Goal: Transaction & Acquisition: Book appointment/travel/reservation

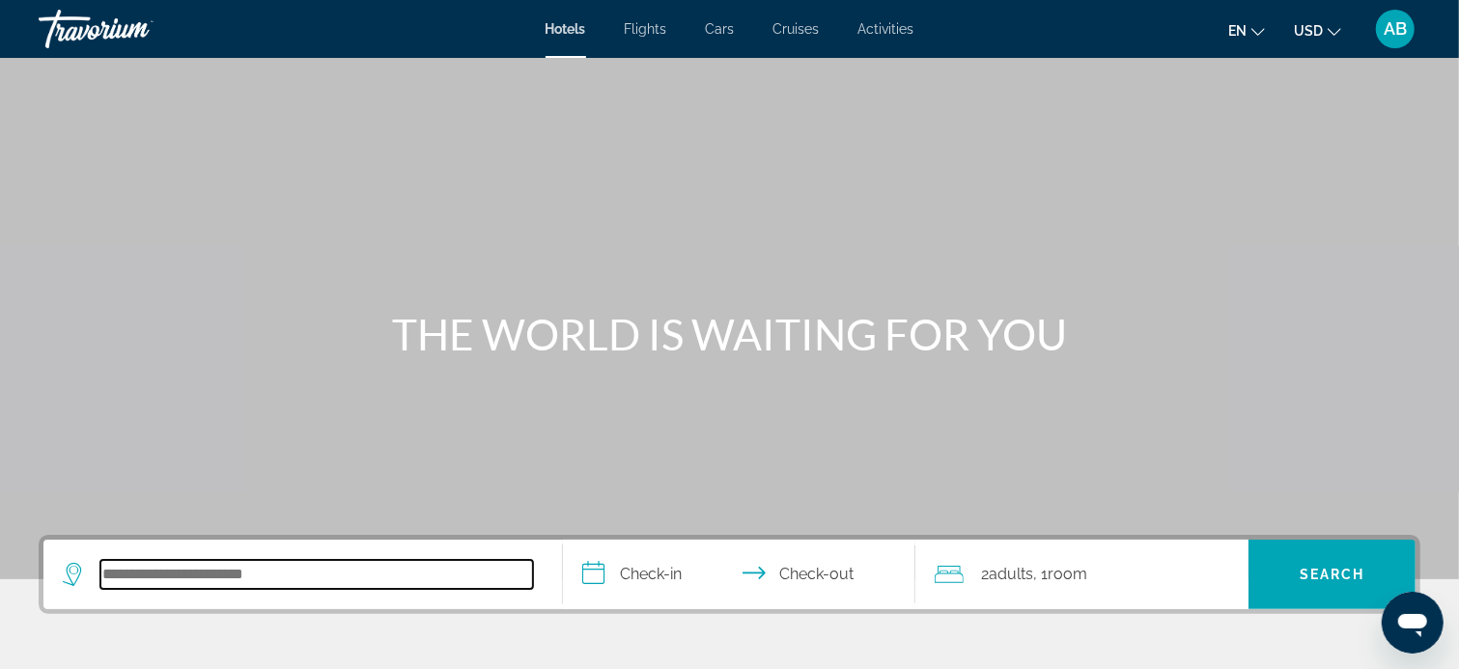
click at [428, 580] on input "Search hotel destination" at bounding box center [316, 574] width 433 height 29
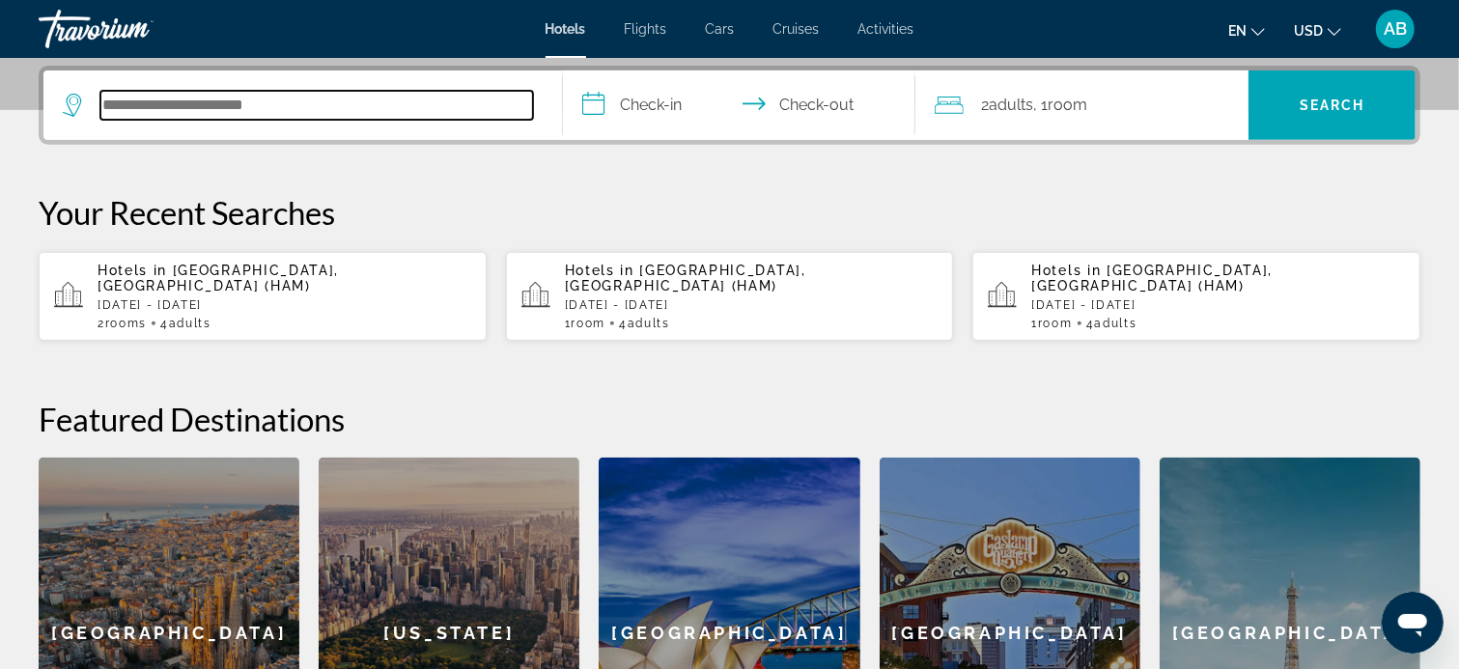
scroll to position [471, 0]
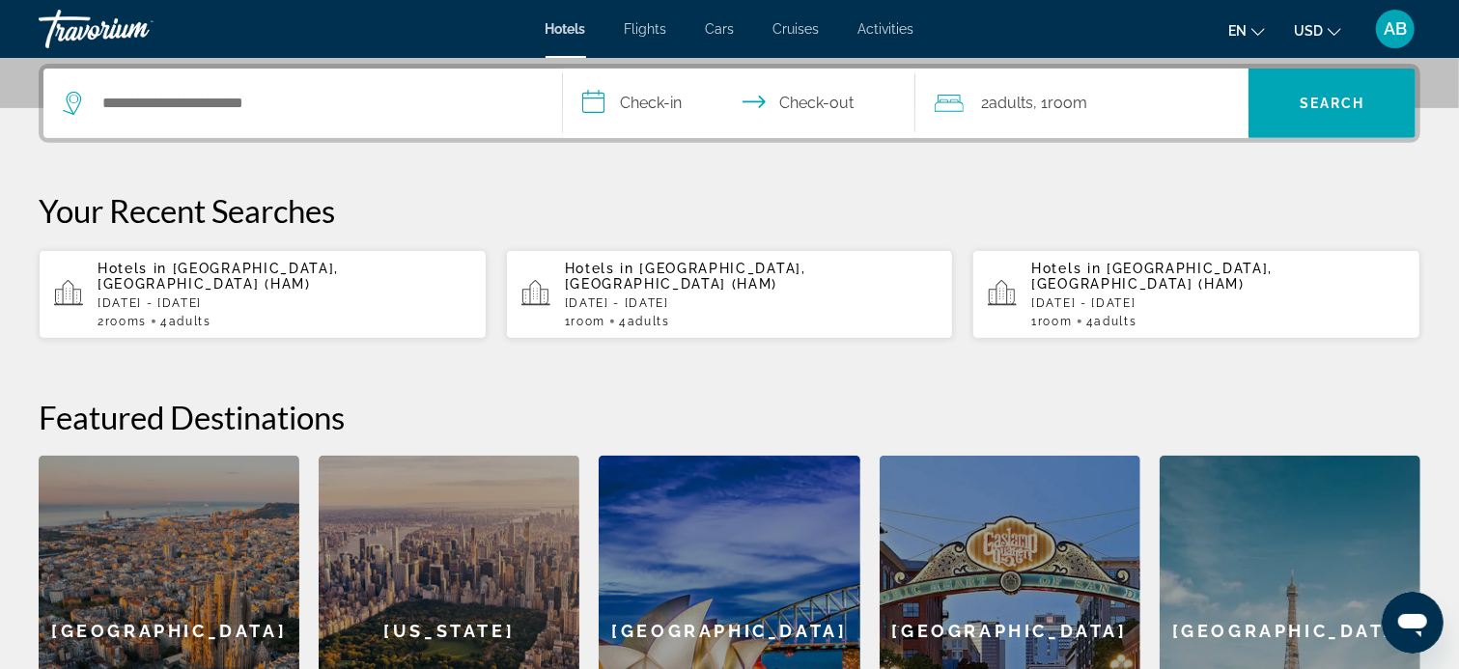
click at [245, 273] on span "[GEOGRAPHIC_DATA], [GEOGRAPHIC_DATA] (HAM)" at bounding box center [218, 276] width 241 height 31
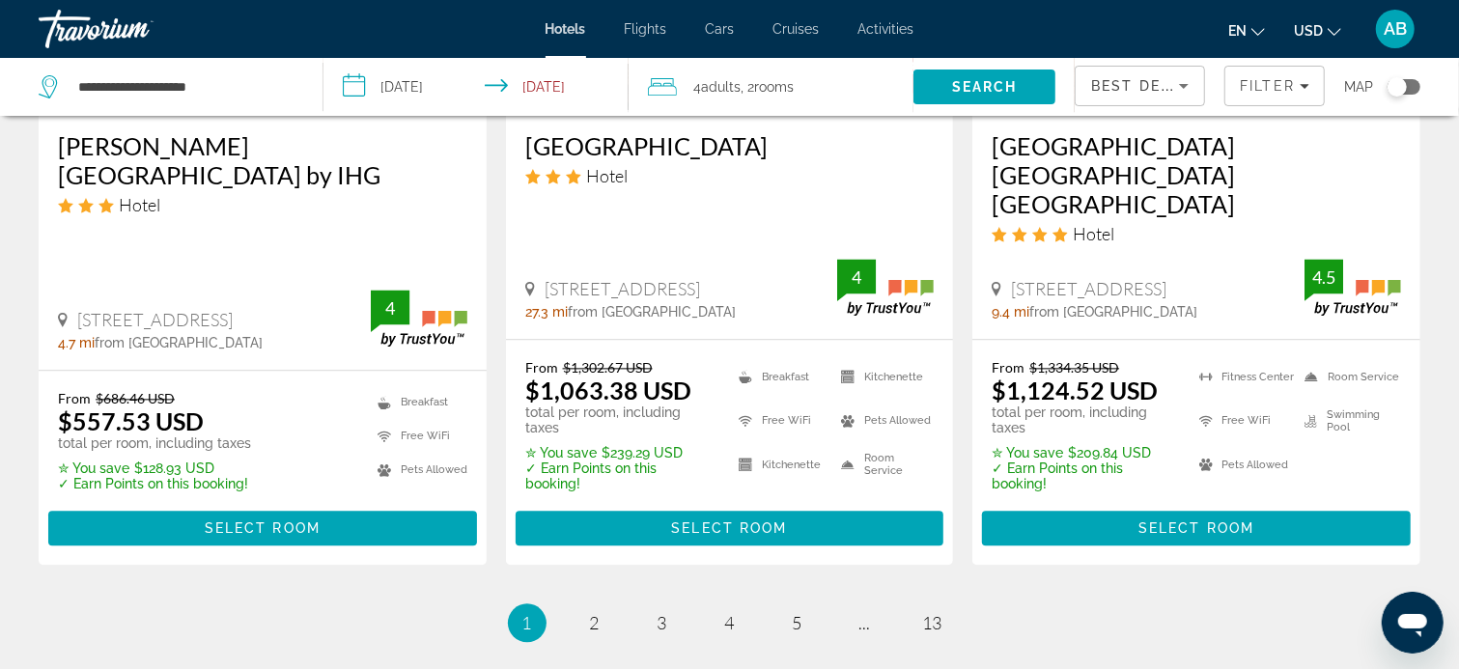
scroll to position [2703, 0]
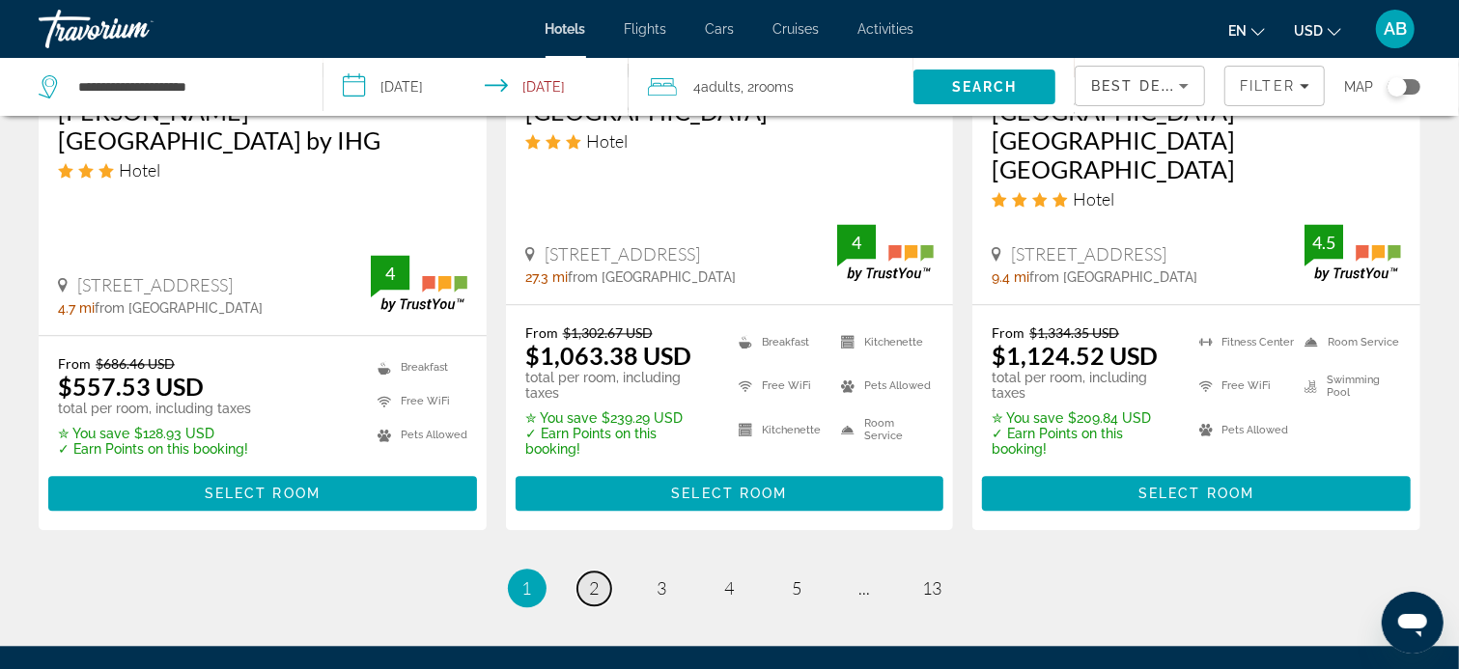
click at [599, 577] on span "2" at bounding box center [595, 587] width 10 height 21
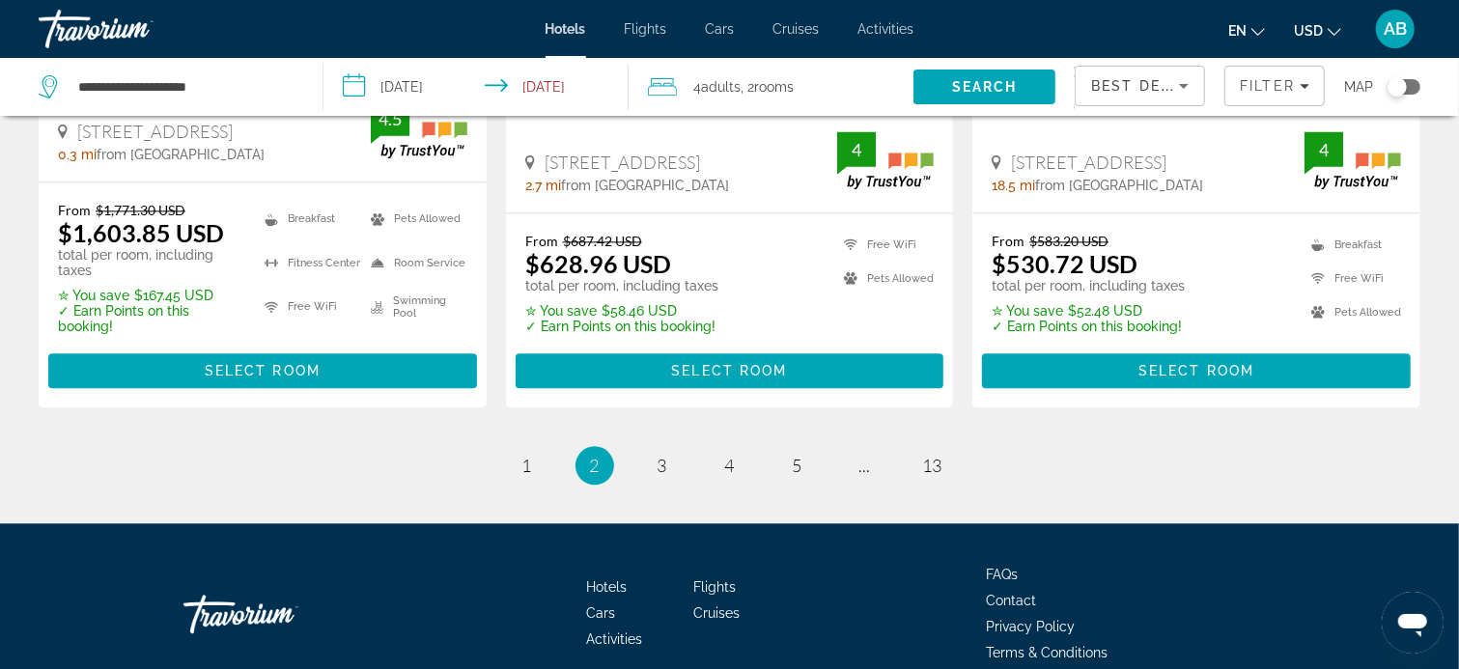
scroll to position [2828, 0]
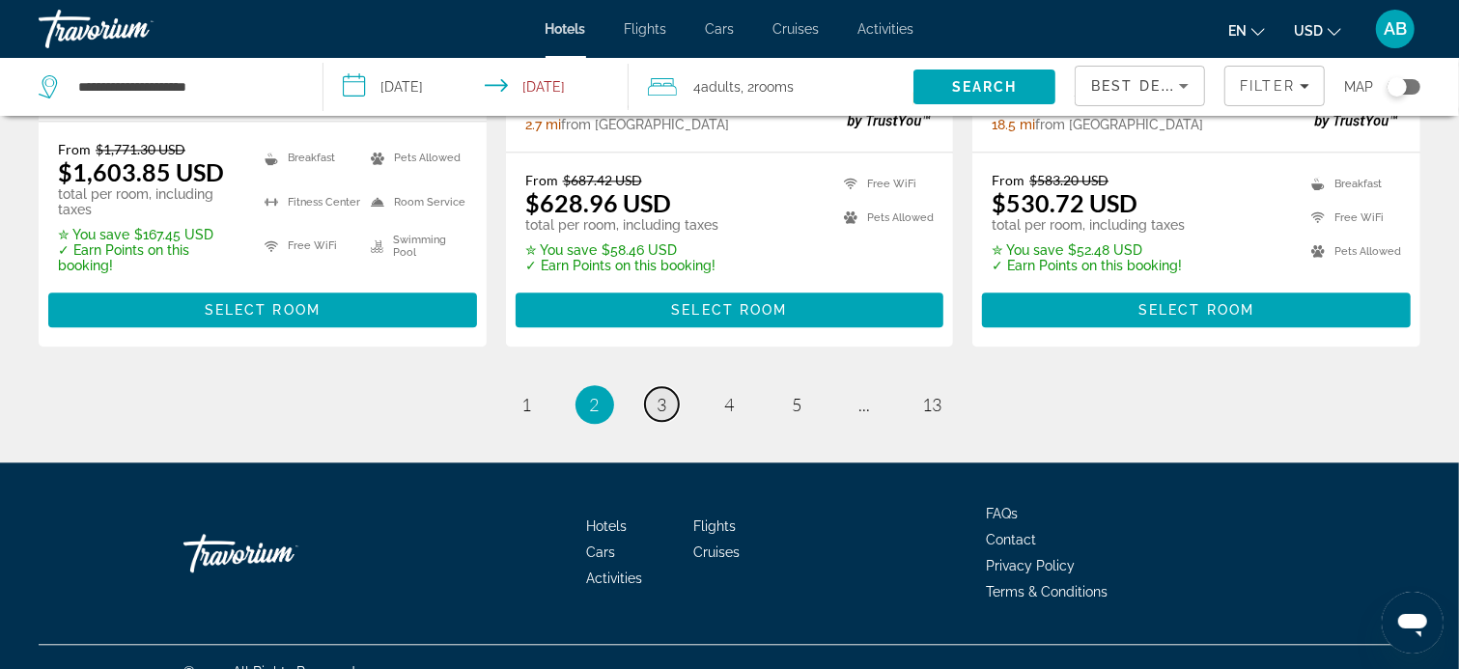
click at [660, 394] on span "3" at bounding box center [662, 404] width 10 height 21
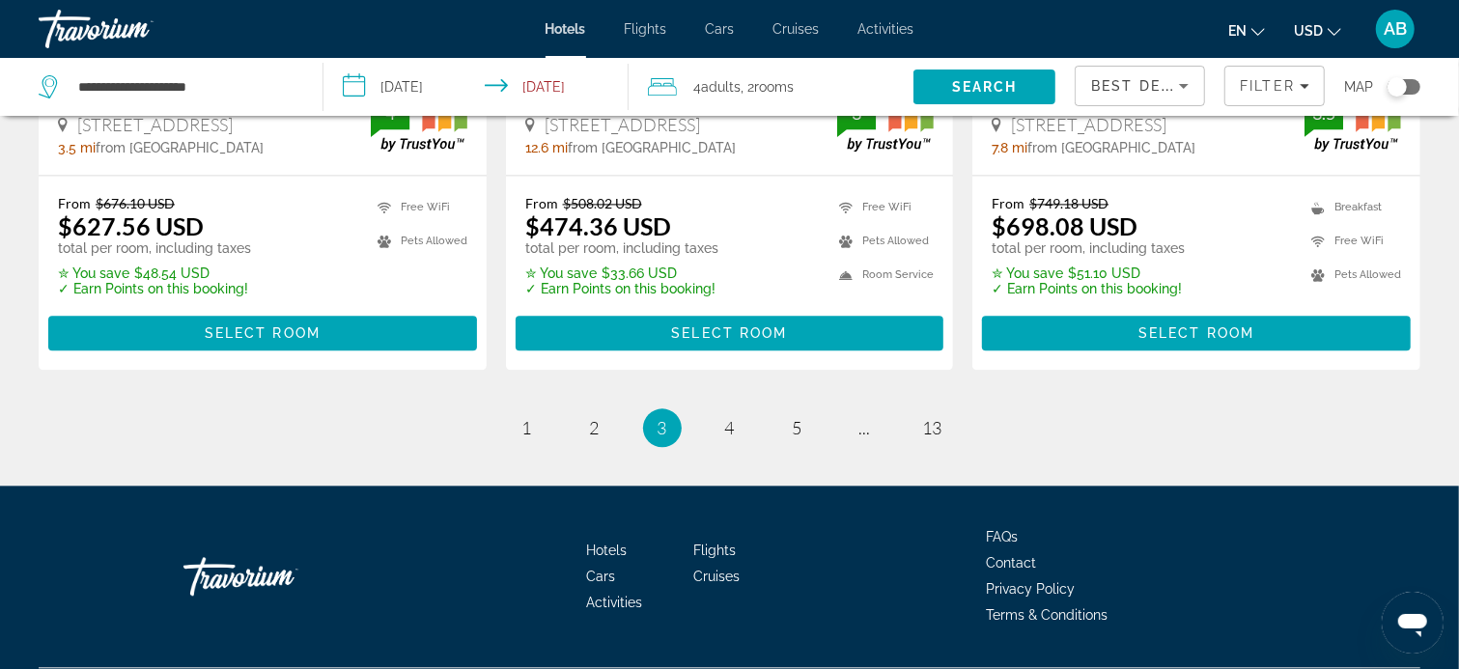
scroll to position [2703, 0]
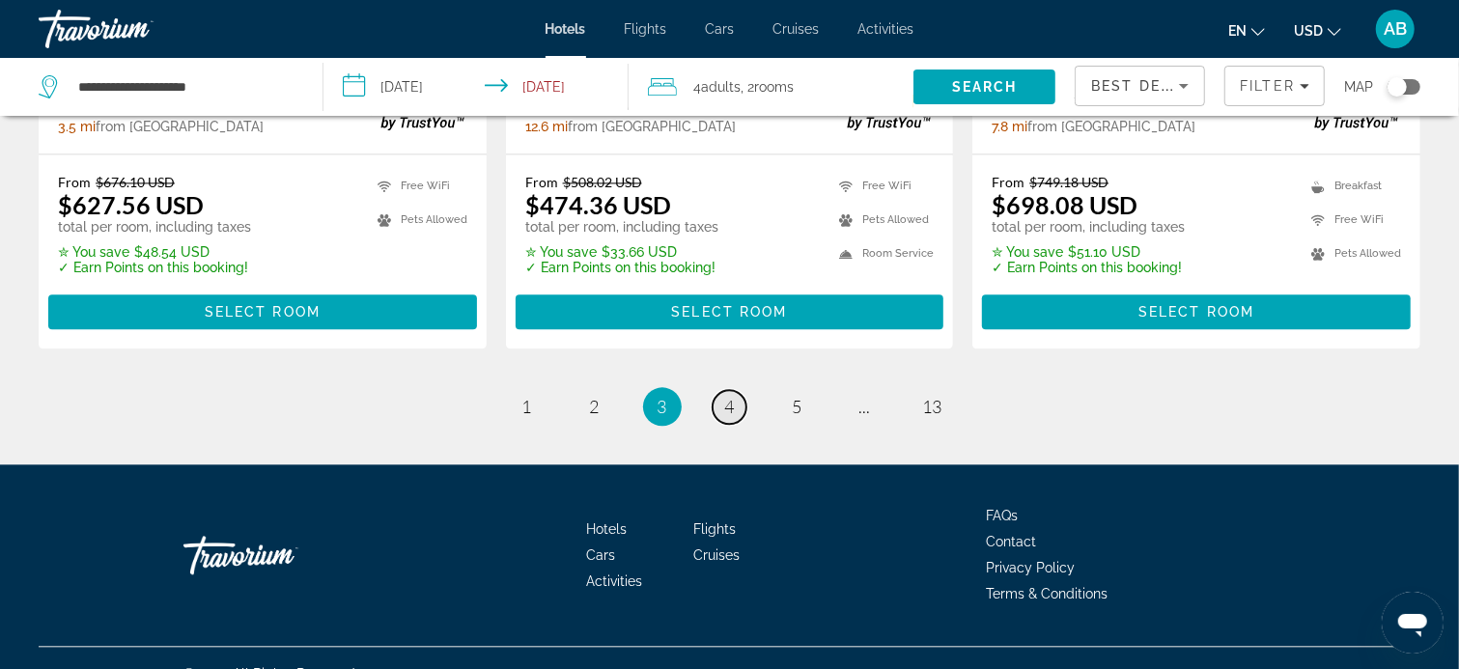
click at [735, 390] on link "page 4" at bounding box center [730, 407] width 34 height 34
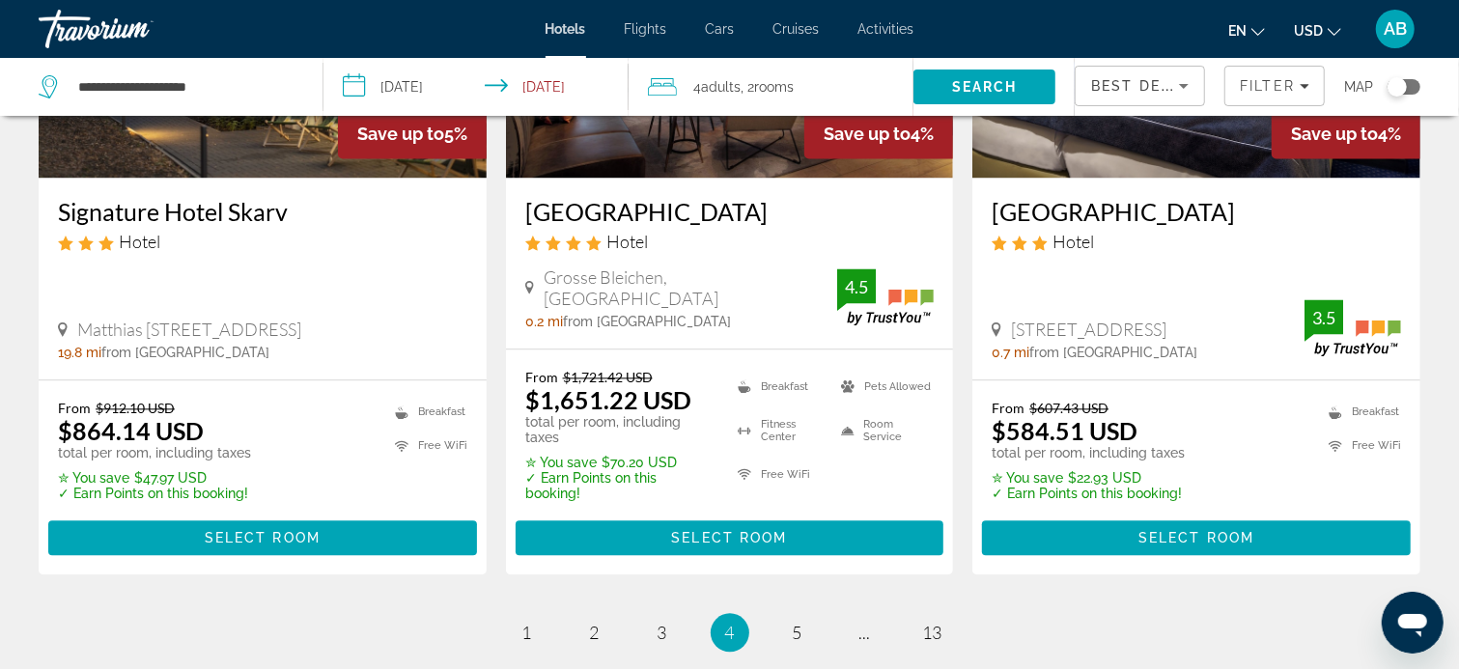
scroll to position [2703, 0]
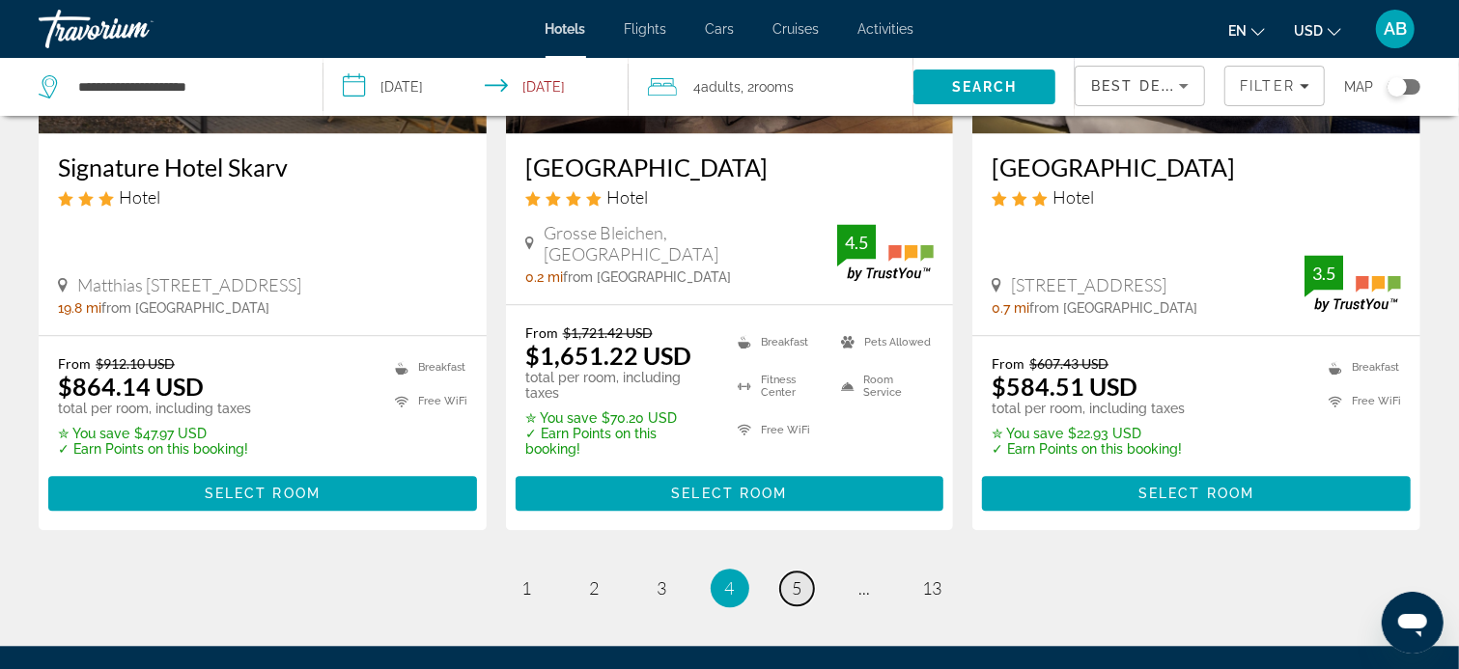
click at [795, 577] on span "5" at bounding box center [798, 587] width 10 height 21
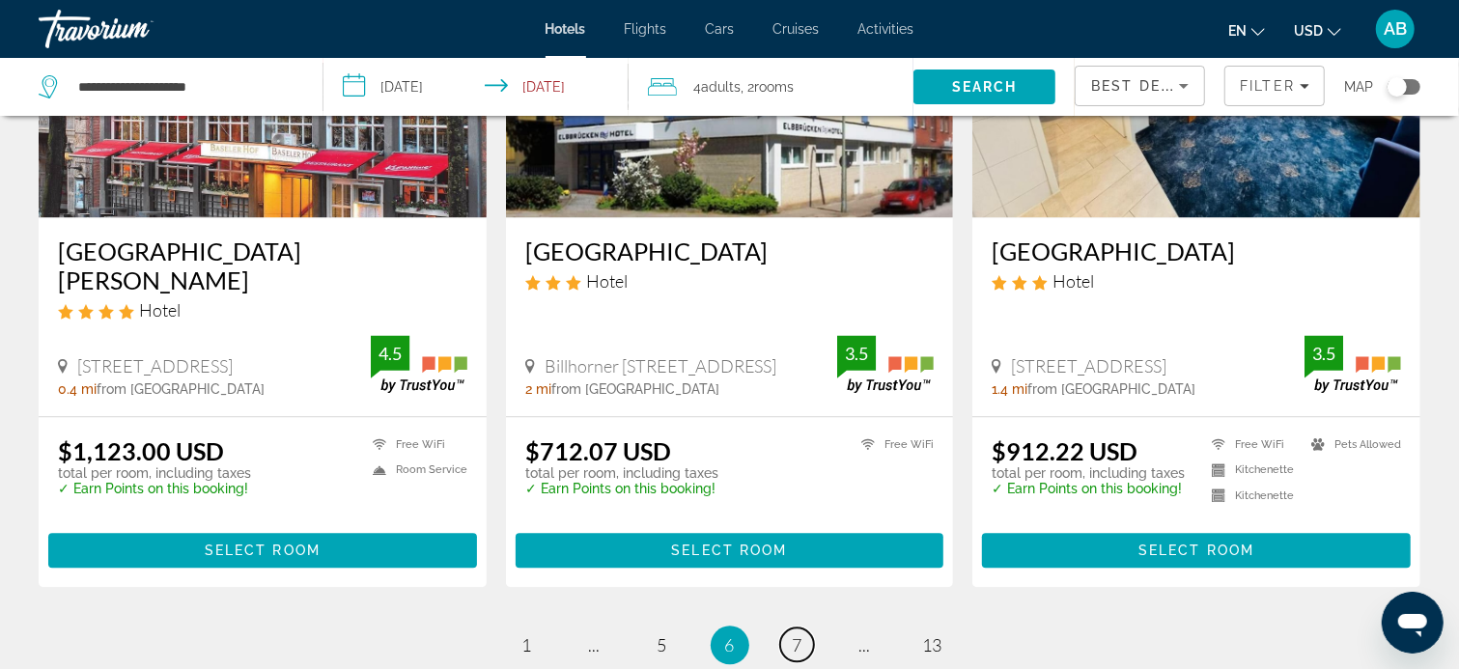
scroll to position [2607, 0]
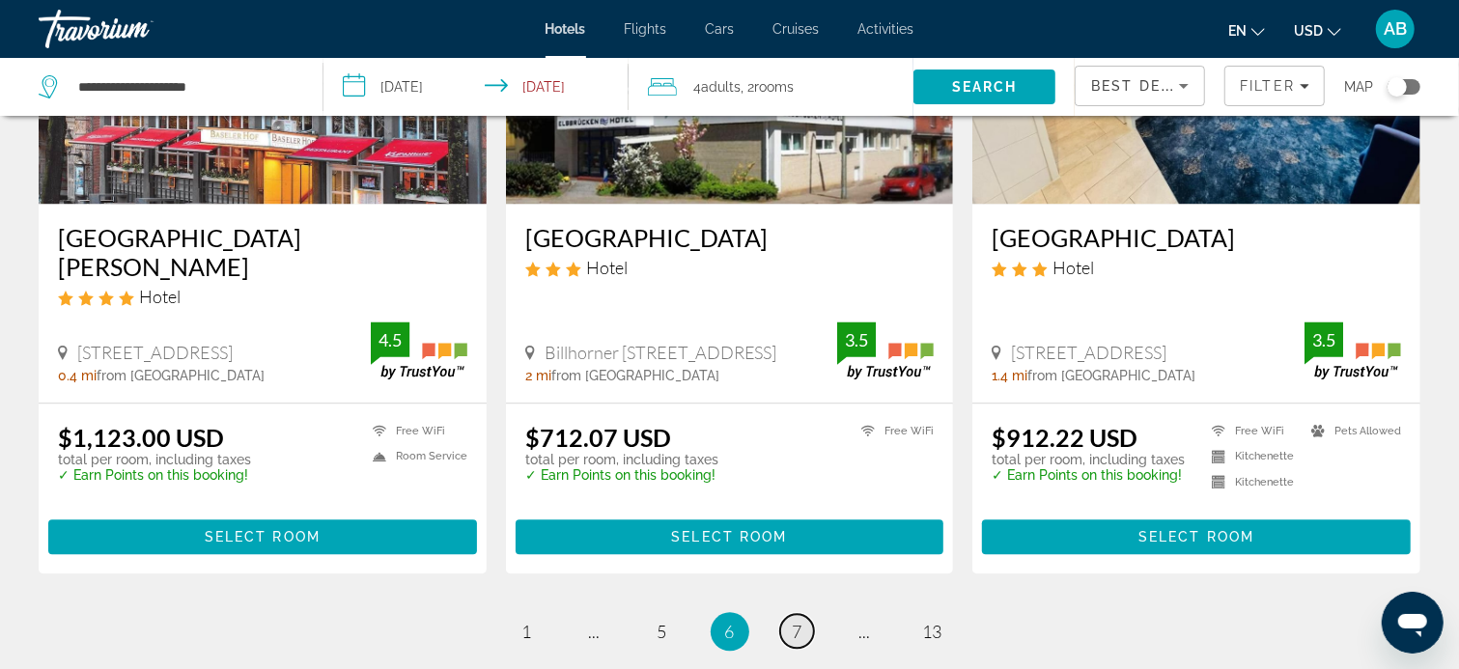
click at [802, 614] on link "page 7" at bounding box center [797, 631] width 34 height 34
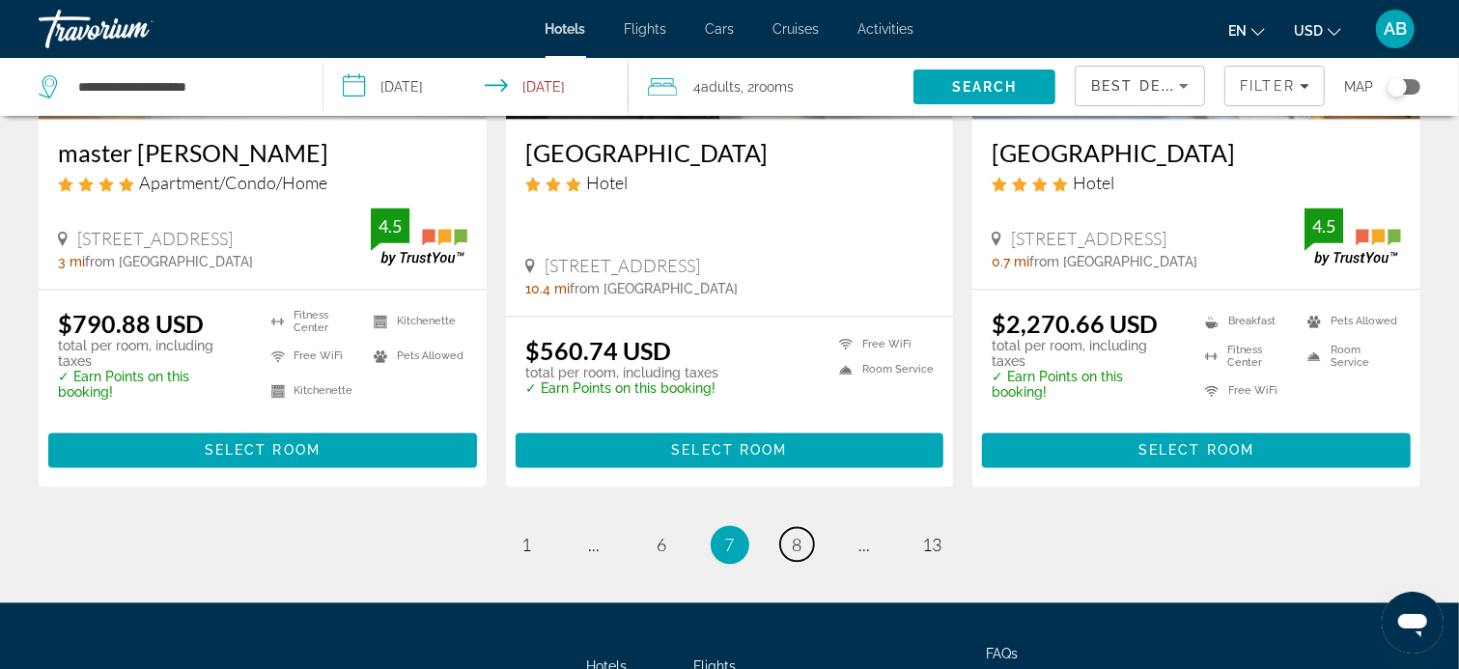
scroll to position [2510, 0]
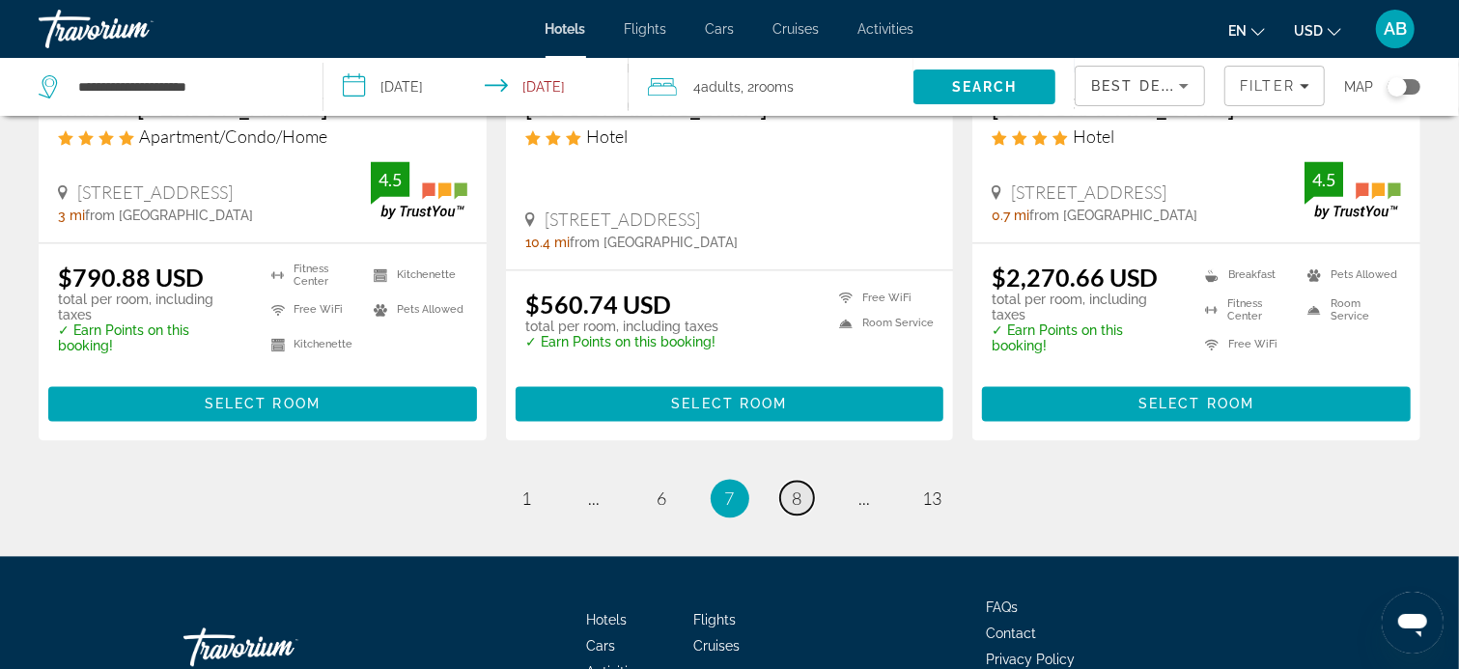
click at [793, 501] on span "8" at bounding box center [798, 498] width 10 height 21
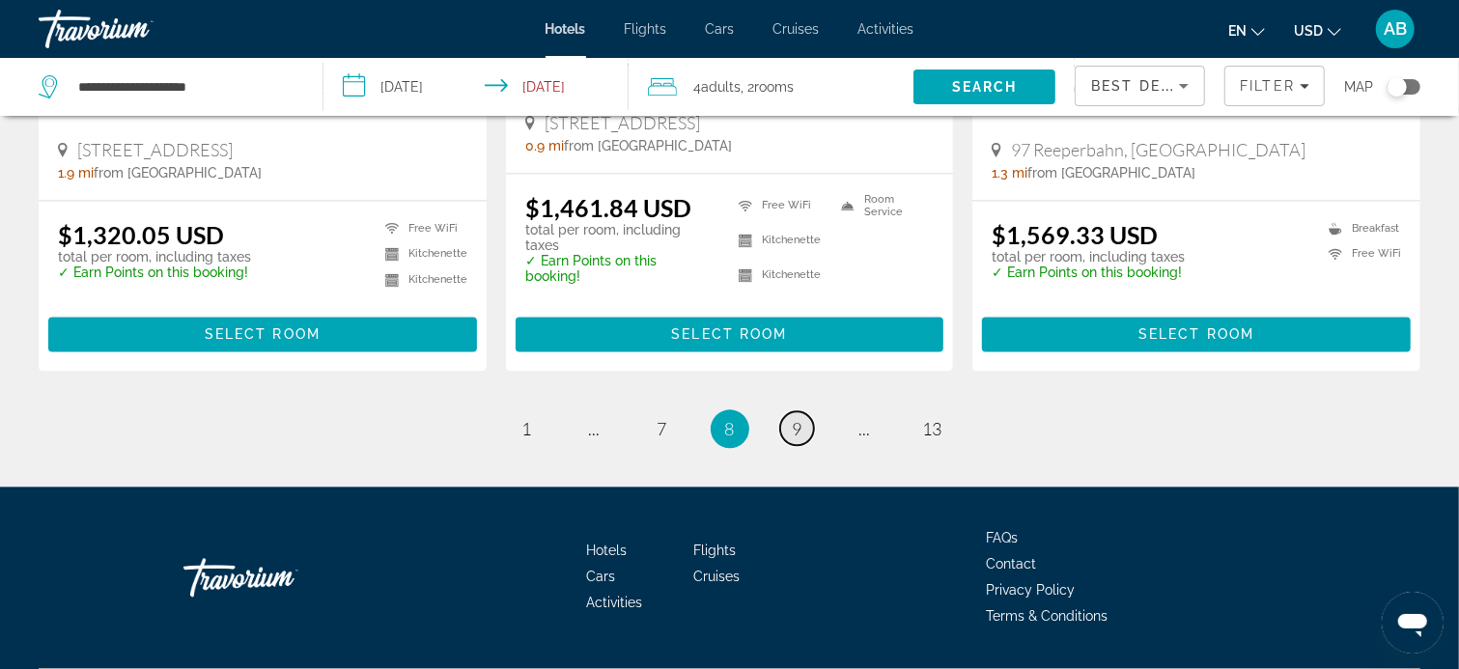
scroll to position [2607, 0]
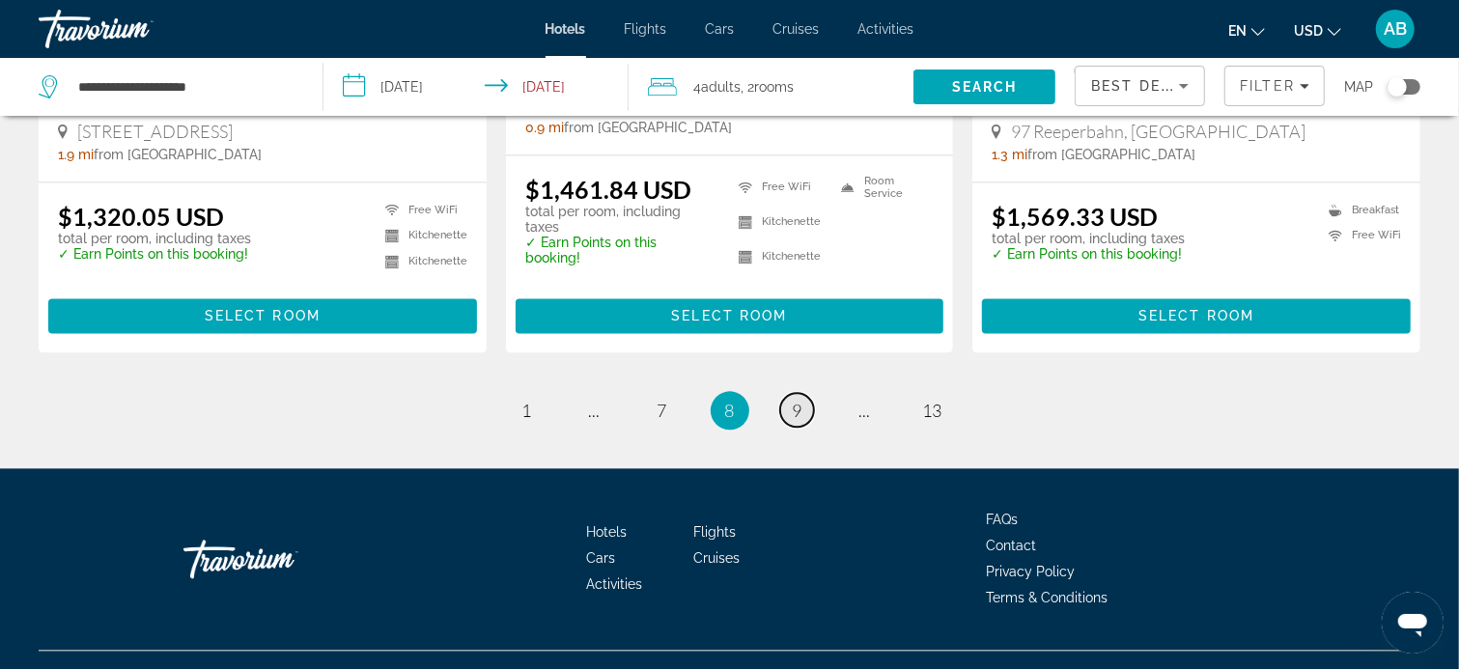
click at [800, 410] on span "9" at bounding box center [798, 410] width 10 height 21
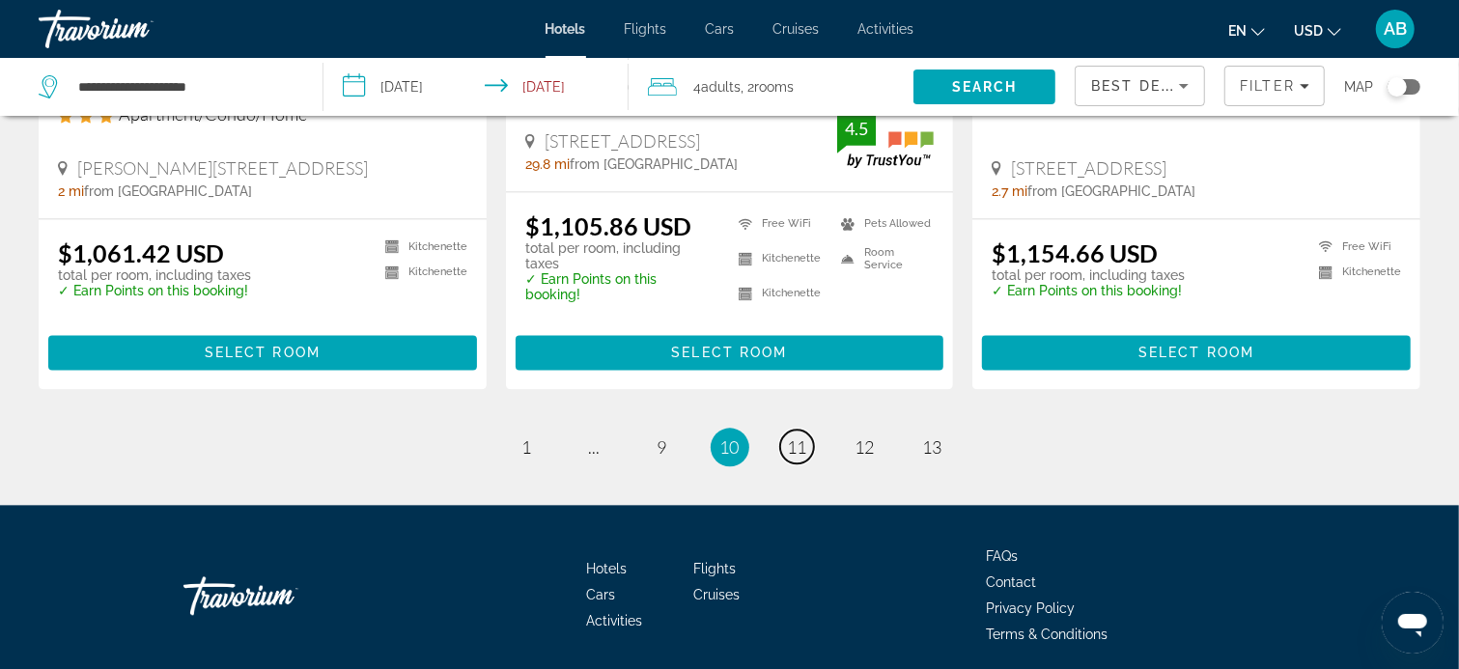
scroll to position [2691, 0]
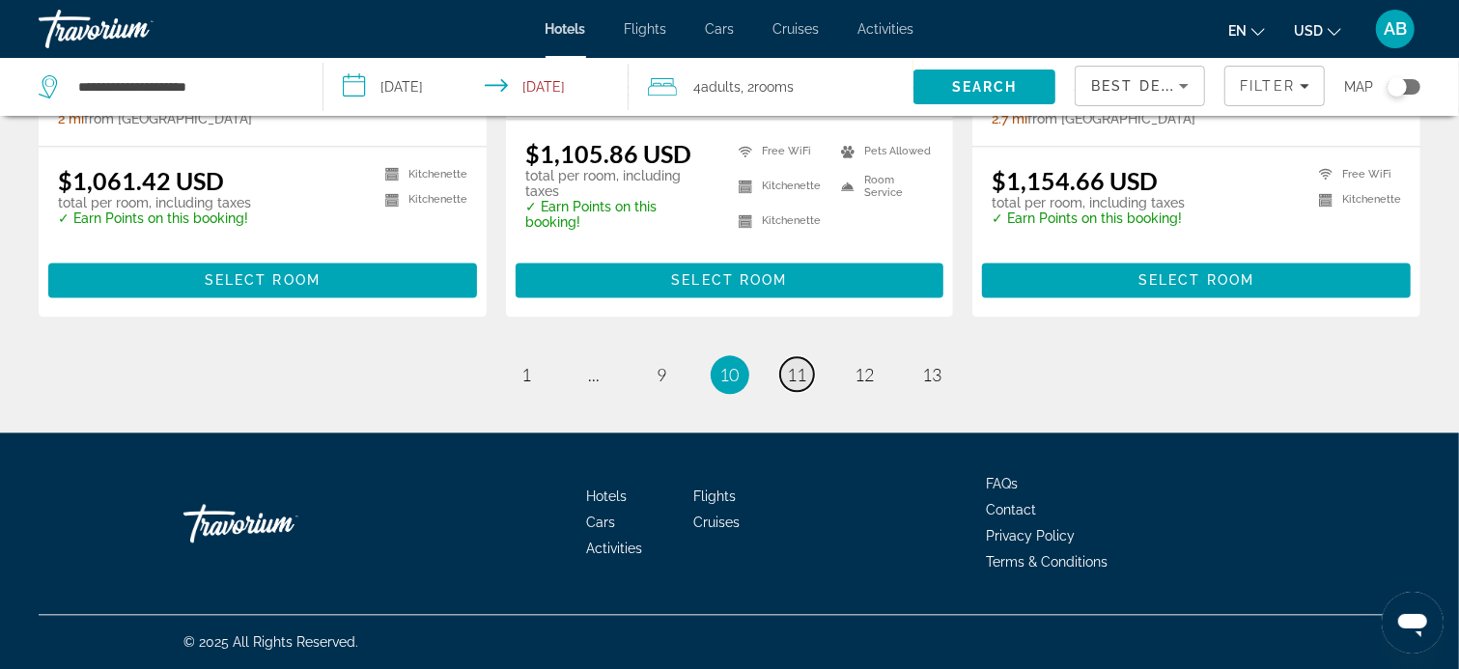
click at [790, 369] on span "11" at bounding box center [797, 374] width 19 height 21
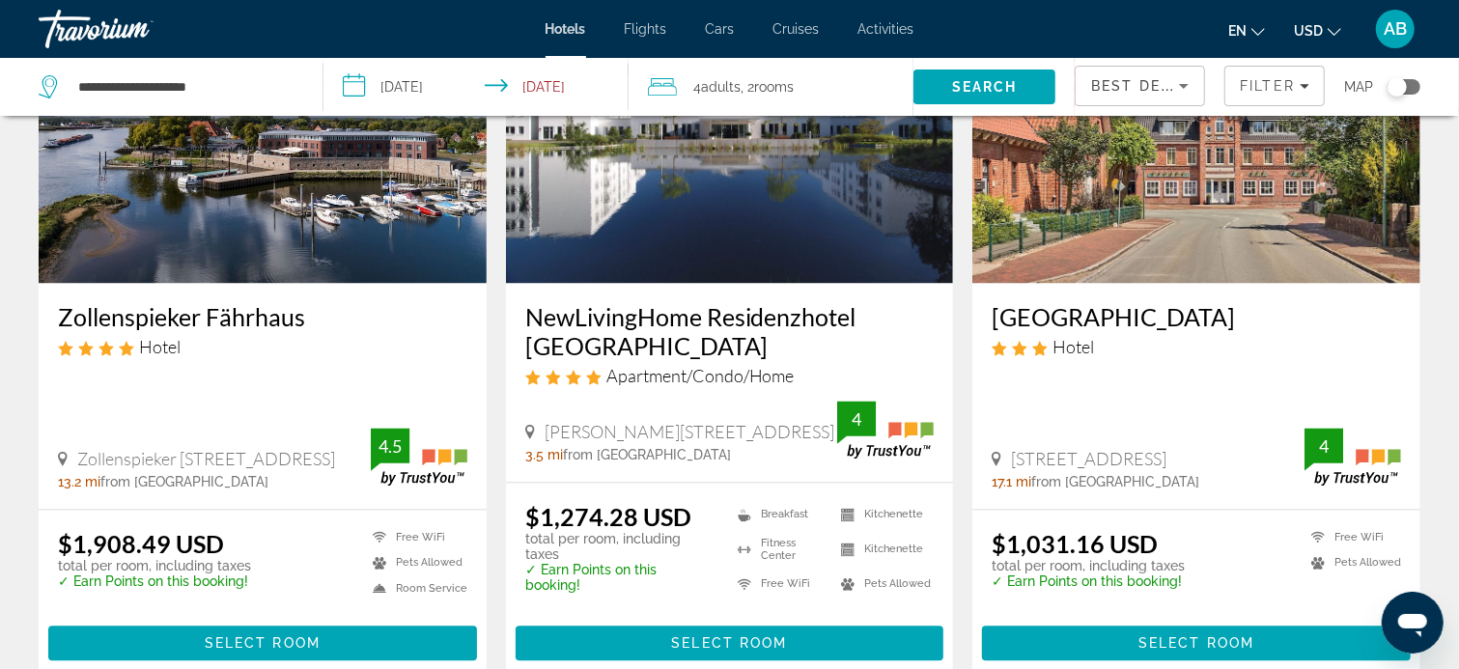
scroll to position [2703, 0]
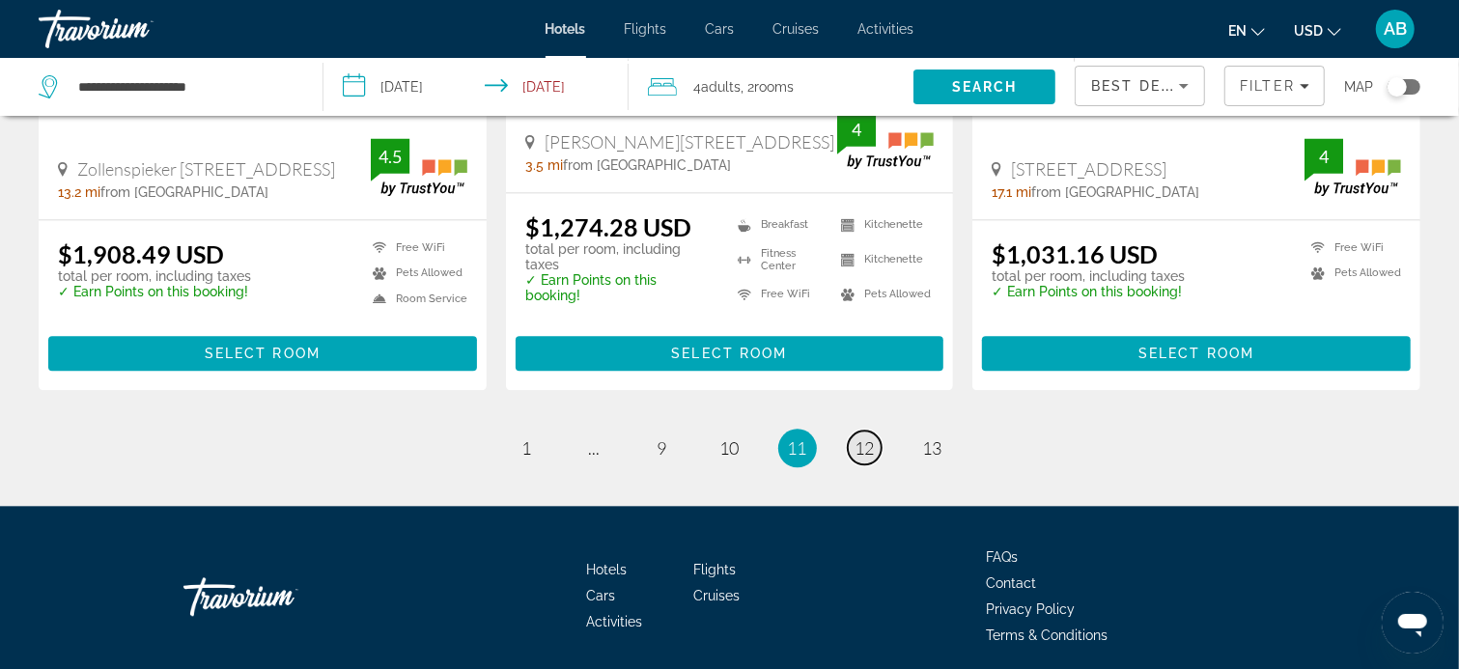
click at [868, 437] on span "12" at bounding box center [864, 447] width 19 height 21
click at [868, 429] on ul "11 / 13 page 1 page ... page 9 page 10 You're on page 11 page 12 page 13" at bounding box center [730, 448] width 1382 height 39
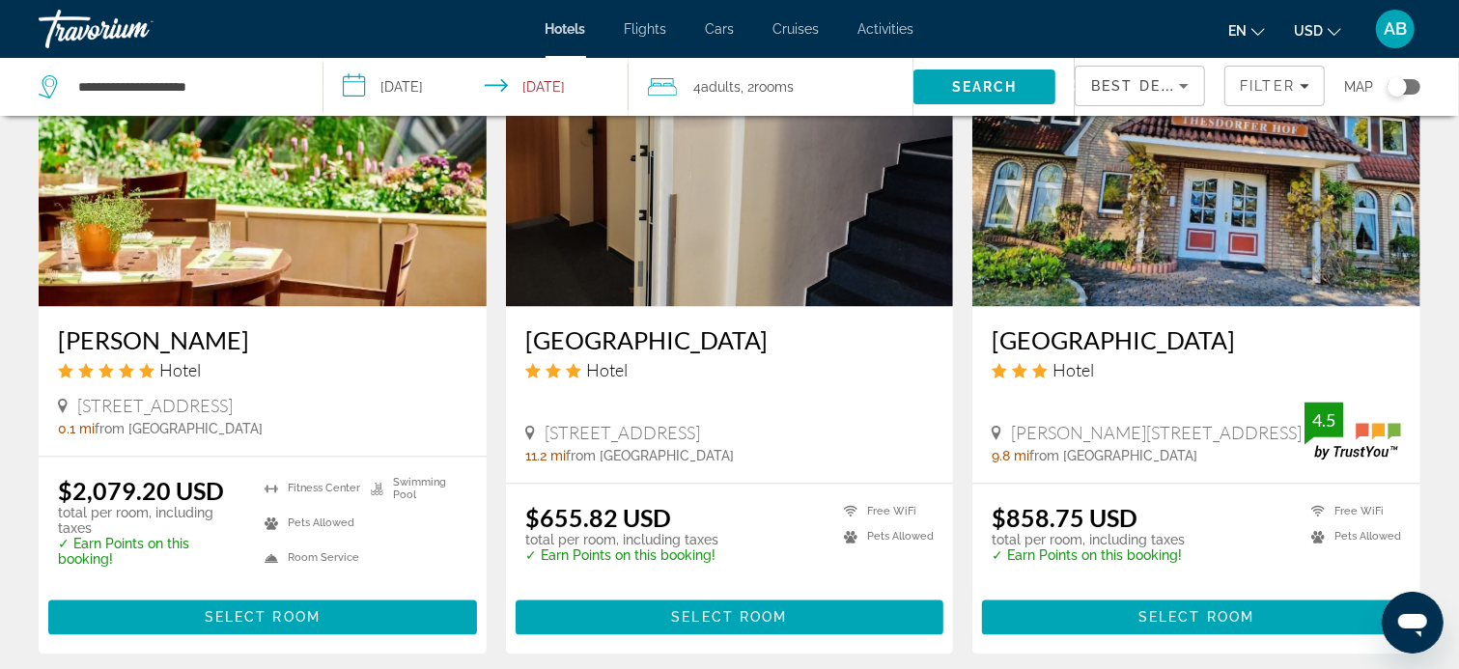
scroll to position [2414, 0]
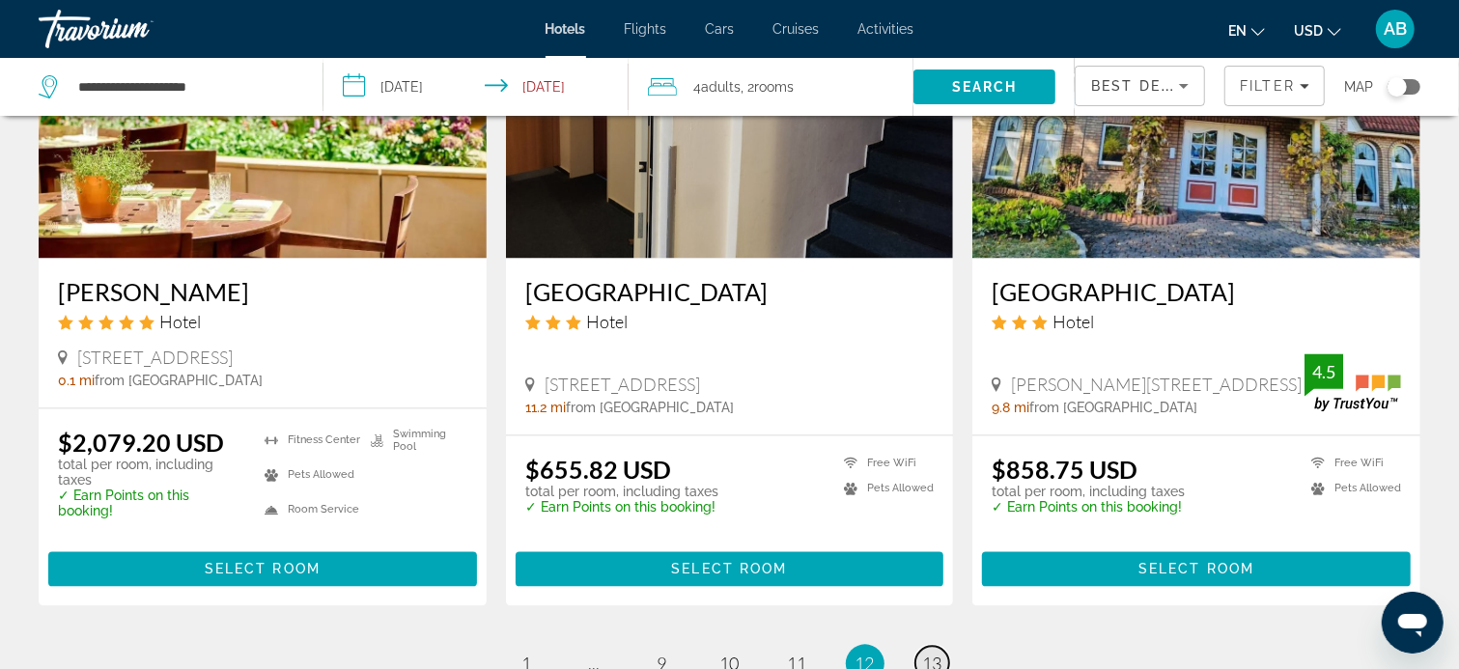
click at [934, 653] on span "13" at bounding box center [932, 663] width 19 height 21
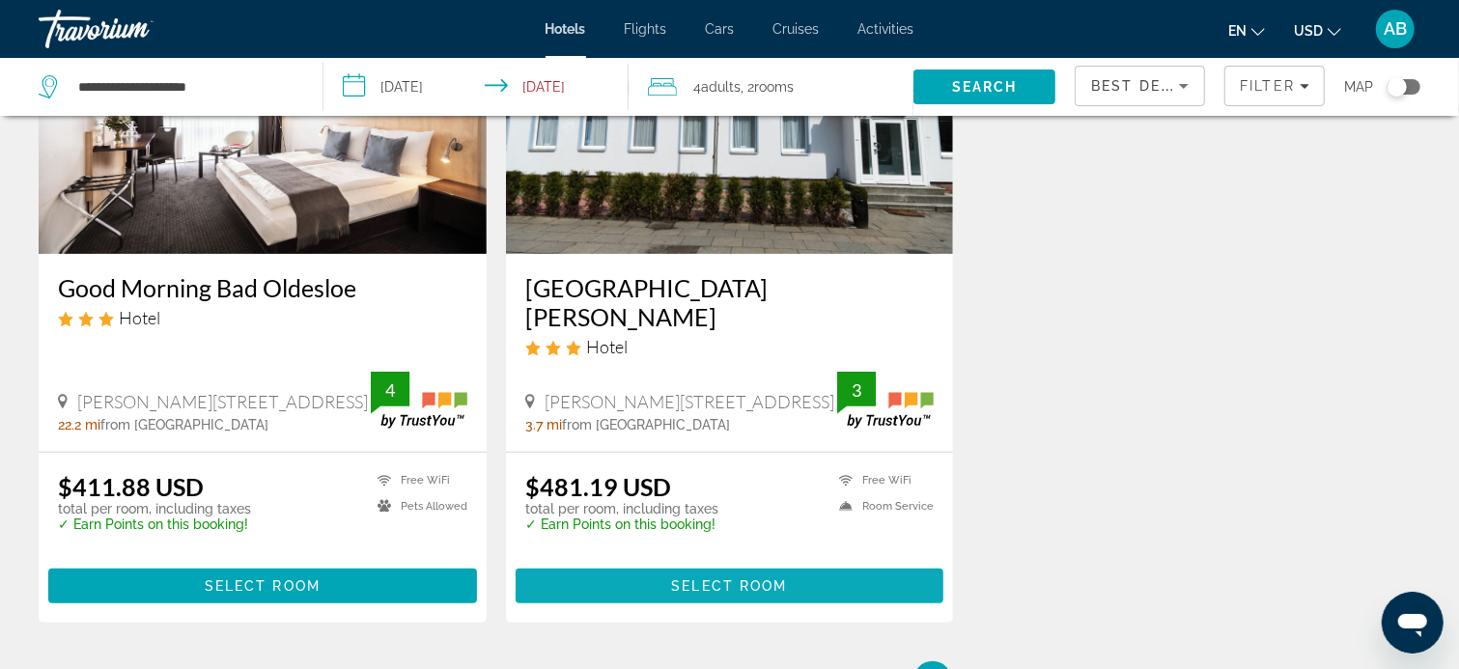
scroll to position [226, 0]
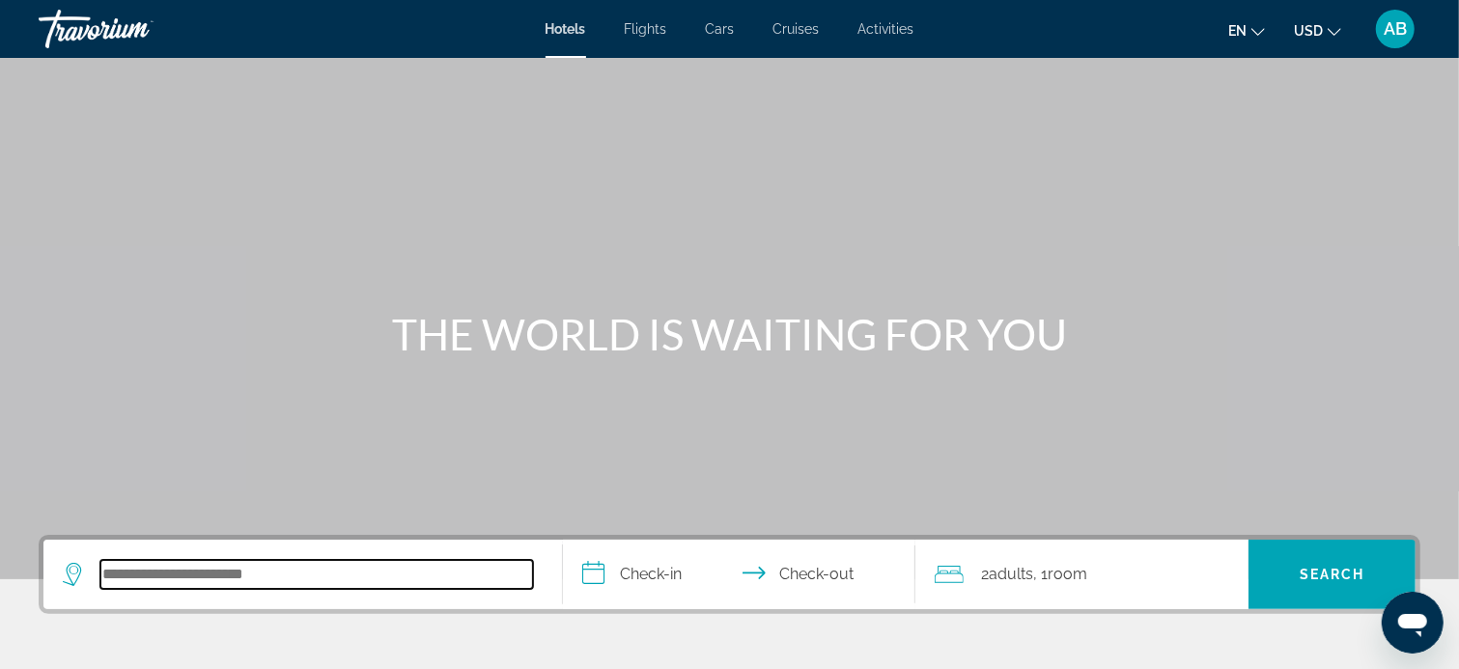
click at [456, 566] on input "Search hotel destination" at bounding box center [316, 574] width 433 height 29
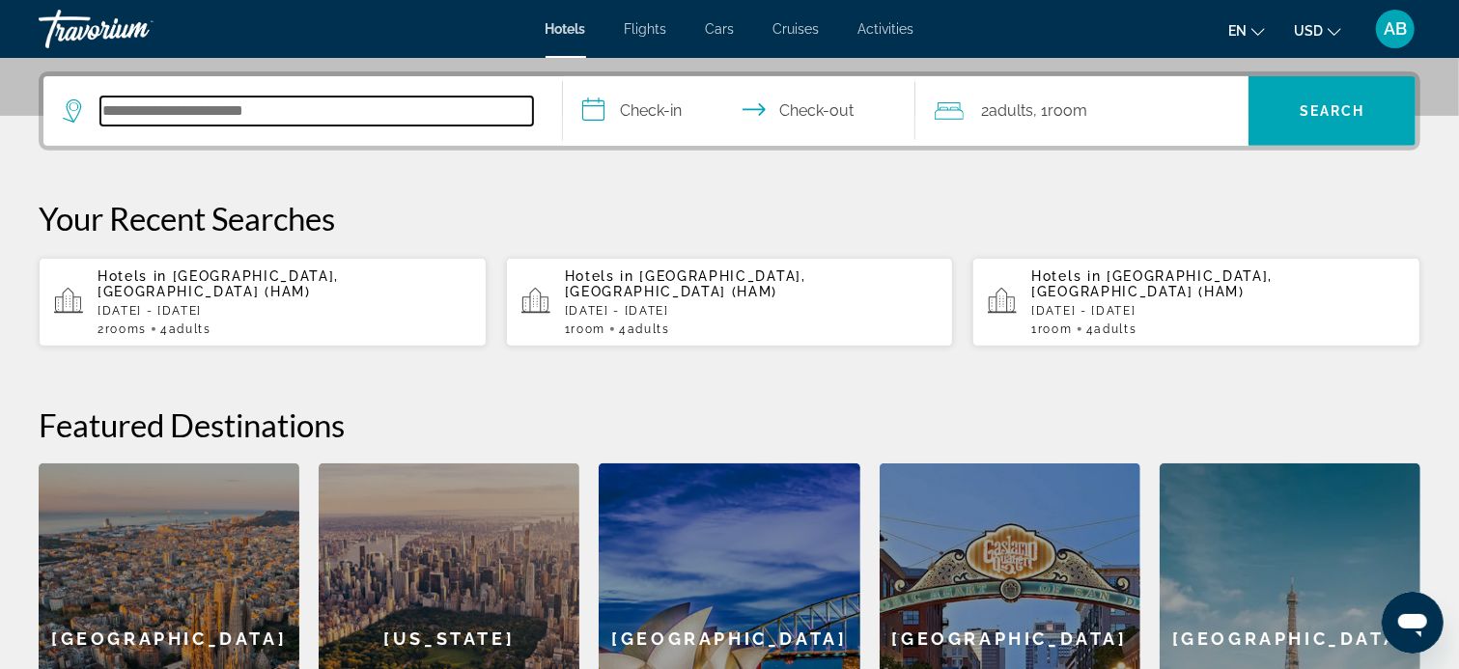
scroll to position [471, 0]
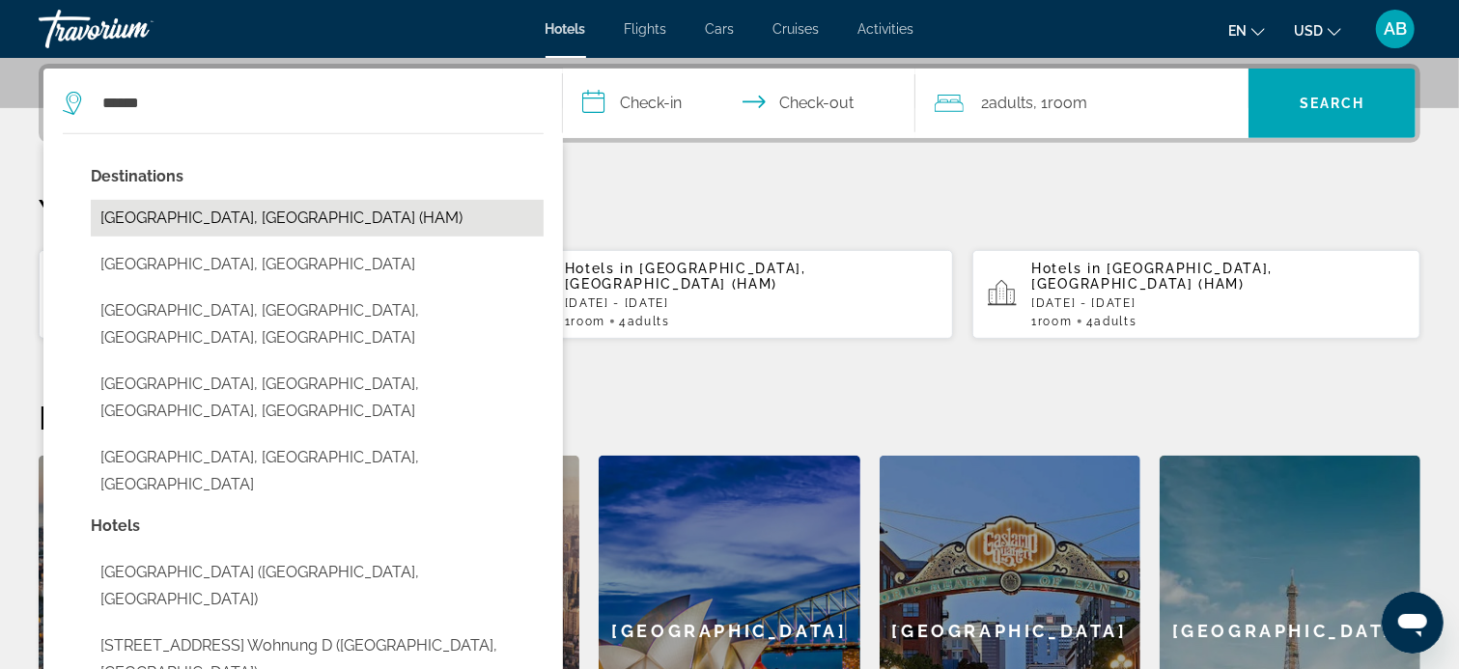
click at [236, 213] on button "[GEOGRAPHIC_DATA], [GEOGRAPHIC_DATA] (HAM)" at bounding box center [317, 218] width 453 height 37
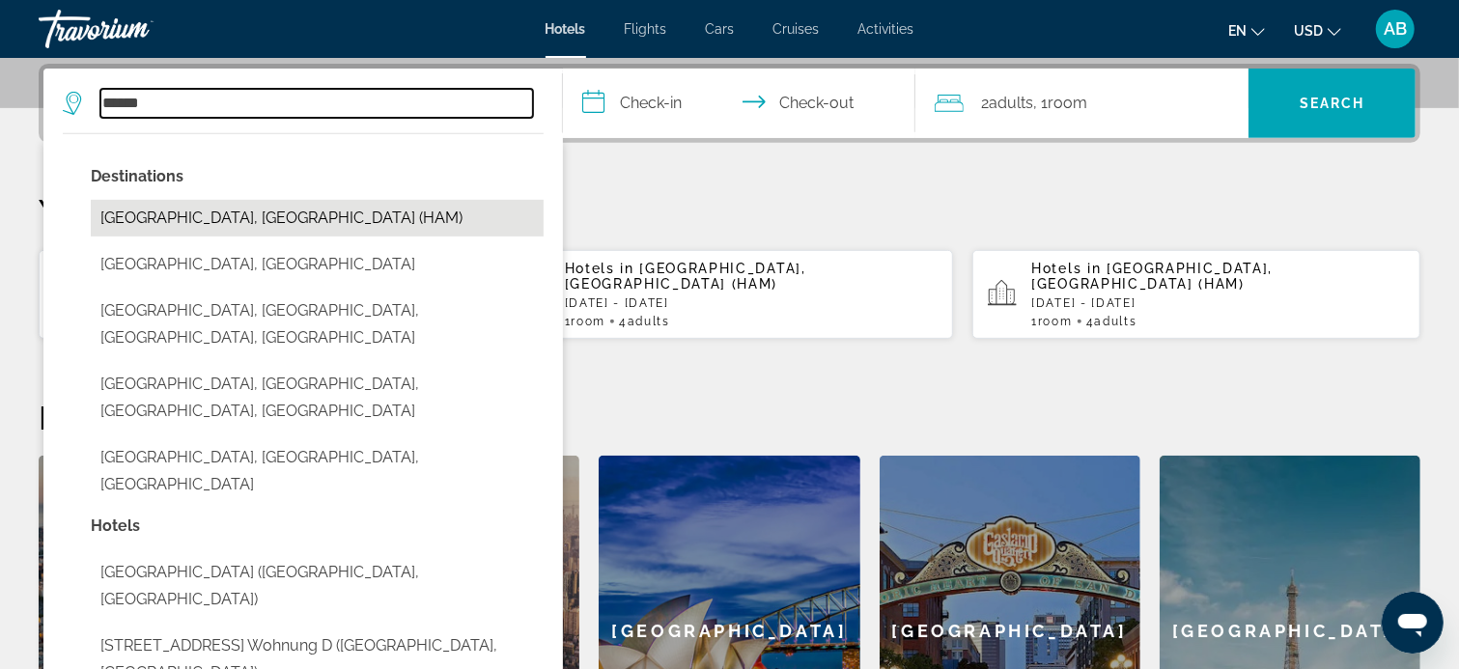
type input "**********"
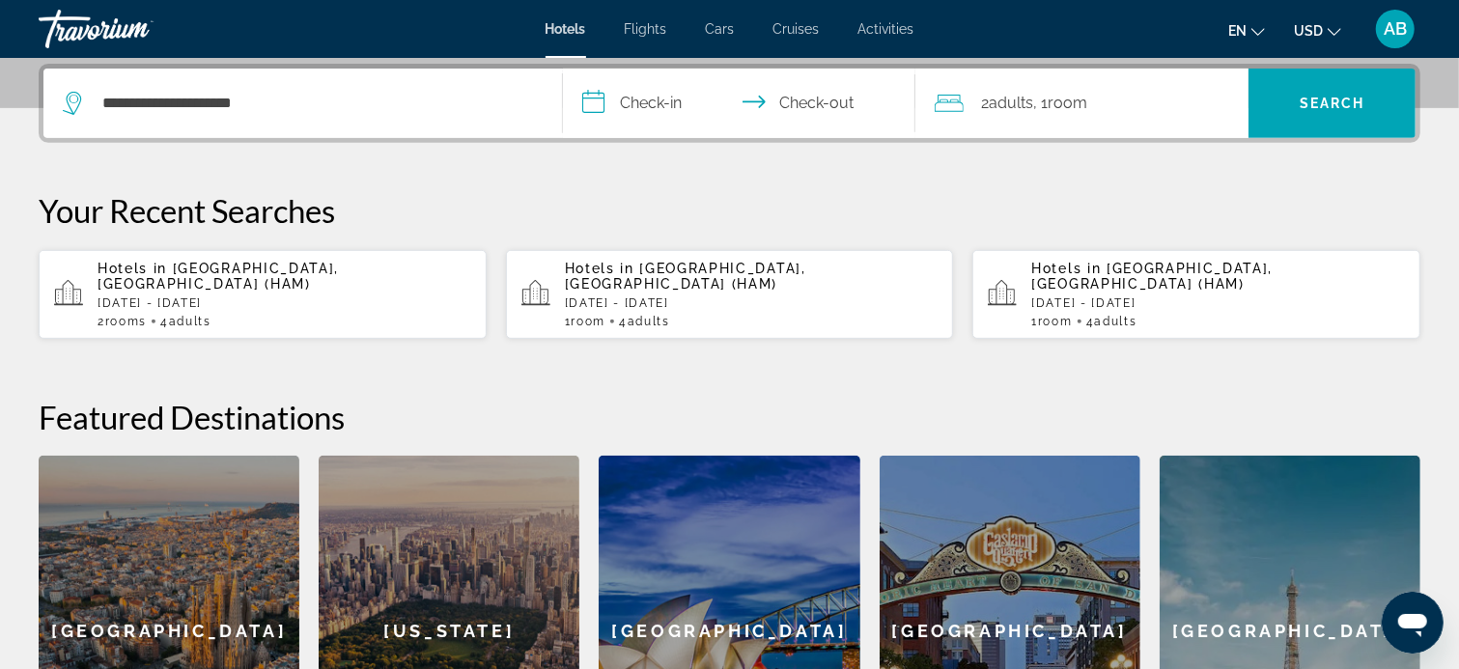
click at [595, 104] on input "**********" at bounding box center [743, 106] width 360 height 75
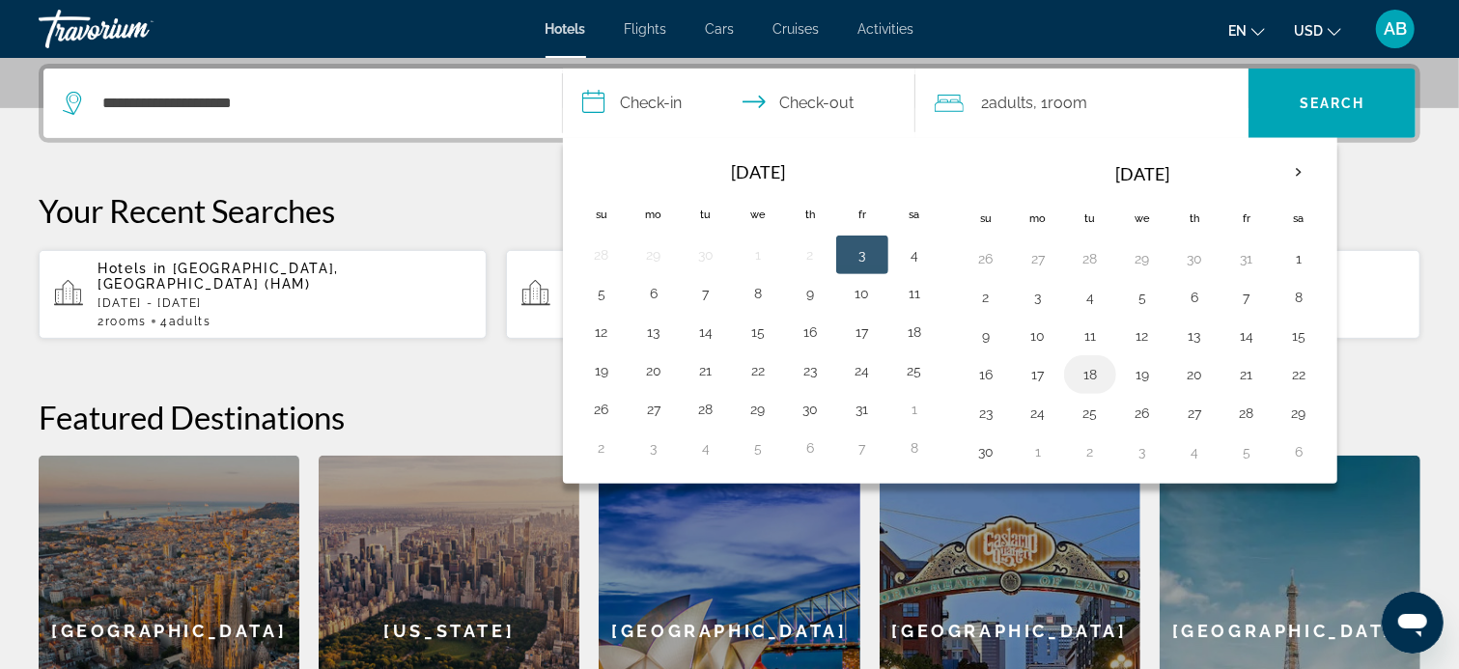
click at [1083, 371] on button "18" at bounding box center [1090, 374] width 31 height 27
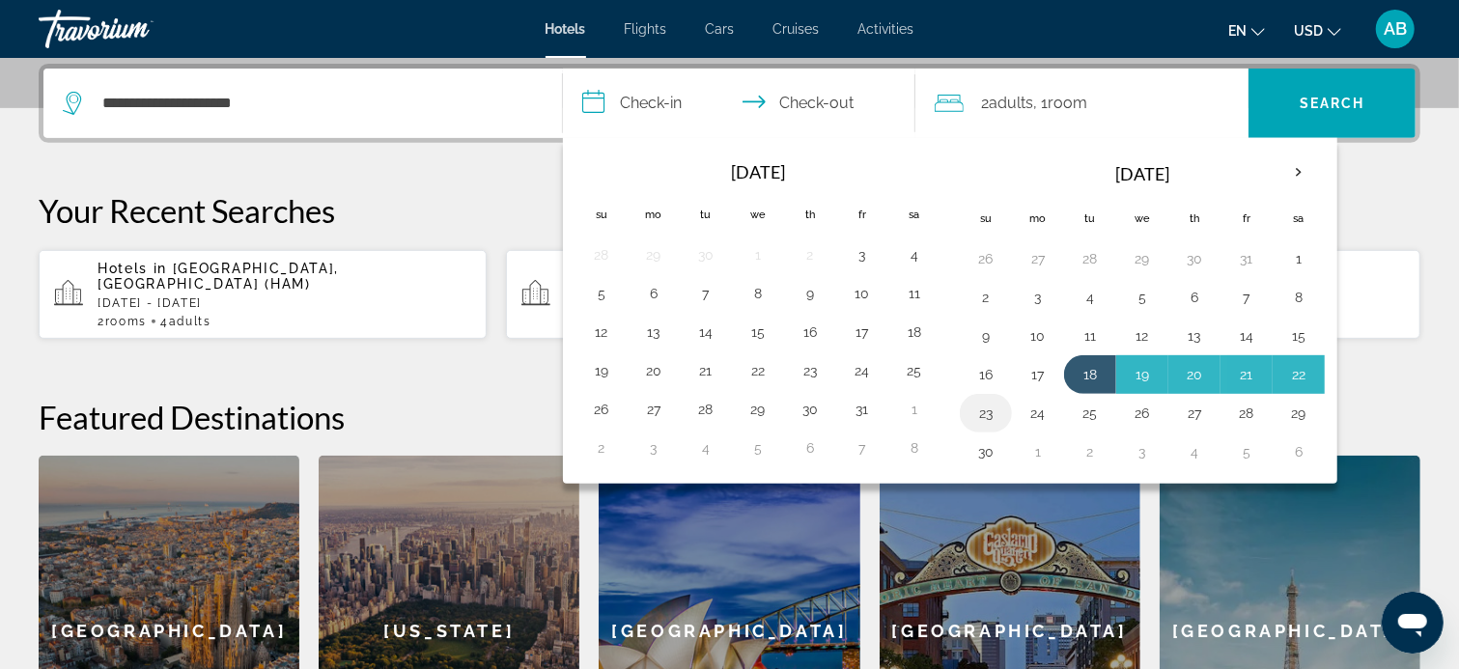
click at [979, 411] on button "23" at bounding box center [985, 413] width 31 height 27
type input "**********"
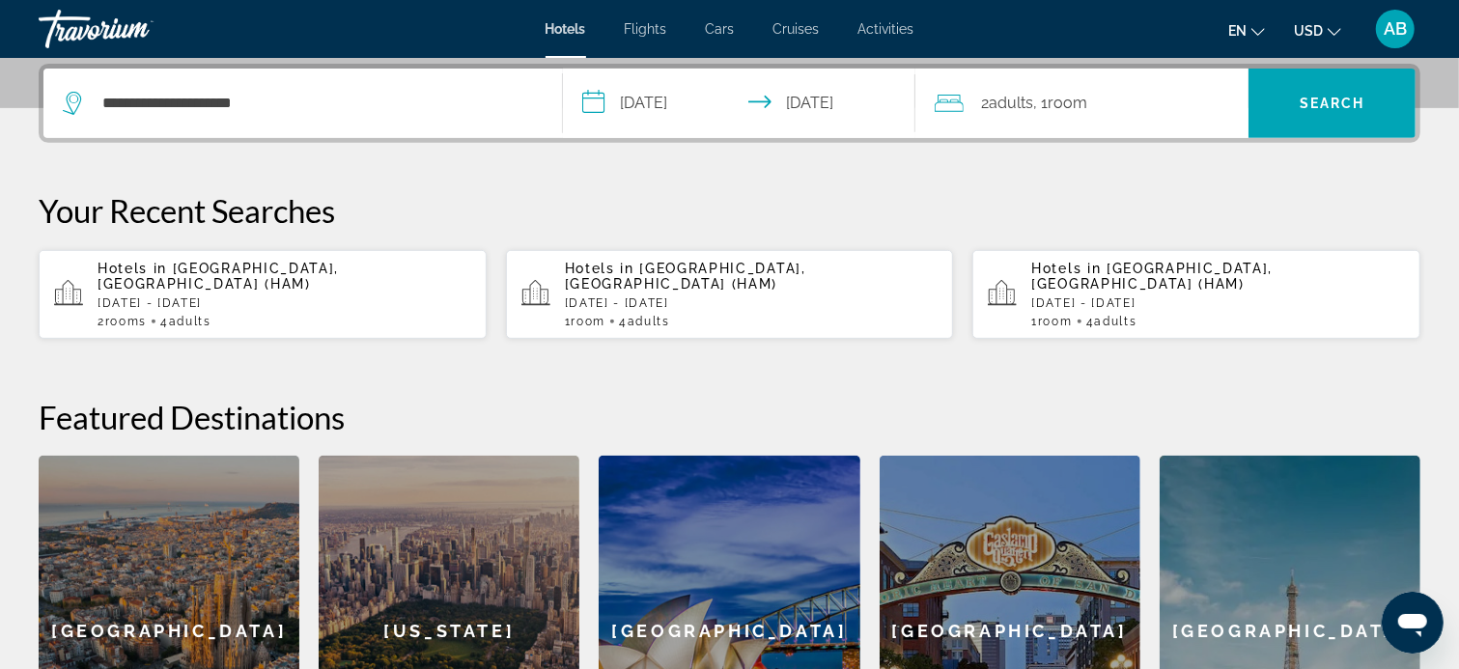
click at [1022, 103] on span "Adults" at bounding box center [1011, 103] width 44 height 18
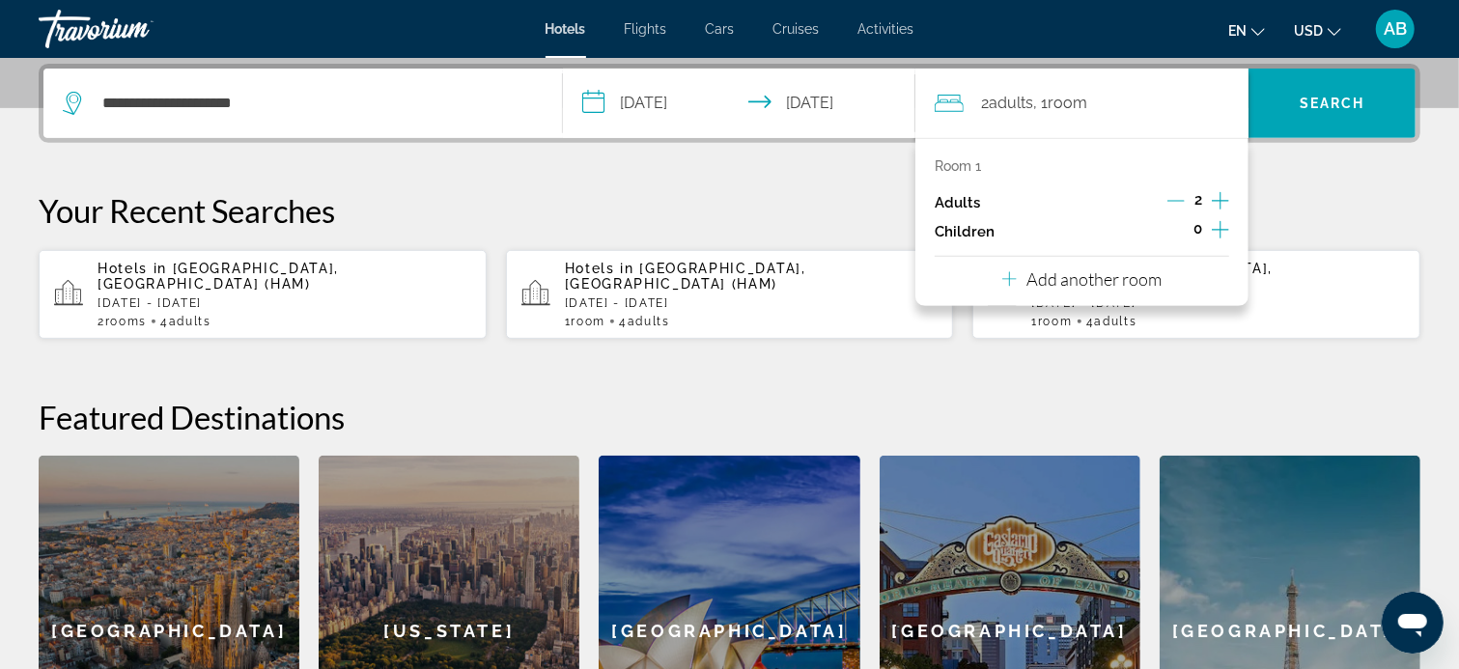
click at [1222, 202] on icon "Increment adults" at bounding box center [1220, 200] width 17 height 23
click at [1063, 103] on span "Room" at bounding box center [1069, 103] width 40 height 18
click at [1077, 101] on span "Room" at bounding box center [1069, 103] width 40 height 18
click at [952, 165] on p "Room 1" at bounding box center [958, 165] width 46 height 15
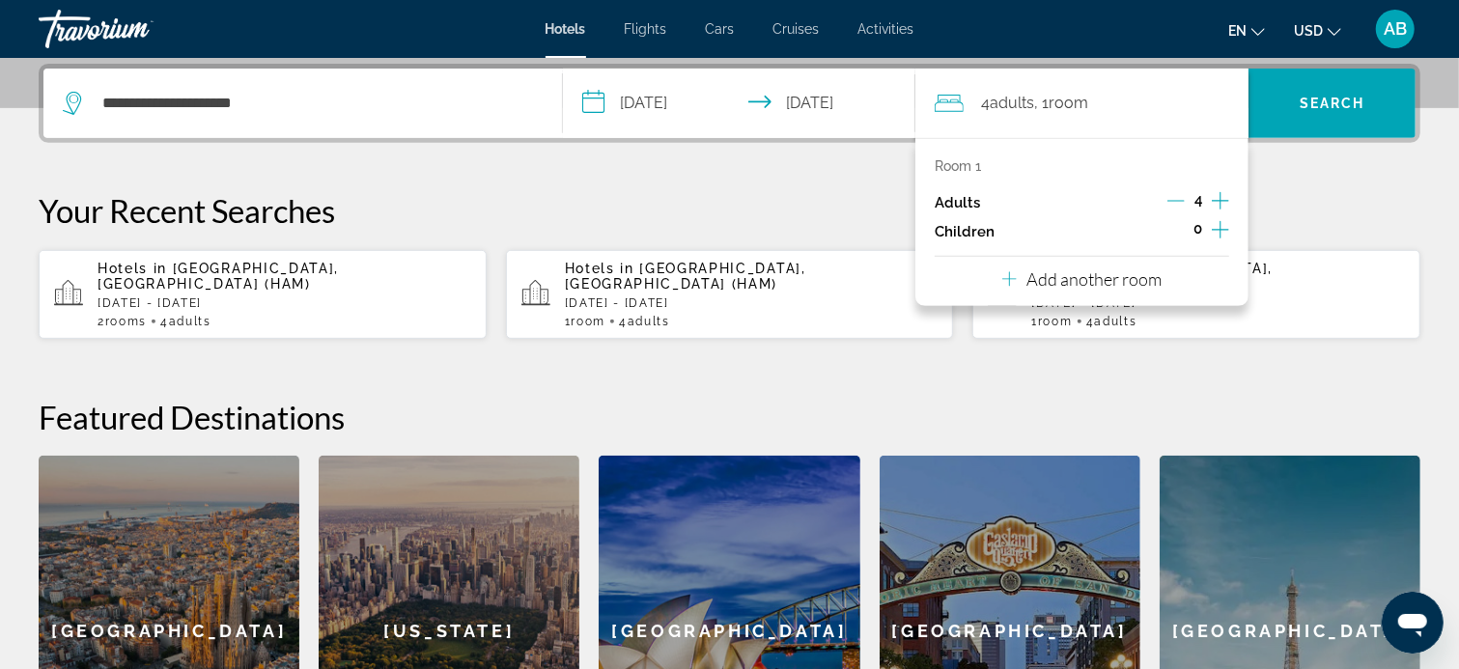
click at [952, 165] on p "Room 1" at bounding box center [958, 165] width 46 height 15
click at [967, 166] on p "Room 1" at bounding box center [958, 165] width 46 height 15
click at [946, 100] on icon "Travelers: 4 adults, 0 children" at bounding box center [949, 103] width 29 height 23
click at [1005, 99] on span "Adults" at bounding box center [1012, 103] width 44 height 18
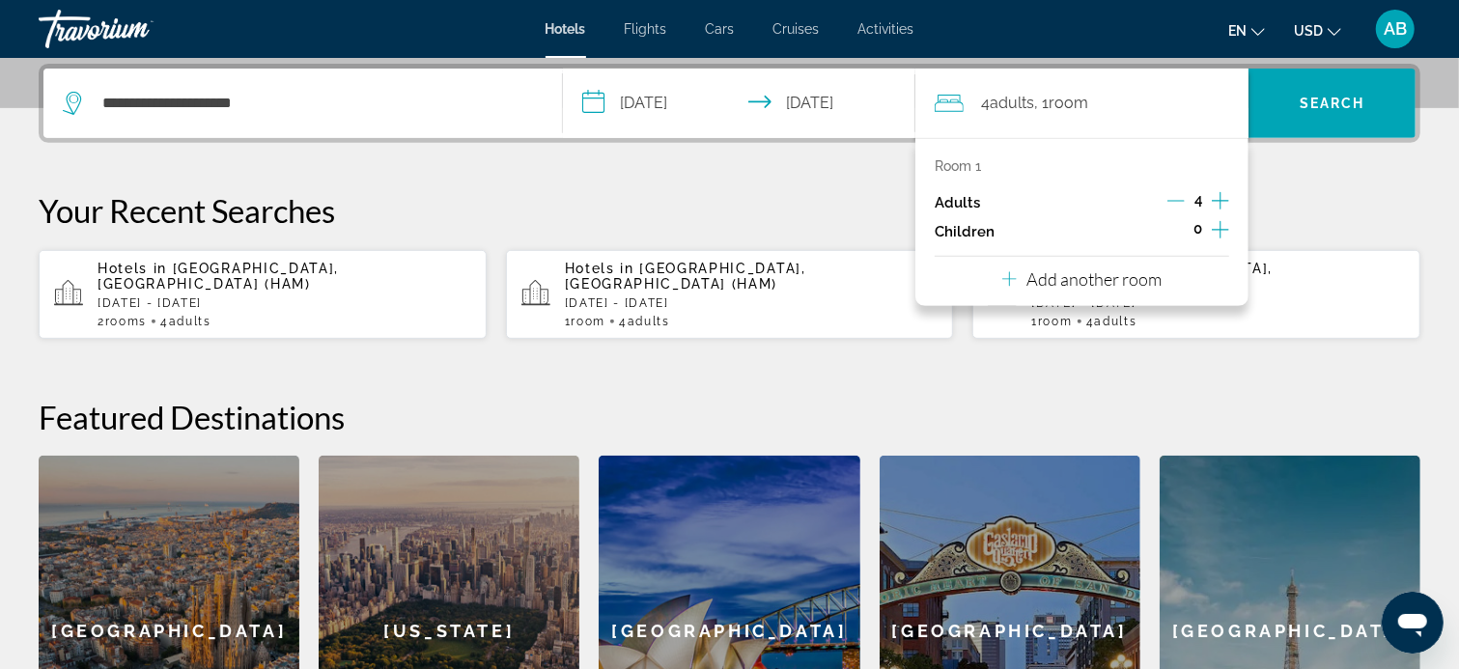
click at [1021, 98] on span "Adults" at bounding box center [1012, 103] width 44 height 18
click at [1106, 276] on p "Add another room" at bounding box center [1093, 278] width 135 height 21
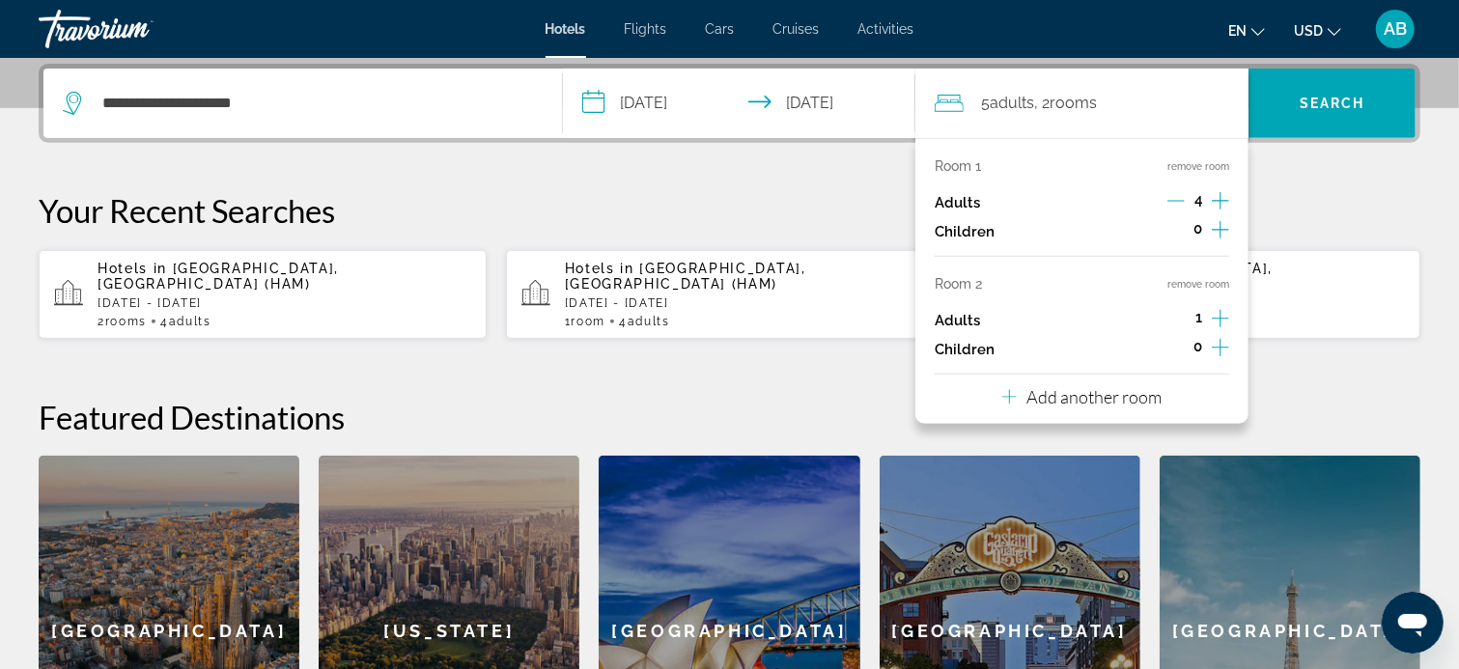
click at [1180, 197] on icon "Decrement adults" at bounding box center [1175, 200] width 17 height 17
click at [1281, 345] on div "**********" at bounding box center [729, 435] width 1459 height 742
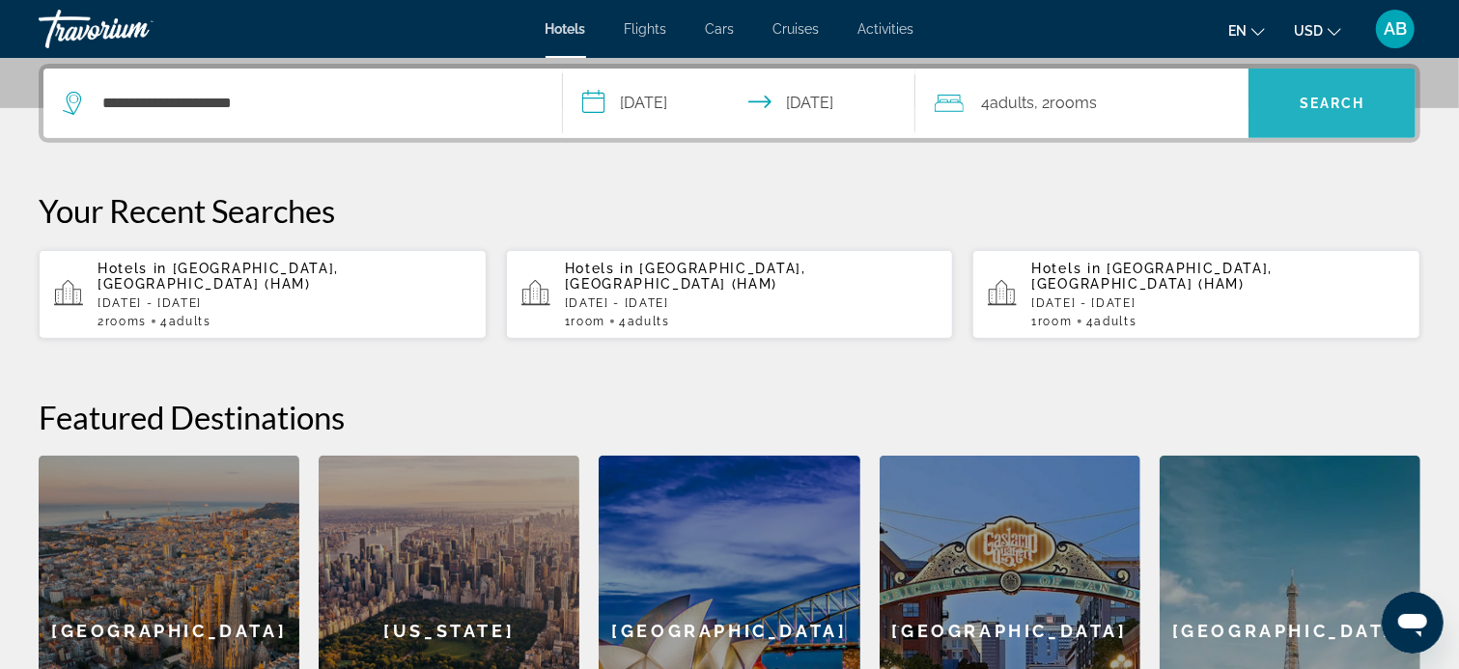
click at [1336, 106] on span "Search" at bounding box center [1333, 103] width 66 height 15
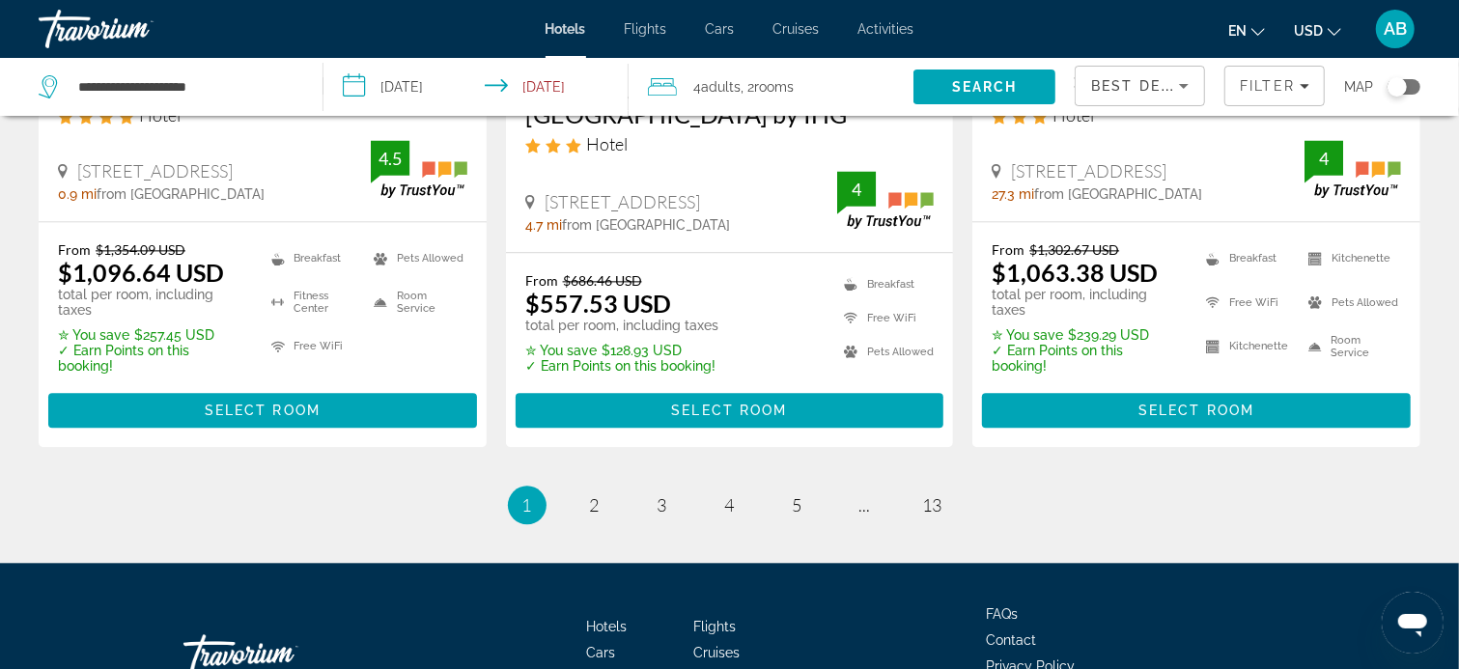
scroll to position [2798, 0]
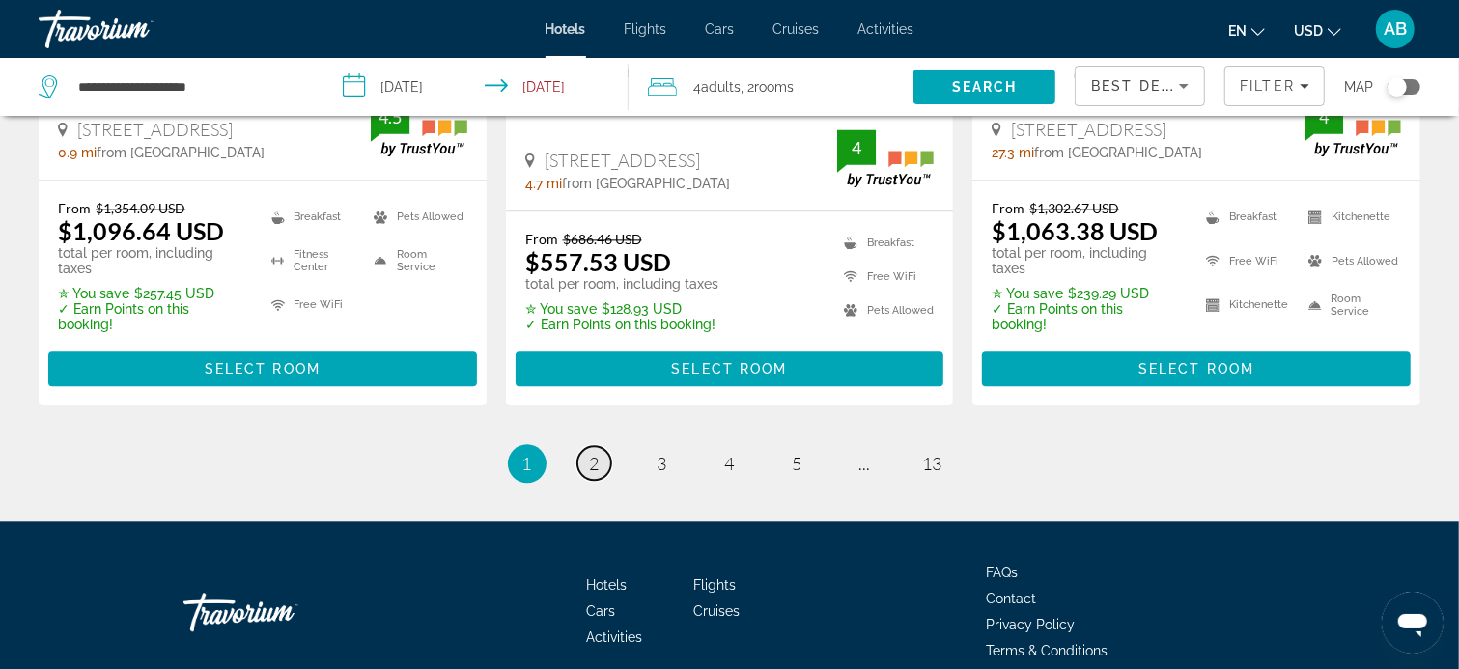
click at [592, 453] on span "2" at bounding box center [595, 463] width 10 height 21
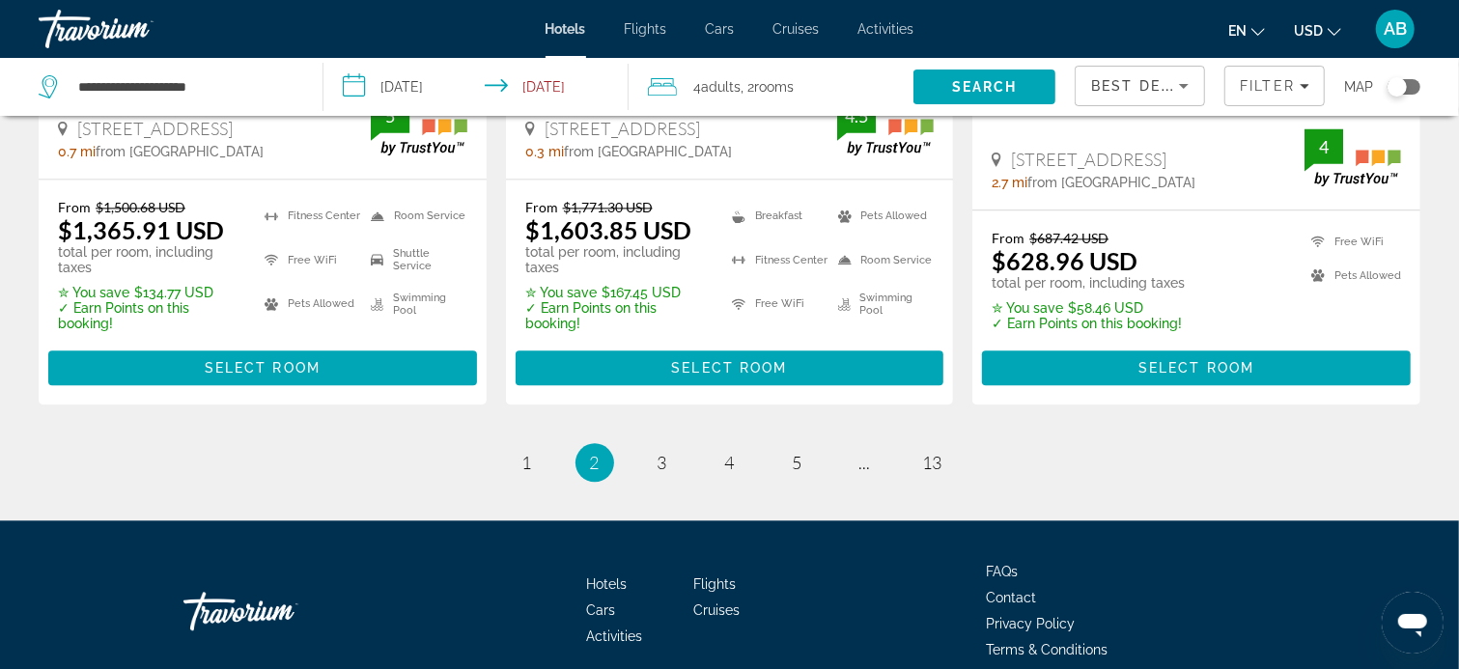
scroll to position [2800, 0]
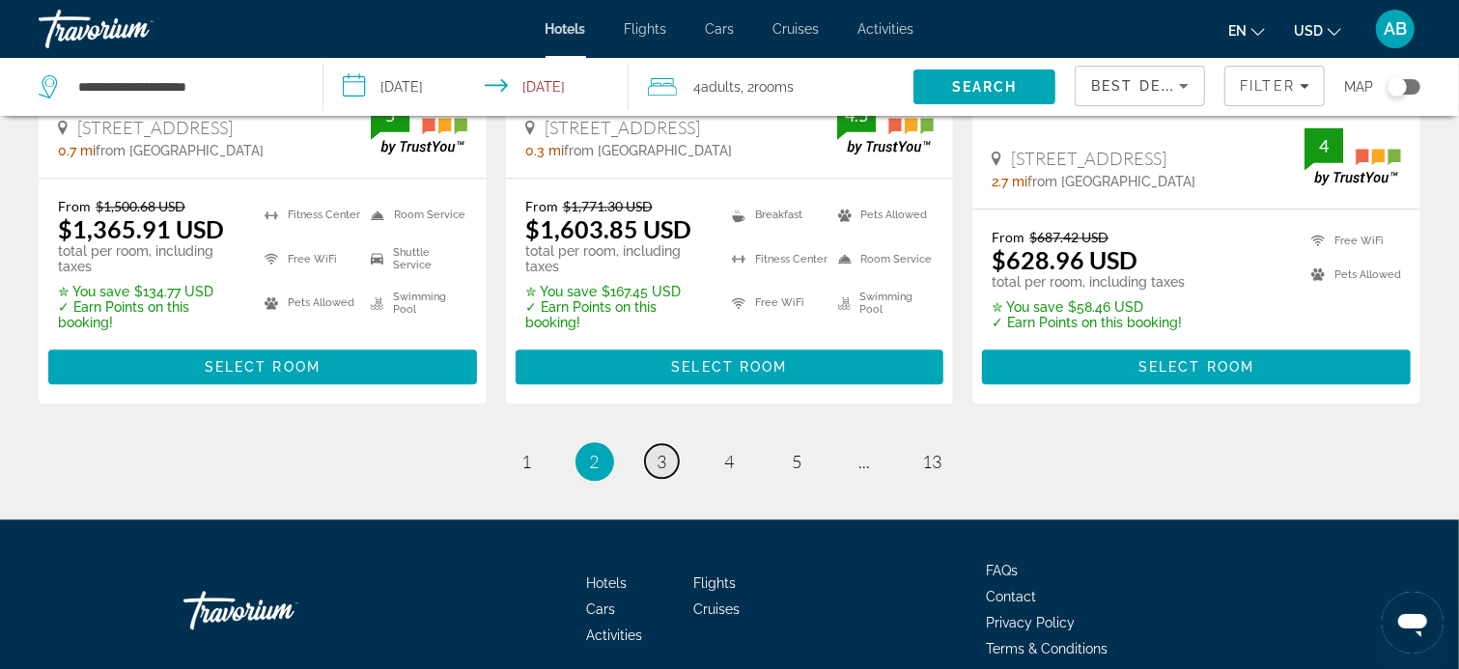
click at [664, 451] on span "3" at bounding box center [662, 461] width 10 height 21
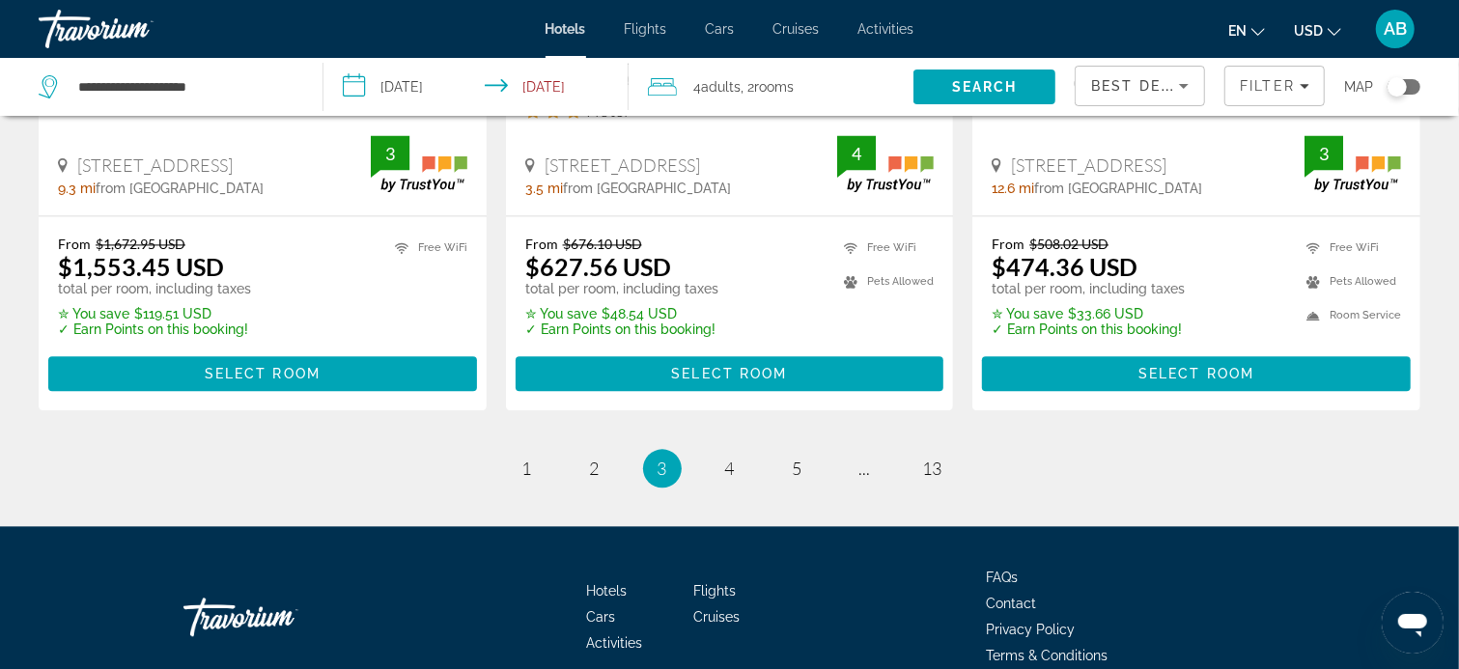
scroll to position [2703, 0]
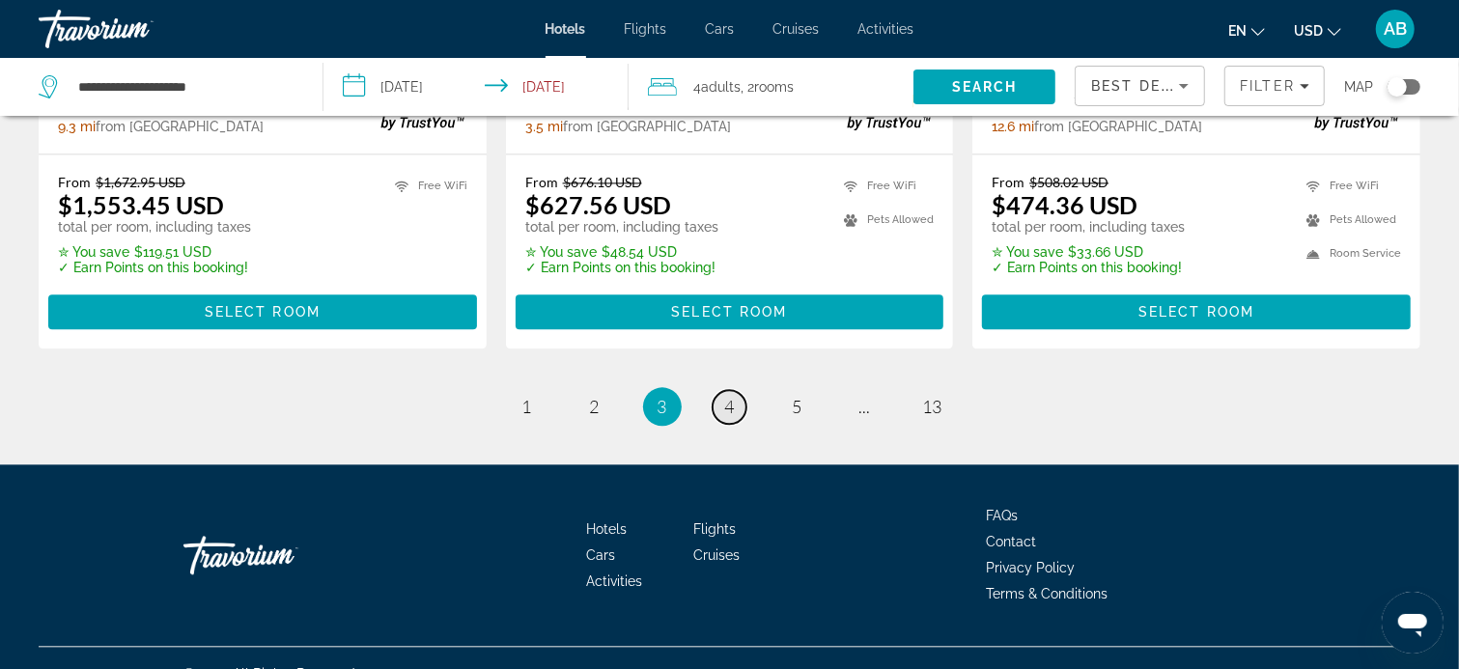
click at [734, 390] on link "page 4" at bounding box center [730, 407] width 34 height 34
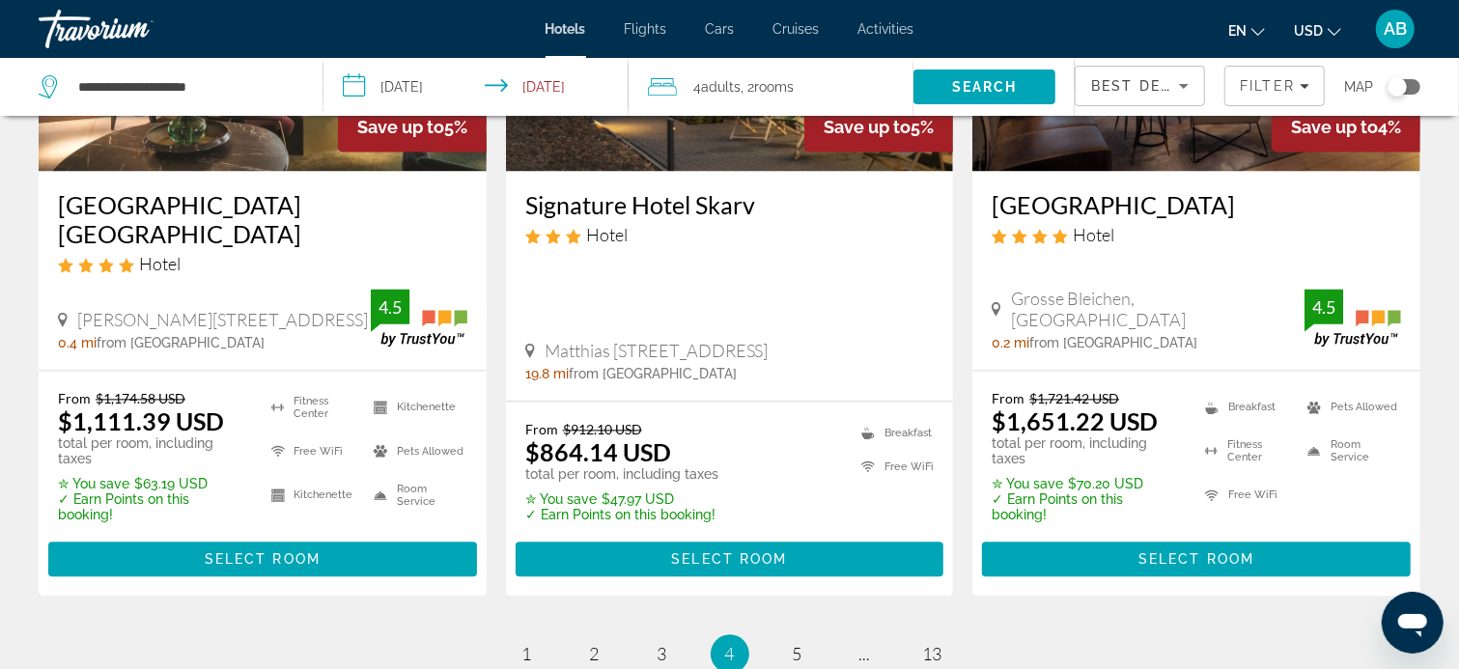
scroll to position [2607, 0]
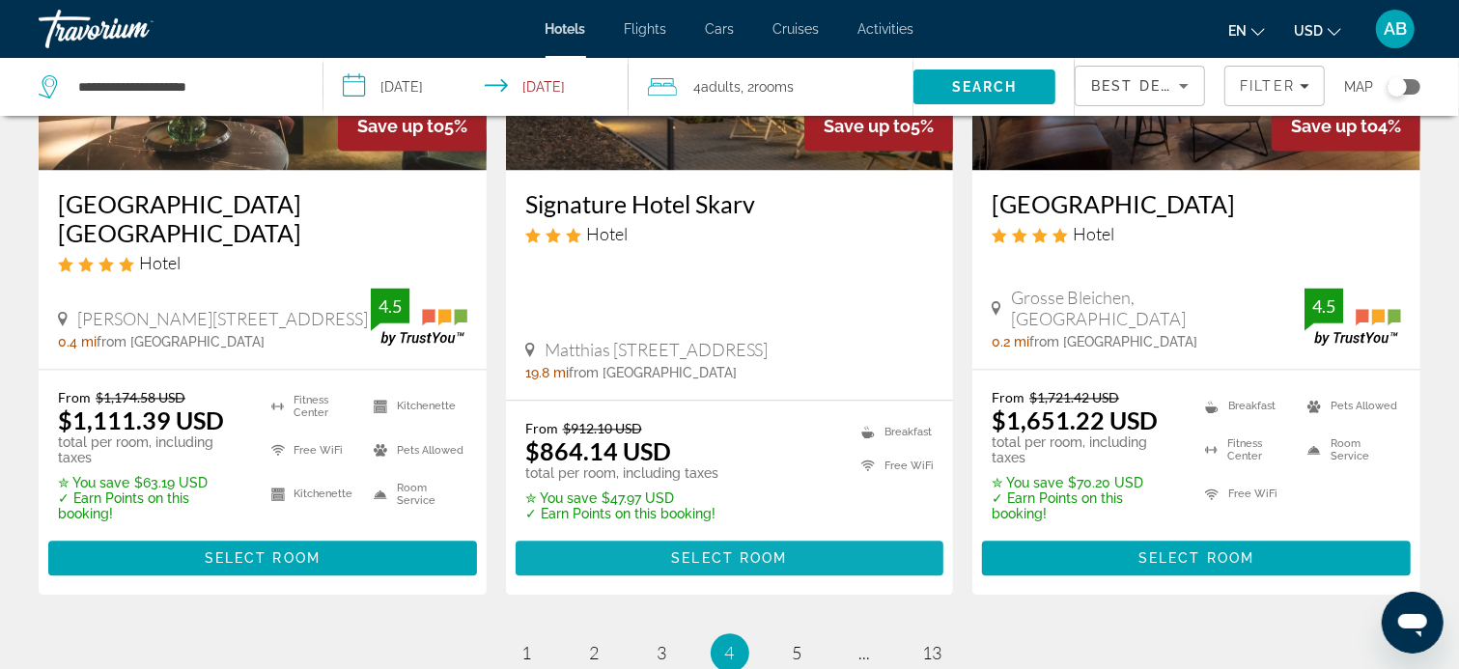
click at [710, 550] on span "Select Room" at bounding box center [729, 557] width 116 height 15
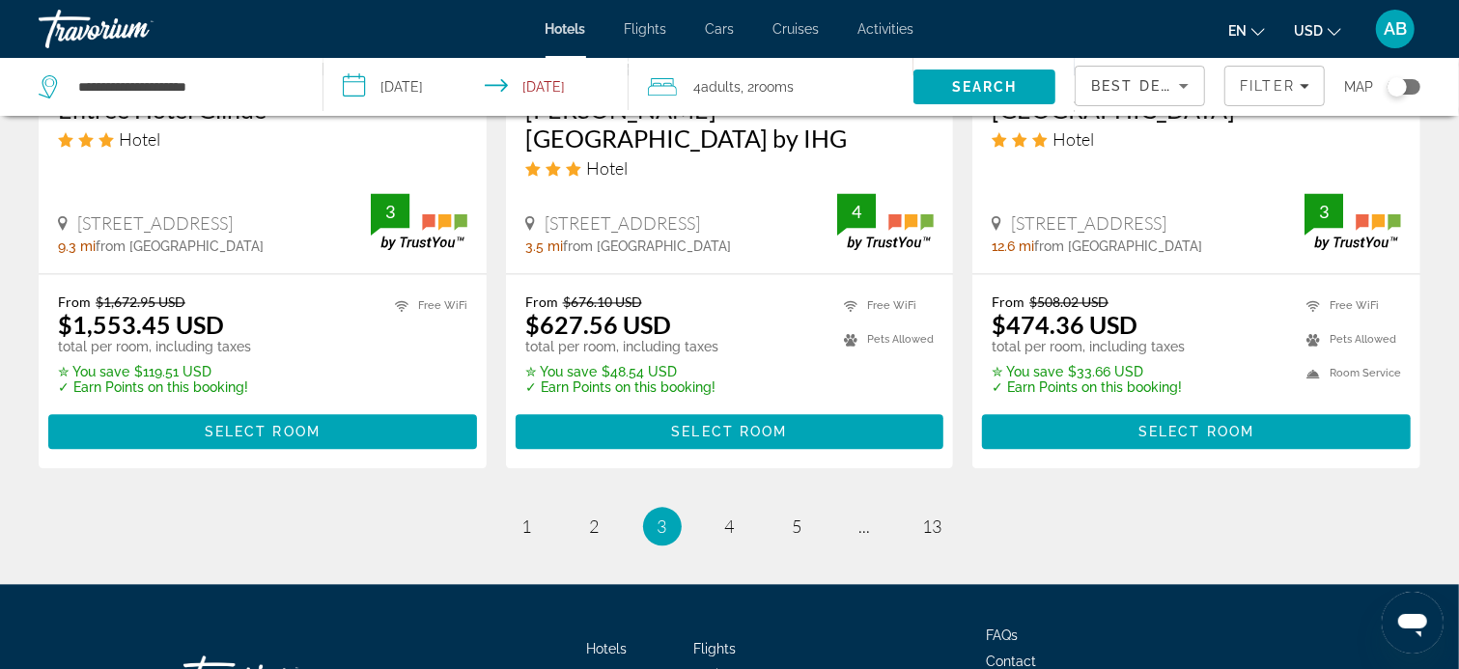
scroll to position [2607, 0]
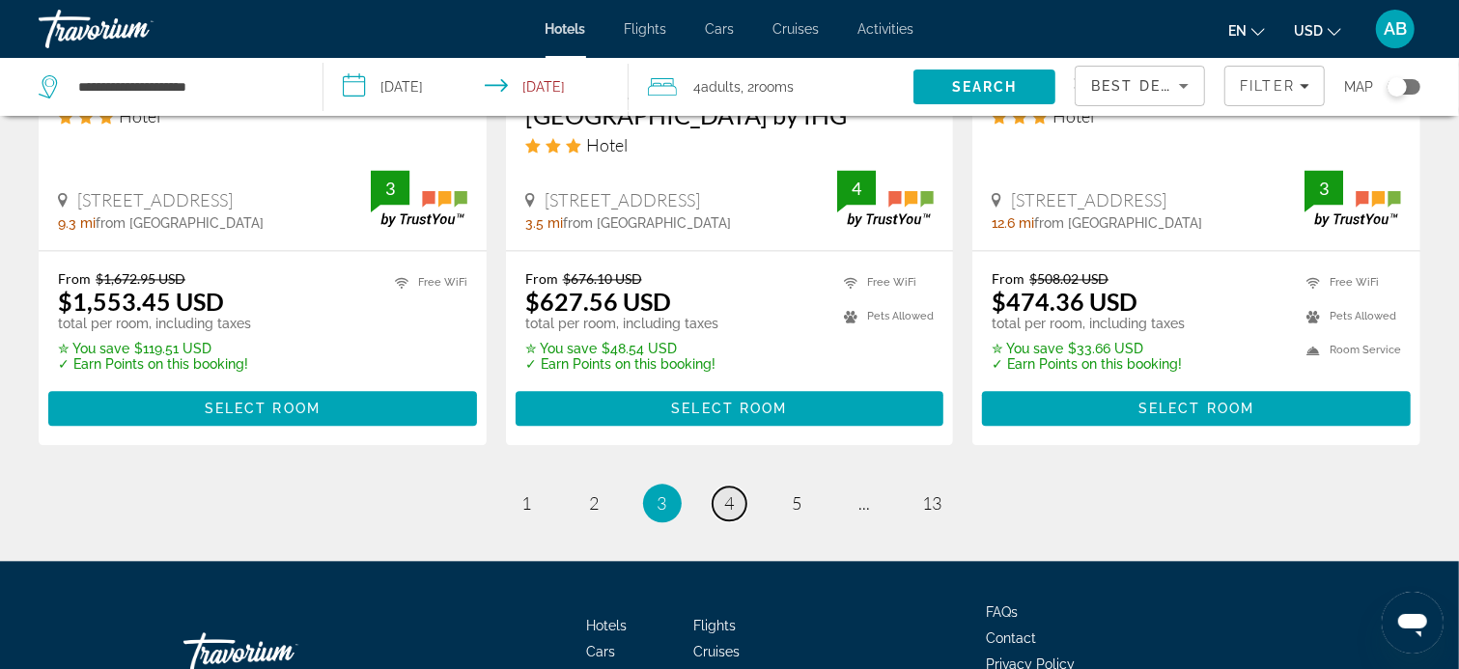
click at [728, 492] on span "4" at bounding box center [730, 502] width 10 height 21
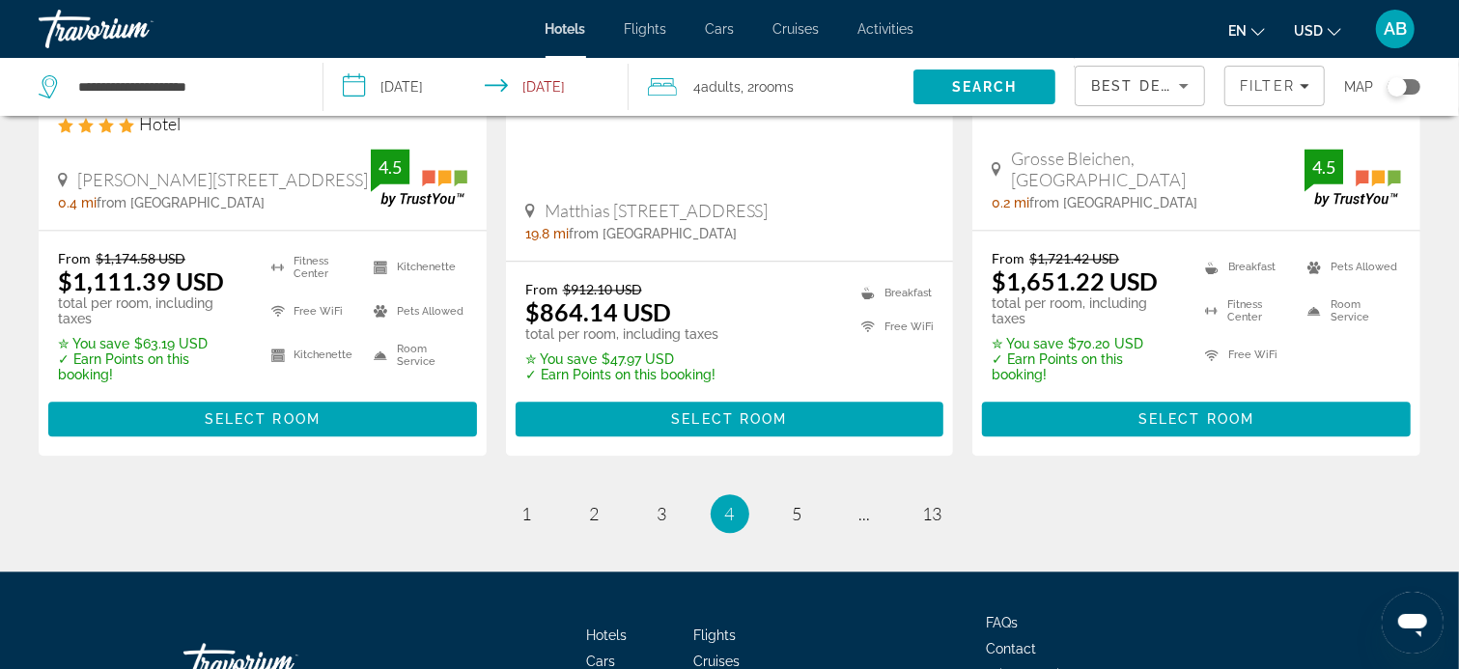
scroll to position [2782, 0]
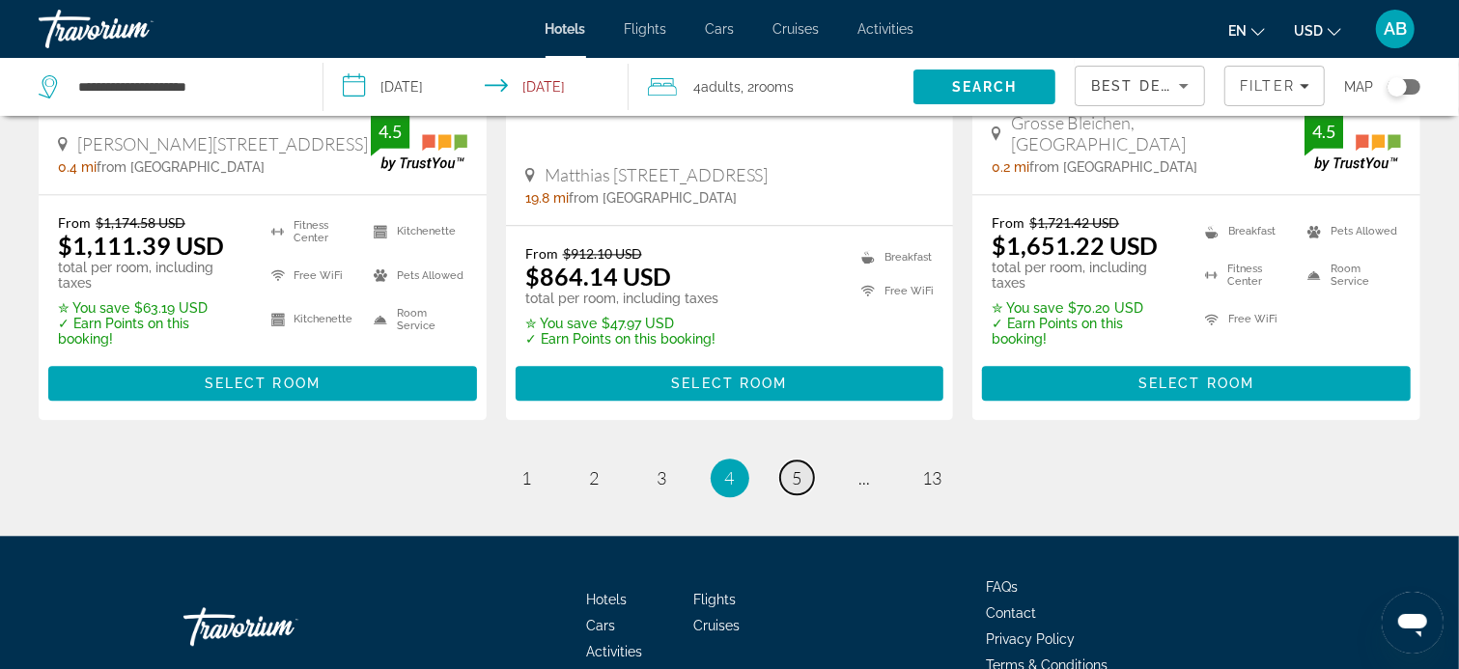
click at [801, 467] on span "5" at bounding box center [798, 477] width 10 height 21
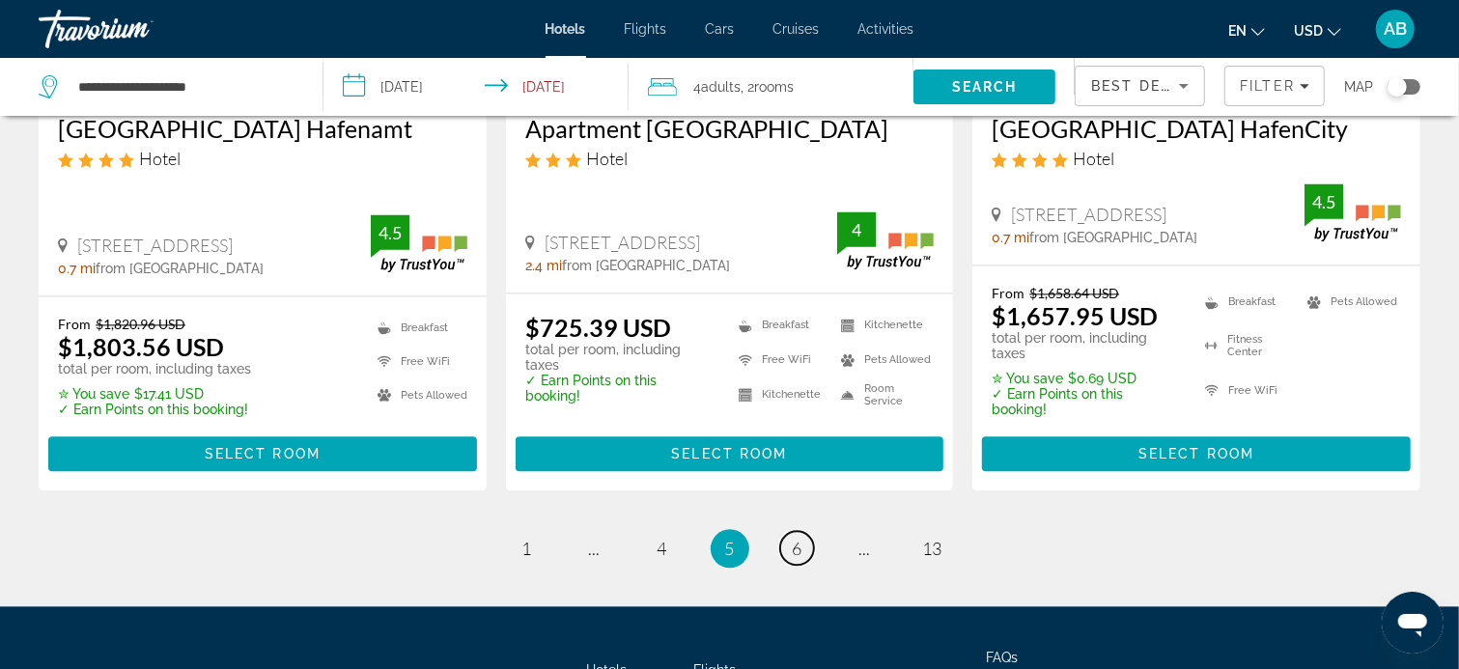
scroll to position [2703, 0]
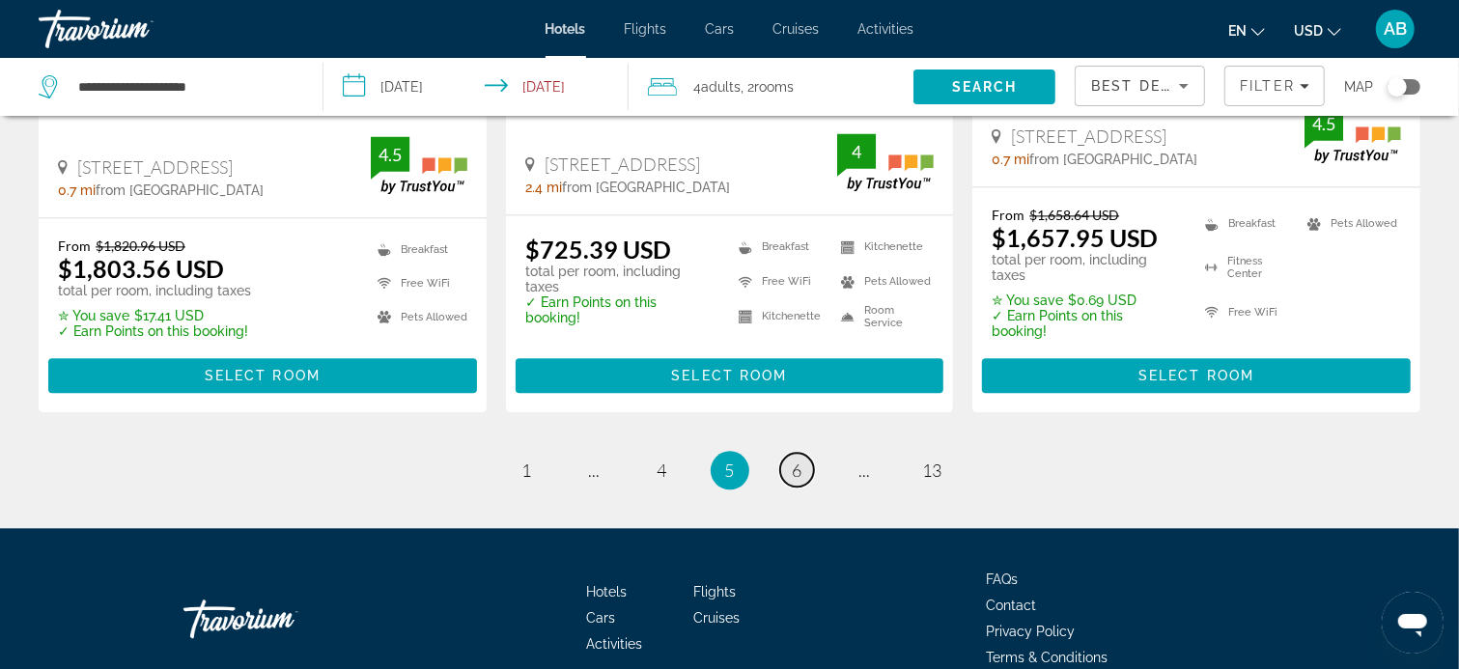
click at [796, 460] on span "6" at bounding box center [798, 470] width 10 height 21
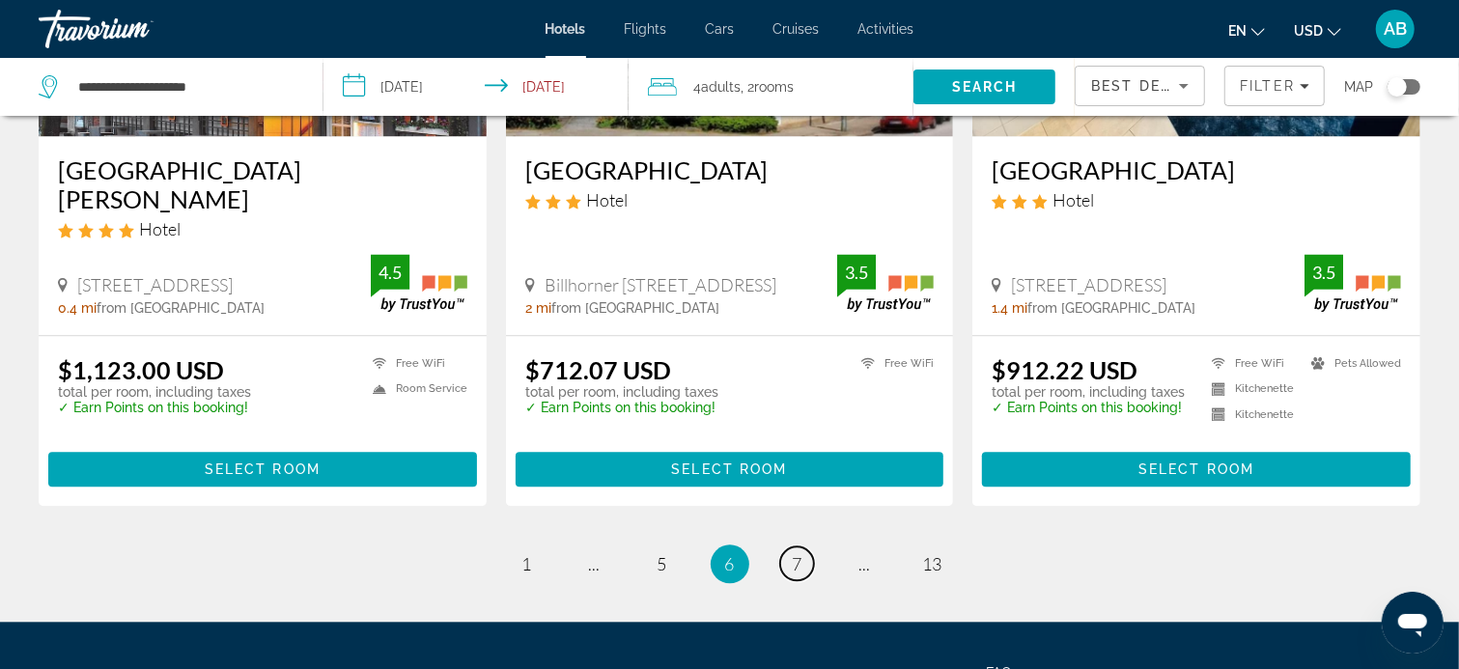
scroll to position [2703, 0]
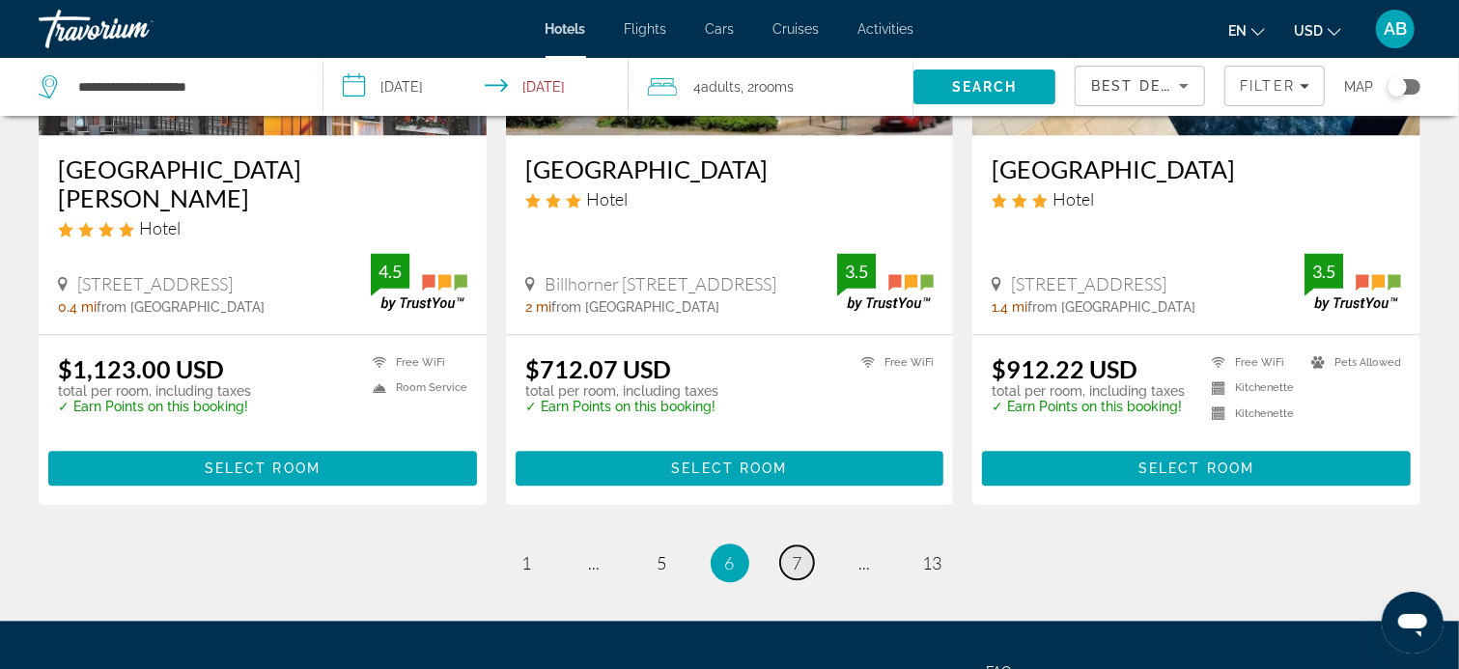
click at [800, 552] on span "7" at bounding box center [798, 562] width 10 height 21
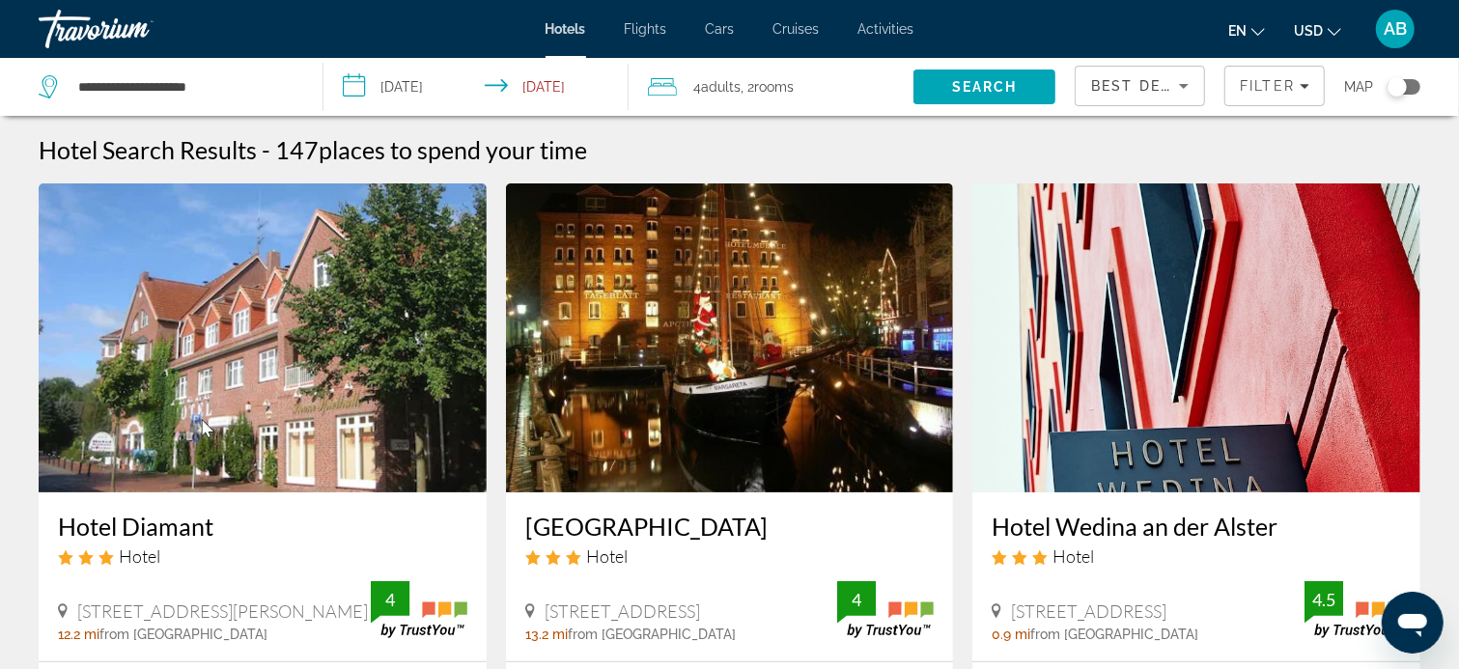
click at [800, 417] on img "Main content" at bounding box center [730, 337] width 448 height 309
click at [0, 0] on div at bounding box center [0, 0] width 0 height 0
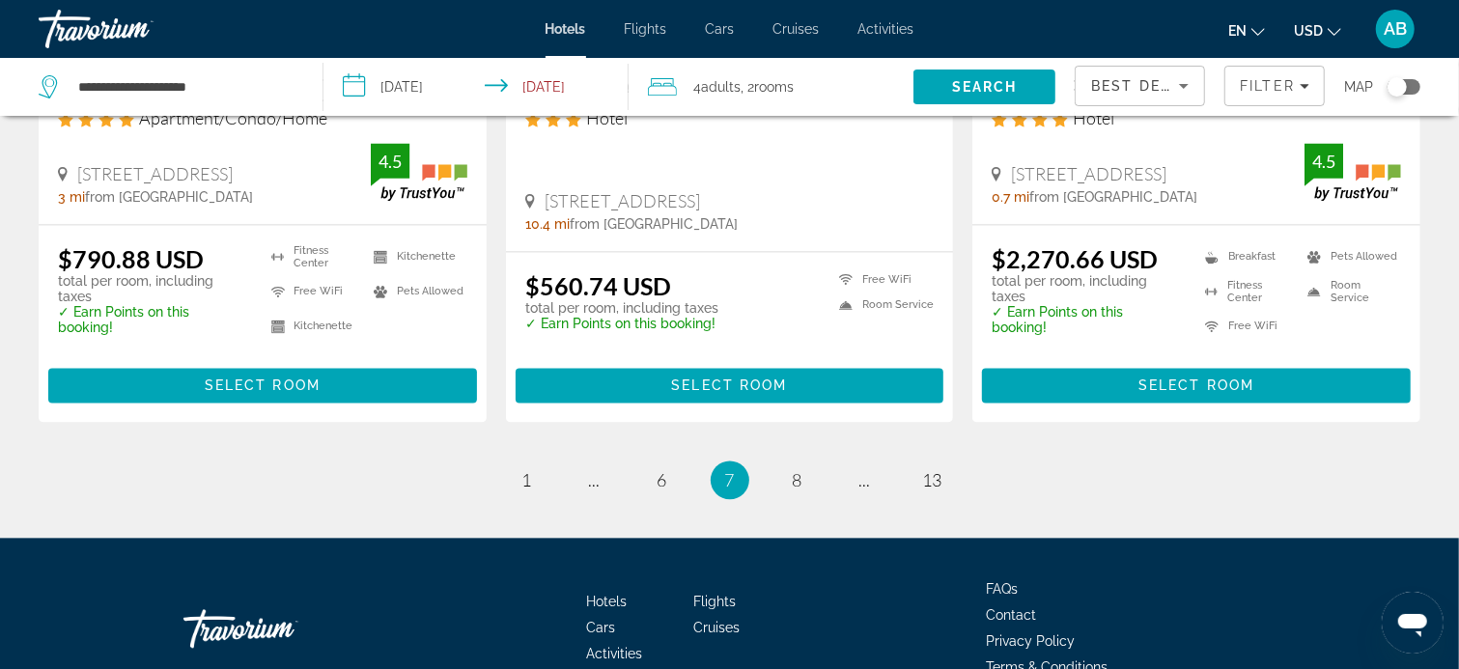
scroll to position [2607, 0]
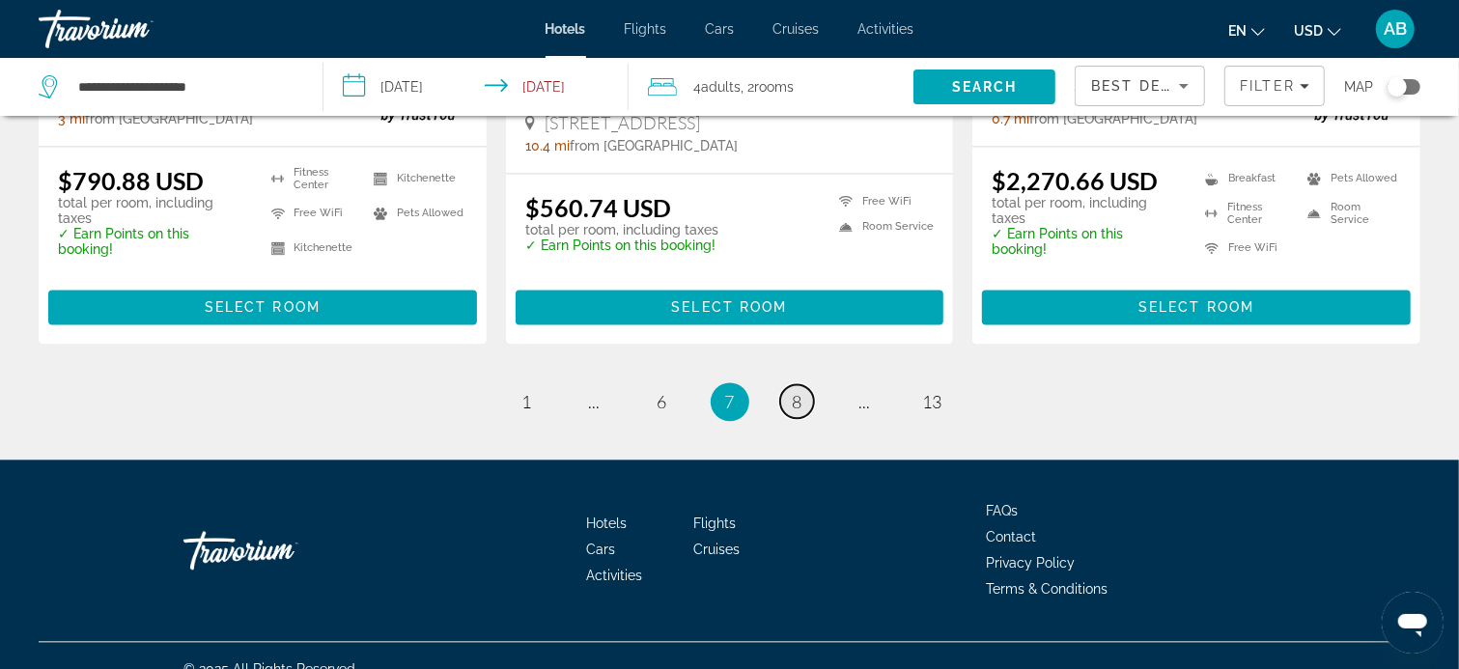
click at [794, 395] on span "8" at bounding box center [798, 401] width 10 height 21
click at [794, 395] on link "page 8" at bounding box center [797, 401] width 34 height 34
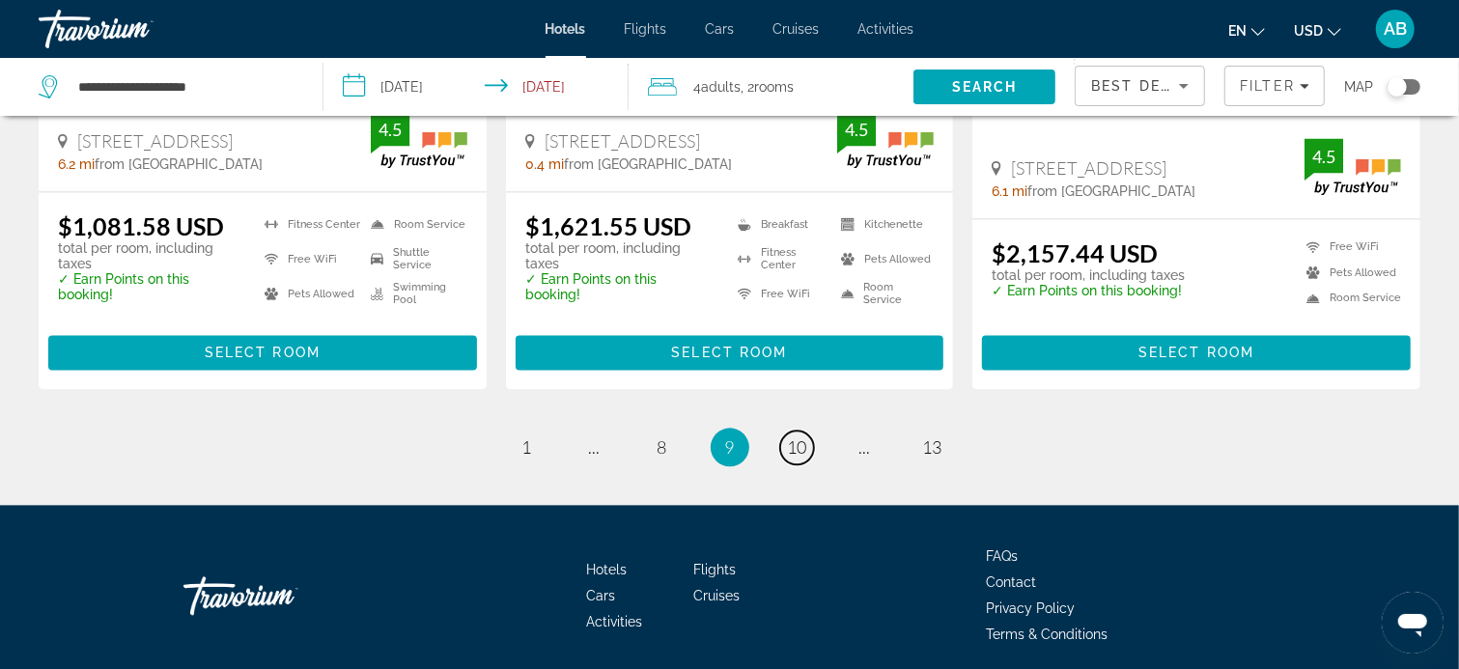
scroll to position [2643, 0]
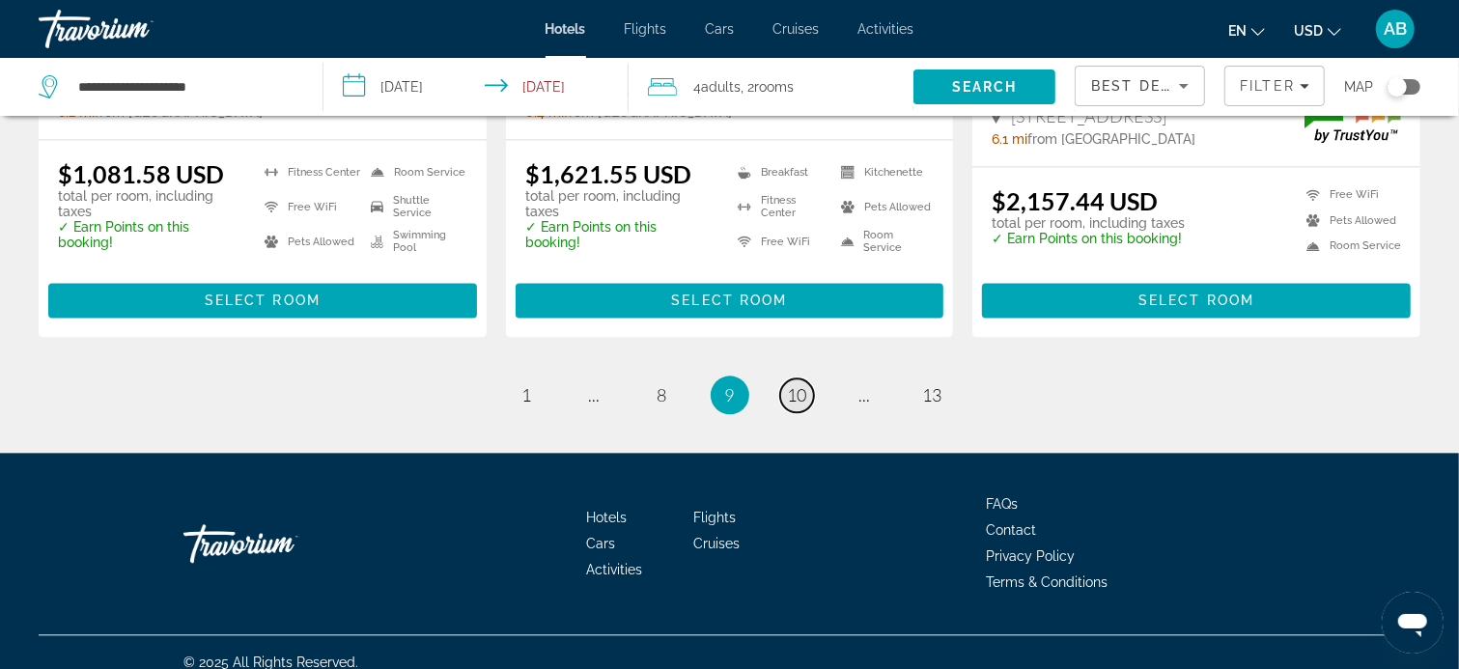
click at [797, 384] on span "10" at bounding box center [797, 394] width 19 height 21
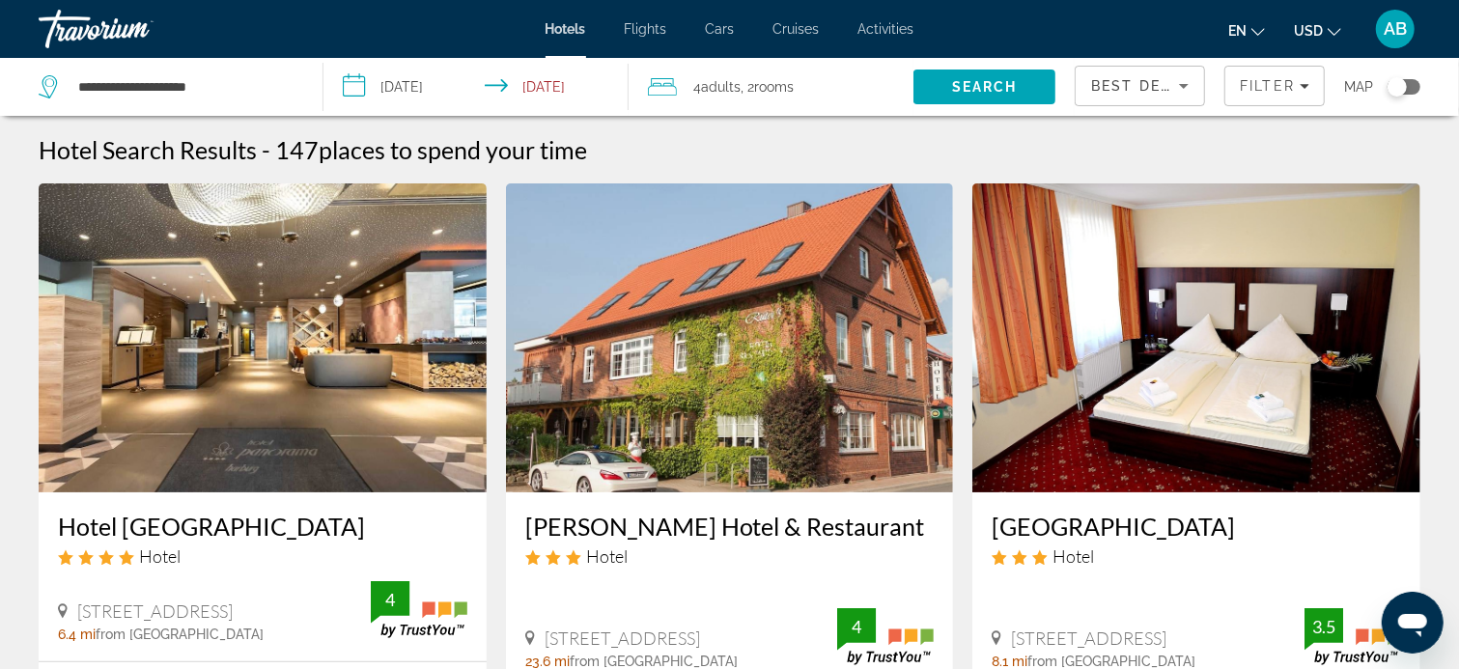
click at [797, 378] on img "Main content" at bounding box center [730, 337] width 448 height 309
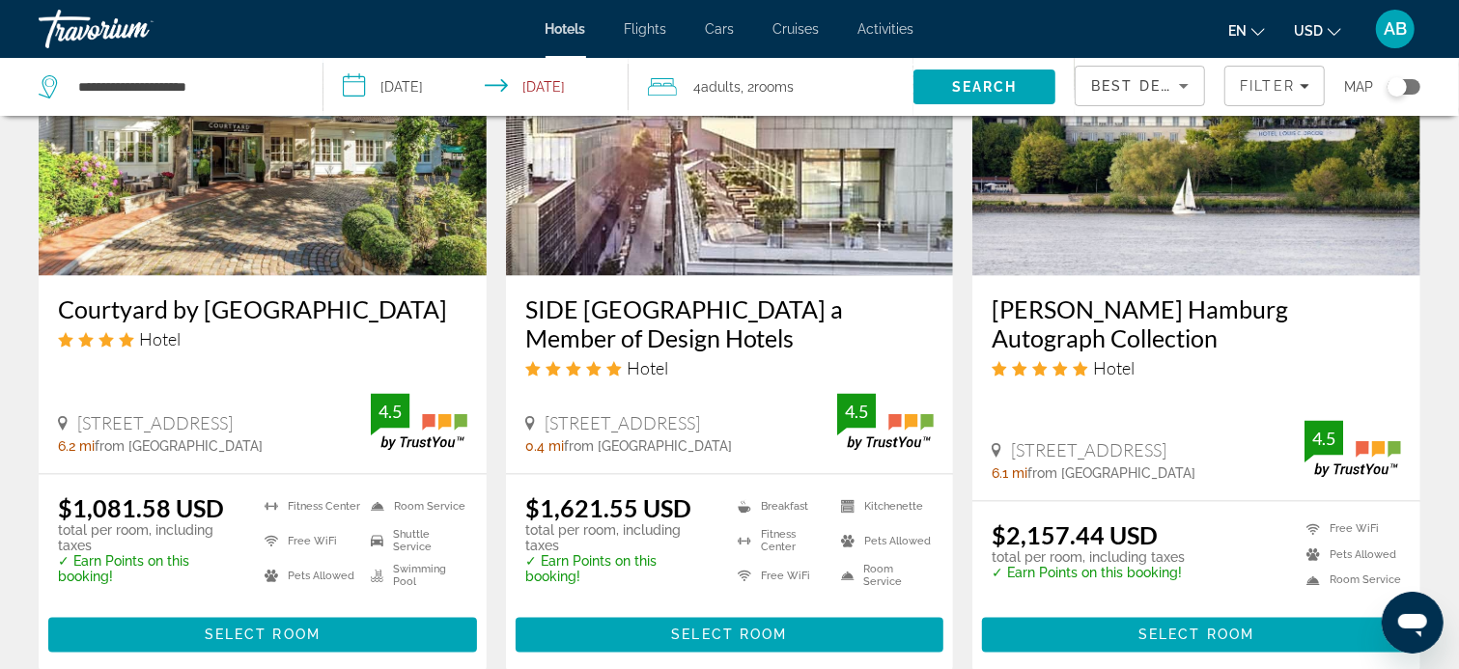
scroll to position [2510, 0]
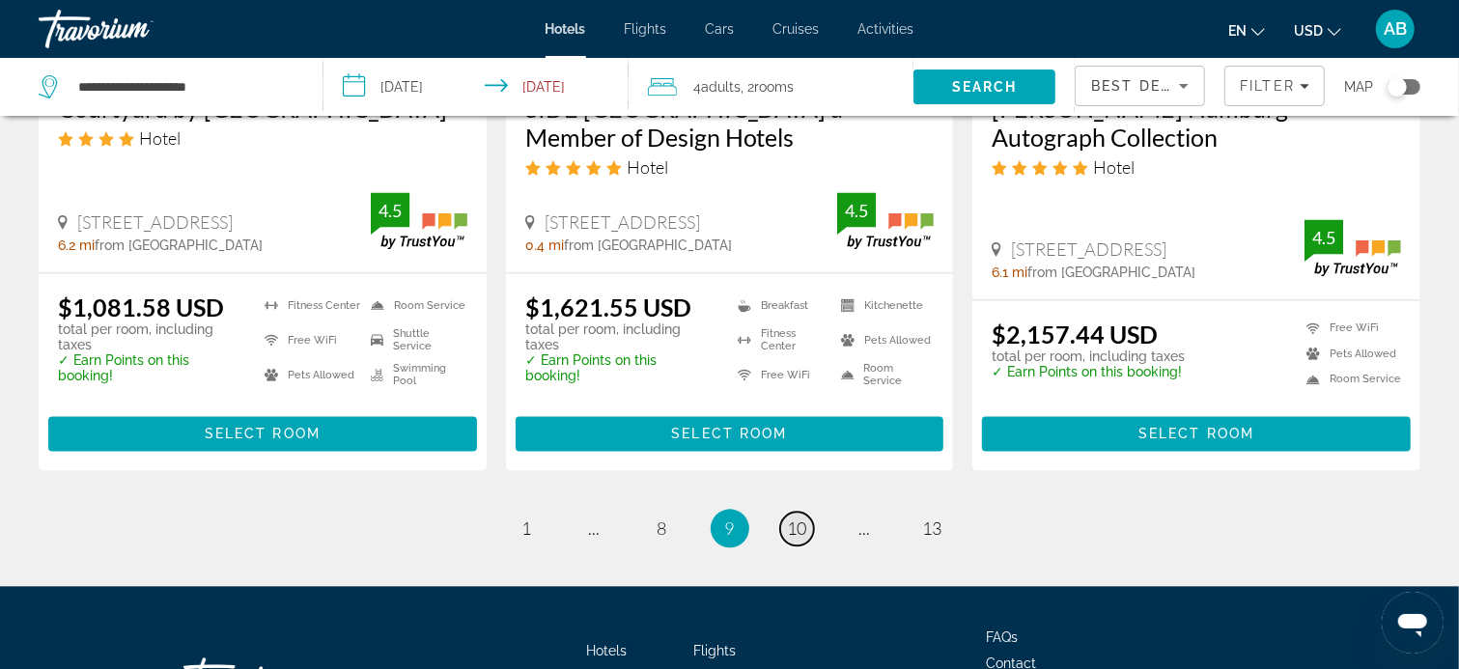
click at [798, 517] on span "10" at bounding box center [797, 527] width 19 height 21
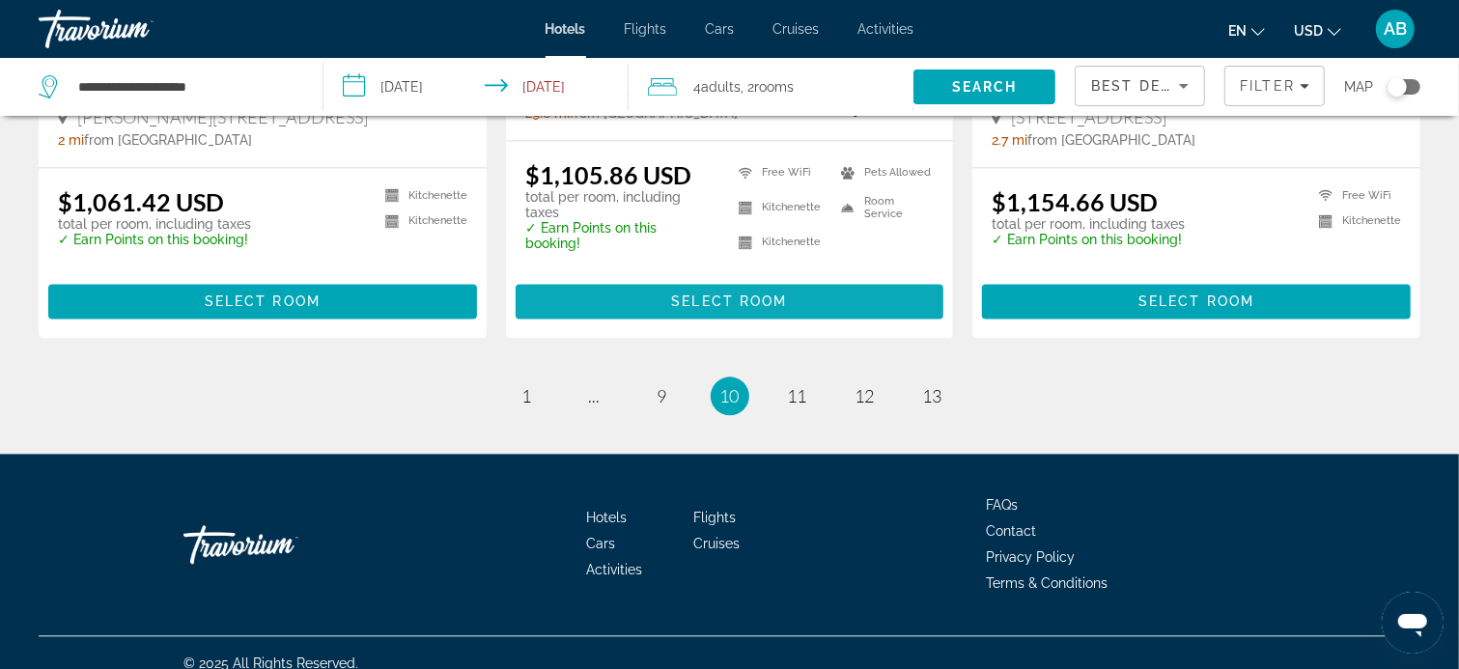
scroll to position [2691, 0]
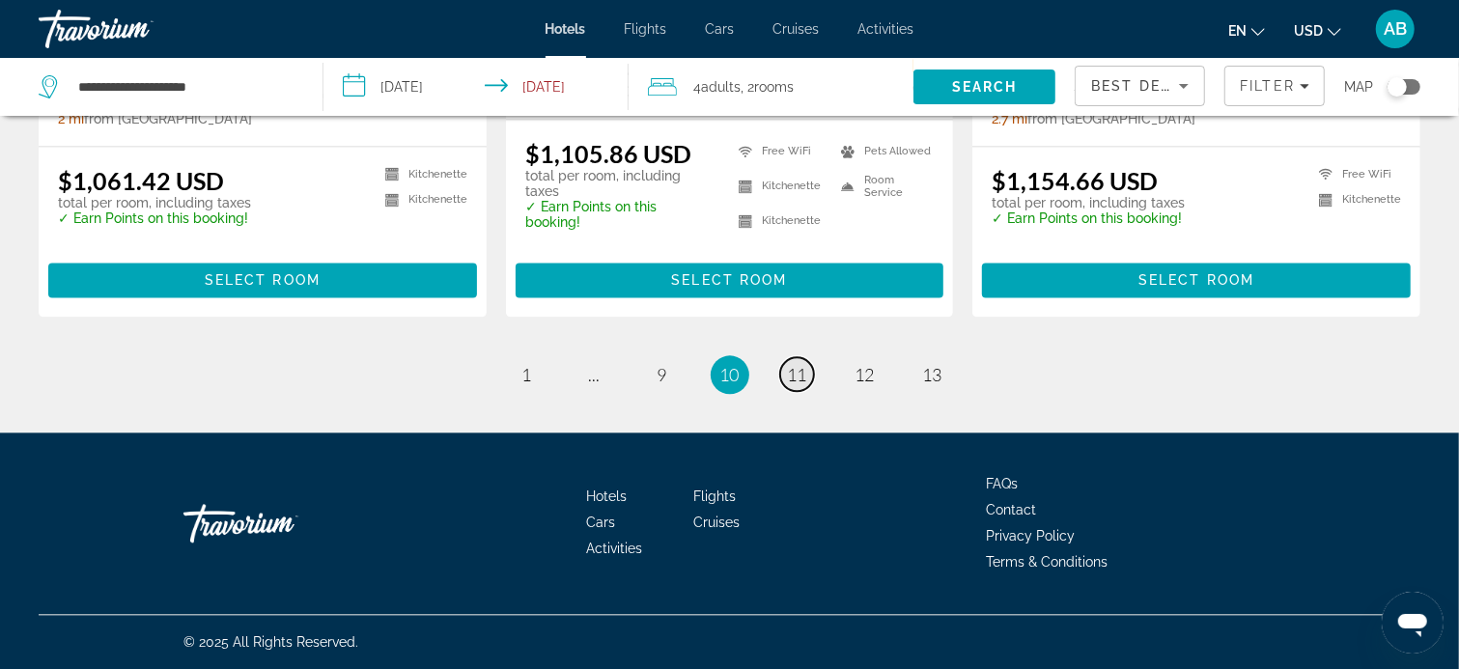
click at [802, 372] on span "11" at bounding box center [797, 374] width 19 height 21
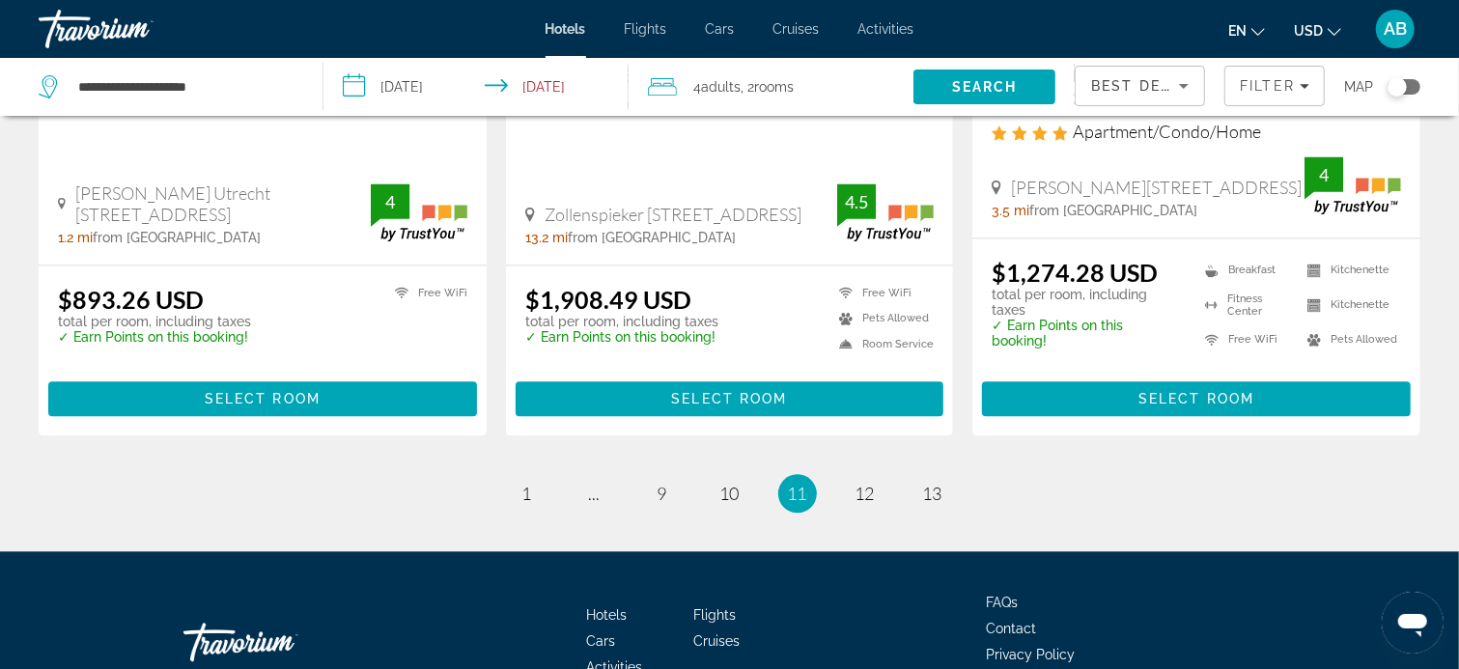
scroll to position [2703, 0]
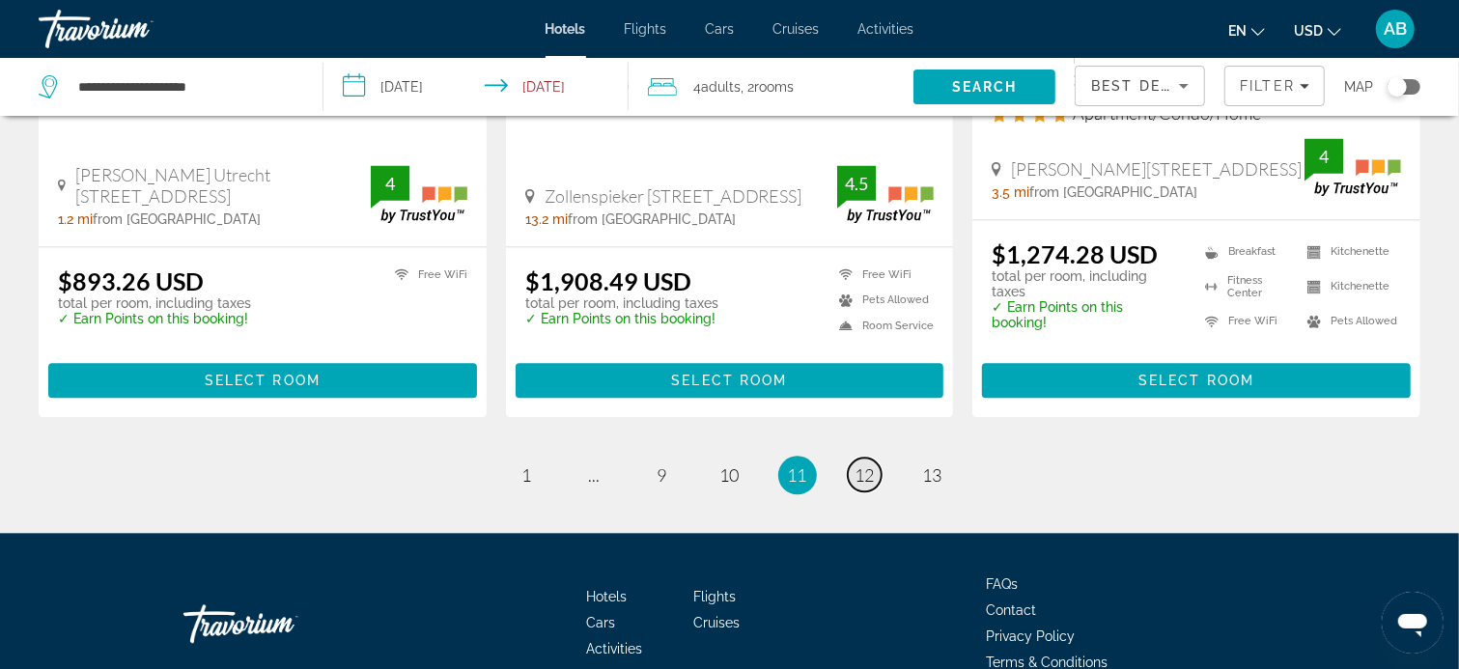
click at [869, 464] on span "12" at bounding box center [864, 474] width 19 height 21
click at [868, 456] on li "page 12" at bounding box center [865, 475] width 39 height 39
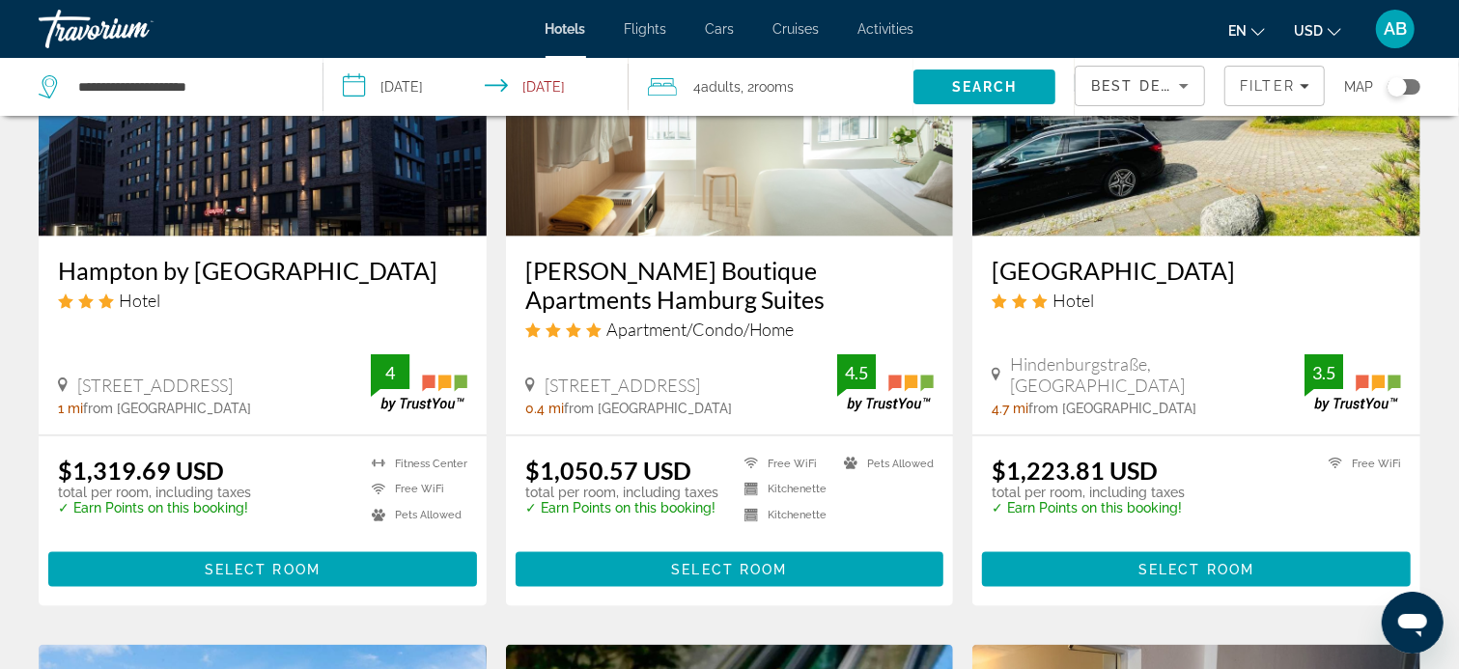
scroll to position [1738, 0]
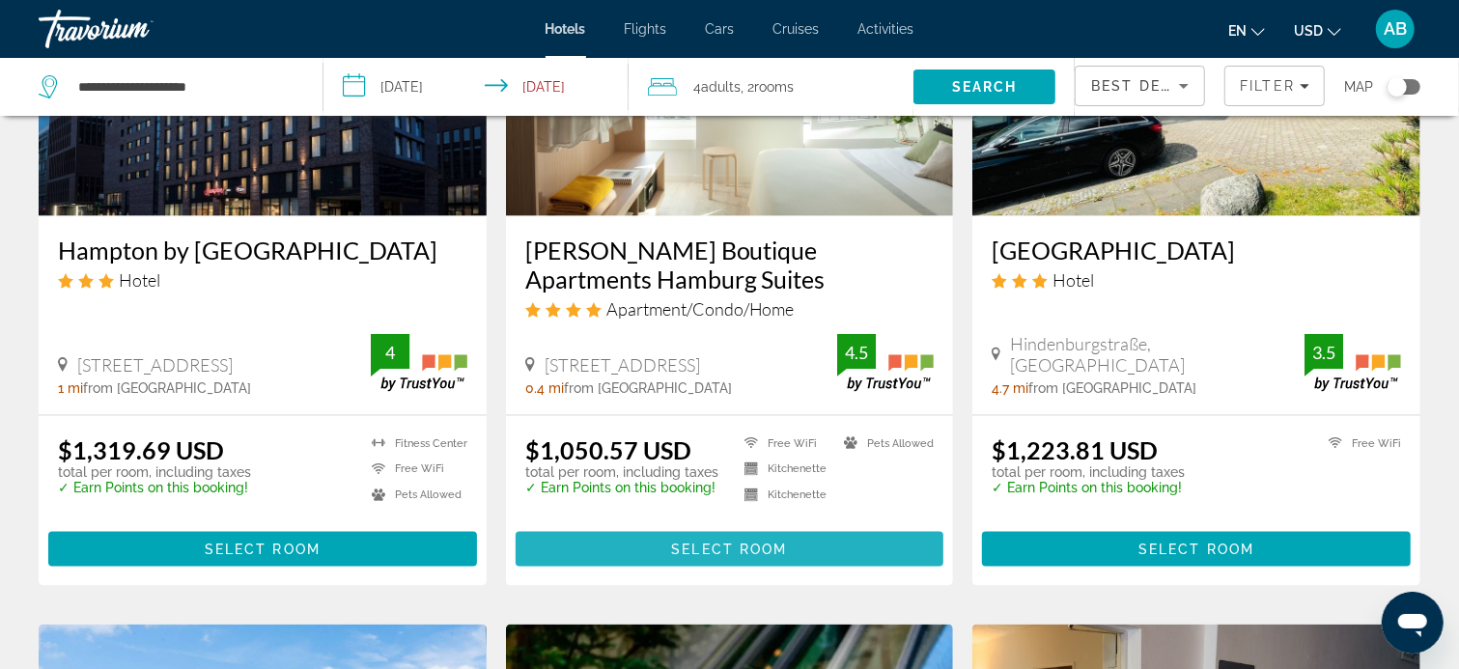
click at [738, 542] on span "Select Room" at bounding box center [729, 549] width 116 height 15
click at [0, 0] on div at bounding box center [0, 0] width 0 height 0
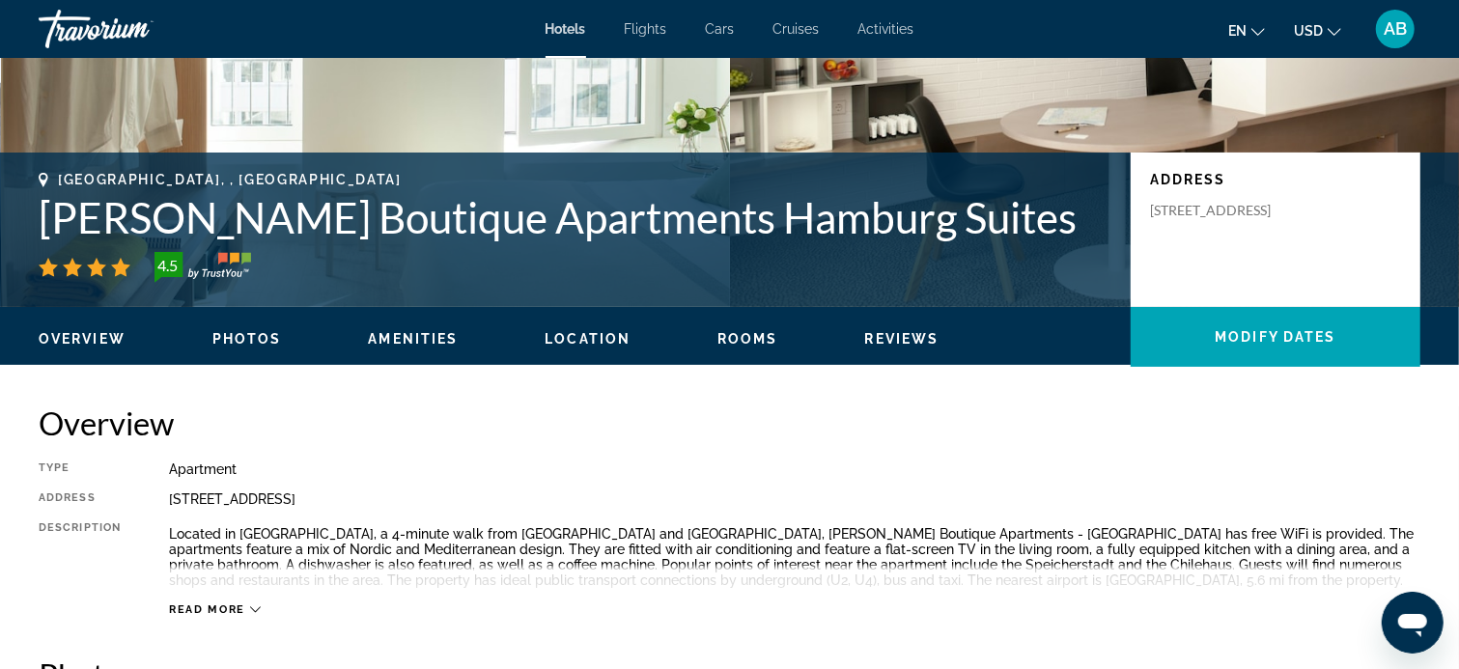
scroll to position [386, 0]
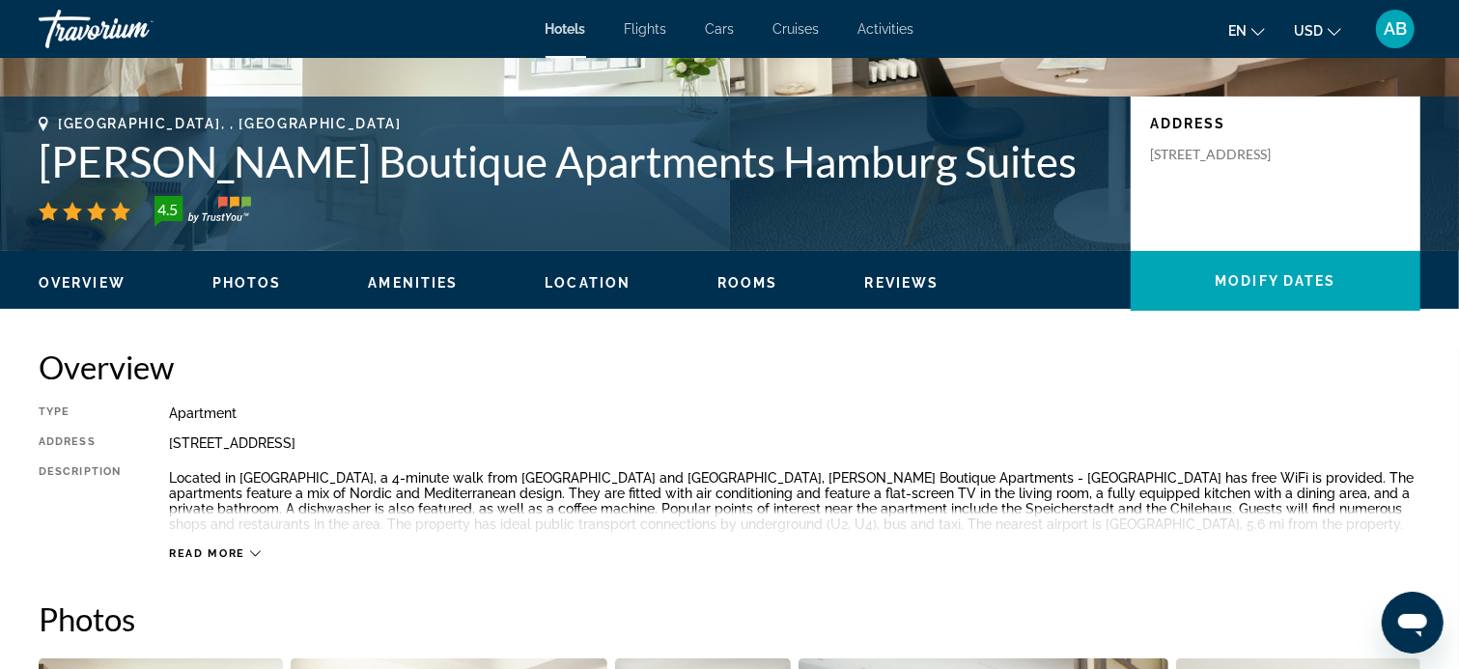
click at [244, 552] on div "Read more" at bounding box center [215, 553] width 92 height 13
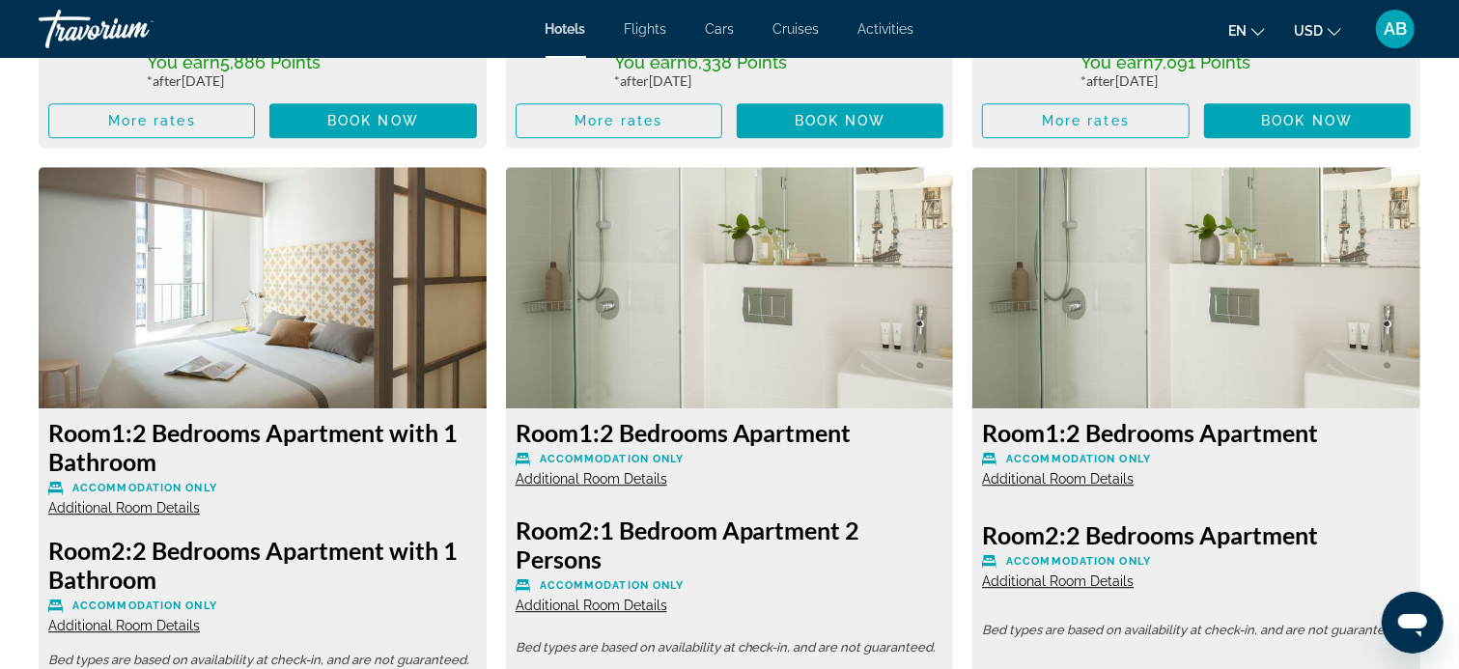
scroll to position [3090, 0]
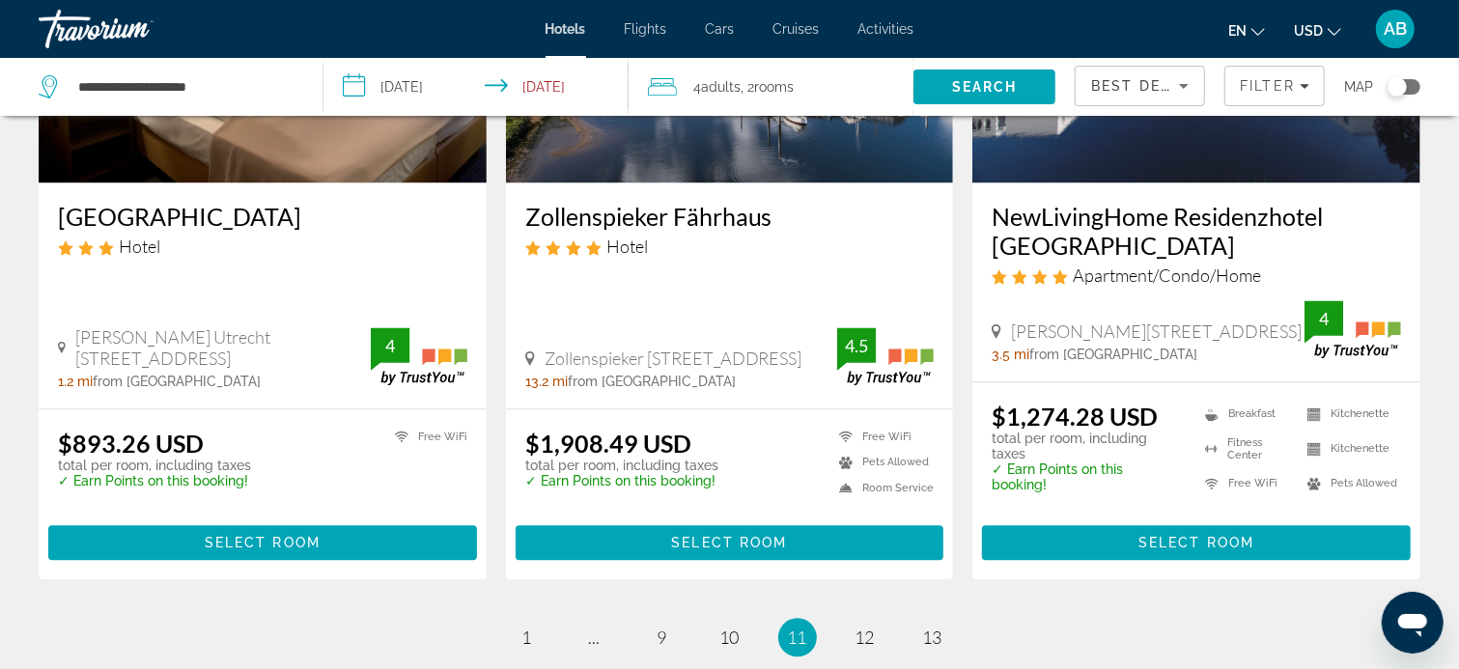
scroll to position [2607, 0]
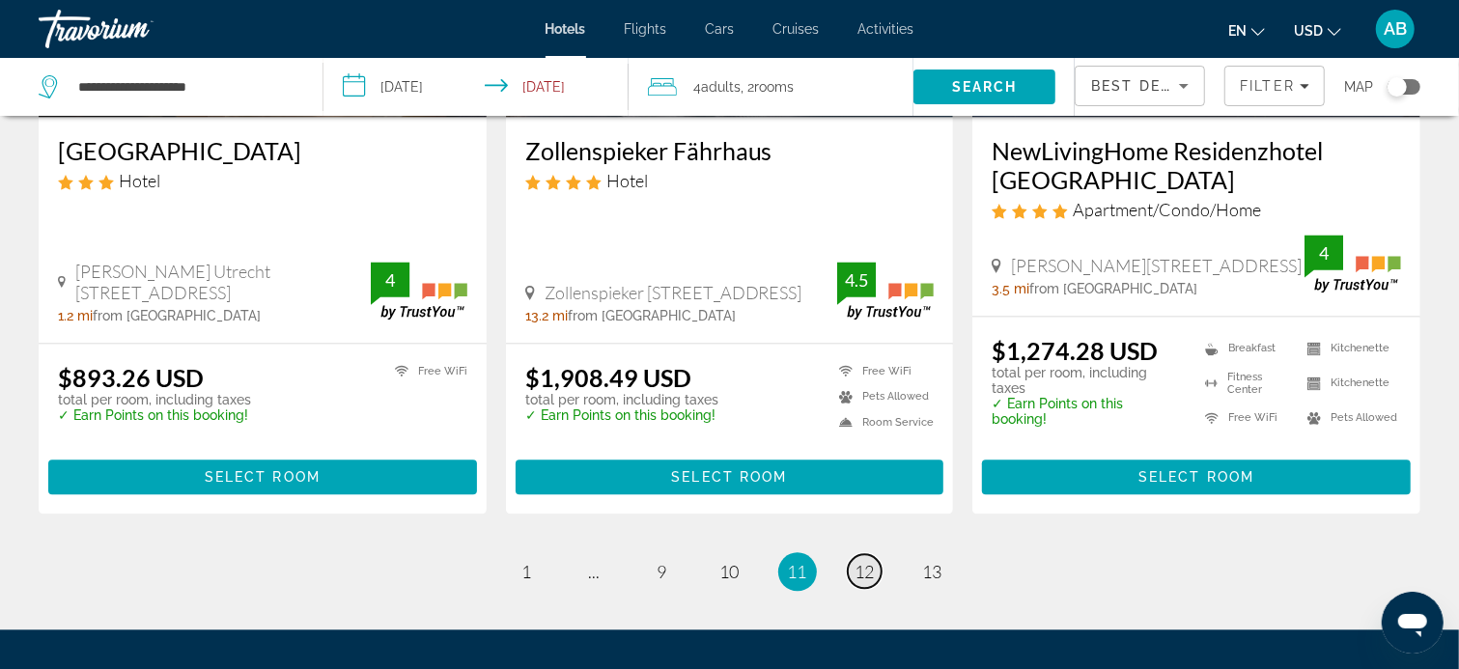
click at [864, 561] on span "12" at bounding box center [864, 571] width 19 height 21
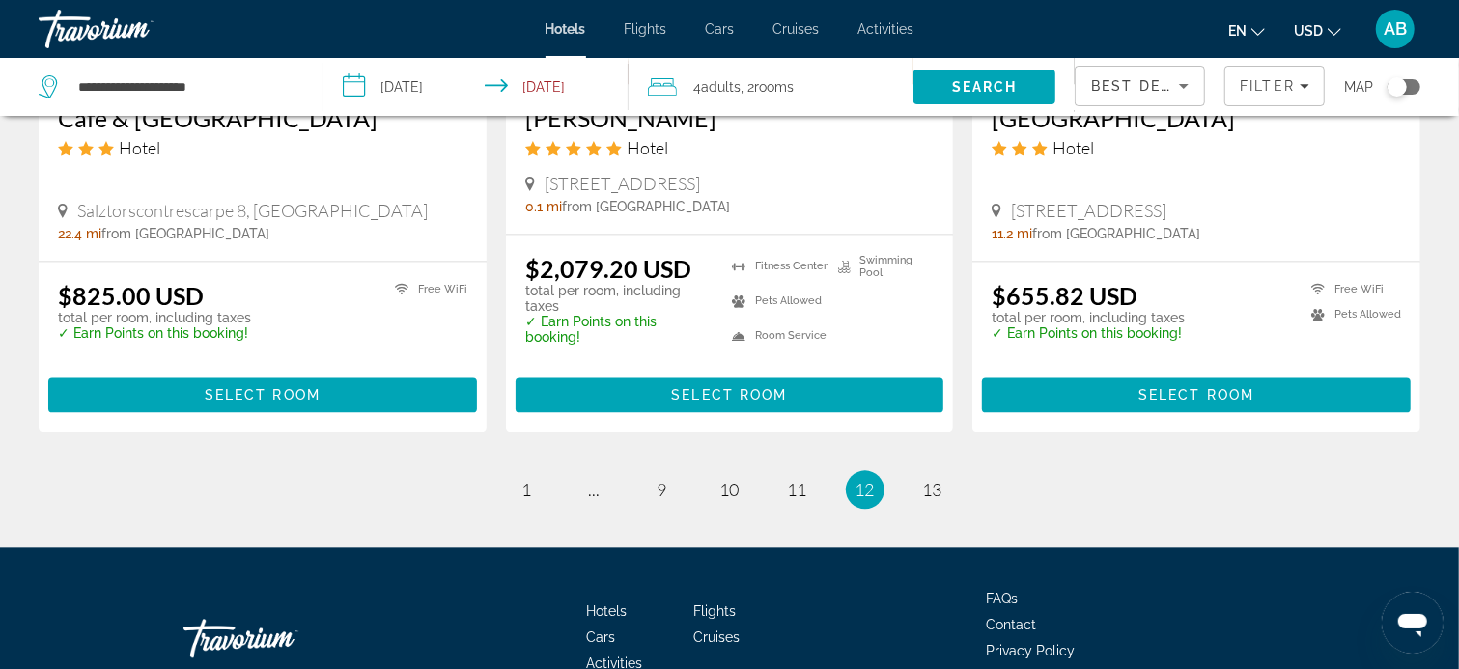
scroll to position [2644, 0]
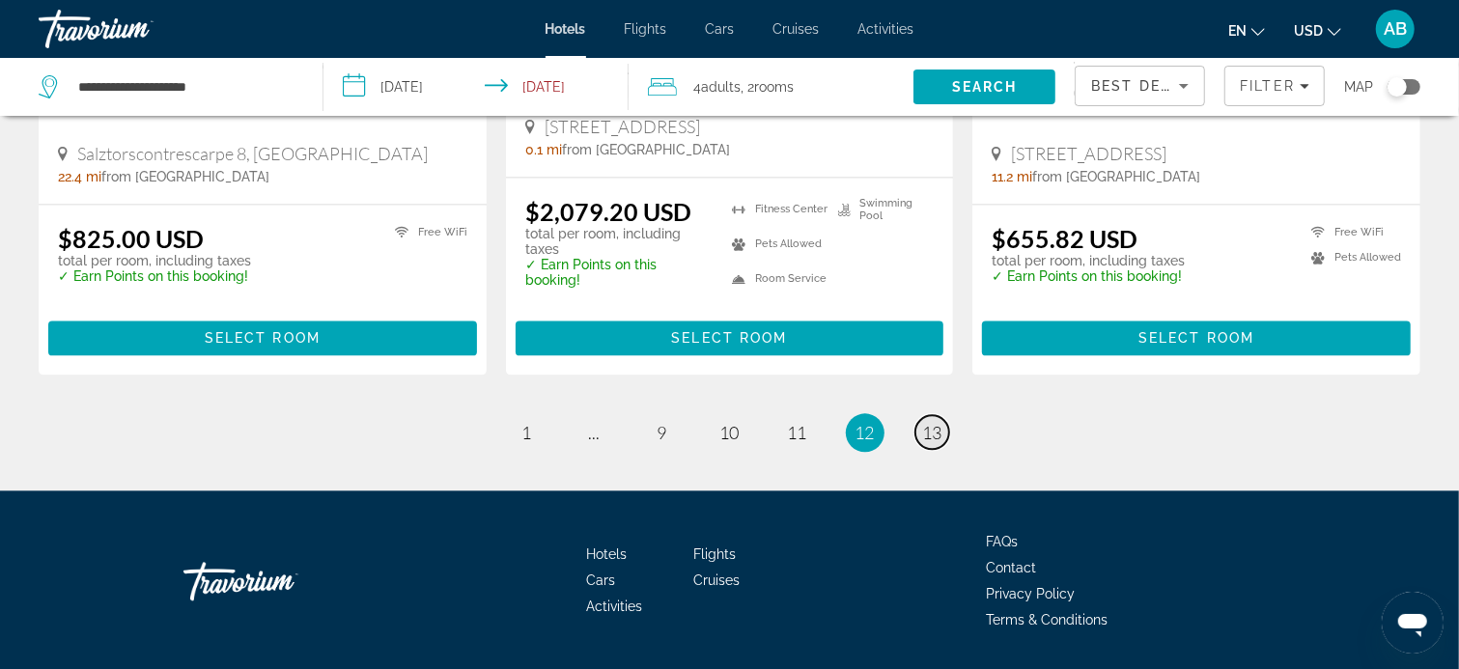
click at [932, 422] on span "13" at bounding box center [932, 432] width 19 height 21
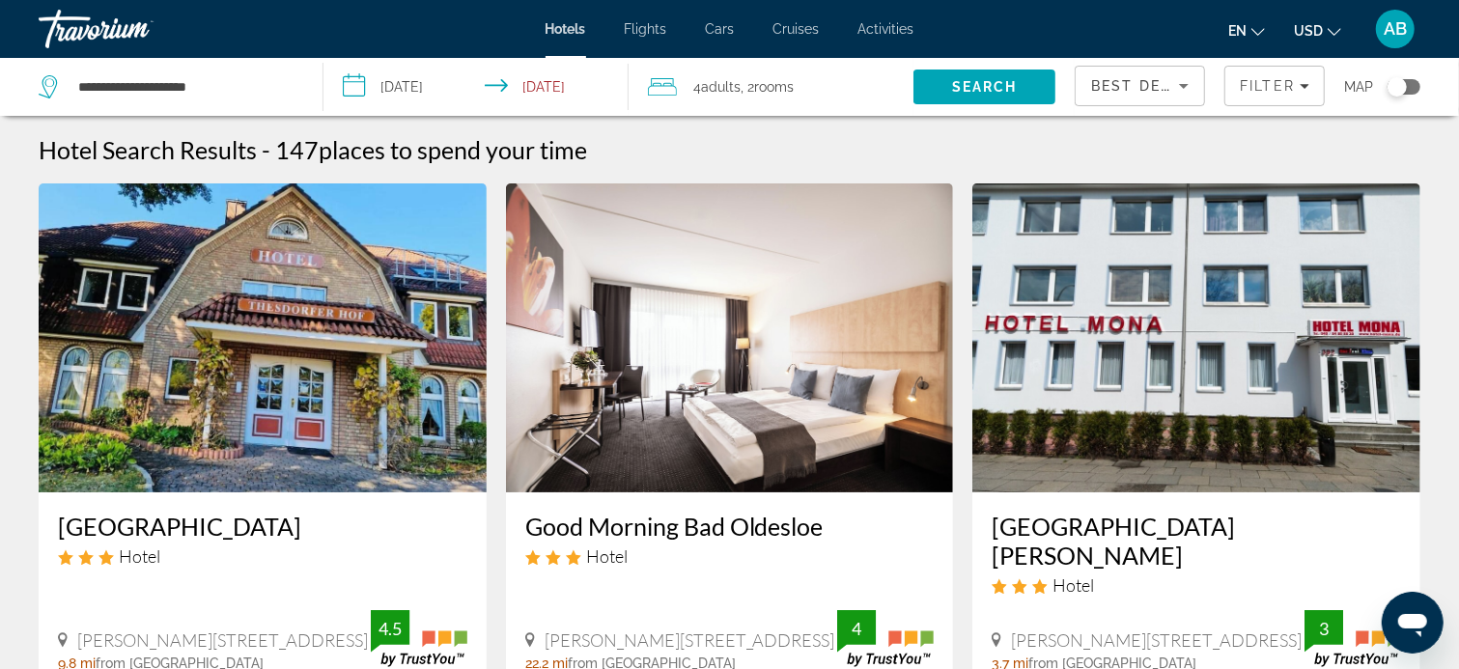
click at [932, 369] on img "Main content" at bounding box center [730, 337] width 448 height 309
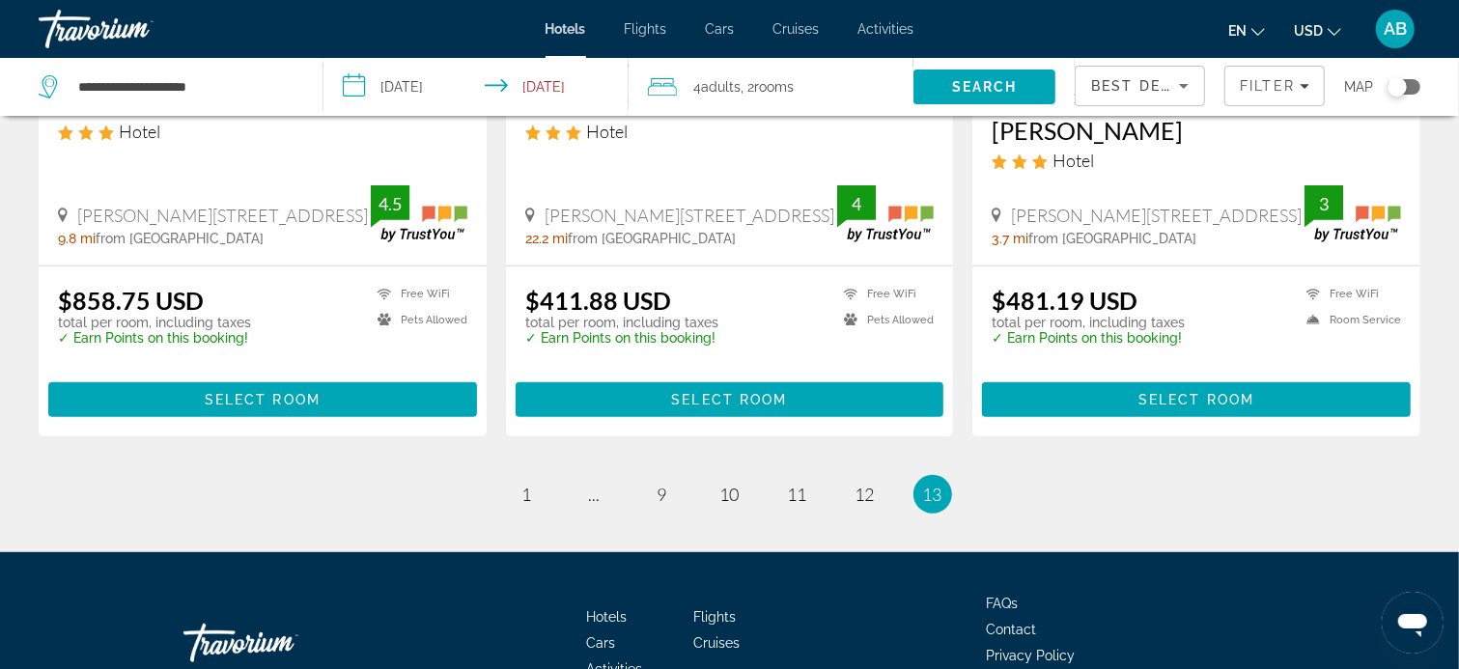
scroll to position [483, 0]
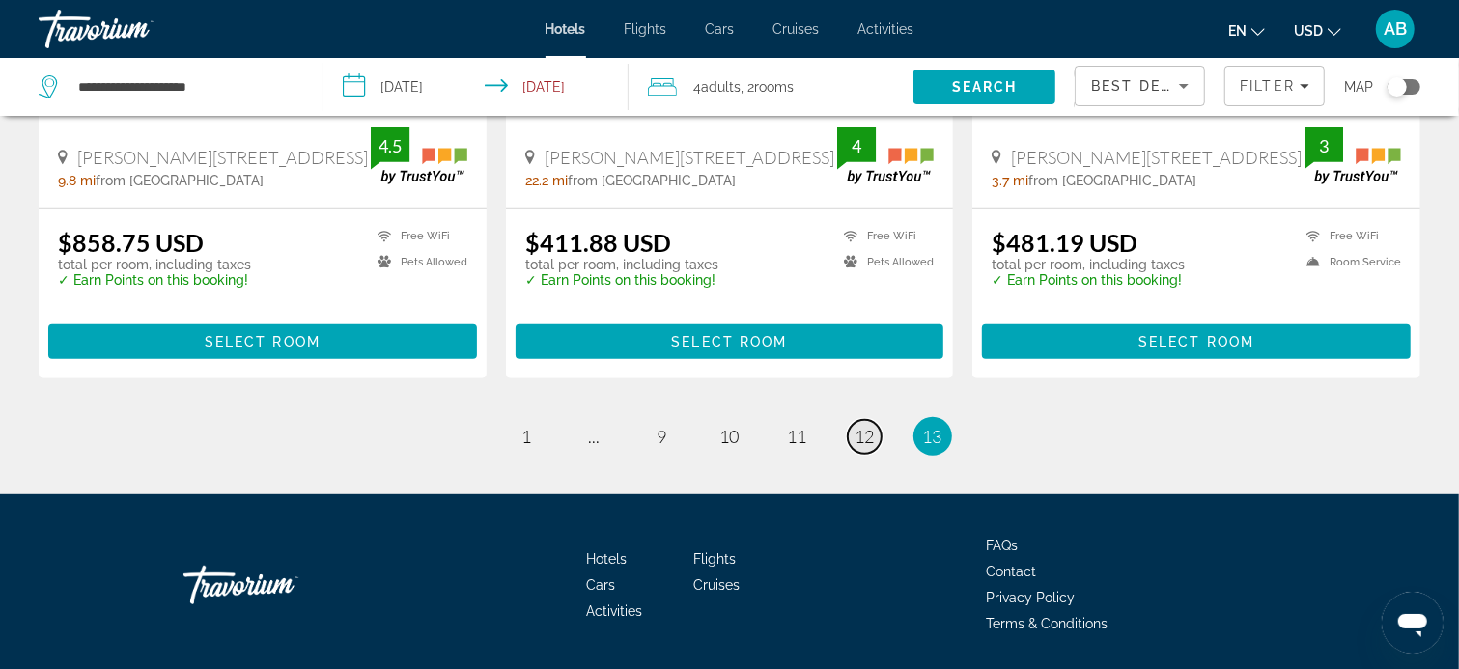
click at [869, 426] on span "12" at bounding box center [864, 436] width 19 height 21
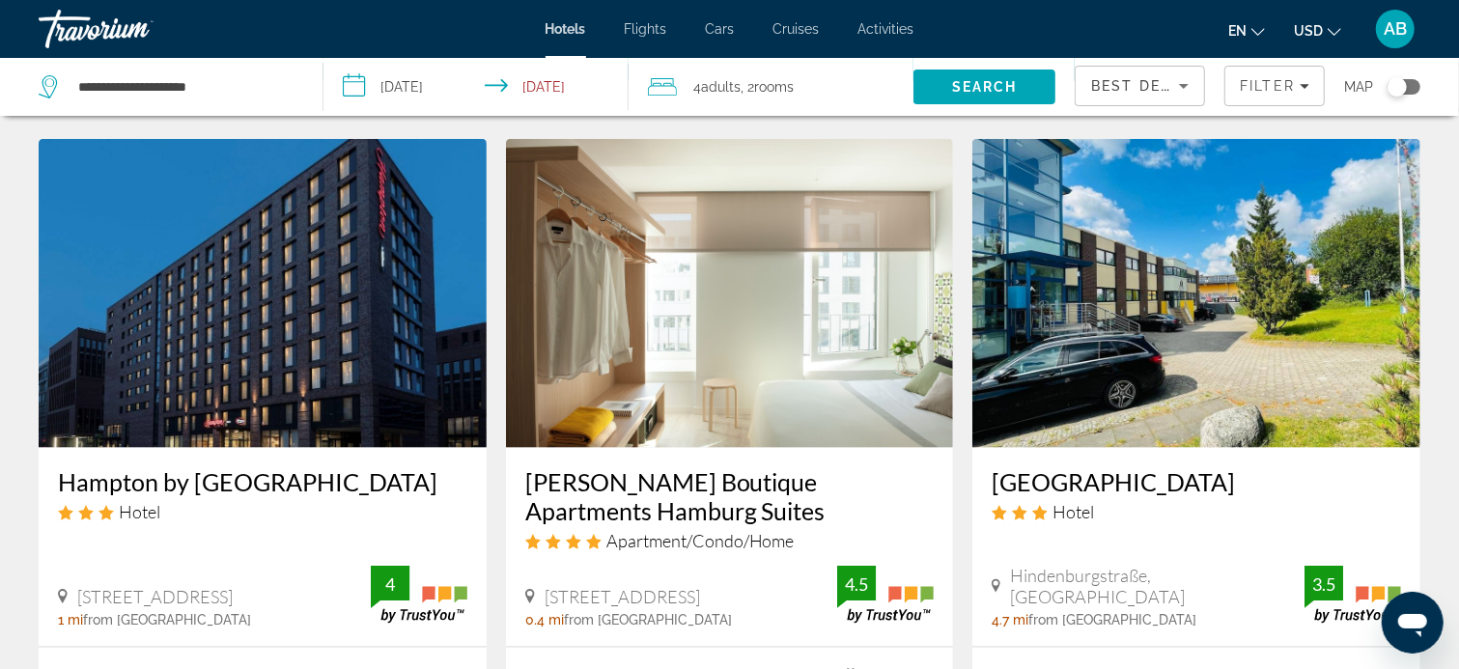
scroll to position [1545, 0]
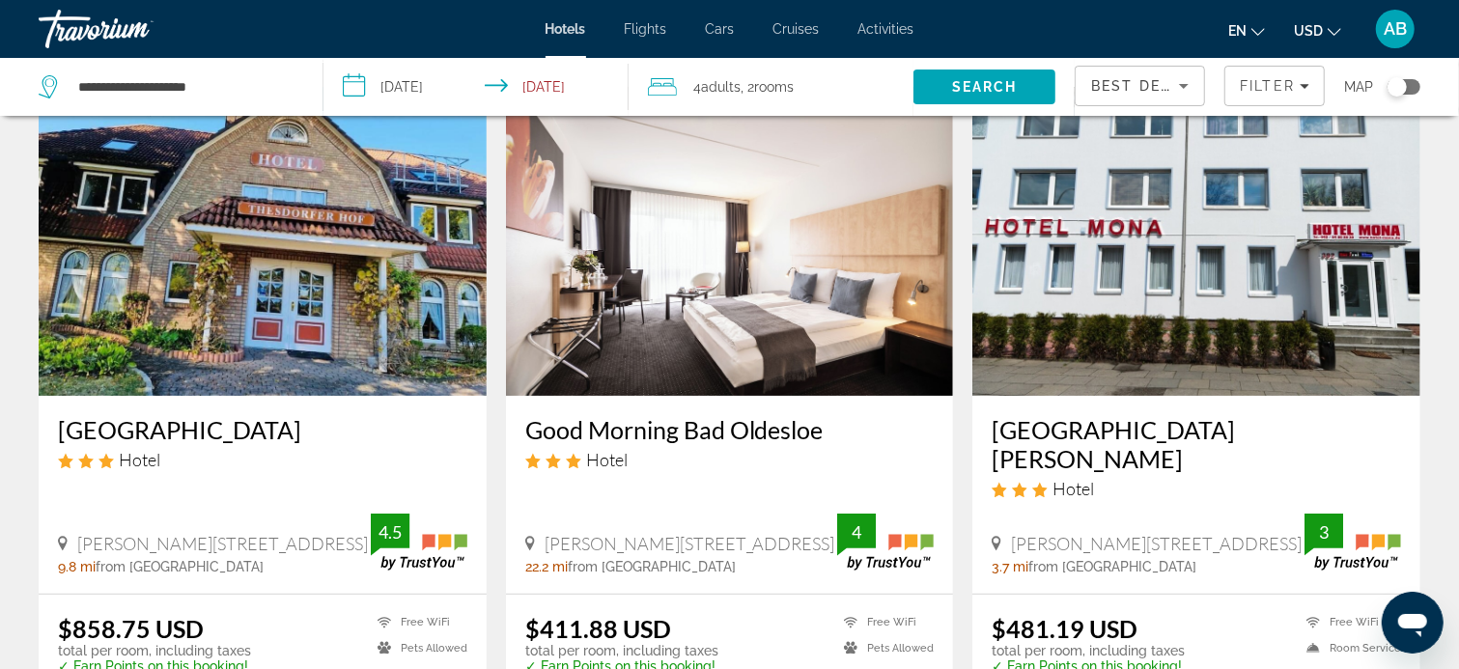
scroll to position [483, 0]
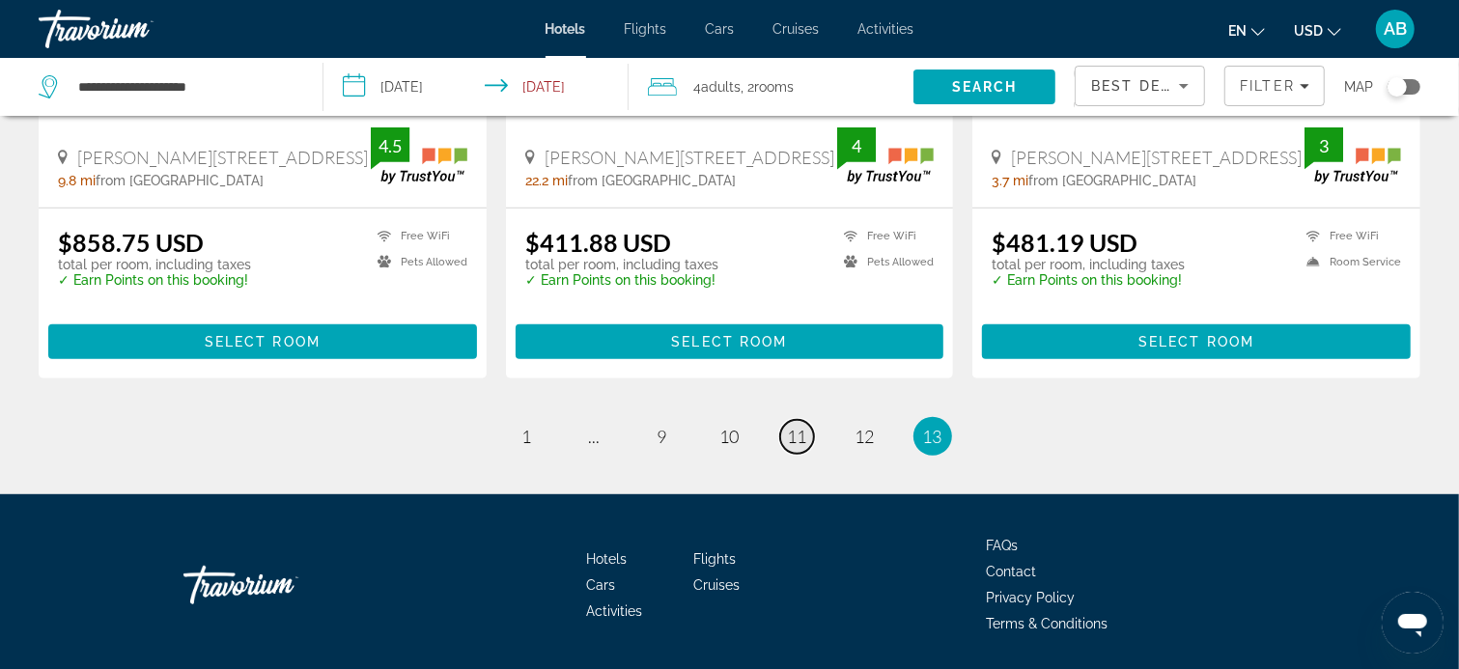
click at [799, 426] on span "11" at bounding box center [797, 436] width 19 height 21
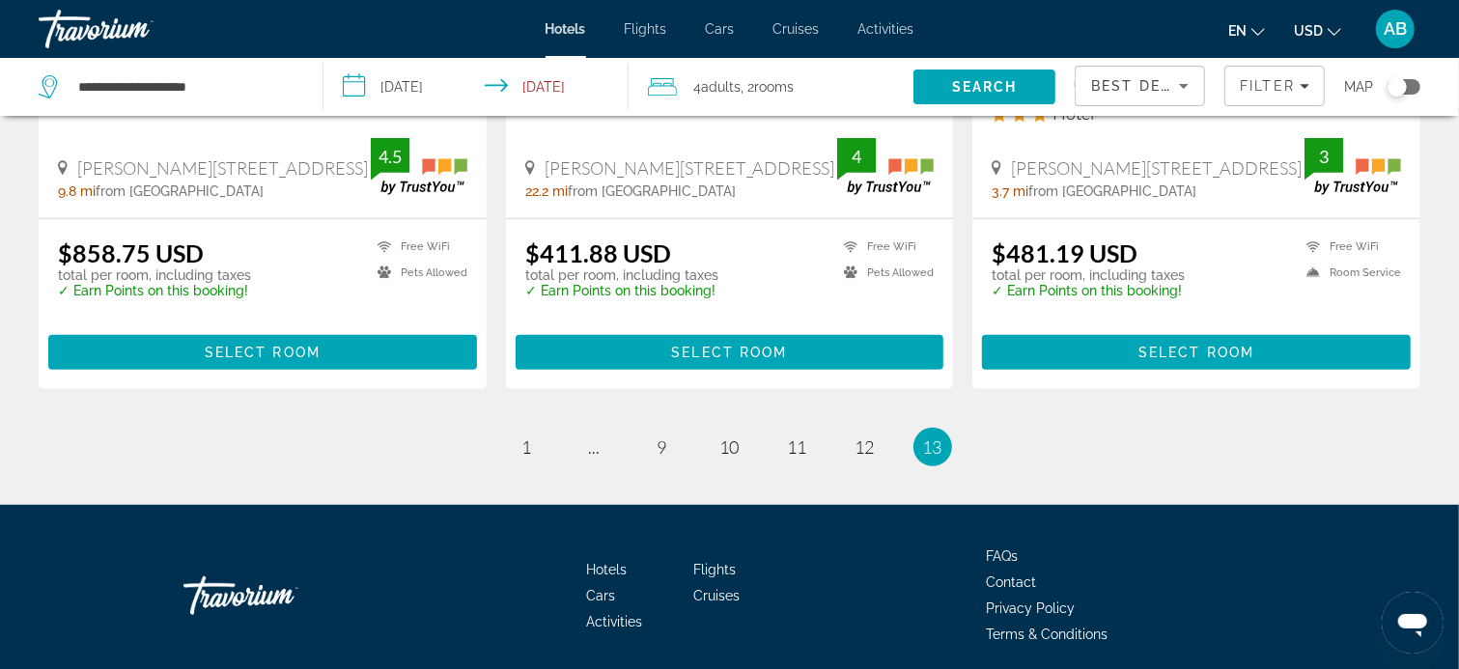
scroll to position [516, 0]
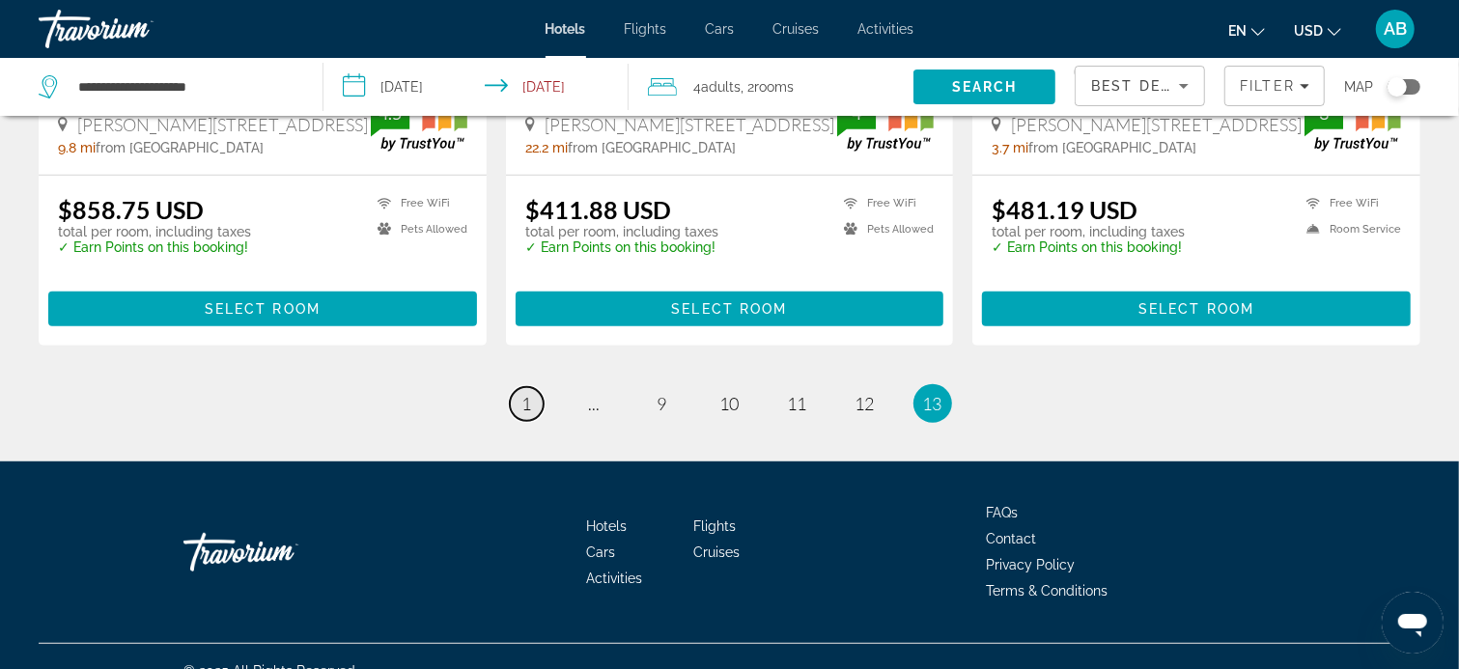
click at [526, 393] on span "1" at bounding box center [527, 403] width 10 height 21
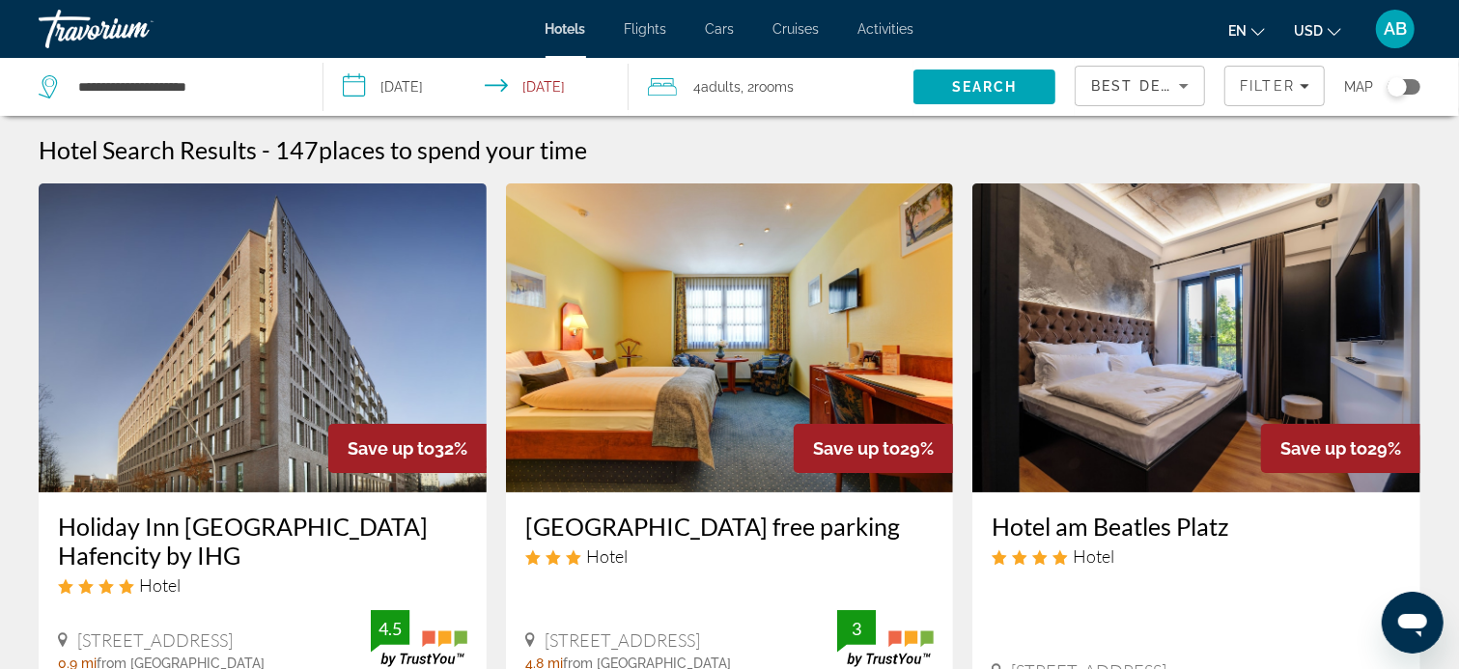
click at [526, 373] on img "Main content" at bounding box center [730, 337] width 448 height 309
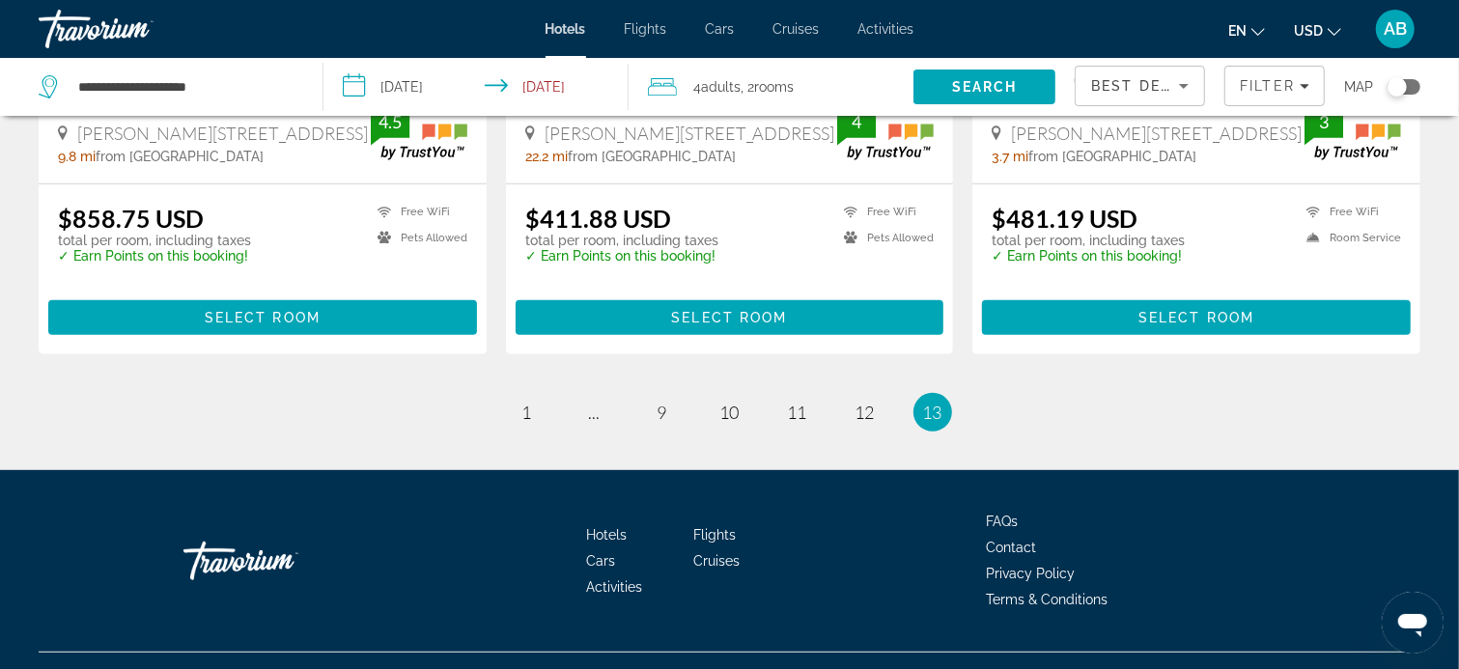
scroll to position [516, 0]
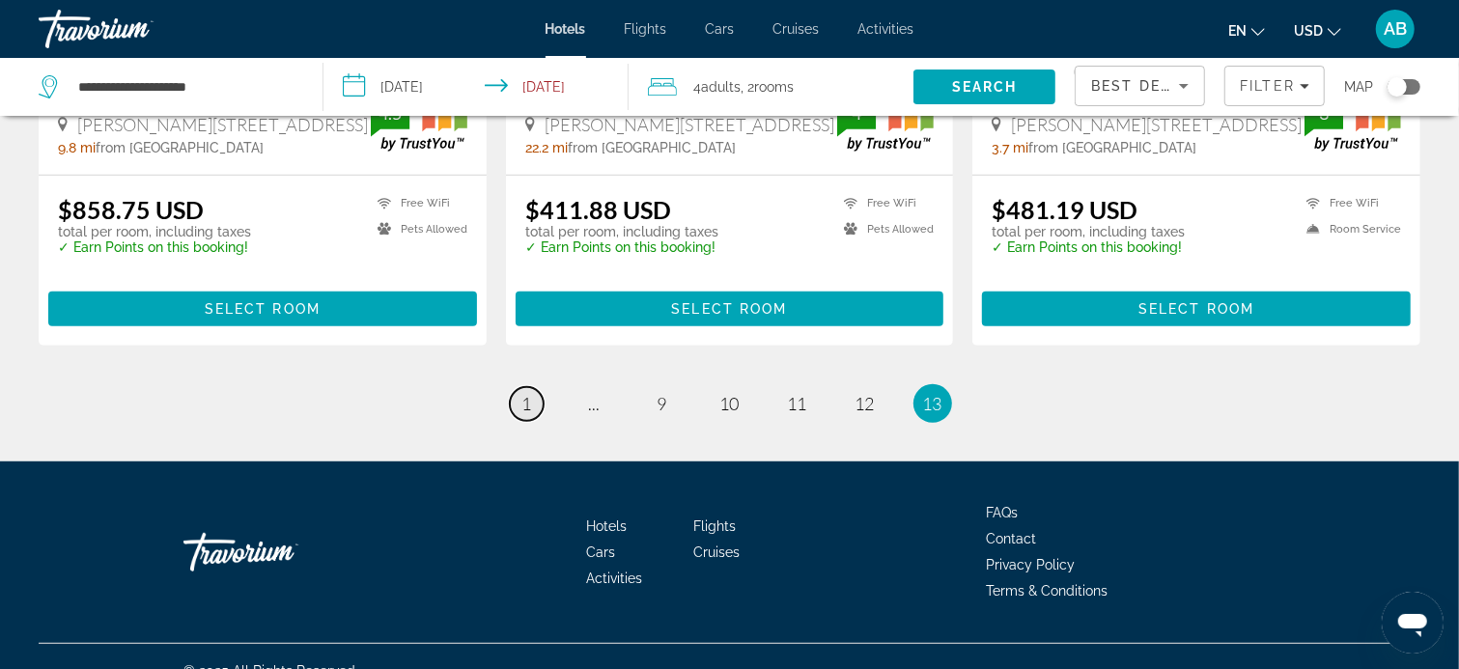
click at [527, 393] on span "1" at bounding box center [527, 403] width 10 height 21
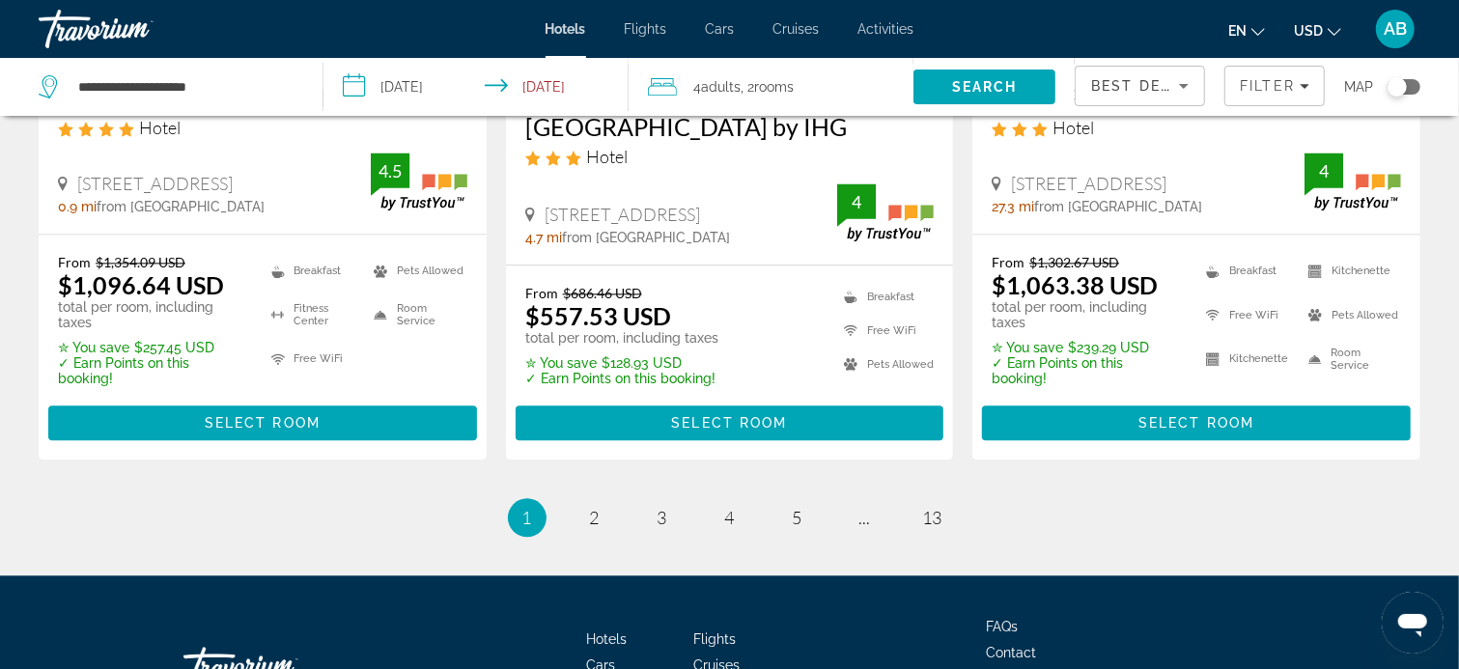
scroll to position [2798, 0]
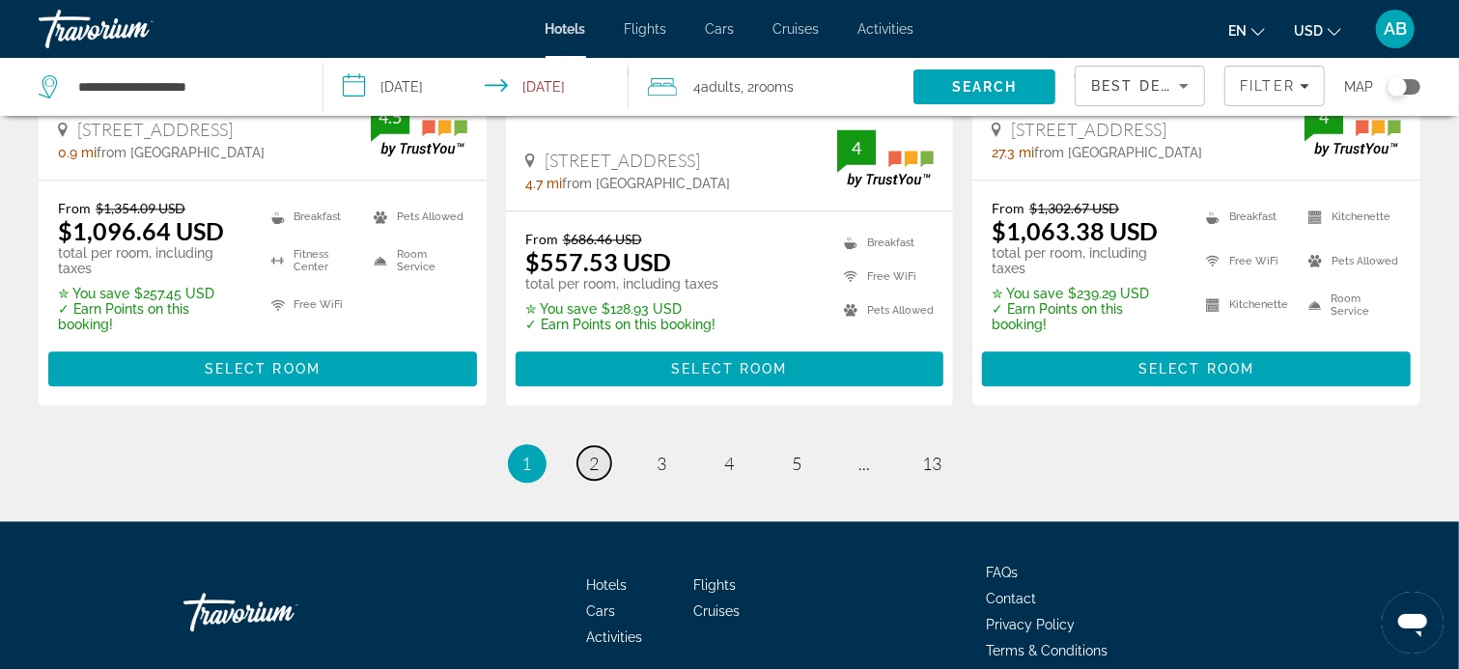
click at [593, 453] on span "2" at bounding box center [595, 463] width 10 height 21
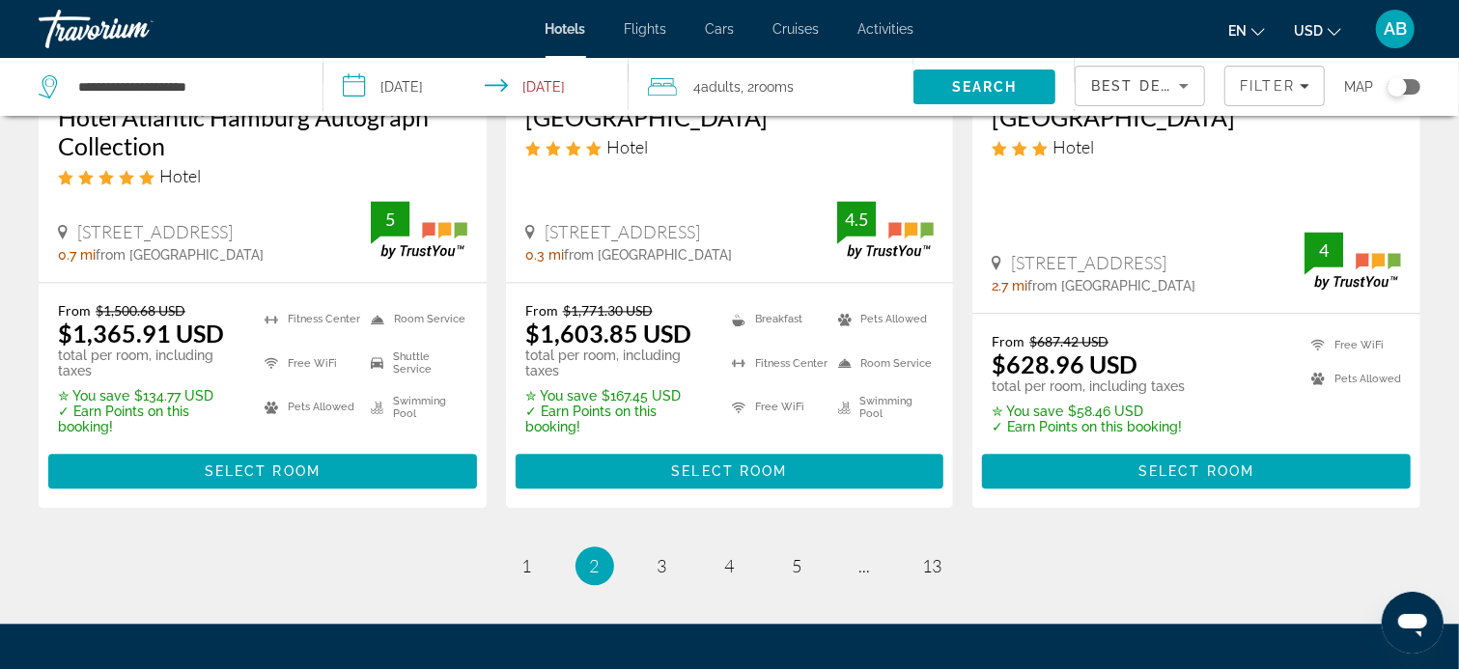
scroll to position [2800, 0]
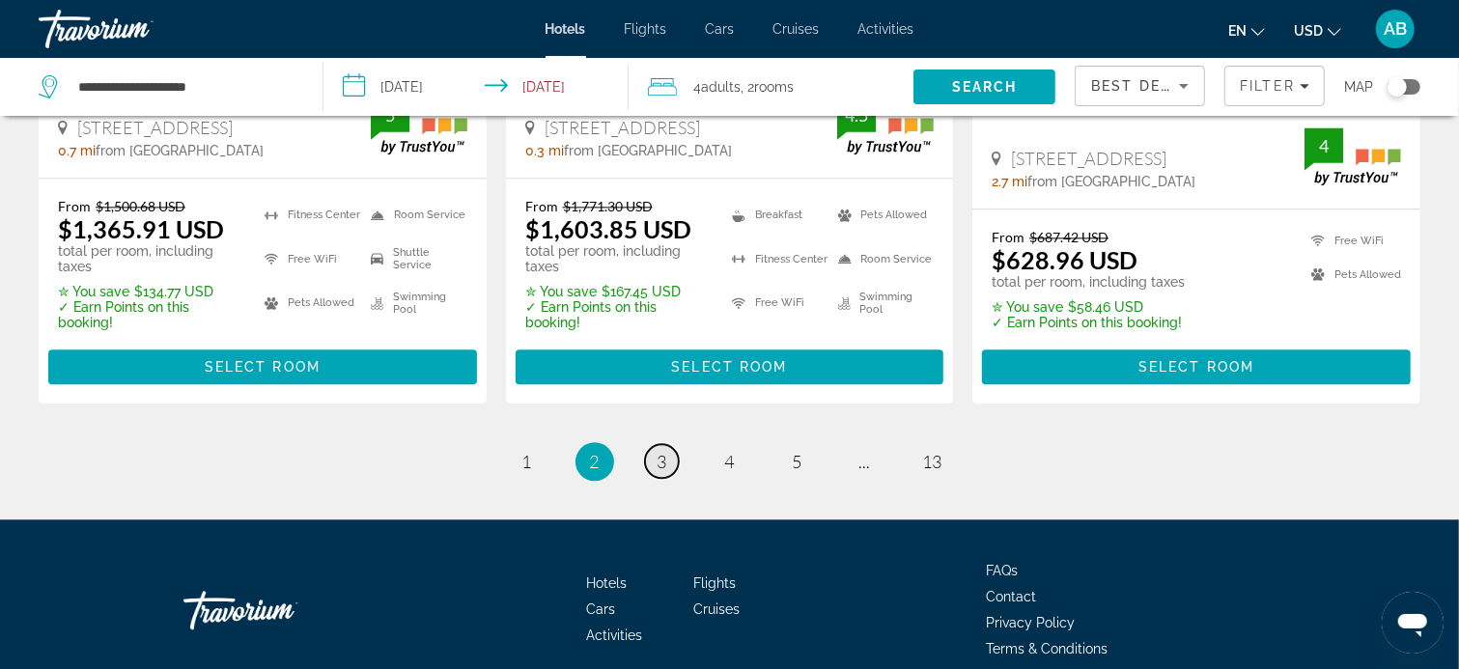
click at [663, 451] on span "3" at bounding box center [662, 461] width 10 height 21
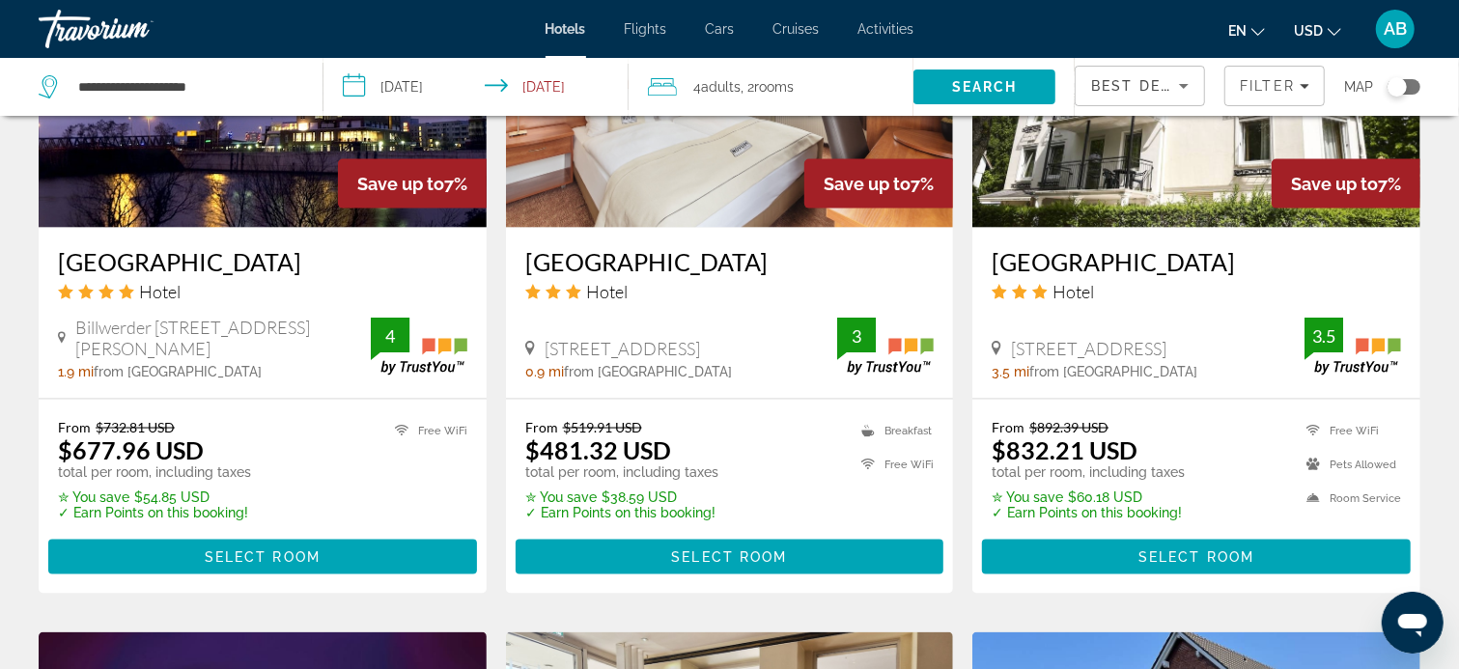
scroll to position [1738, 0]
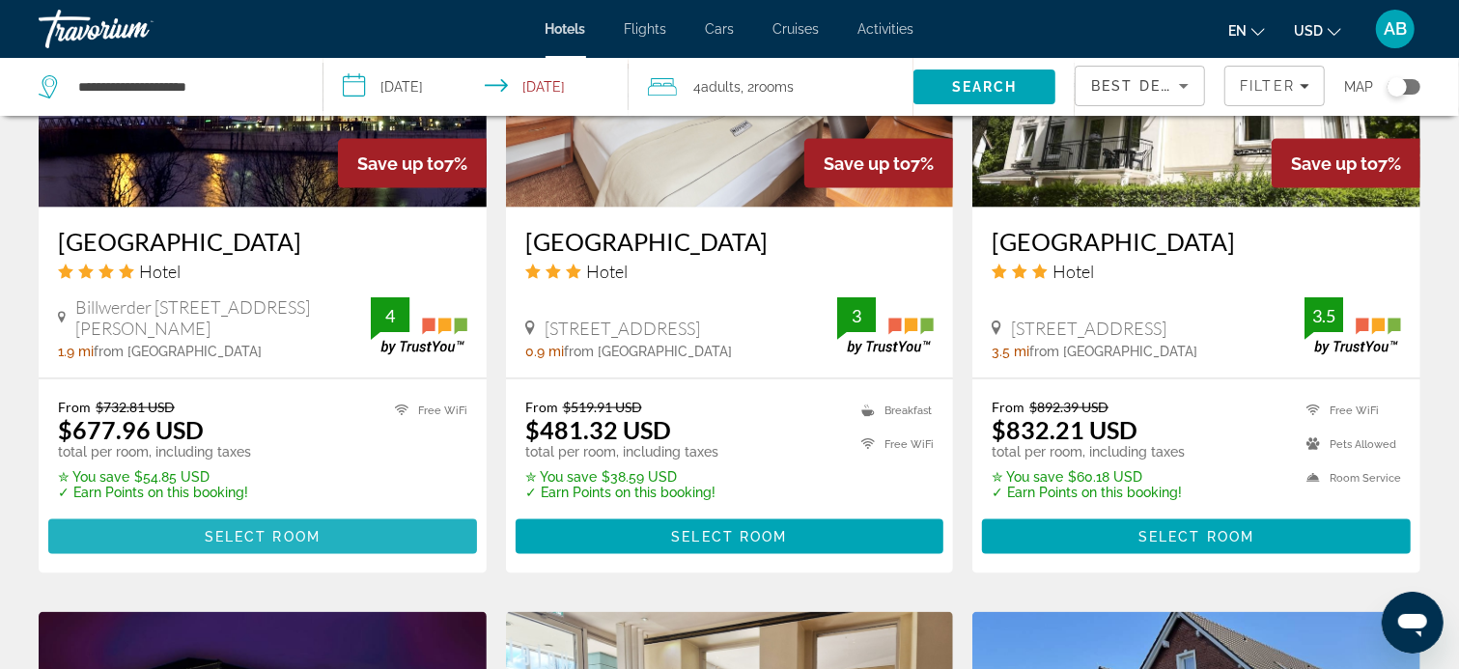
click at [244, 529] on span "Select Room" at bounding box center [263, 536] width 116 height 15
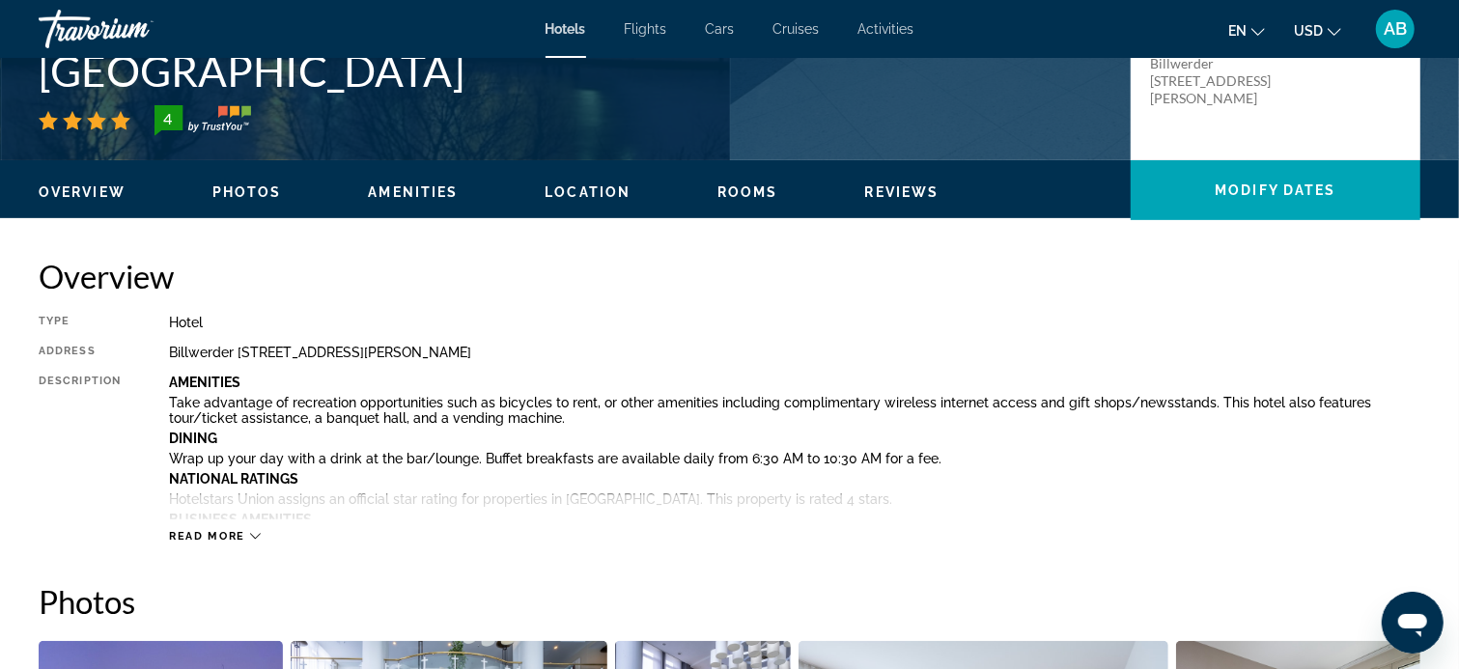
scroll to position [483, 0]
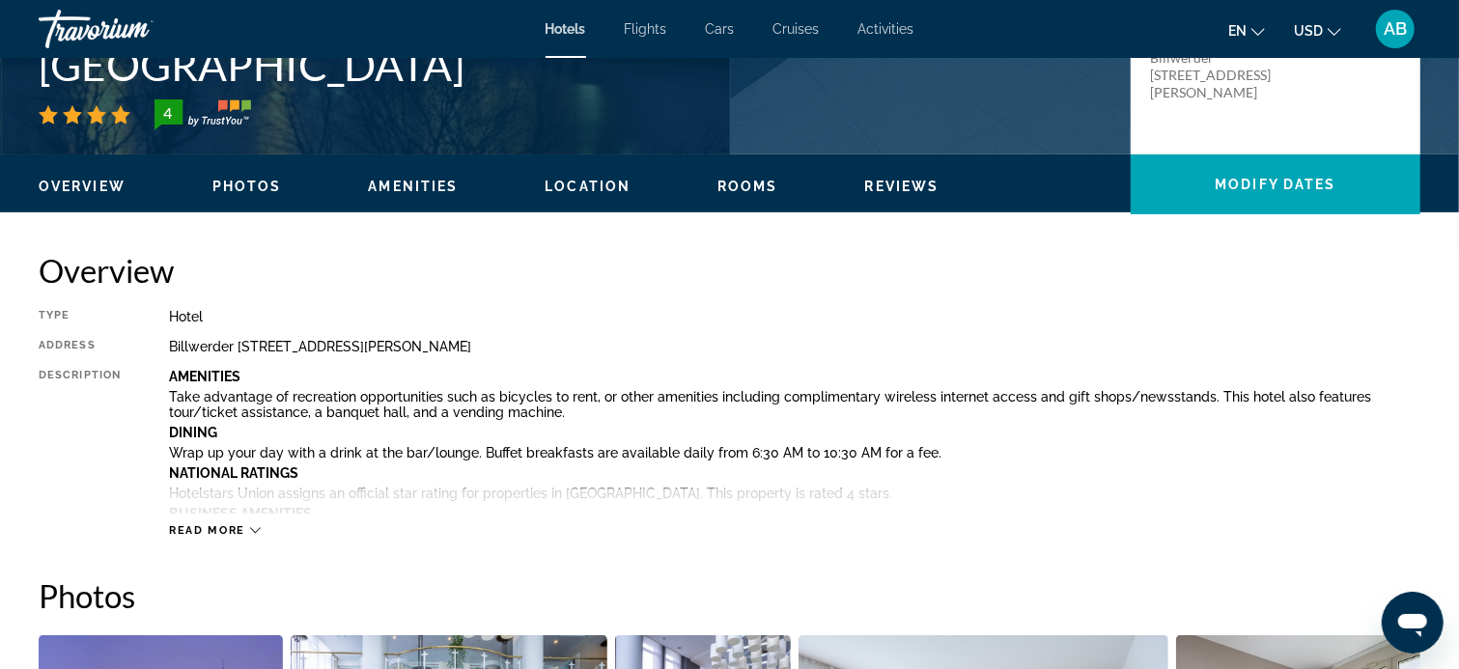
click at [238, 528] on span "Read more" at bounding box center [207, 530] width 76 height 13
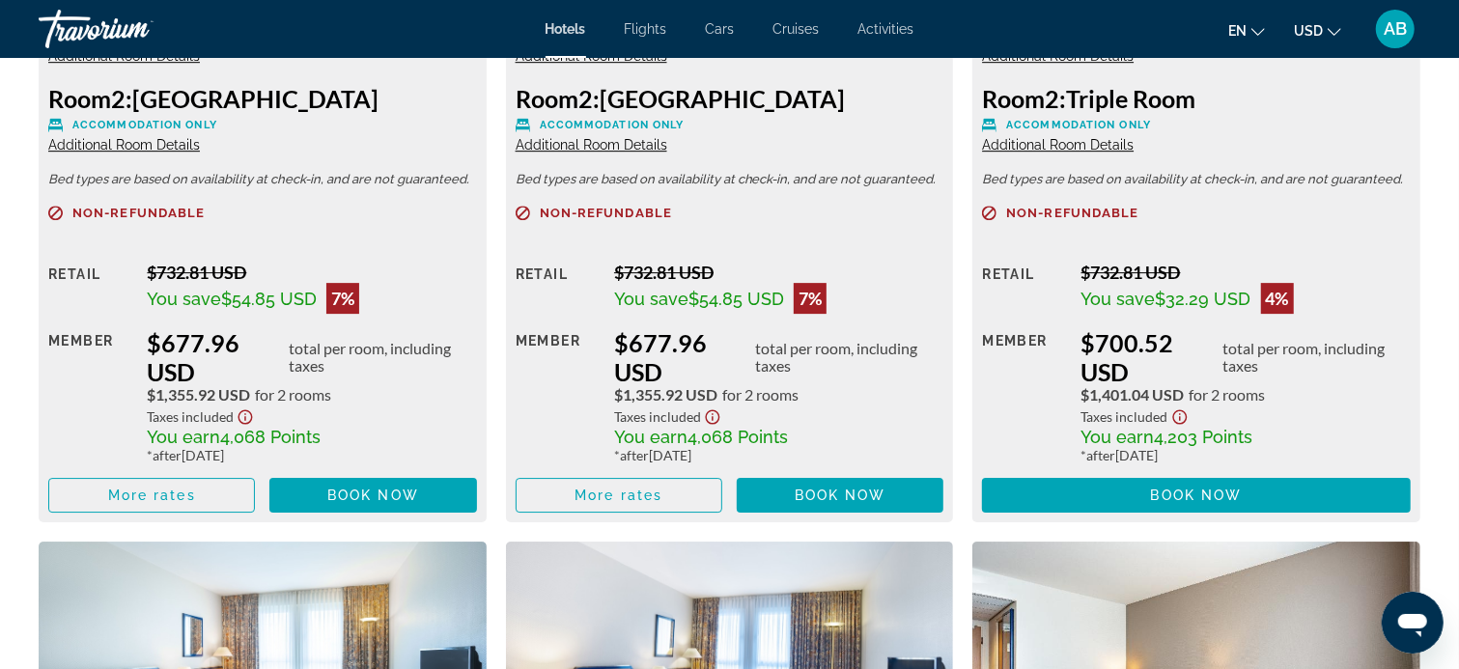
scroll to position [3765, 0]
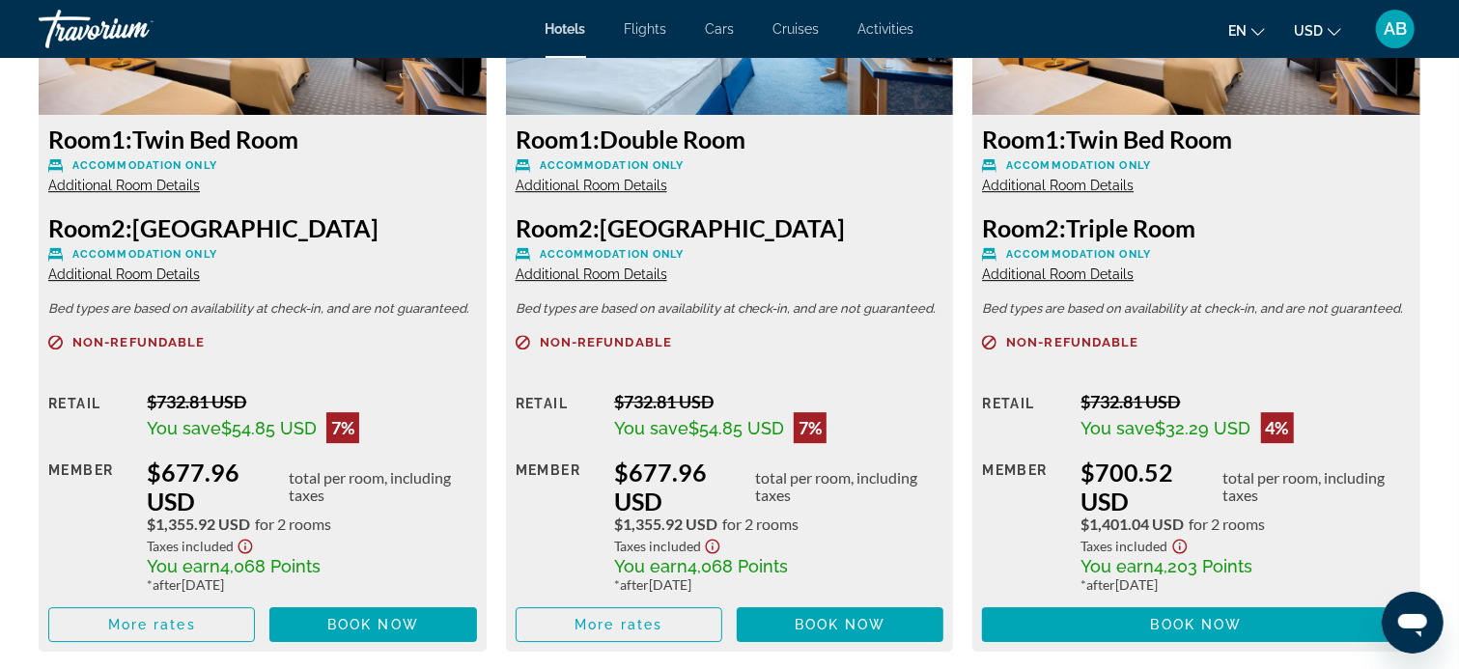
click at [1065, 185] on span "Additional Room Details" at bounding box center [1058, 185] width 152 height 15
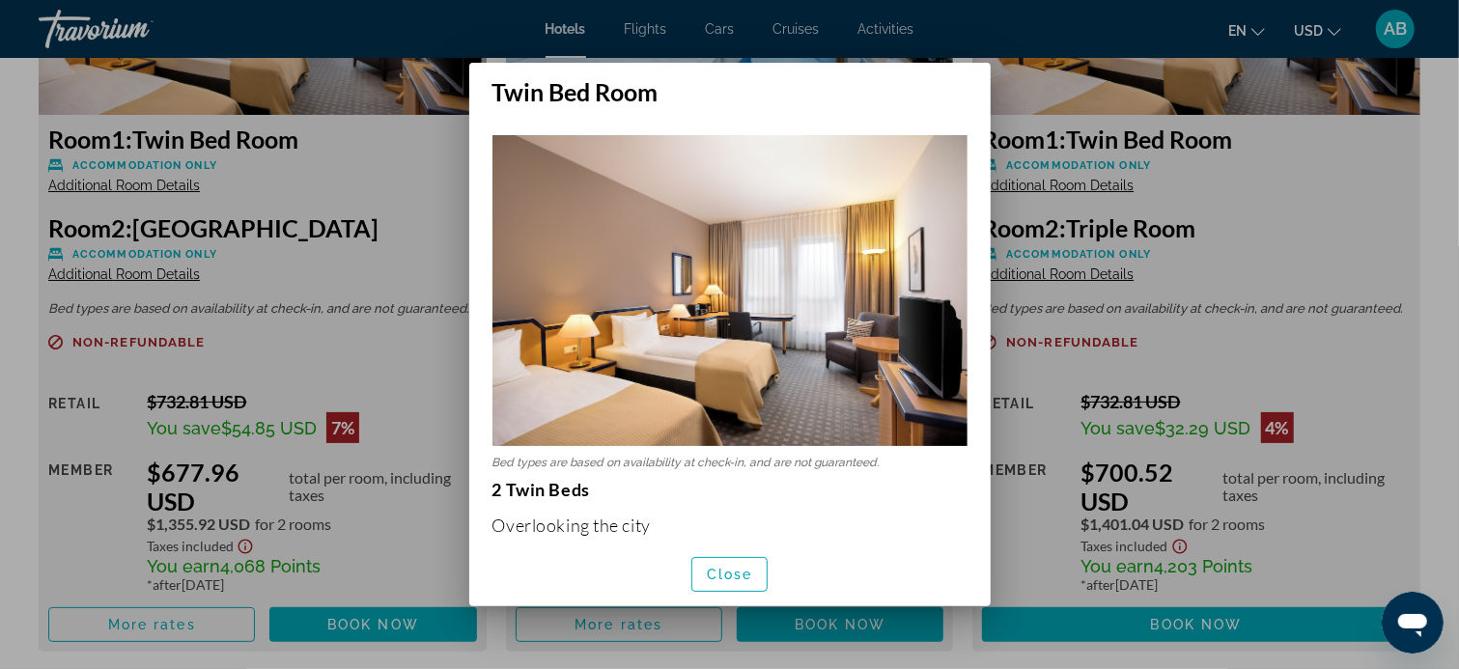
scroll to position [0, 0]
click at [740, 576] on span "Close" at bounding box center [730, 574] width 46 height 15
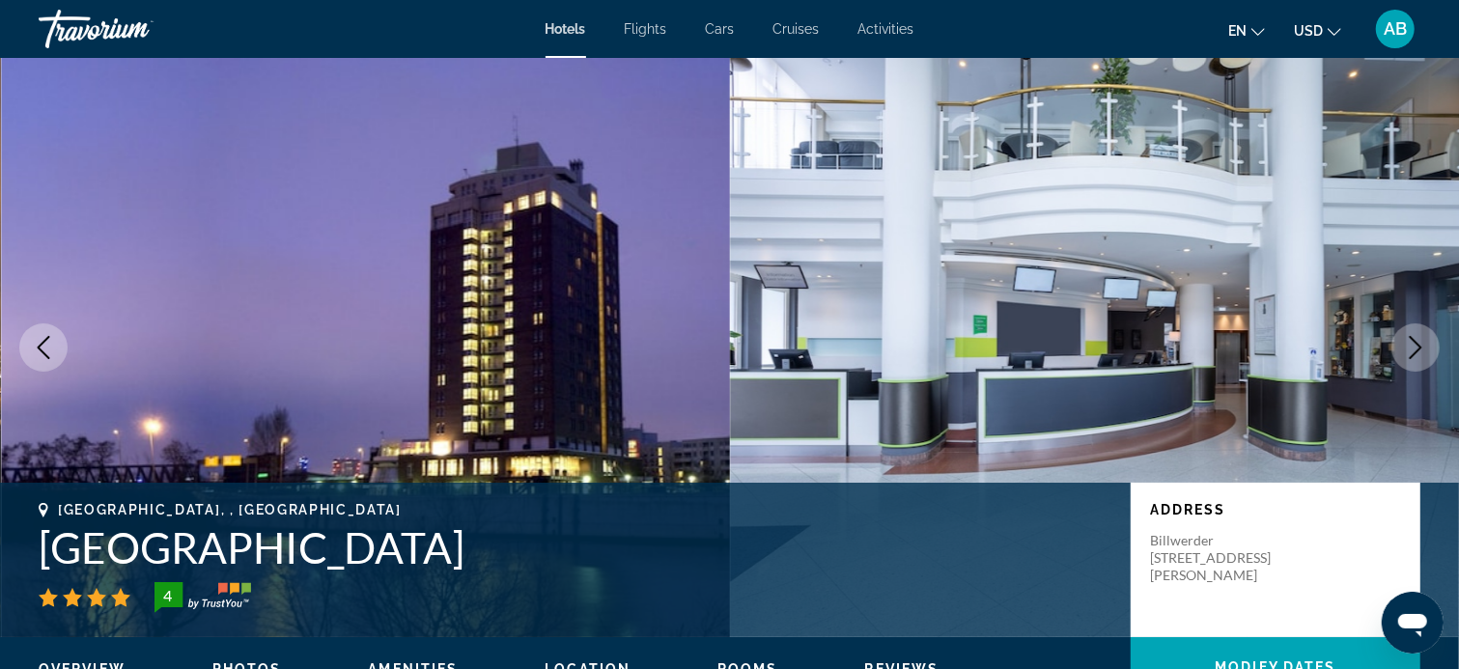
scroll to position [3765, 0]
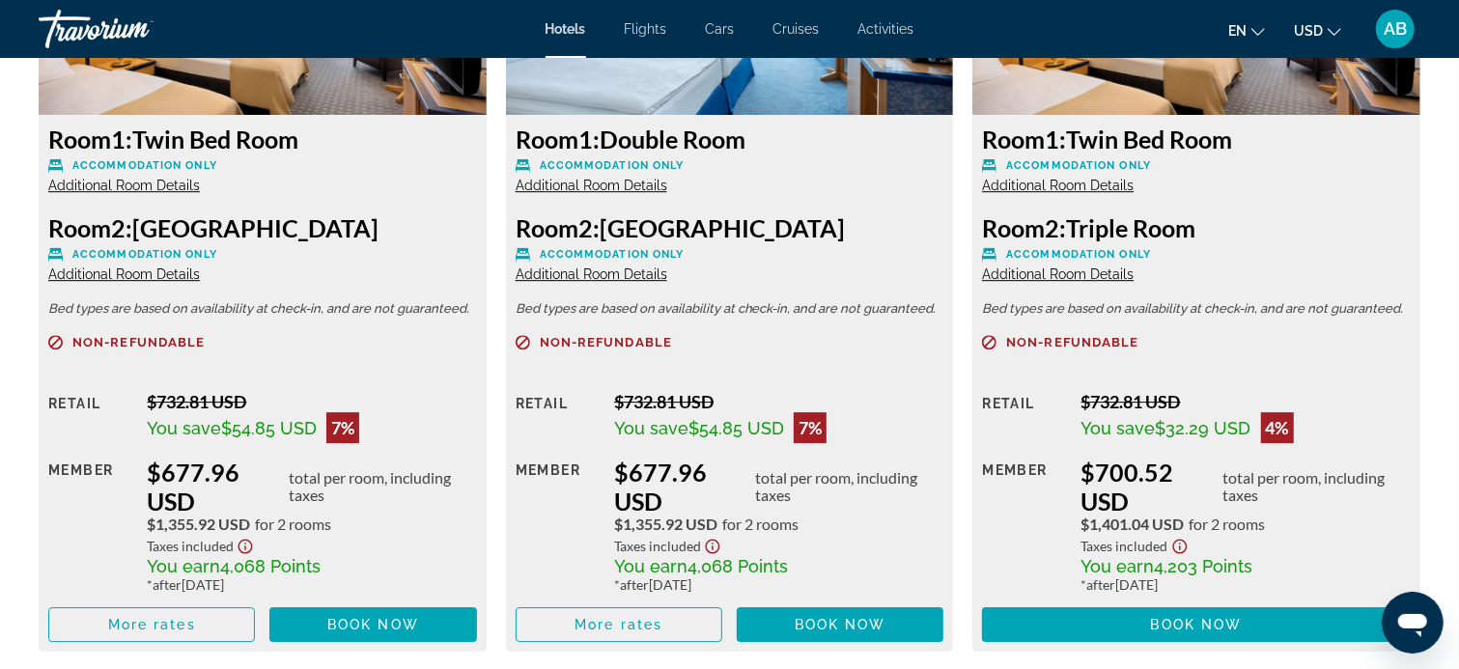
click at [1085, 275] on span "Additional Room Details" at bounding box center [1058, 273] width 152 height 15
click at [1072, 275] on span "Additional Room Details" at bounding box center [1058, 273] width 152 height 15
click at [1056, 275] on span "Additional Room Details" at bounding box center [1058, 273] width 152 height 15
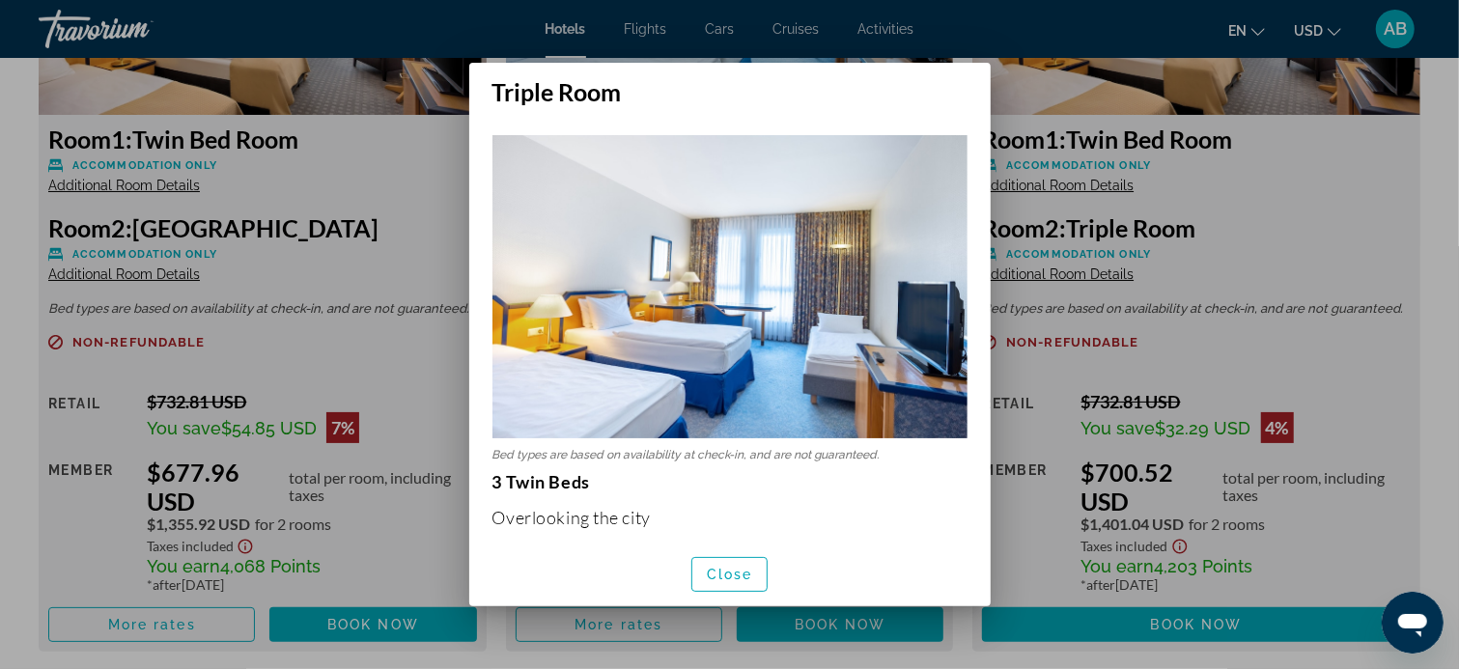
scroll to position [0, 0]
click at [745, 573] on span "Close" at bounding box center [730, 574] width 46 height 15
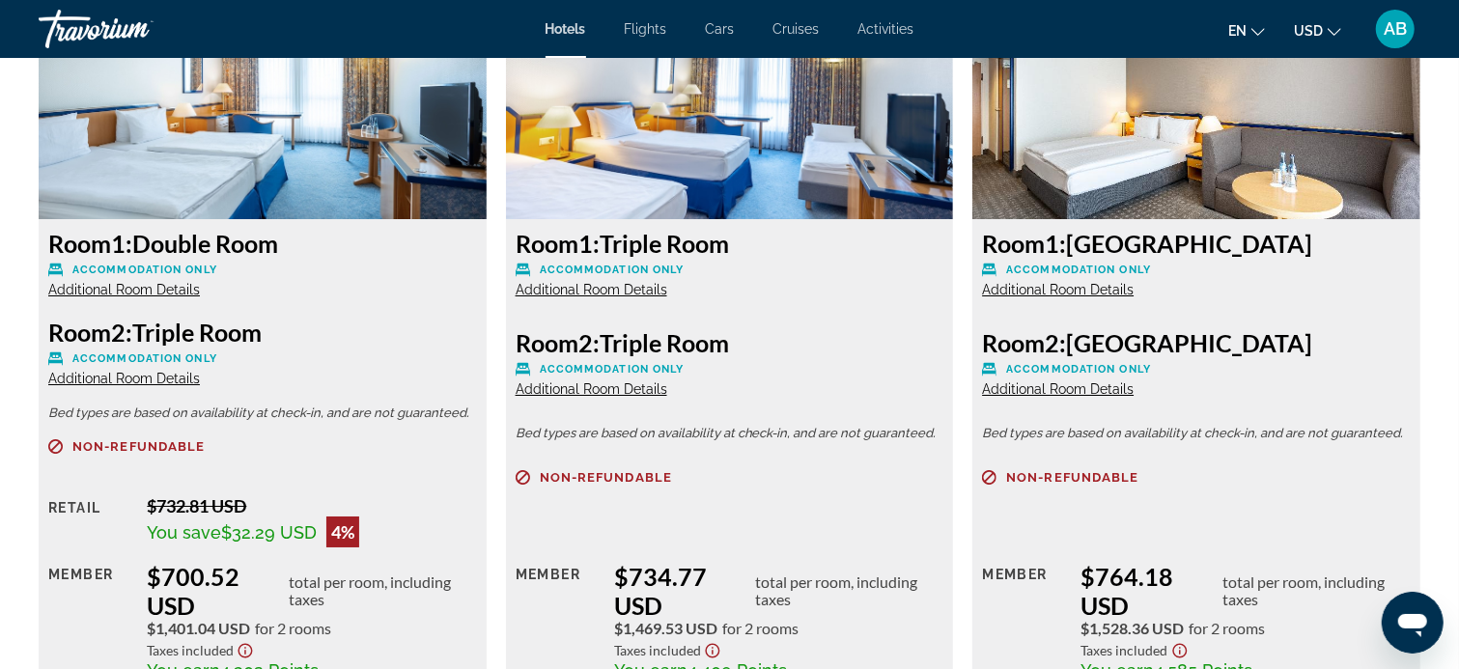
scroll to position [4441, 0]
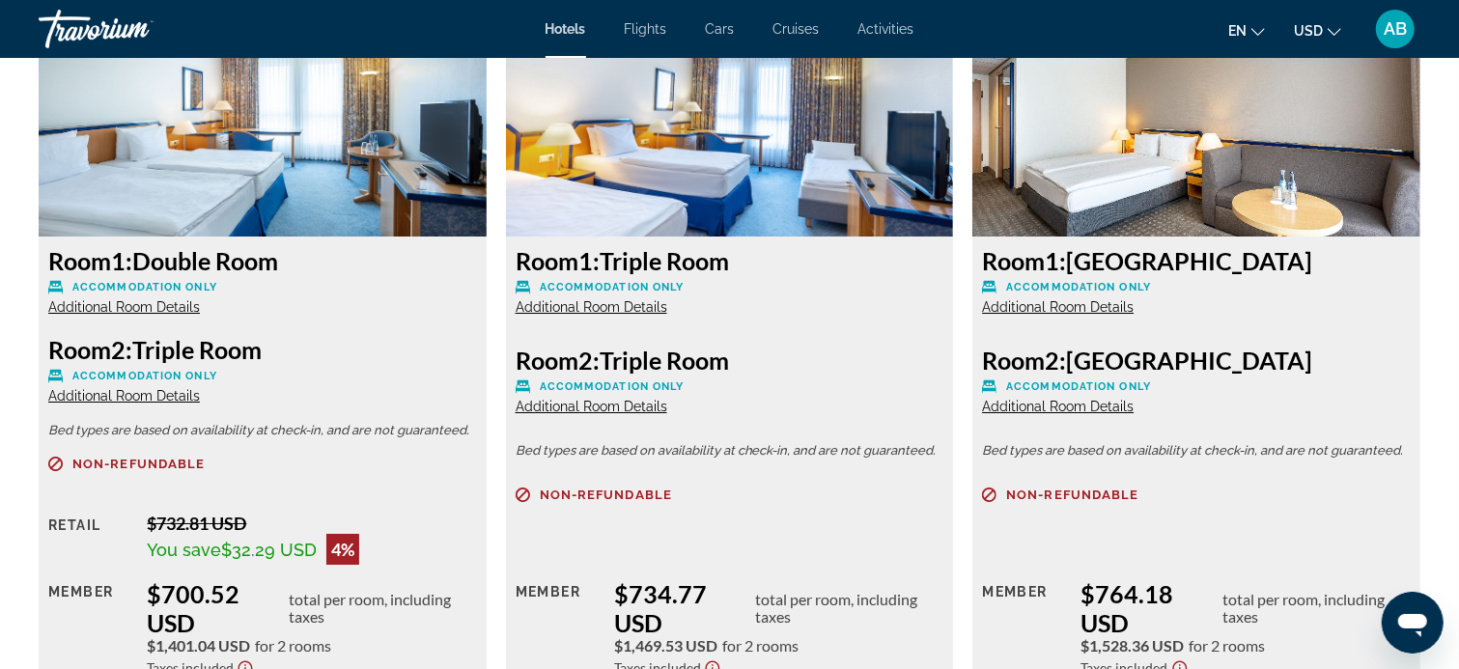
click at [591, 305] on span "Additional Room Details" at bounding box center [592, 306] width 152 height 15
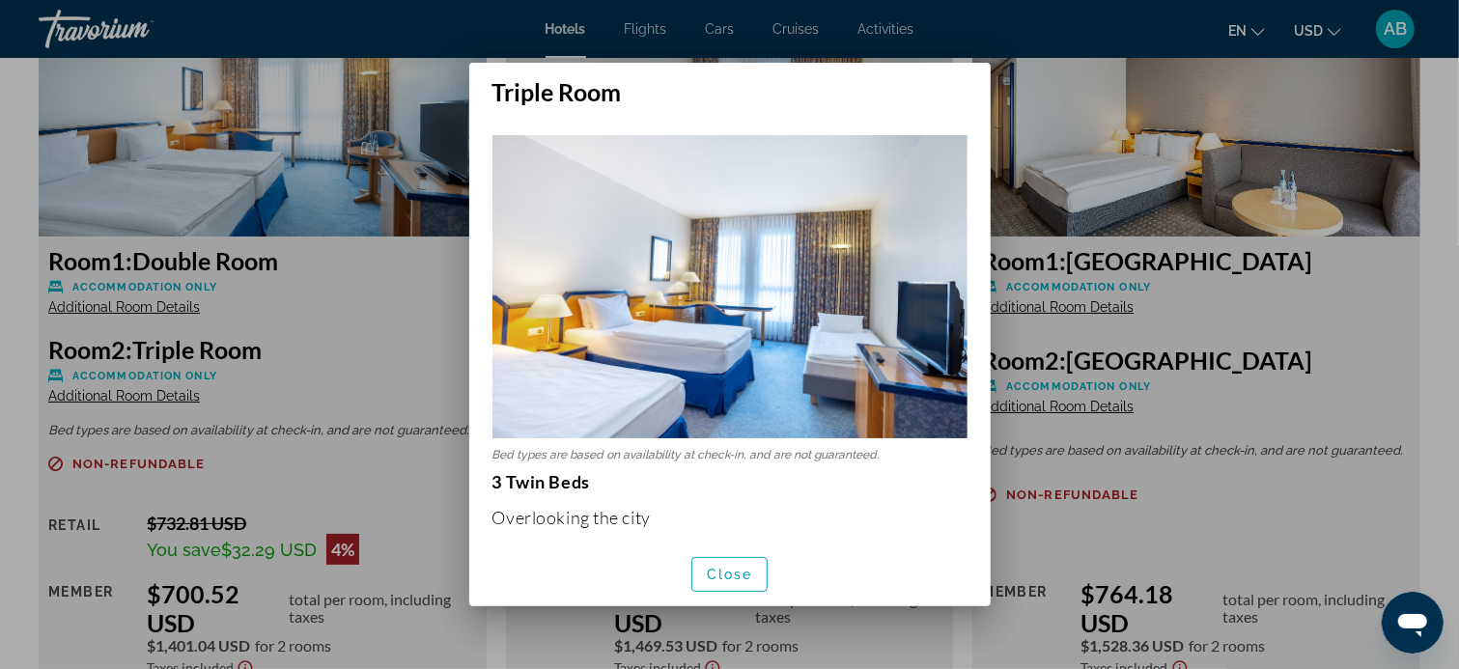
click at [591, 305] on img at bounding box center [729, 286] width 475 height 303
click at [741, 564] on span "button" at bounding box center [729, 574] width 75 height 46
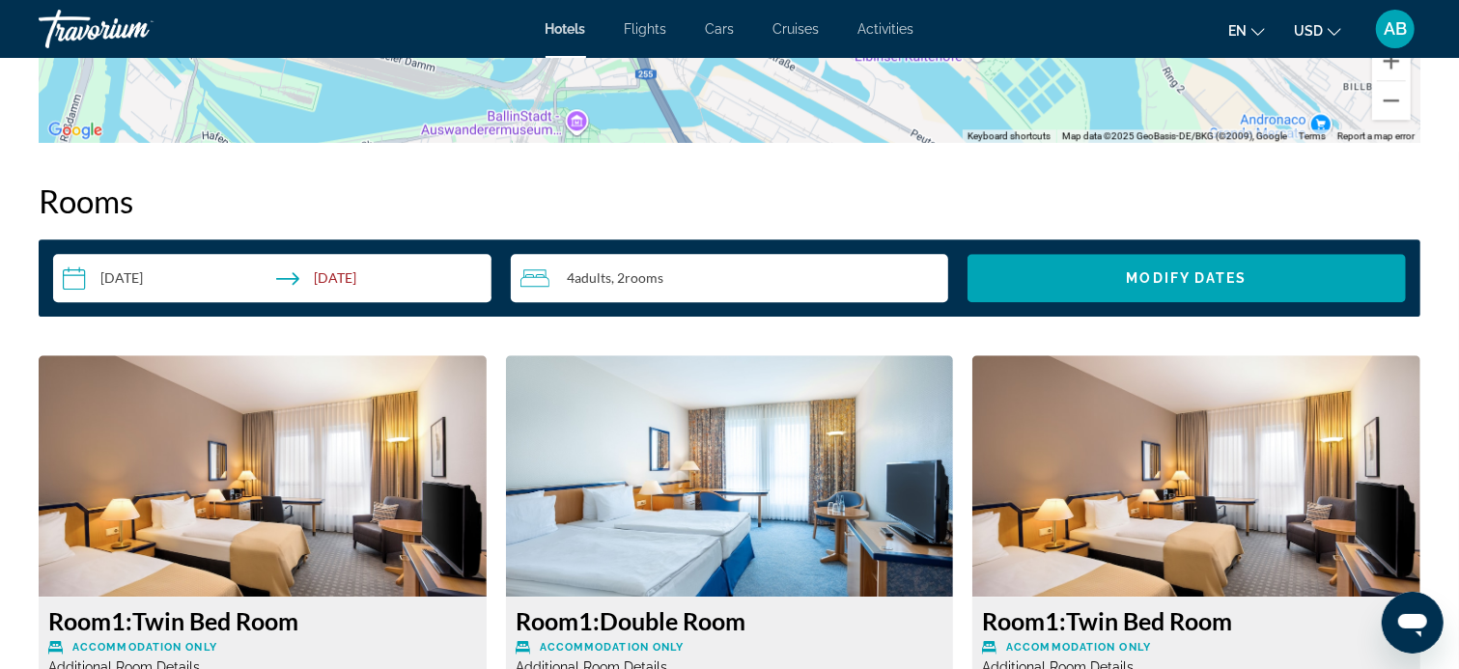
scroll to position [3090, 0]
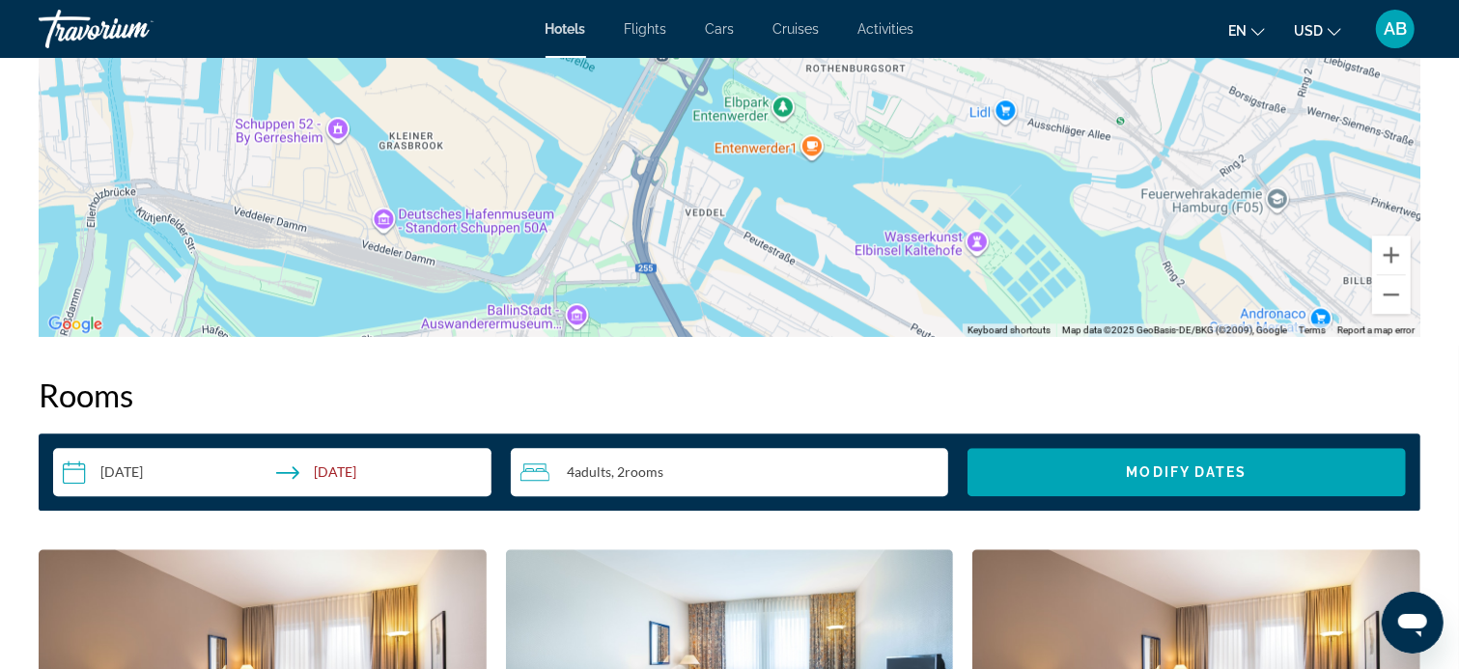
click at [587, 467] on span "Adults" at bounding box center [592, 471] width 37 height 16
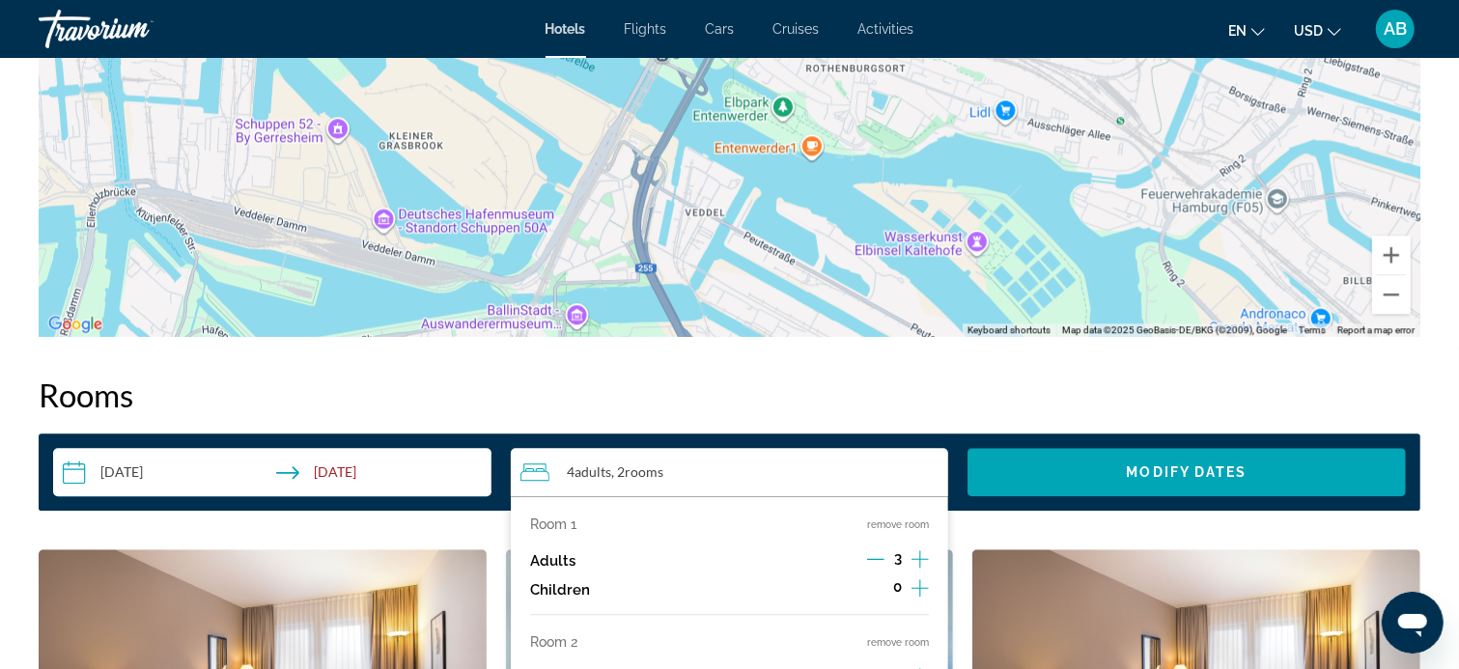
click at [587, 467] on span "Adults" at bounding box center [592, 471] width 37 height 16
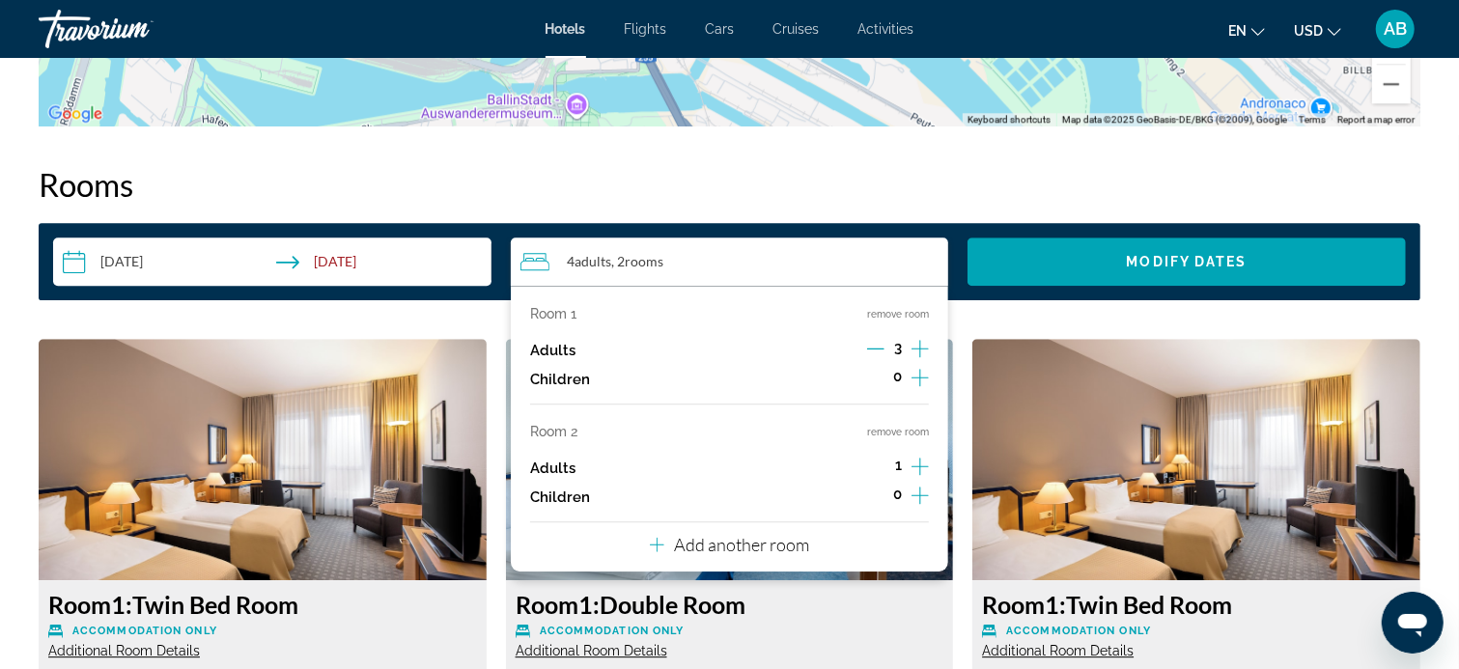
scroll to position [3283, 0]
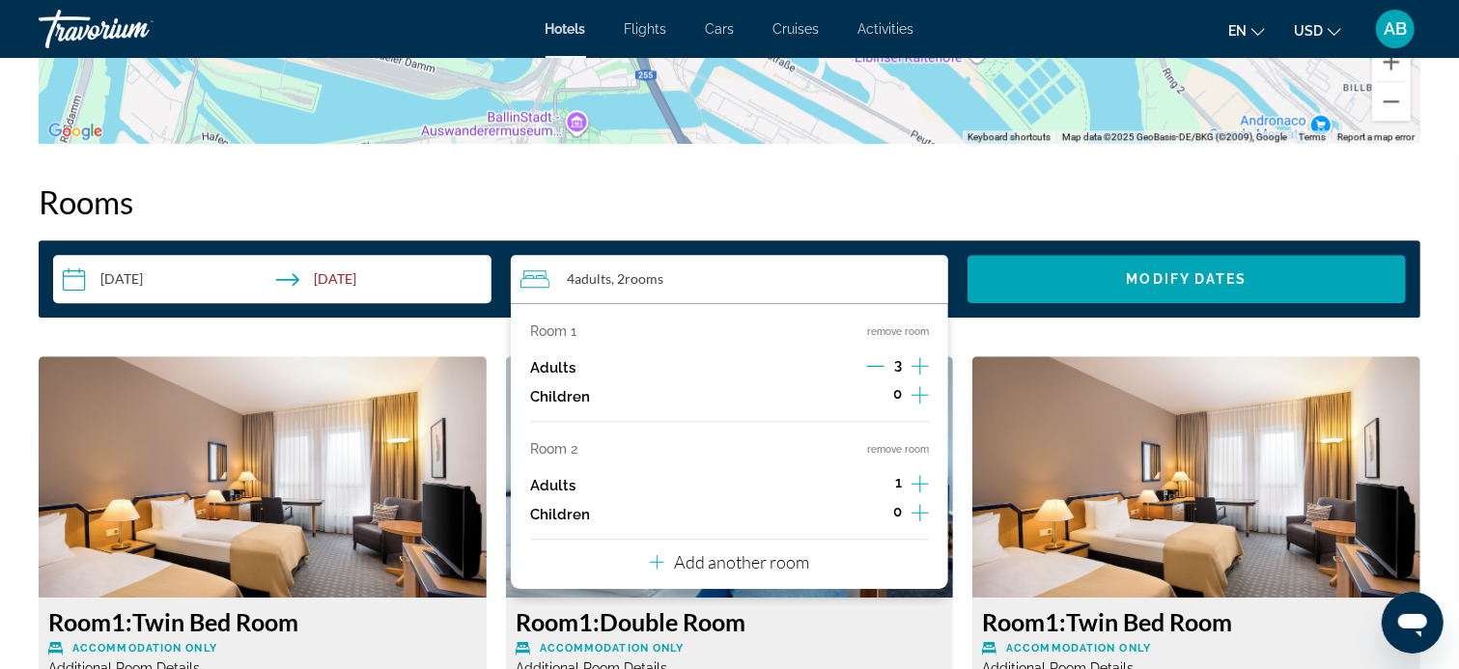
click at [644, 280] on span "rooms" at bounding box center [644, 278] width 39 height 16
click at [895, 327] on button "remove room" at bounding box center [898, 331] width 62 height 13
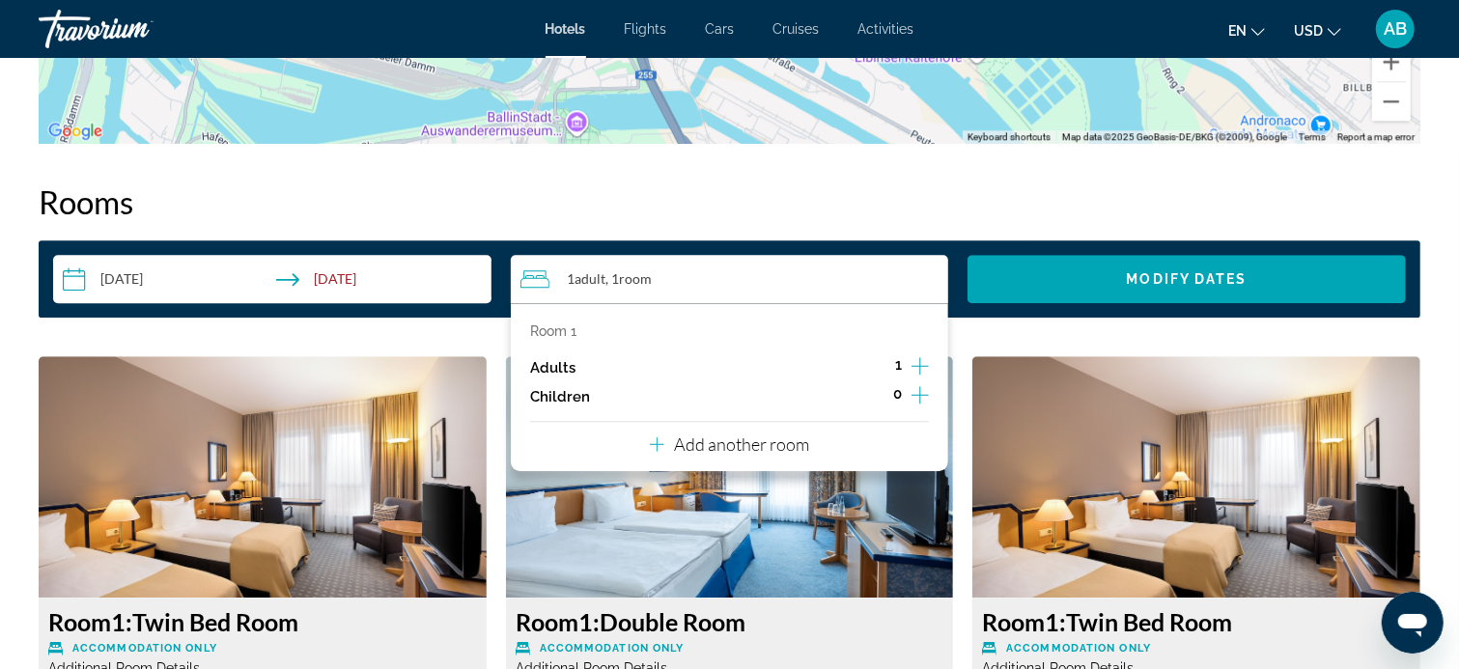
click at [923, 363] on icon "Increment adults" at bounding box center [919, 365] width 17 height 23
click at [1014, 190] on h2 "Rooms" at bounding box center [730, 201] width 1382 height 39
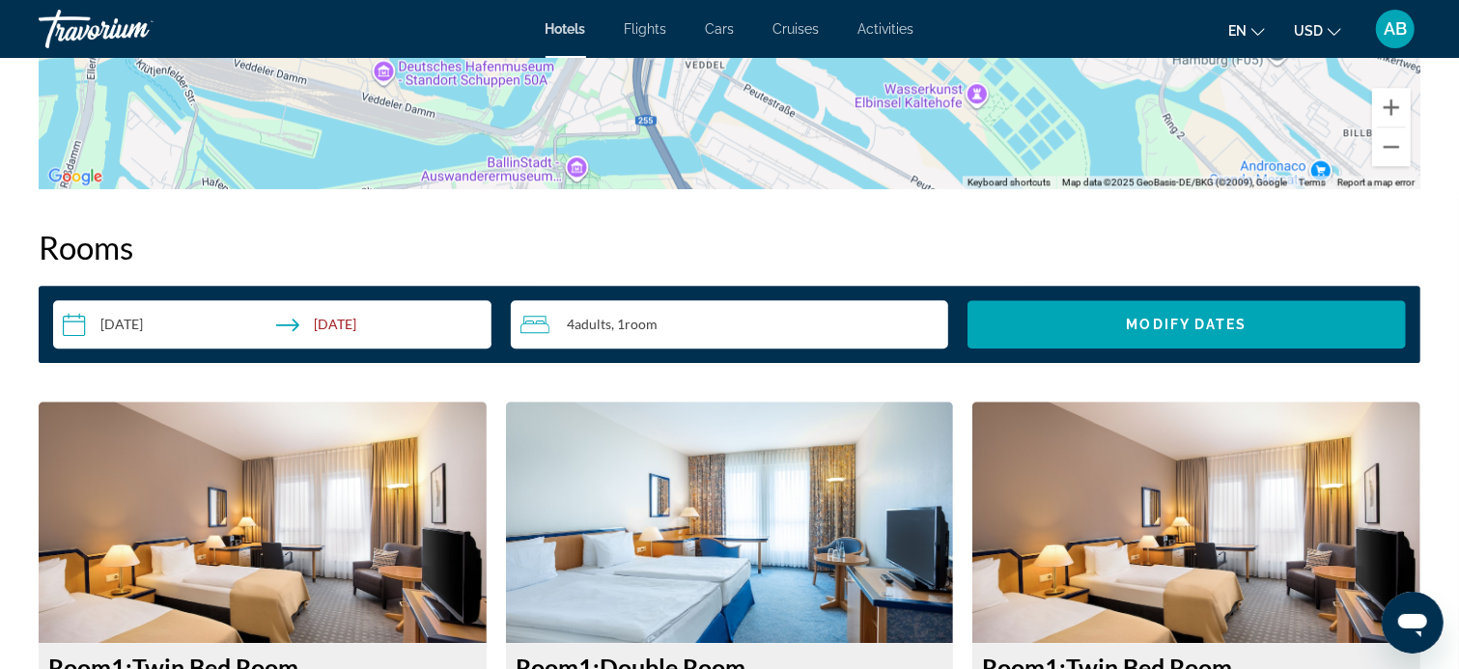
scroll to position [2993, 0]
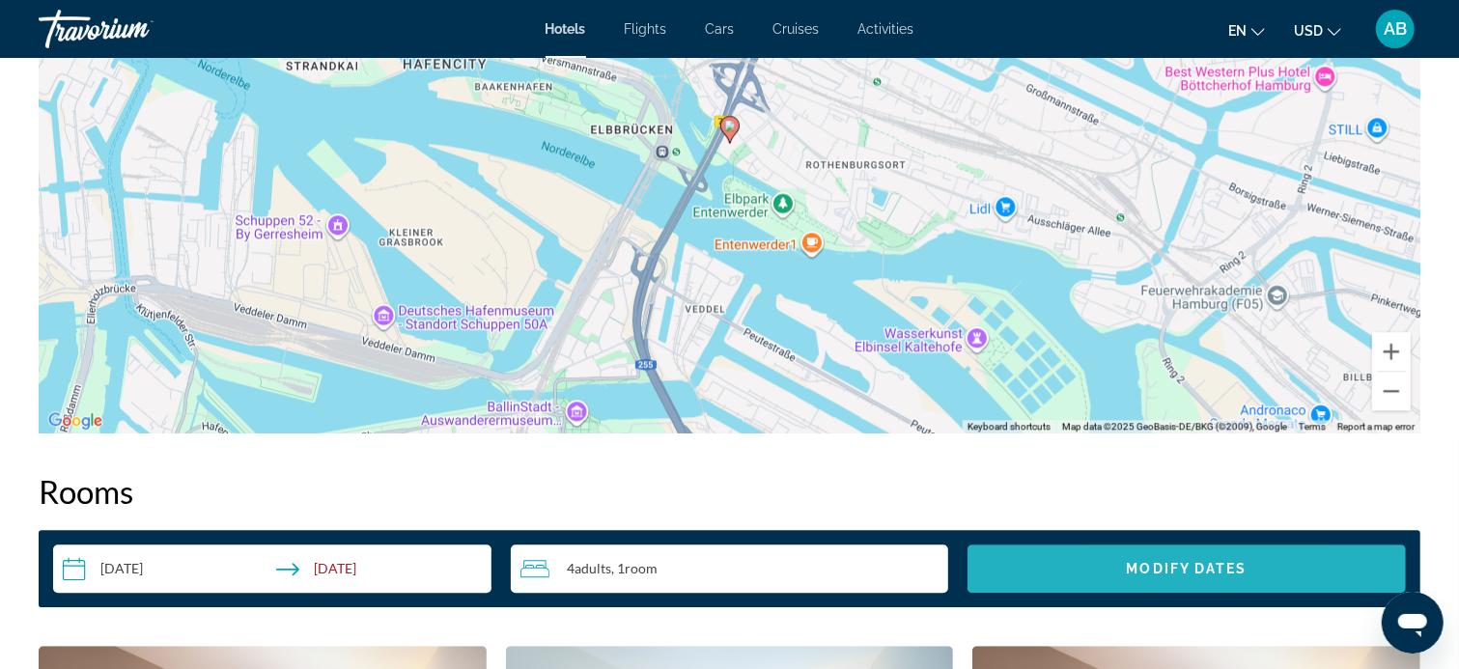
click at [1123, 567] on span "Search widget" at bounding box center [1186, 568] width 438 height 46
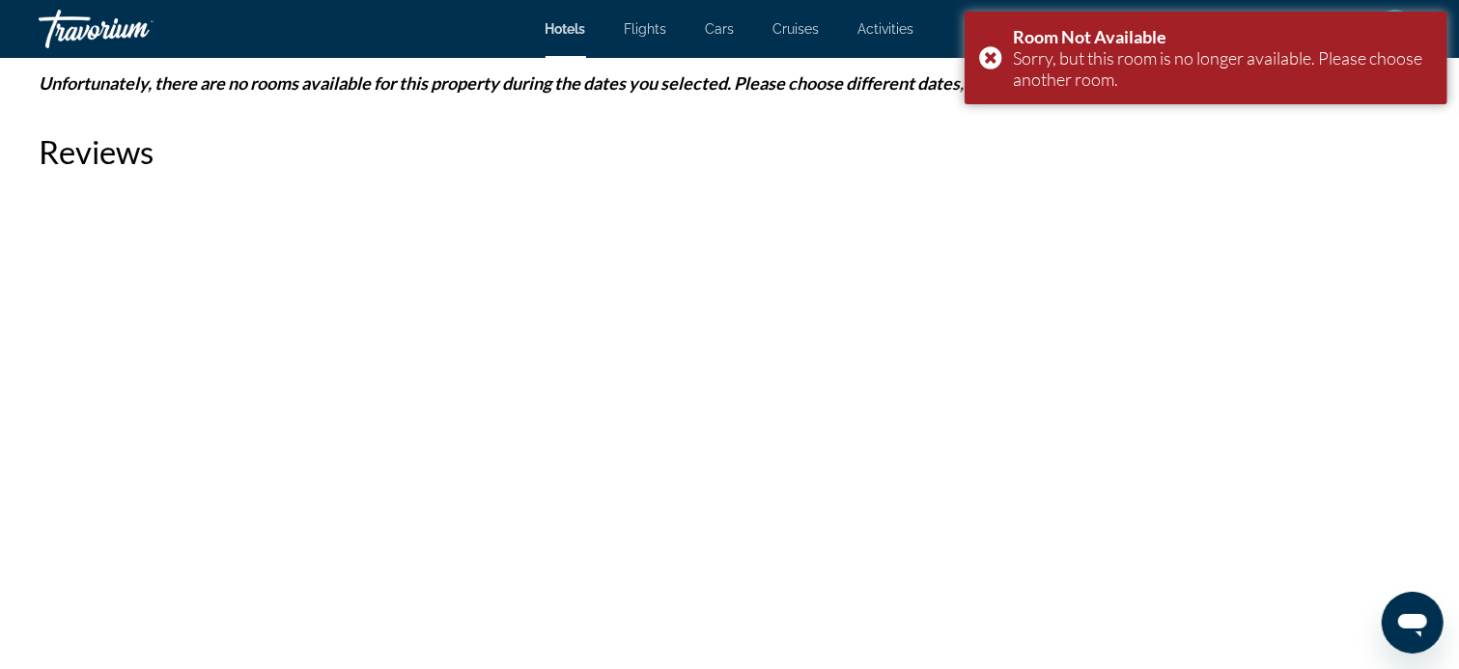
scroll to position [3572, 0]
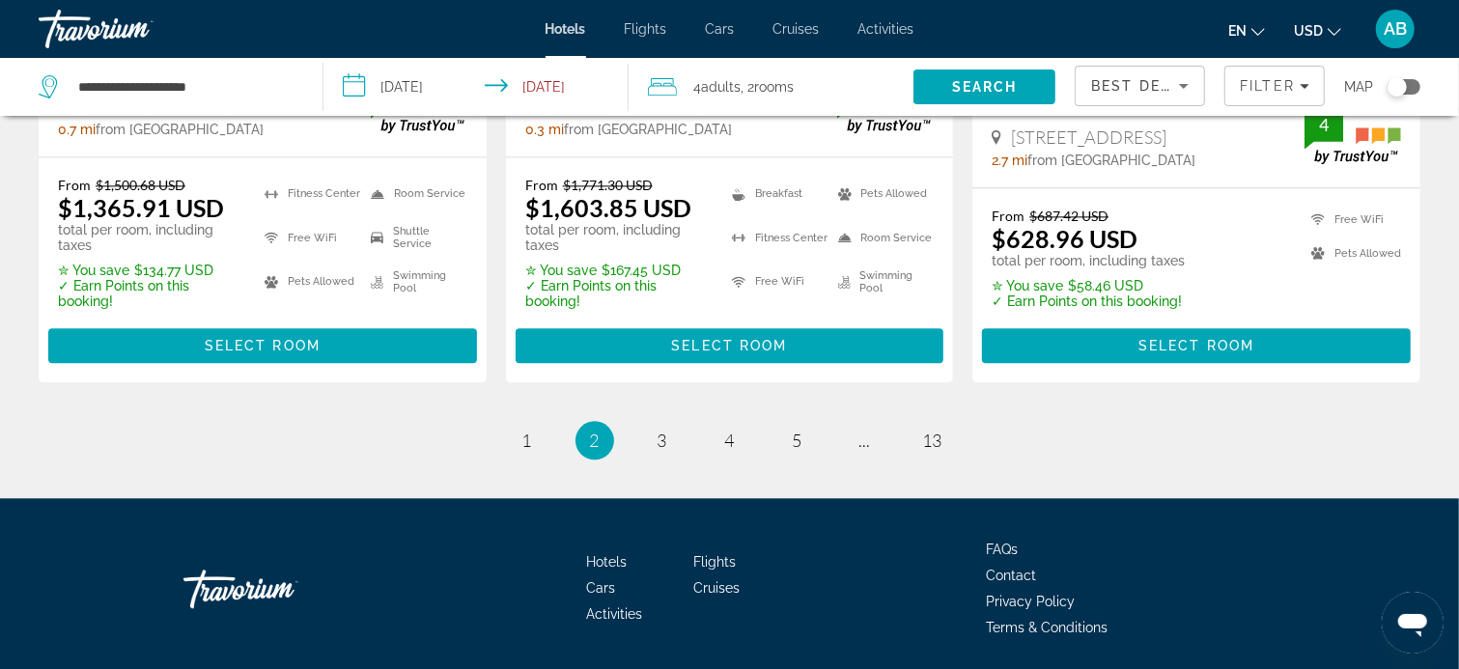
scroll to position [2828, 0]
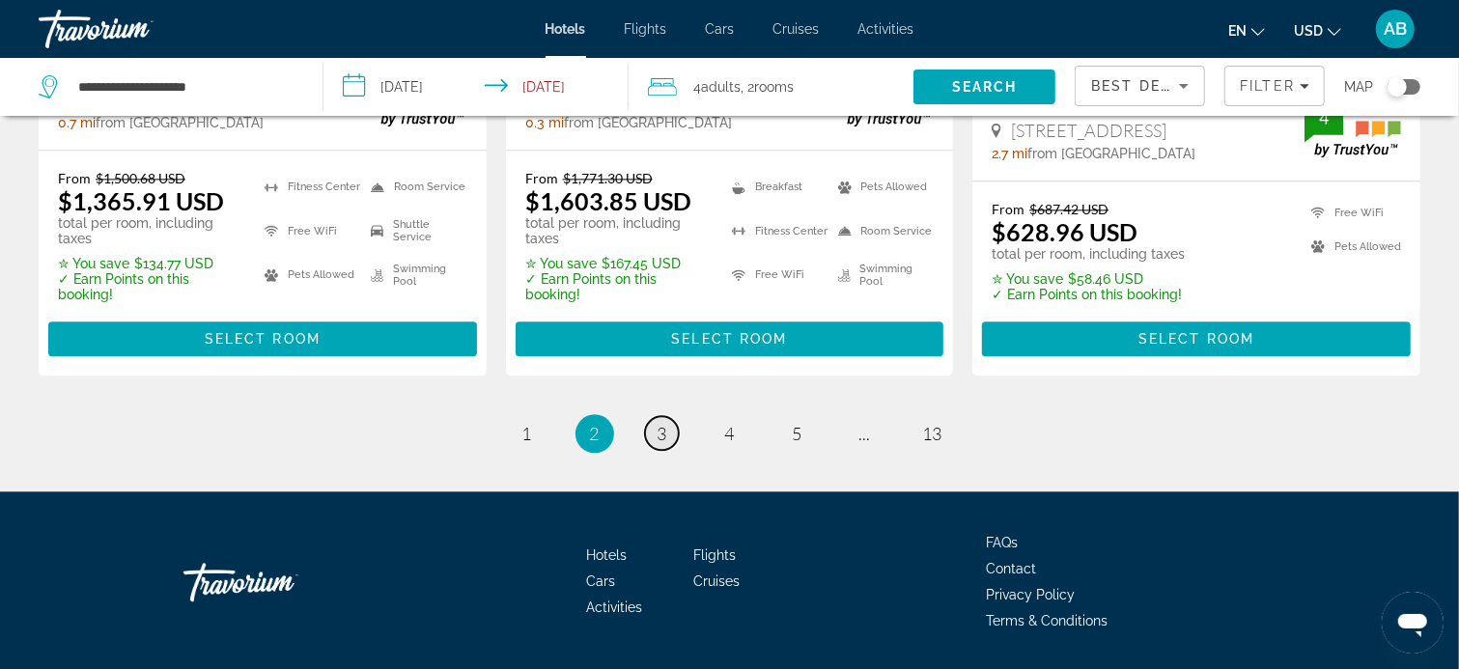
click at [664, 423] on span "3" at bounding box center [662, 433] width 10 height 21
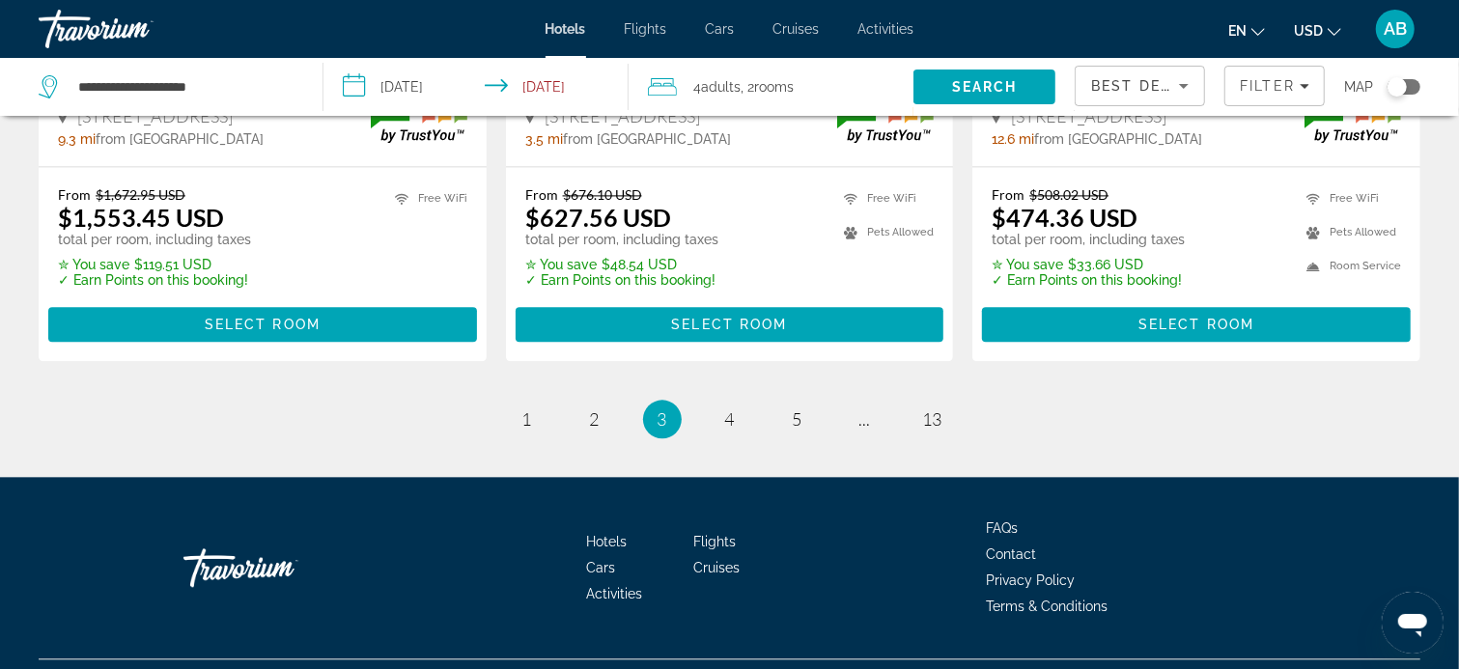
scroll to position [2707, 0]
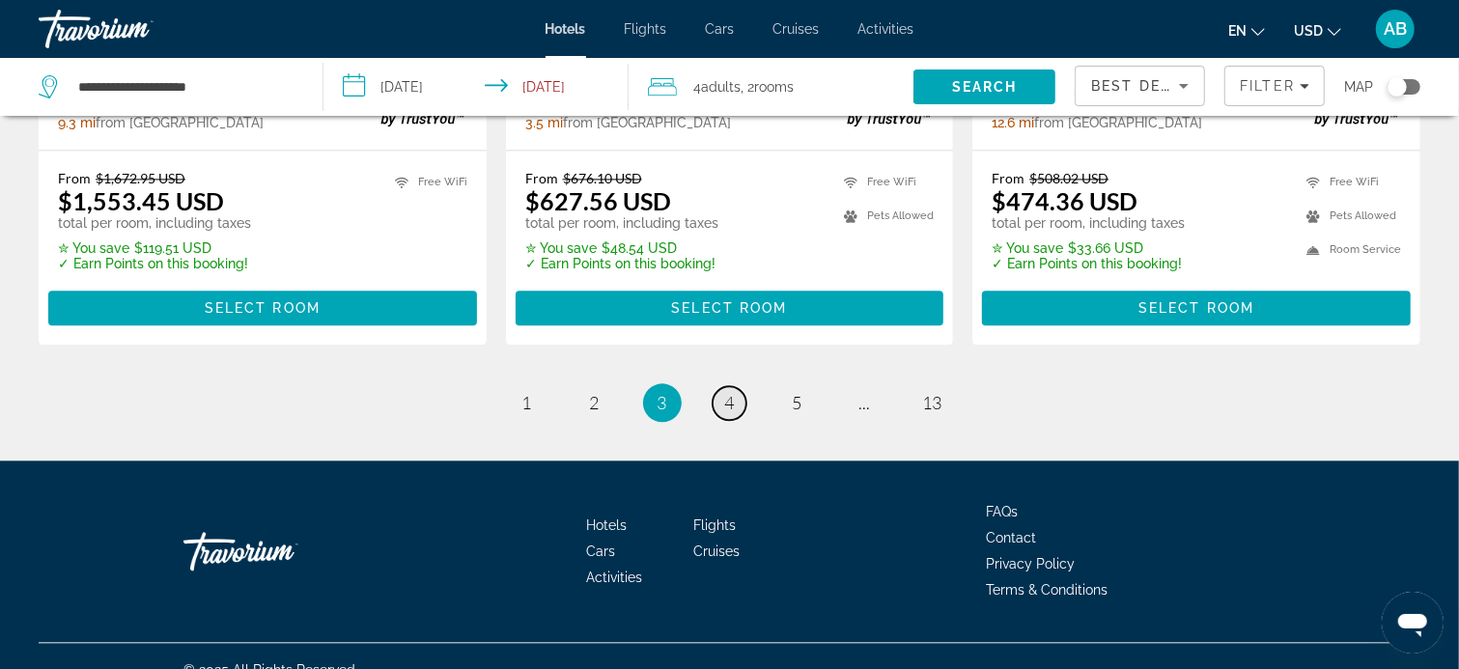
click at [727, 392] on span "4" at bounding box center [730, 402] width 10 height 21
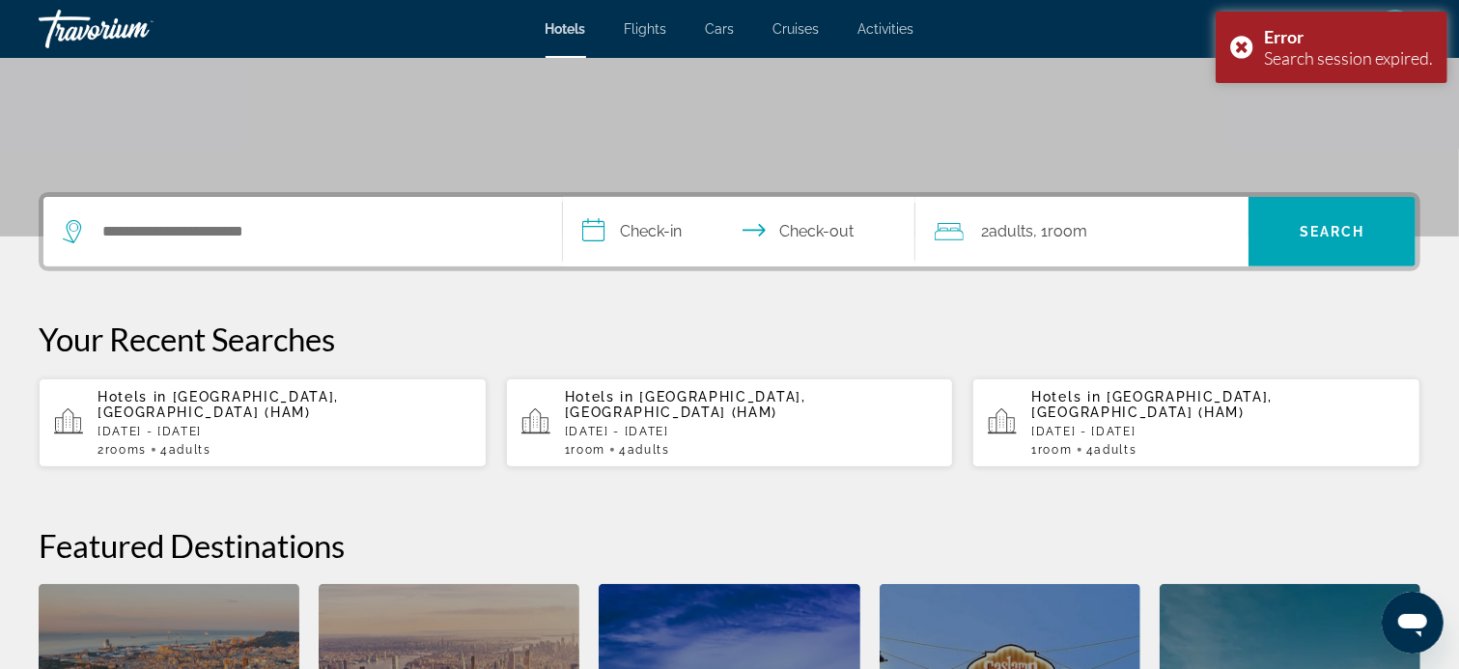
scroll to position [386, 0]
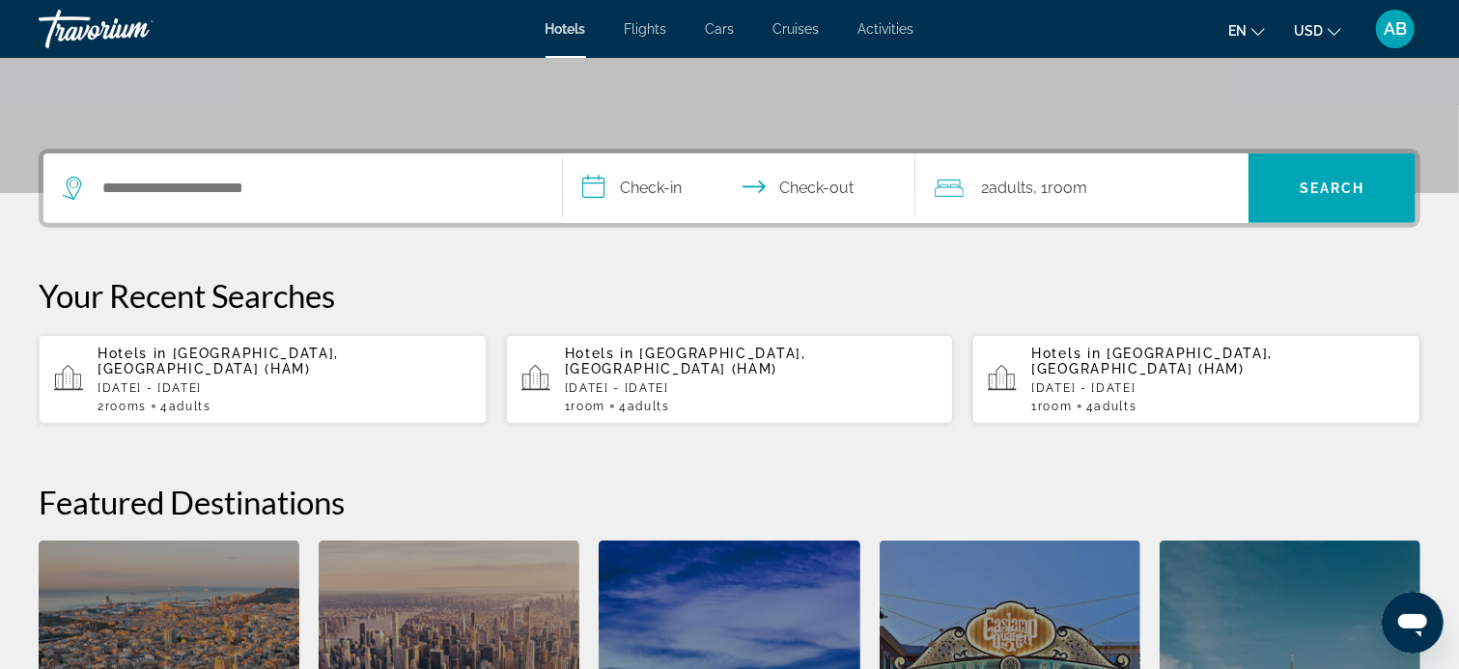
click at [1104, 359] on span "Hotels in" at bounding box center [1068, 353] width 75 height 15
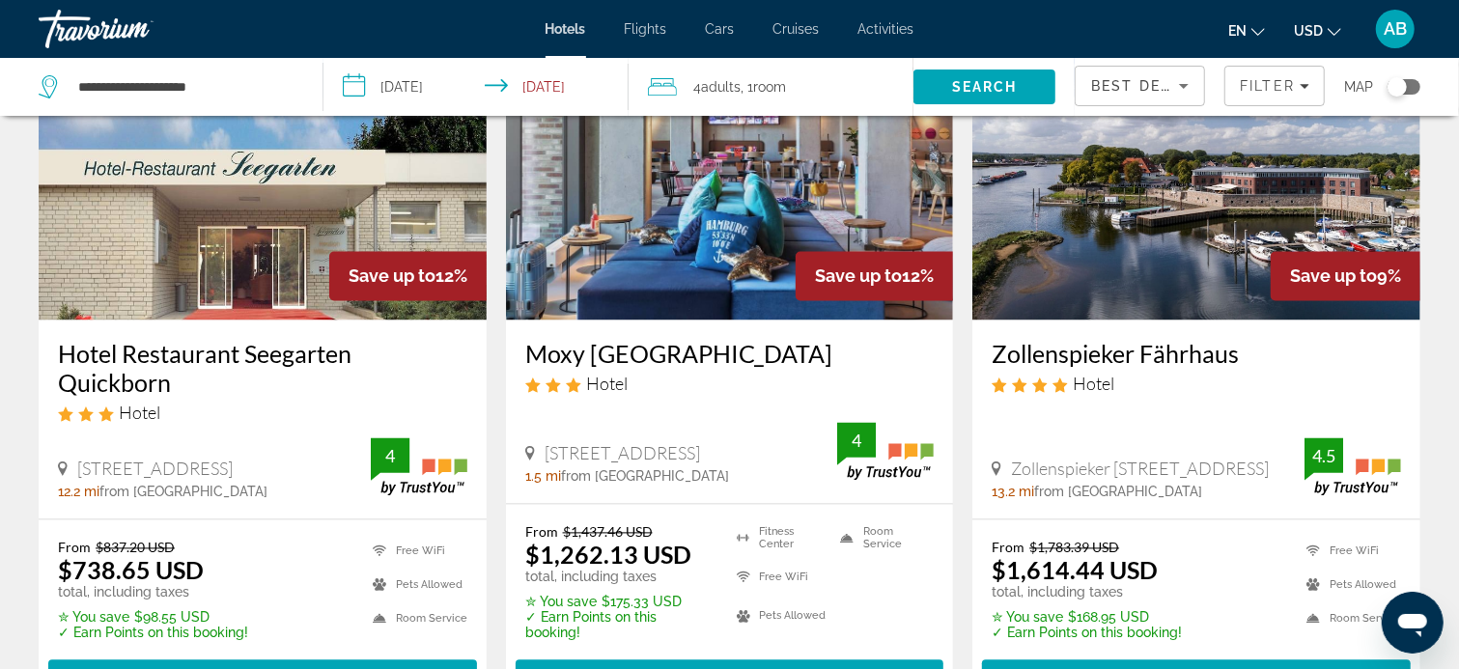
scroll to position [2560, 0]
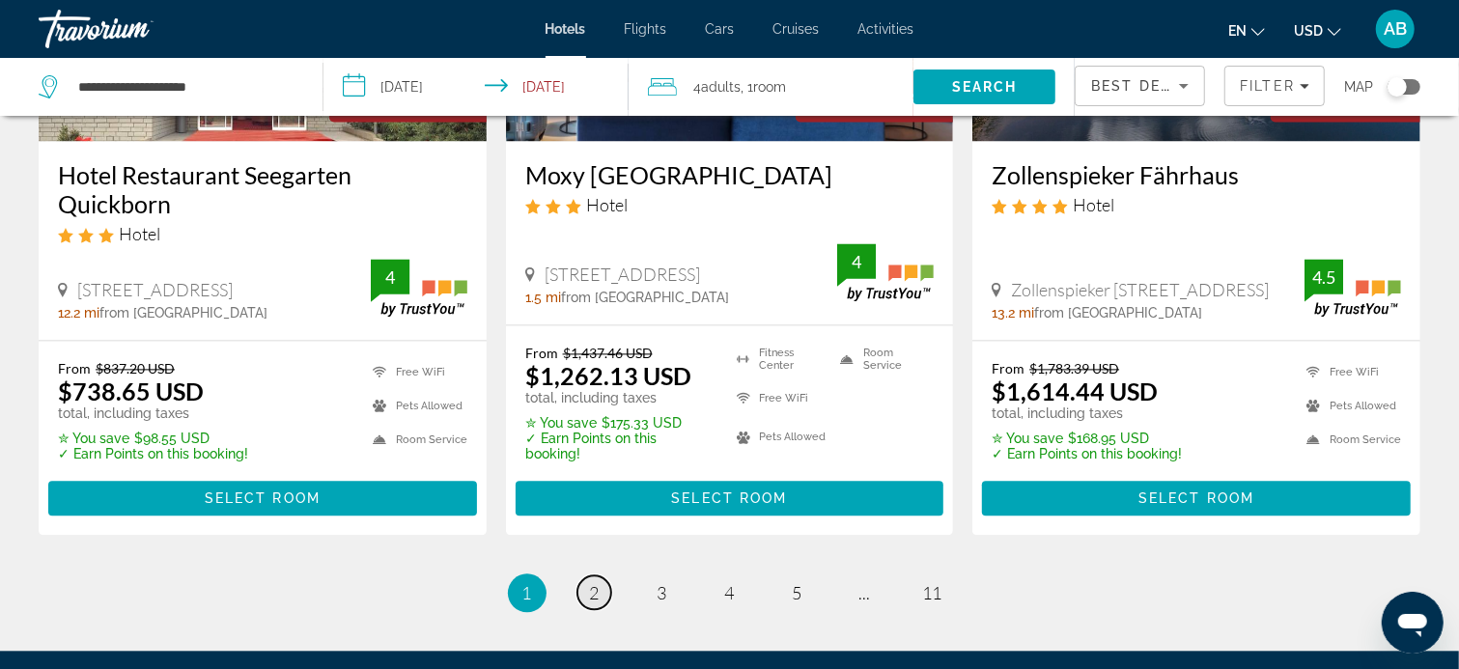
click at [591, 582] on span "2" at bounding box center [595, 592] width 10 height 21
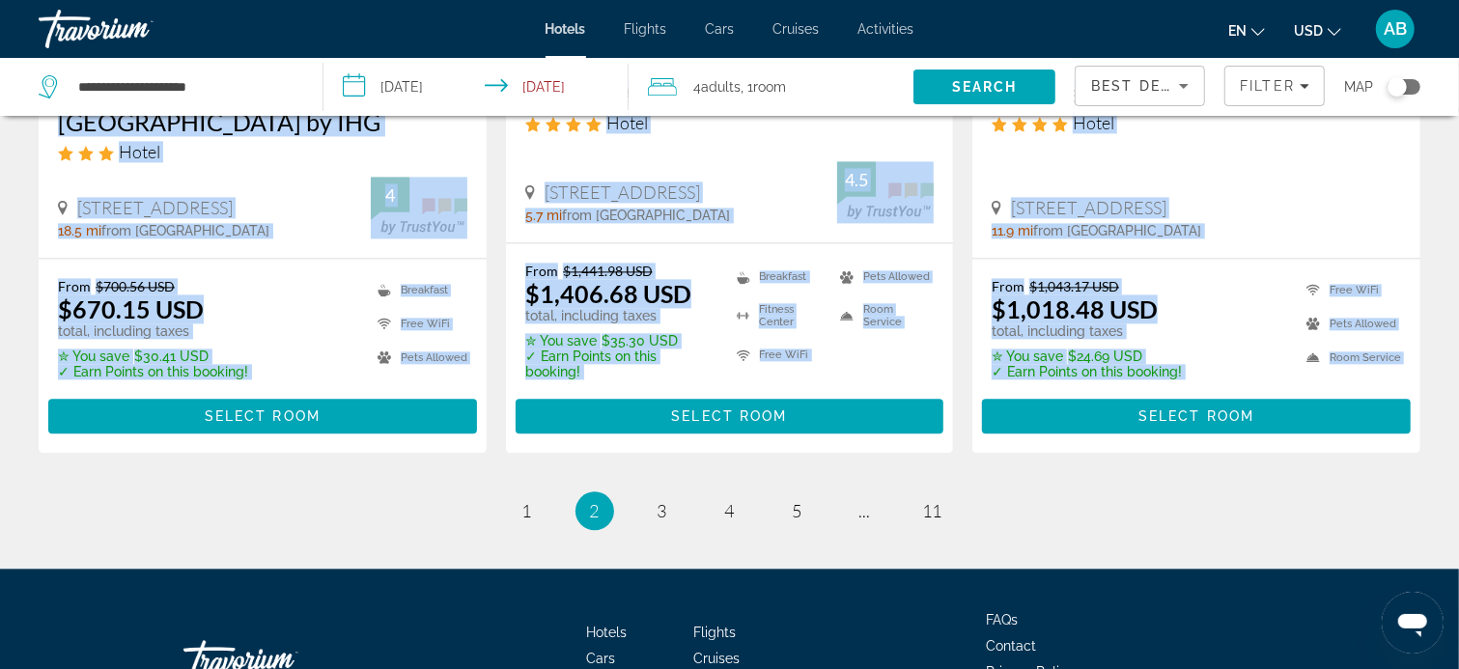
scroll to position [2797, 0]
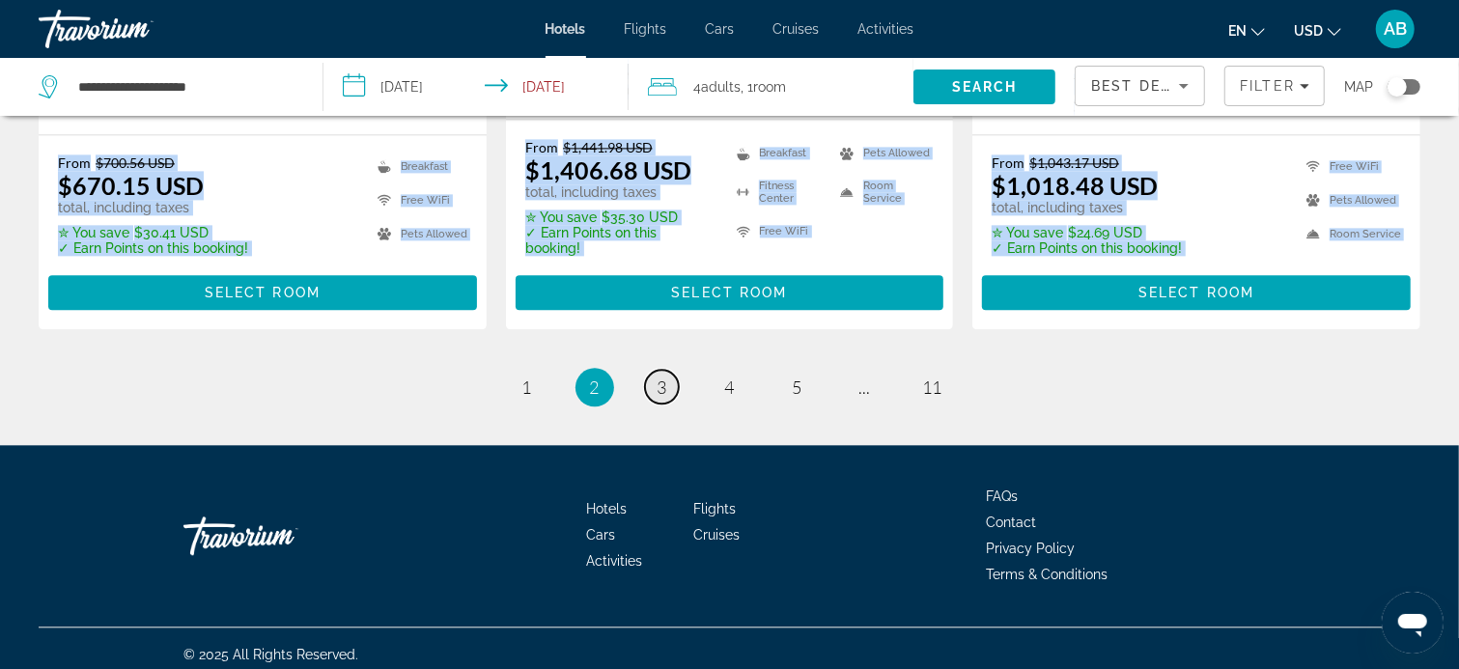
click at [657, 377] on span "3" at bounding box center [662, 387] width 10 height 21
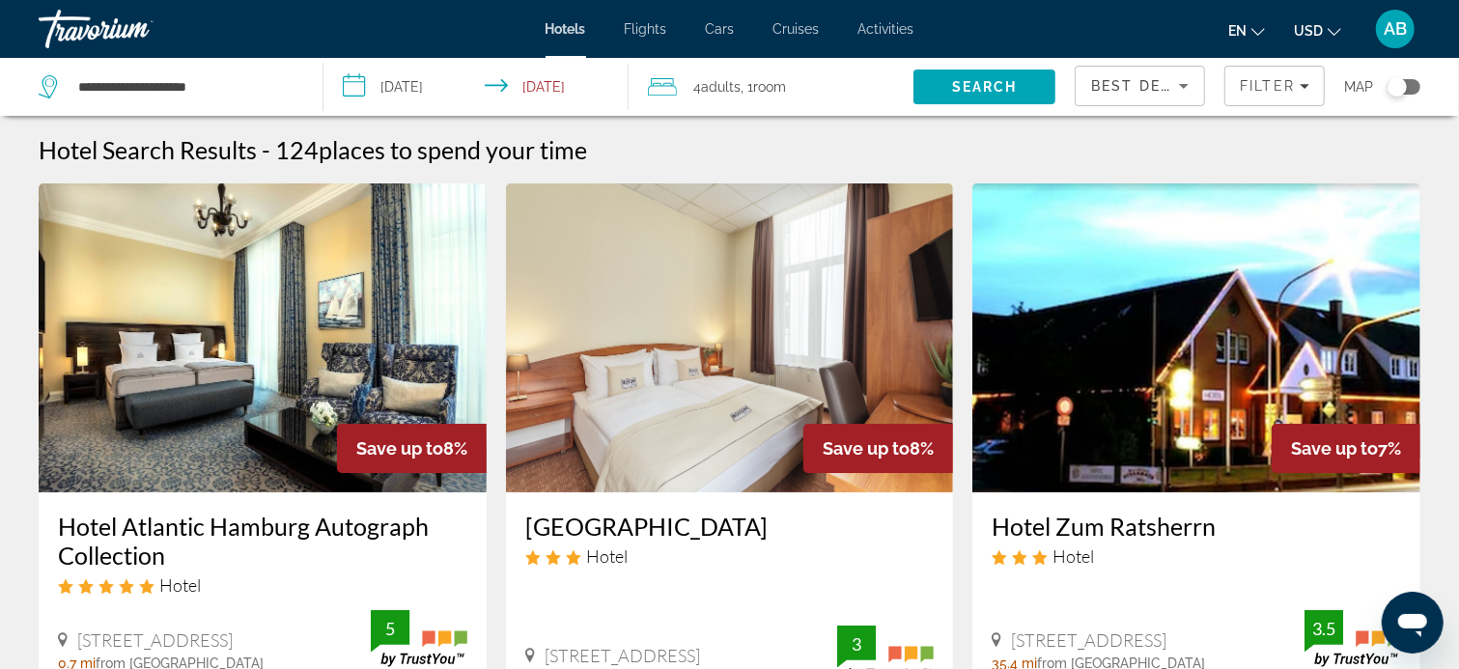
click at [715, 86] on span "Adults" at bounding box center [722, 86] width 40 height 15
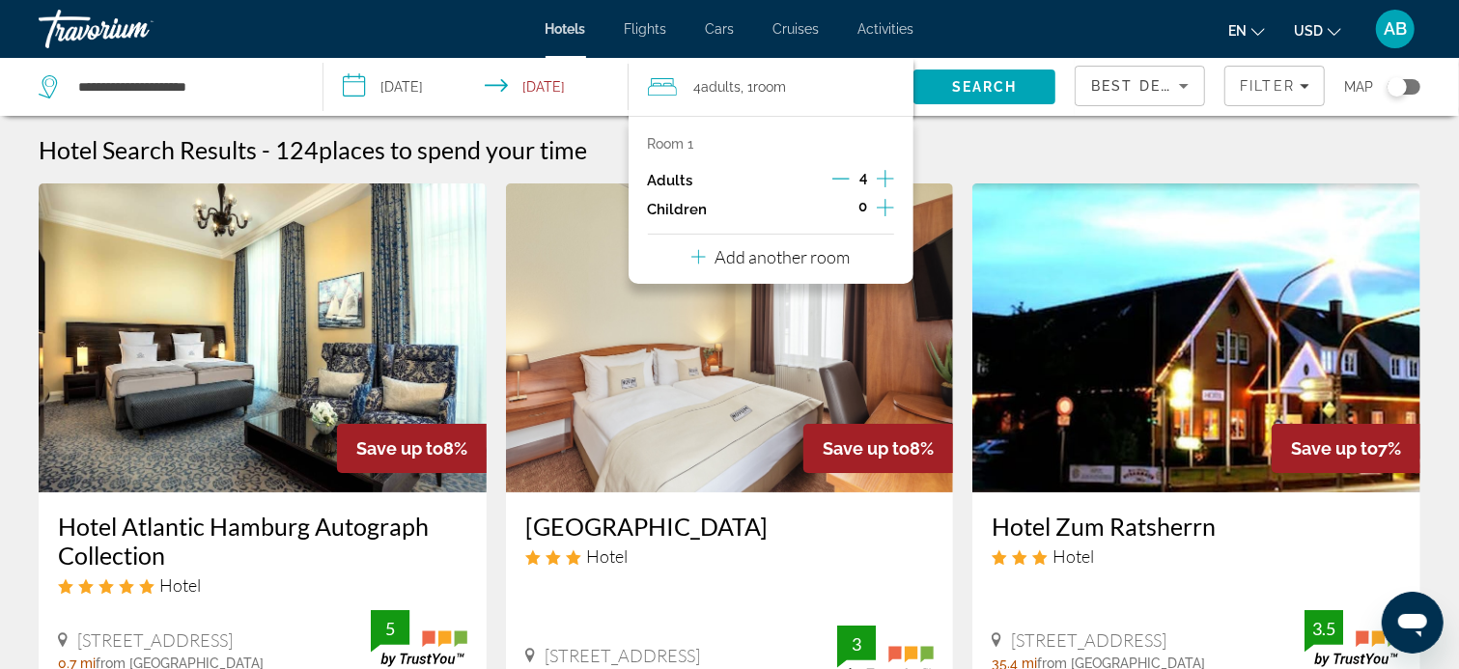
click at [671, 142] on p "Room 1" at bounding box center [671, 143] width 46 height 15
click at [767, 259] on p "Add another room" at bounding box center [782, 256] width 135 height 21
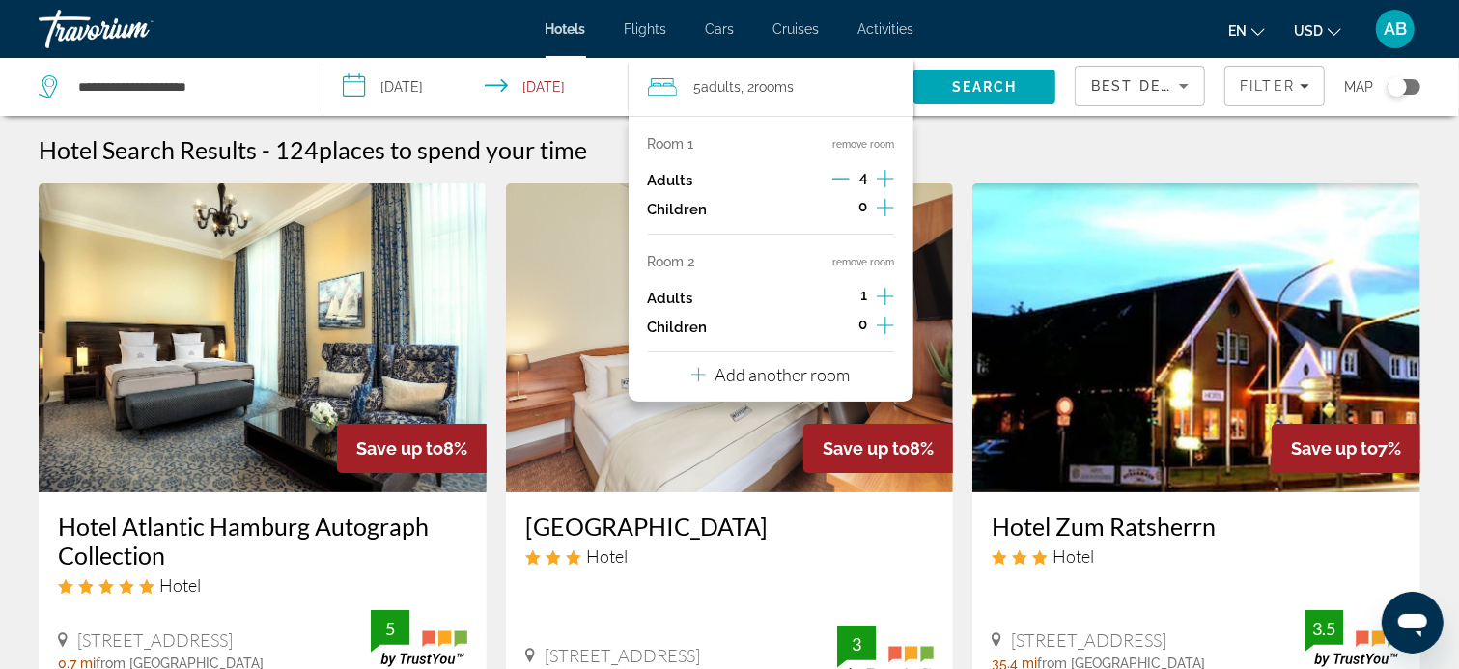
click at [841, 175] on icon "Decrement adults" at bounding box center [840, 178] width 17 height 17
click at [880, 178] on icon "Increment adults" at bounding box center [885, 178] width 17 height 23
click at [844, 178] on icon "Decrement adults" at bounding box center [840, 178] width 17 height 17
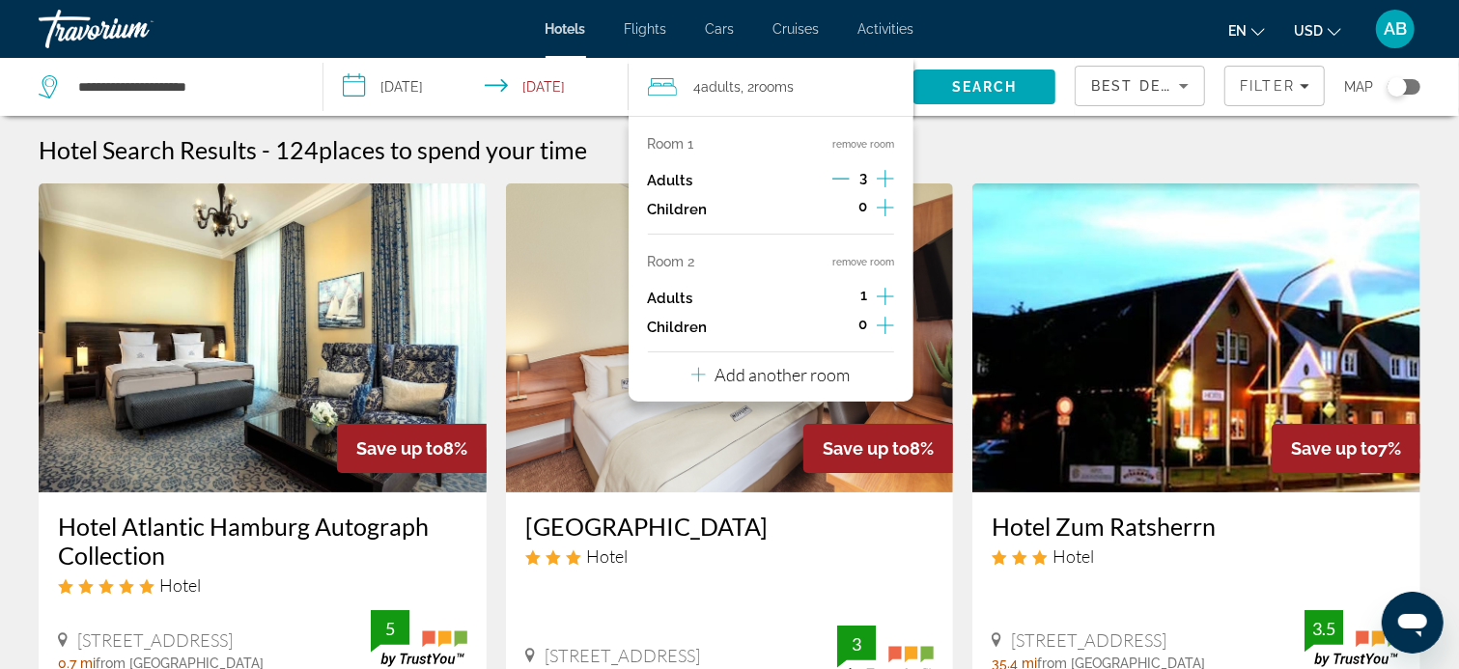
click at [832, 87] on div "4 Adult Adults , 2 Room rooms" at bounding box center [781, 86] width 266 height 27
click at [956, 155] on div "Hotel Search Results - 124 places to spend your time" at bounding box center [730, 149] width 1382 height 29
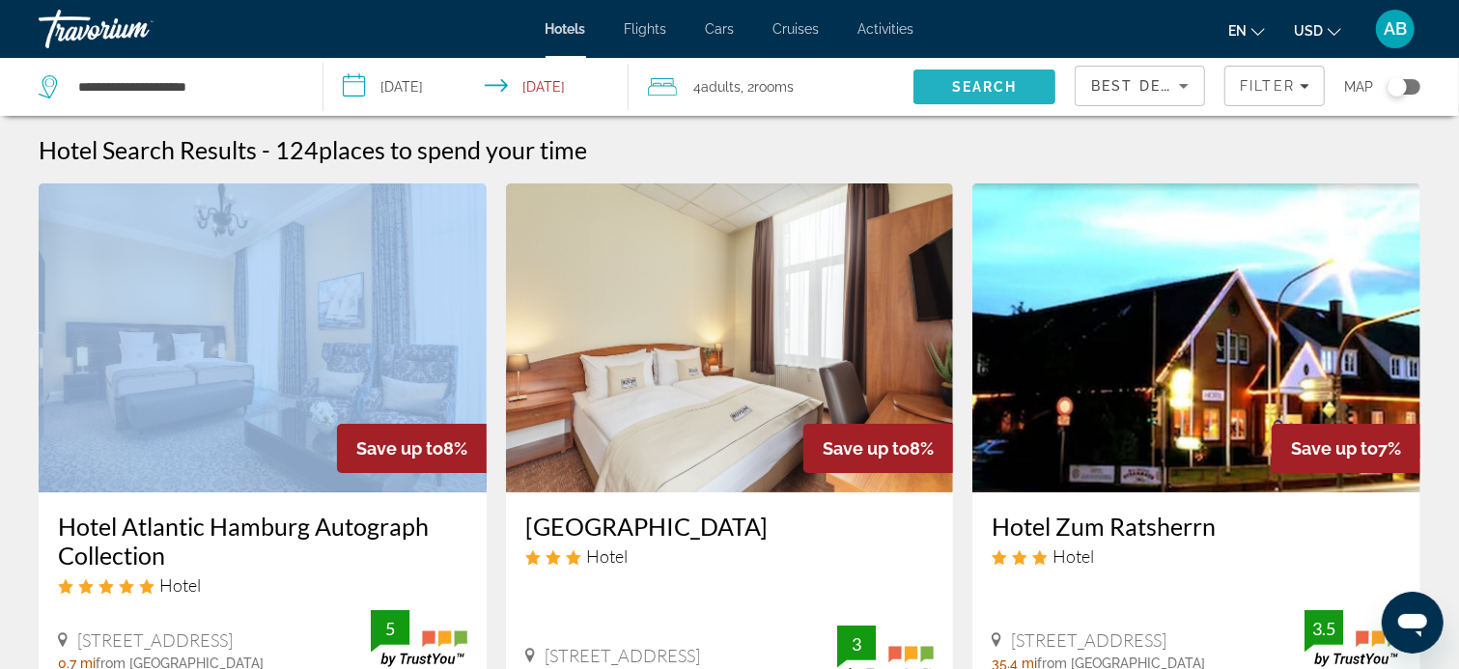
click at [984, 79] on span "Search" at bounding box center [985, 86] width 66 height 15
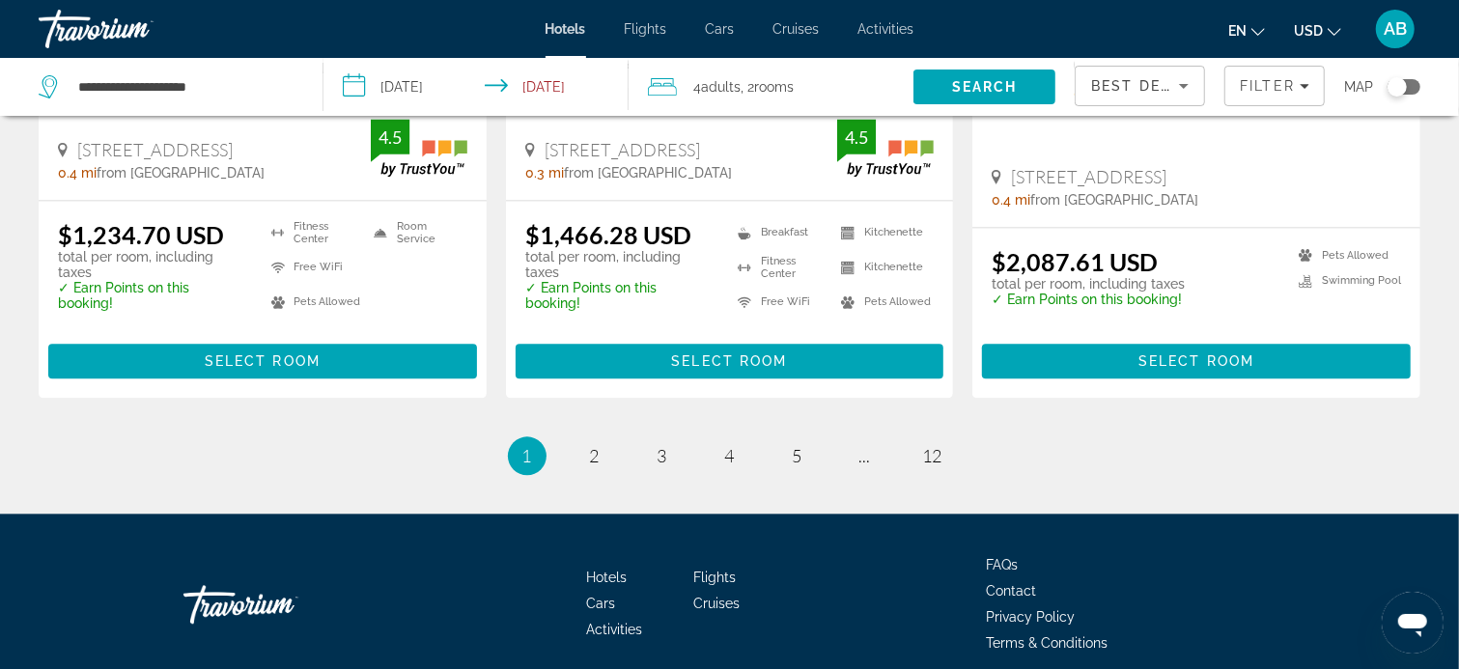
scroll to position [2718, 0]
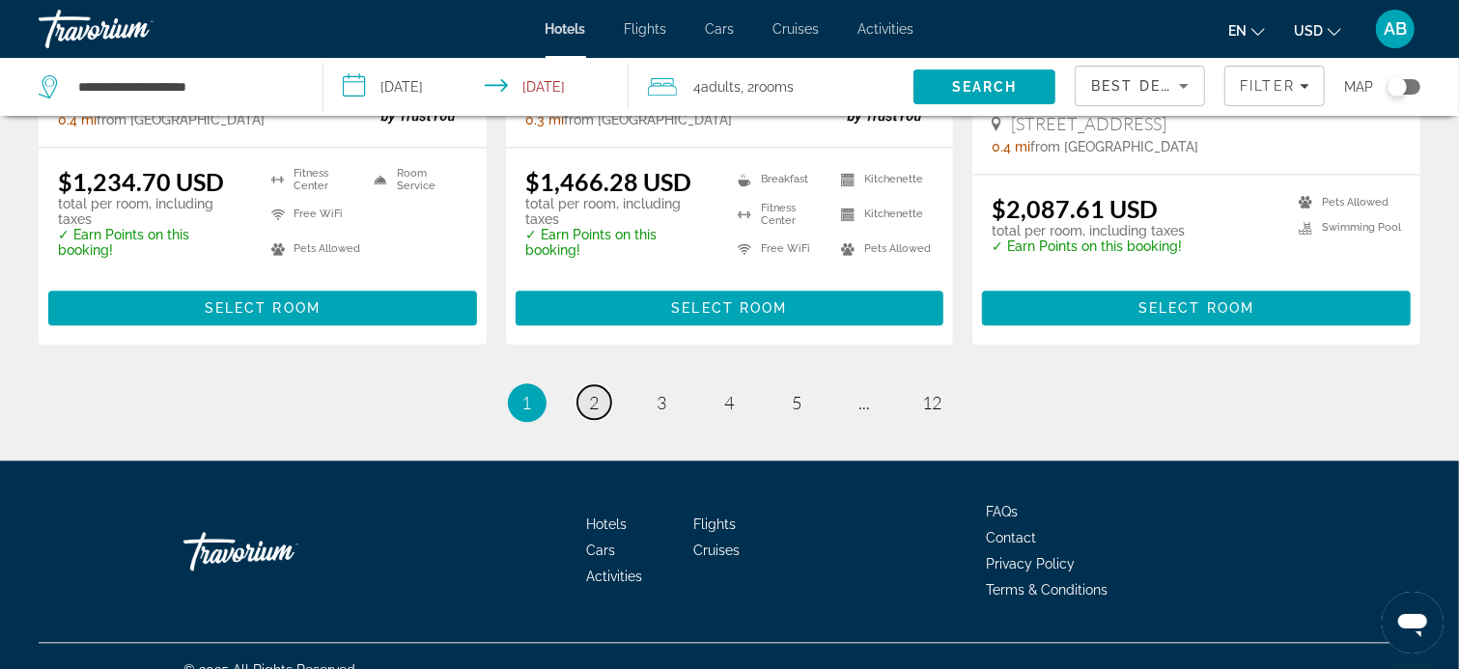
click at [593, 392] on span "2" at bounding box center [595, 402] width 10 height 21
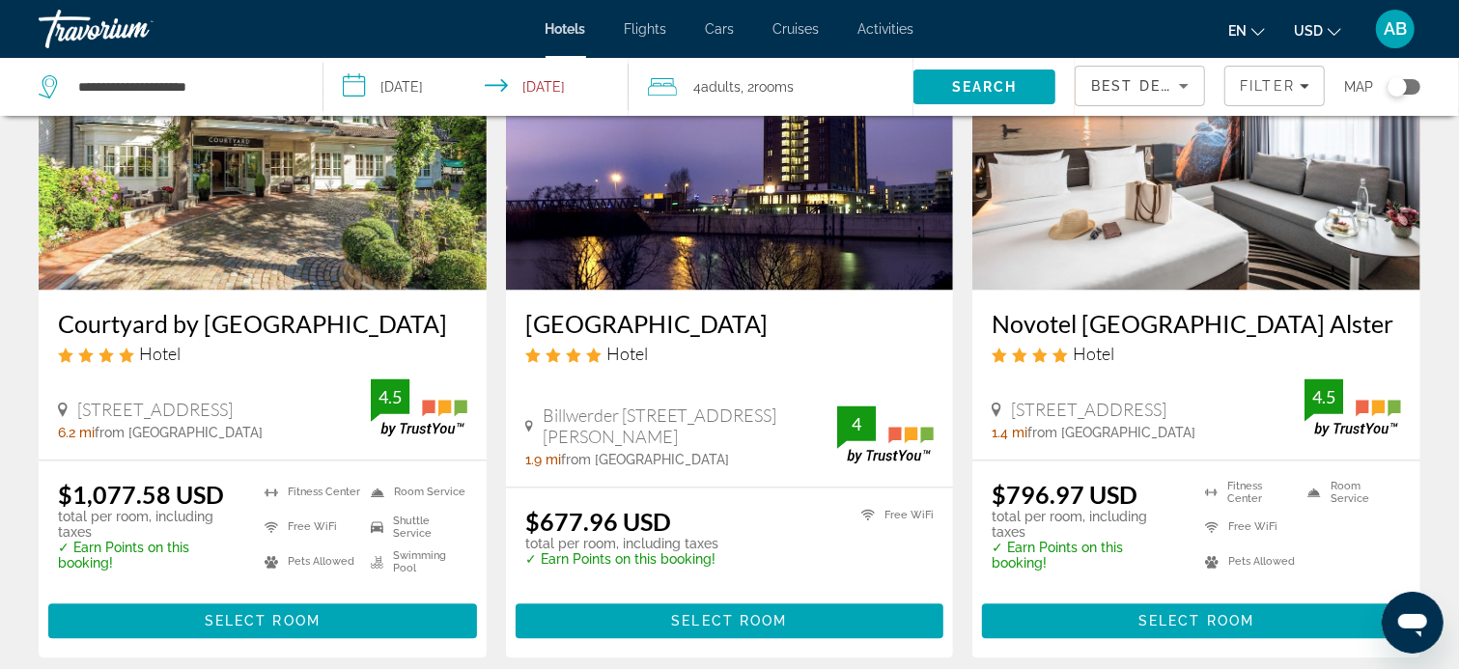
scroll to position [2510, 0]
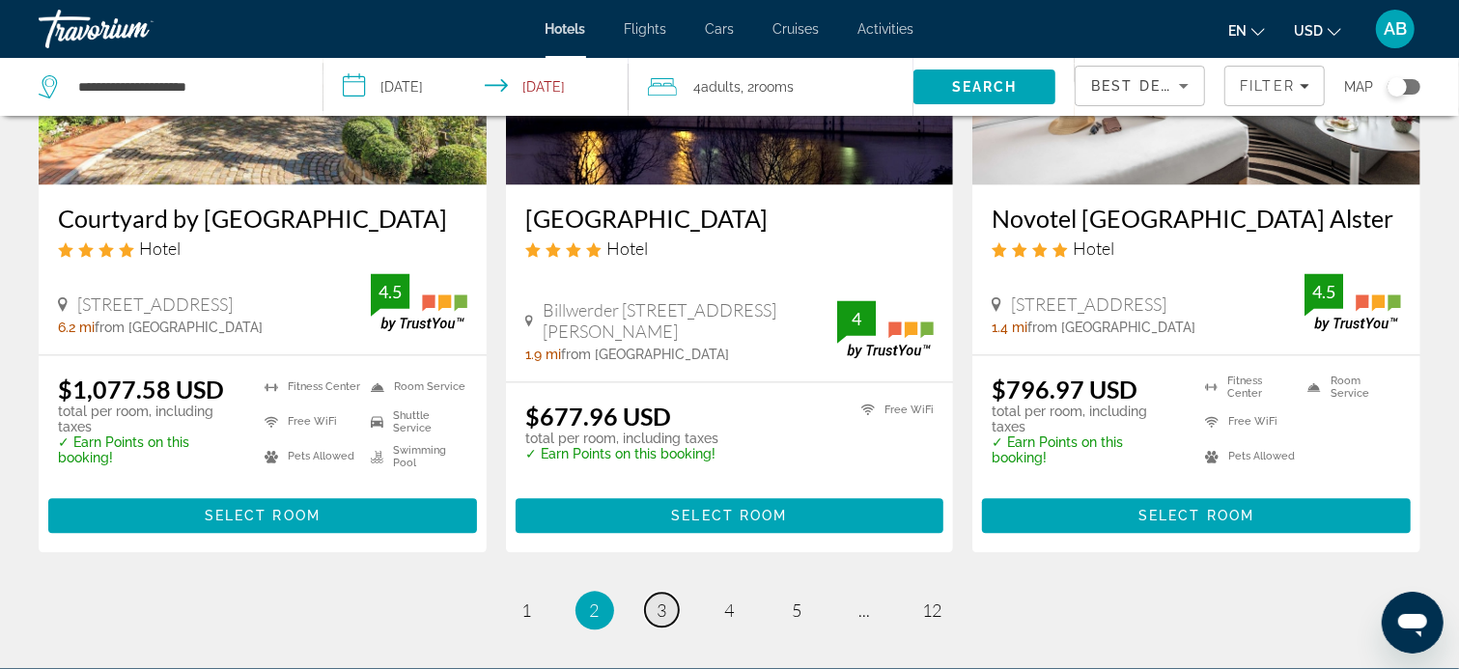
click at [662, 600] on span "3" at bounding box center [662, 610] width 10 height 21
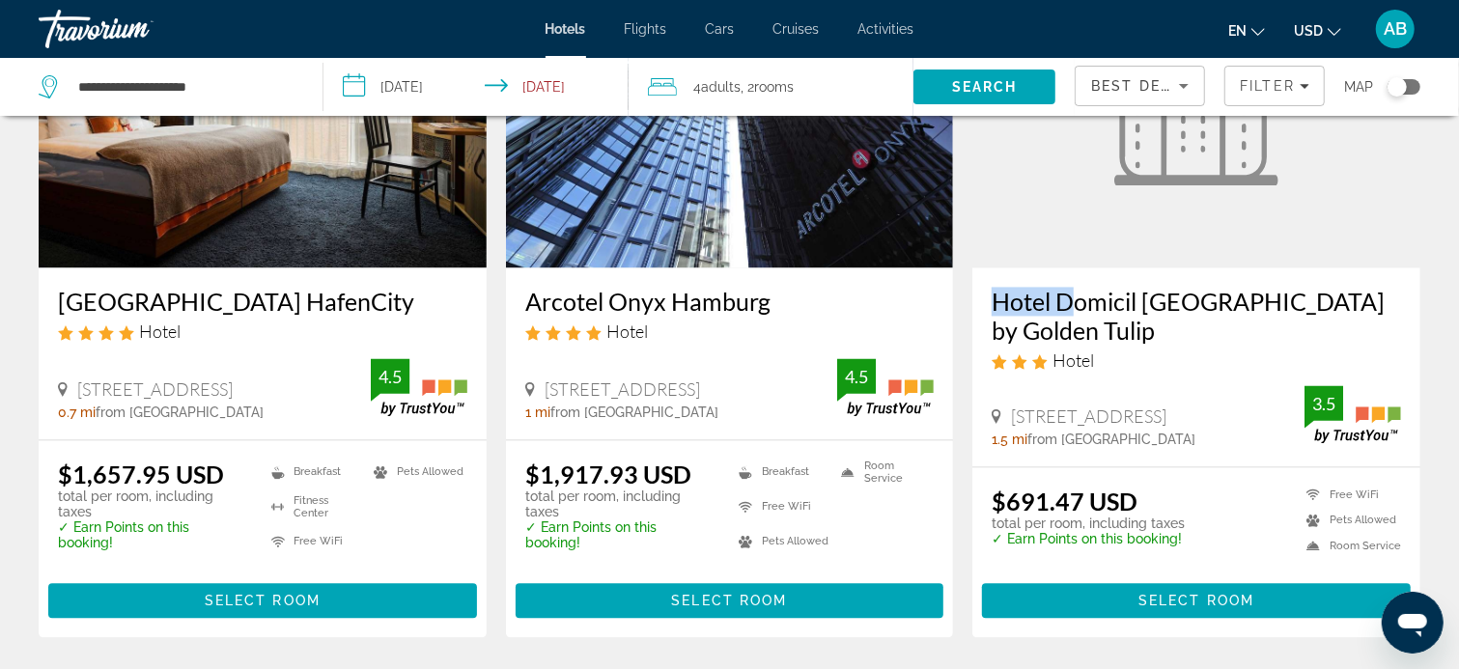
scroll to position [2607, 0]
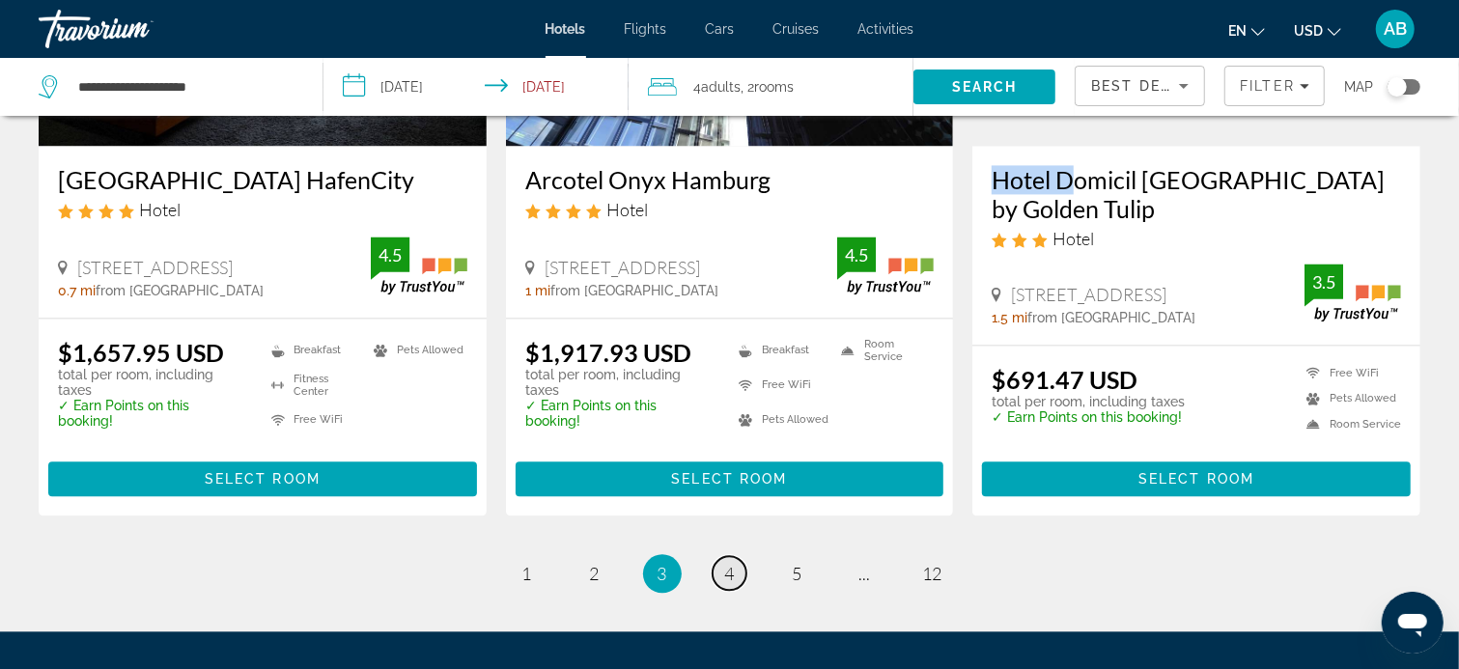
click at [733, 563] on span "4" at bounding box center [730, 573] width 10 height 21
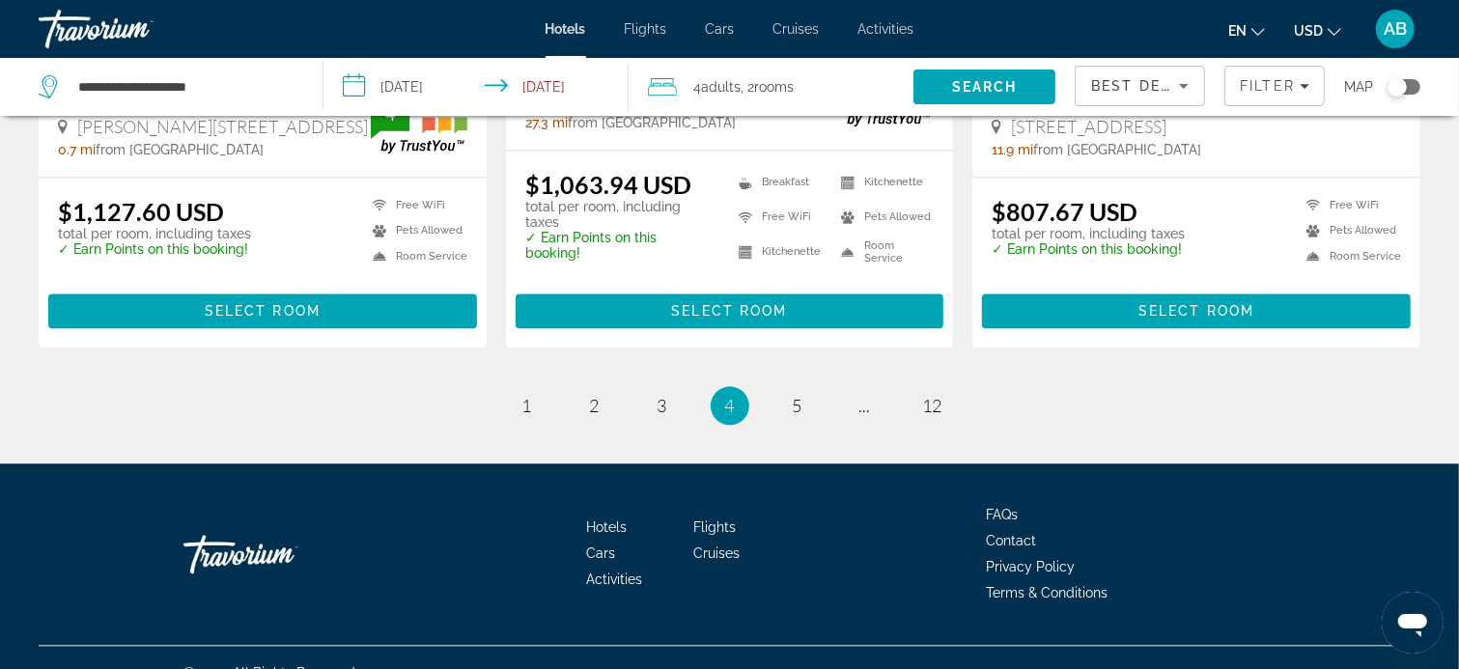
scroll to position [2691, 0]
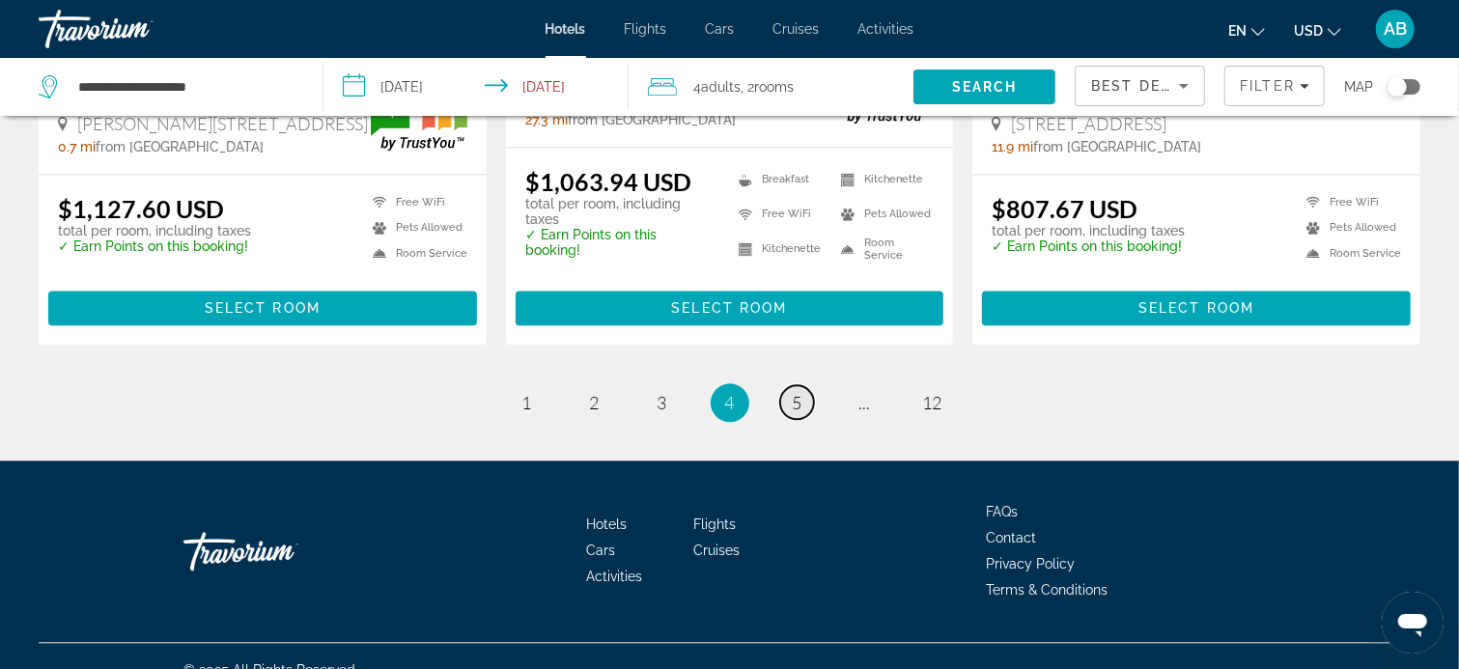
click at [797, 392] on span "5" at bounding box center [798, 402] width 10 height 21
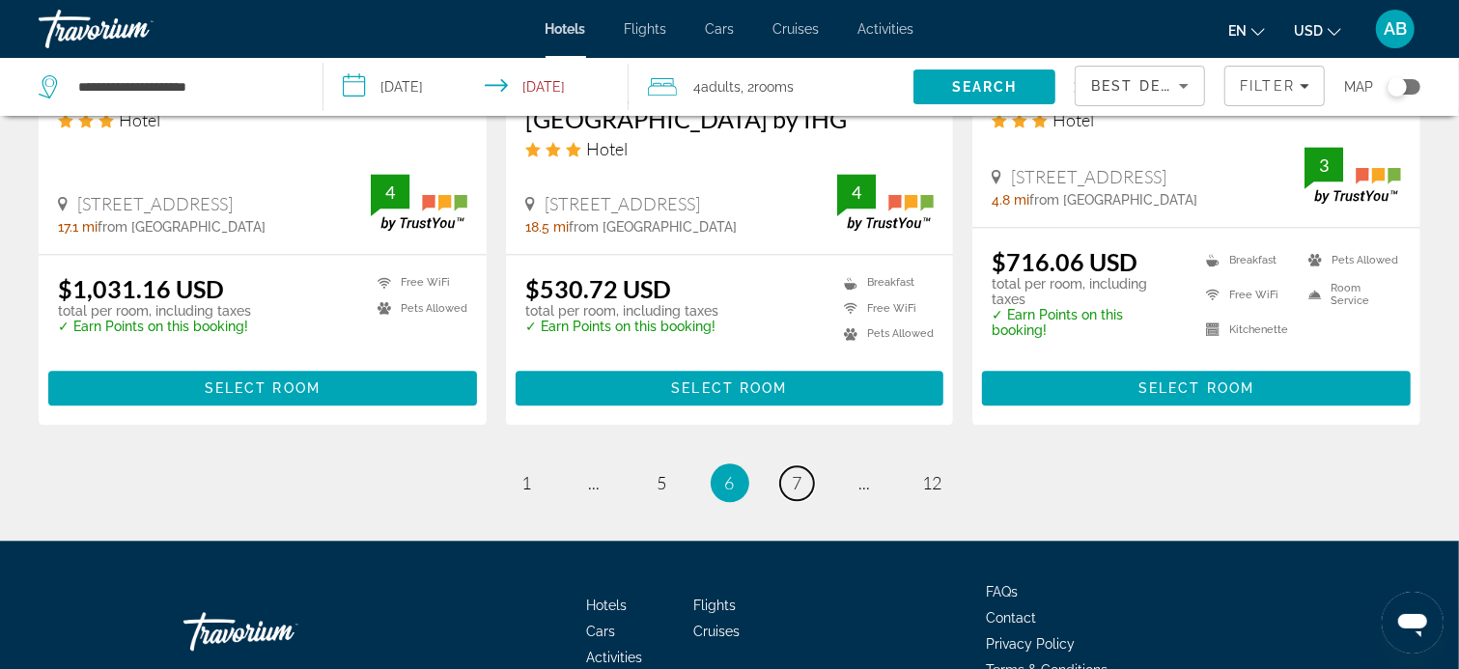
scroll to position [2721, 0]
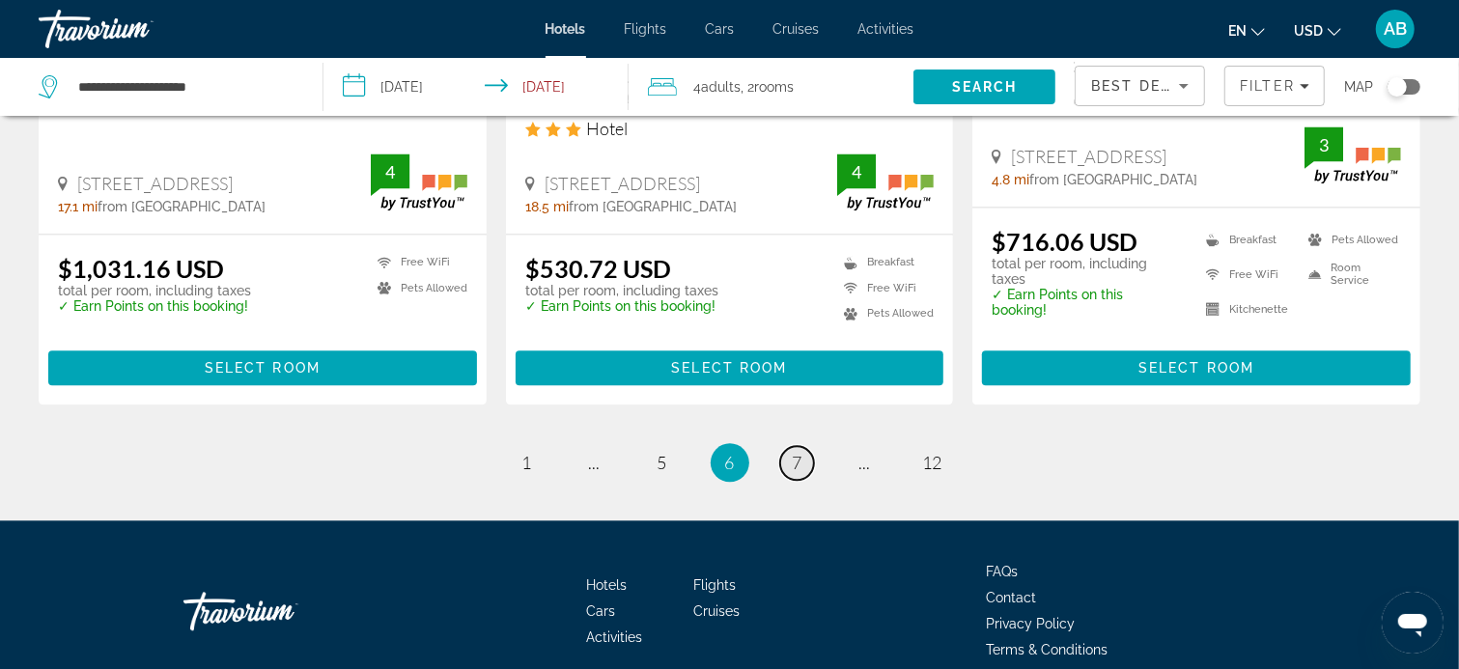
click at [800, 452] on span "7" at bounding box center [798, 462] width 10 height 21
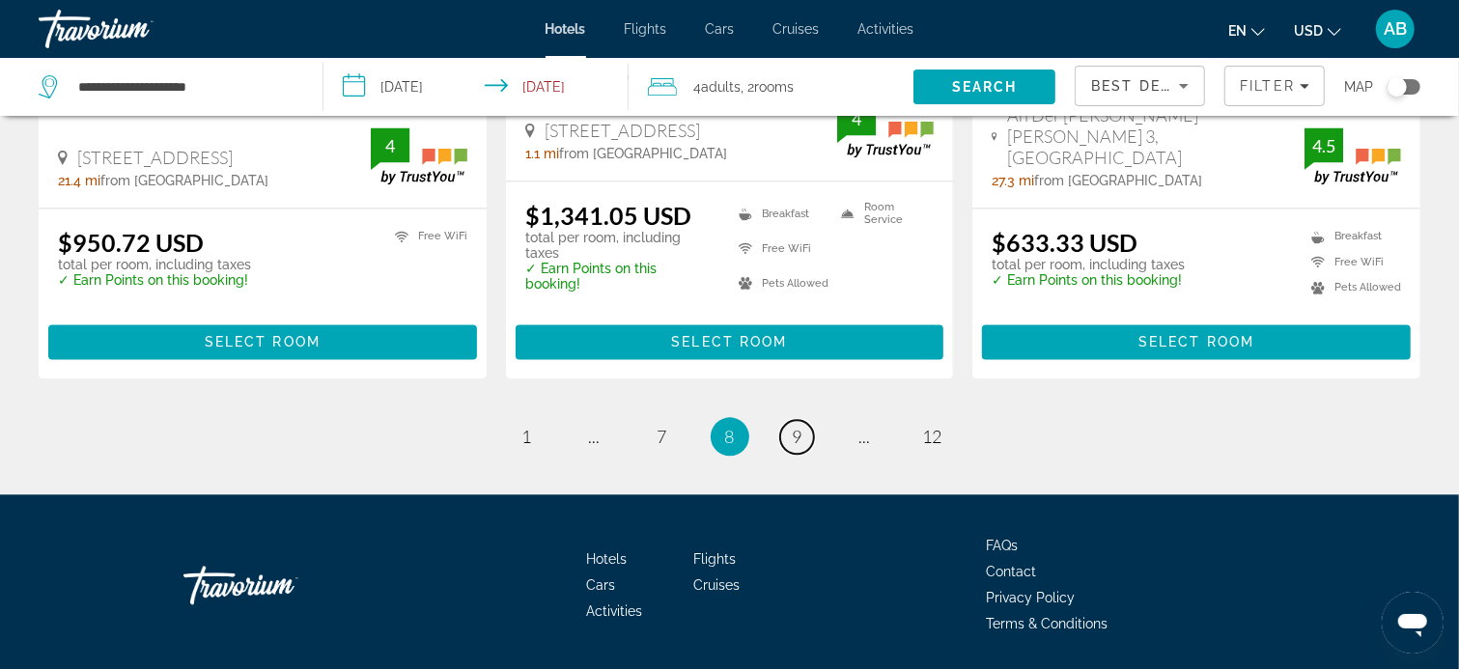
scroll to position [2665, 0]
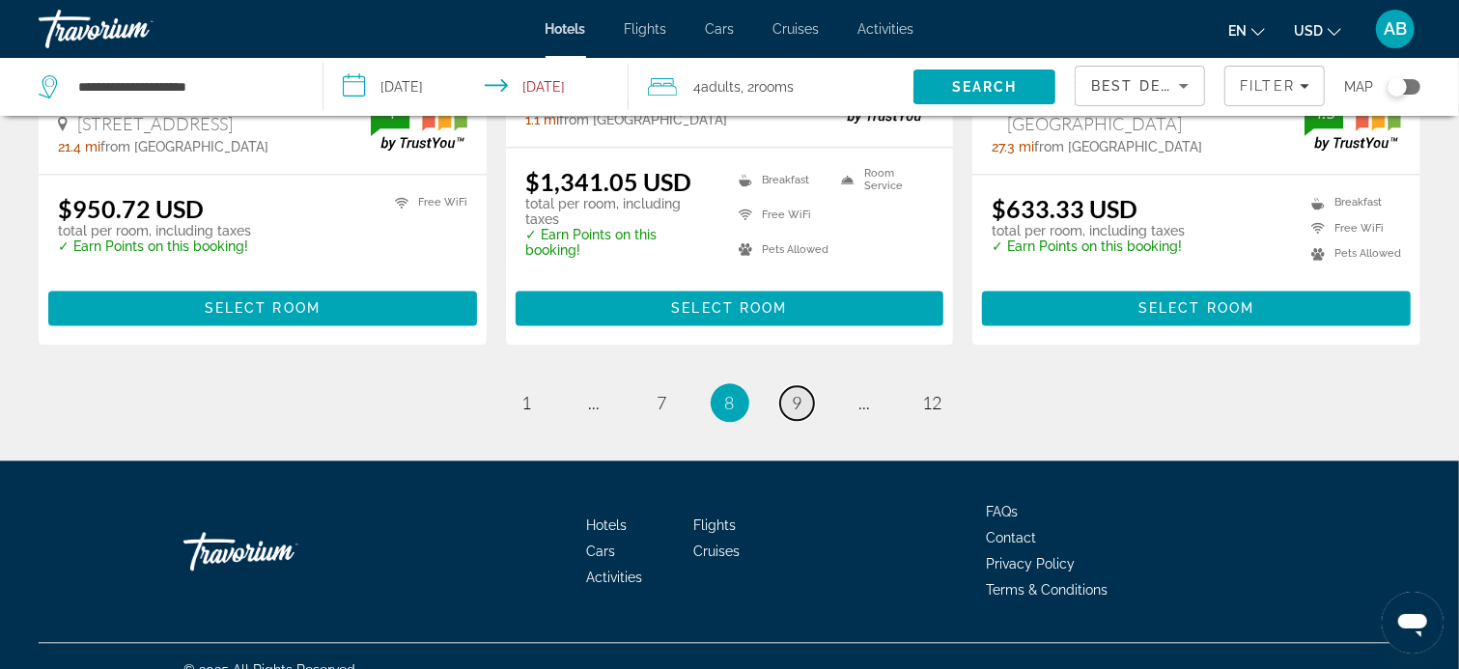
click at [798, 392] on span "9" at bounding box center [798, 402] width 10 height 21
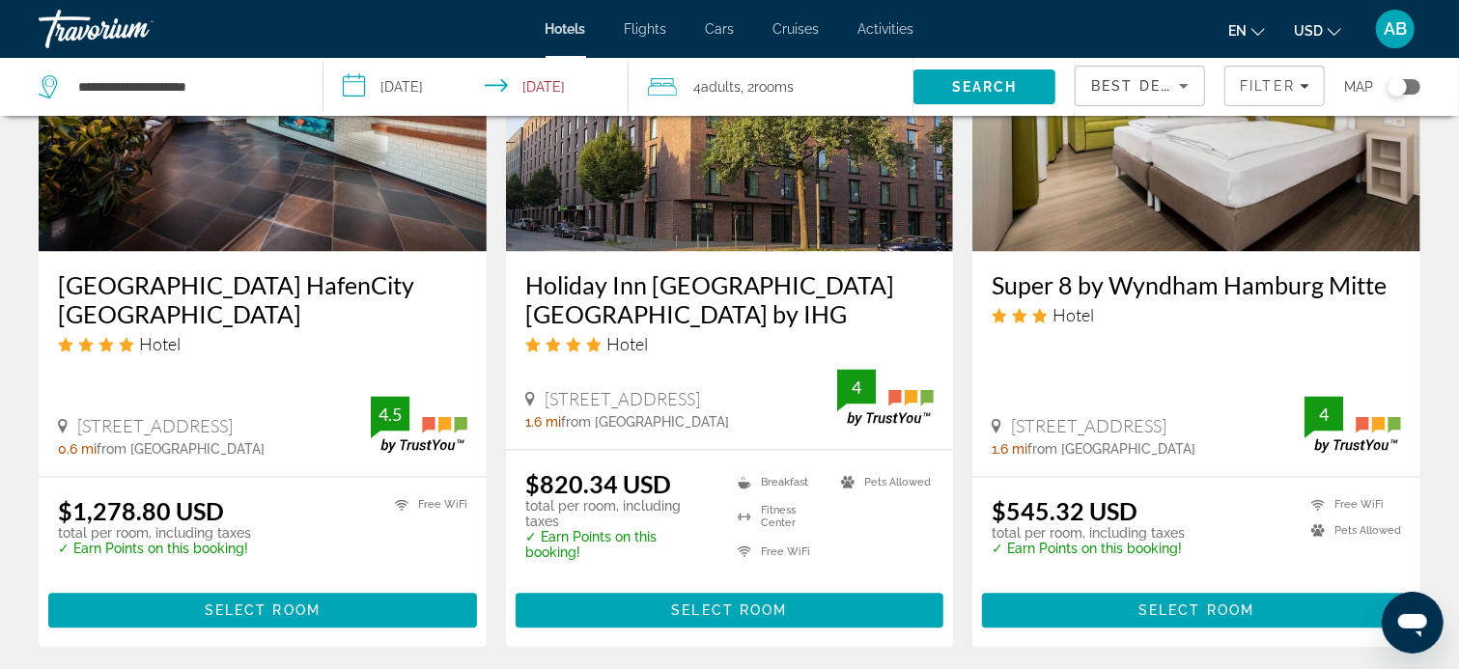
scroll to position [2510, 0]
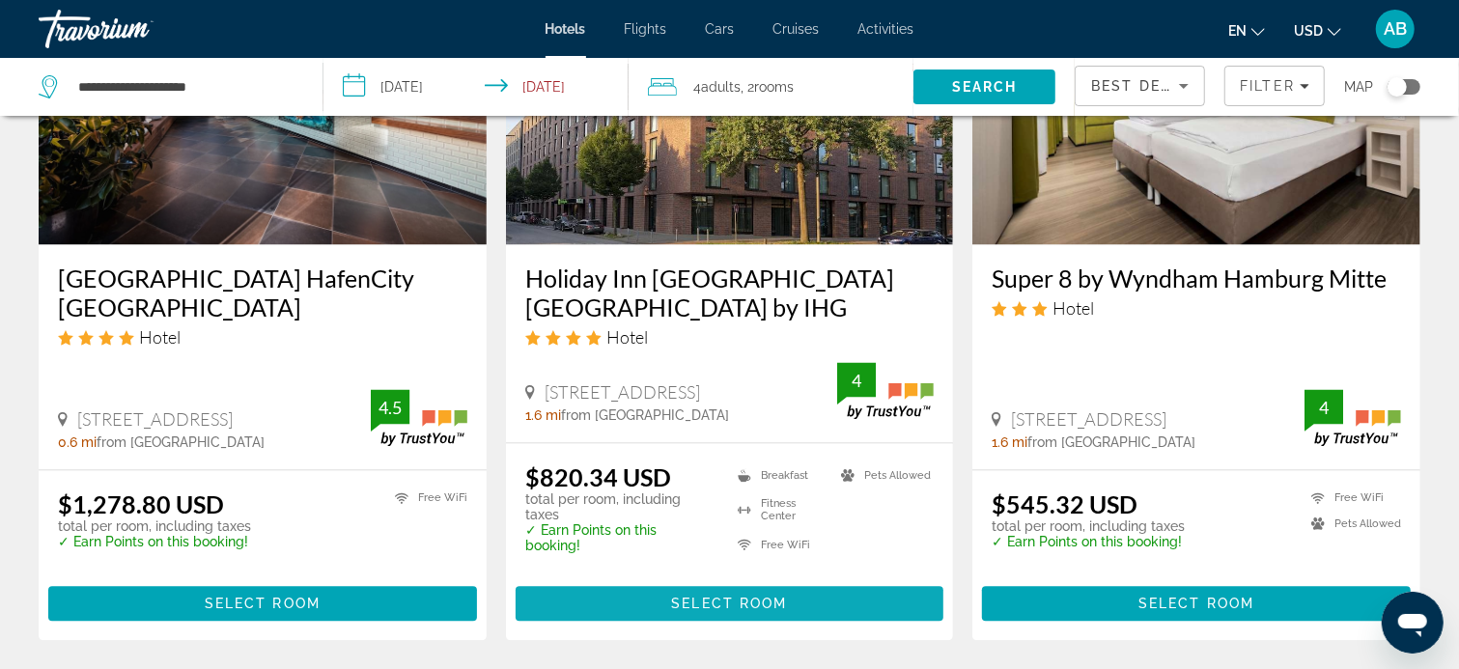
click at [723, 596] on span "Select Room" at bounding box center [729, 603] width 116 height 15
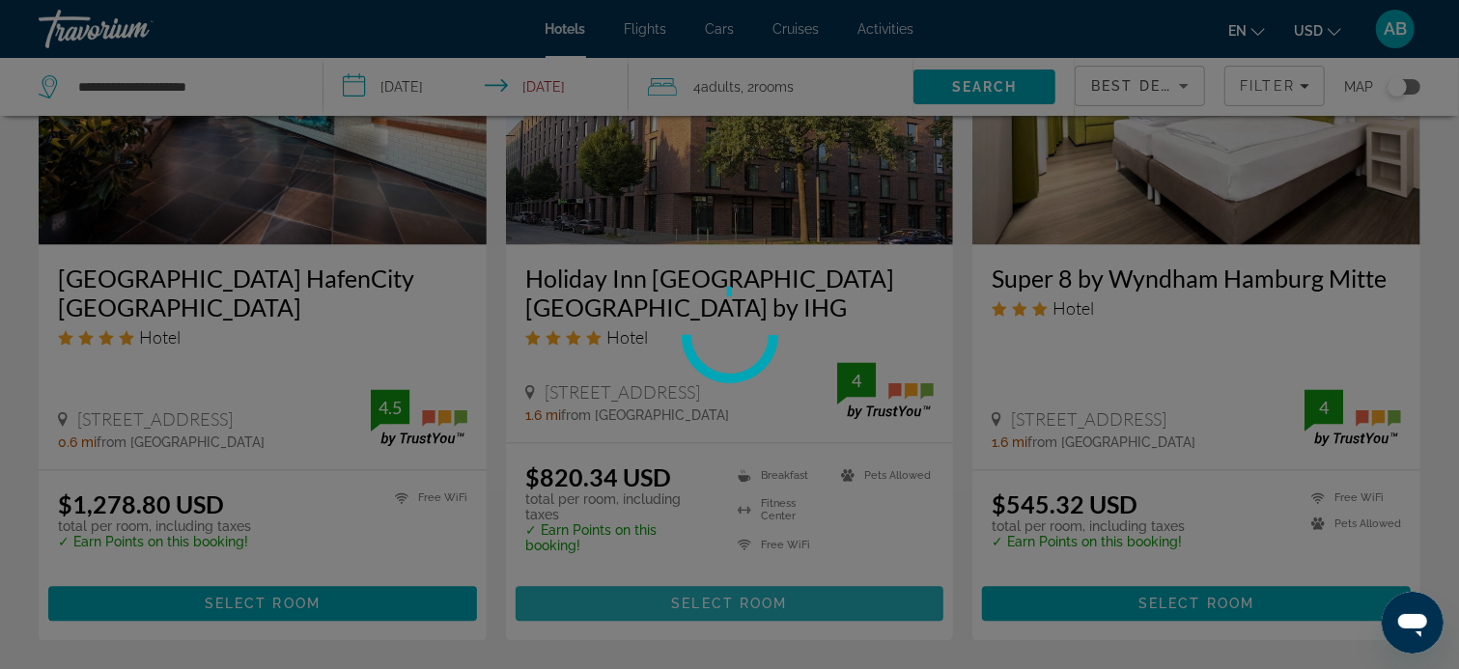
click at [723, 573] on div at bounding box center [729, 334] width 1459 height 669
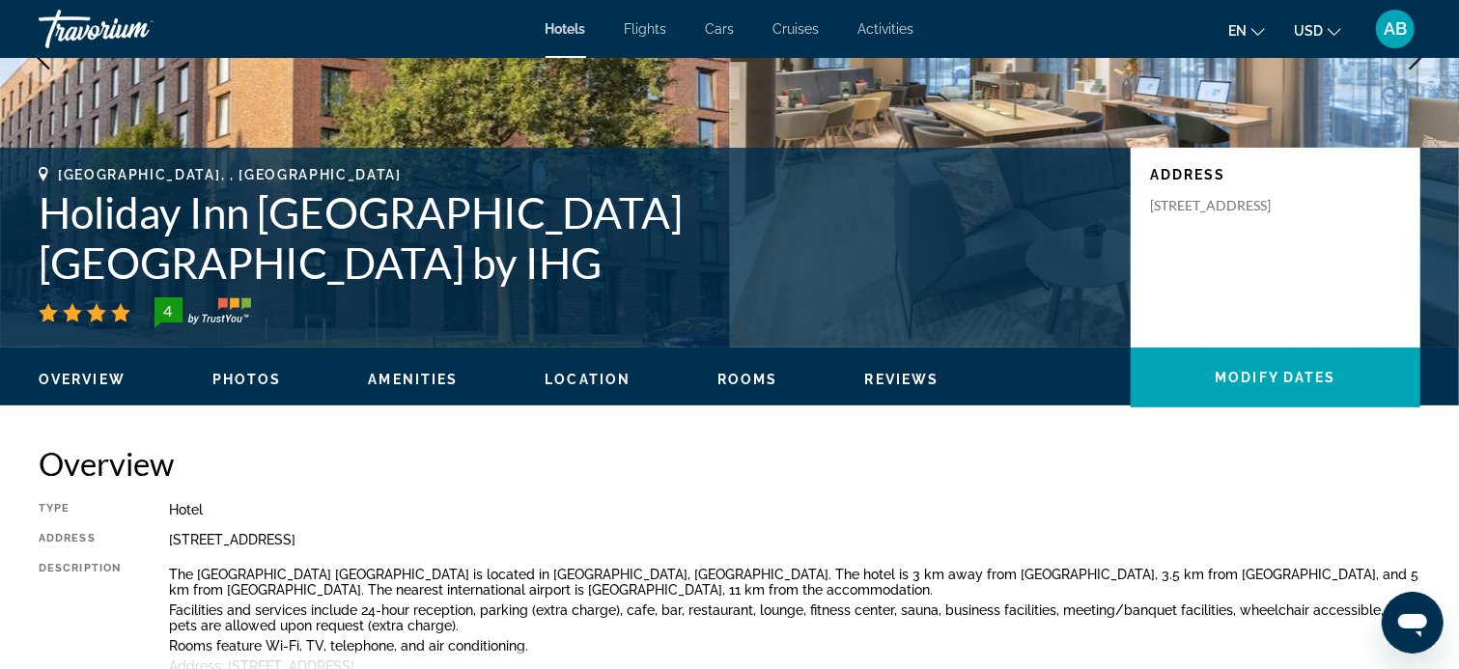
scroll to position [483, 0]
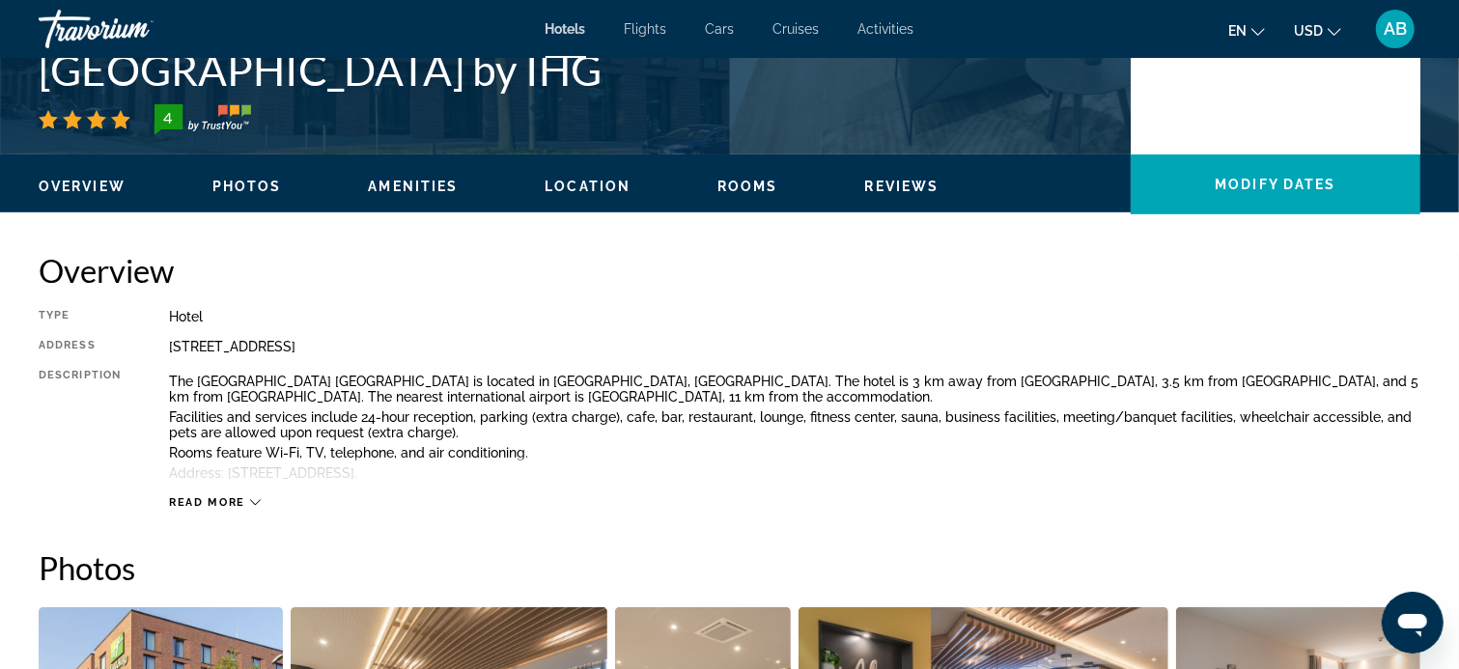
click at [210, 502] on span "Read more" at bounding box center [207, 502] width 76 height 13
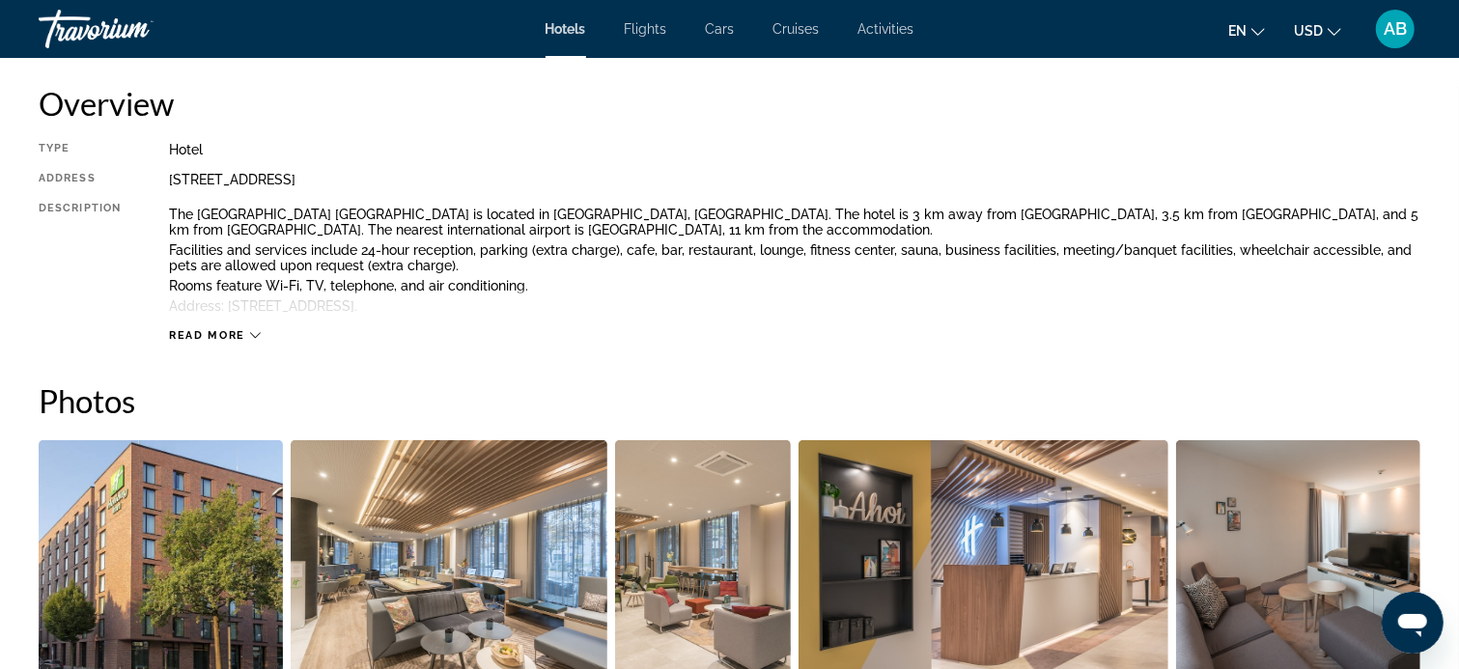
click at [243, 333] on span "Read more" at bounding box center [207, 335] width 76 height 13
click at [257, 333] on icon "Main content" at bounding box center [255, 335] width 11 height 11
click at [257, 333] on div "Read more" at bounding box center [794, 316] width 1251 height 53
click at [223, 332] on span "Read less" at bounding box center [204, 335] width 71 height 13
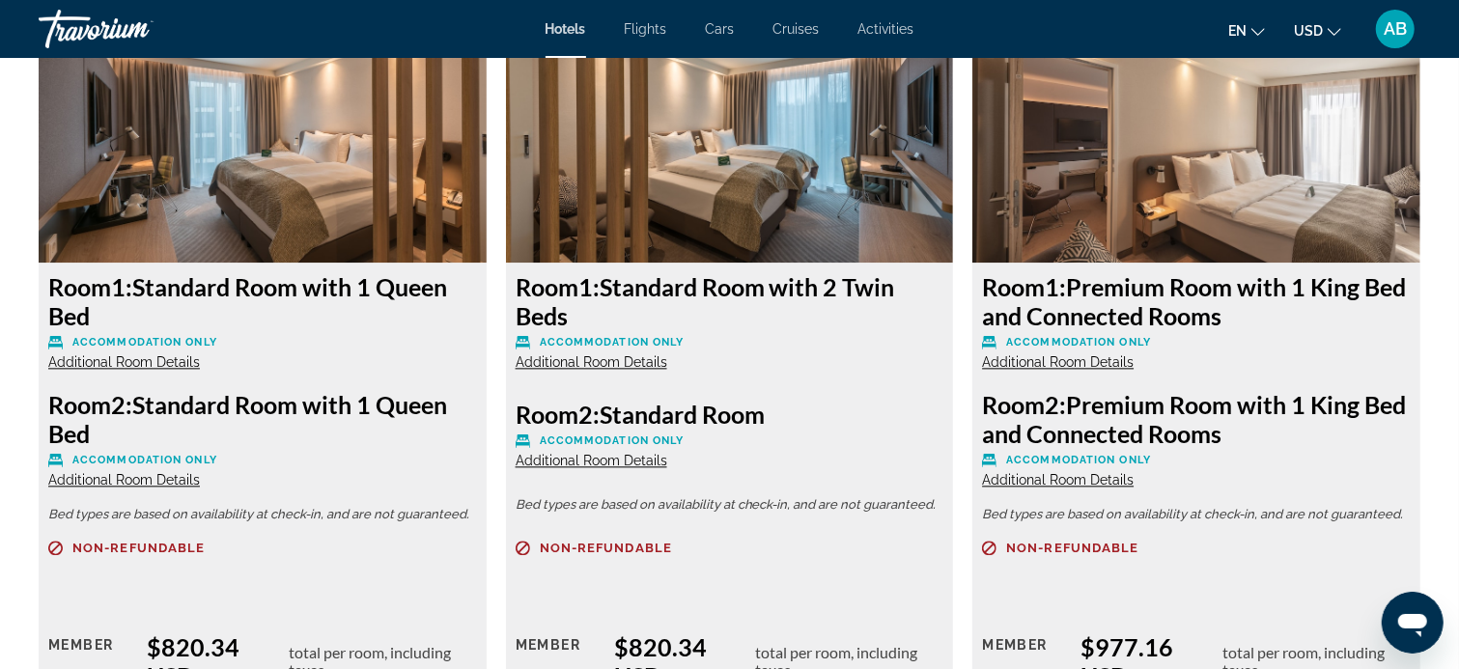
scroll to position [2677, 0]
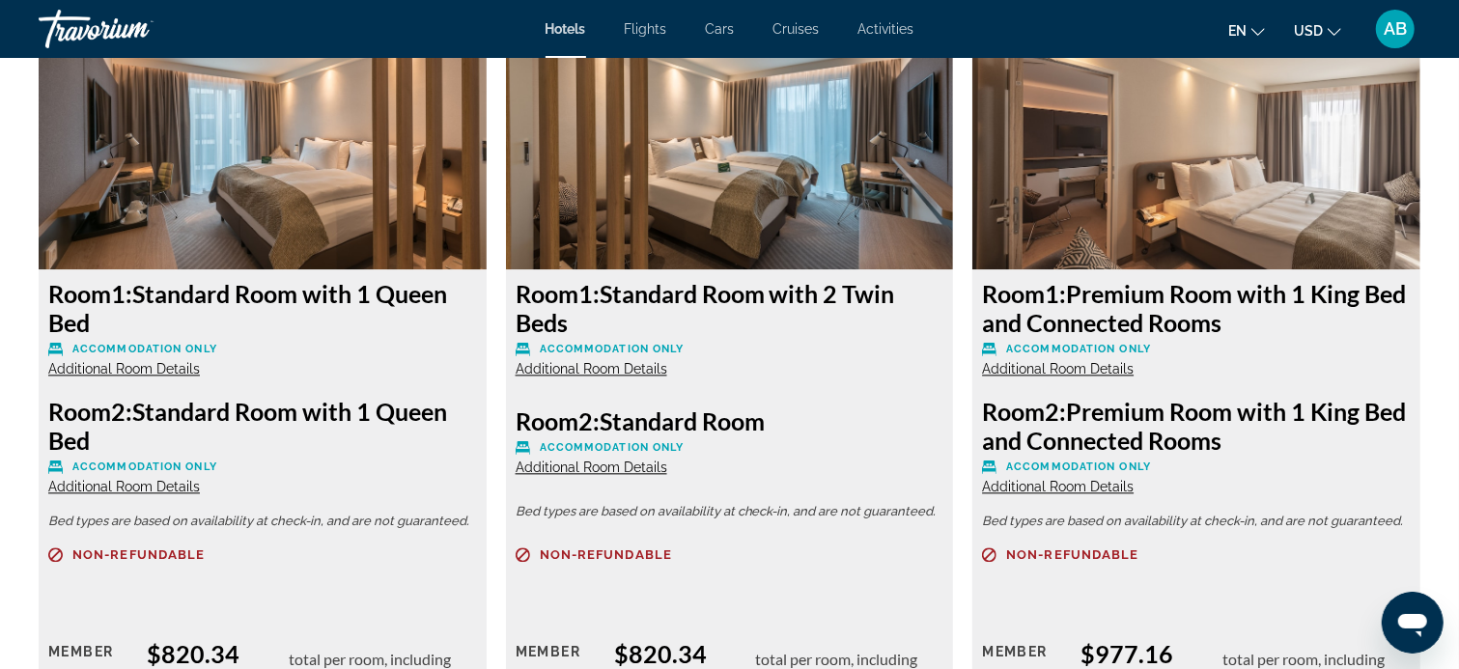
click at [608, 367] on span "Additional Room Details" at bounding box center [592, 368] width 152 height 15
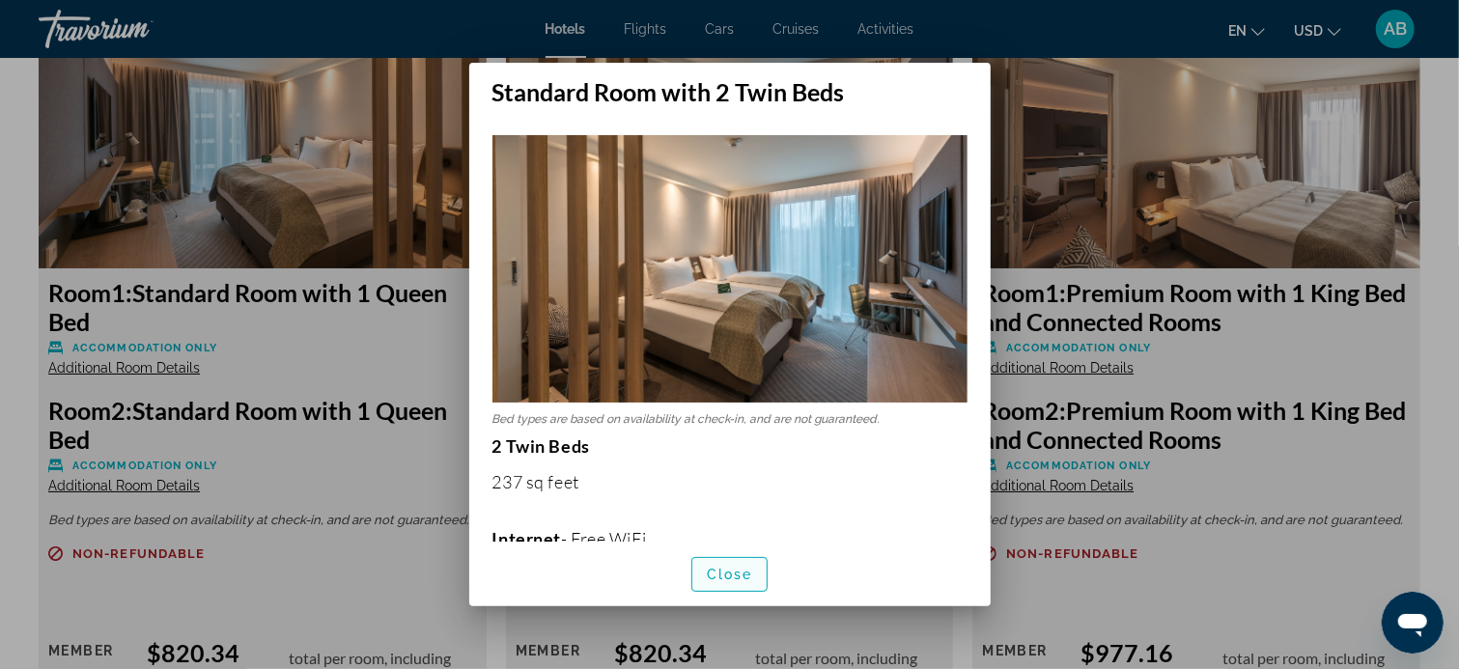
click at [736, 567] on span "Close" at bounding box center [730, 574] width 46 height 15
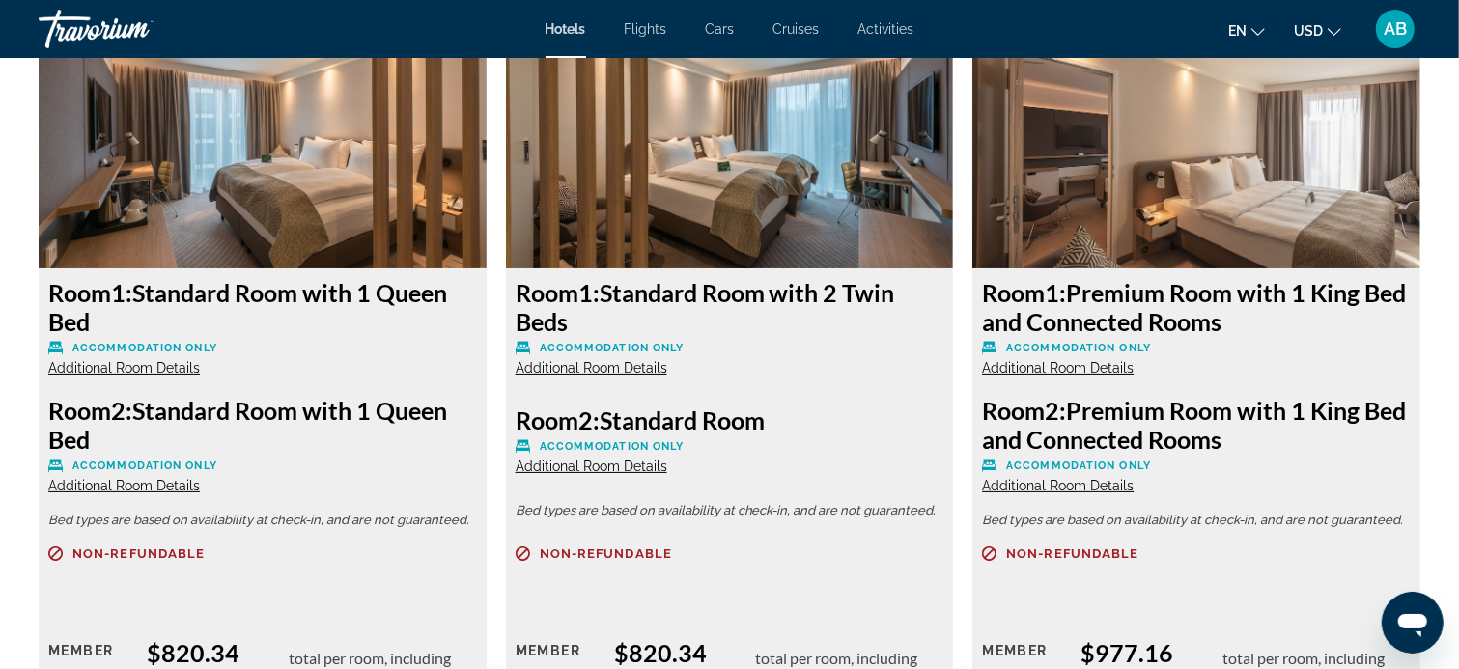
click at [736, 567] on span "Close" at bounding box center [730, 574] width 46 height 15
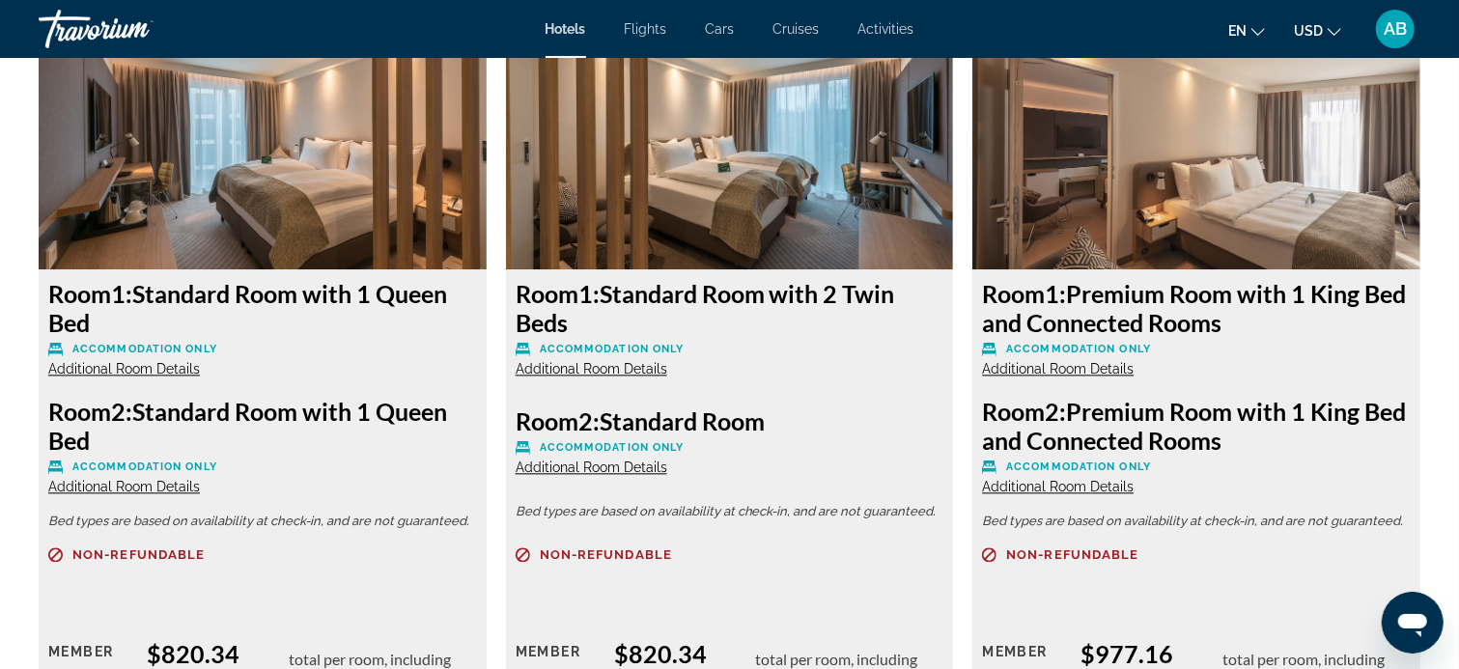
click at [576, 465] on span "Additional Room Details" at bounding box center [592, 467] width 152 height 15
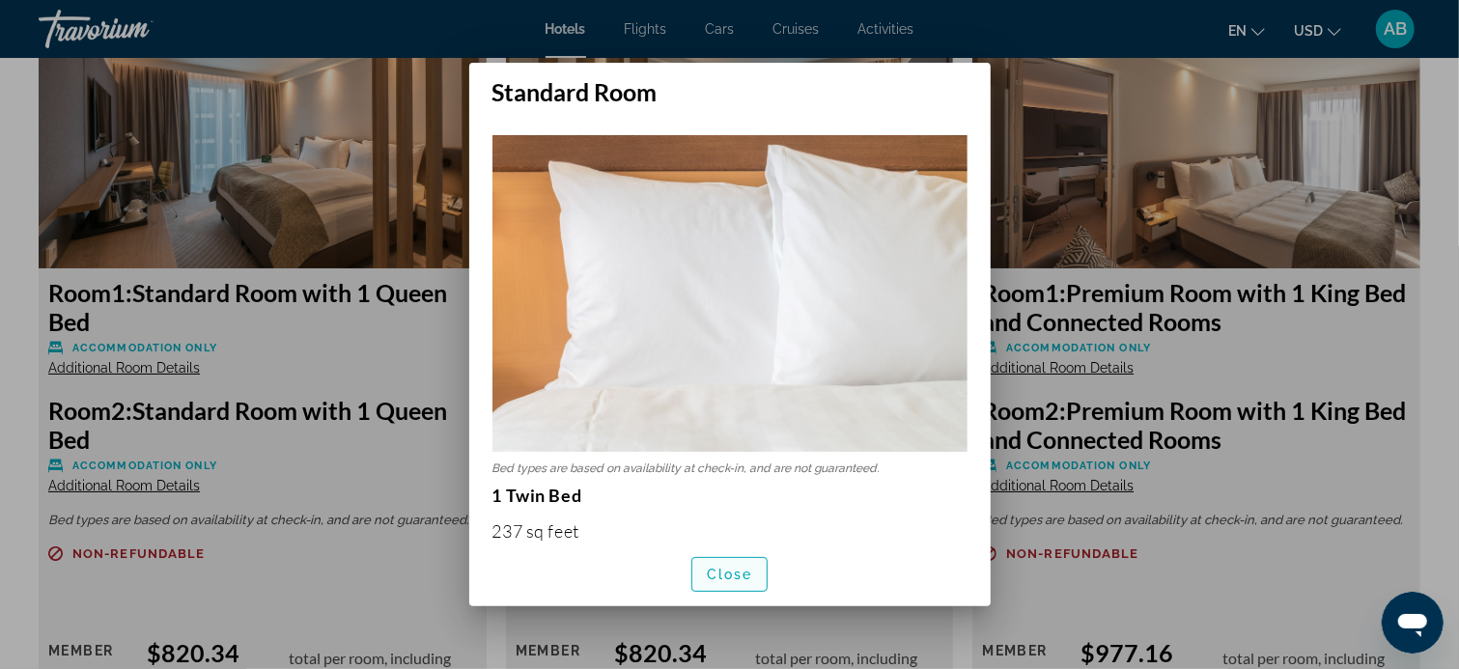
click at [737, 568] on span "Close" at bounding box center [730, 574] width 46 height 15
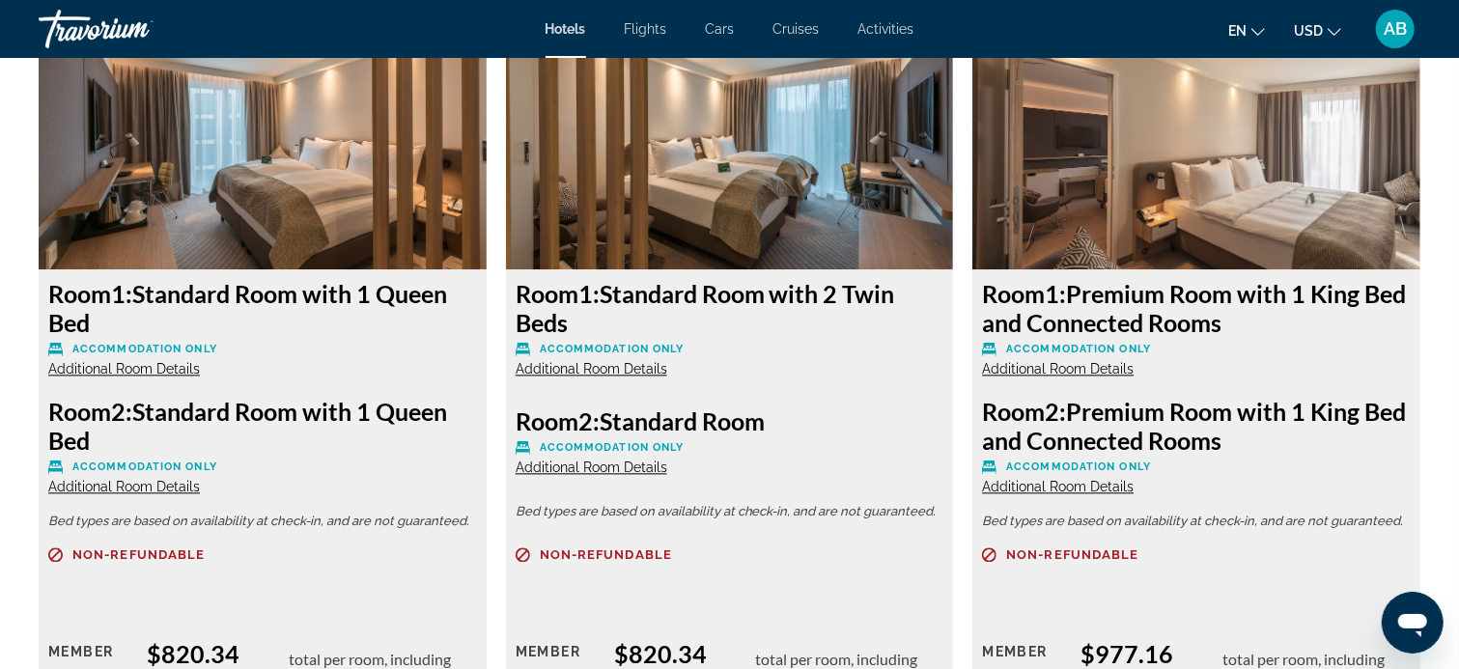
scroll to position [2774, 0]
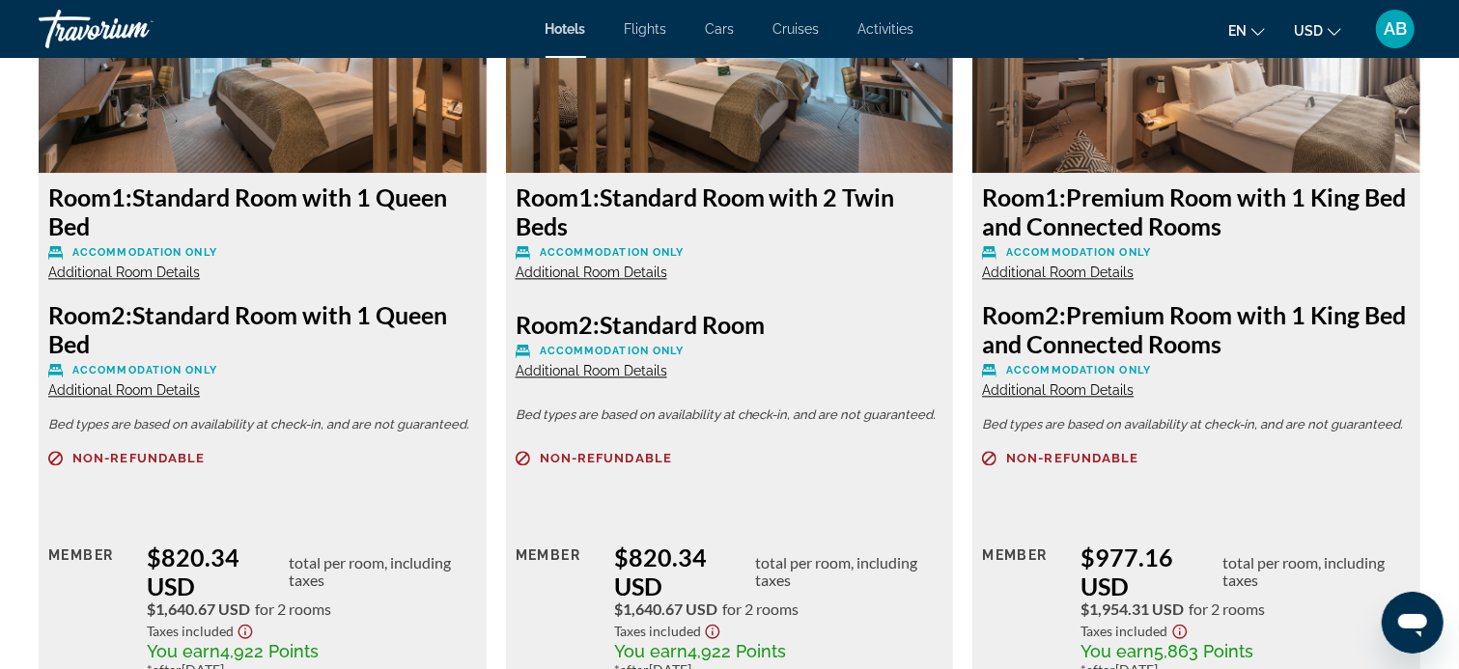
click at [137, 270] on span "Additional Room Details" at bounding box center [124, 272] width 152 height 15
click at [106, 269] on span "Additional Room Details" at bounding box center [124, 272] width 152 height 15
click at [144, 269] on span "Additional Room Details" at bounding box center [124, 272] width 152 height 15
click at [181, 276] on span "Additional Room Details" at bounding box center [124, 272] width 152 height 15
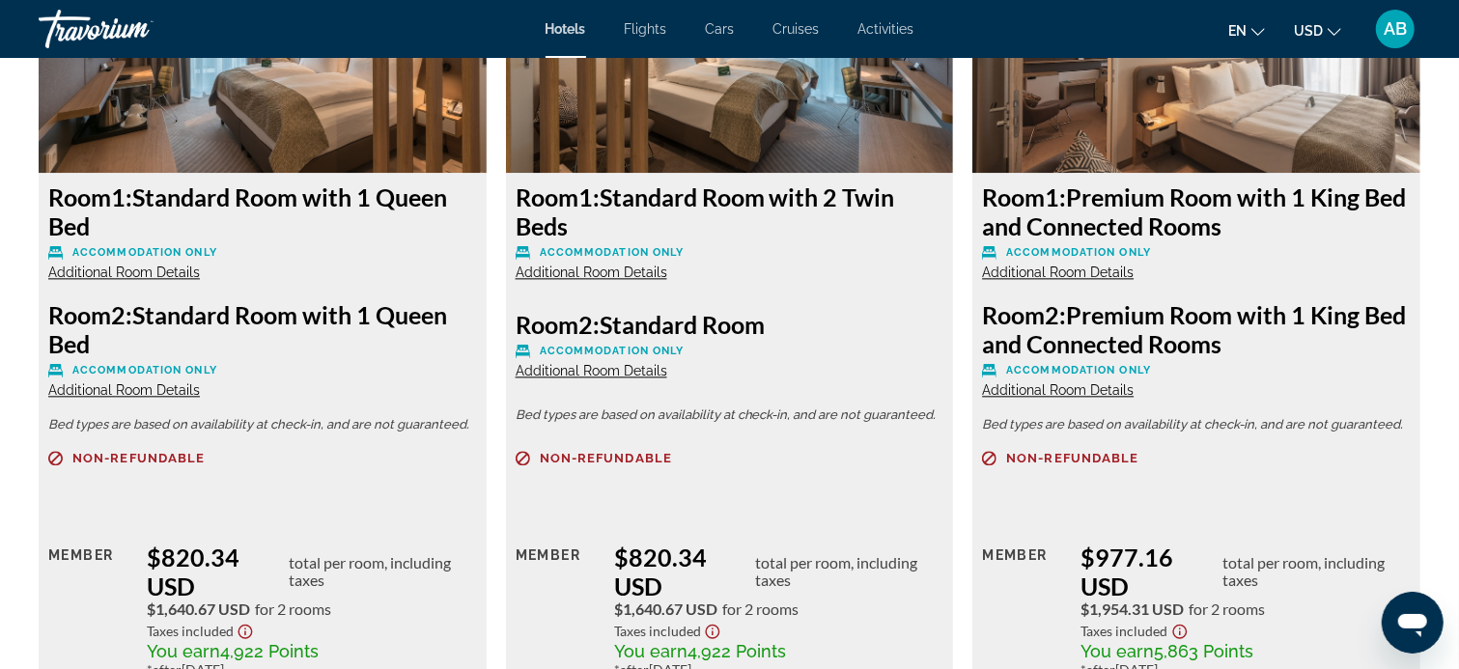
click at [94, 272] on span "Additional Room Details" at bounding box center [124, 272] width 152 height 15
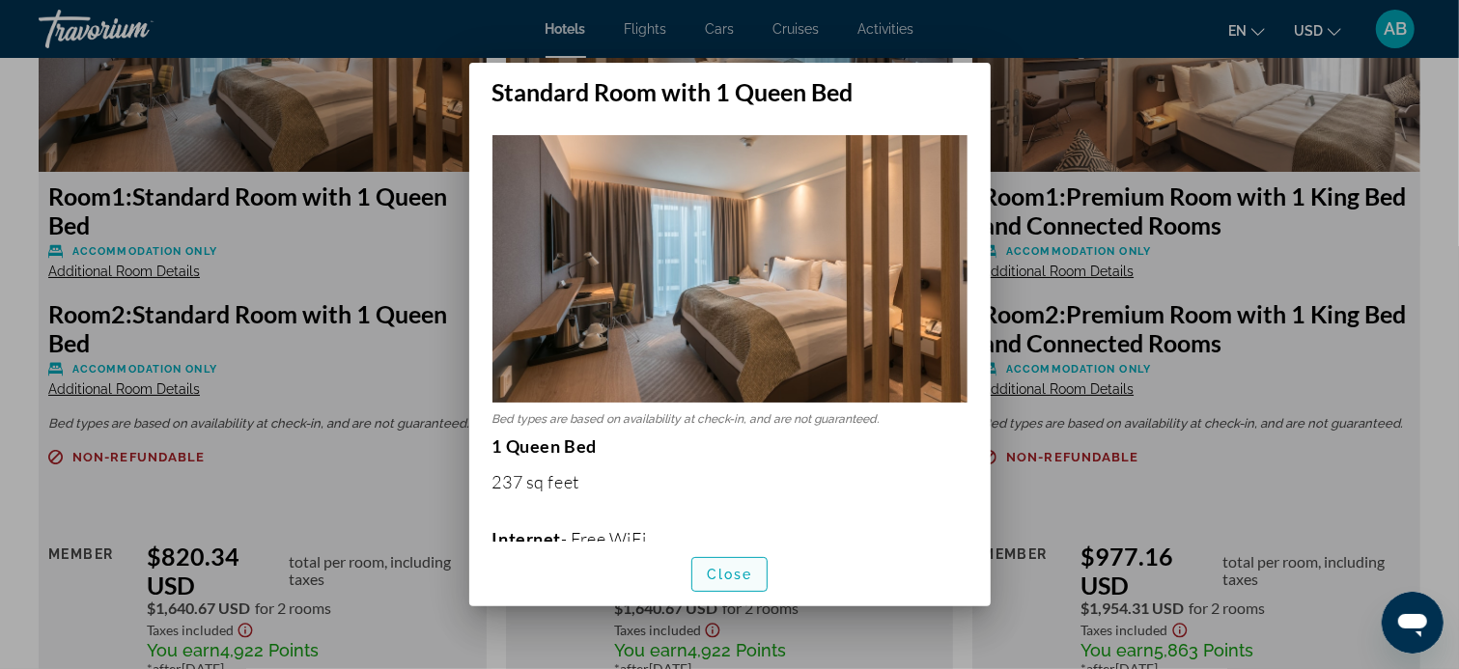
click at [741, 576] on span "Close" at bounding box center [730, 574] width 46 height 15
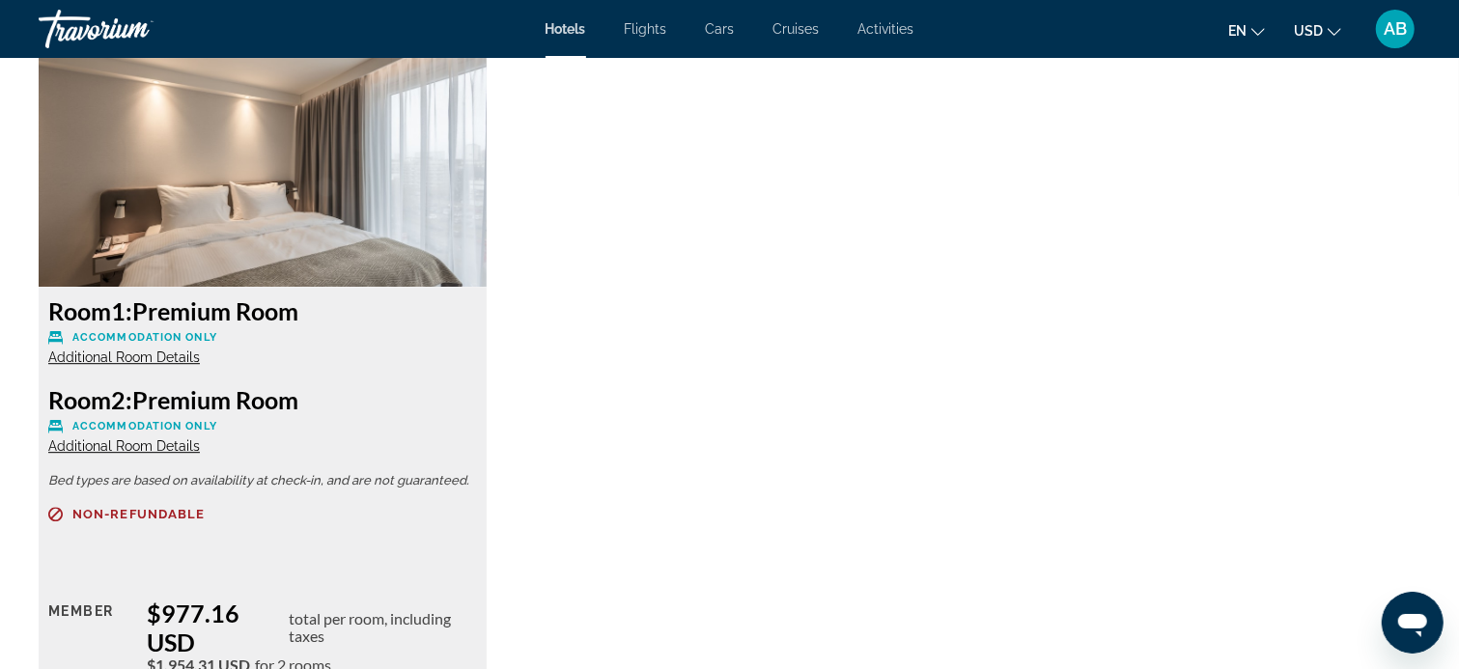
scroll to position [3450, 0]
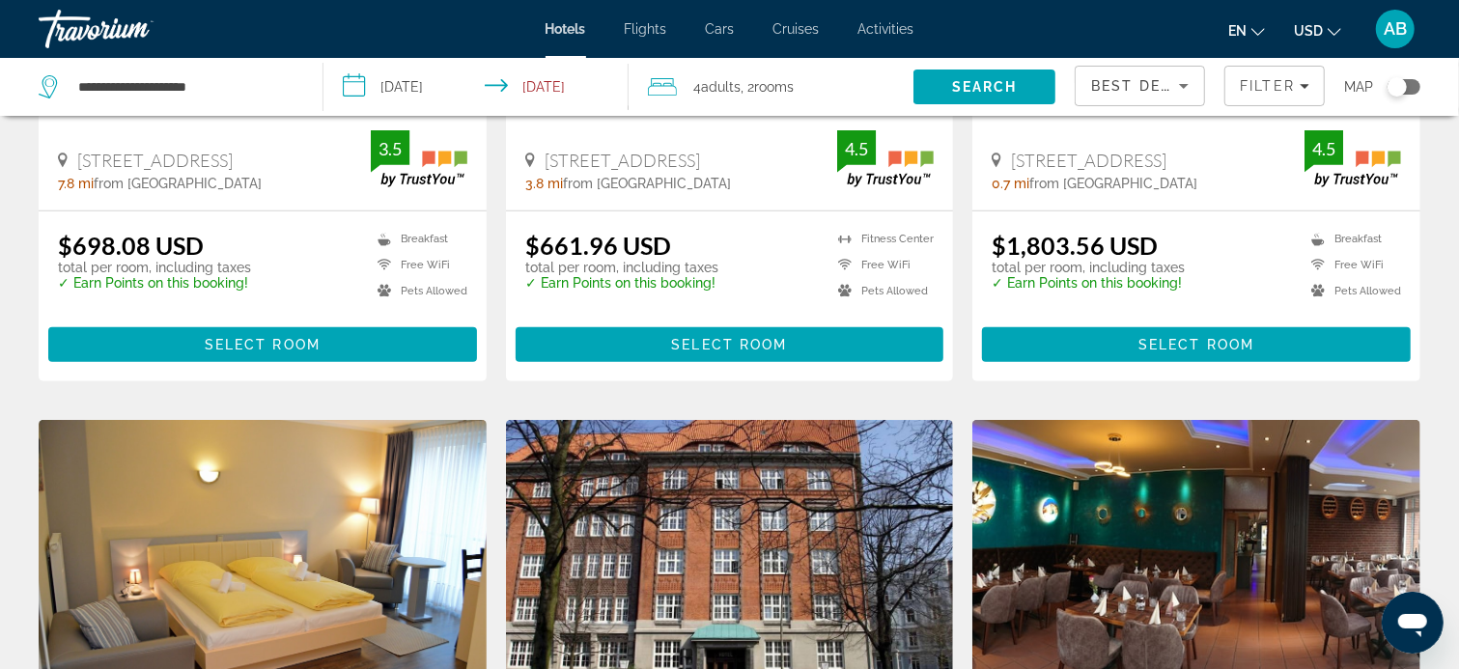
scroll to position [483, 0]
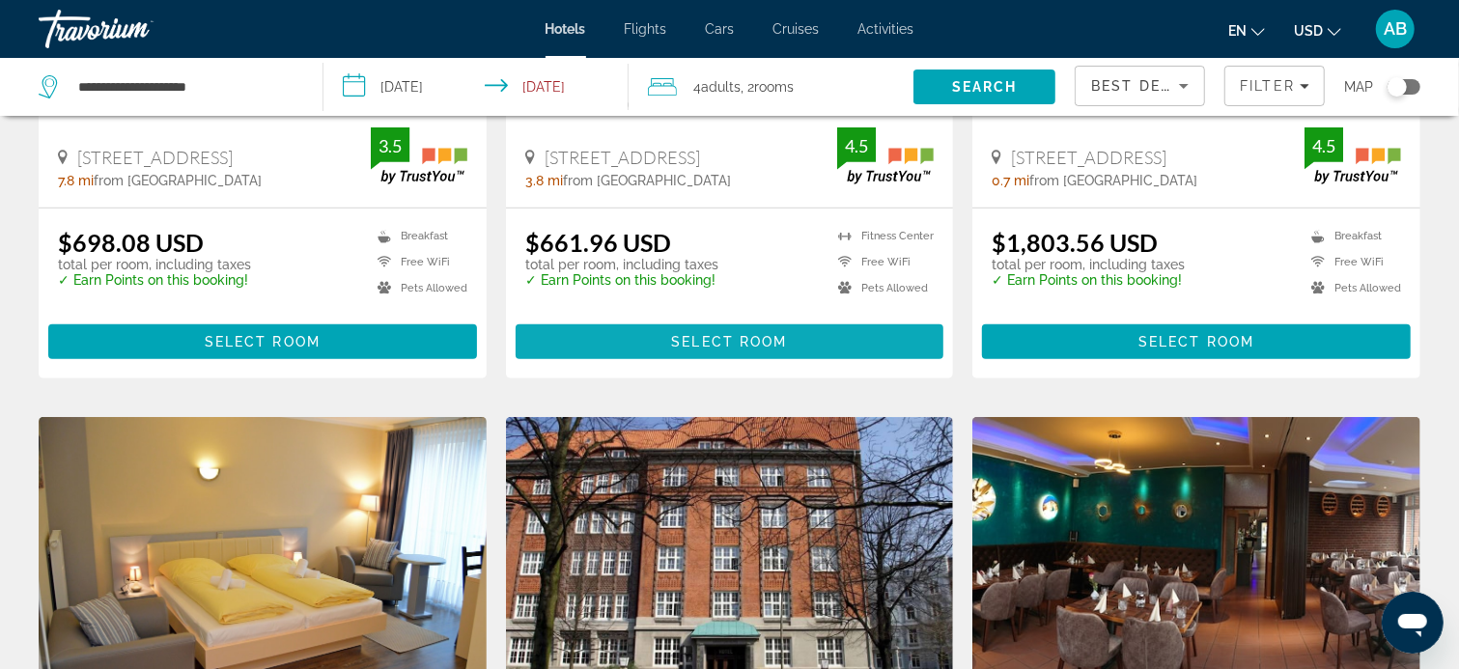
click at [735, 336] on span "Select Room" at bounding box center [729, 341] width 116 height 15
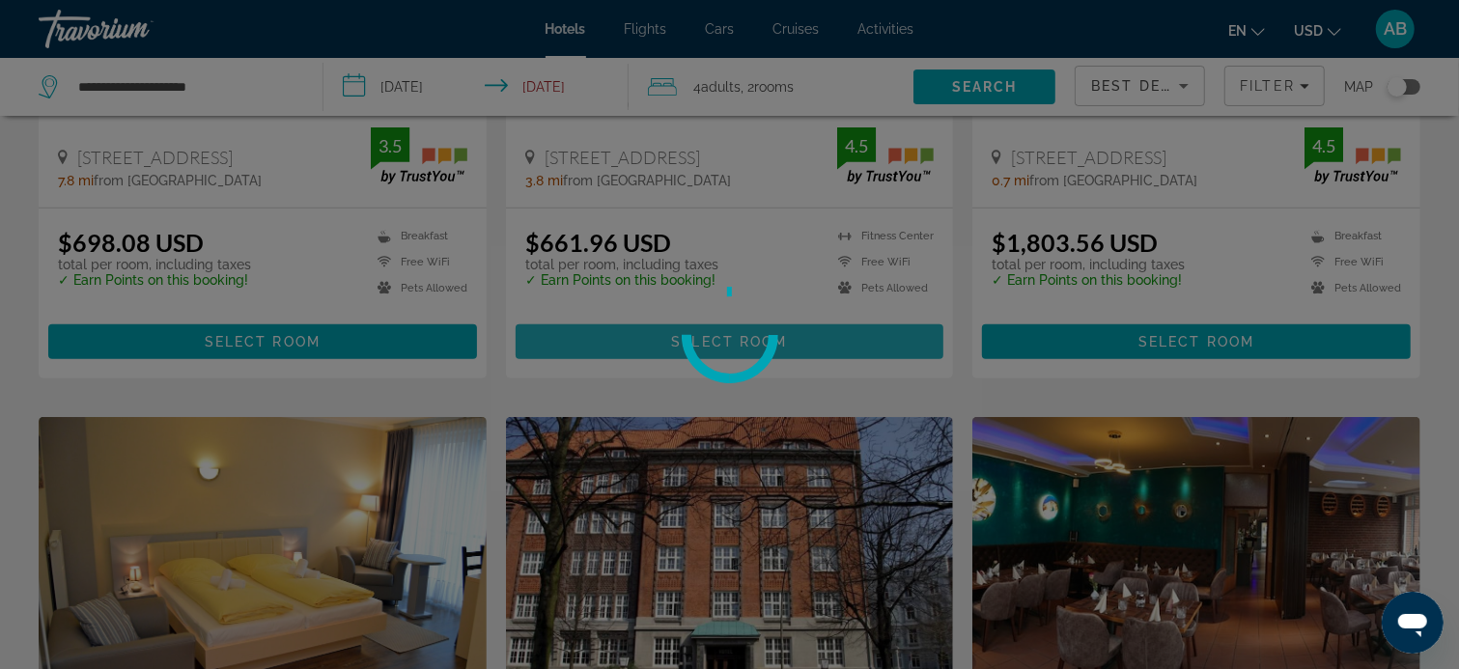
click at [735, 336] on circle at bounding box center [729, 334] width 117 height 117
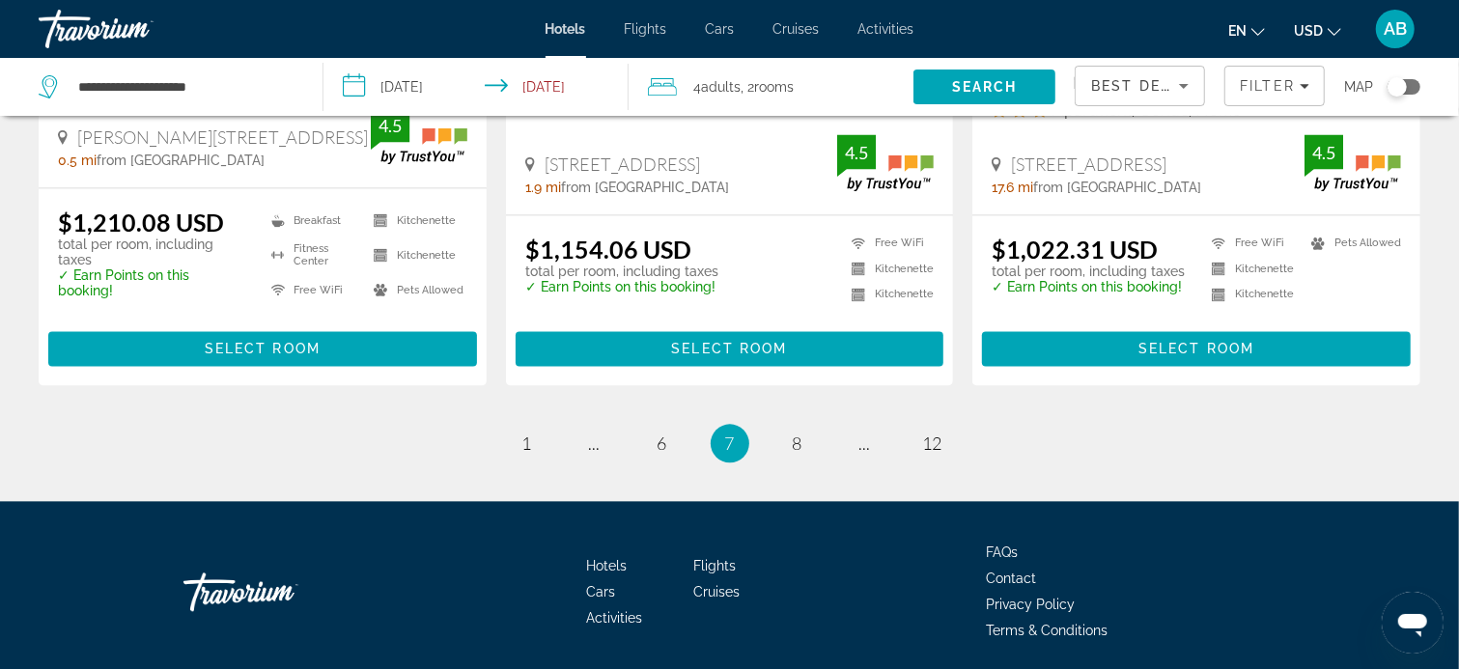
scroll to position [2667, 0]
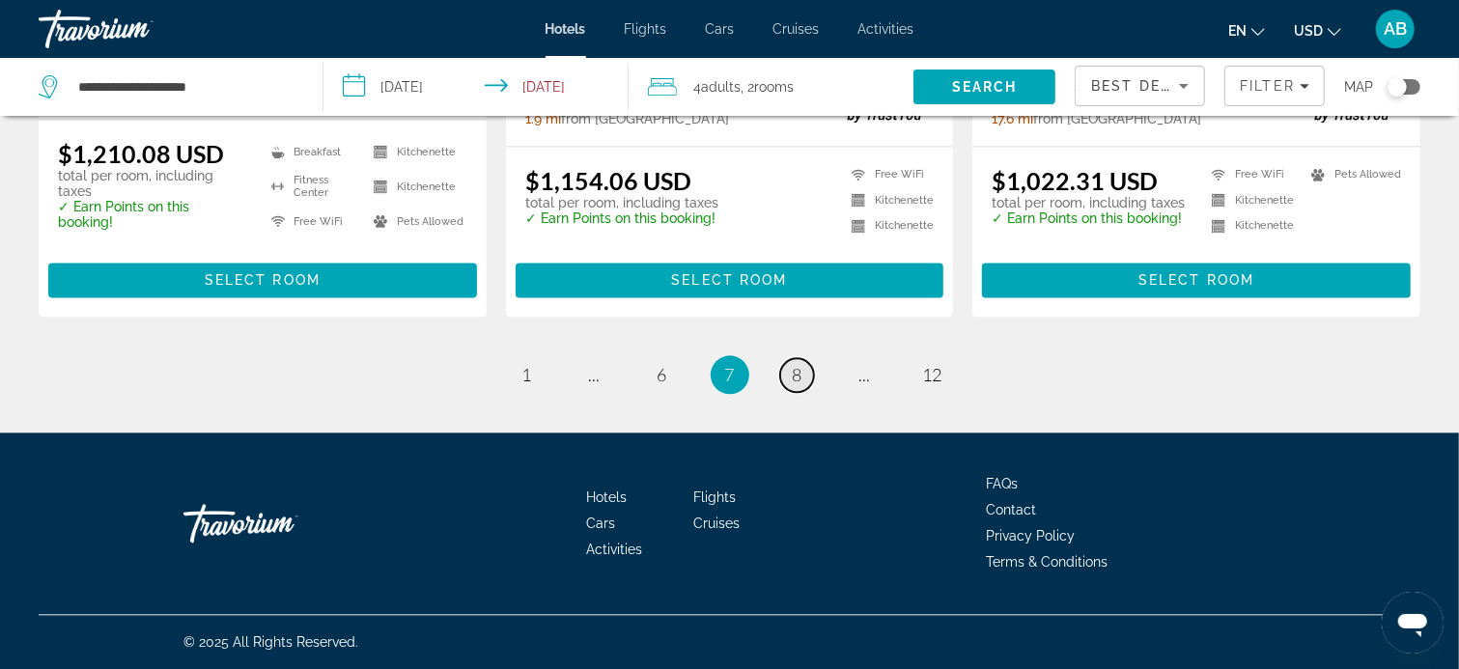
click at [797, 369] on span "8" at bounding box center [798, 374] width 10 height 21
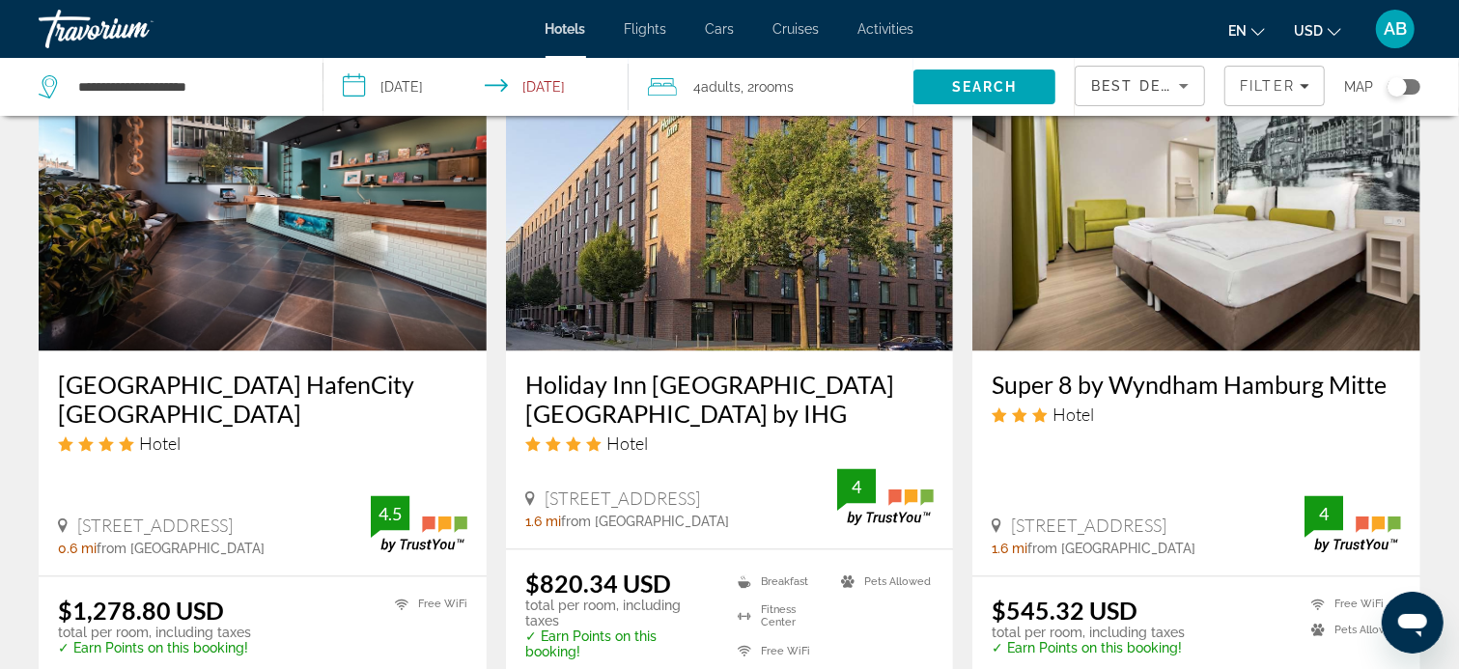
scroll to position [2703, 0]
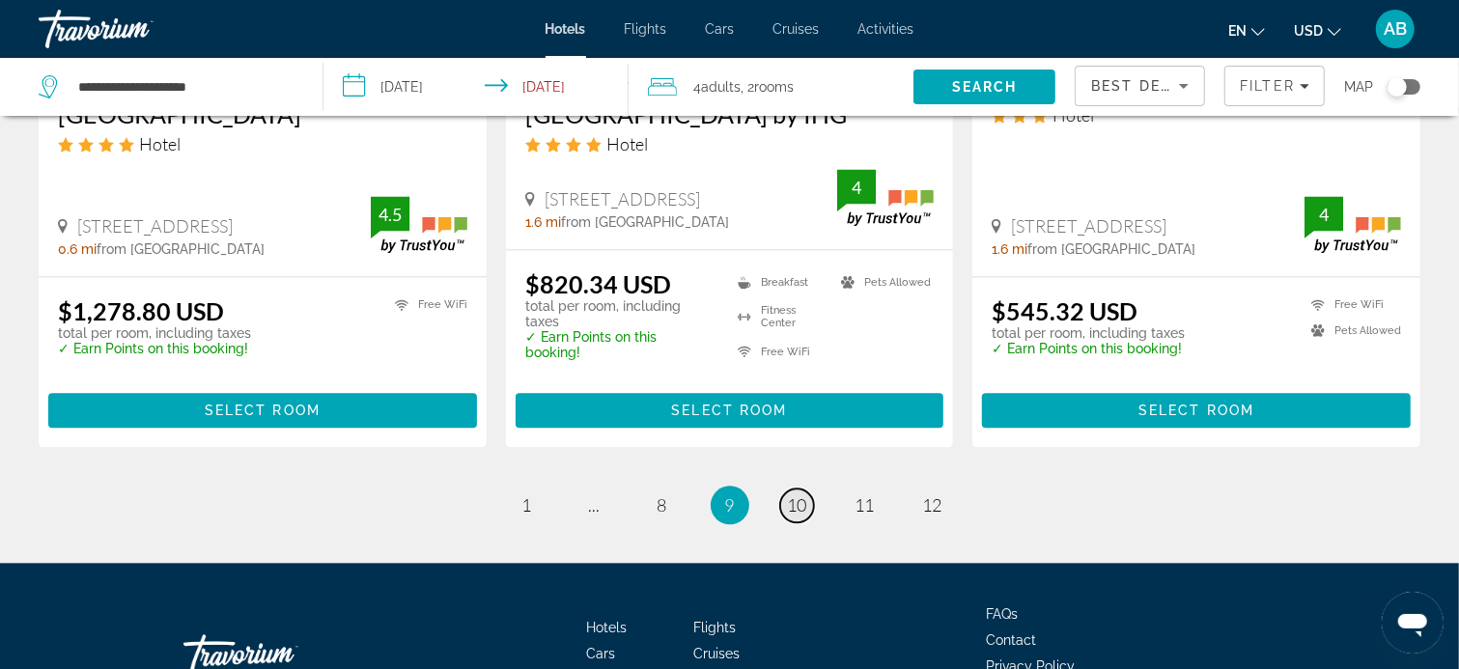
click at [799, 494] on span "10" at bounding box center [797, 504] width 19 height 21
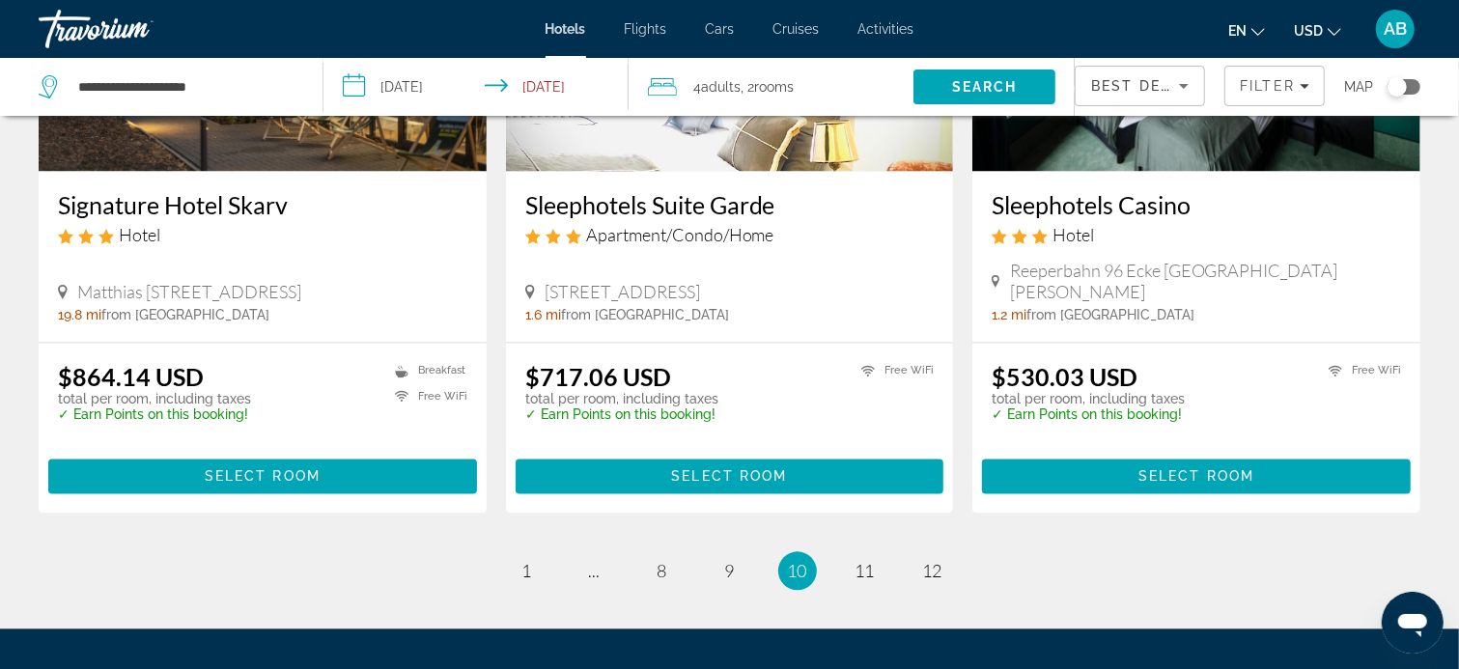
scroll to position [2587, 0]
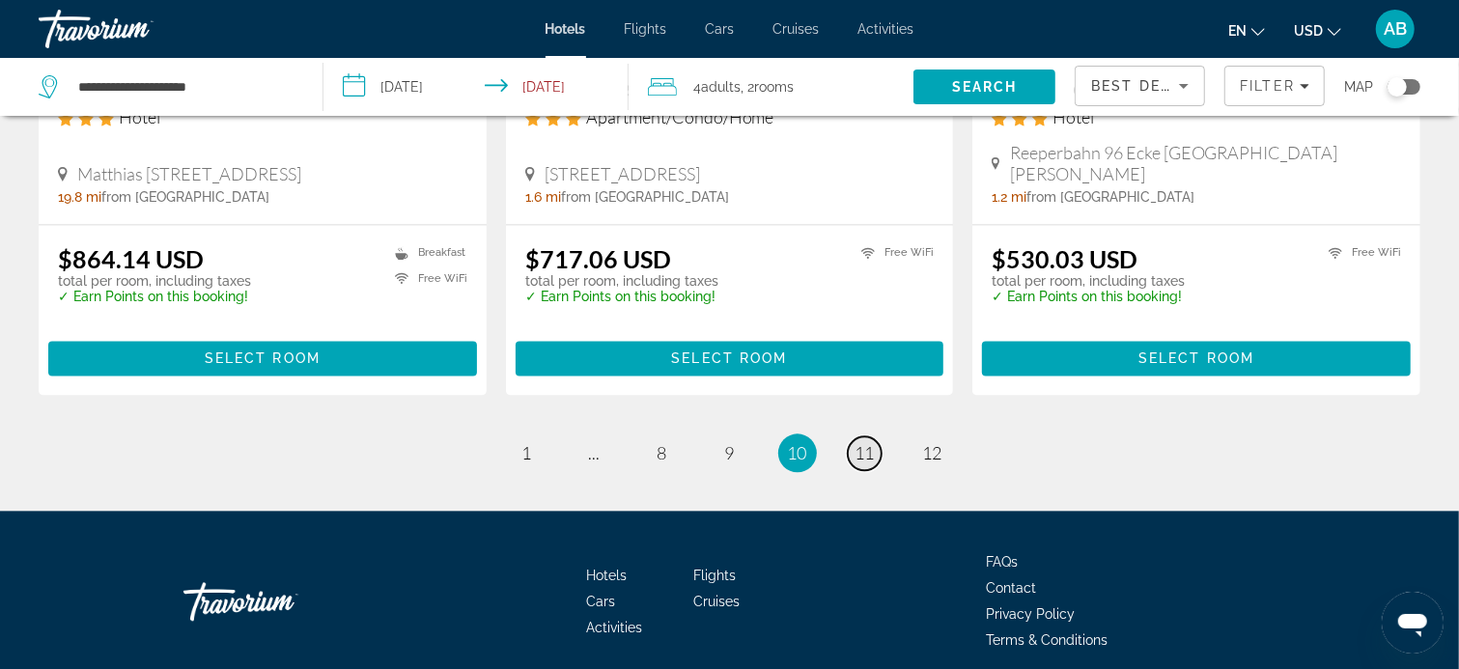
click at [869, 442] on span "11" at bounding box center [864, 452] width 19 height 21
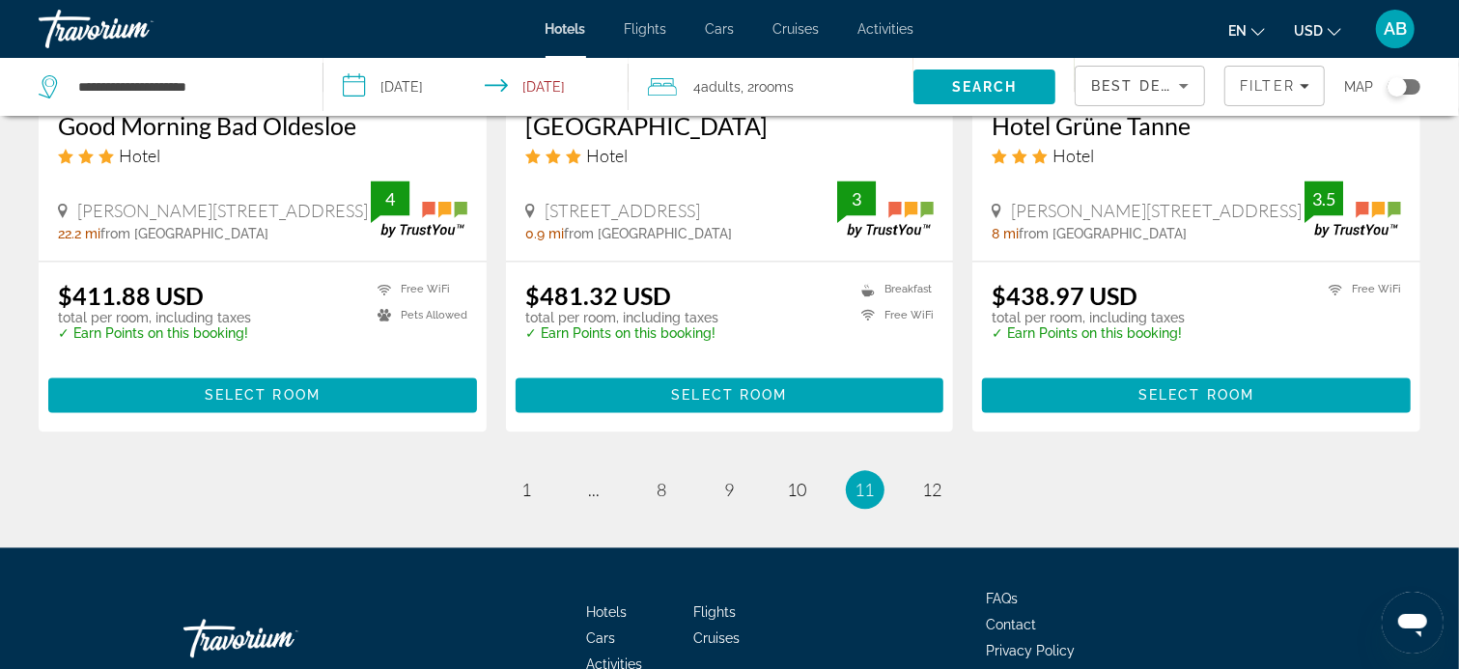
scroll to position [2607, 0]
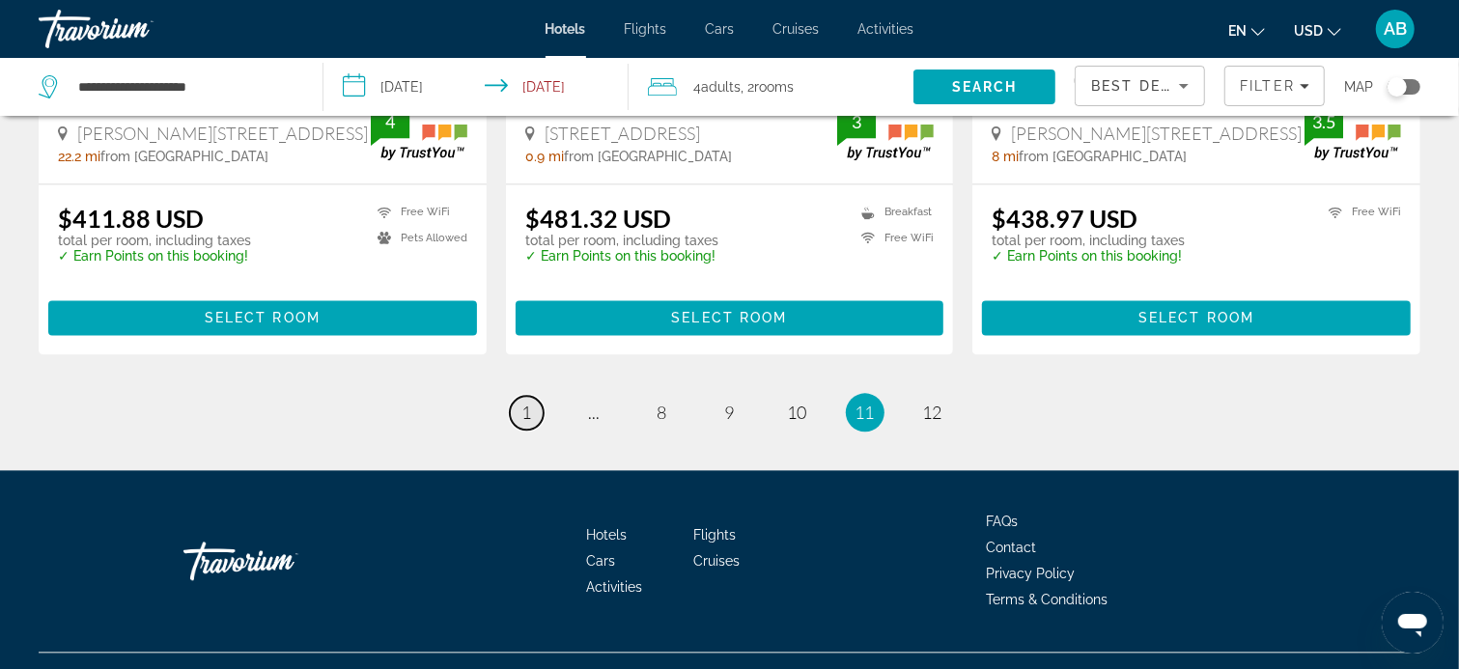
click at [524, 402] on span "1" at bounding box center [527, 412] width 10 height 21
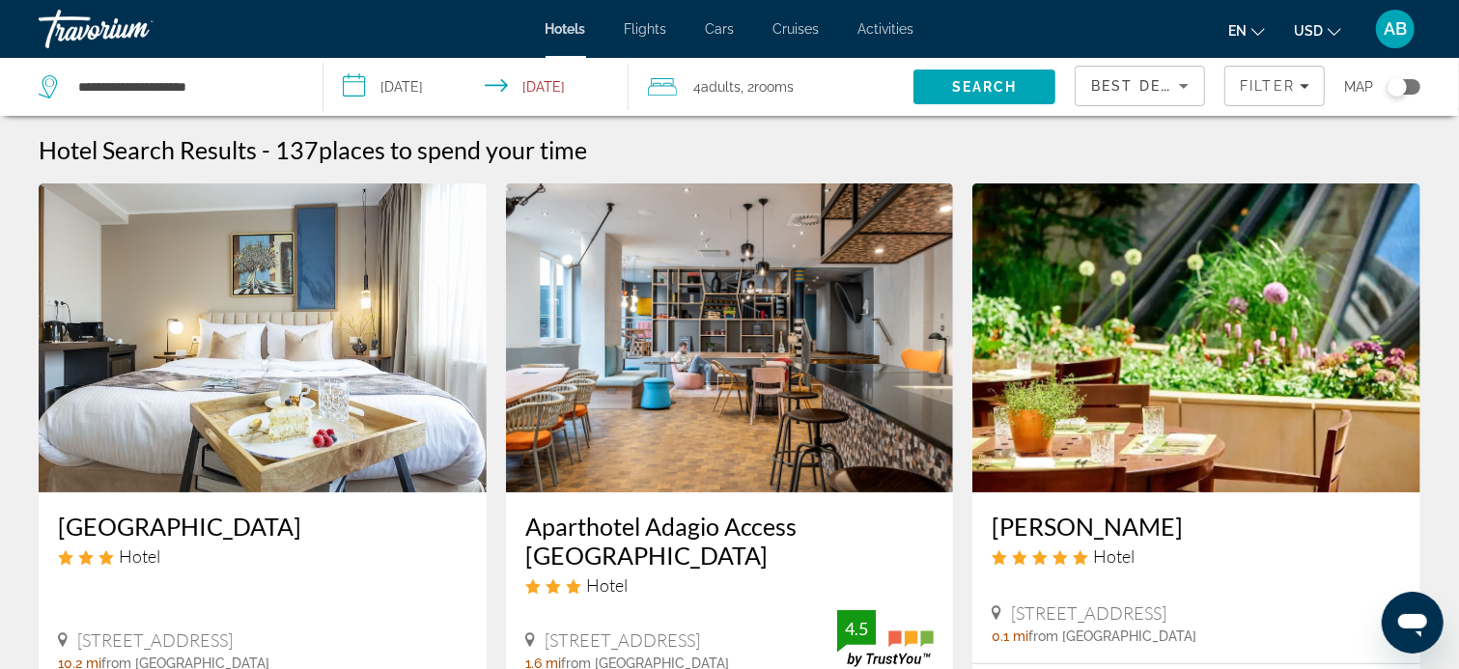
click at [524, 391] on div "**********" at bounding box center [729, 334] width 1459 height 669
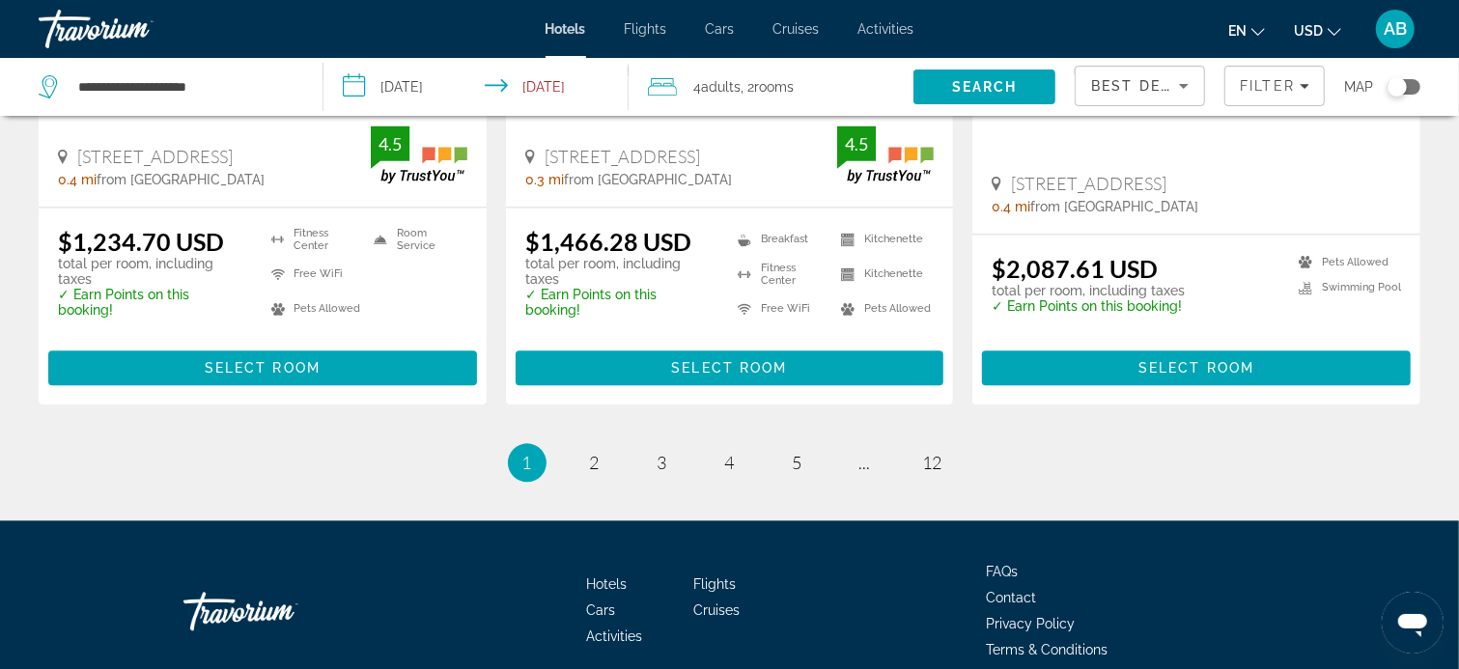
scroll to position [2703, 0]
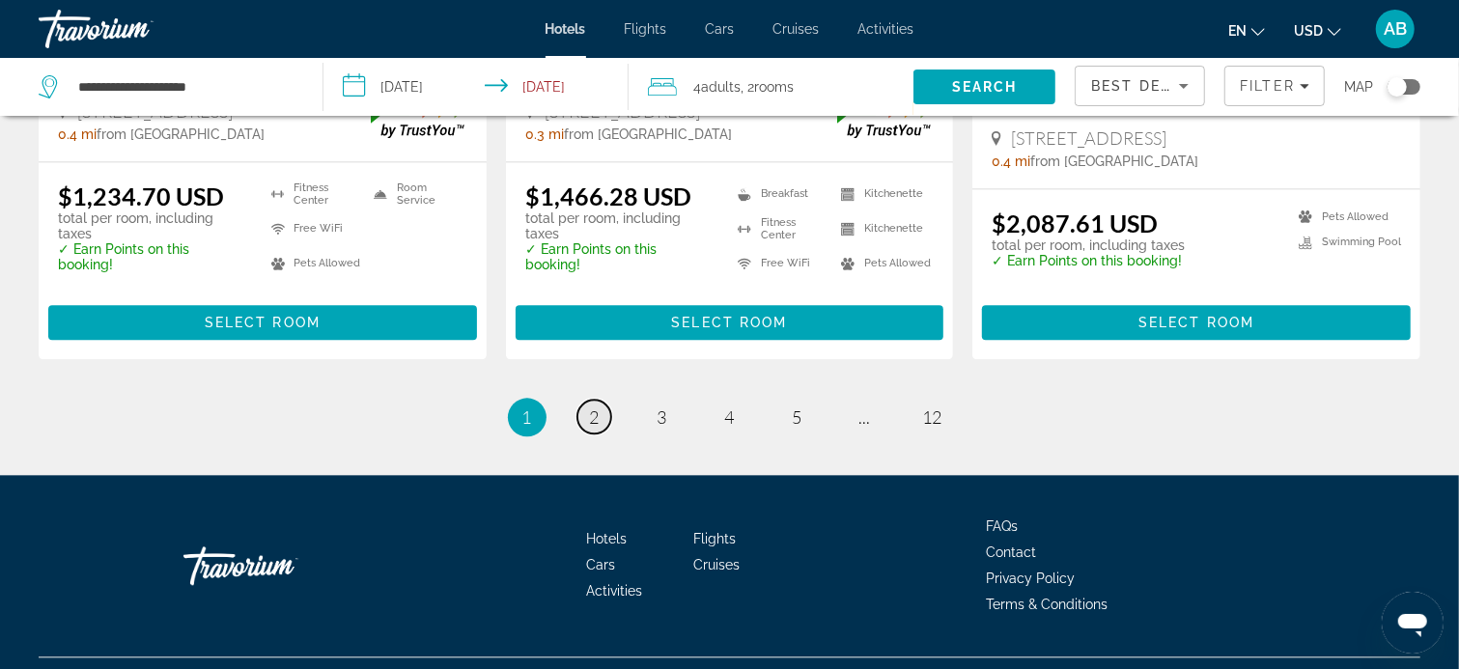
click at [595, 406] on span "2" at bounding box center [595, 416] width 10 height 21
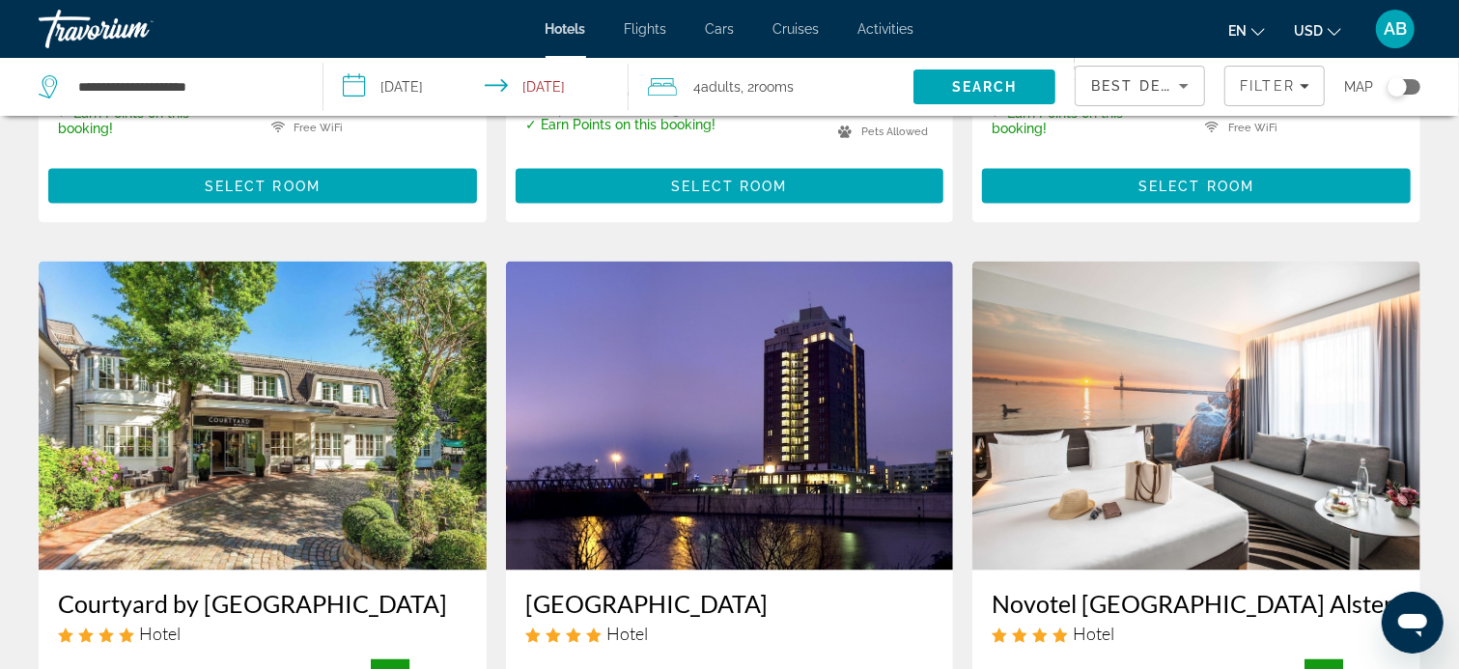
scroll to position [2510, 0]
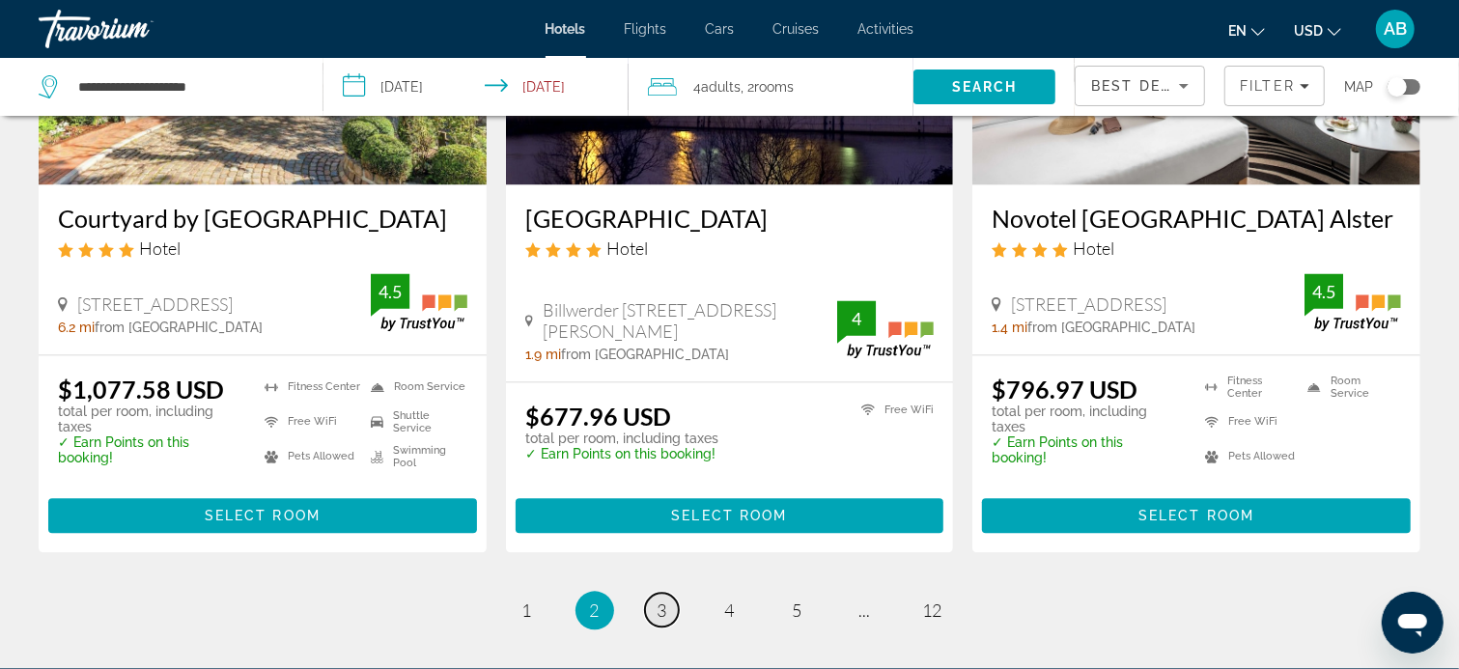
click at [661, 600] on span "3" at bounding box center [662, 610] width 10 height 21
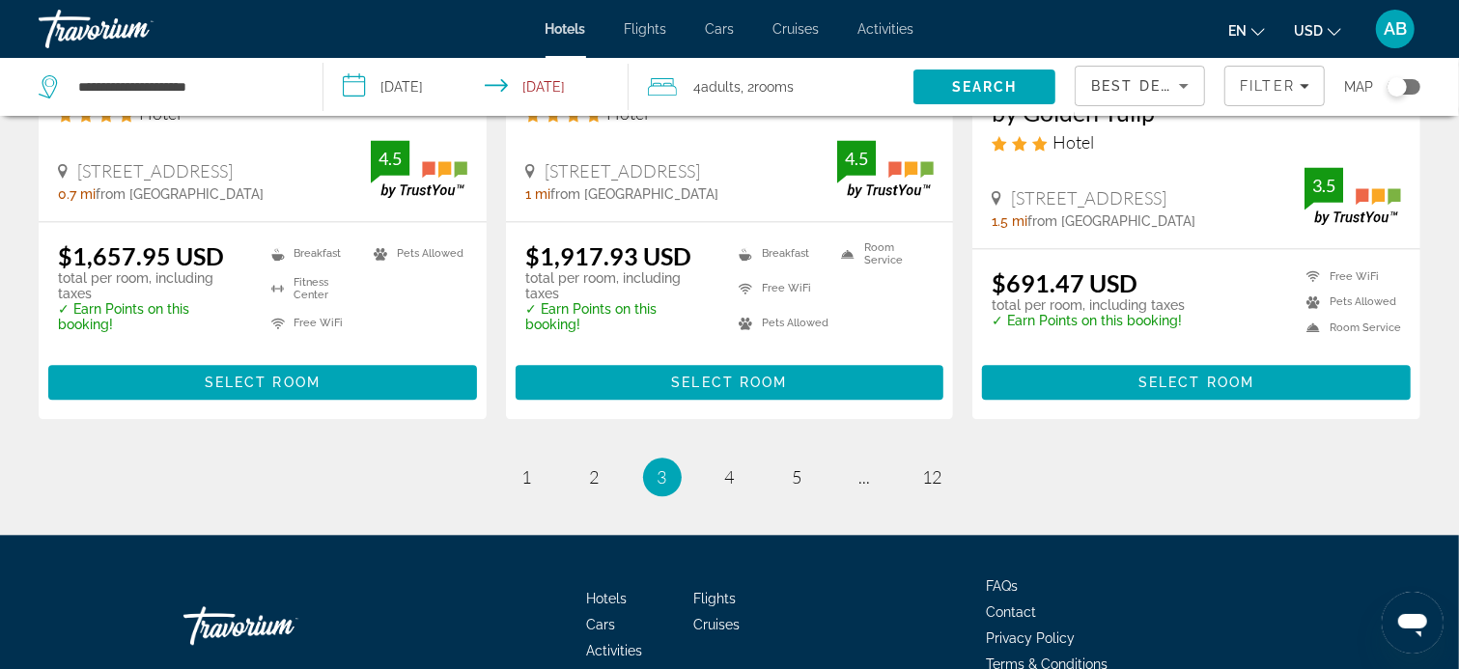
scroll to position [2749, 0]
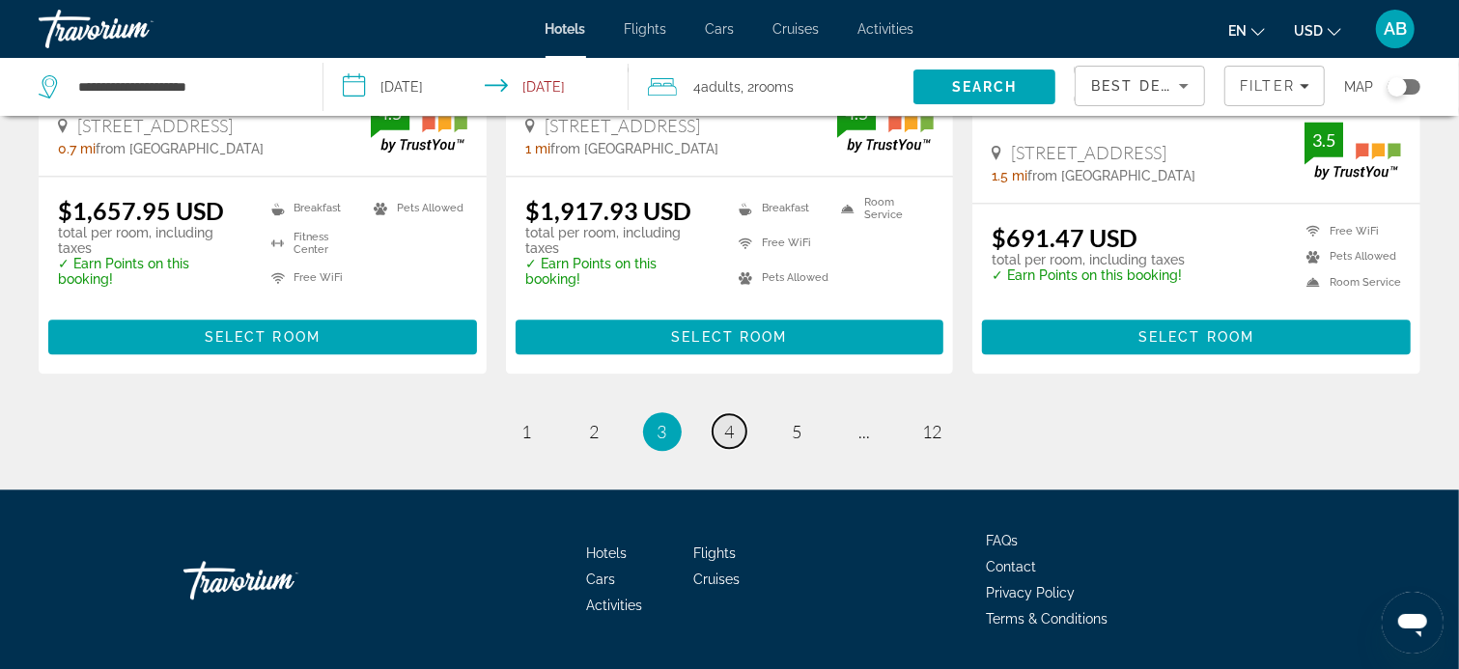
click at [730, 421] on span "4" at bounding box center [730, 431] width 10 height 21
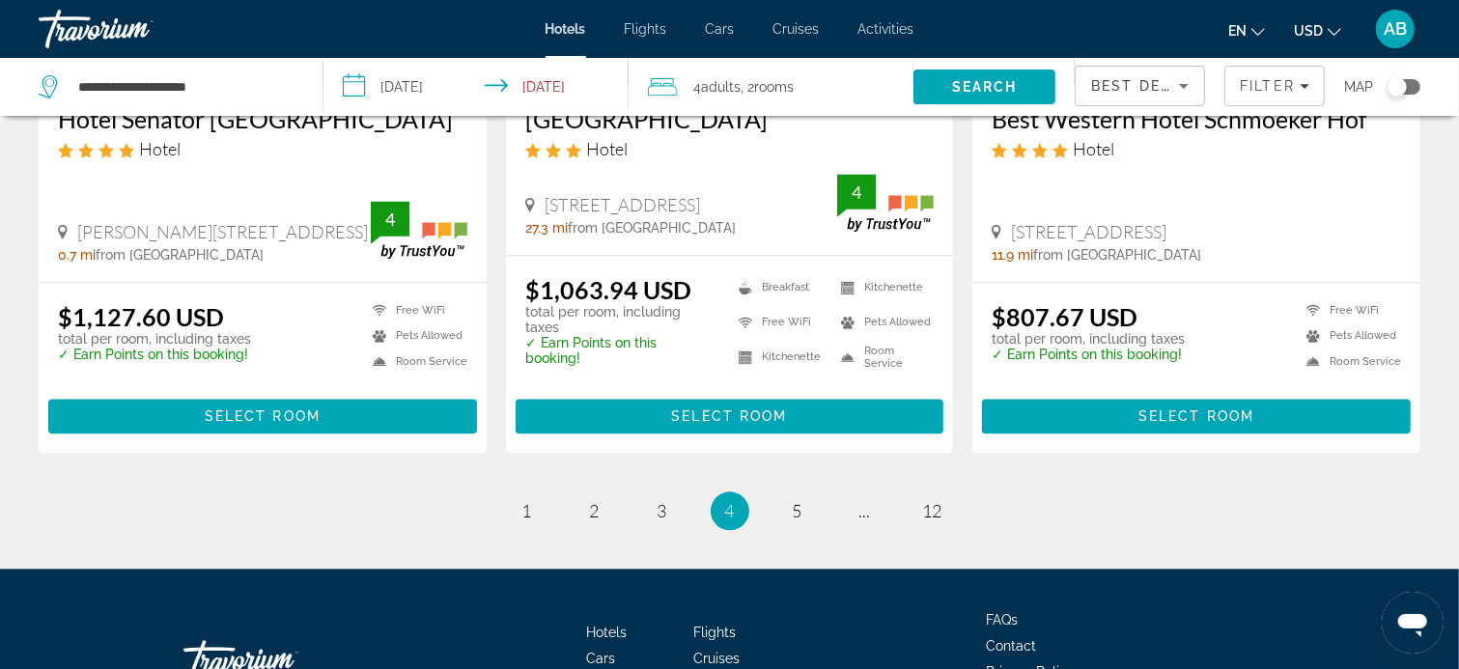
scroll to position [2607, 0]
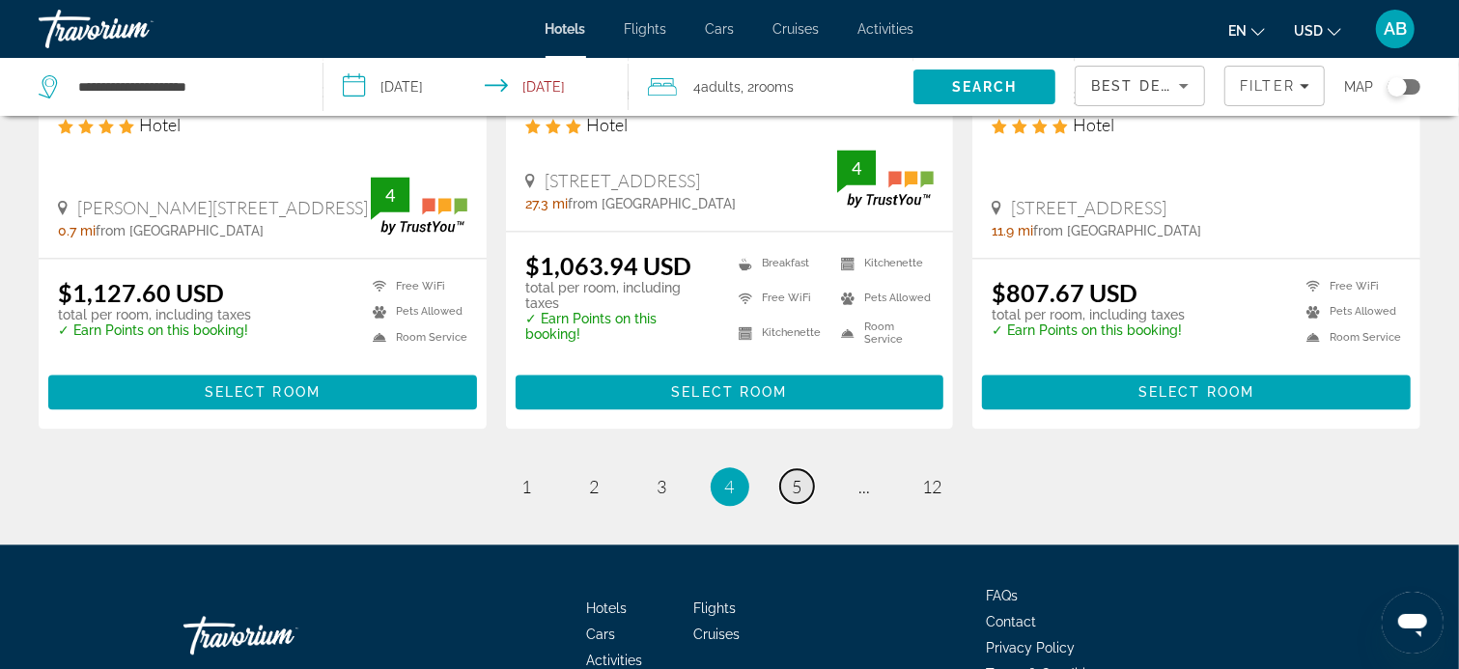
click at [797, 476] on span "5" at bounding box center [798, 486] width 10 height 21
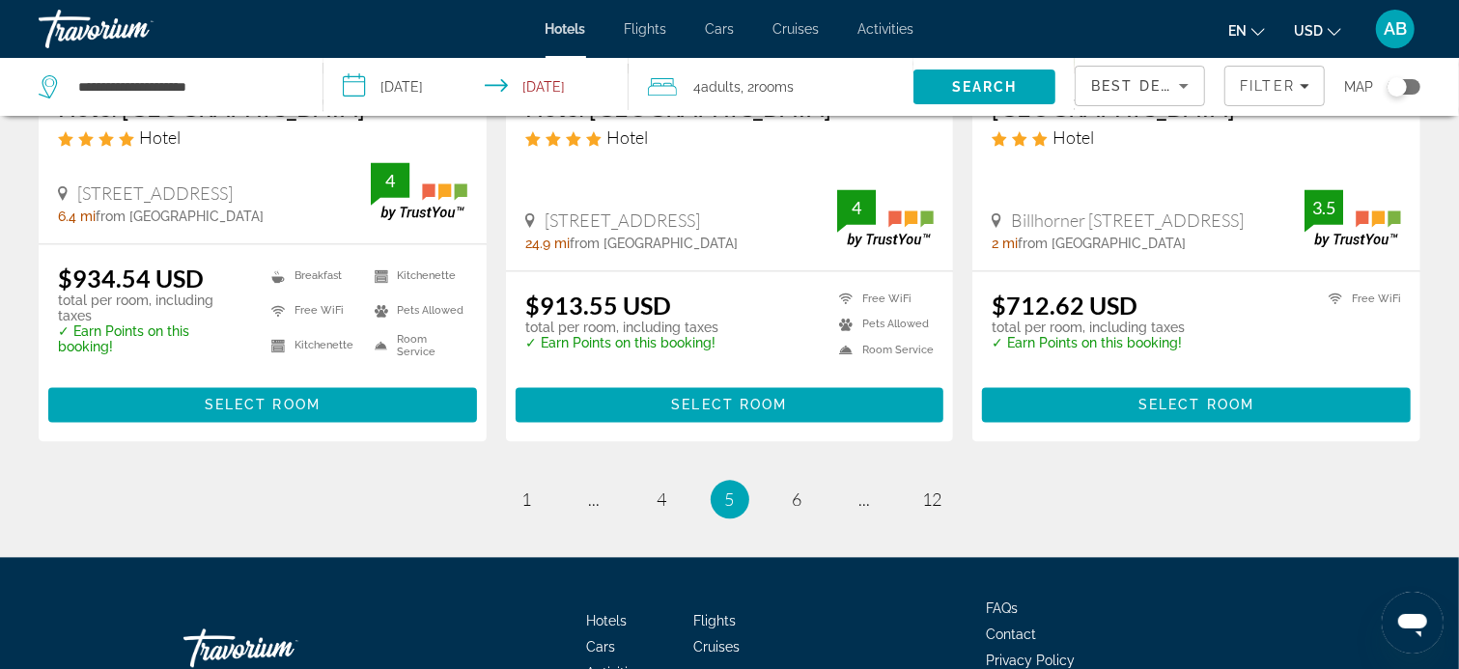
scroll to position [2607, 0]
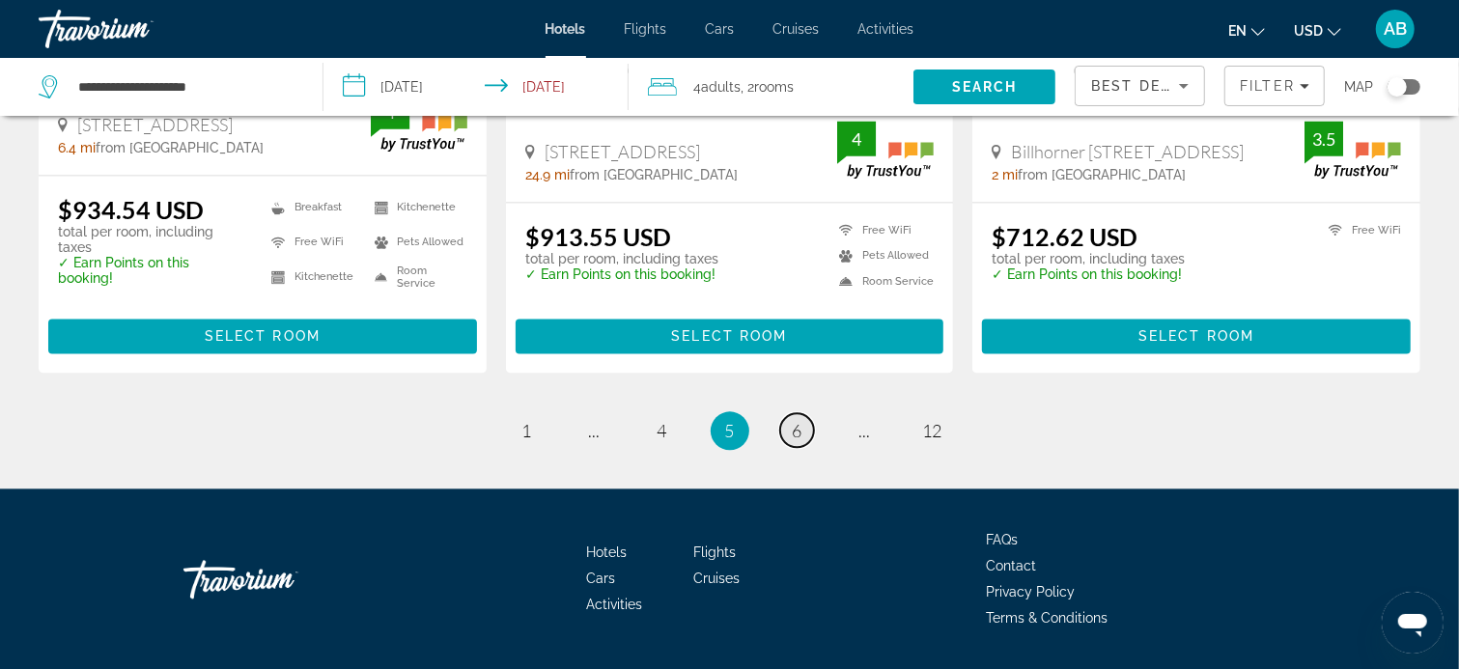
click at [797, 433] on span "6" at bounding box center [798, 430] width 10 height 21
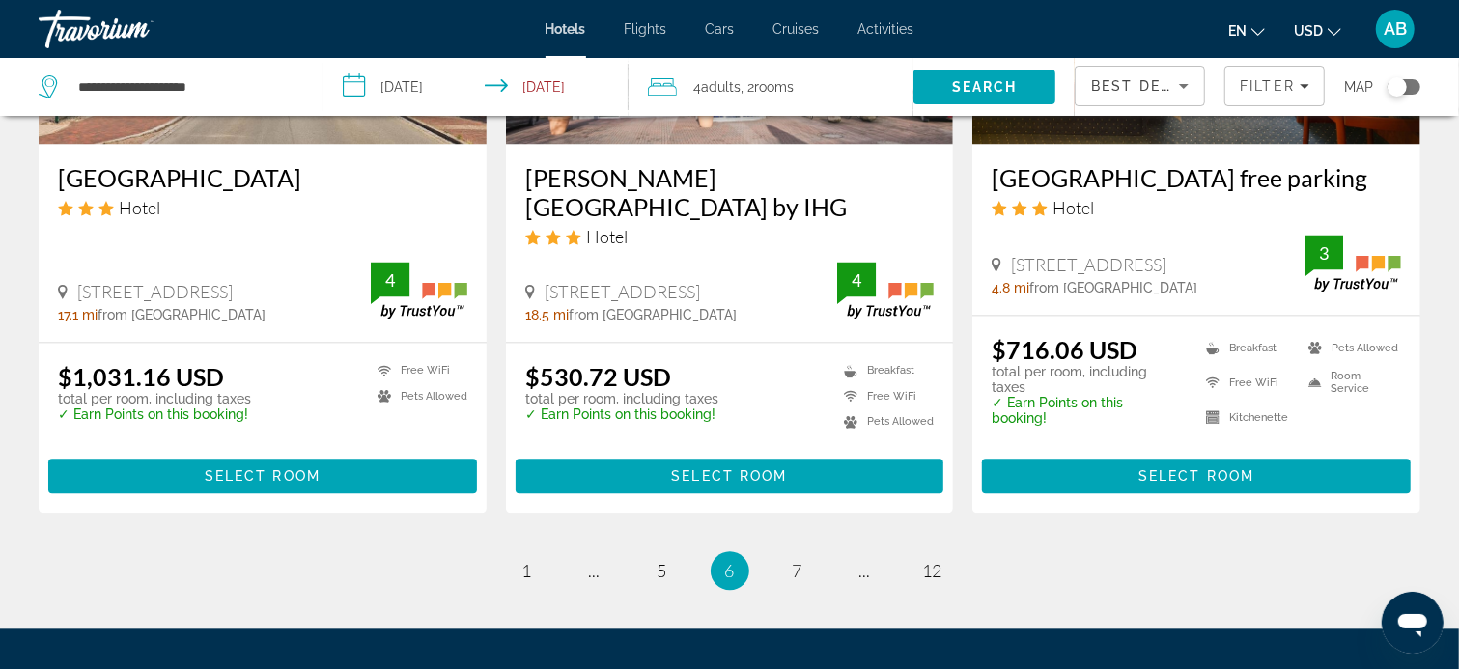
scroll to position [2703, 0]
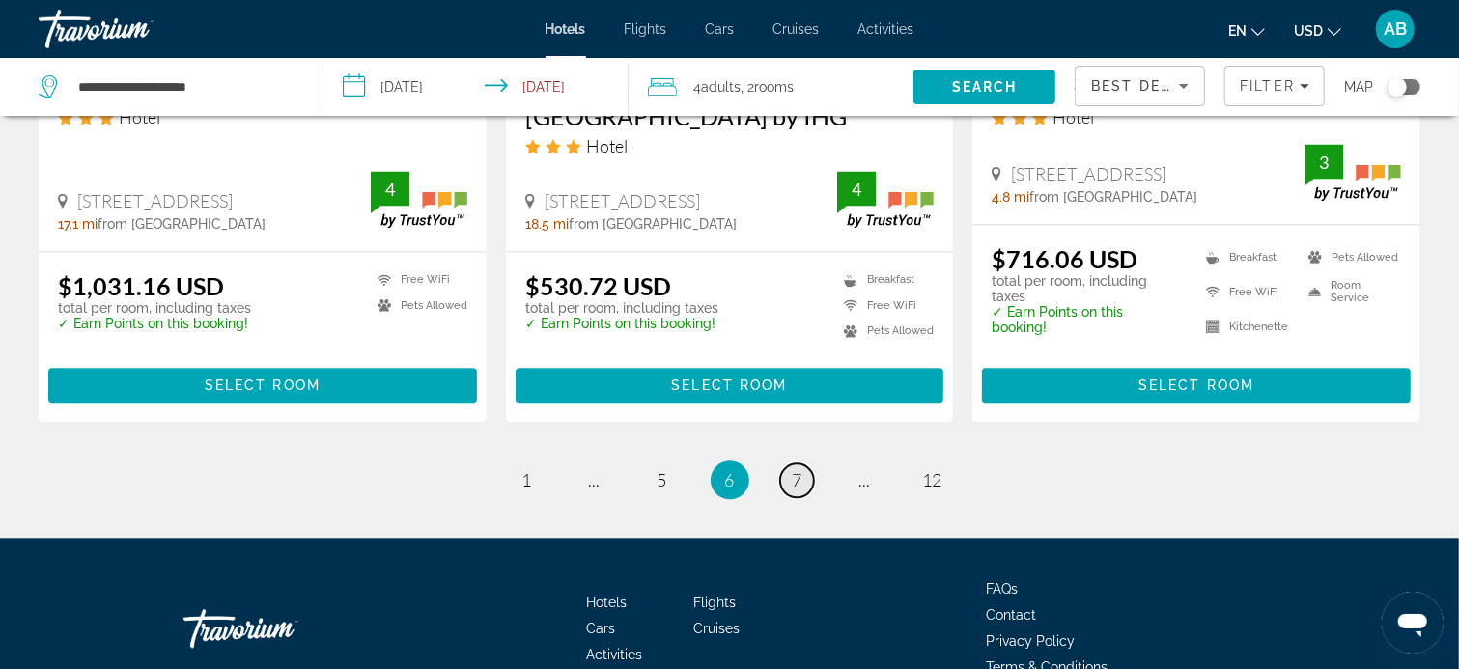
click at [802, 463] on link "page 7" at bounding box center [797, 480] width 34 height 34
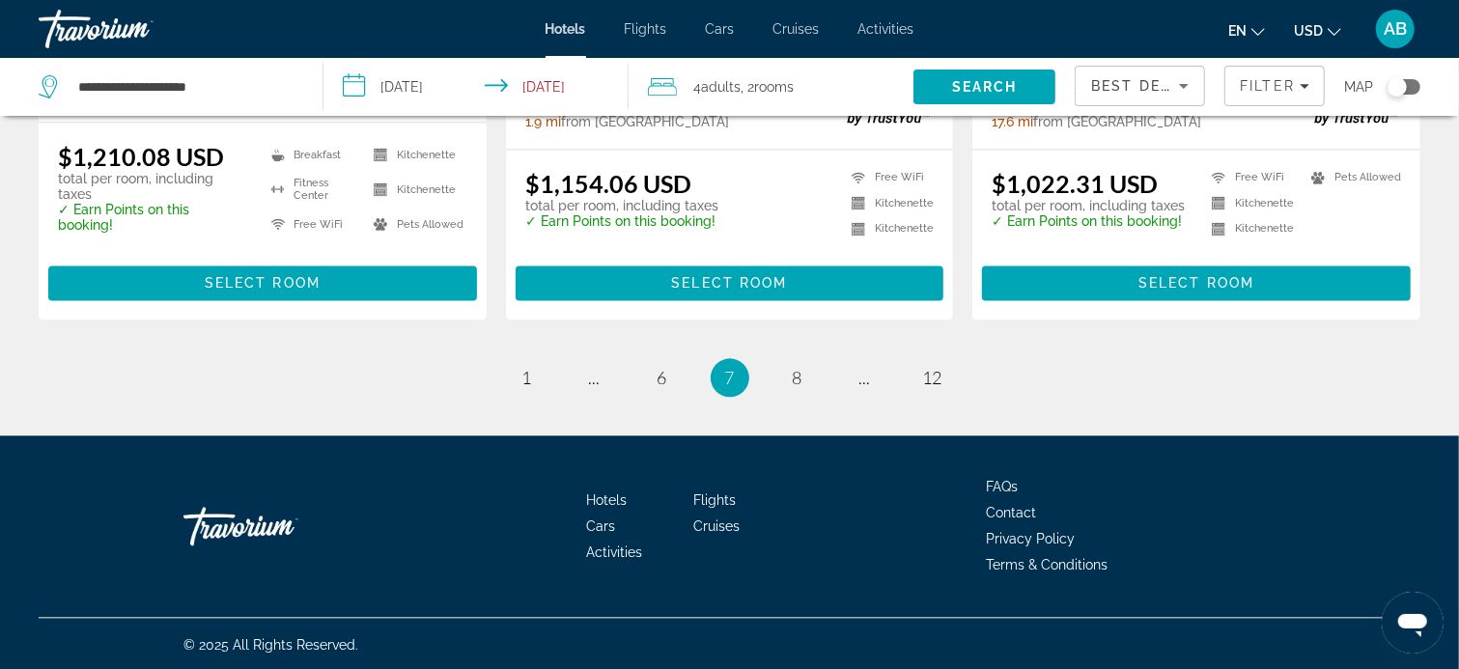
scroll to position [2667, 0]
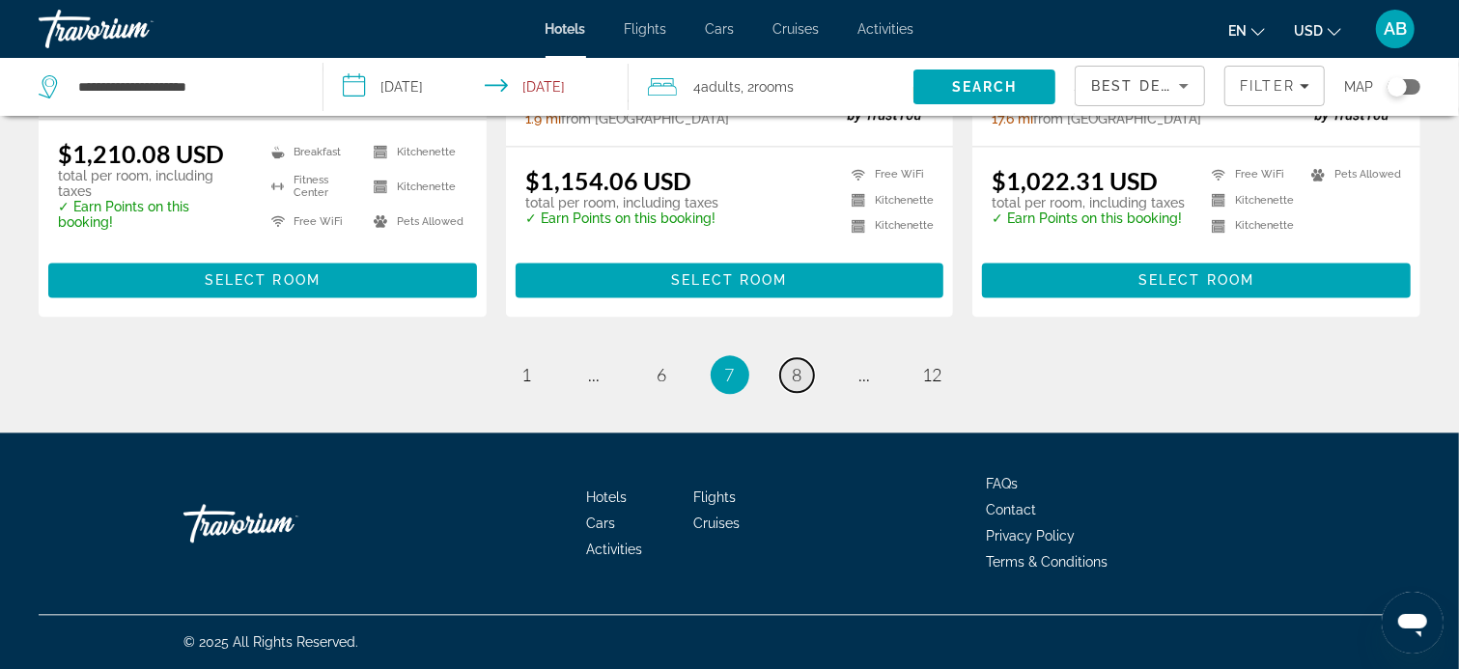
click at [801, 378] on span "8" at bounding box center [798, 374] width 10 height 21
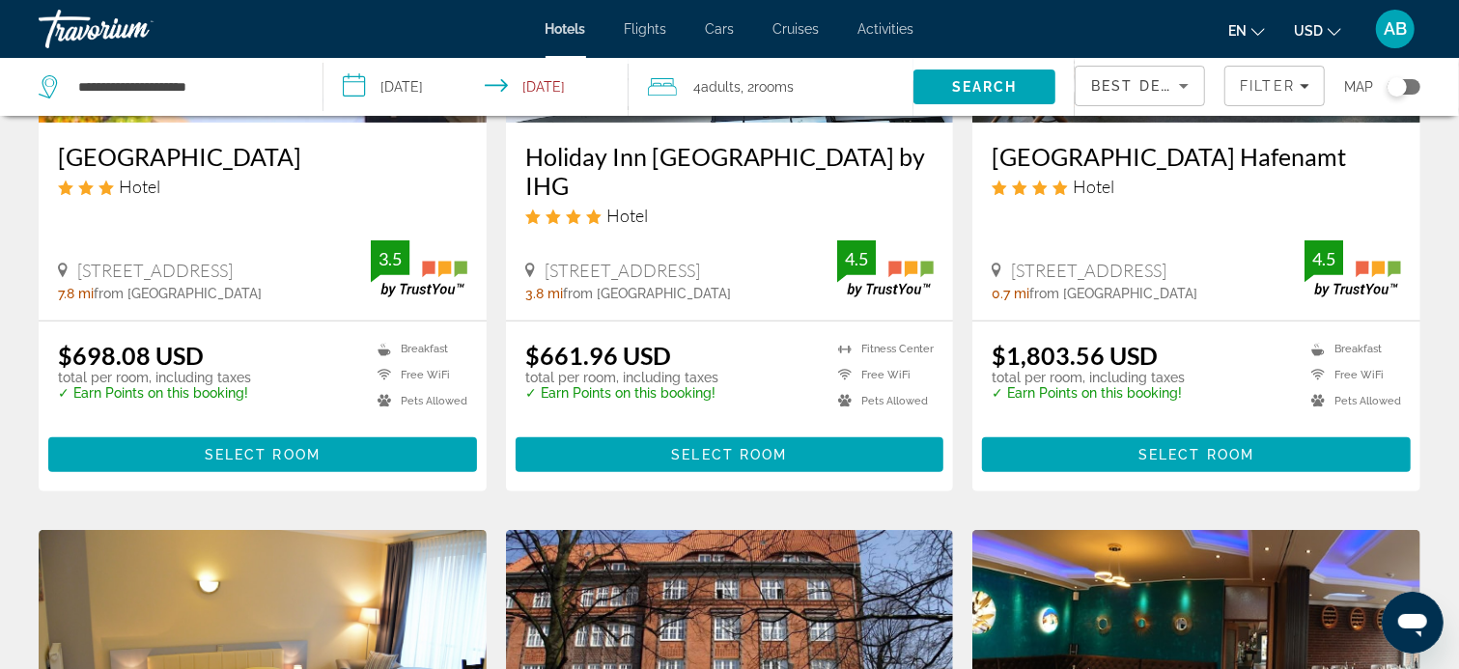
scroll to position [386, 0]
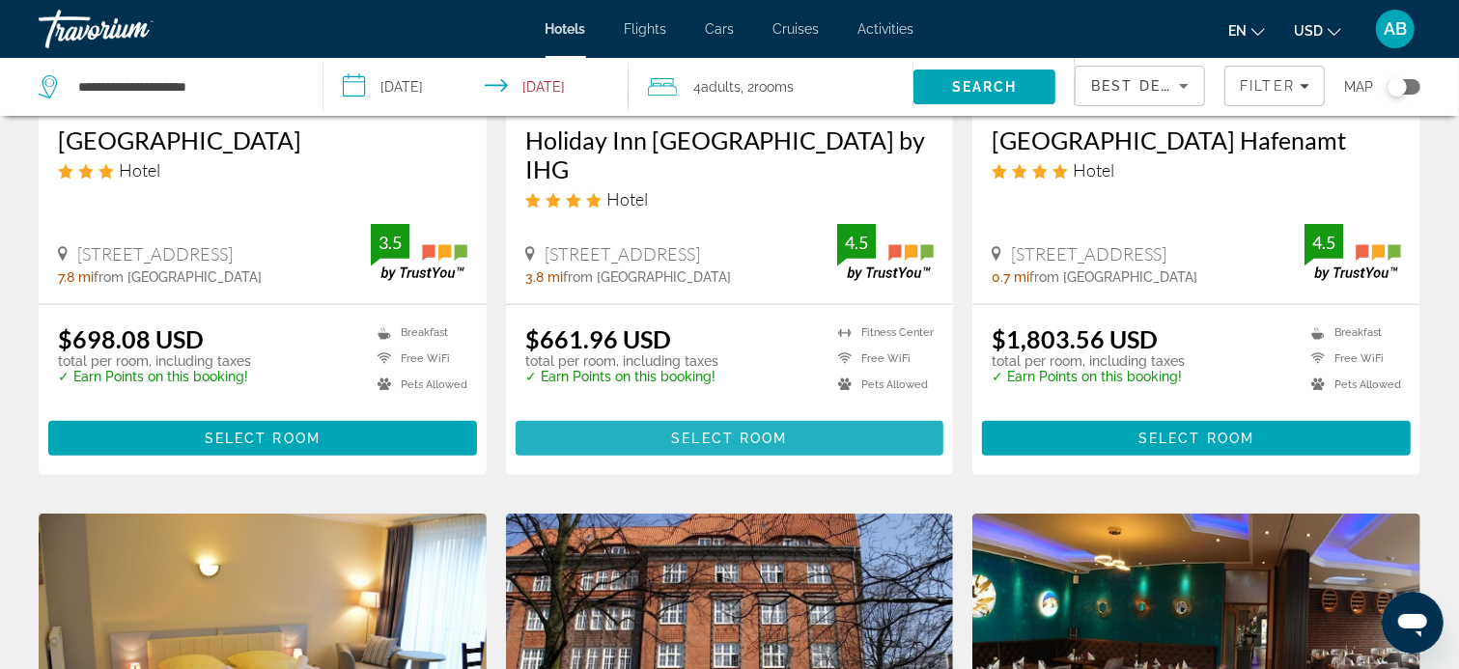
click at [745, 433] on span "Select Room" at bounding box center [729, 438] width 116 height 15
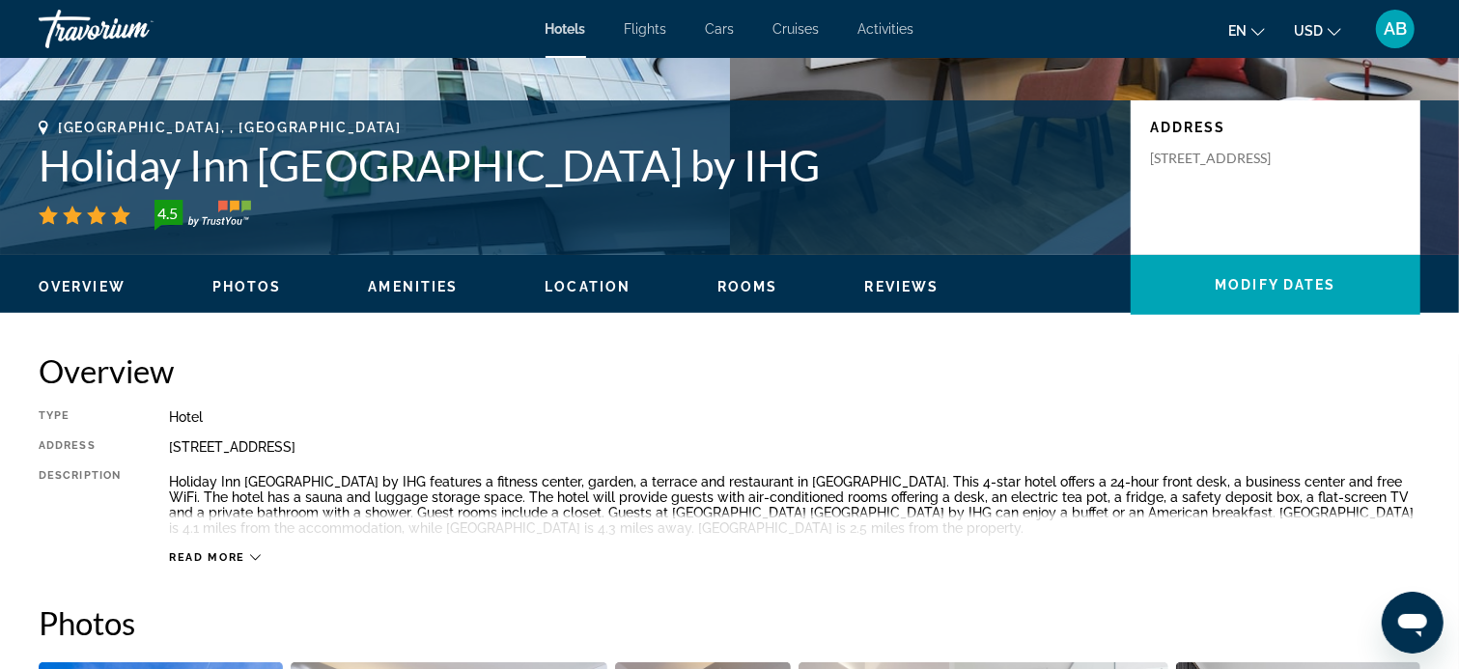
scroll to position [386, 0]
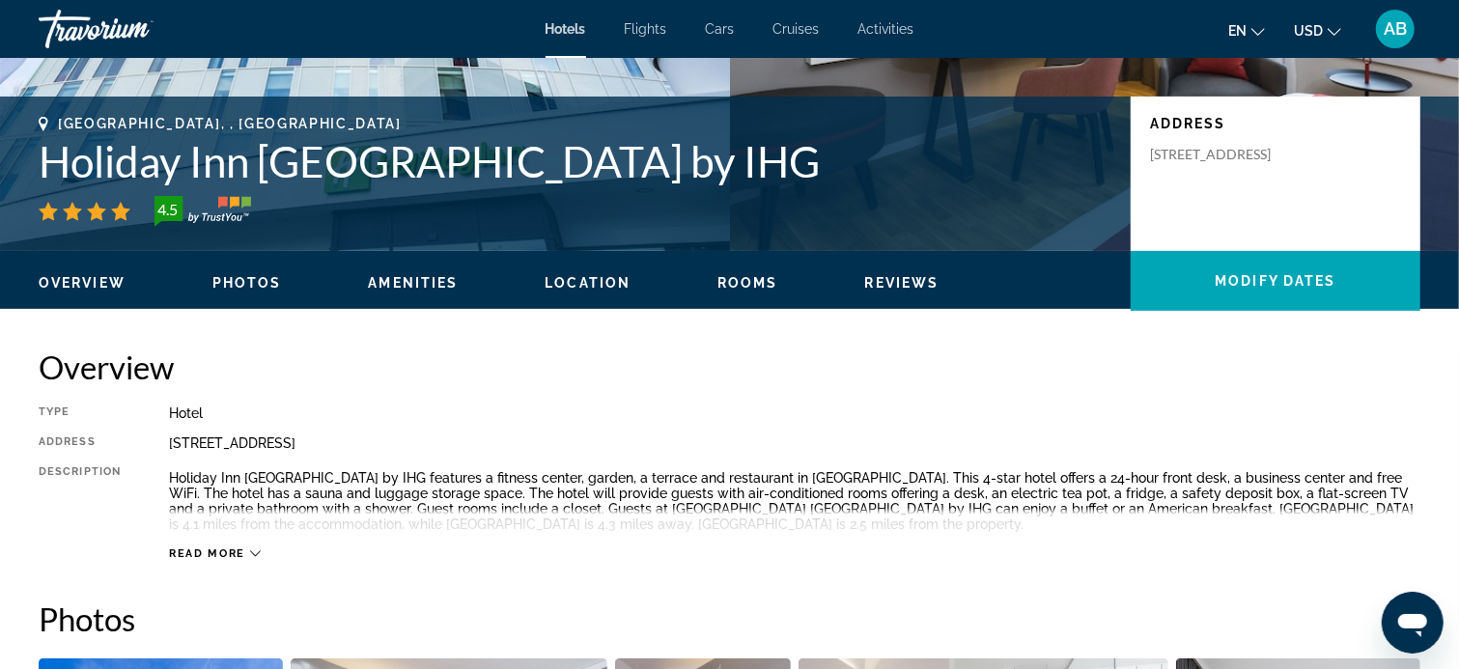
click at [233, 552] on span "Read more" at bounding box center [207, 553] width 76 height 13
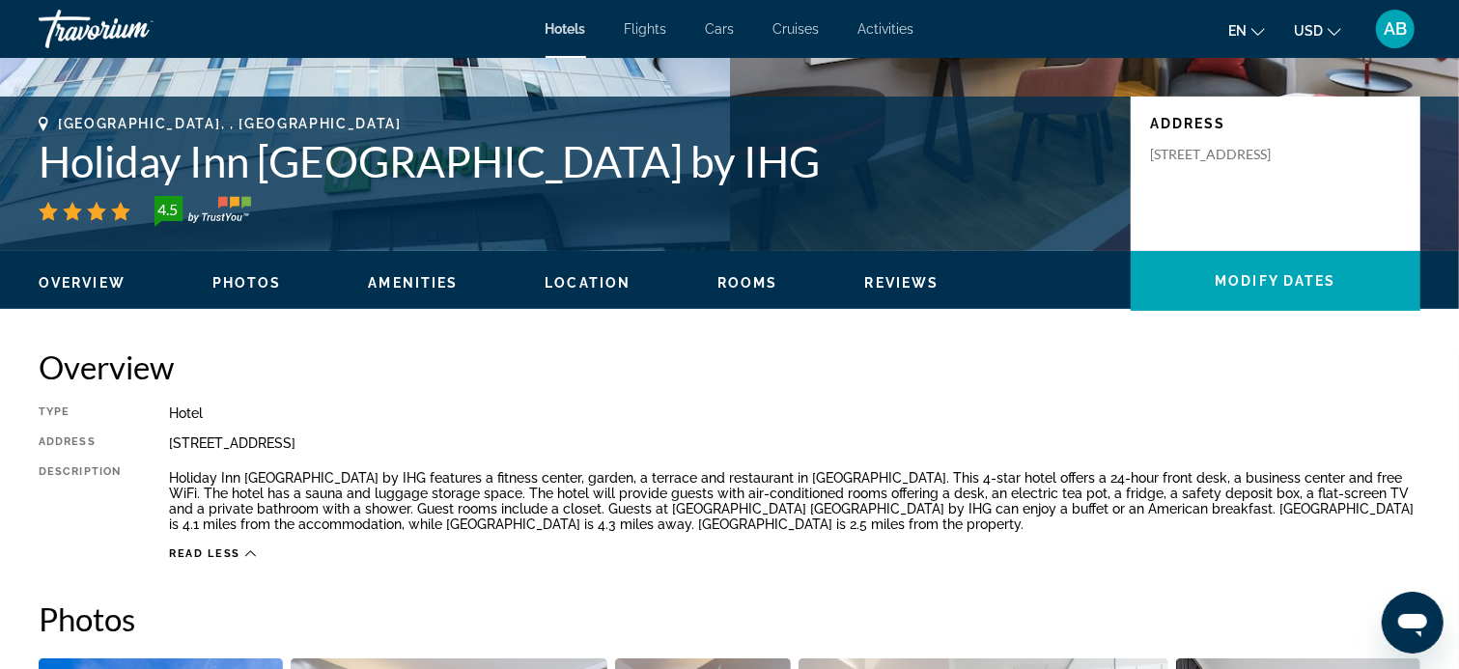
click at [233, 552] on span "Read less" at bounding box center [204, 553] width 71 height 13
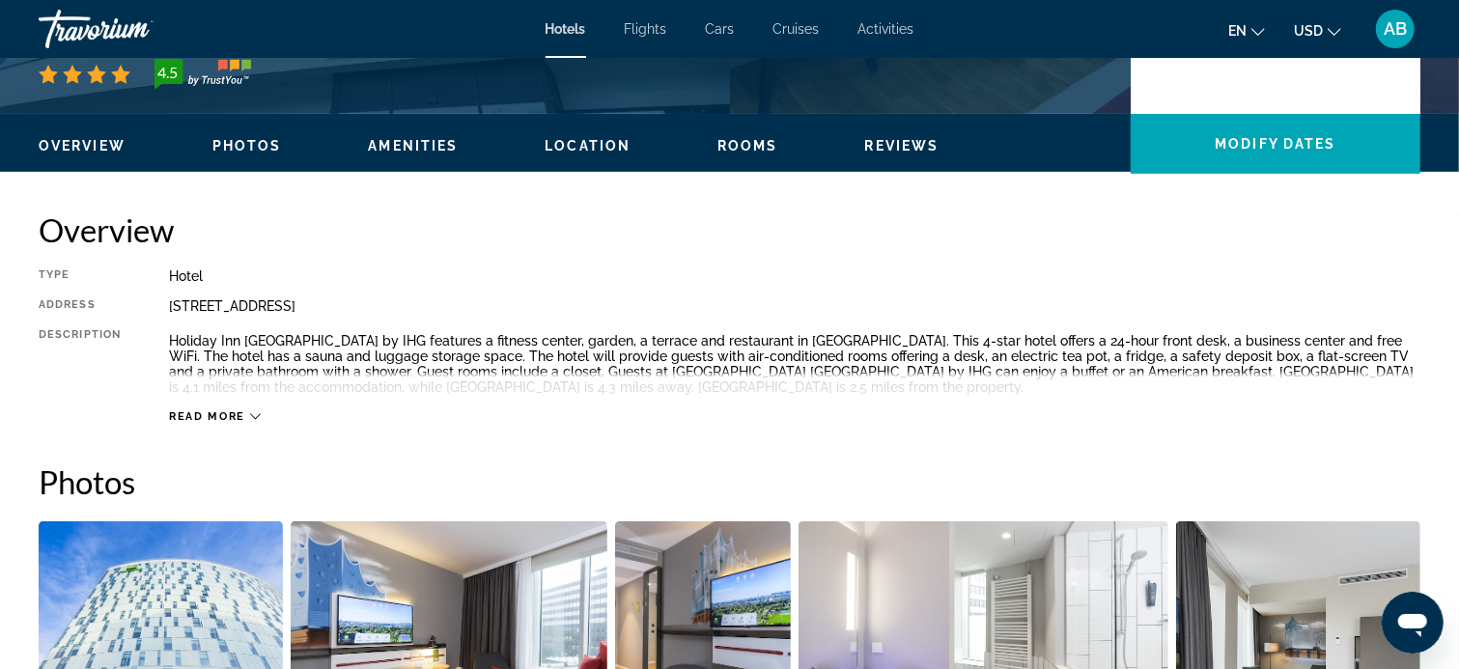
scroll to position [573, 0]
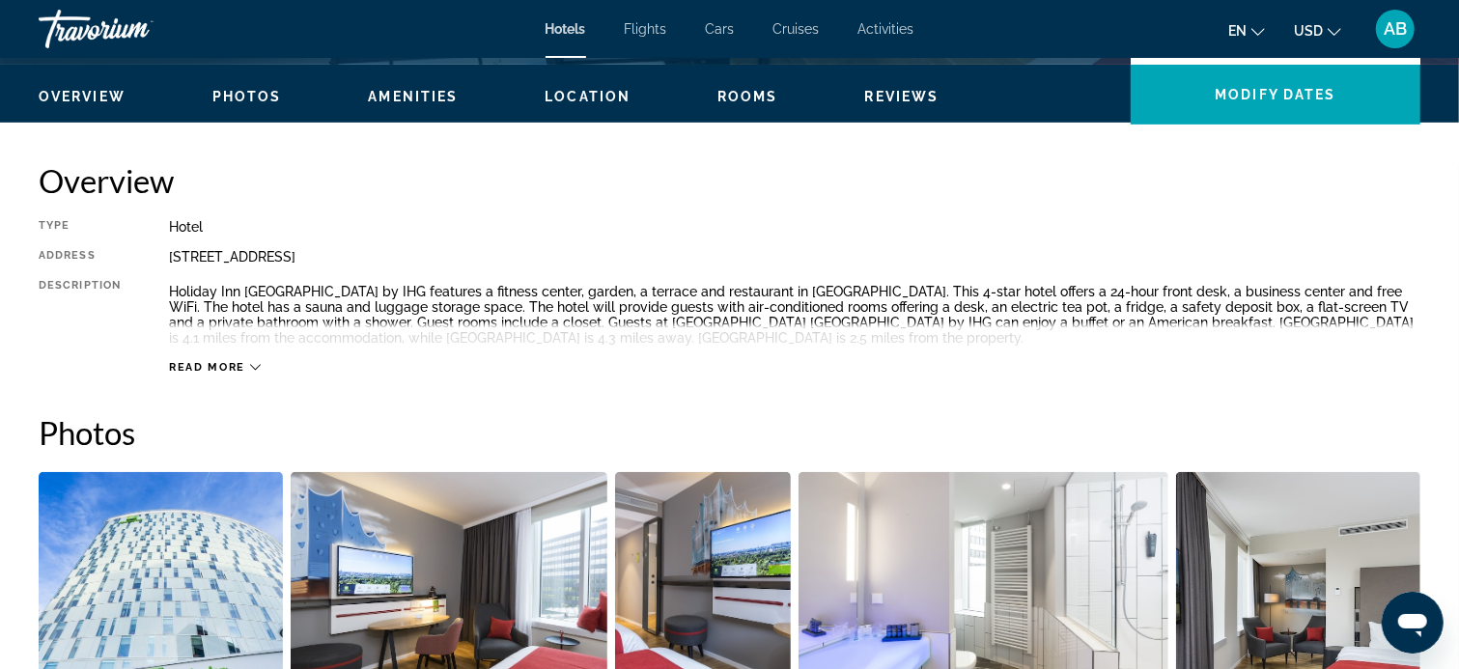
click at [257, 366] on icon "Main content" at bounding box center [255, 367] width 11 height 11
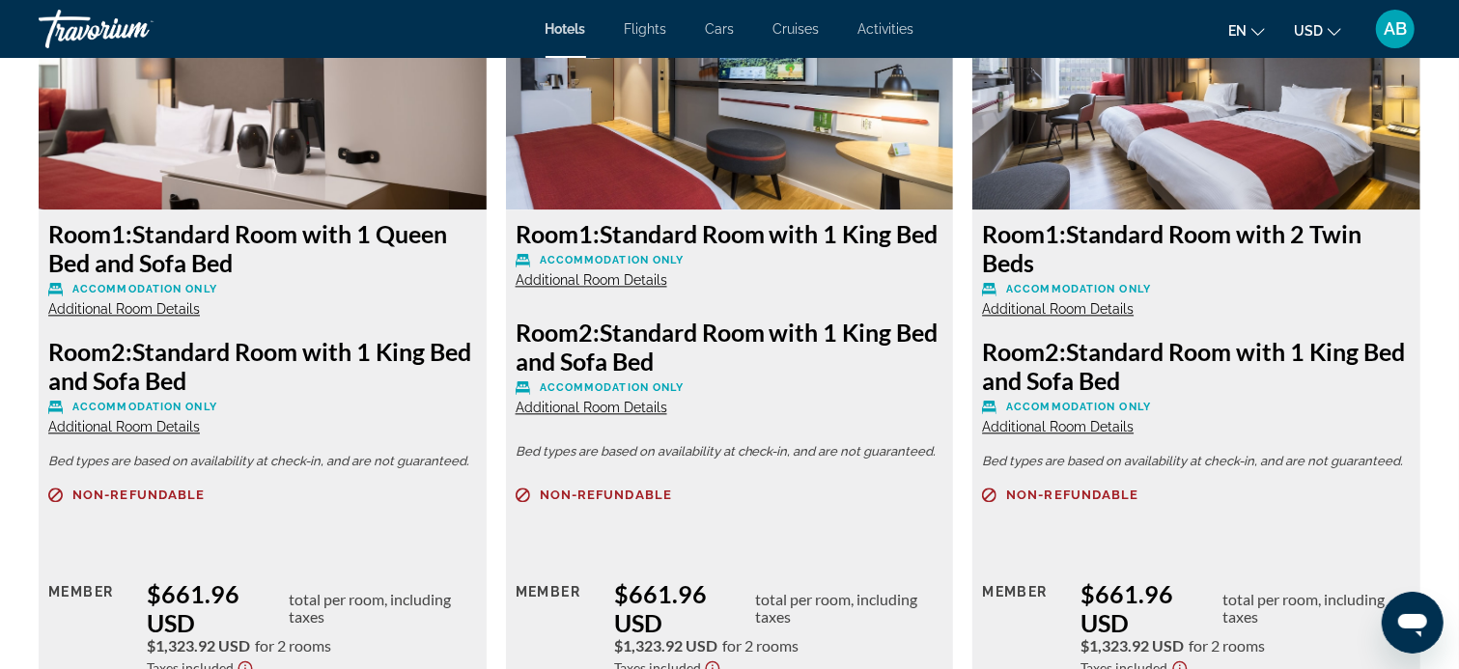
scroll to position [2697, 0]
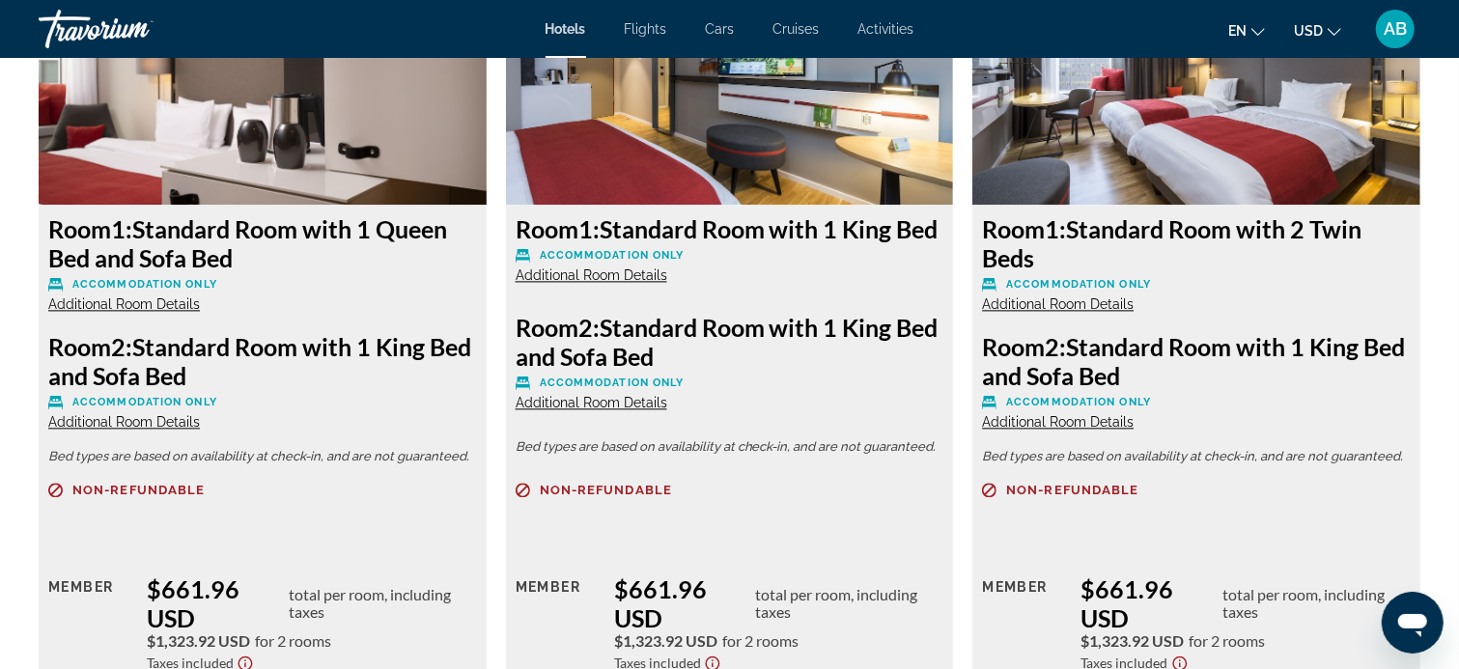
click at [122, 301] on span "Additional Room Details" at bounding box center [124, 303] width 152 height 15
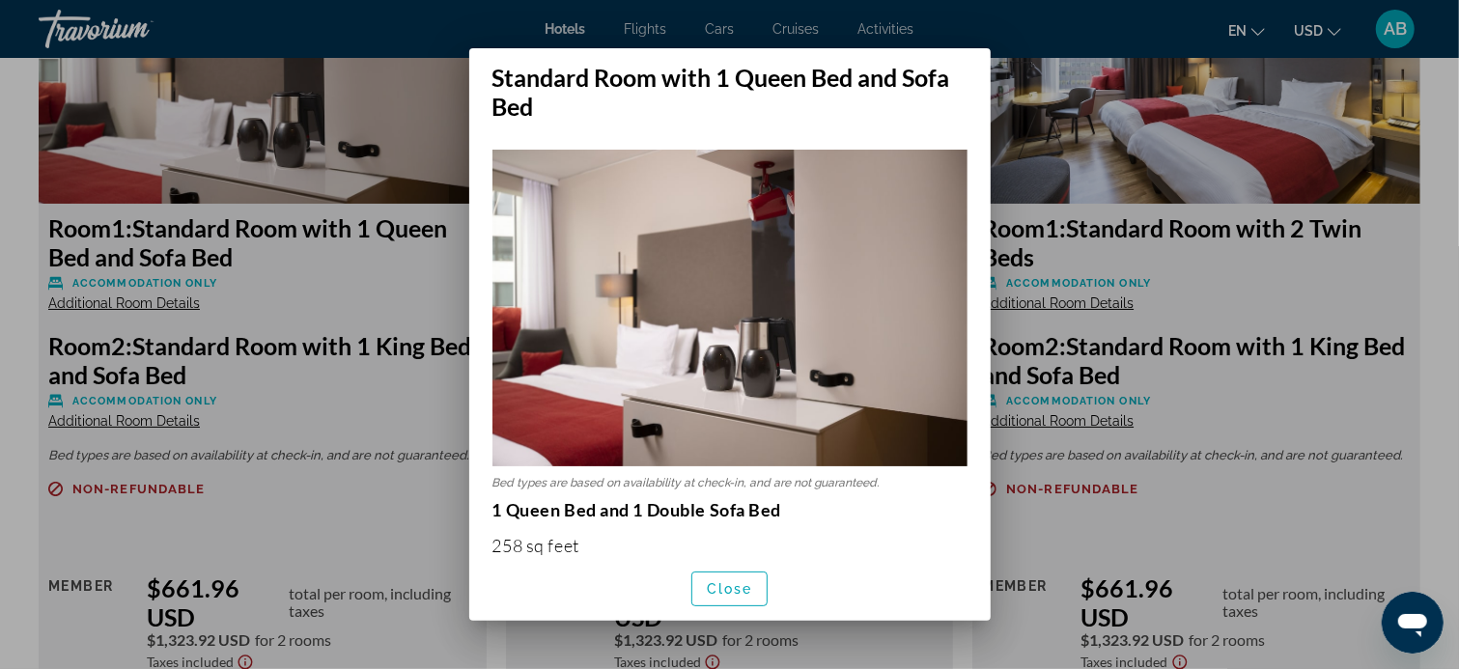
scroll to position [0, 0]
click at [733, 584] on span "Close" at bounding box center [730, 588] width 46 height 15
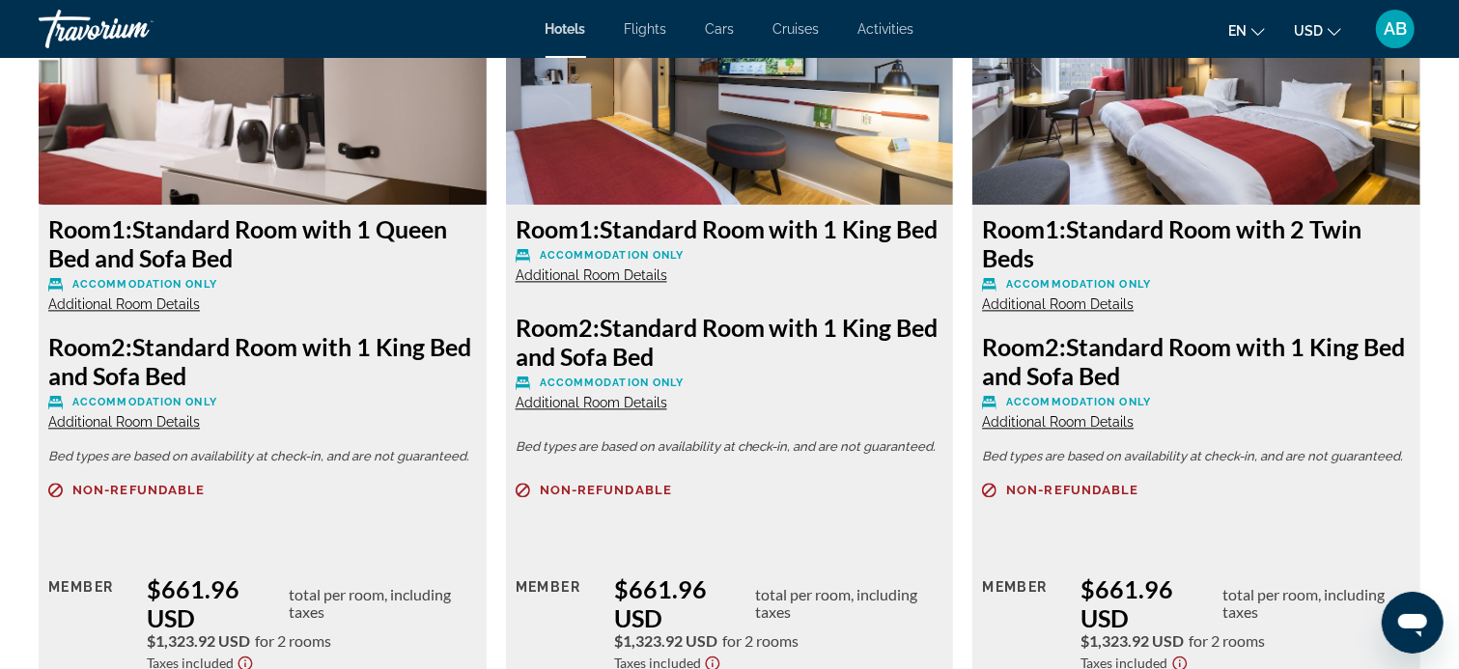
scroll to position [2793, 0]
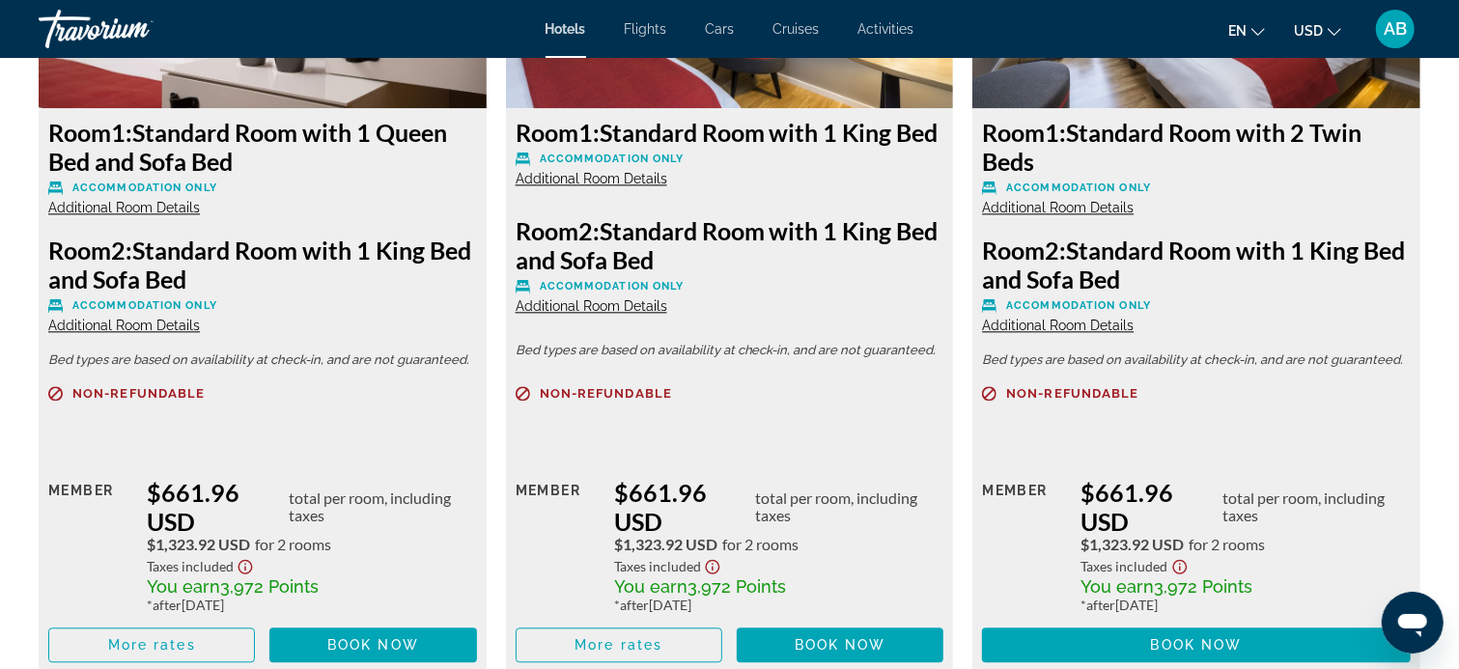
click at [144, 325] on span "Additional Room Details" at bounding box center [124, 325] width 152 height 15
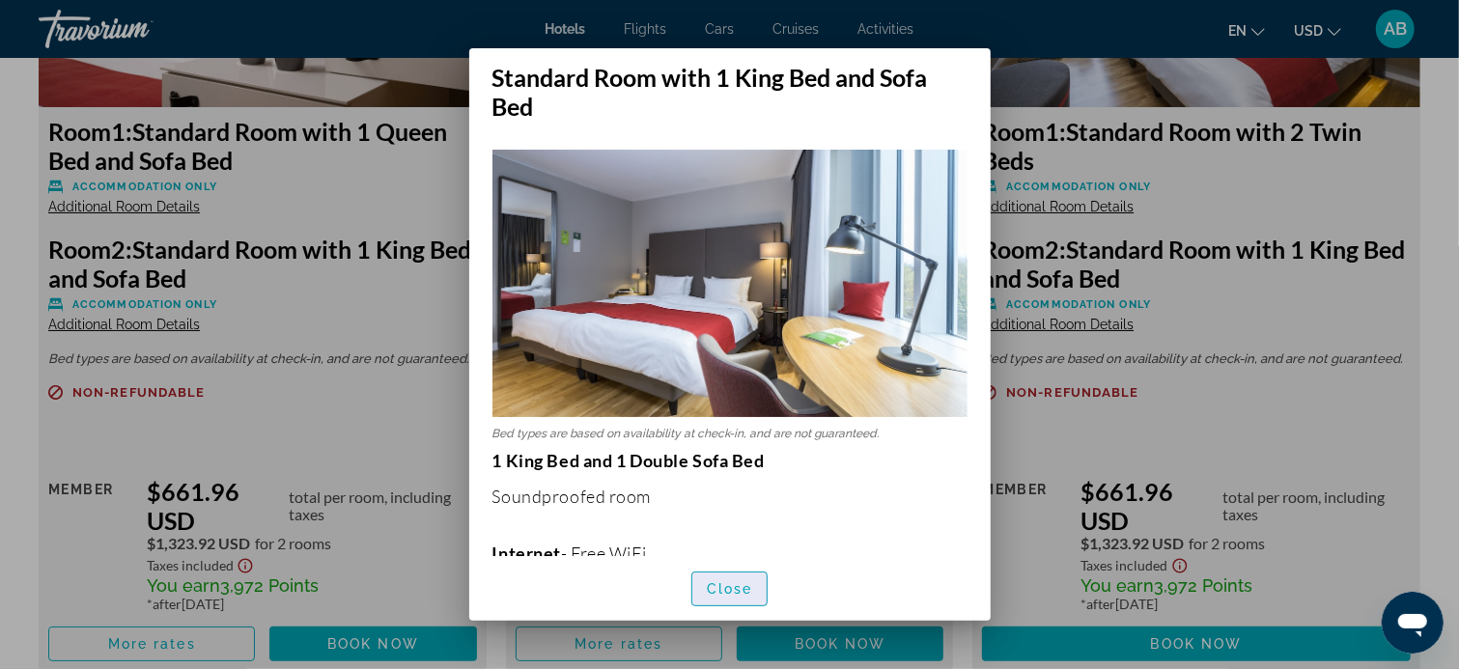
click at [731, 584] on span "Close" at bounding box center [730, 588] width 46 height 15
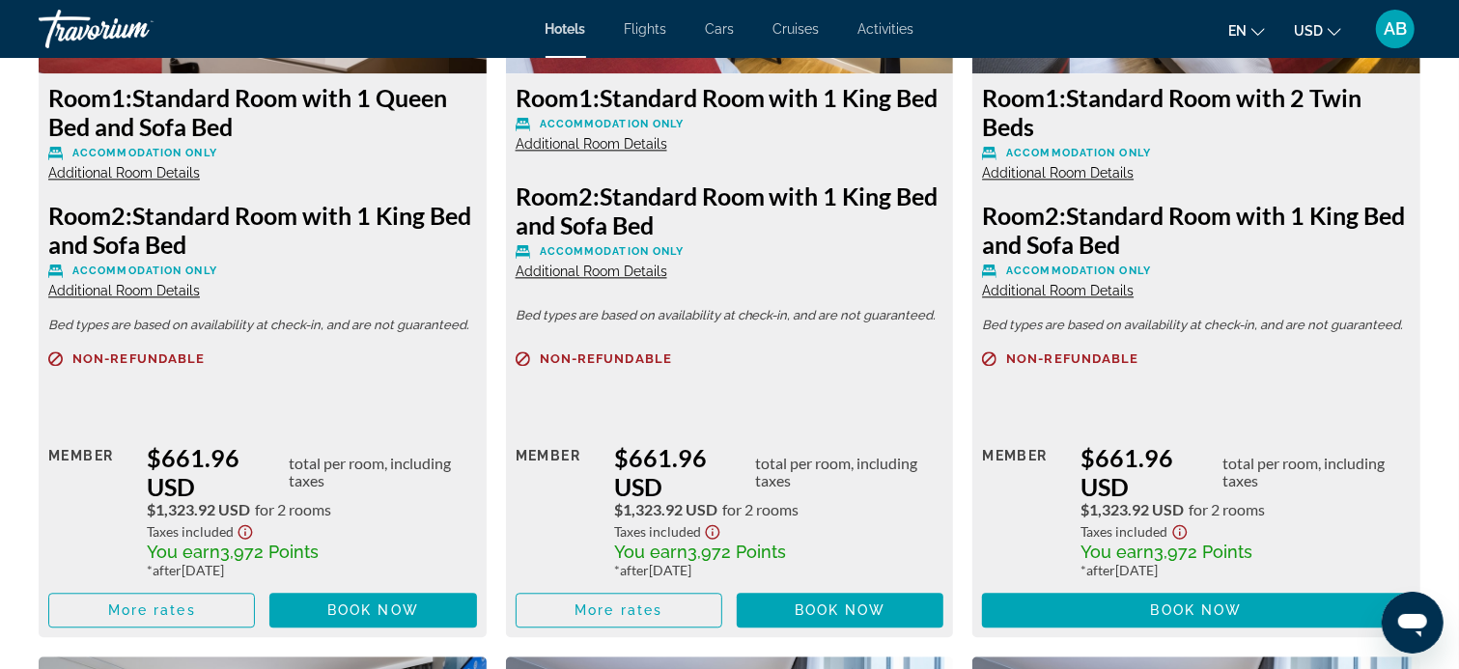
scroll to position [2793, 0]
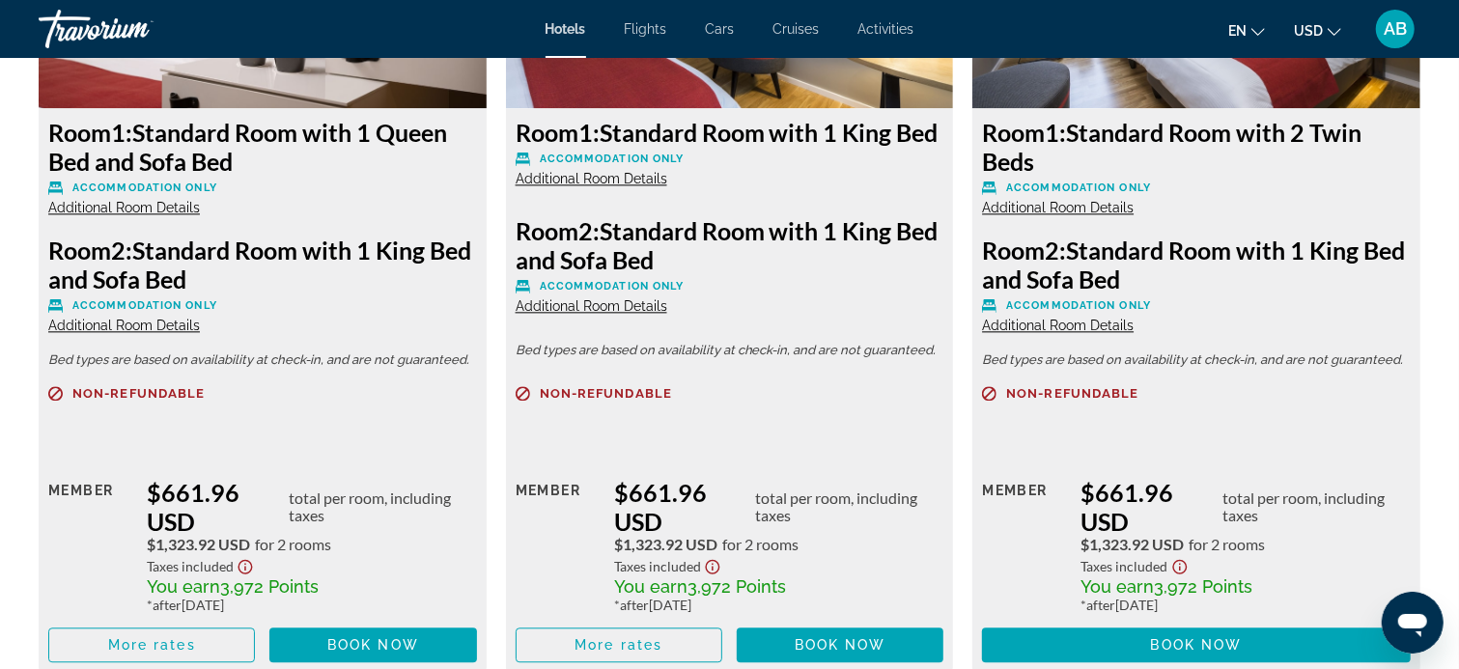
click at [1097, 208] on span "Additional Room Details" at bounding box center [1058, 207] width 152 height 15
click at [1036, 202] on span "Additional Room Details" at bounding box center [1058, 207] width 152 height 15
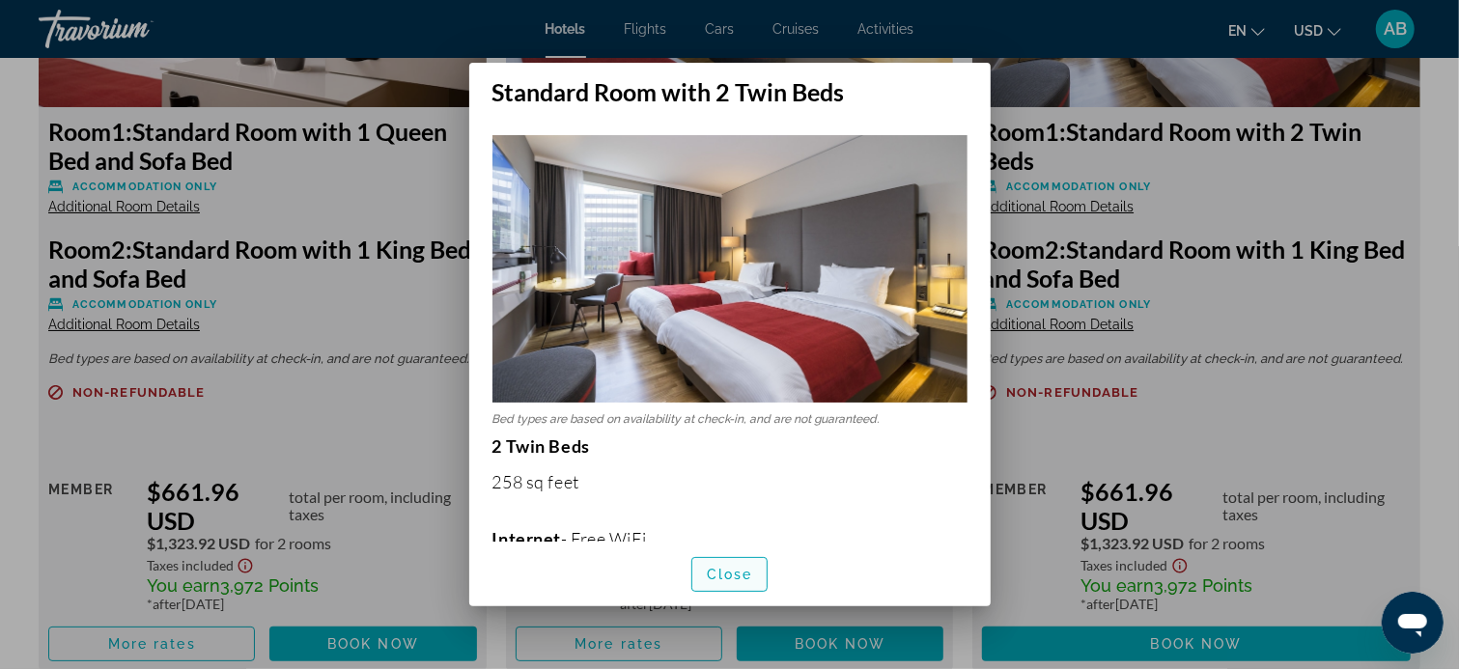
click at [742, 575] on span "Close" at bounding box center [730, 574] width 46 height 15
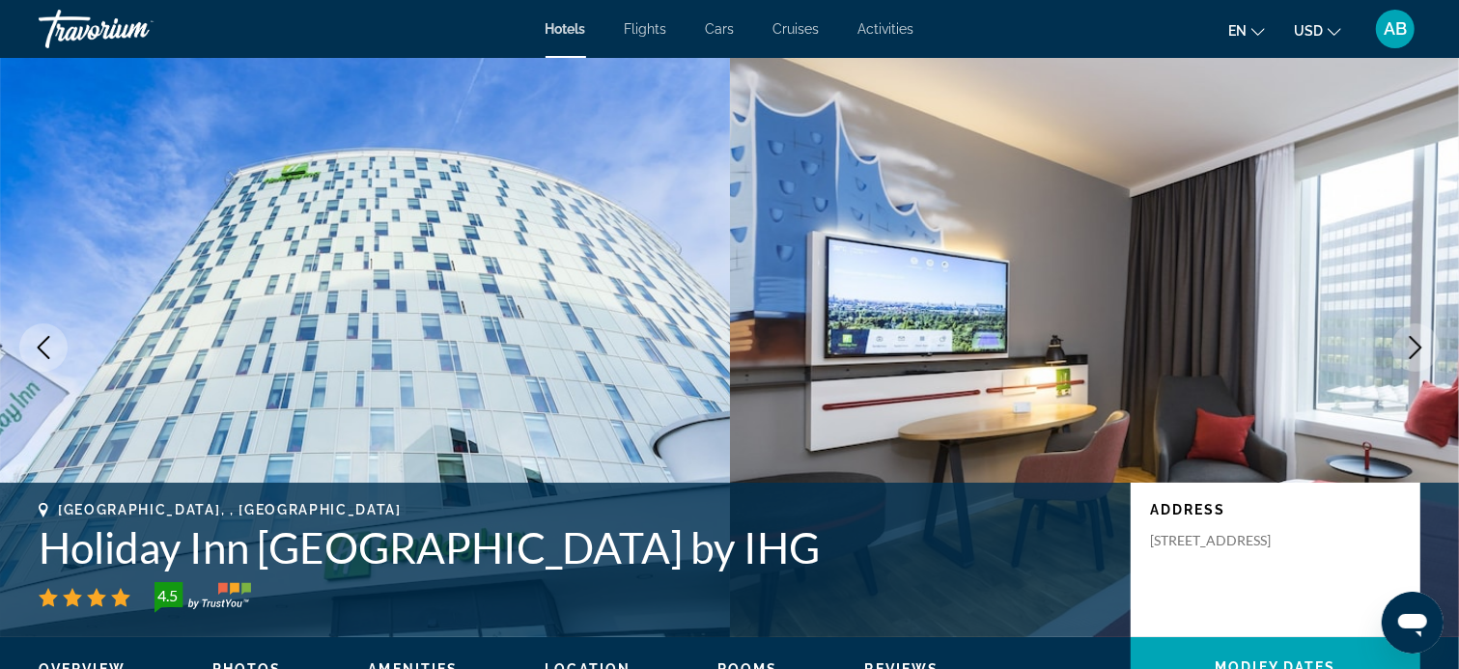
scroll to position [2793, 0]
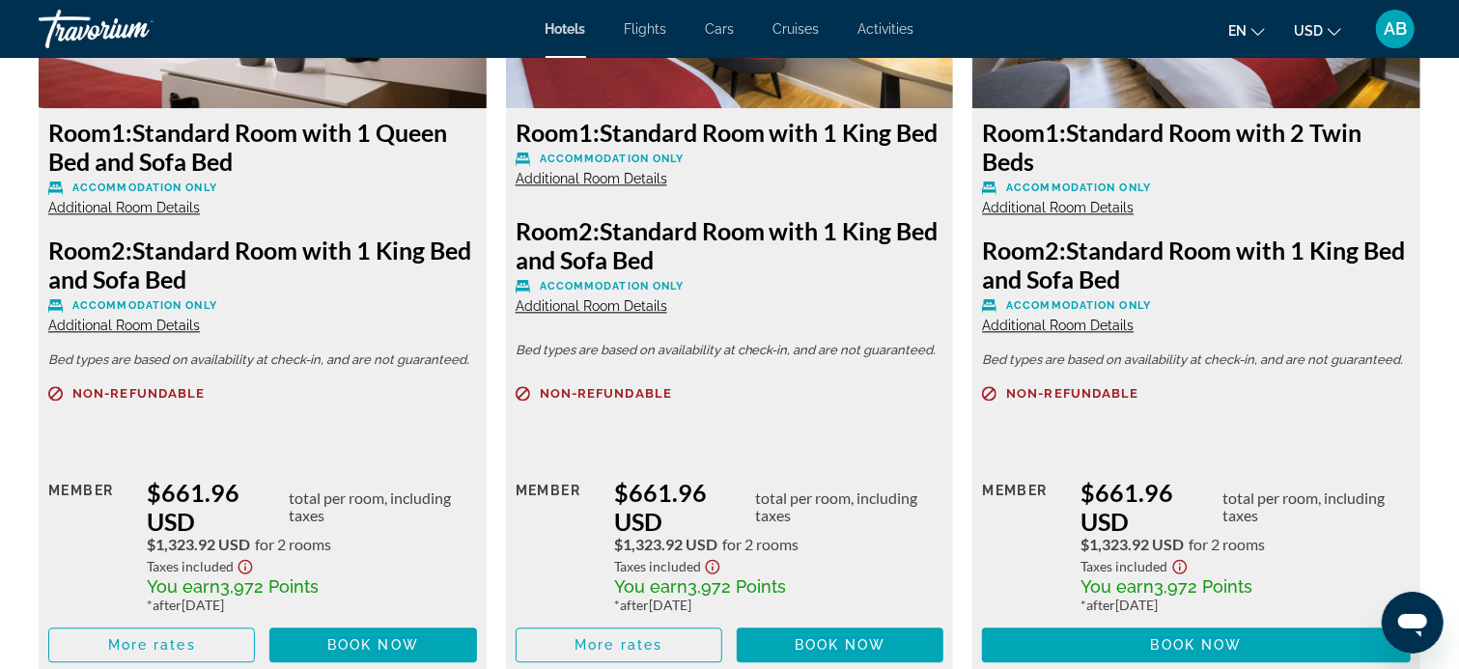
click at [1042, 325] on span "Additional Room Details" at bounding box center [1058, 325] width 152 height 15
click at [1057, 328] on span "Additional Room Details" at bounding box center [1058, 325] width 152 height 15
click at [1064, 324] on span "Additional Room Details" at bounding box center [1058, 325] width 152 height 15
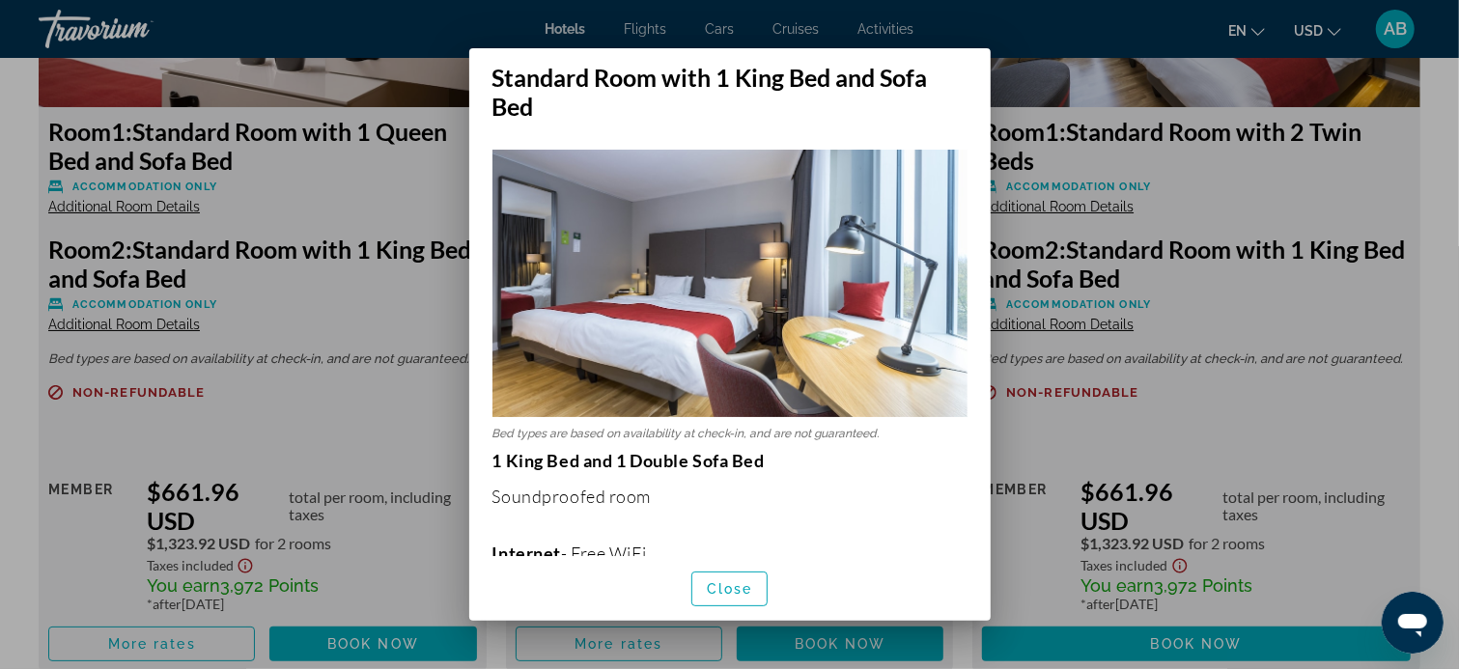
scroll to position [0, 0]
click at [740, 589] on span "Close" at bounding box center [730, 588] width 46 height 15
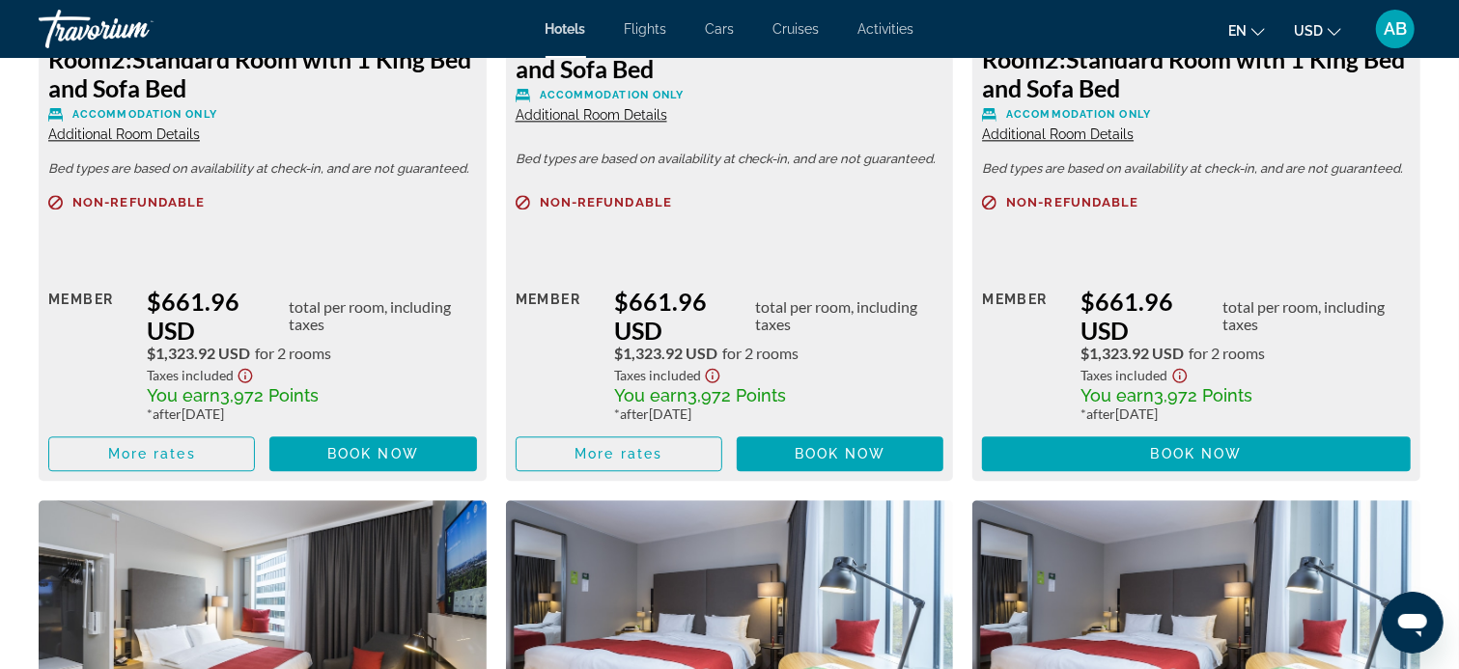
scroll to position [2986, 0]
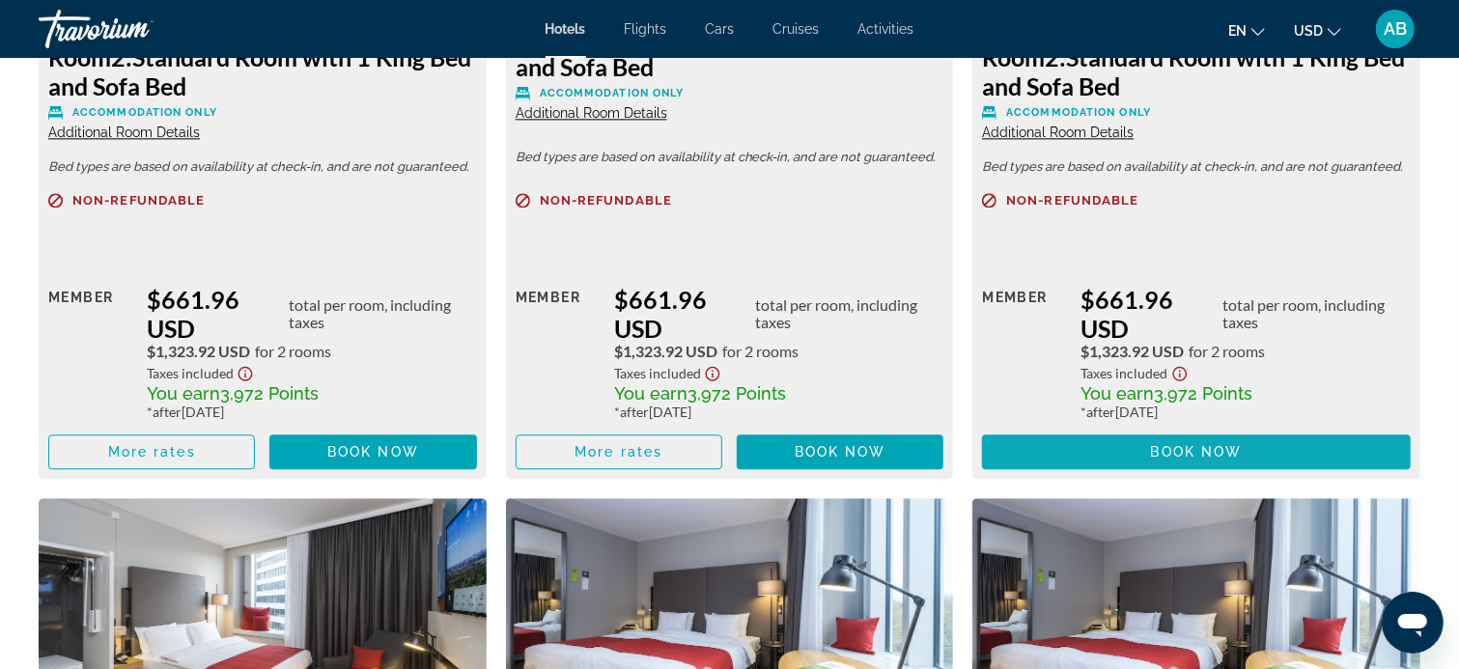
click at [1163, 444] on span "Book now" at bounding box center [1197, 451] width 92 height 15
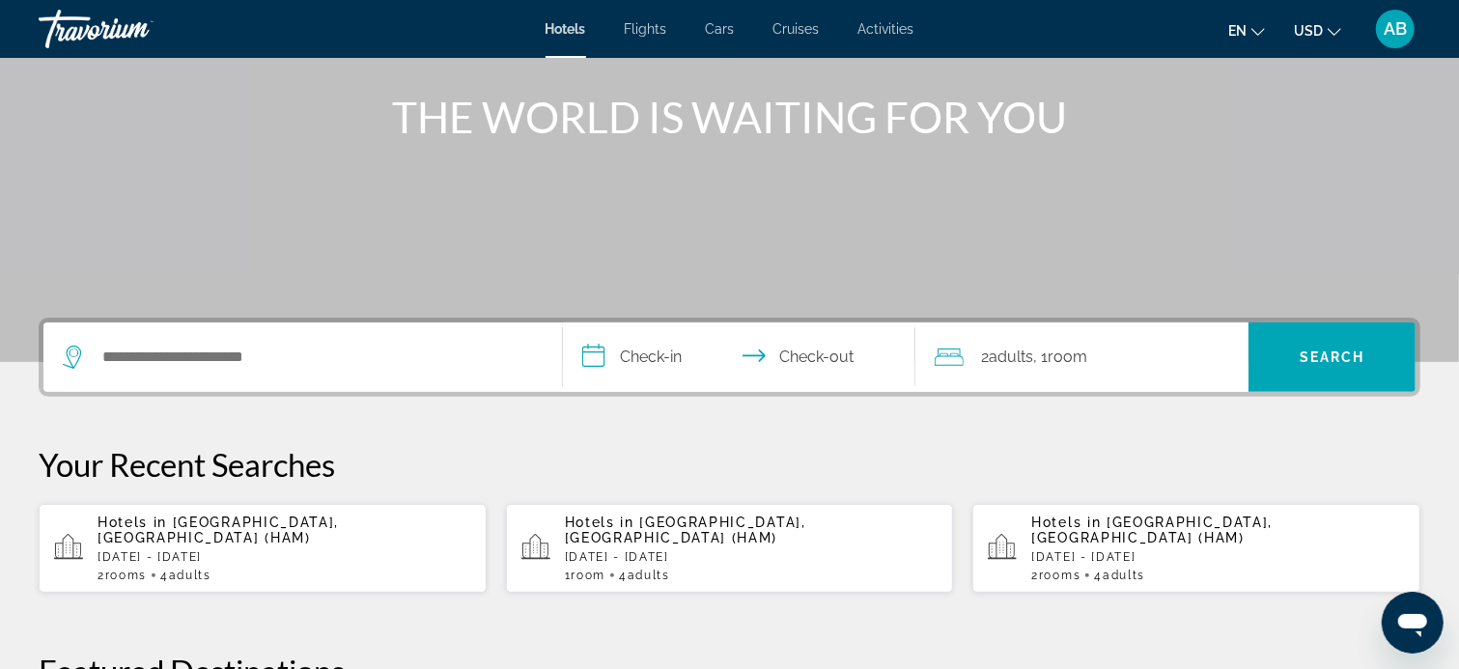
scroll to position [290, 0]
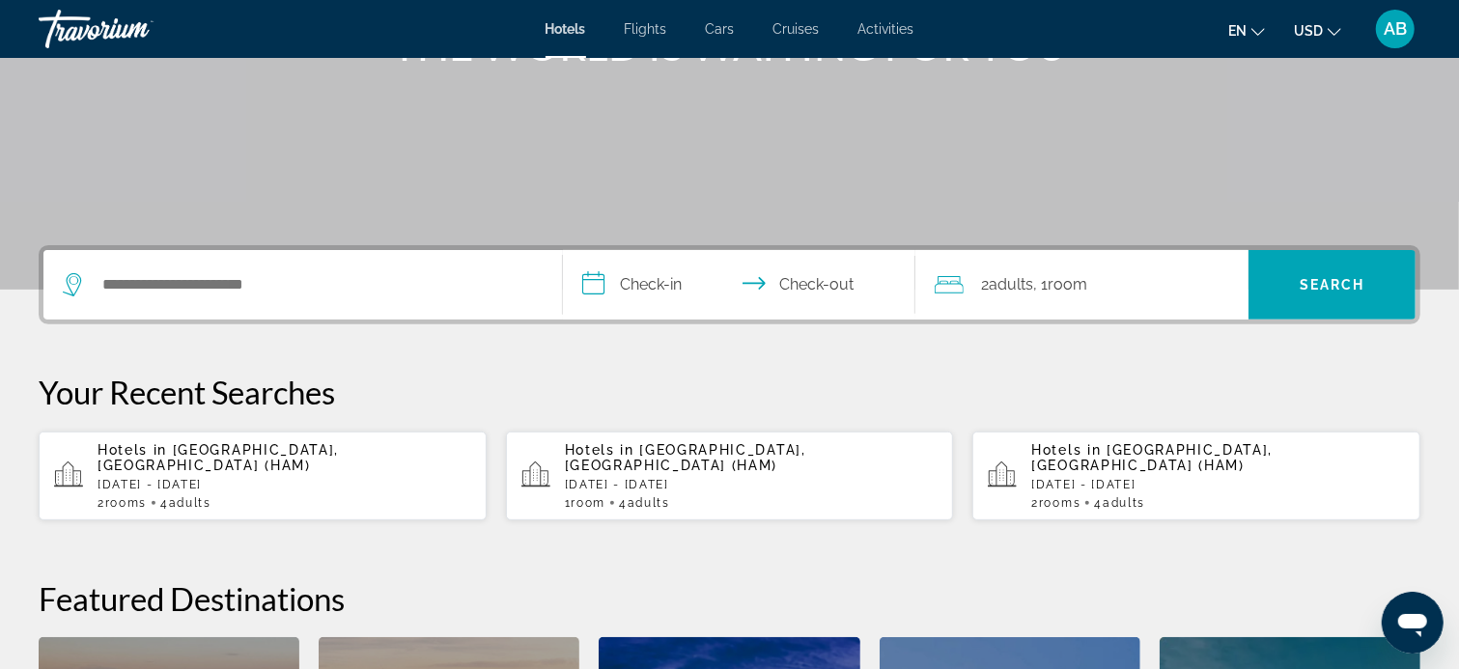
click at [1054, 478] on p "[DATE] - [DATE]" at bounding box center [1218, 485] width 374 height 14
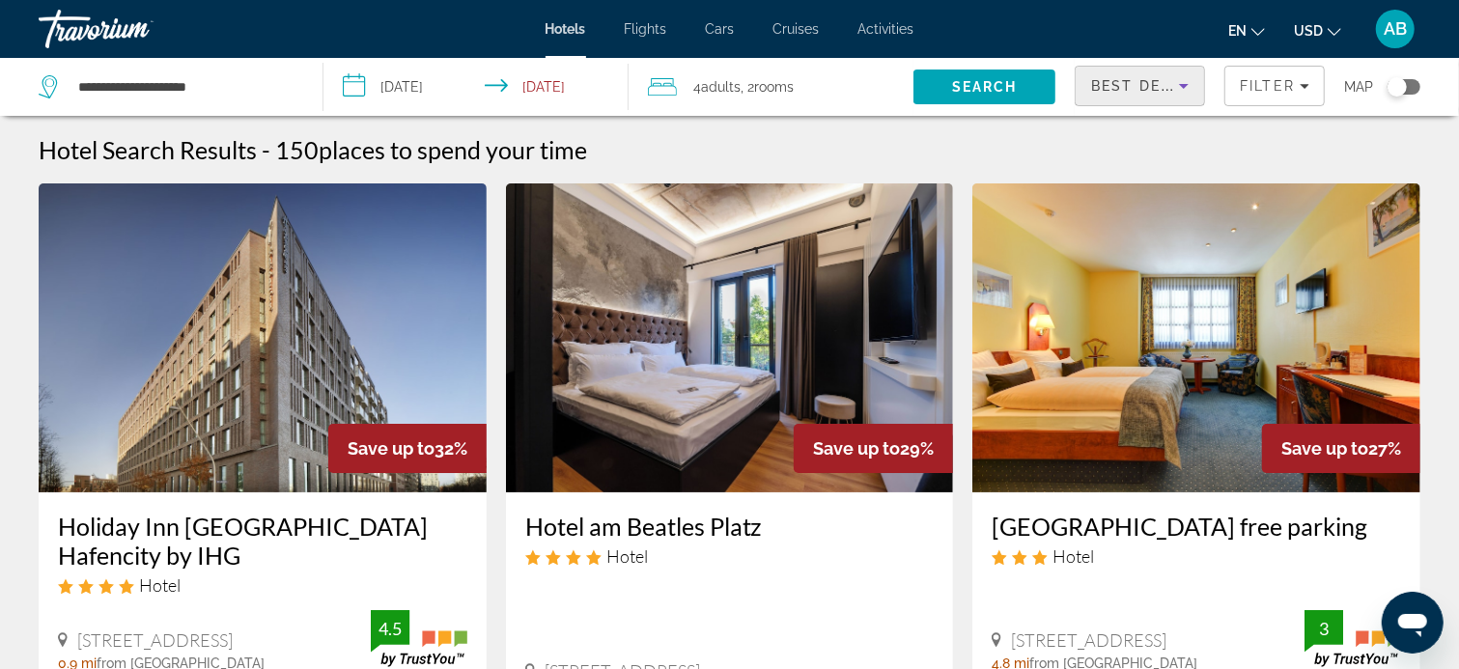
click at [1140, 84] on span "Best Deals" at bounding box center [1141, 85] width 100 height 15
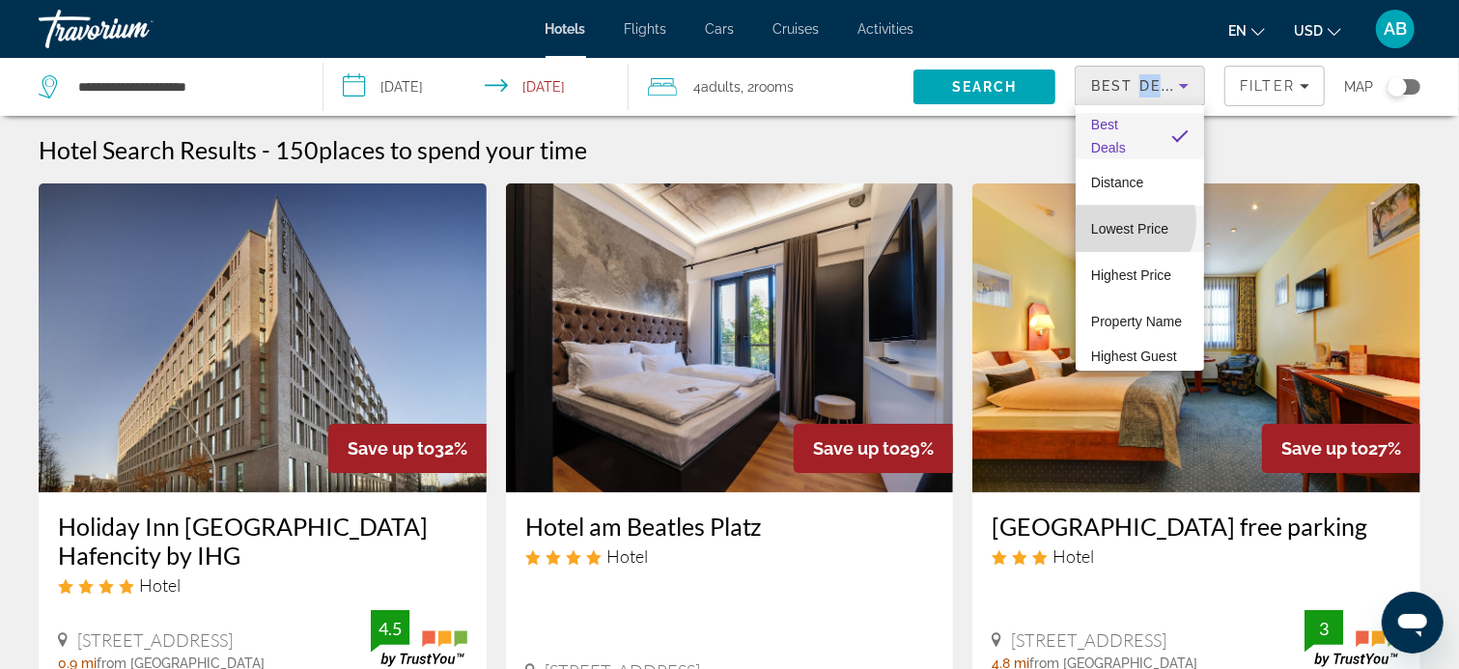
click at [1117, 221] on span "Lowest Price" at bounding box center [1129, 228] width 77 height 15
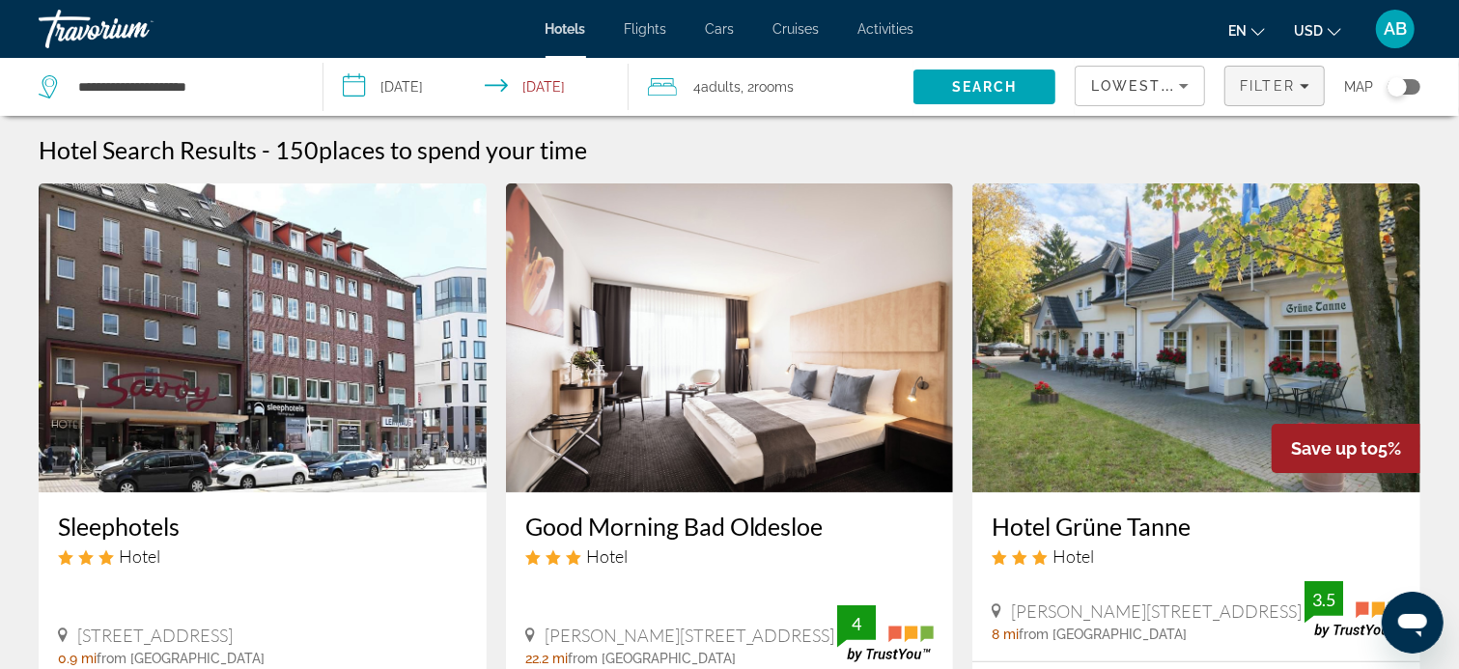
click at [1294, 84] on span "Filter" at bounding box center [1267, 85] width 55 height 15
click at [1300, 84] on icon "Filters" at bounding box center [1305, 86] width 10 height 5
click at [1277, 84] on span "Filter" at bounding box center [1267, 85] width 55 height 15
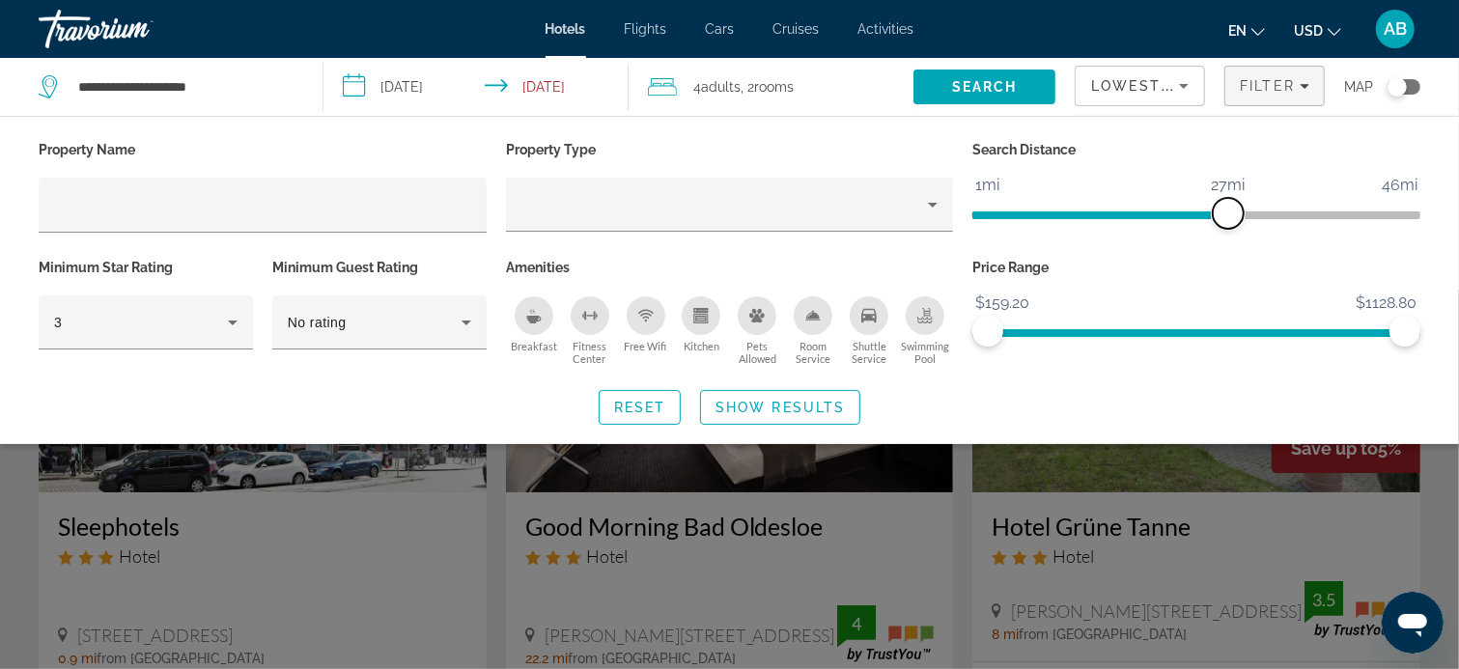
drag, startPoint x: 1264, startPoint y: 211, endPoint x: 1233, endPoint y: 214, distance: 31.0
click at [1233, 214] on span "ngx-slider" at bounding box center [1228, 213] width 31 height 31
drag, startPoint x: 1222, startPoint y: 216, endPoint x: 1147, endPoint y: 226, distance: 75.9
click at [1147, 226] on span "ngx-slider" at bounding box center [1154, 213] width 31 height 31
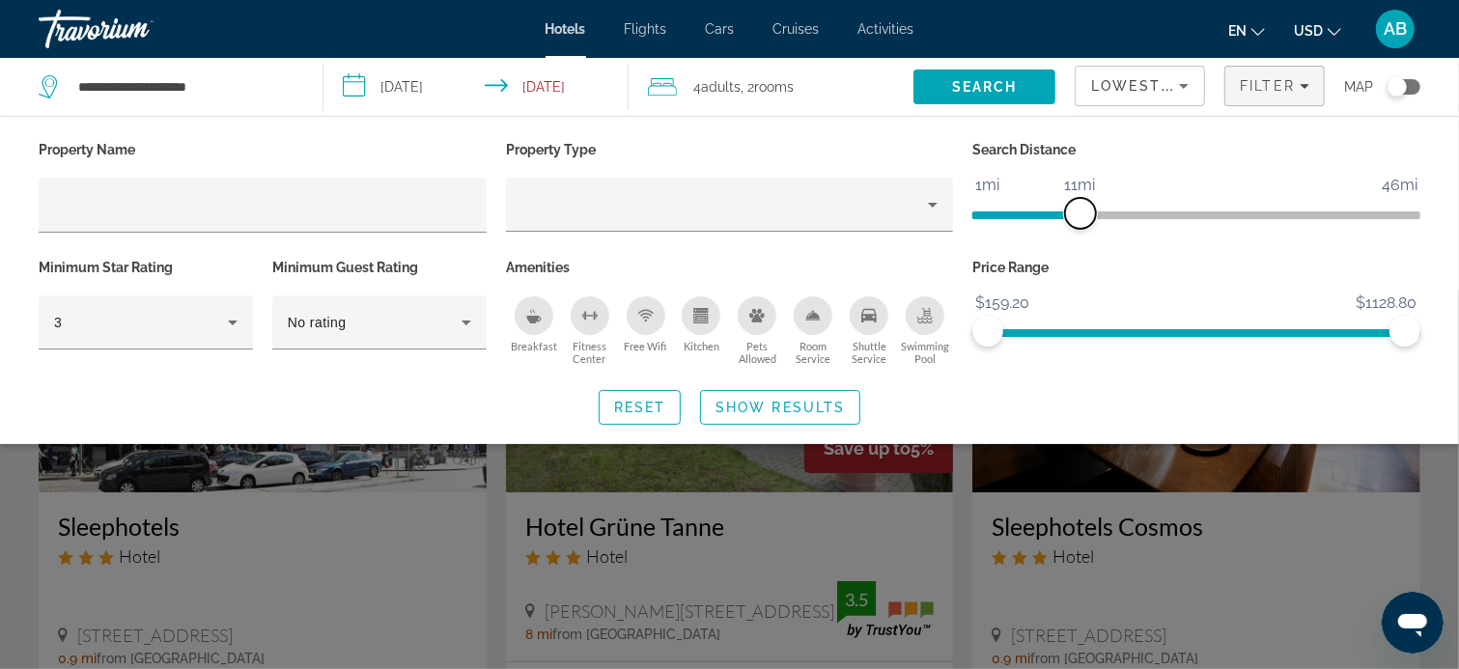
drag, startPoint x: 1147, startPoint y: 226, endPoint x: 1081, endPoint y: 231, distance: 65.8
click at [1081, 231] on div "Search Distance 1mi 46mi 11mi" at bounding box center [1196, 195] width 467 height 118
click at [1078, 210] on span "ngx-slider" at bounding box center [1080, 213] width 31 height 31
drag, startPoint x: 1404, startPoint y: 321, endPoint x: 1249, endPoint y: 337, distance: 155.3
click at [1249, 337] on span "ngx-slider-max" at bounding box center [1248, 331] width 31 height 31
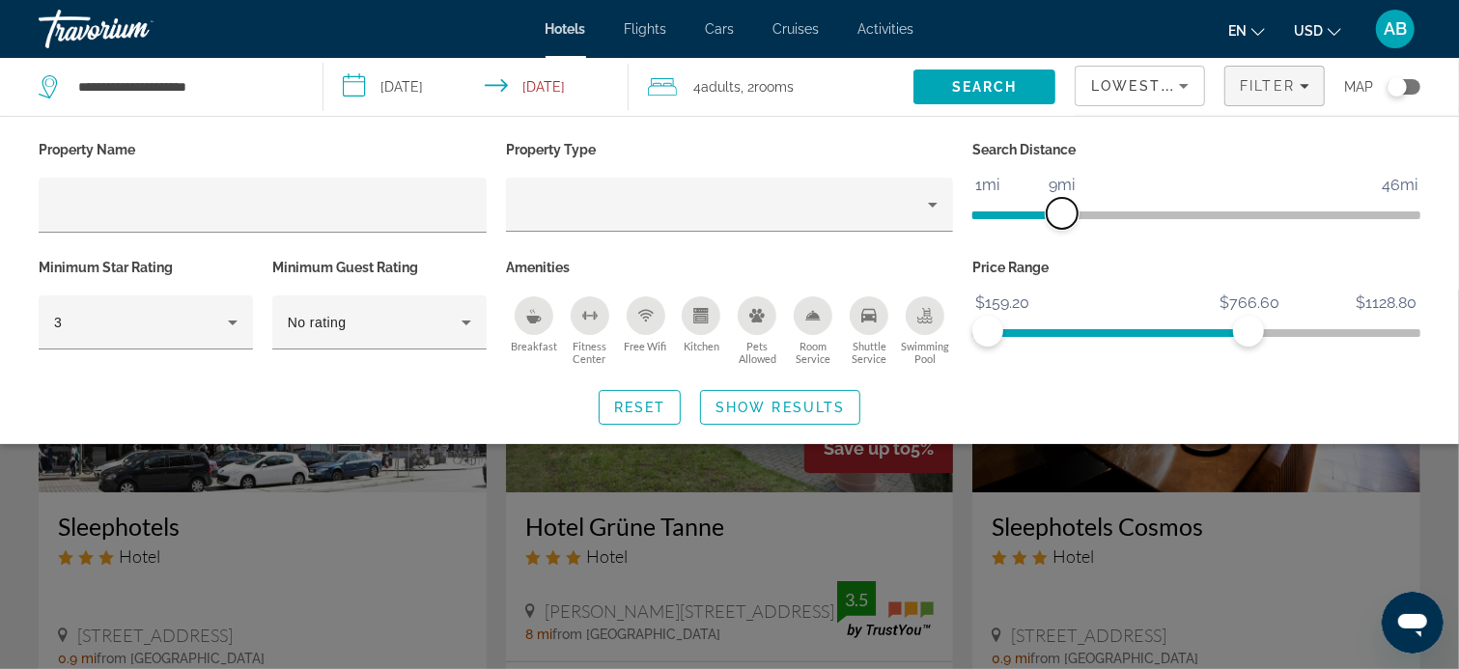
drag, startPoint x: 1081, startPoint y: 205, endPoint x: 1059, endPoint y: 213, distance: 23.8
click at [1059, 213] on span "ngx-slider" at bounding box center [1062, 213] width 31 height 31
click at [1308, 82] on icon "Filters" at bounding box center [1305, 86] width 10 height 10
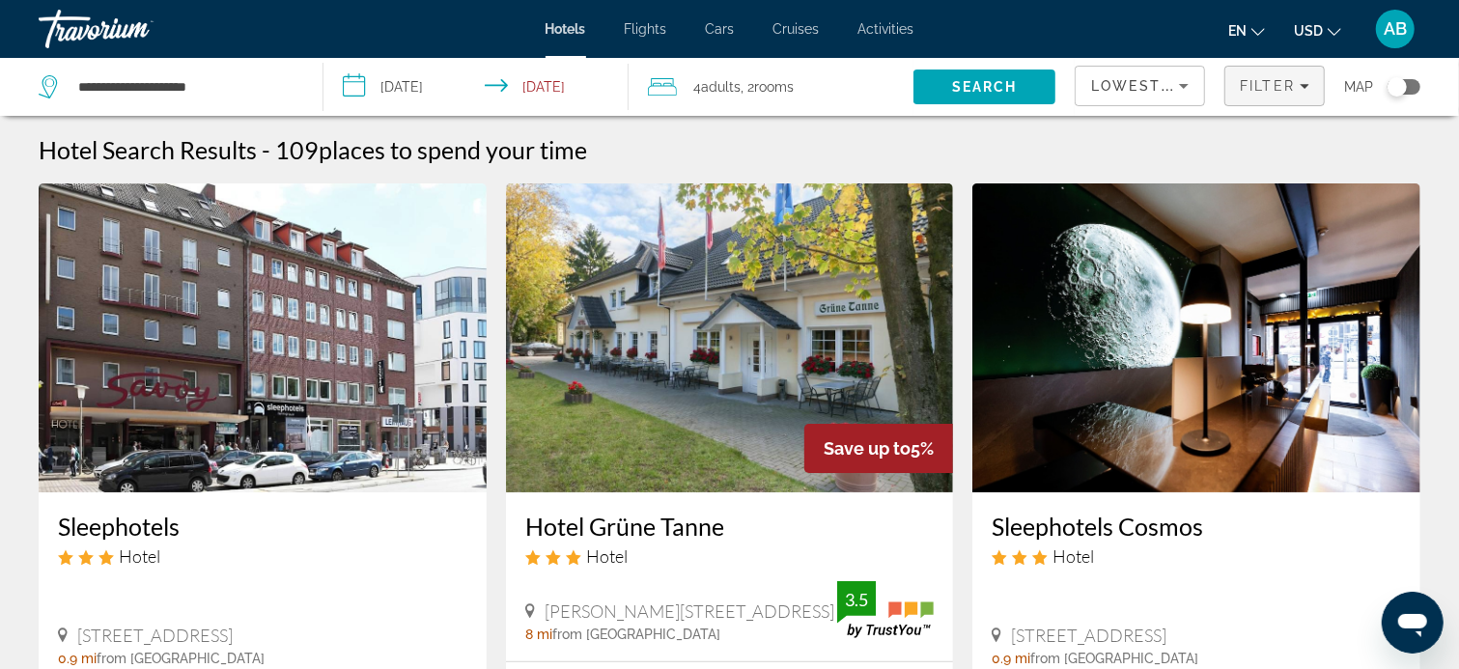
click at [1308, 83] on icon "Filters" at bounding box center [1305, 86] width 10 height 10
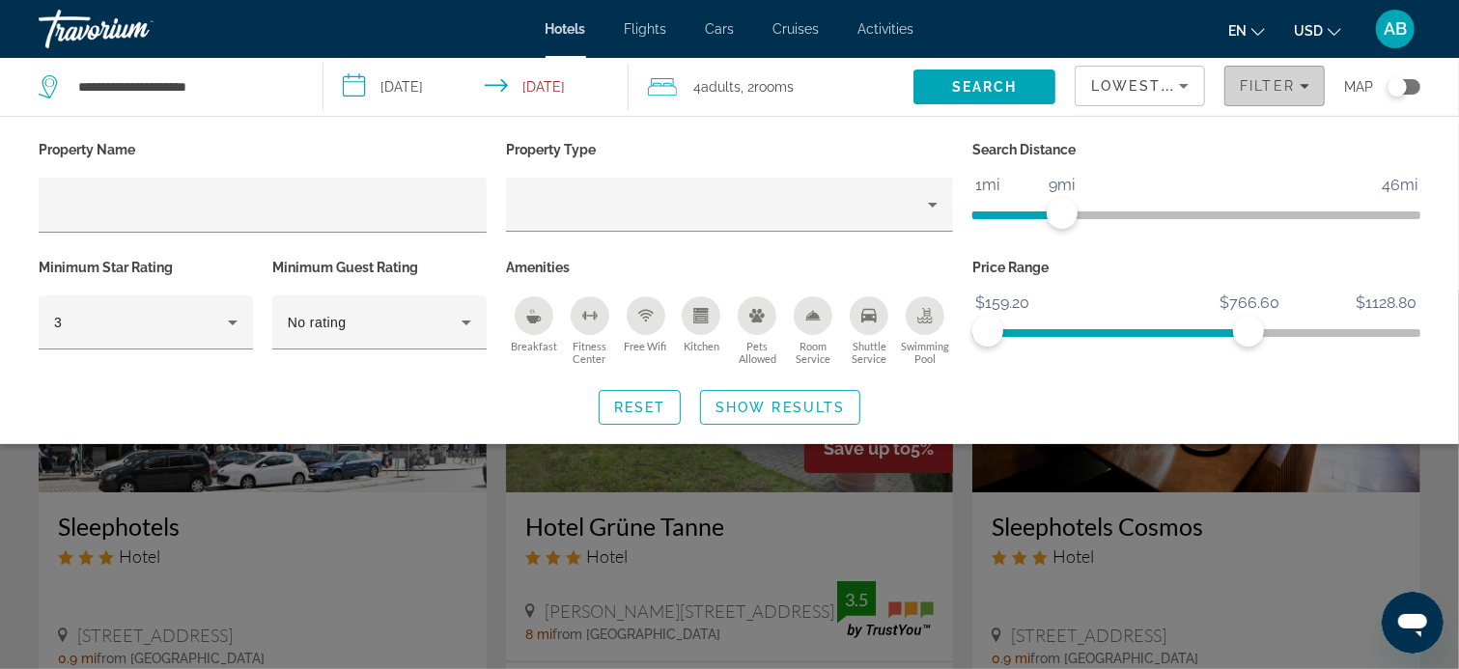
click at [1253, 87] on span "Filter" at bounding box center [1267, 85] width 55 height 15
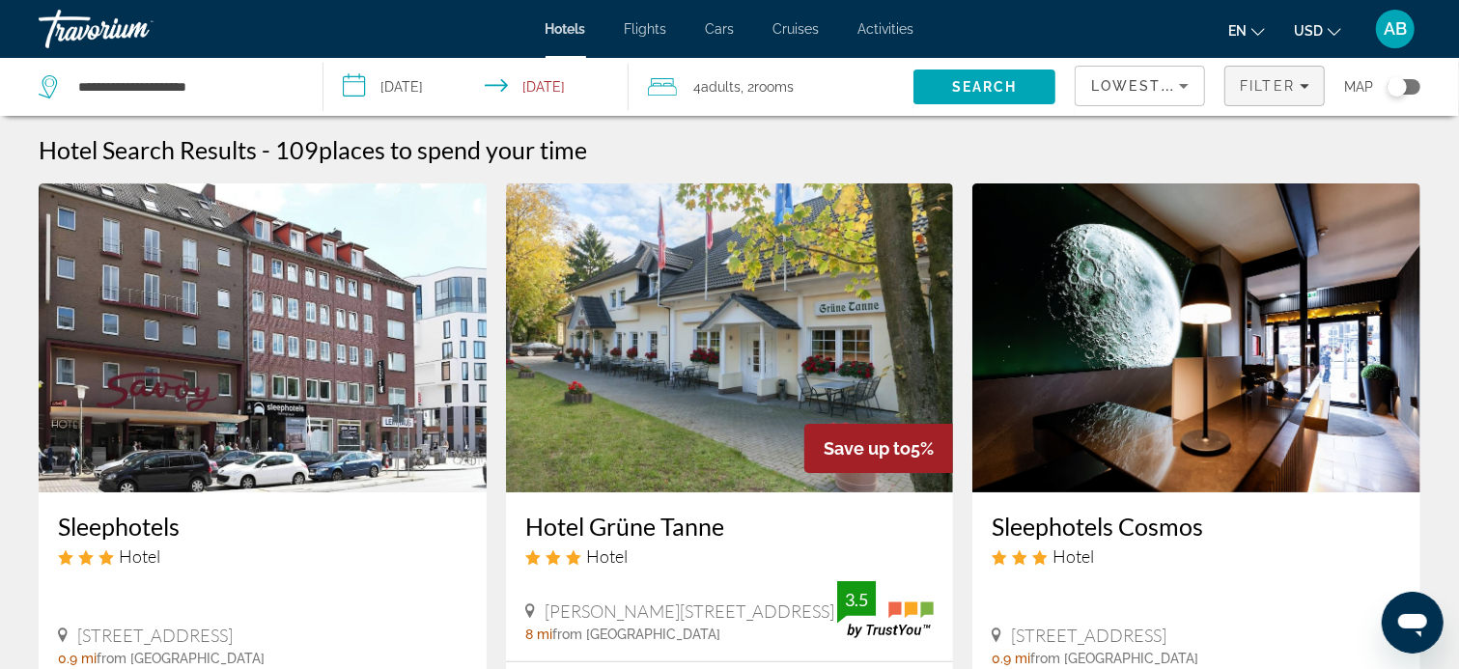
click at [1253, 87] on span "Filter" at bounding box center [1267, 85] width 55 height 15
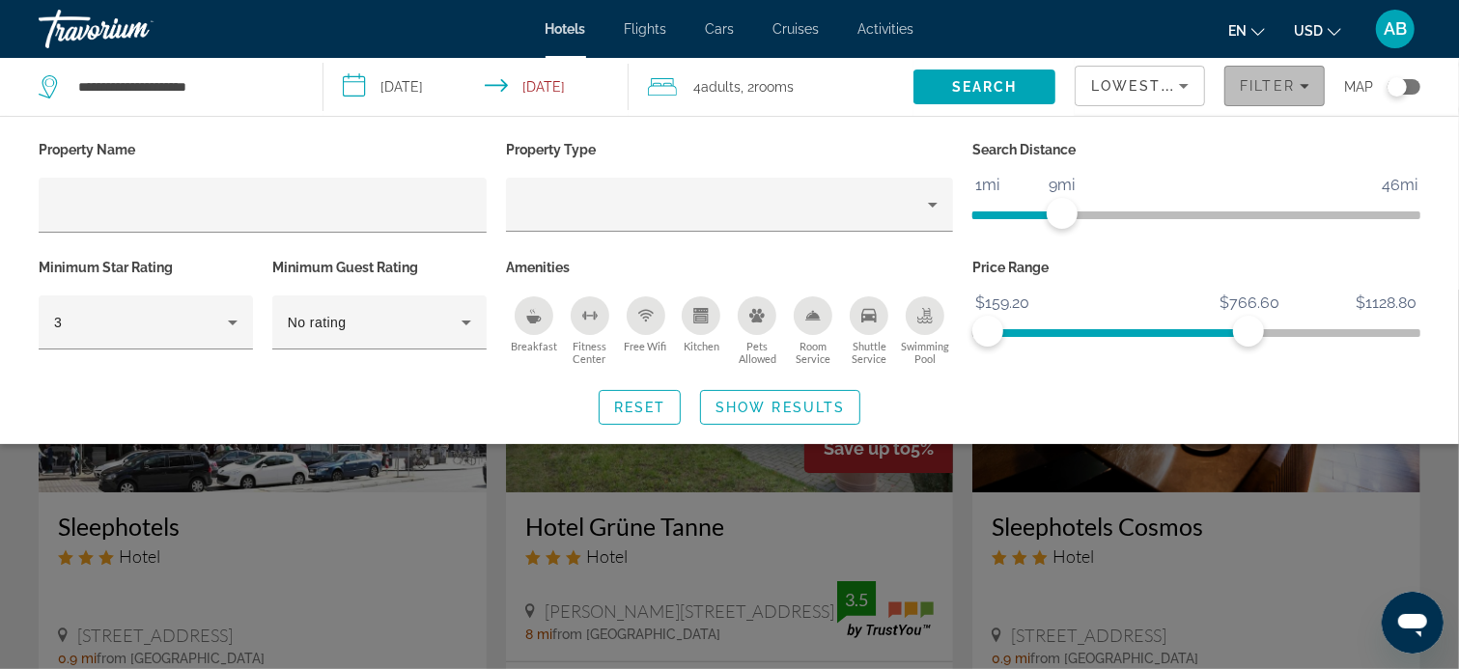
click at [1253, 87] on span "Filter" at bounding box center [1267, 85] width 55 height 15
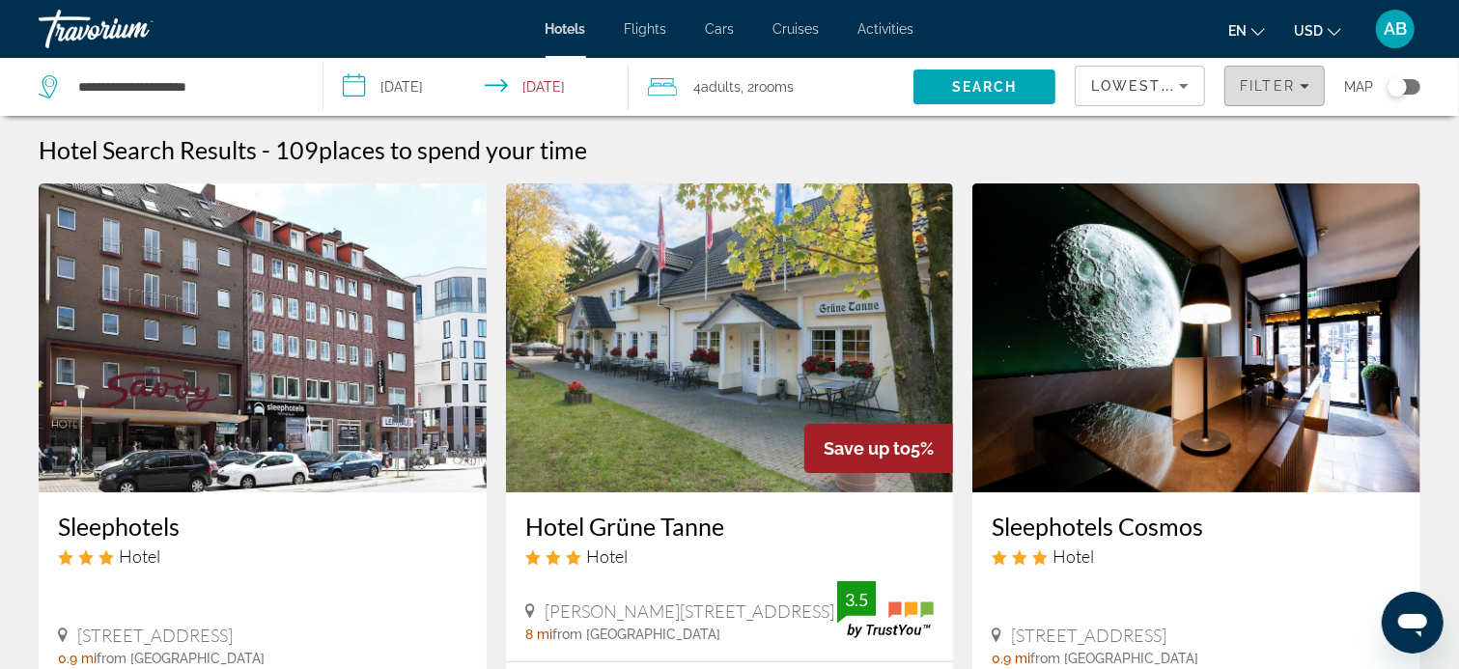
click at [1253, 87] on span "Filter" at bounding box center [1267, 85] width 55 height 15
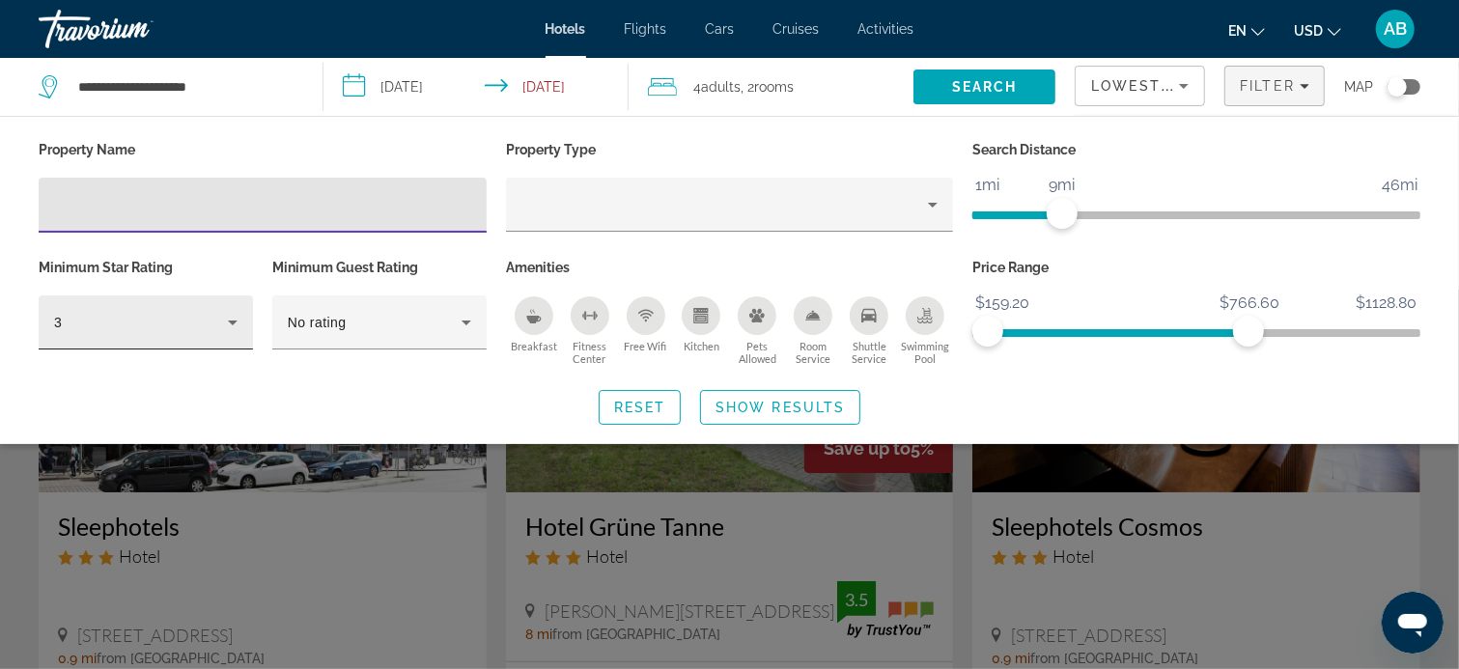
click at [235, 321] on icon "Hotel Filters" at bounding box center [233, 323] width 10 height 5
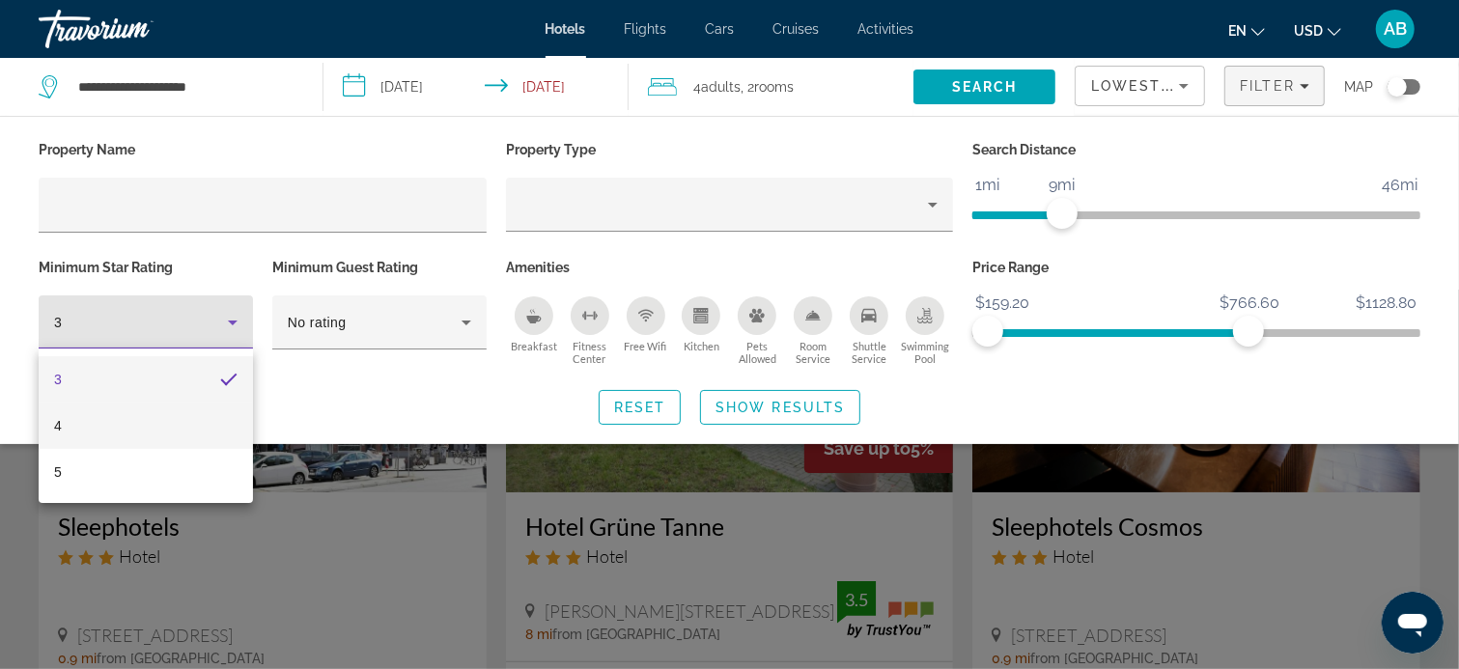
click at [186, 424] on mat-option "4" at bounding box center [146, 426] width 214 height 46
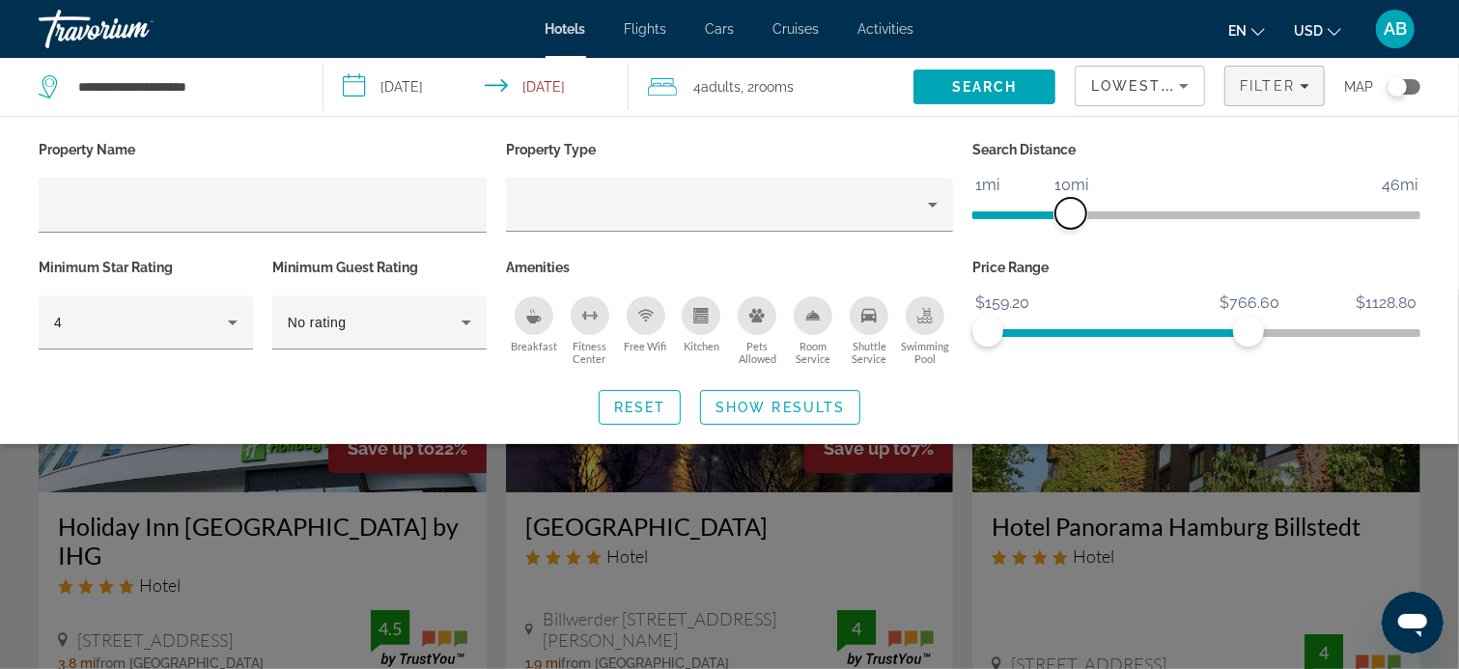
drag, startPoint x: 1057, startPoint y: 205, endPoint x: 1069, endPoint y: 205, distance: 11.6
click at [1069, 205] on span "ngx-slider" at bounding box center [1070, 213] width 31 height 31
click at [1255, 328] on span "ngx-slider-max" at bounding box center [1248, 331] width 31 height 31
drag, startPoint x: 1255, startPoint y: 328, endPoint x: 1284, endPoint y: 328, distance: 29.0
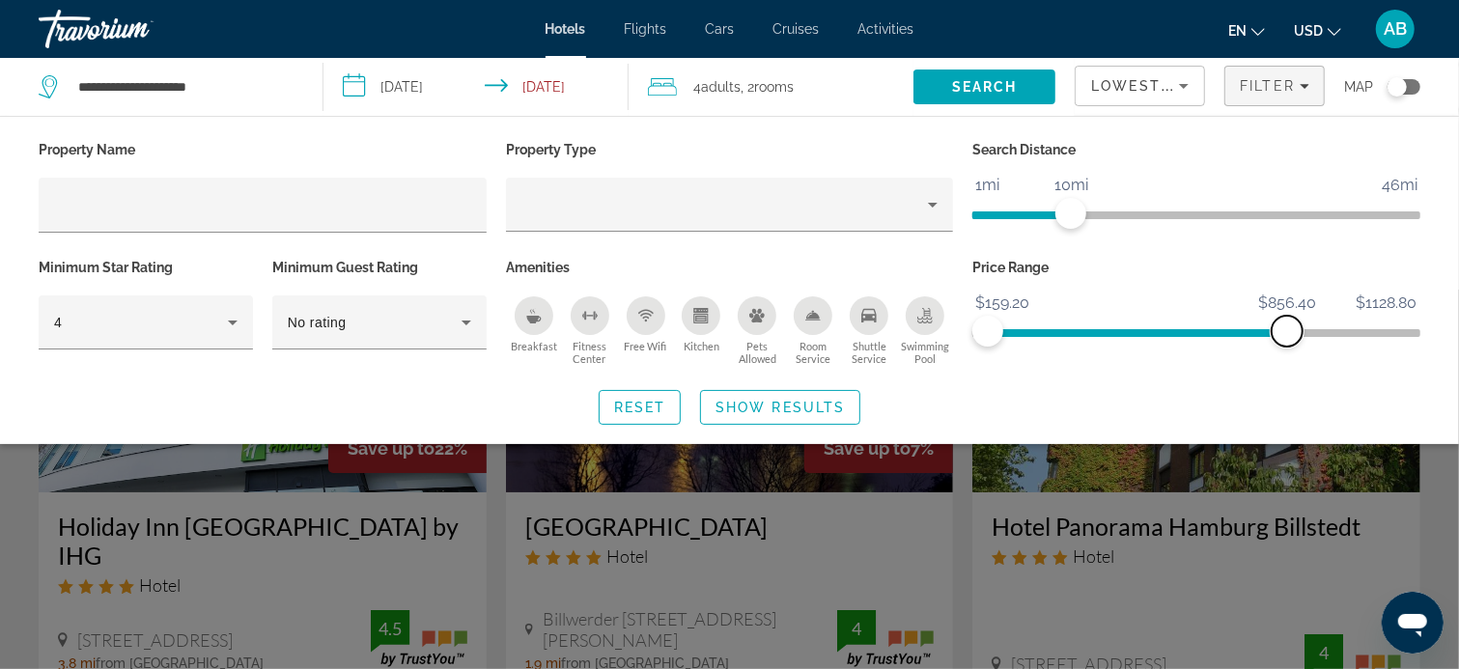
click at [1285, 328] on span "ngx-slider-max" at bounding box center [1287, 331] width 31 height 31
click at [782, 404] on span "Show Results" at bounding box center [779, 407] width 129 height 15
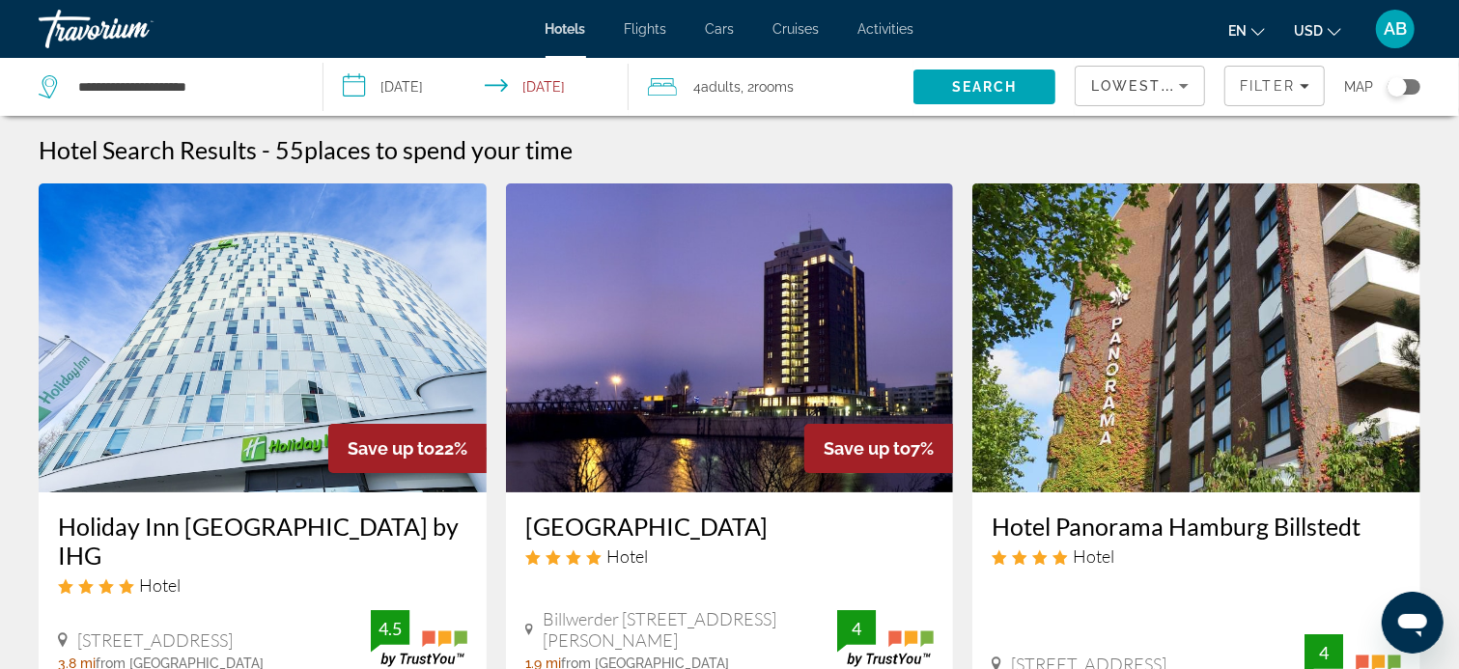
click at [729, 89] on span "Adults" at bounding box center [722, 86] width 40 height 15
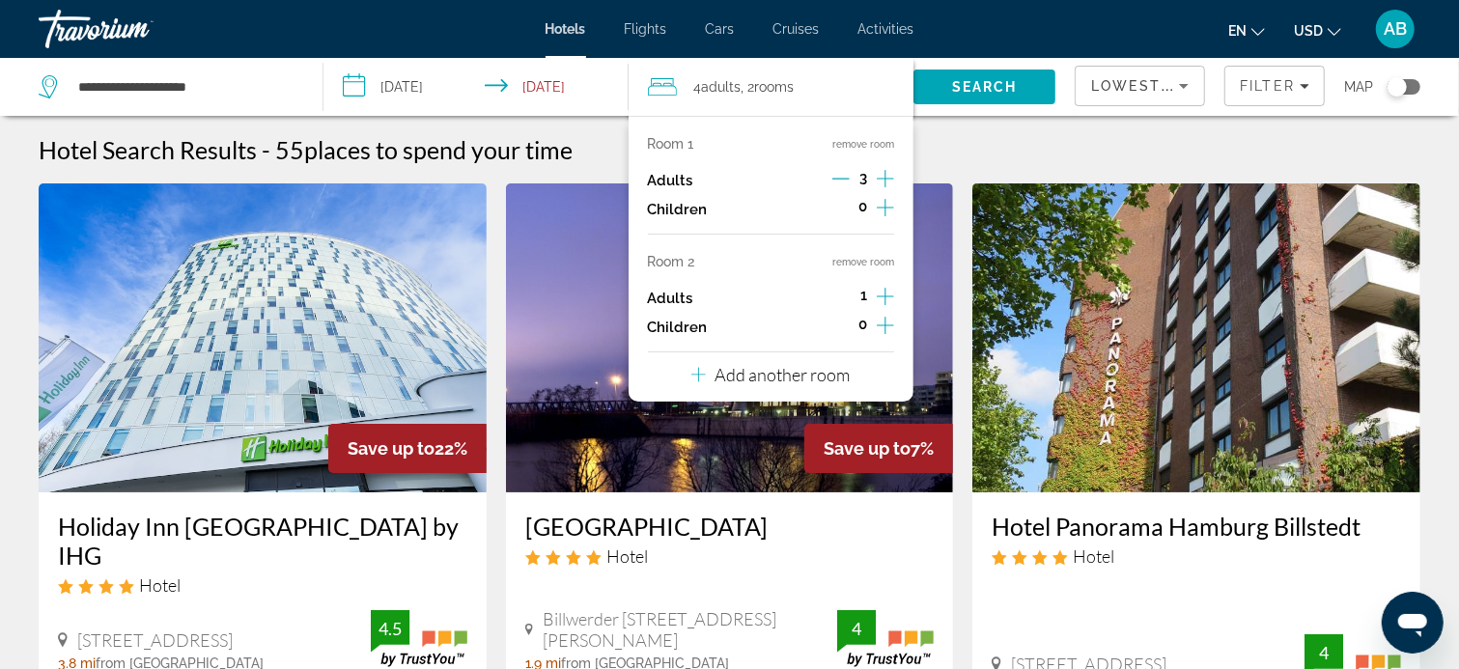
click at [845, 174] on icon "Decrement adults" at bounding box center [840, 178] width 17 height 17
click at [885, 294] on icon "Increment adults" at bounding box center [885, 296] width 17 height 23
click at [1029, 146] on div "Hotel Search Results - 55 places to spend your time" at bounding box center [730, 149] width 1382 height 29
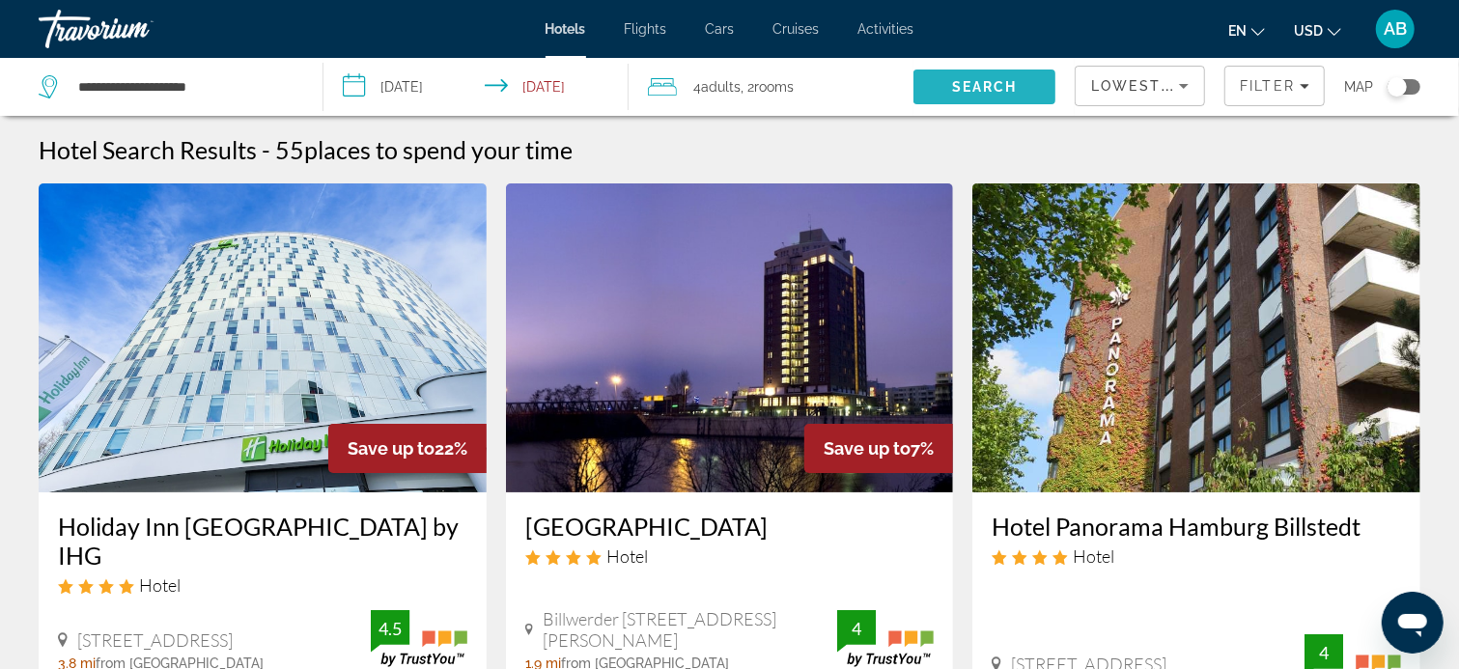
click at [987, 88] on span "Search" at bounding box center [985, 86] width 66 height 15
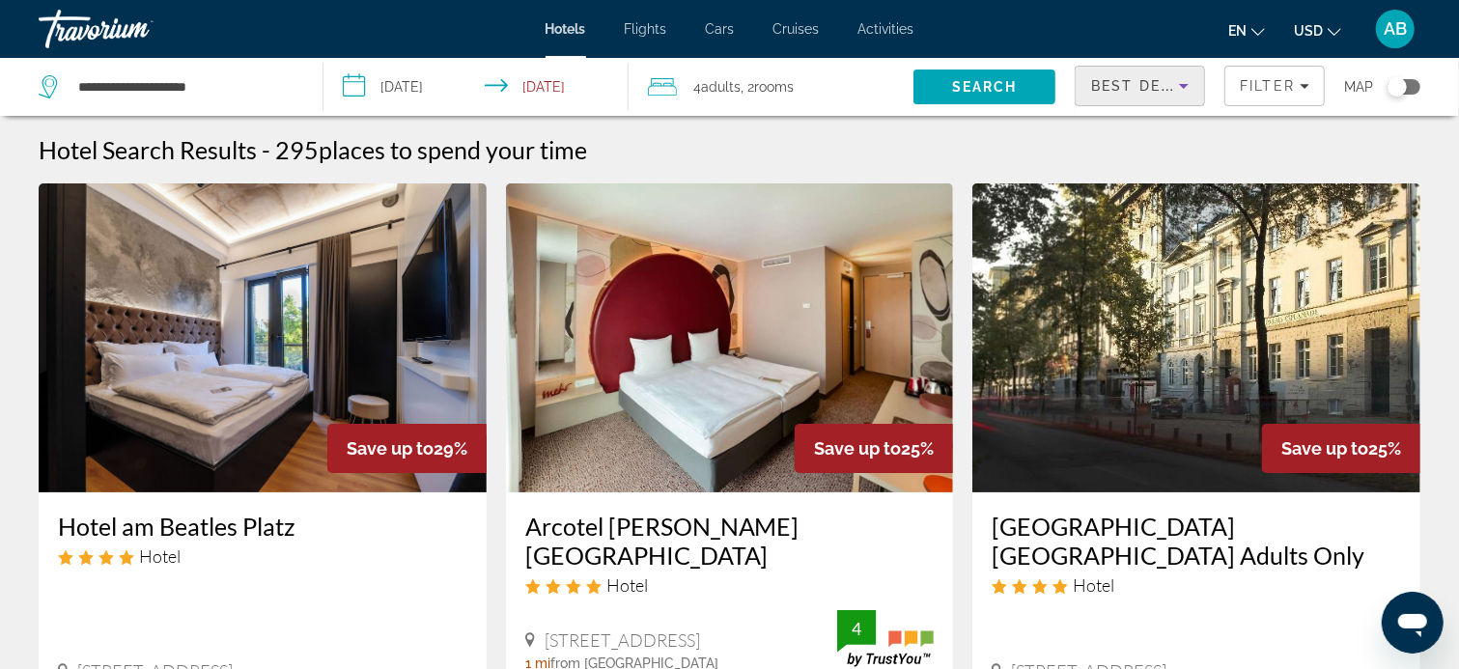
click at [1184, 86] on icon "Sort by" at bounding box center [1184, 86] width 10 height 5
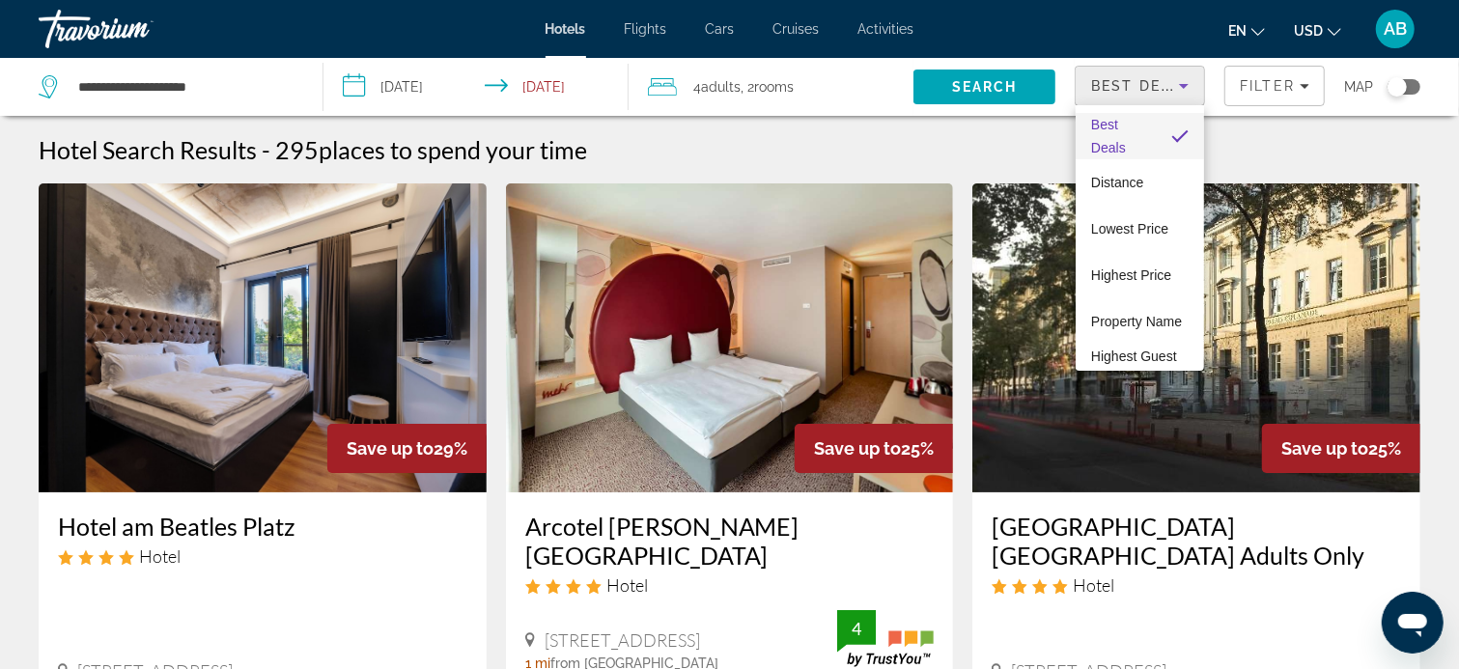
click at [1291, 82] on div at bounding box center [729, 334] width 1459 height 669
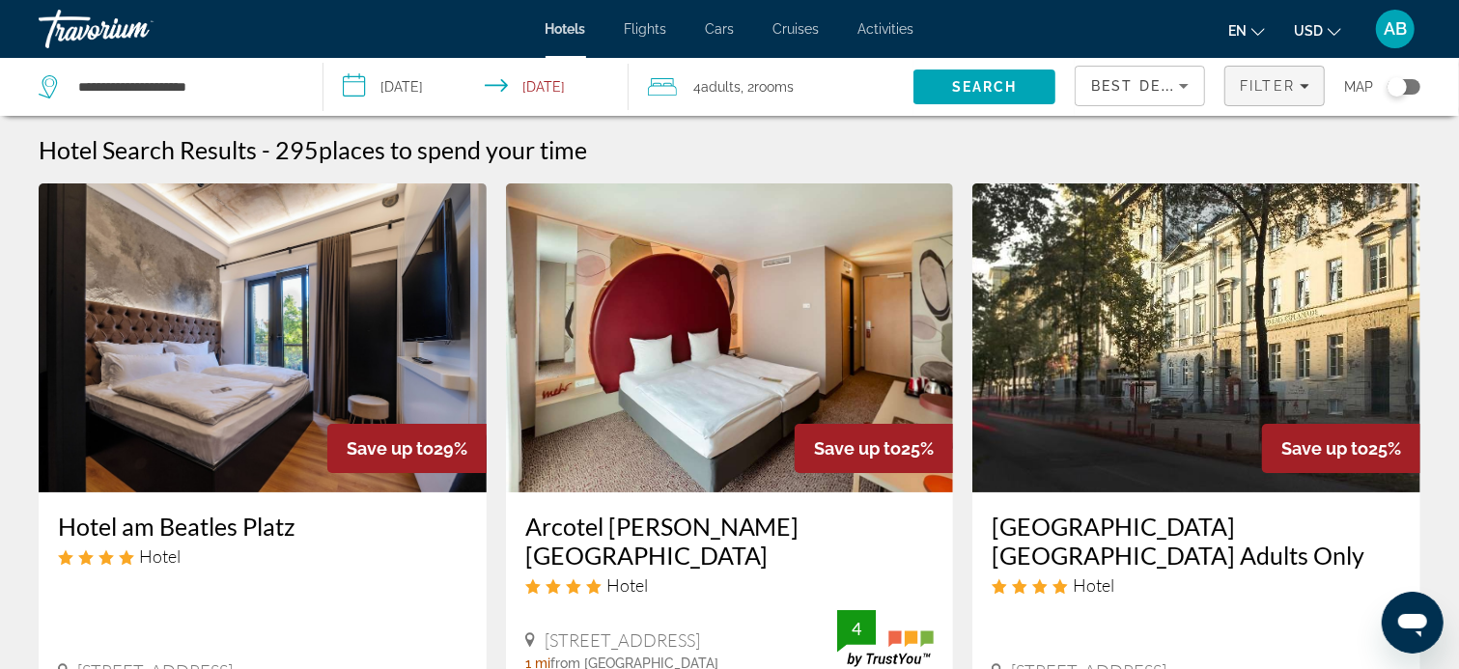
click at [1296, 87] on div "Filter" at bounding box center [1275, 85] width 70 height 15
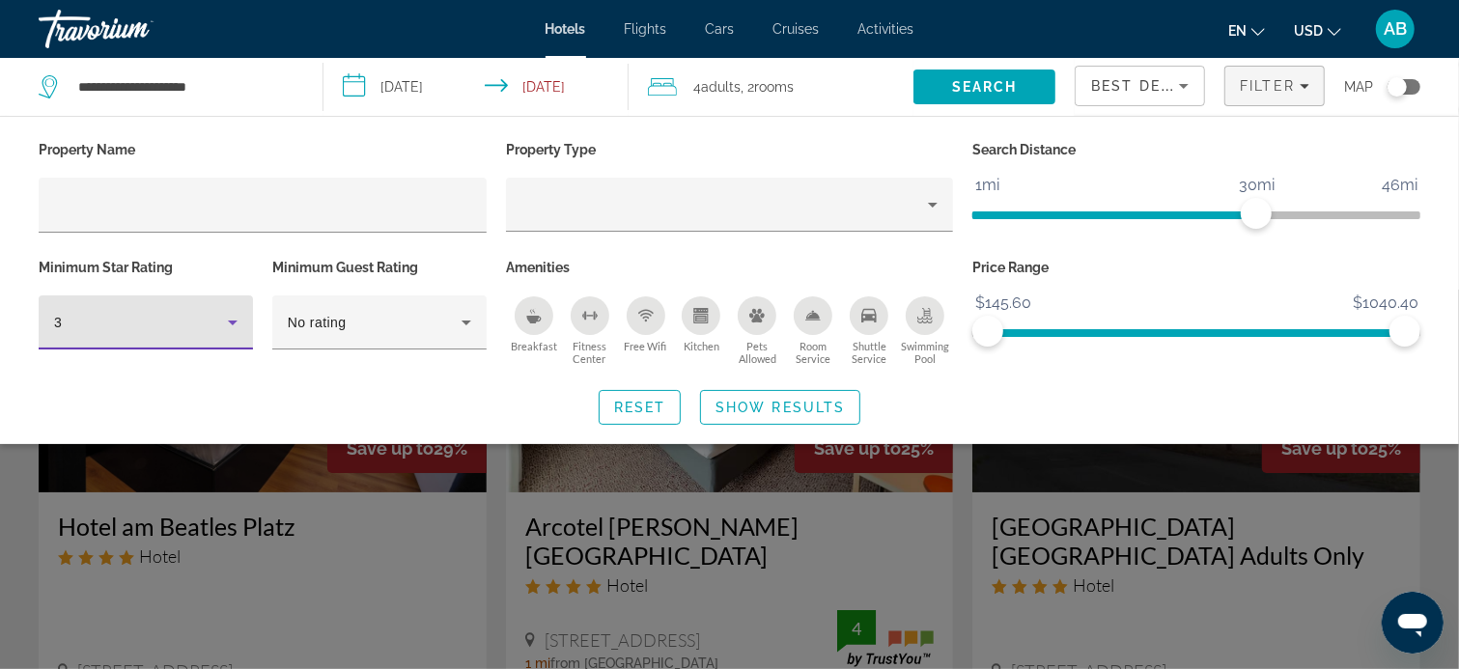
click at [232, 322] on icon "Hotel Filters" at bounding box center [233, 323] width 10 height 5
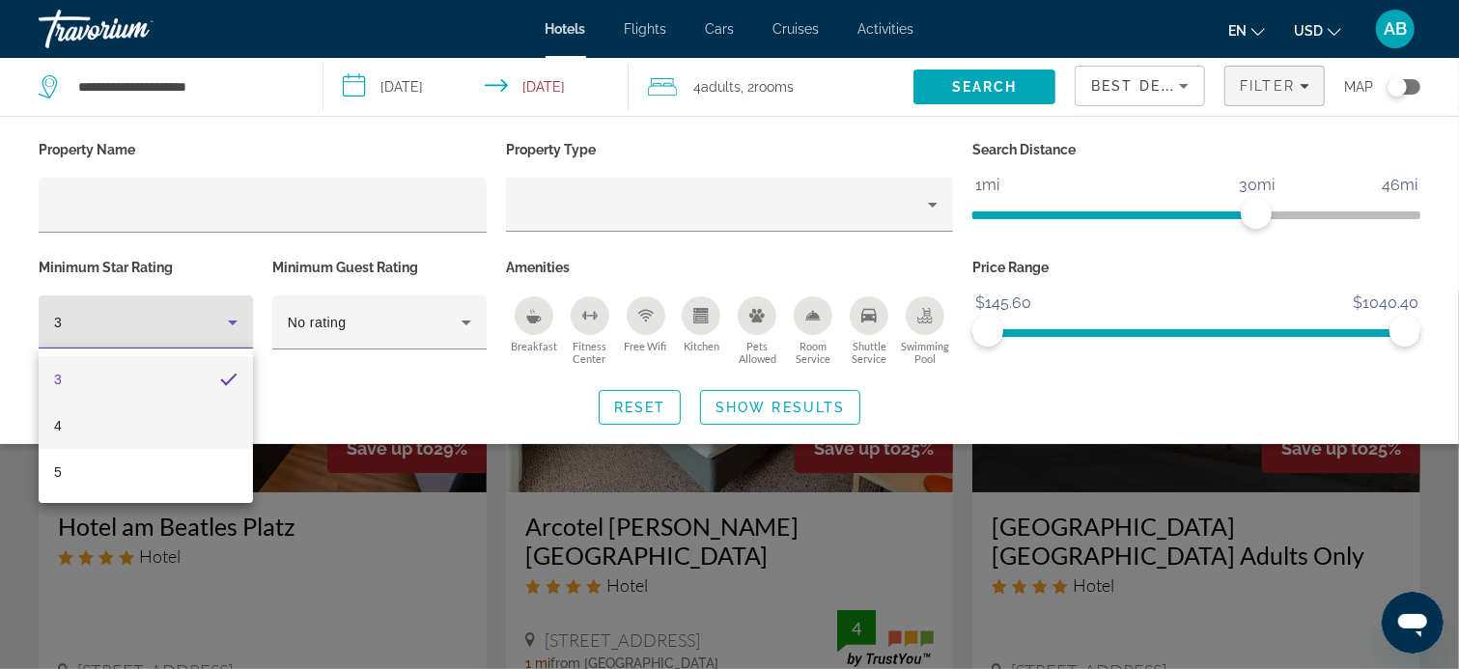
click at [196, 421] on mat-option "4" at bounding box center [146, 426] width 214 height 46
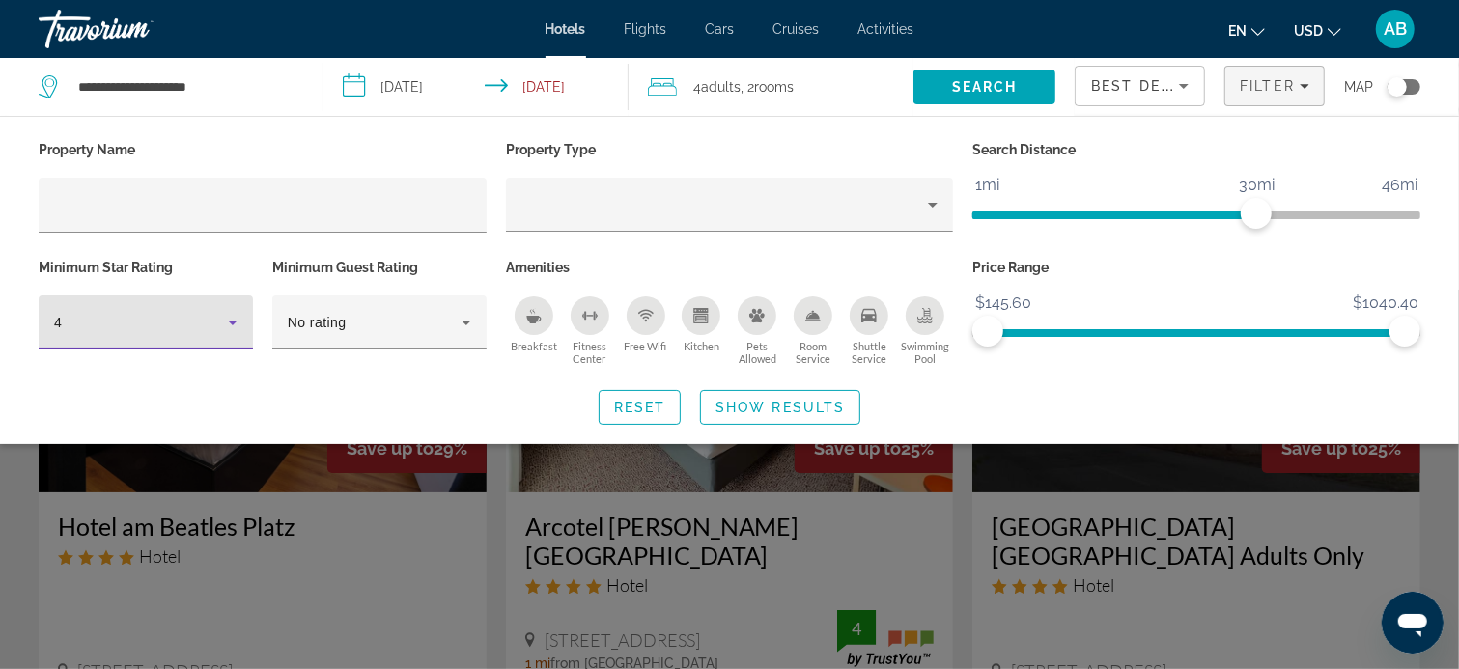
click at [1145, 82] on span "Best Deals" at bounding box center [1141, 85] width 100 height 15
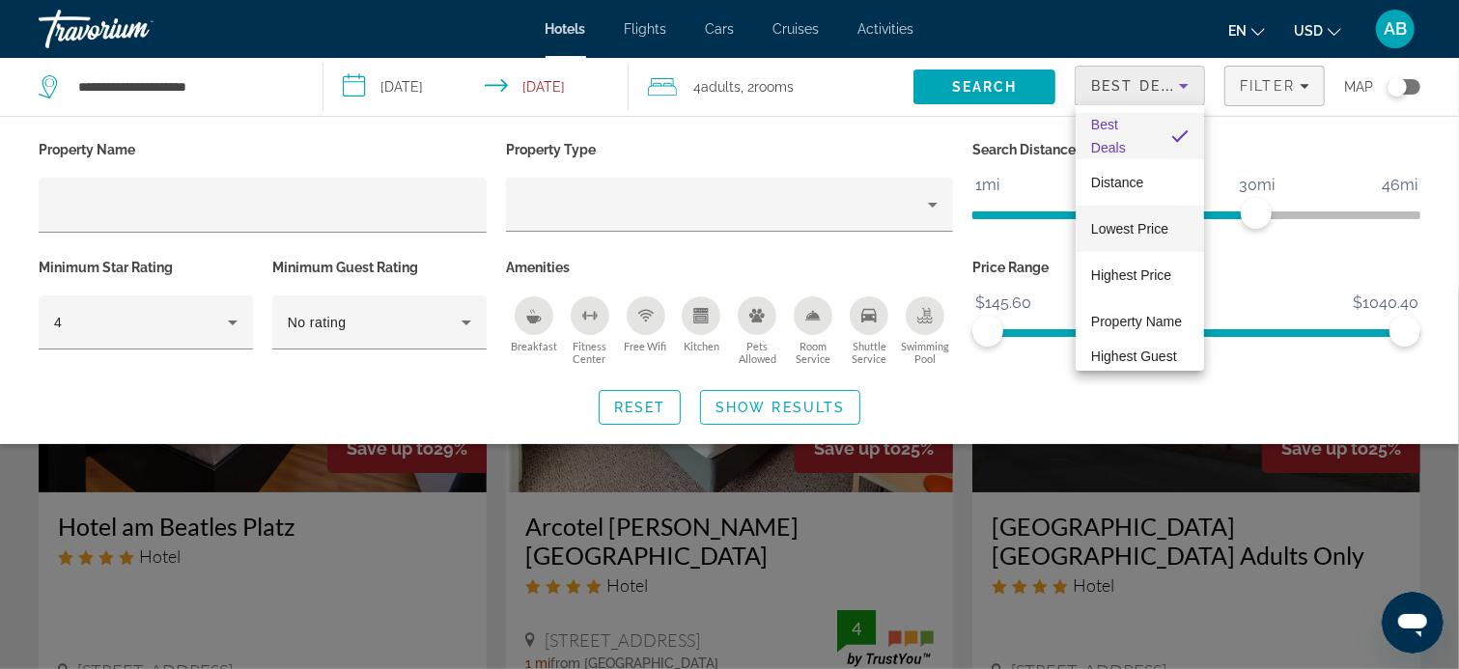
click at [1117, 227] on span "Lowest Price" at bounding box center [1129, 228] width 77 height 15
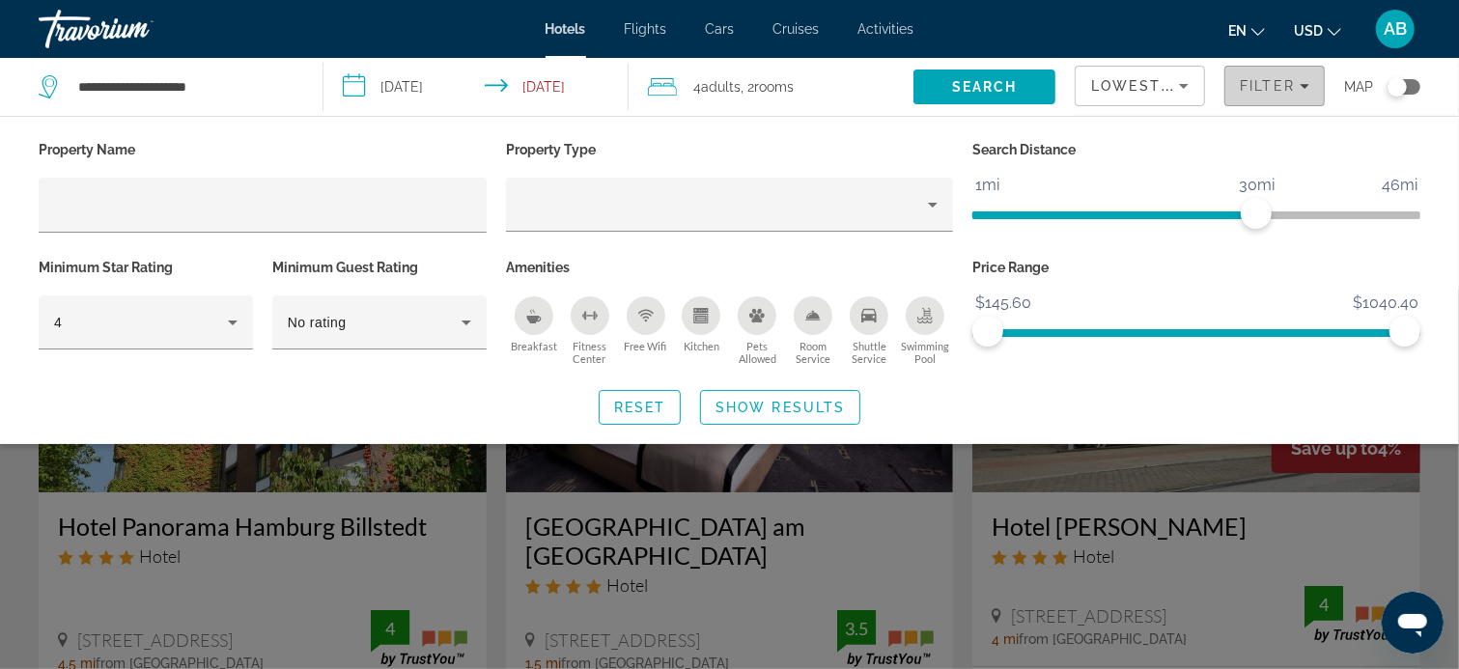
click at [1300, 89] on icon "Filters" at bounding box center [1305, 86] width 10 height 10
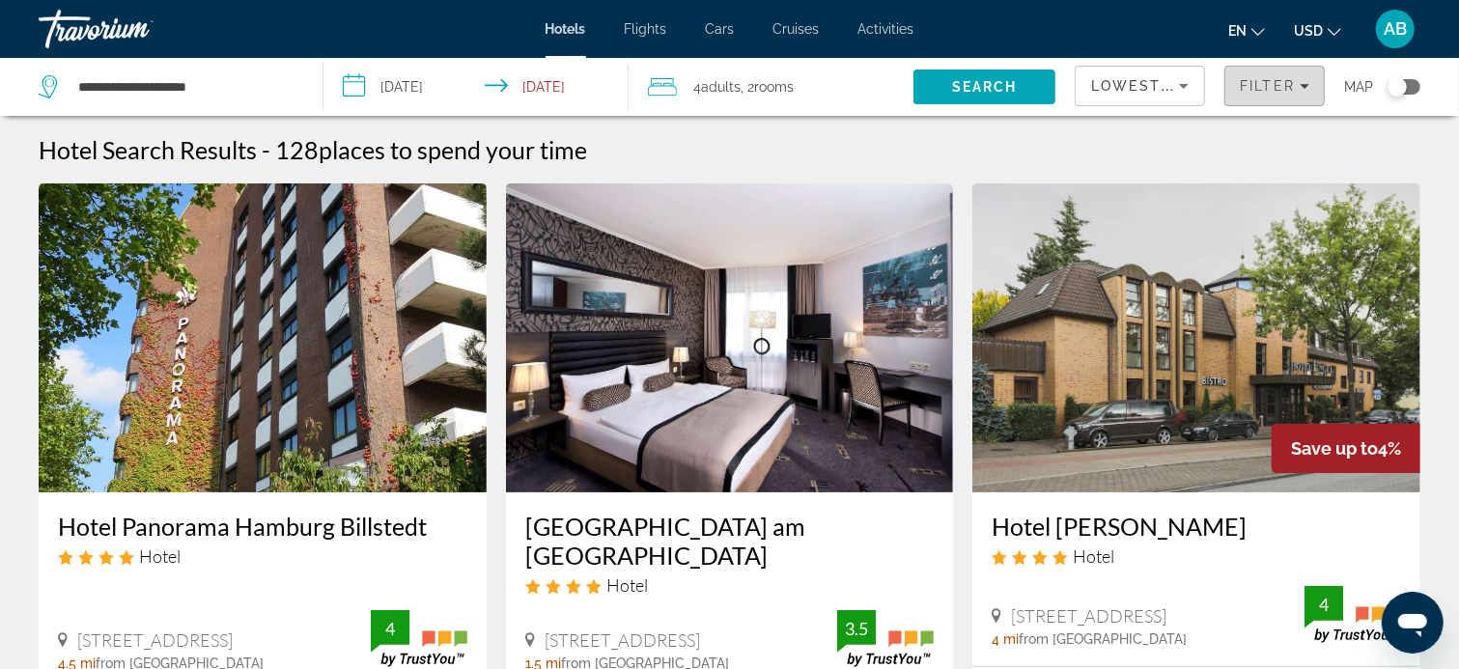
click at [1259, 82] on span "Filter" at bounding box center [1267, 85] width 55 height 15
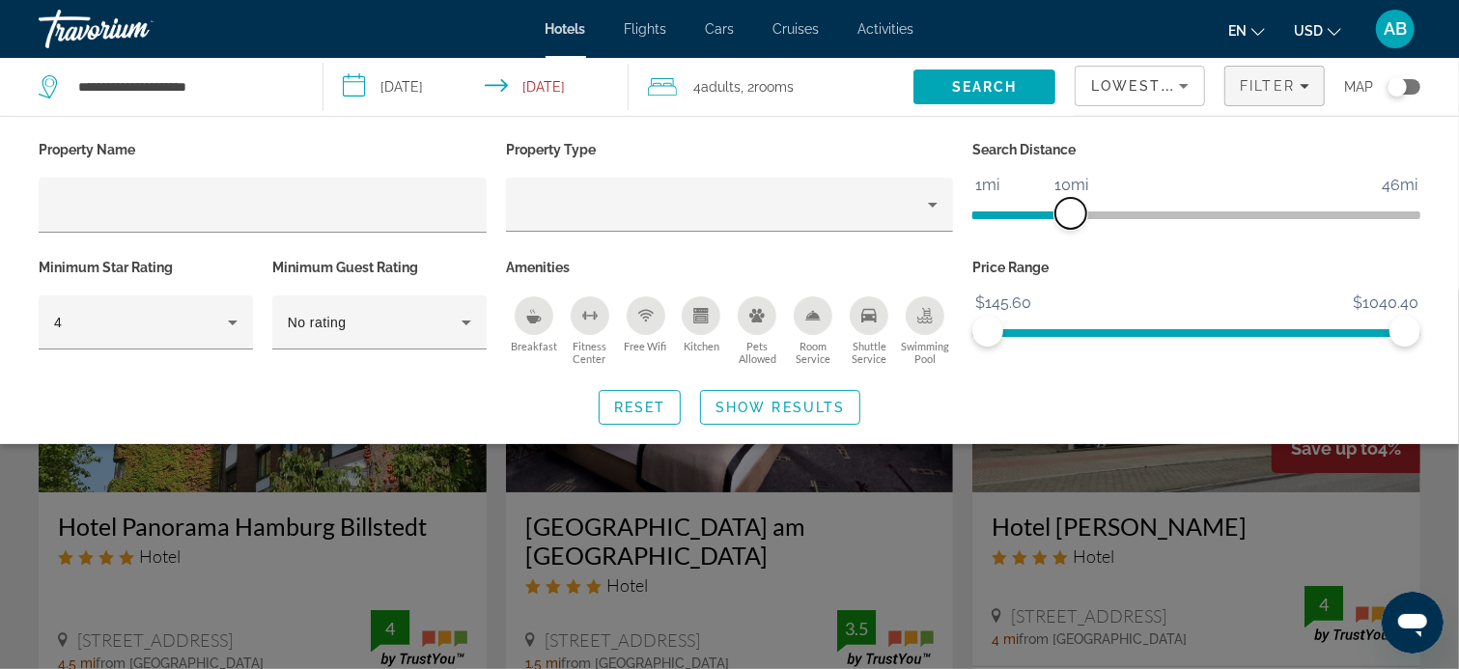
drag, startPoint x: 1263, startPoint y: 211, endPoint x: 1073, endPoint y: 221, distance: 190.4
click at [1073, 221] on span "ngx-slider" at bounding box center [1070, 213] width 31 height 31
click at [768, 400] on span "Show Results" at bounding box center [779, 407] width 129 height 15
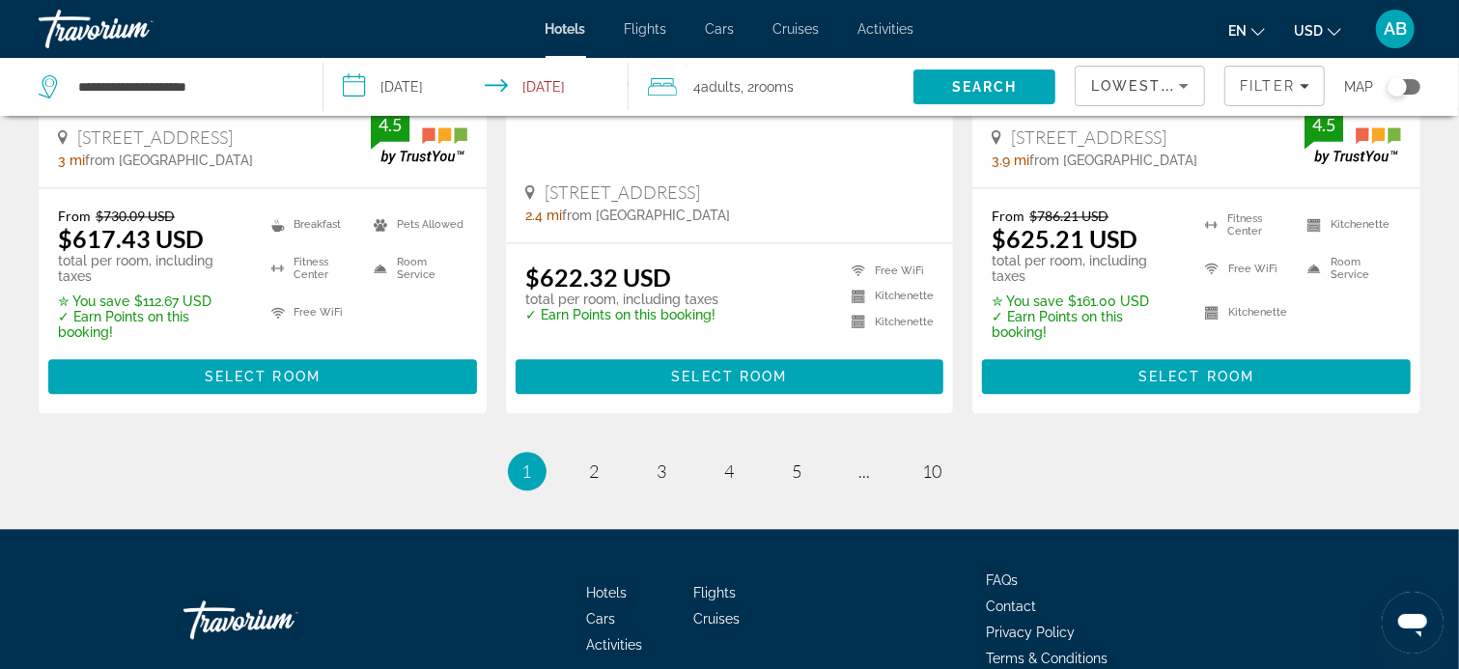
scroll to position [2766, 0]
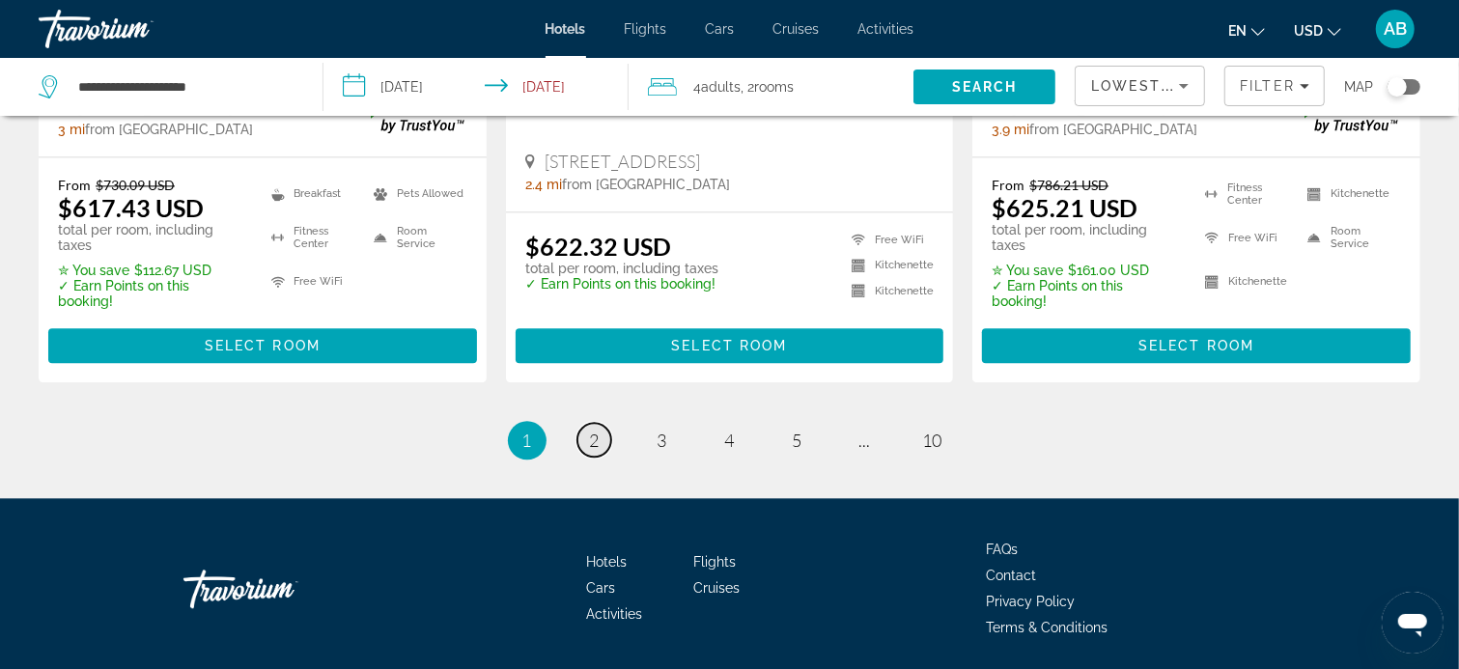
click at [592, 430] on span "2" at bounding box center [595, 440] width 10 height 21
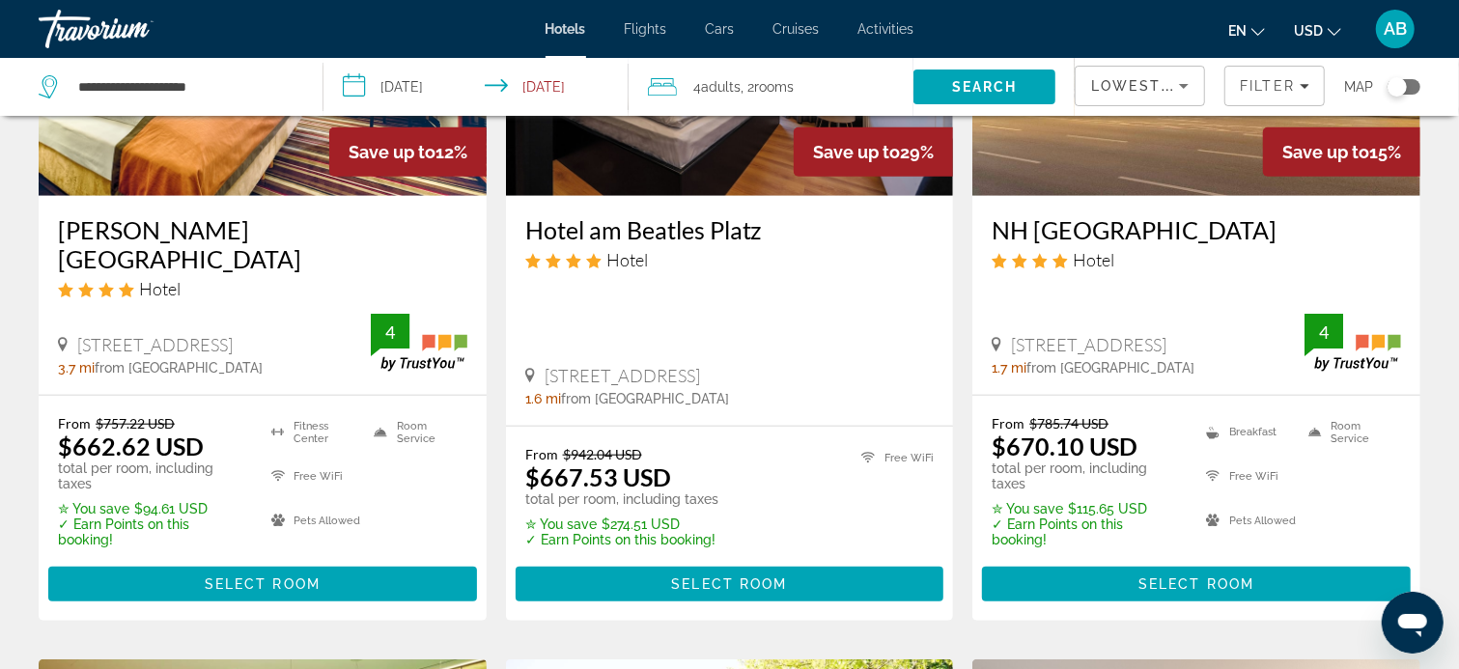
scroll to position [1031, 0]
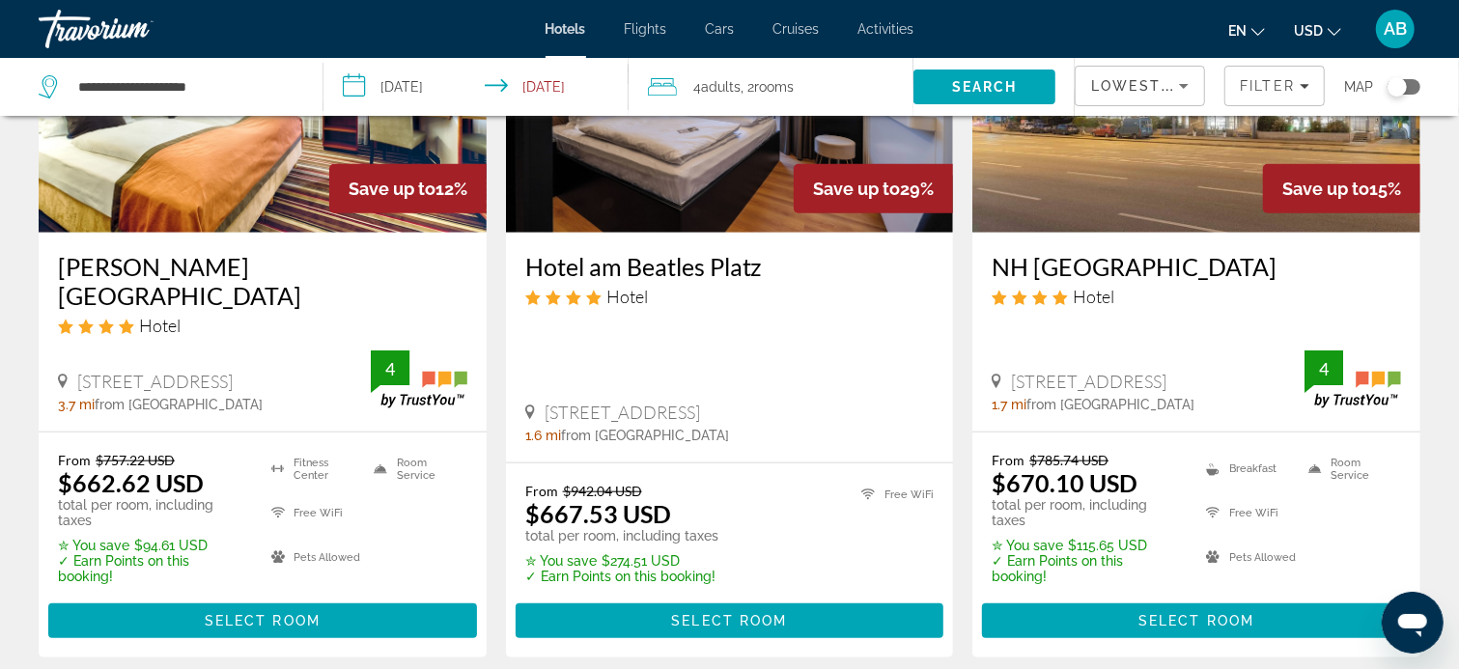
click at [717, 87] on span "Adults" at bounding box center [722, 86] width 40 height 15
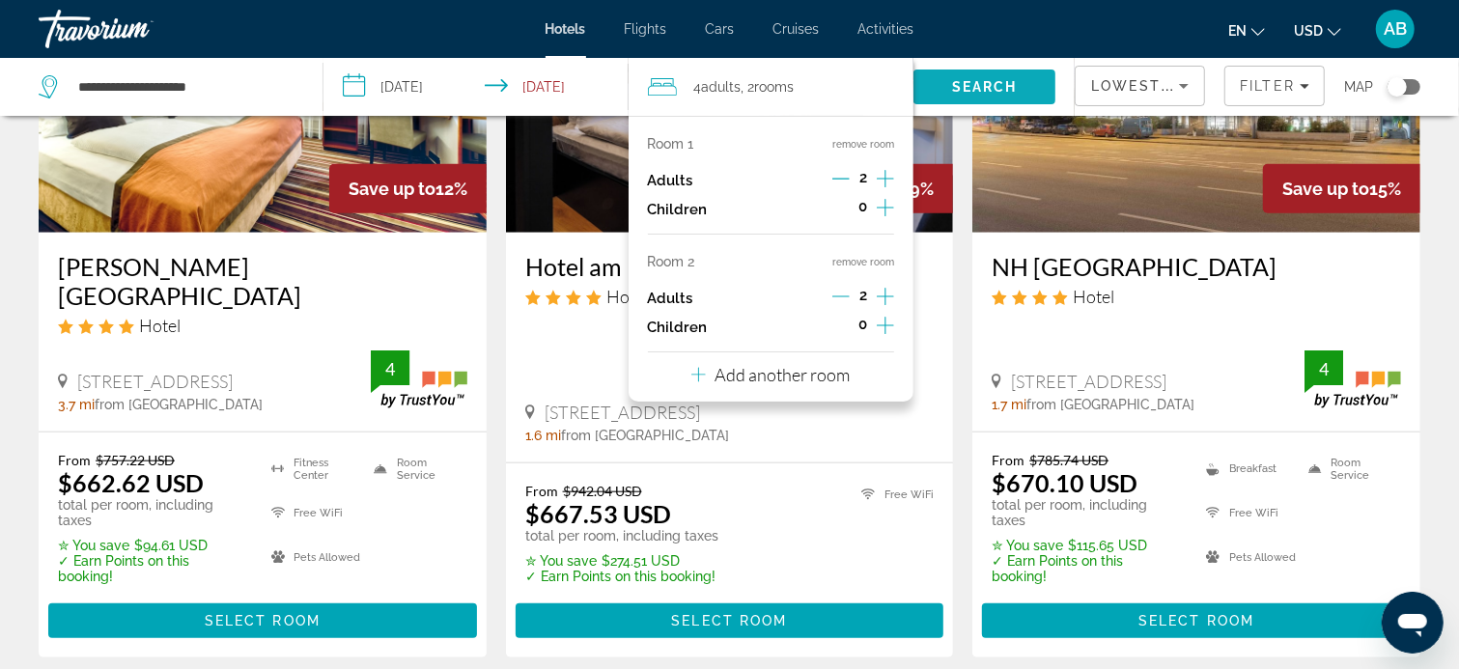
click at [1004, 89] on span "Search" at bounding box center [985, 86] width 66 height 15
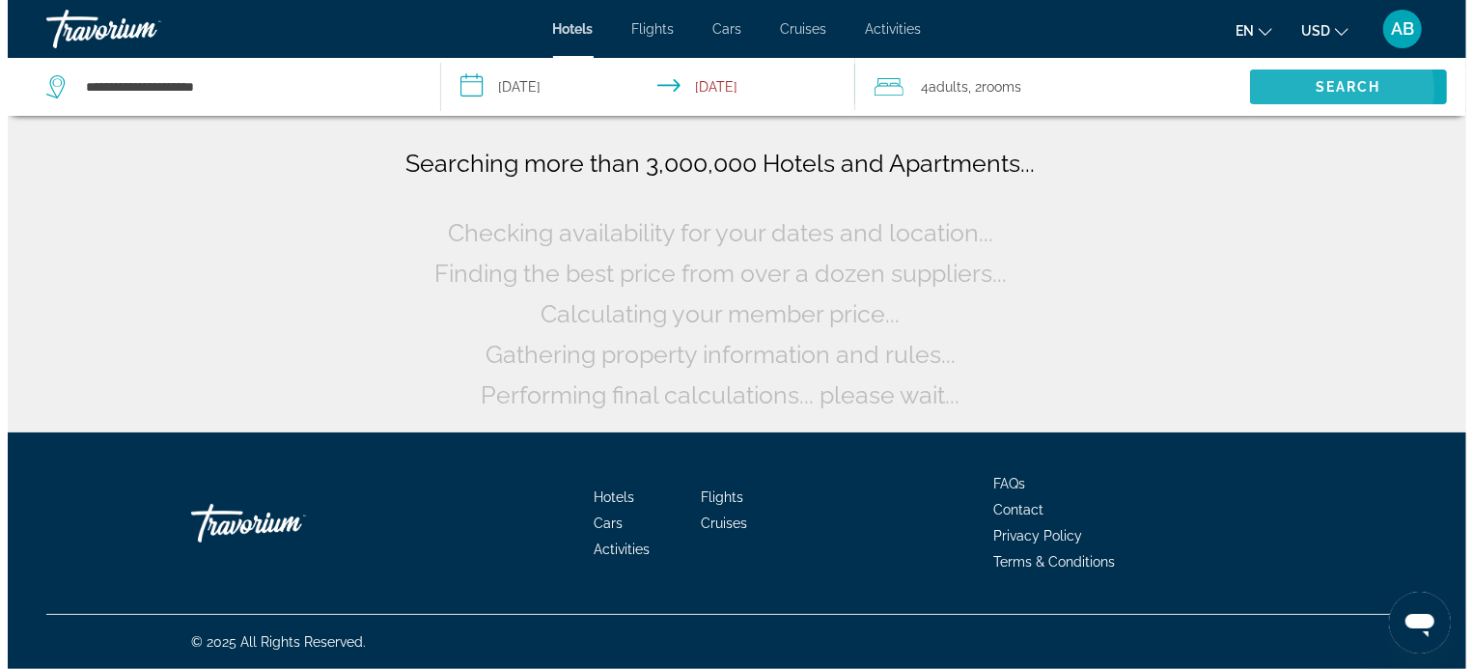
scroll to position [0, 0]
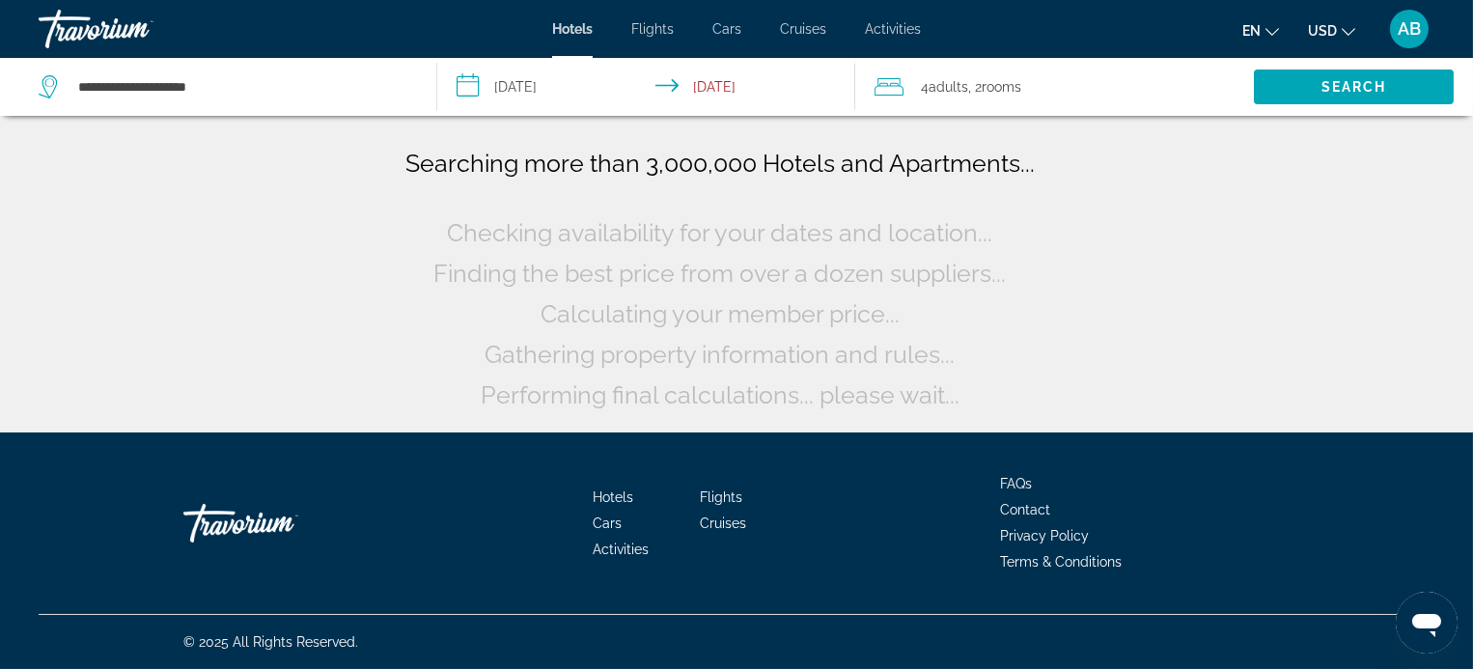
click at [978, 91] on span ", 2 Room rooms" at bounding box center [994, 86] width 53 height 27
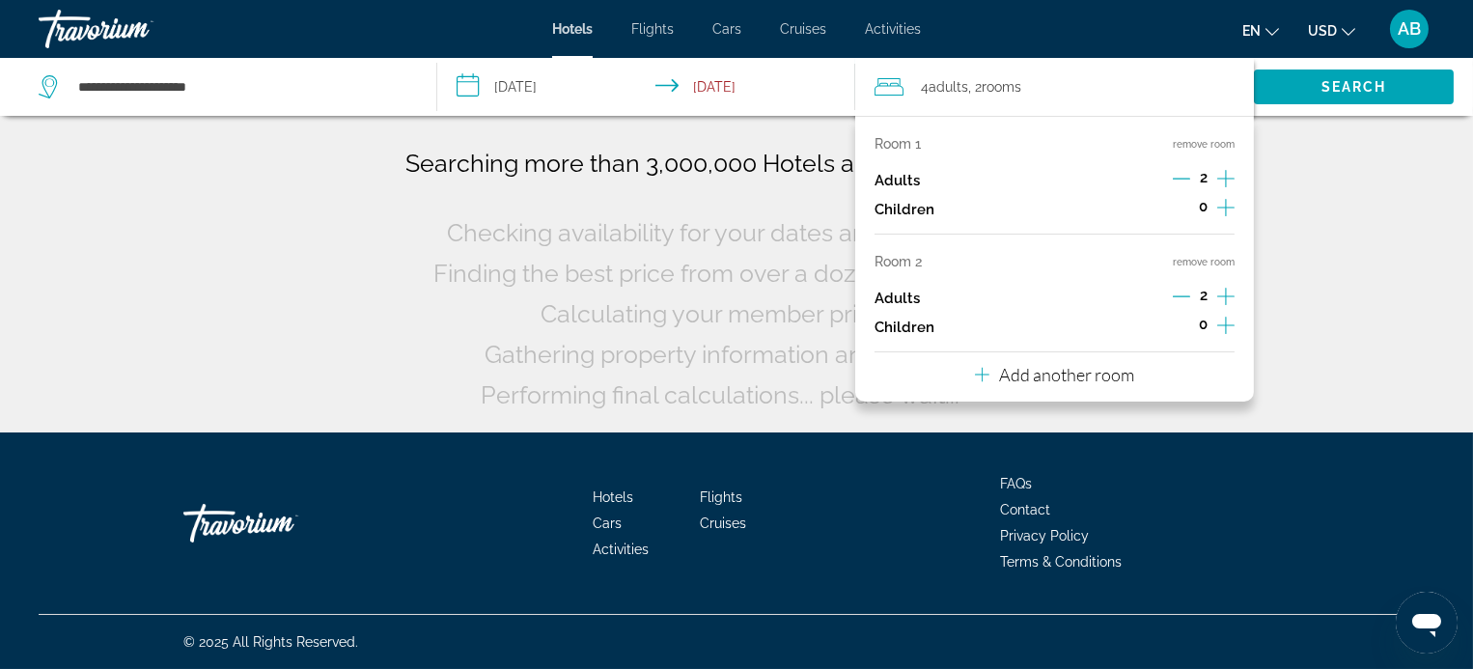
click at [978, 91] on span ", 2 Room rooms" at bounding box center [994, 86] width 53 height 27
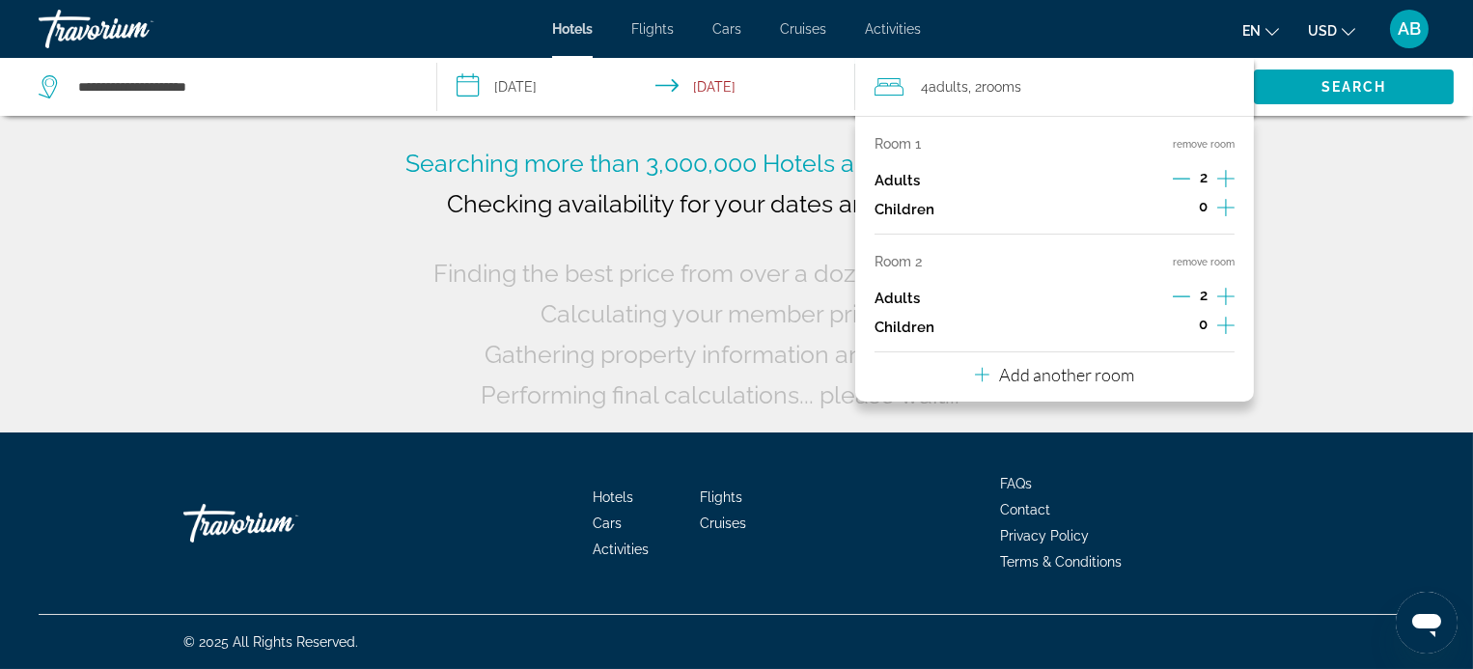
click at [1333, 162] on div "Searching more than 3,000,000 Hotels and Apartments... Checking availability fo…" at bounding box center [736, 216] width 1473 height 433
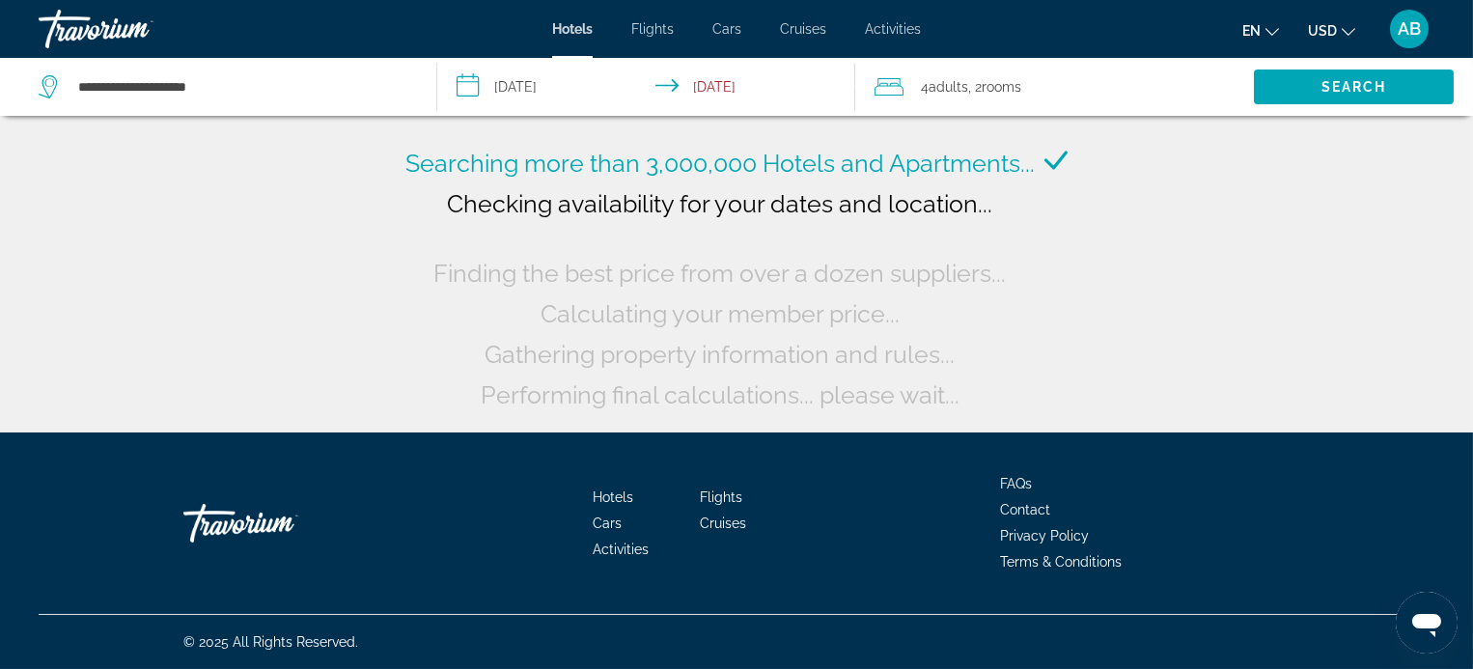
click at [1333, 162] on div "Searching more than 3,000,000 Hotels and Apartments... Checking availability fo…" at bounding box center [736, 216] width 1473 height 433
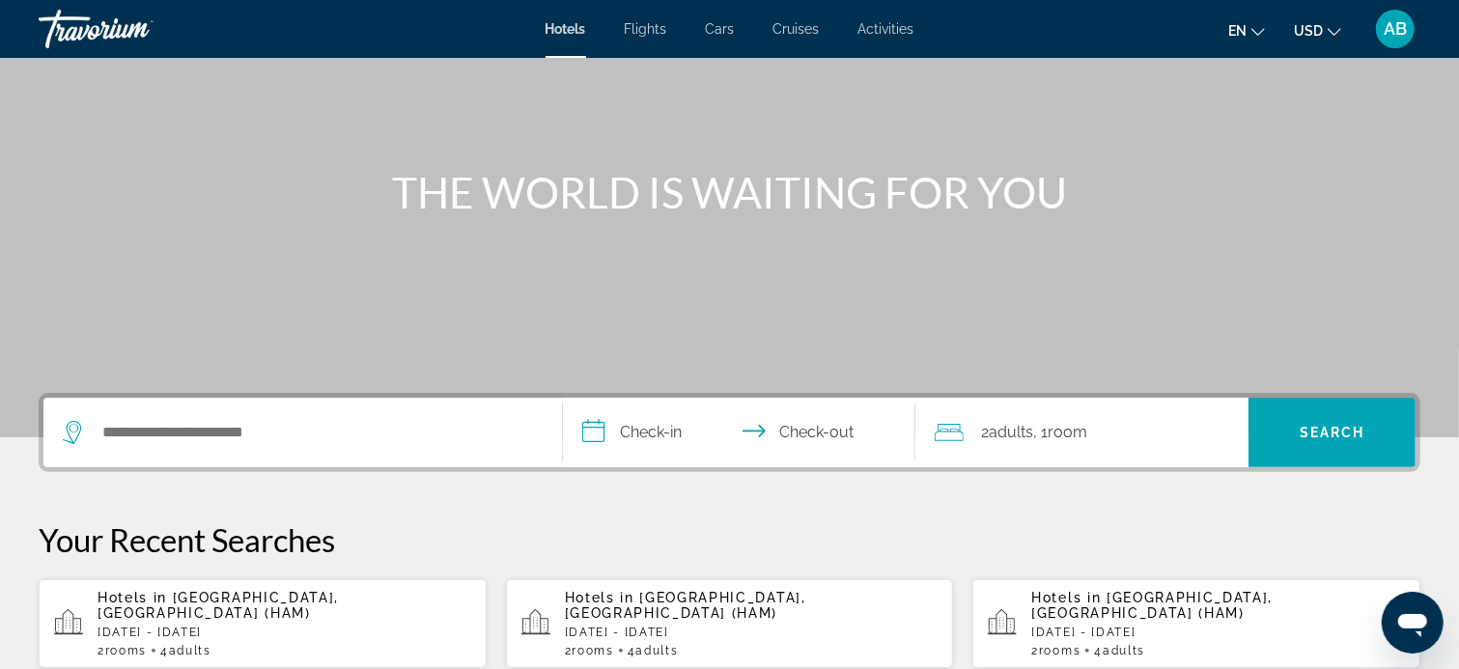
scroll to position [193, 0]
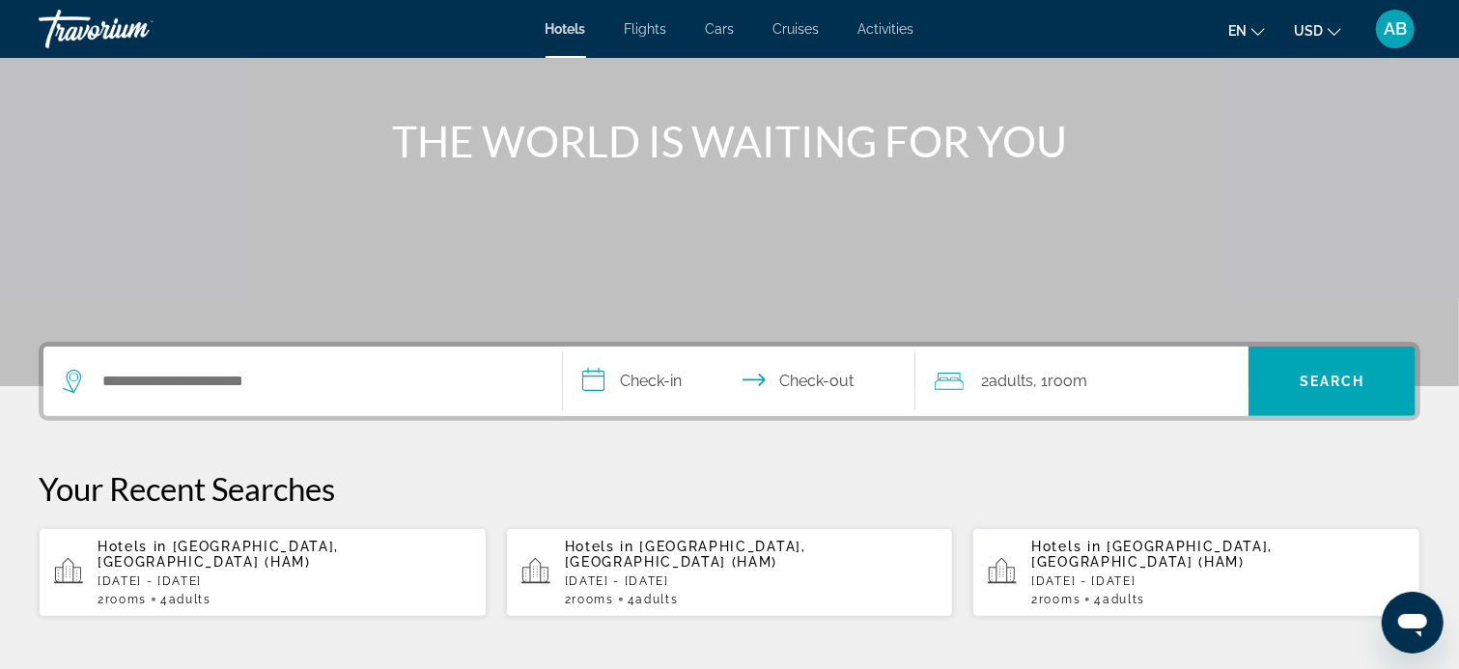
click at [1078, 574] on p "[DATE] - [DATE]" at bounding box center [1218, 581] width 374 height 14
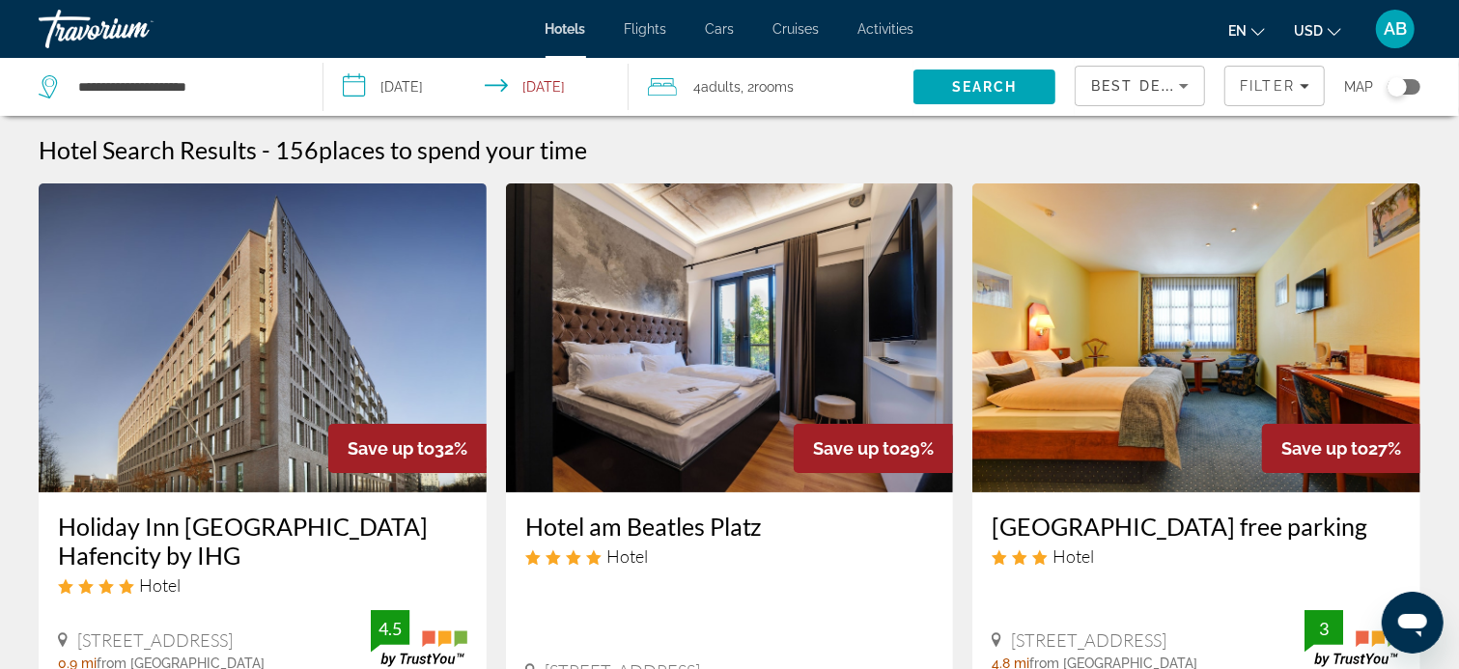
click at [725, 84] on span "Adults" at bounding box center [722, 86] width 40 height 15
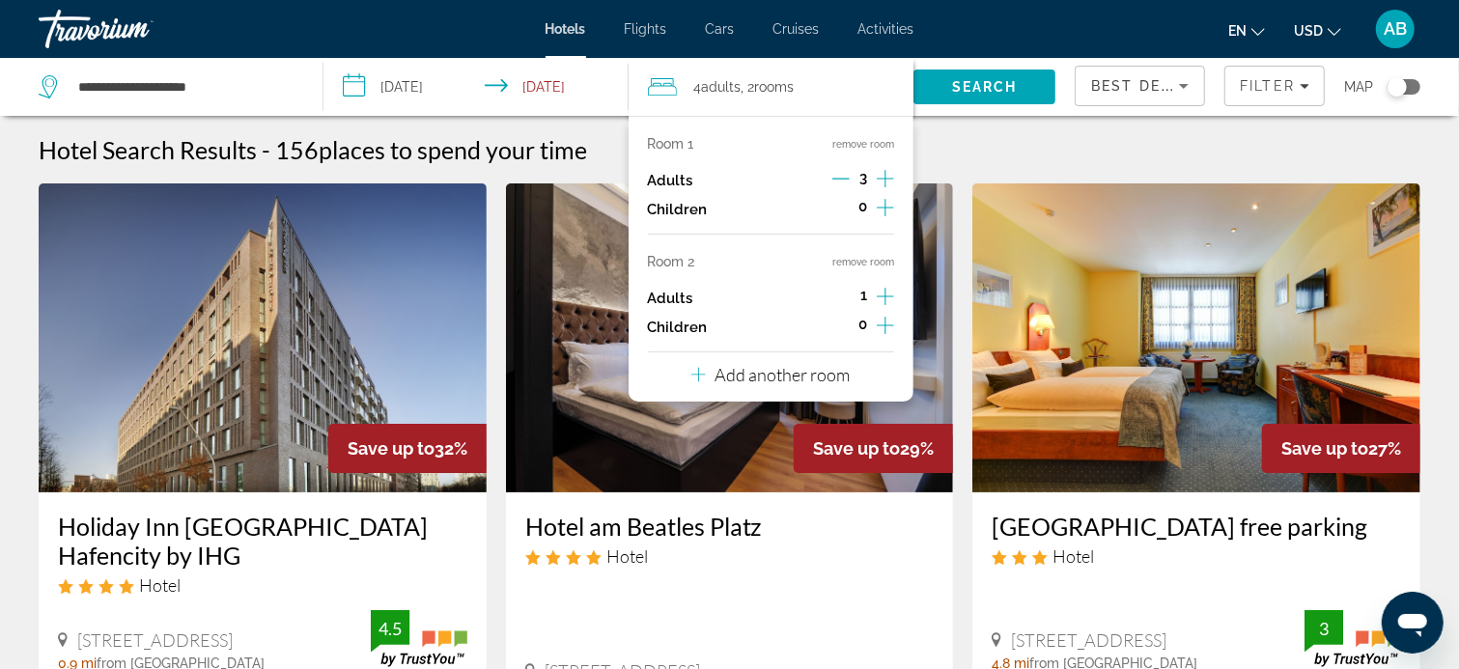
click at [843, 178] on icon "Decrement adults" at bounding box center [840, 178] width 17 height 17
click at [889, 173] on icon "Increment adults" at bounding box center [885, 178] width 17 height 23
click at [887, 295] on icon "Increment adults" at bounding box center [885, 296] width 17 height 23
click at [1152, 86] on span "Best Deals" at bounding box center [1141, 85] width 100 height 15
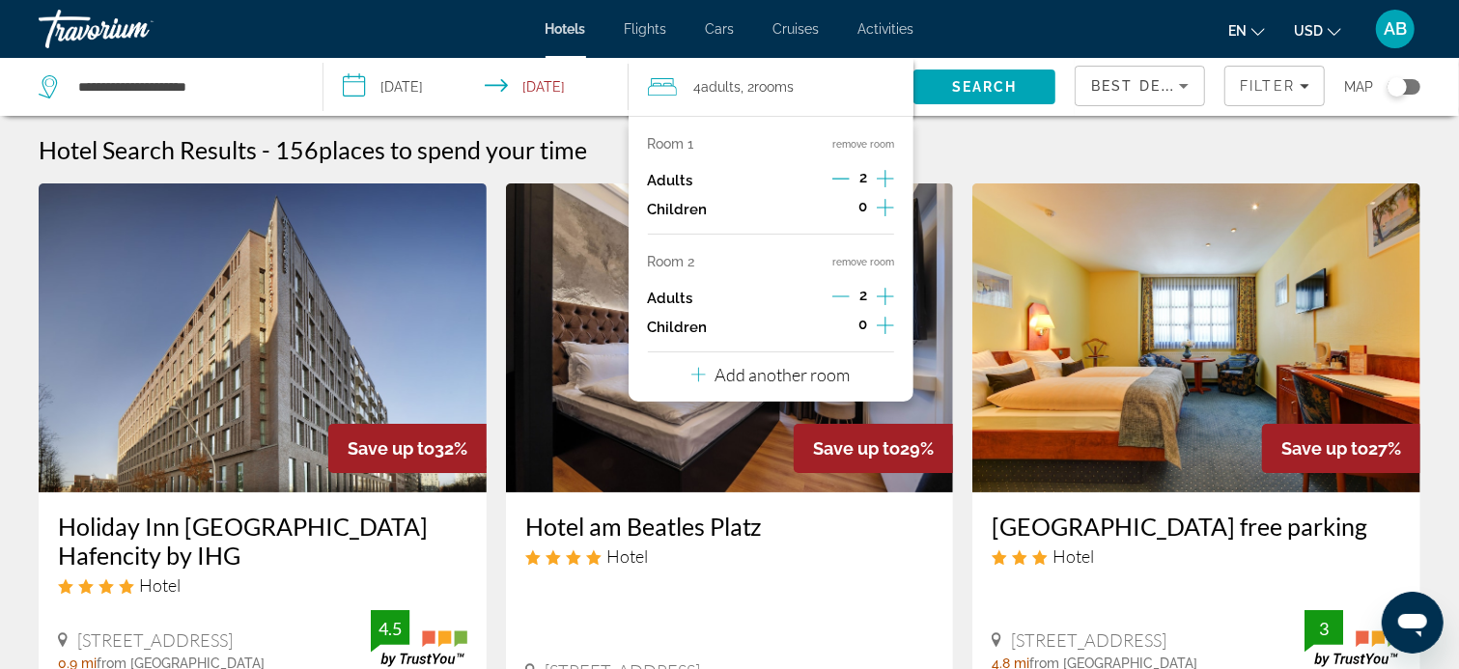
click at [1152, 86] on span "Best Deals" at bounding box center [1141, 85] width 100 height 15
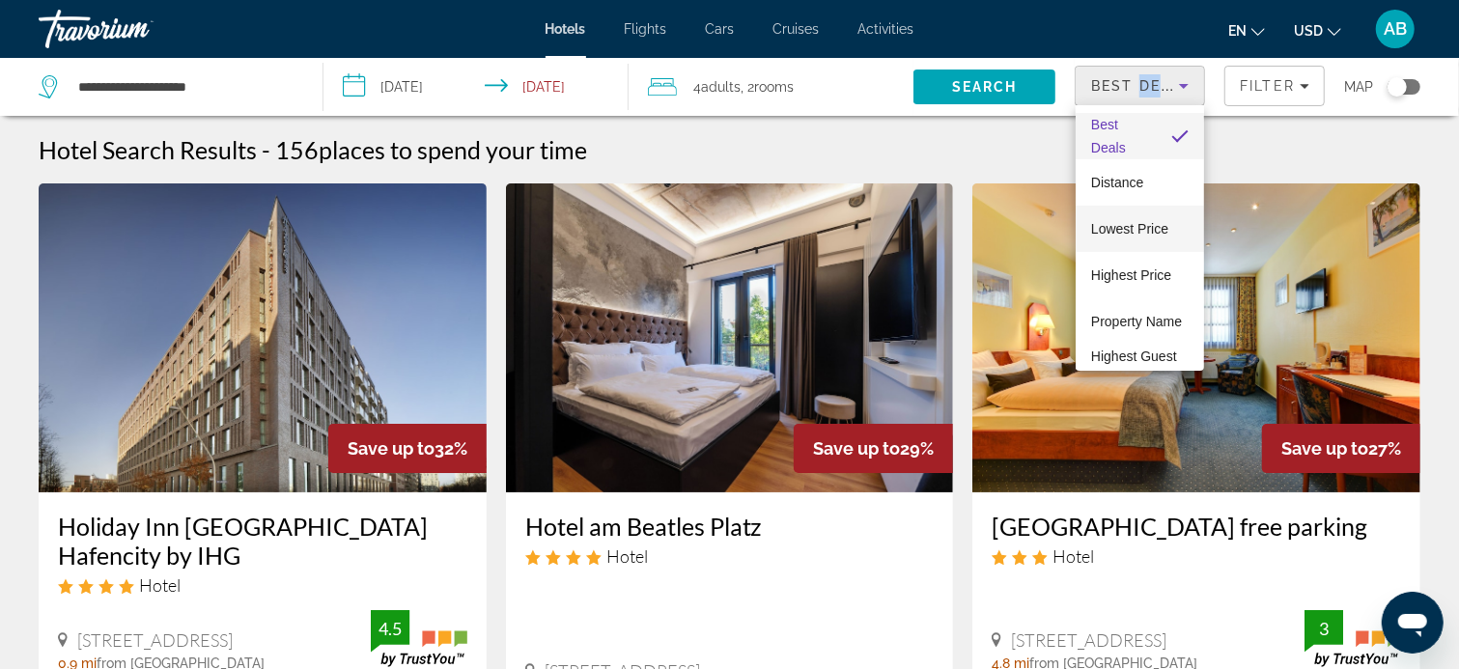
click at [1132, 231] on span "Lowest Price" at bounding box center [1129, 228] width 77 height 15
click at [1132, 231] on span "Lowest Price" at bounding box center [1129, 228] width 77 height 23
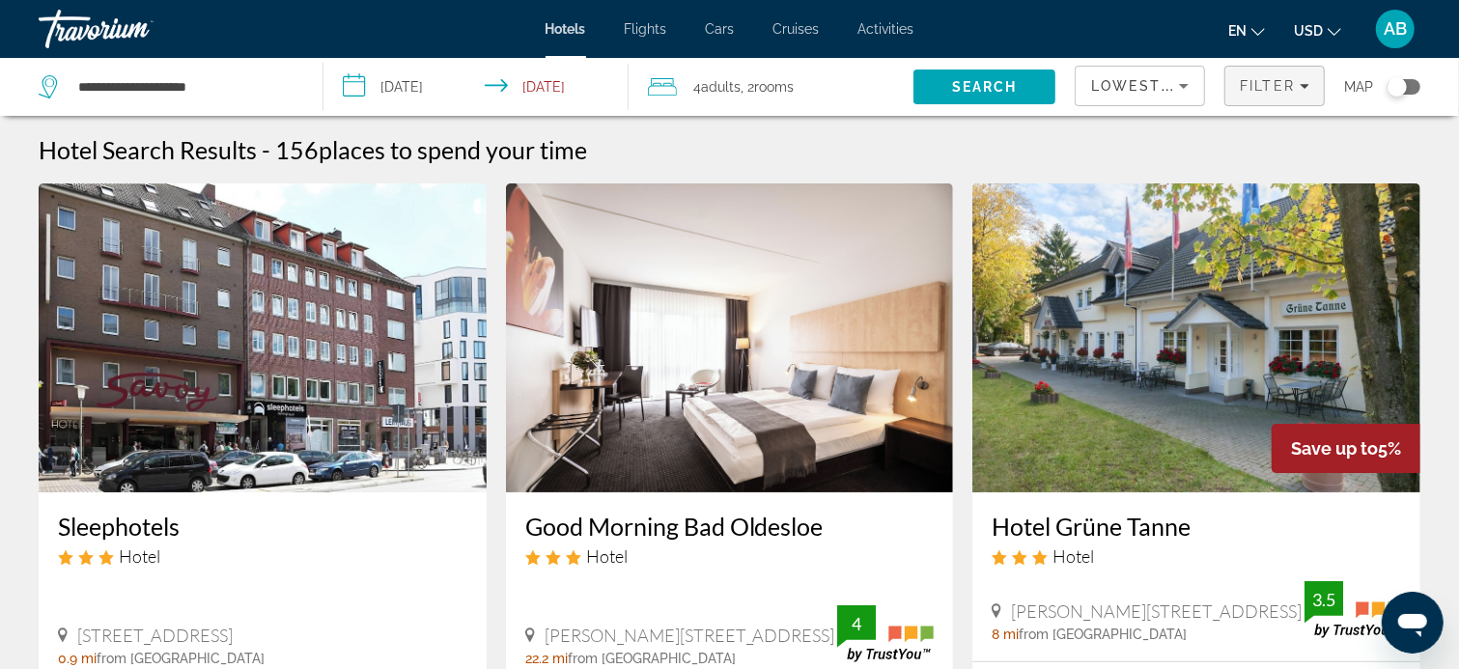
click at [1274, 84] on span "Filter" at bounding box center [1267, 85] width 55 height 15
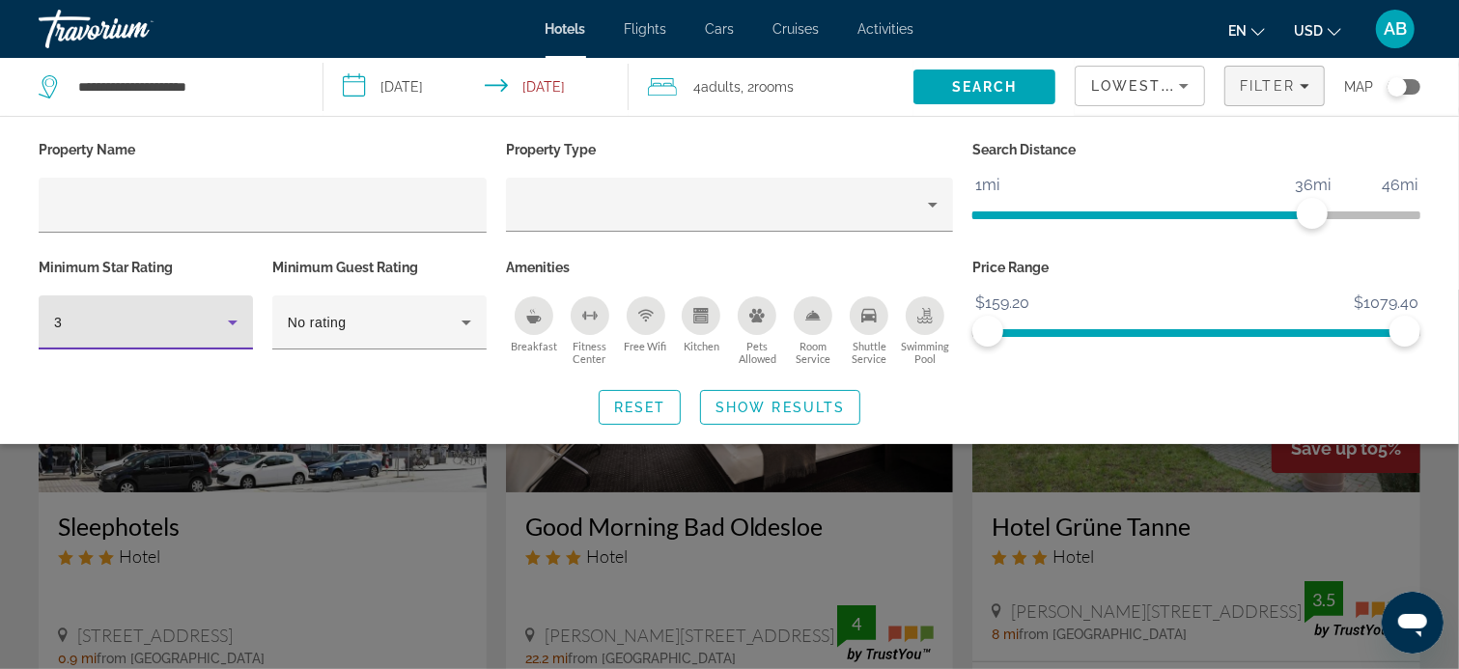
click at [229, 319] on icon "Hotel Filters" at bounding box center [232, 322] width 23 height 23
click at [232, 322] on icon "Hotel Filters" at bounding box center [233, 323] width 10 height 5
click at [232, 322] on body "**********" at bounding box center [729, 334] width 1459 height 669
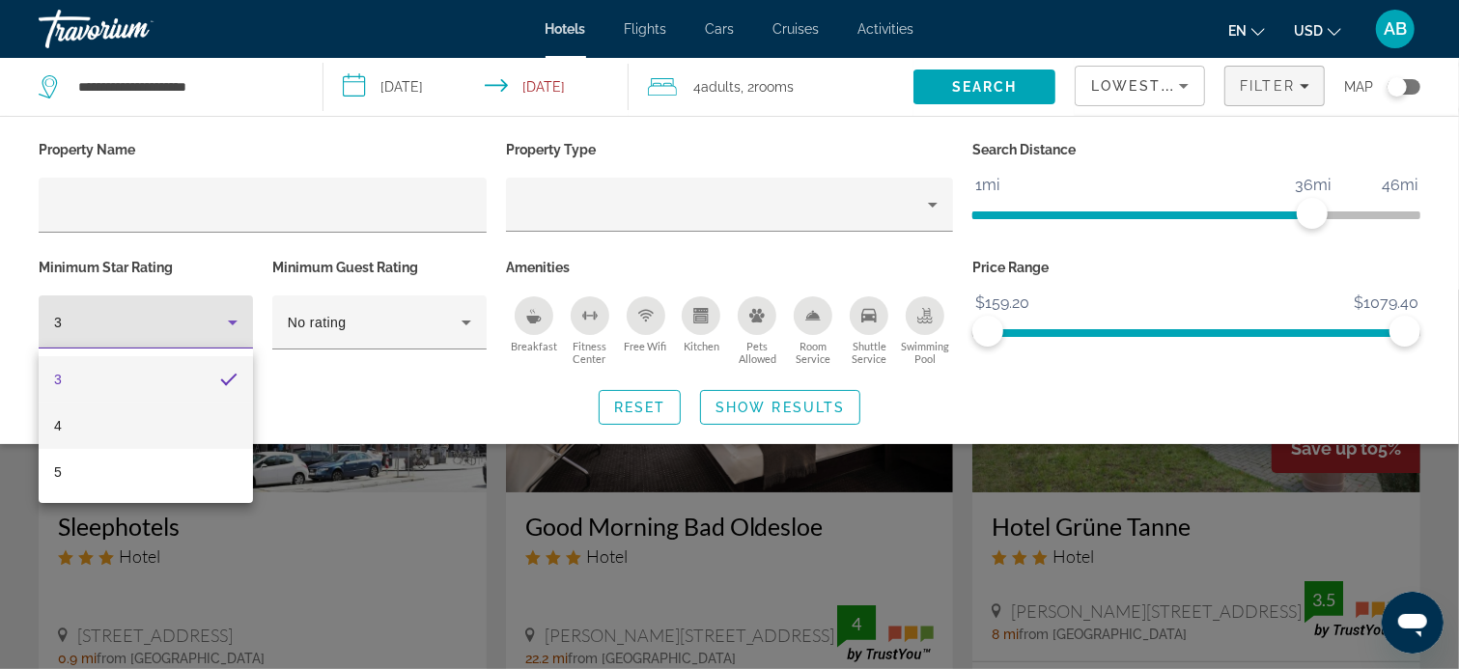
click at [199, 424] on mat-option "4" at bounding box center [146, 426] width 214 height 46
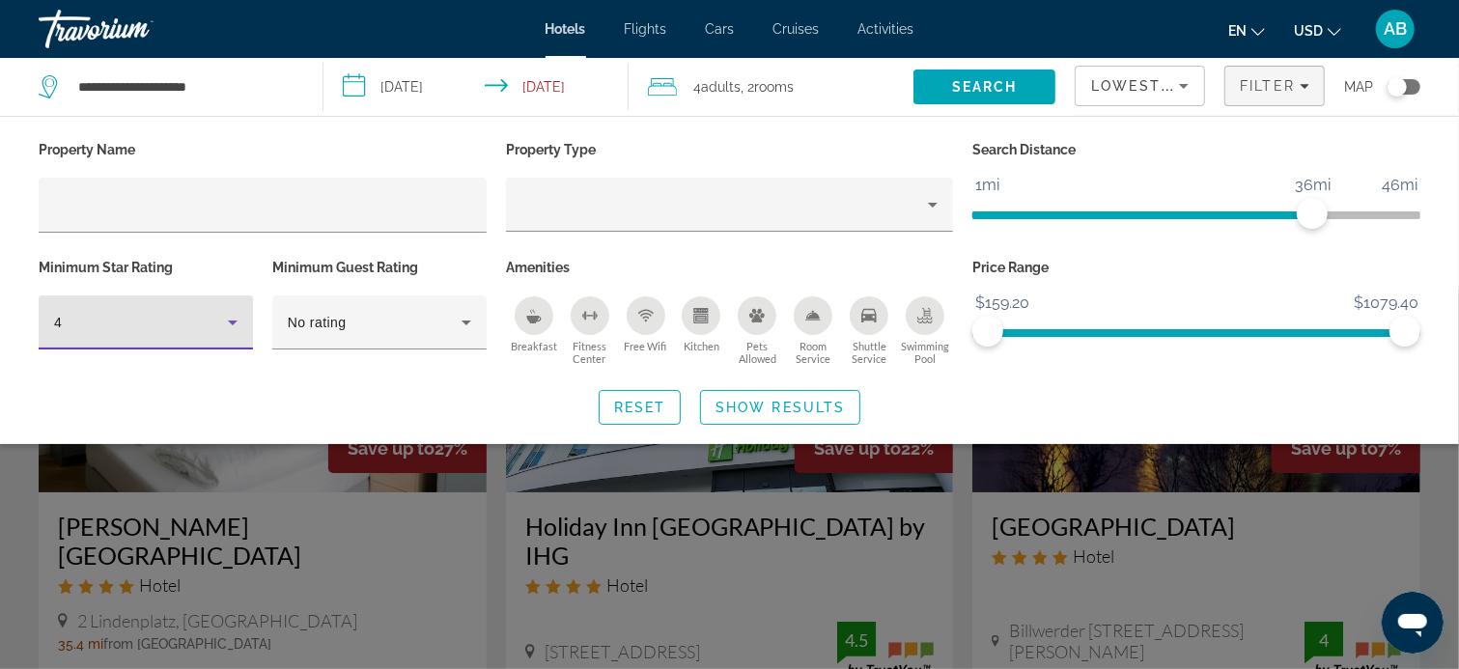
click at [533, 317] on icon "Breakfast" at bounding box center [533, 320] width 14 height 8
click at [534, 317] on icon "Breakfast" at bounding box center [533, 320] width 14 height 8
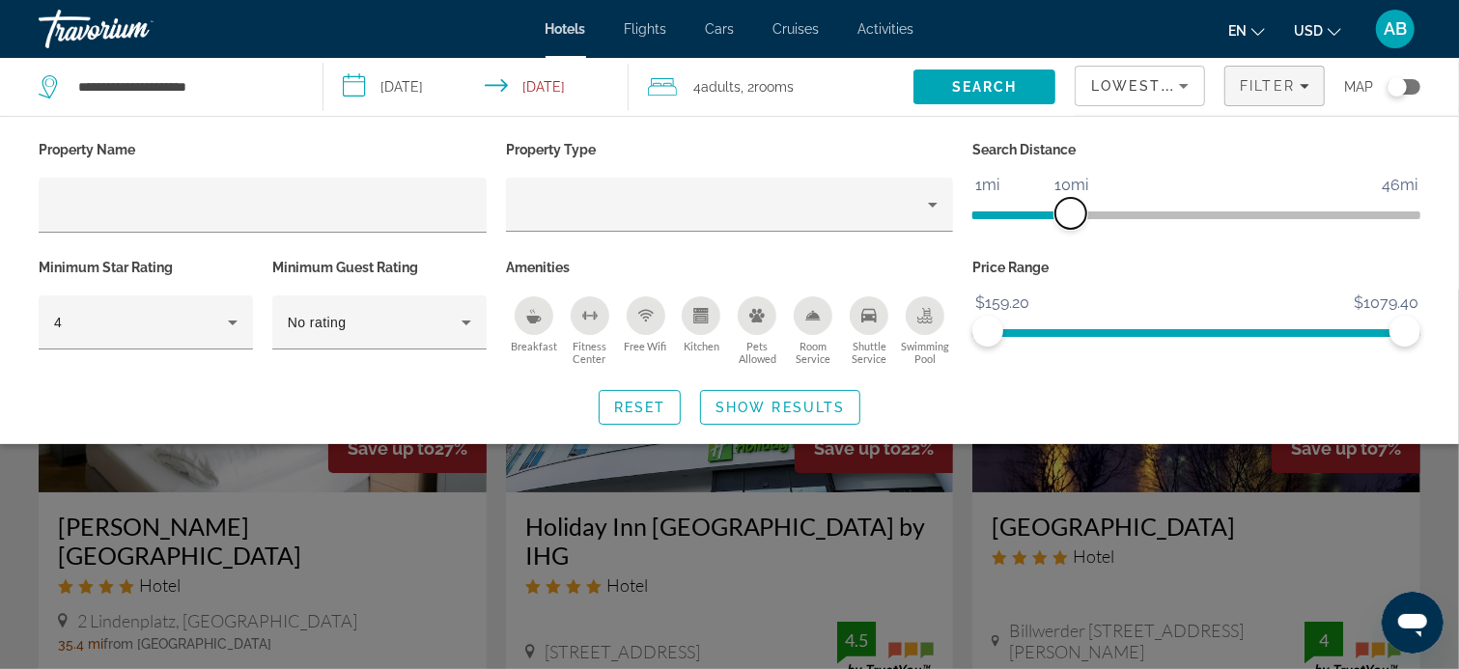
drag, startPoint x: 1315, startPoint y: 210, endPoint x: 1075, endPoint y: 224, distance: 240.8
click at [1075, 224] on span "ngx-slider" at bounding box center [1070, 213] width 31 height 31
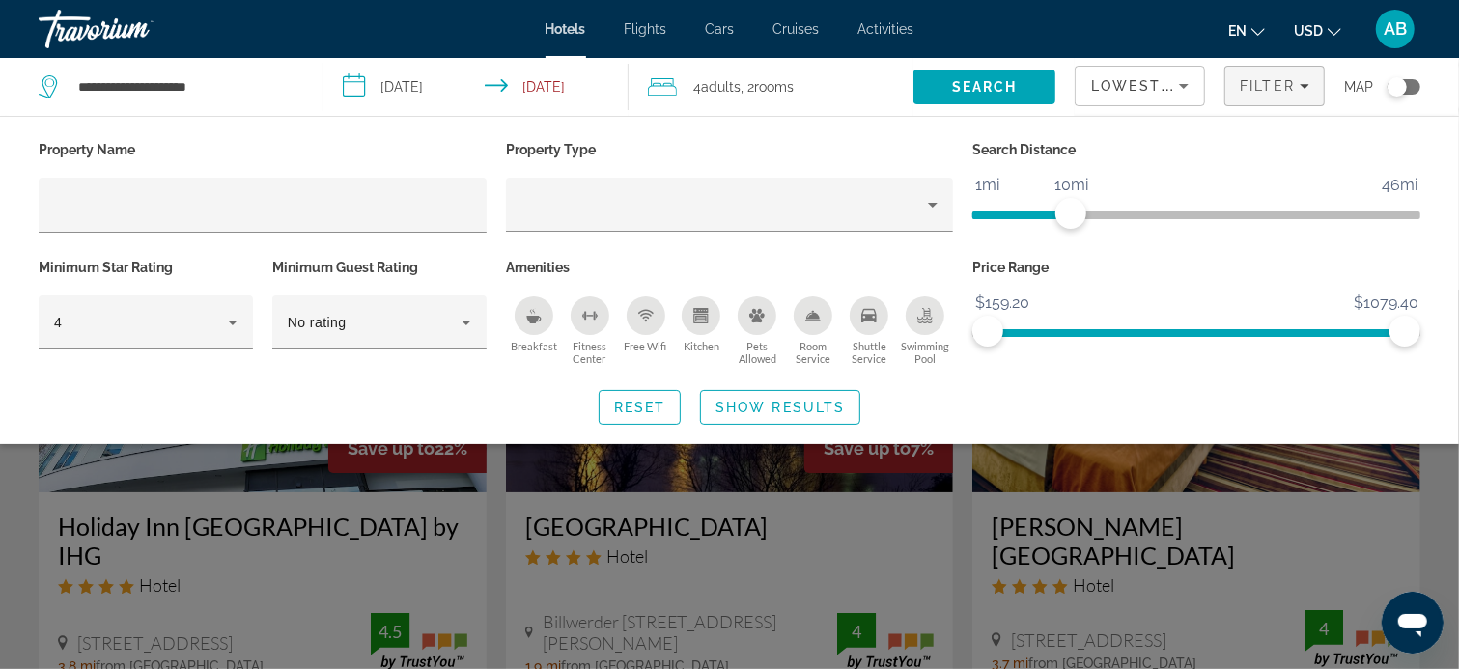
click at [741, 83] on span "Adults" at bounding box center [722, 86] width 40 height 15
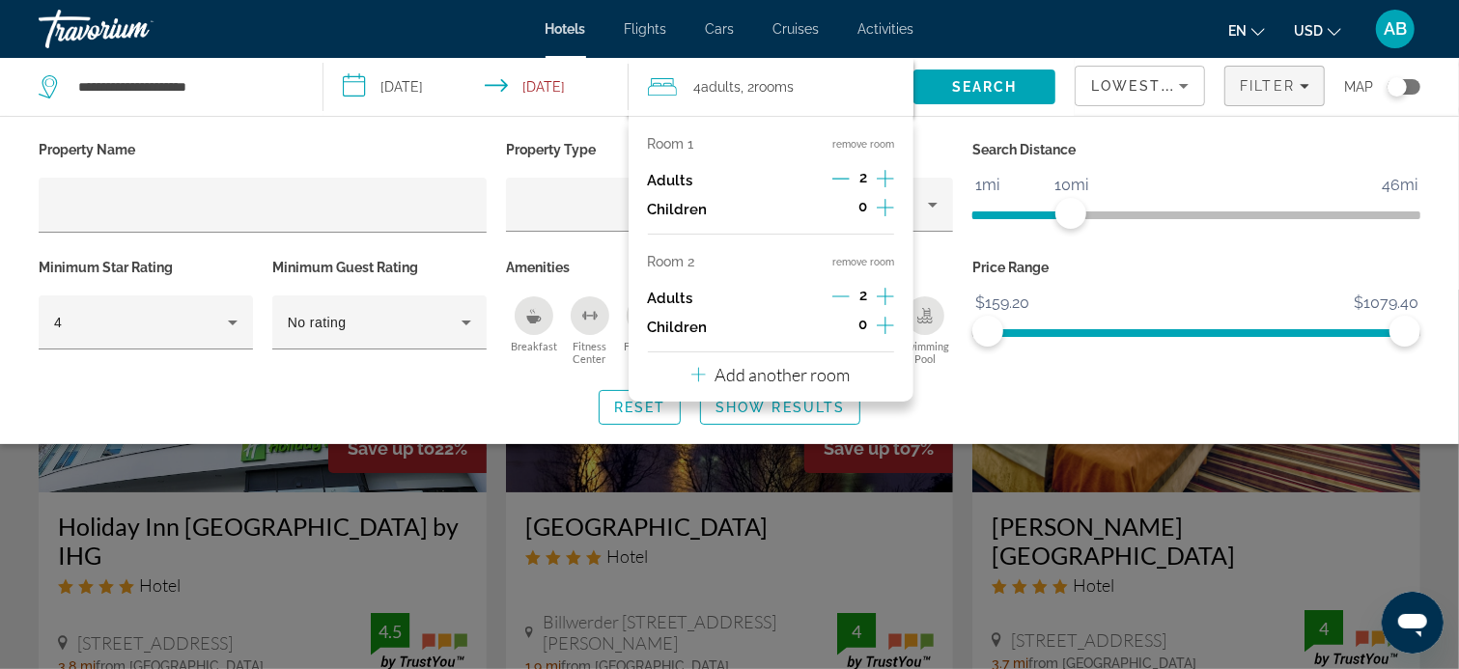
click at [1135, 386] on div "Property Name Property Type Search Distance 1mi 46mi 10mi Minimum Star Rating 4…" at bounding box center [729, 280] width 1459 height 289
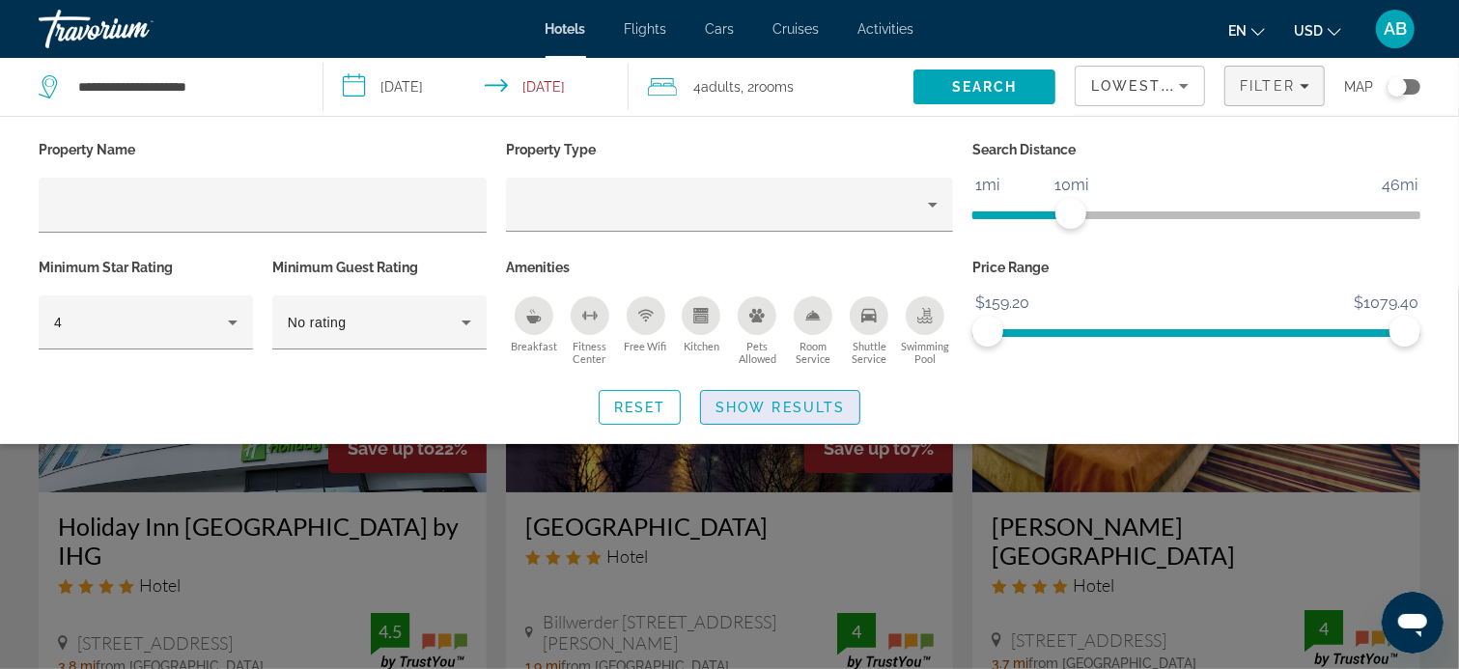
click at [816, 401] on span "Show Results" at bounding box center [779, 407] width 129 height 15
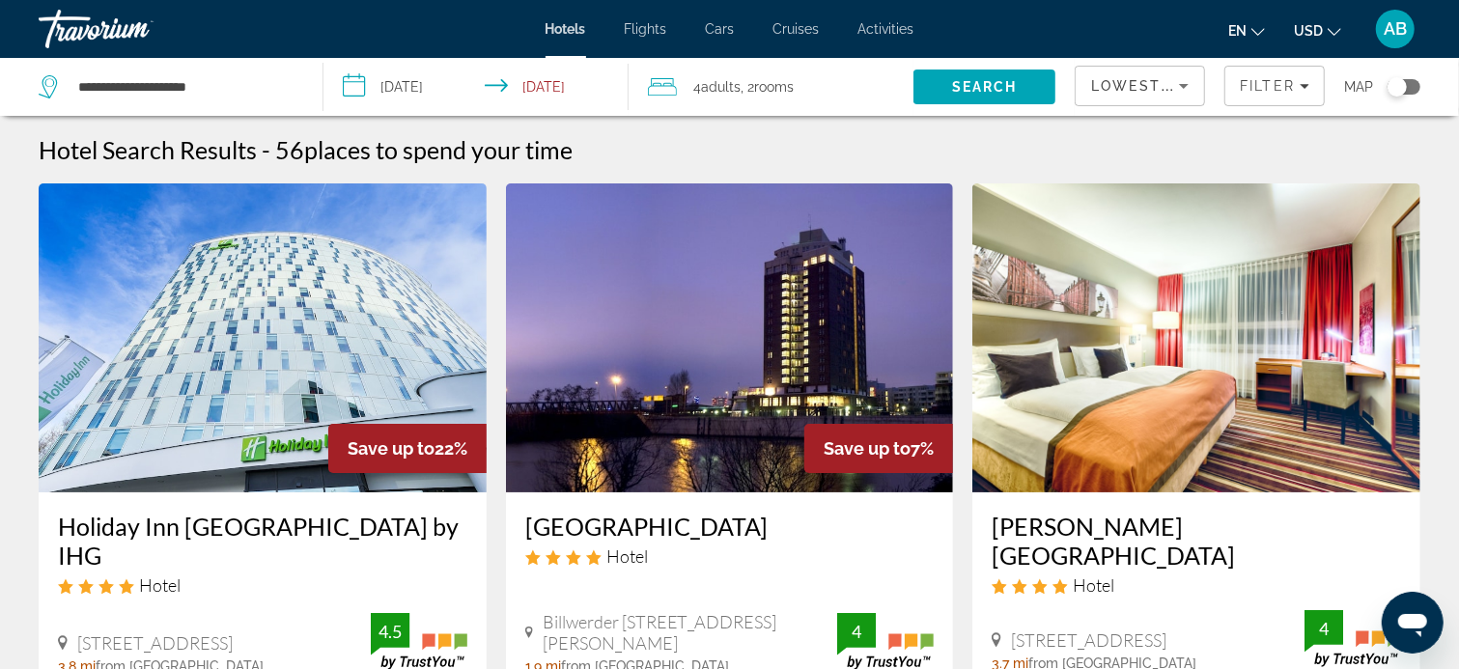
click at [726, 82] on span "Adults" at bounding box center [722, 86] width 40 height 15
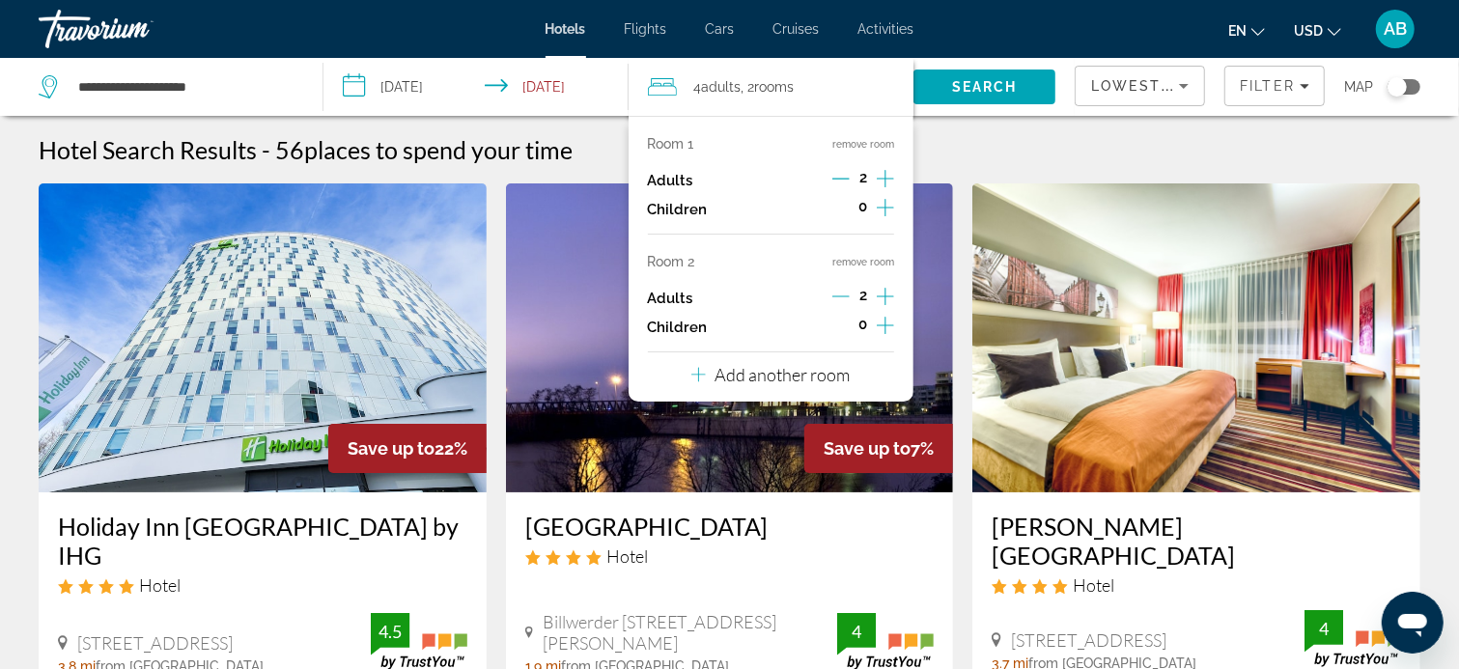
click at [1223, 136] on div "Hotel Search Results - 56 places to spend your time" at bounding box center [730, 149] width 1382 height 29
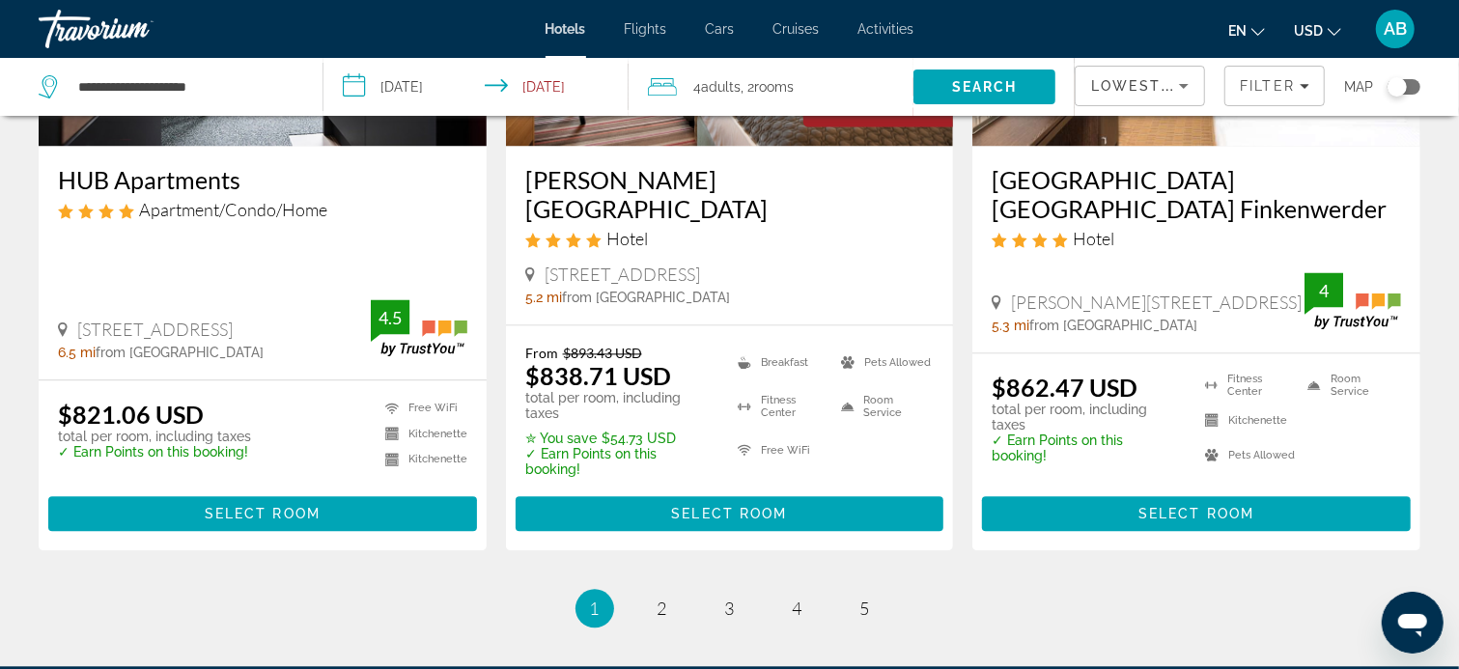
scroll to position [2740, 0]
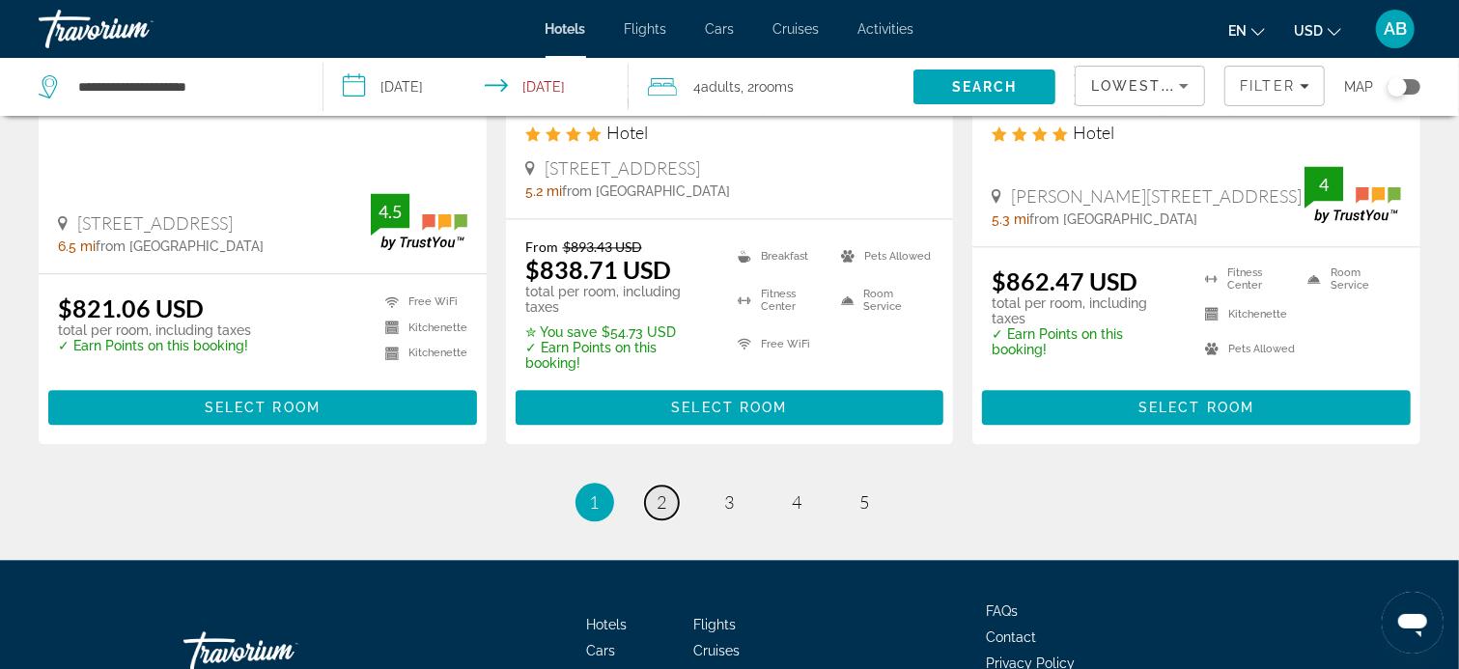
click at [666, 491] on span "2" at bounding box center [662, 501] width 10 height 21
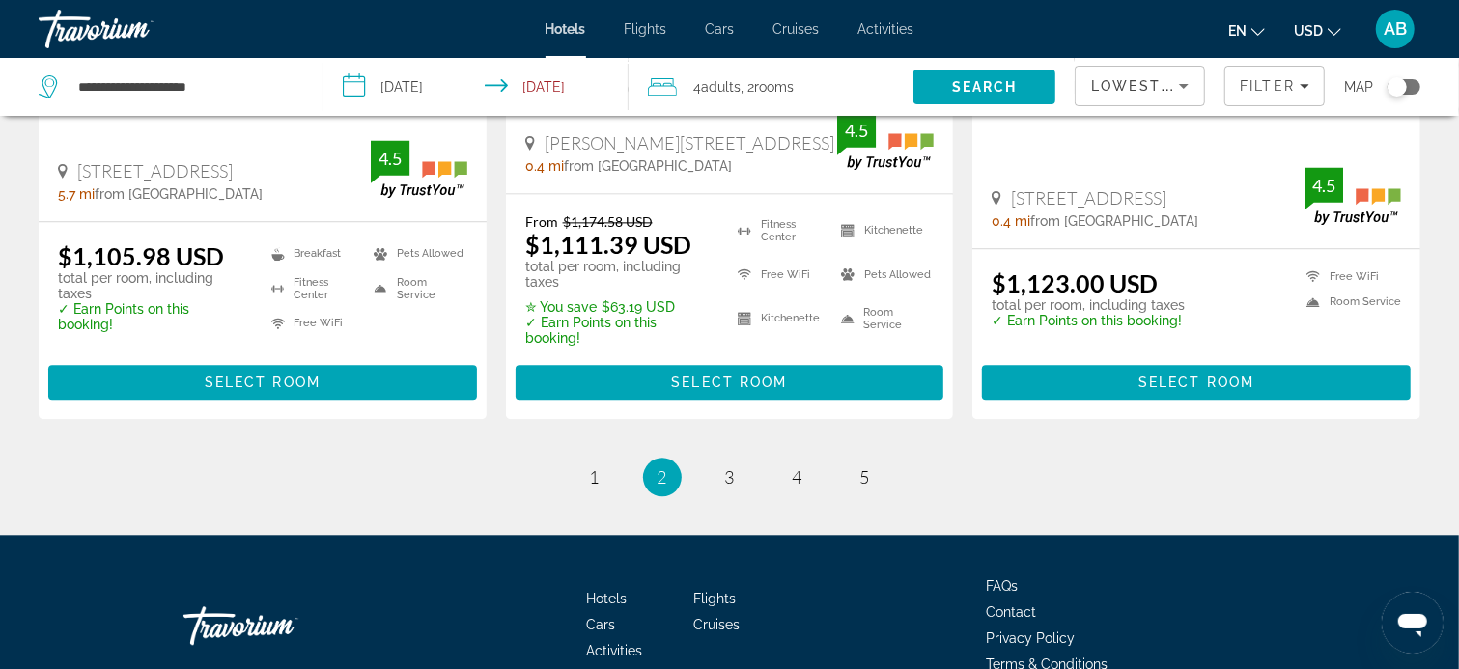
scroll to position [2800, 0]
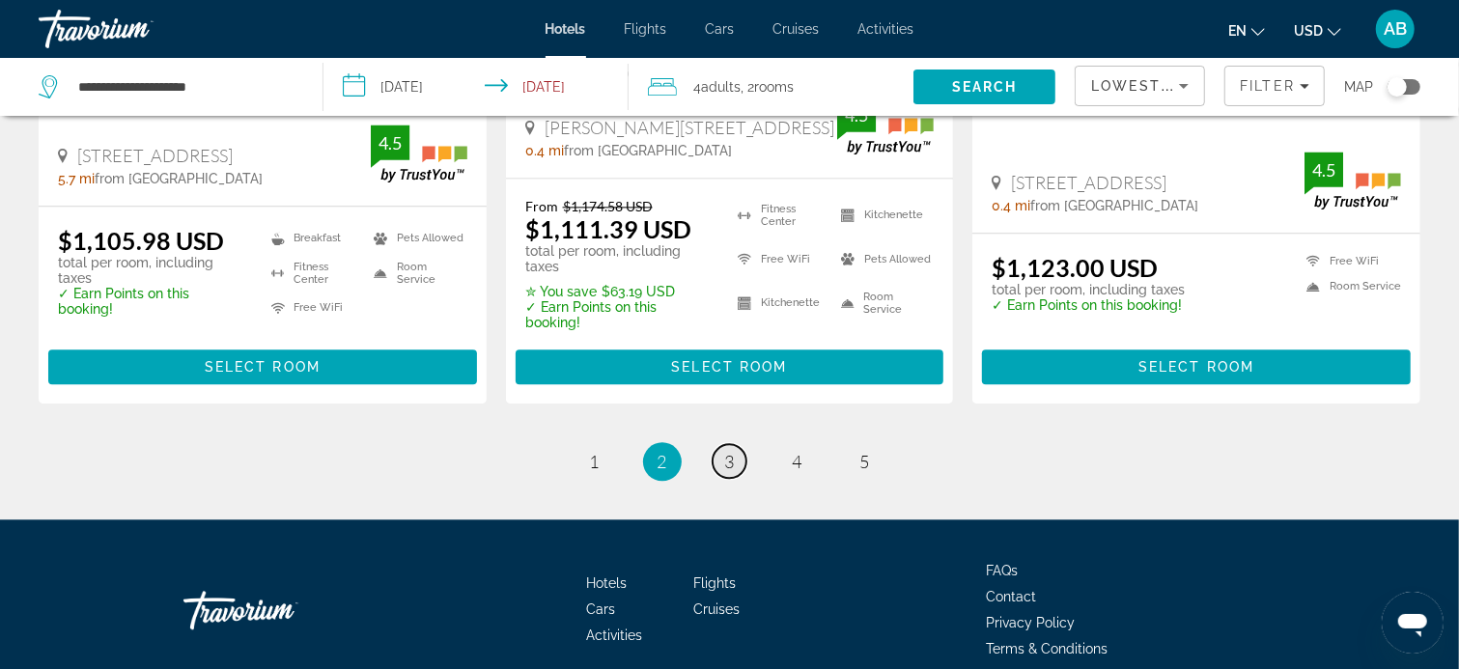
click at [734, 444] on link "page 3" at bounding box center [730, 461] width 34 height 34
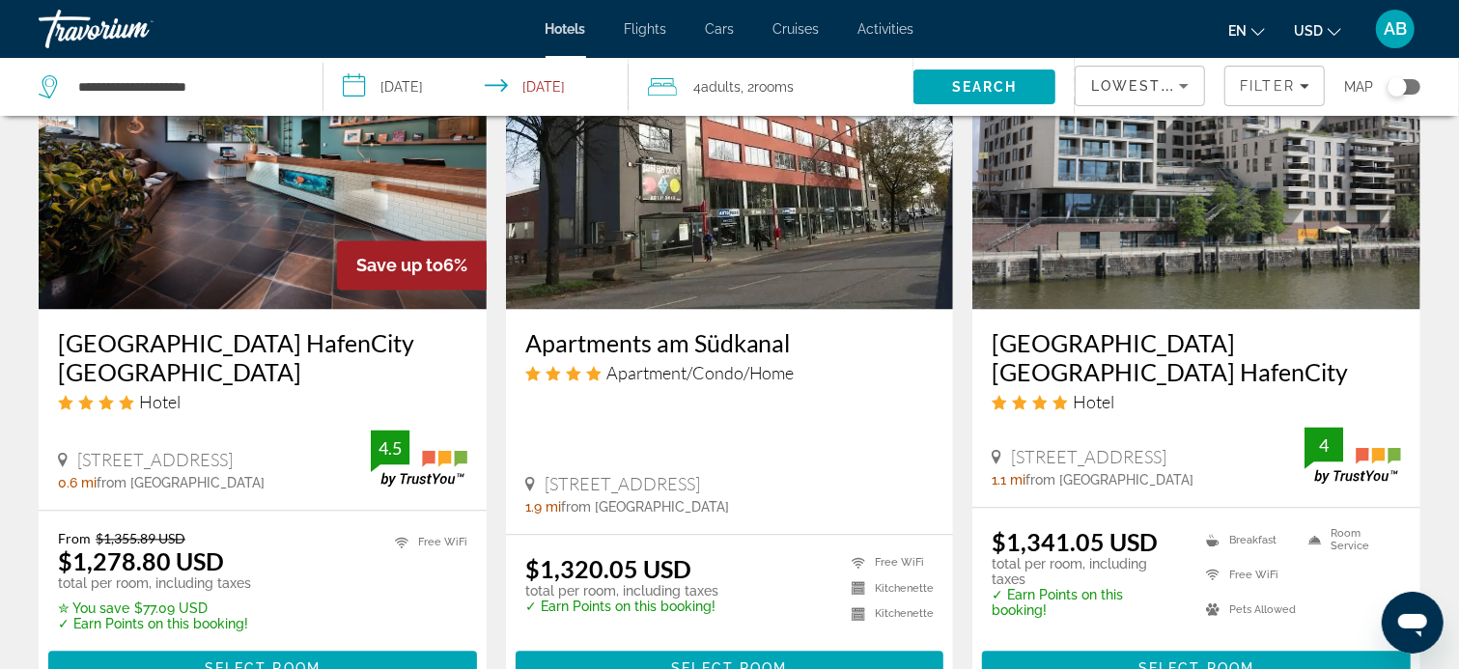
scroll to position [2703, 0]
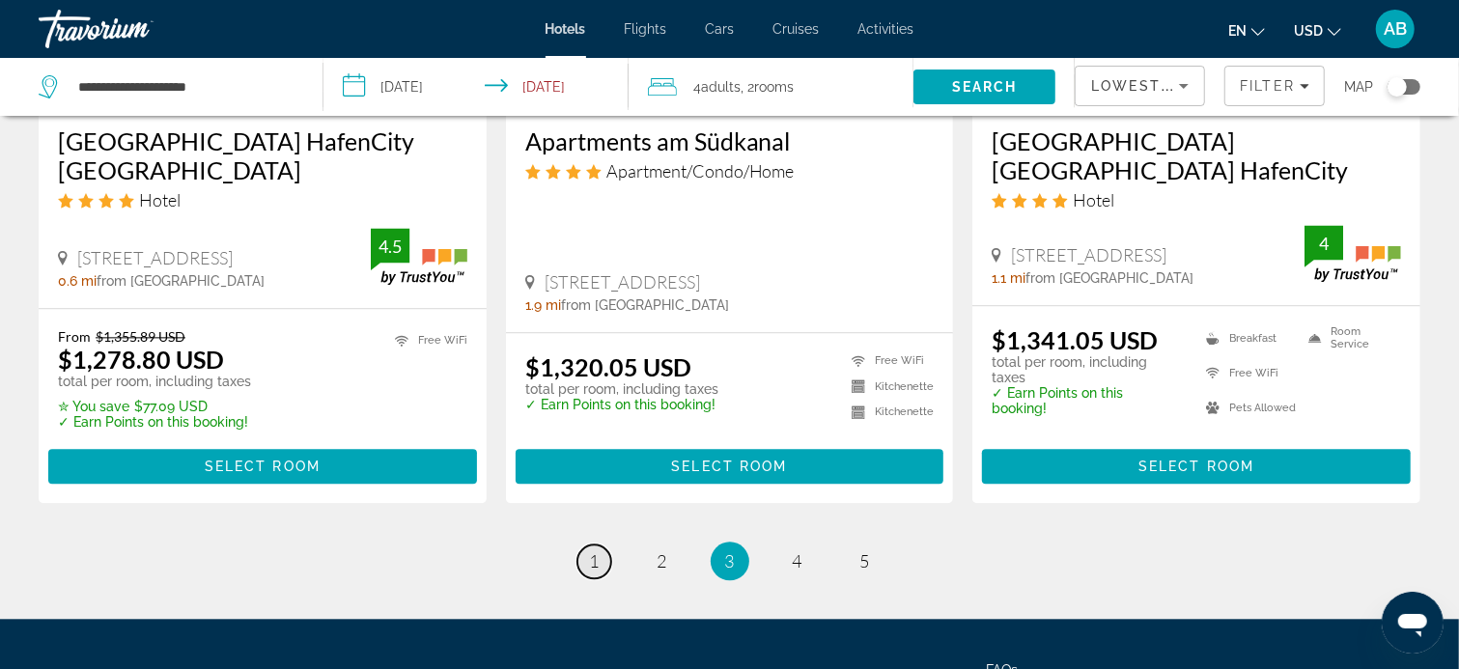
click at [602, 545] on link "page 1" at bounding box center [594, 562] width 34 height 34
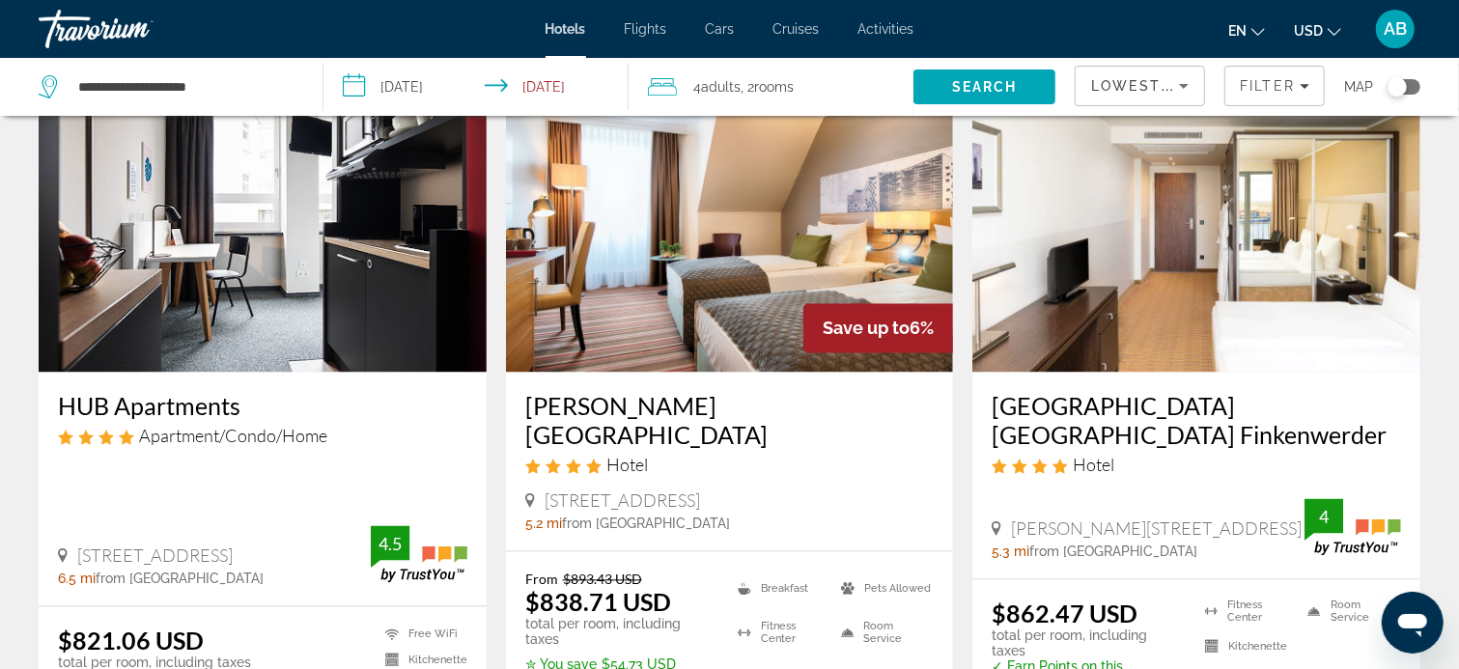
scroll to position [2607, 0]
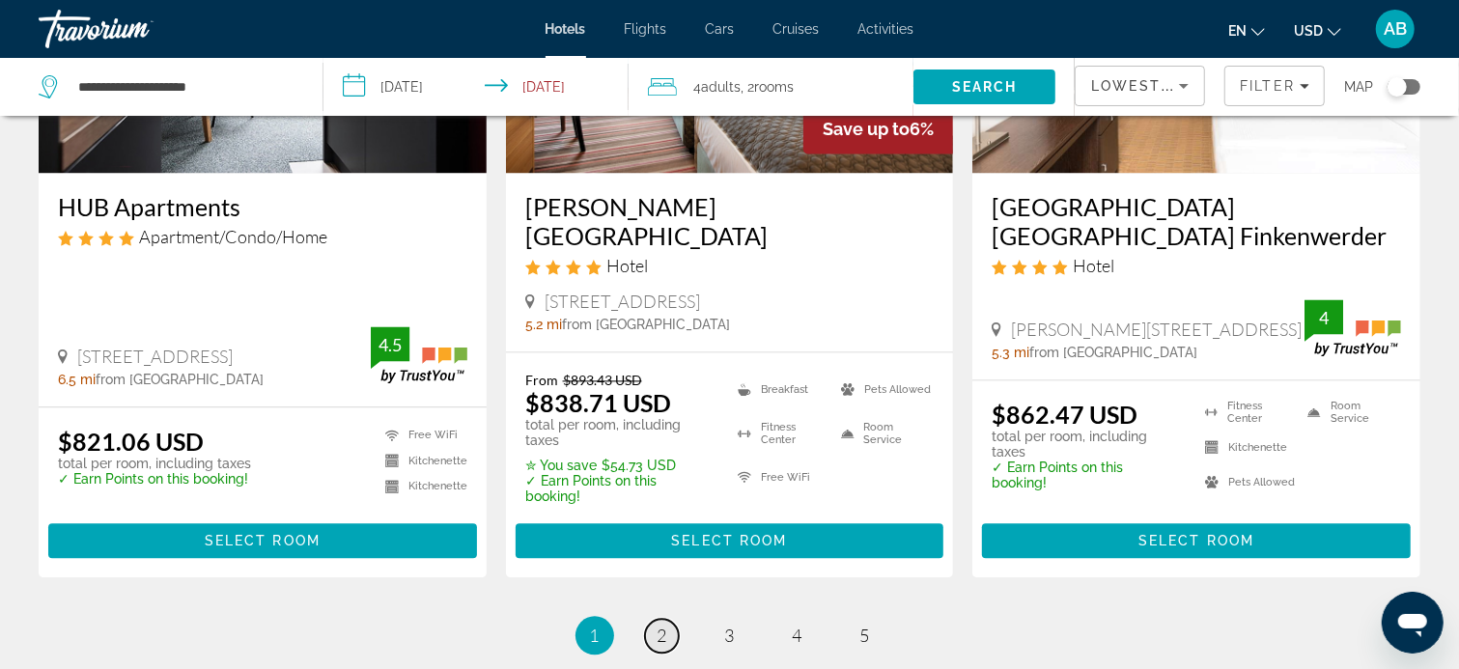
click at [662, 625] on span "2" at bounding box center [662, 635] width 10 height 21
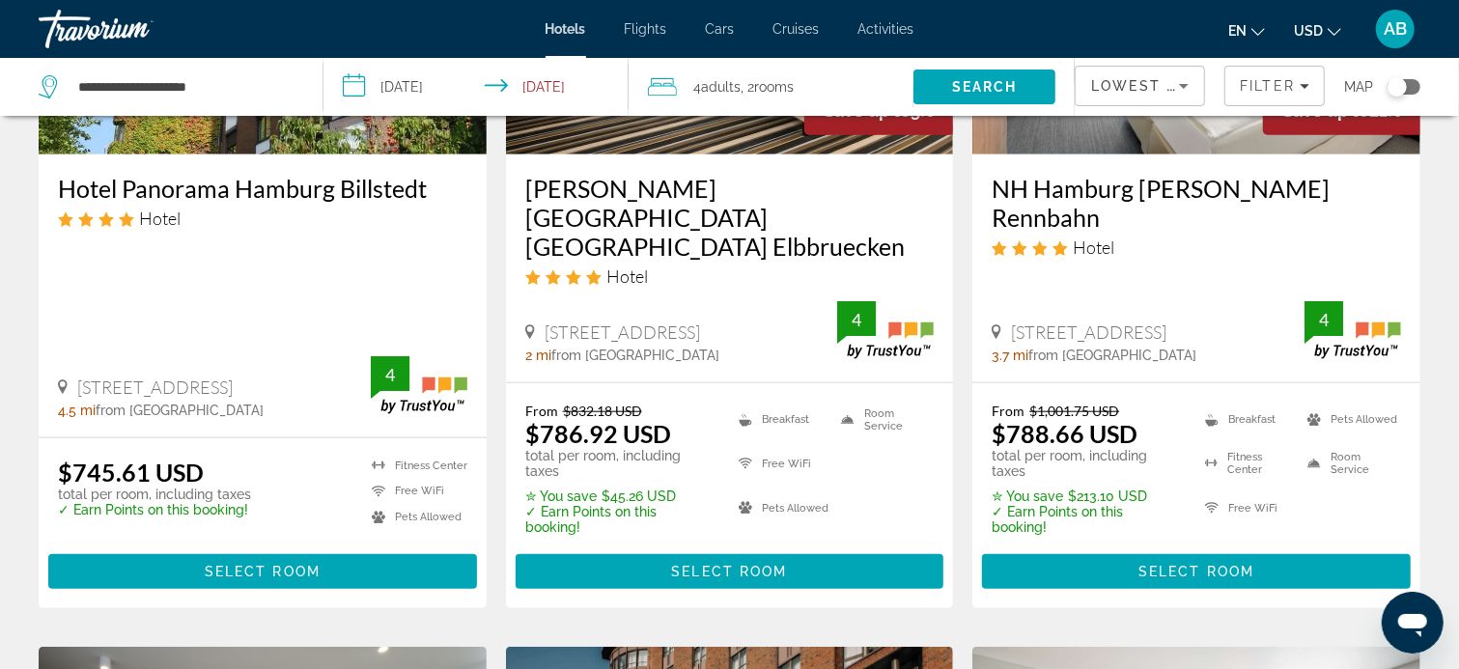
scroll to position [1062, 0]
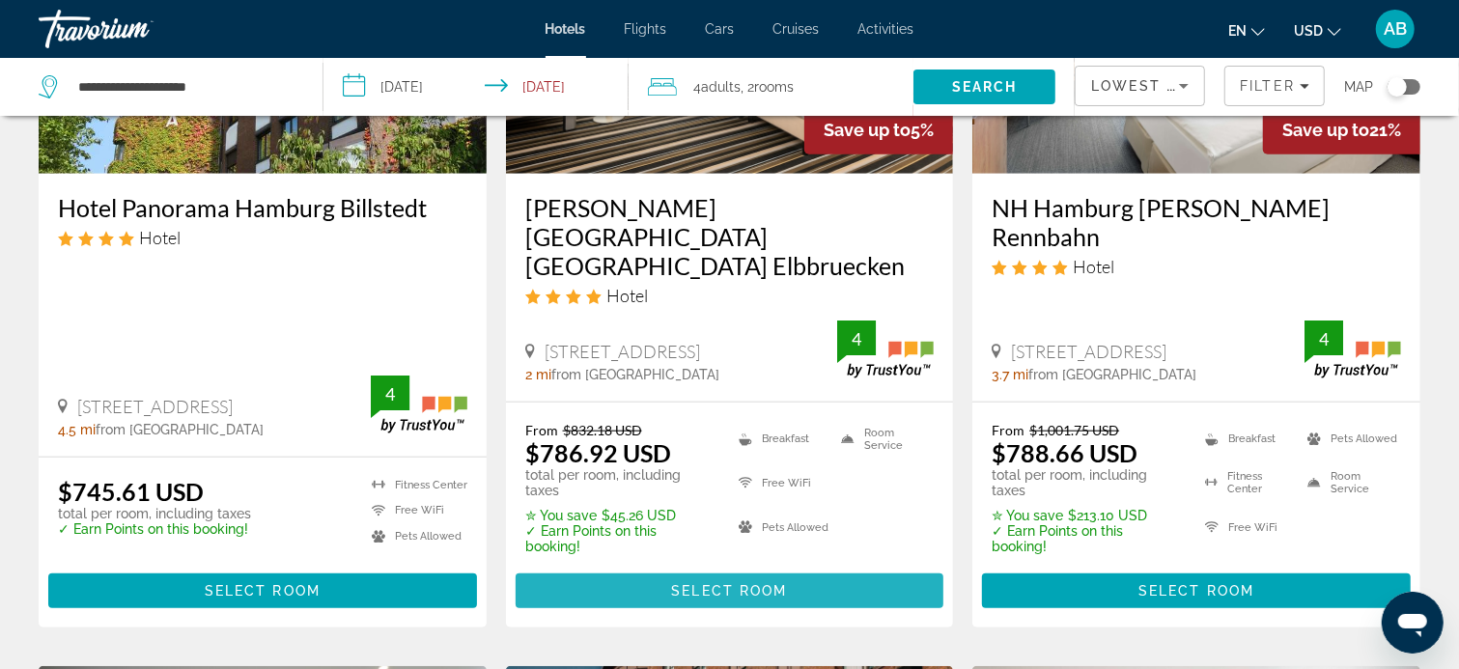
click at [746, 583] on span "Select Room" at bounding box center [729, 590] width 116 height 15
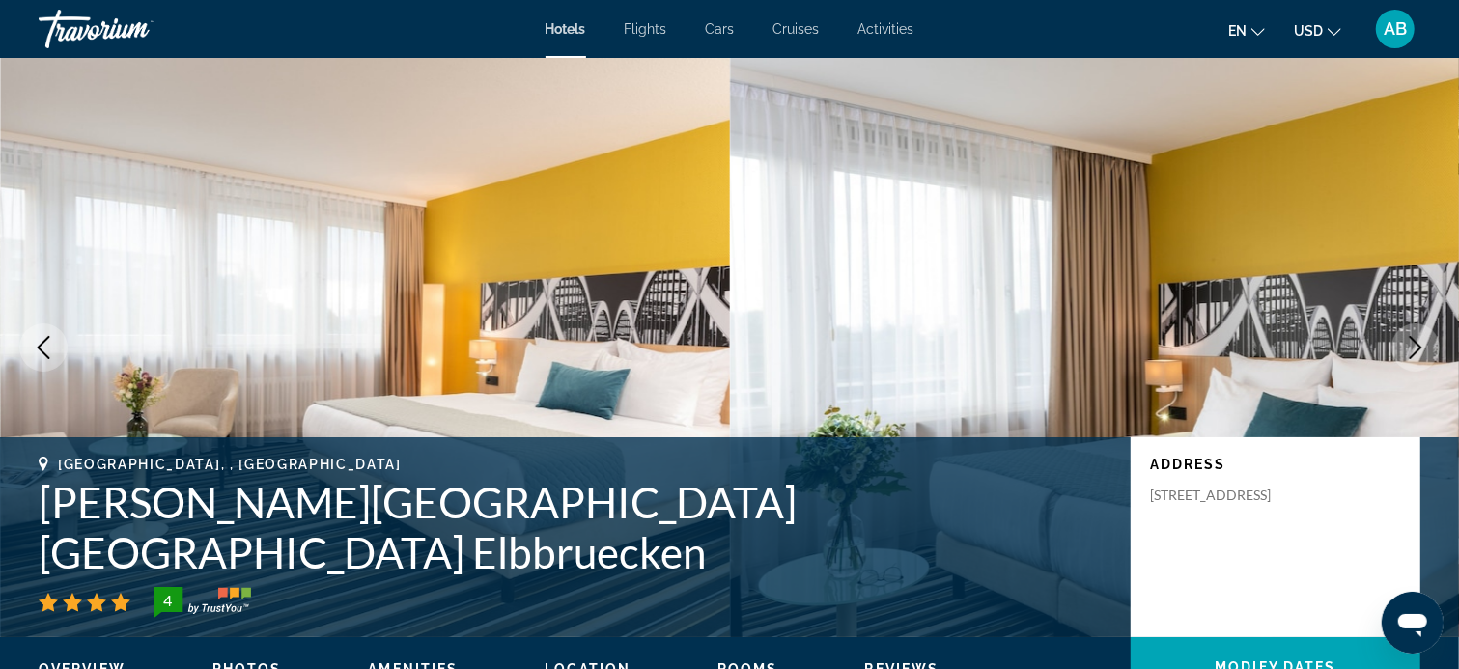
click at [1391, 323] on button "Next image" at bounding box center [1415, 347] width 48 height 48
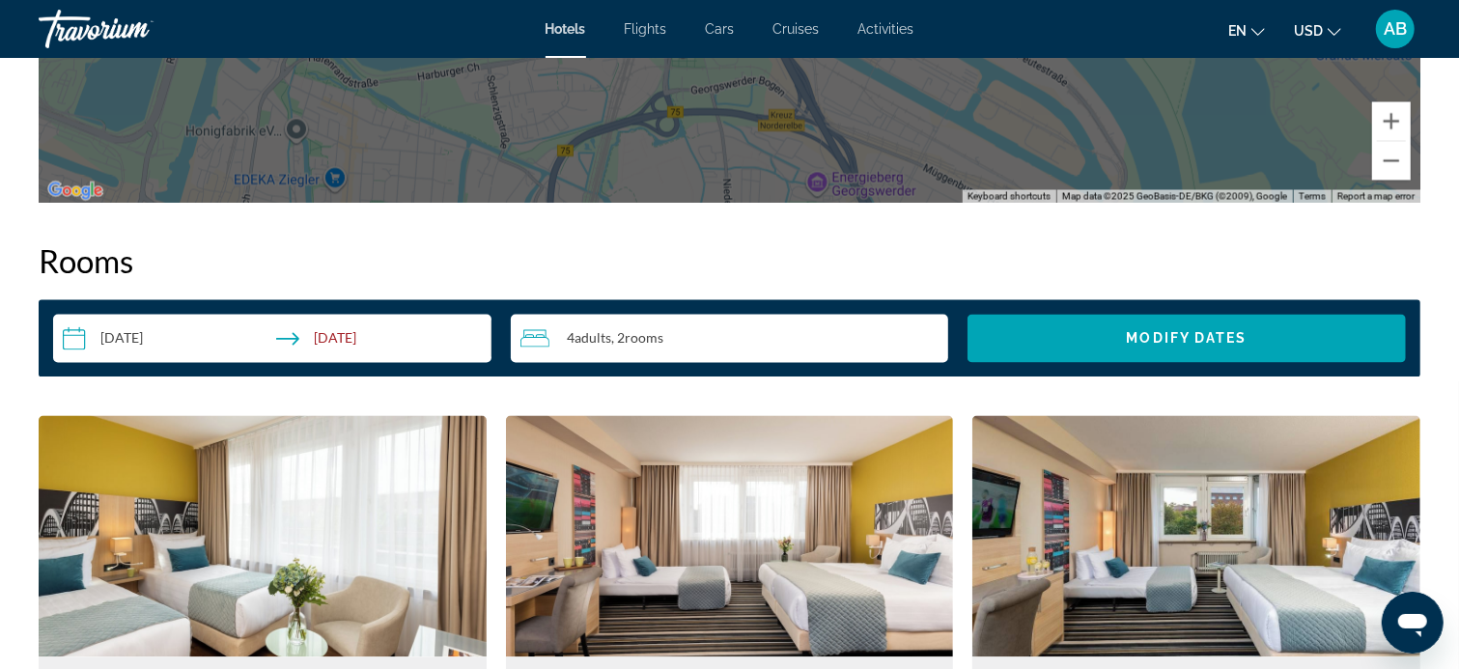
scroll to position [2703, 0]
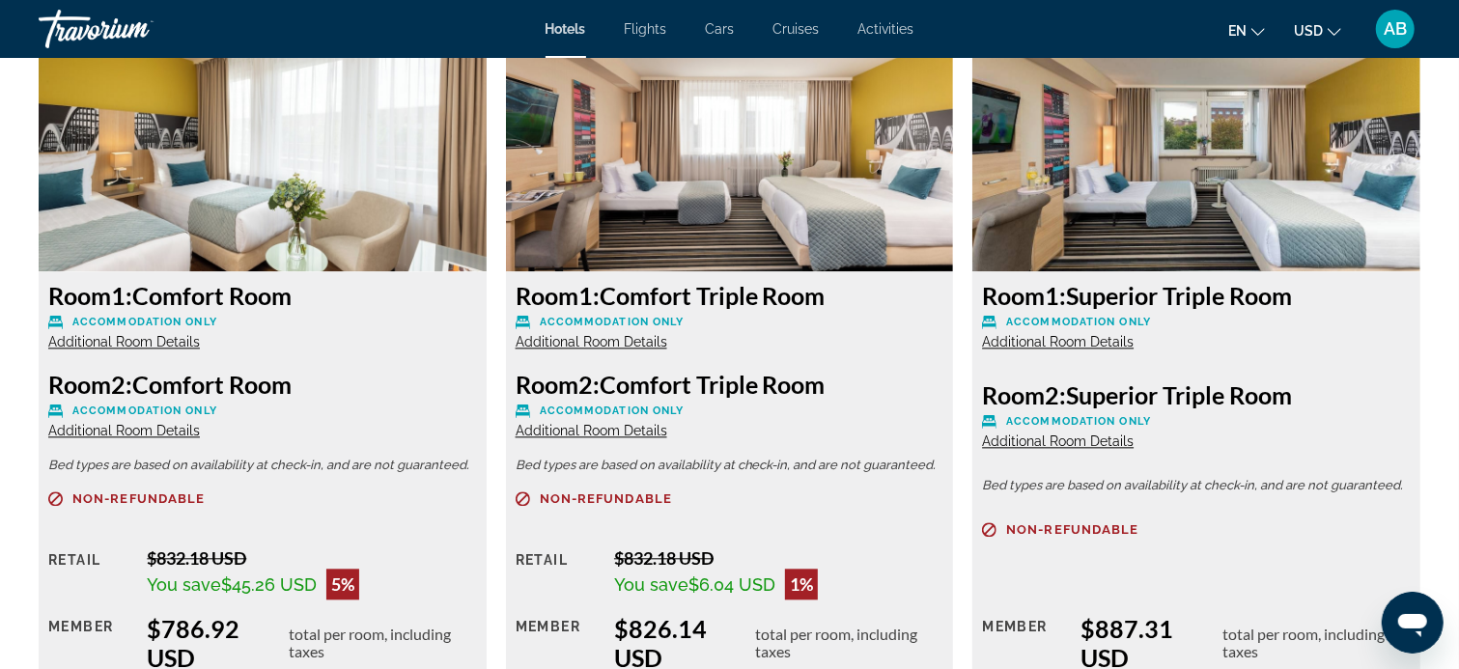
click at [113, 338] on span "Additional Room Details" at bounding box center [124, 341] width 152 height 15
click at [100, 342] on span "Additional Room Details" at bounding box center [124, 341] width 152 height 15
click at [107, 342] on span "Additional Room Details" at bounding box center [124, 341] width 152 height 15
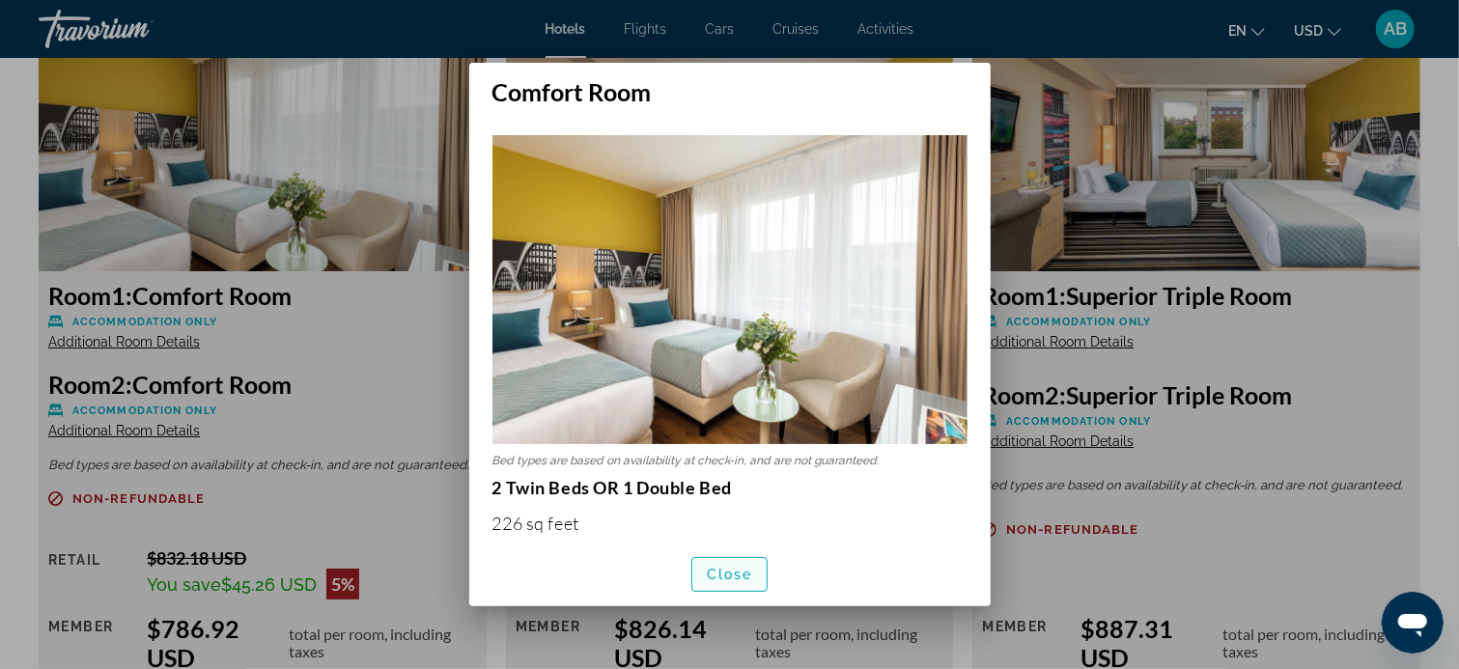
click at [740, 579] on span "Close" at bounding box center [730, 574] width 46 height 15
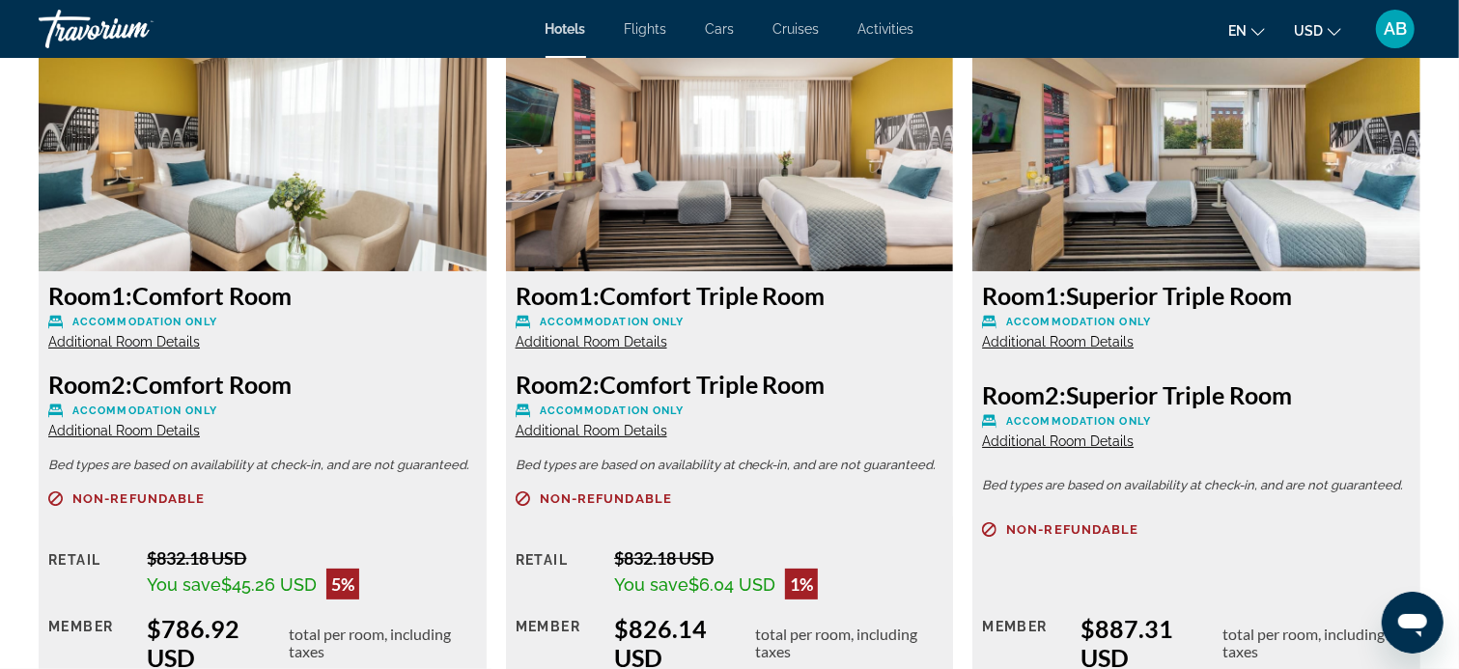
scroll to position [2703, 0]
click at [111, 428] on span "Additional Room Details" at bounding box center [124, 430] width 152 height 15
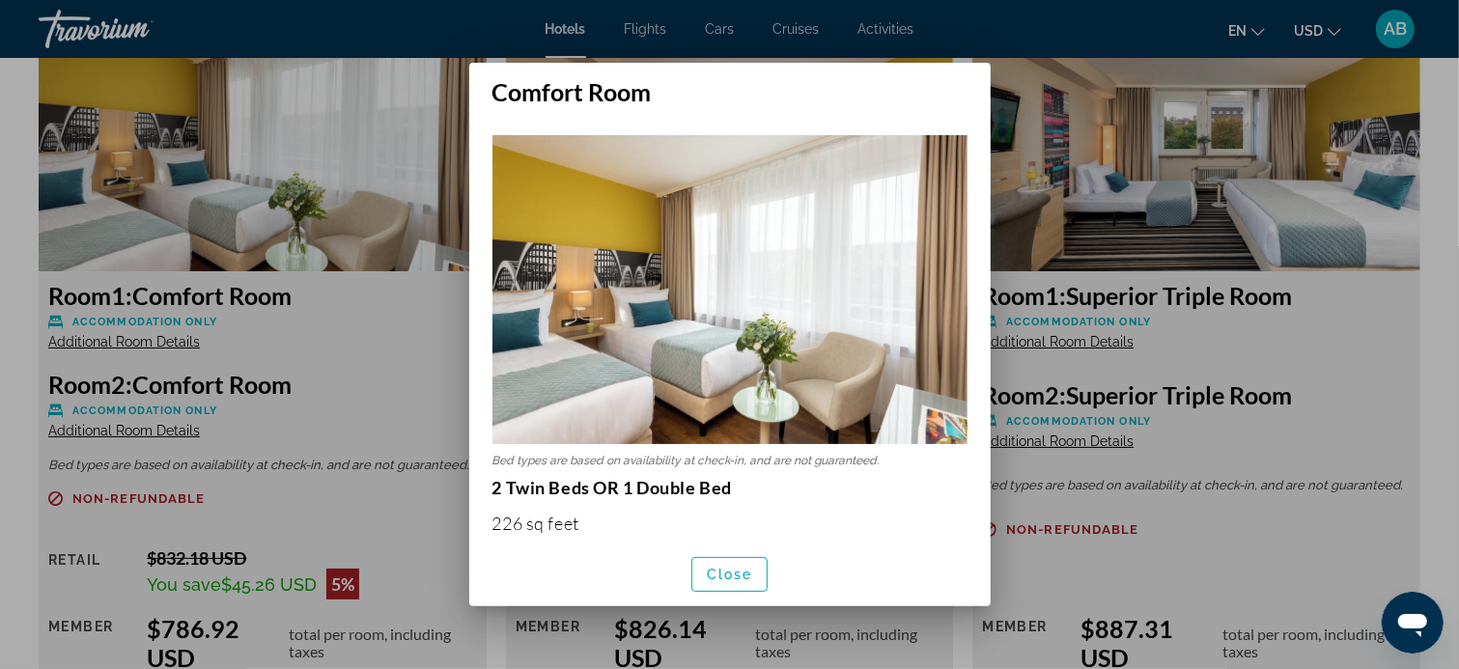
scroll to position [0, 0]
click at [737, 572] on span "Close" at bounding box center [730, 574] width 46 height 15
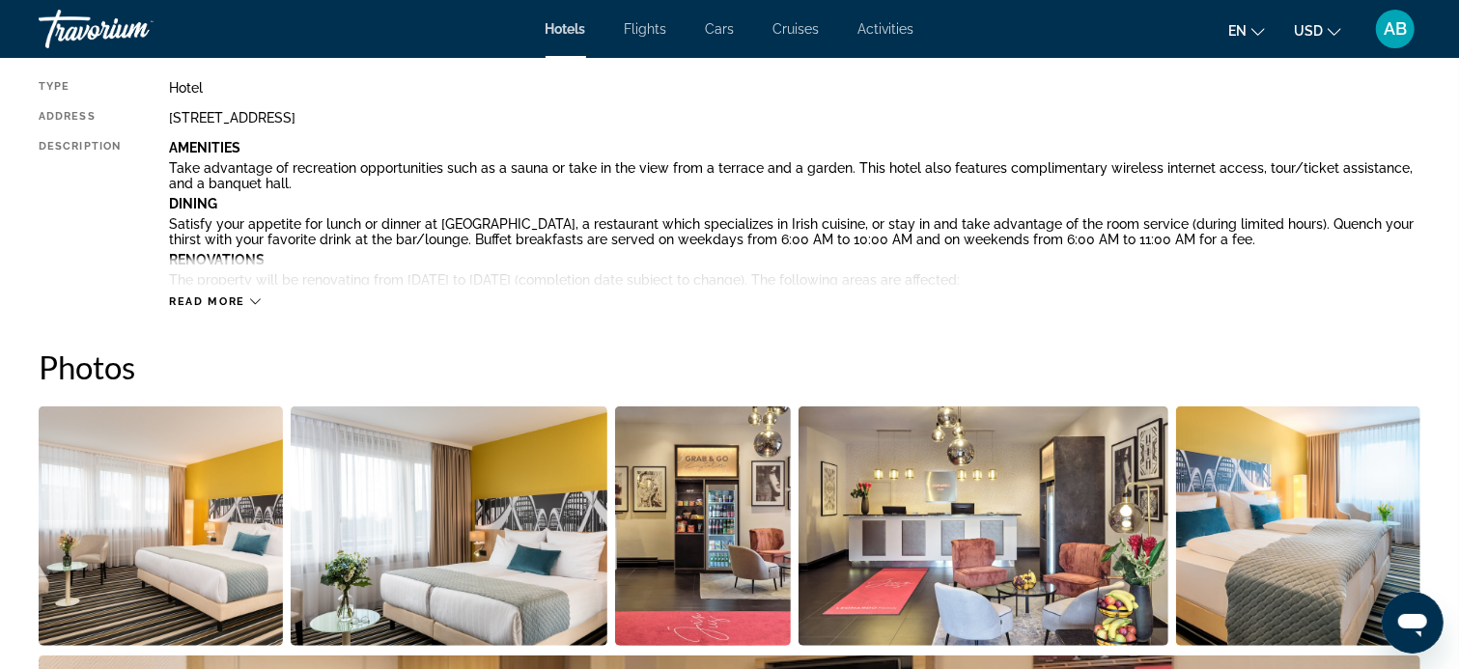
scroll to position [676, 0]
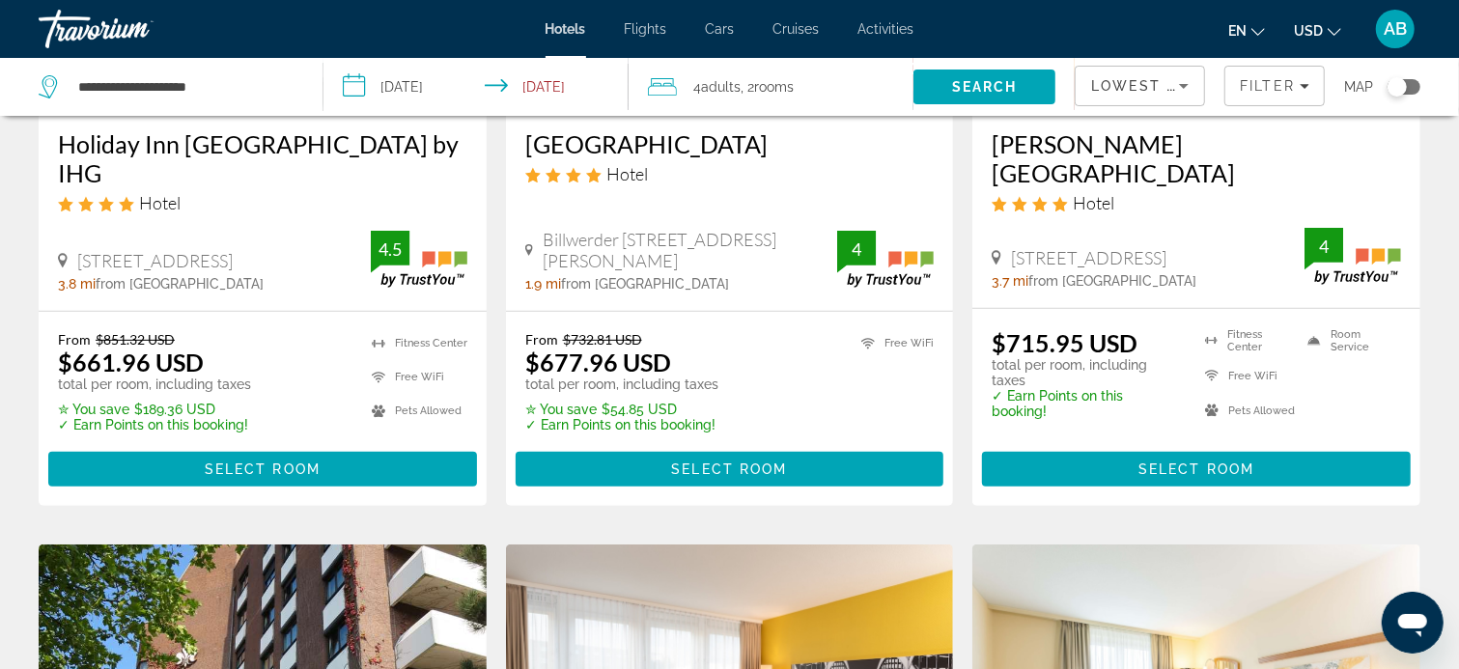
scroll to position [386, 0]
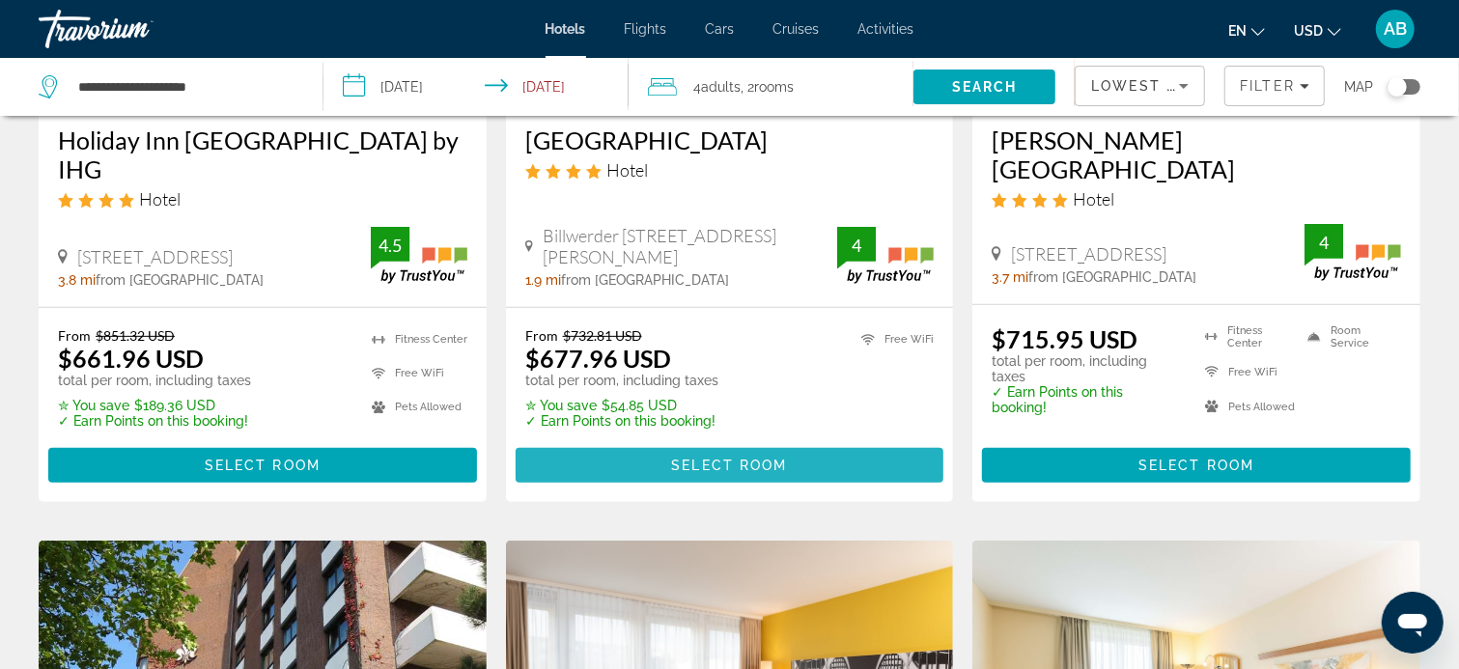
click at [706, 459] on span "Select Room" at bounding box center [729, 465] width 116 height 15
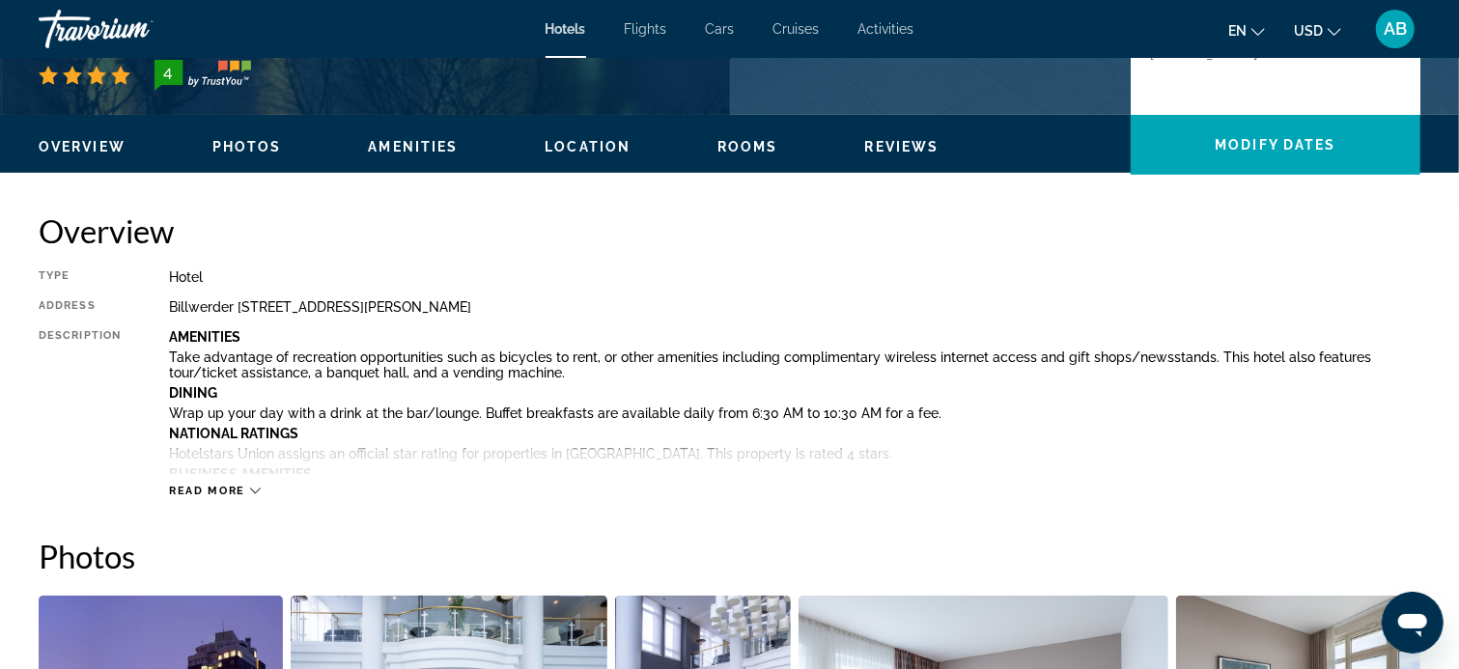
scroll to position [579, 0]
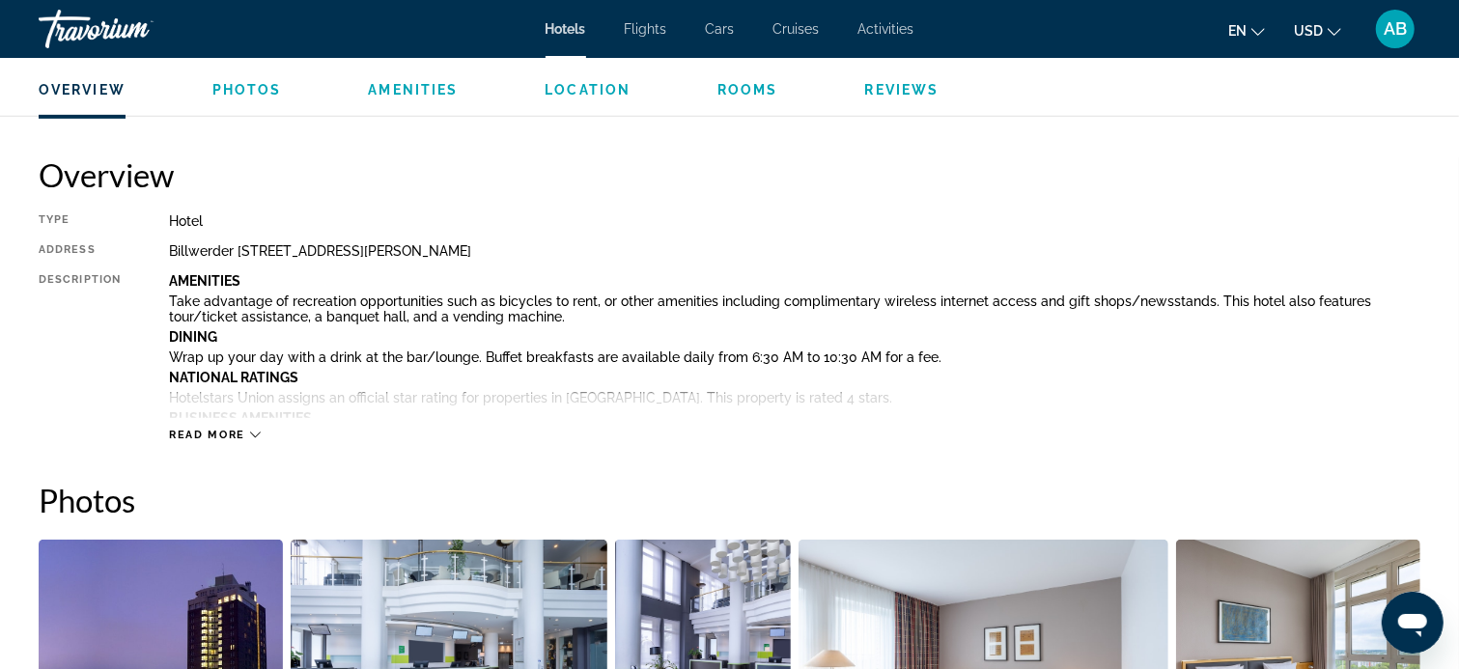
click at [251, 431] on icon "Main content" at bounding box center [255, 435] width 11 height 11
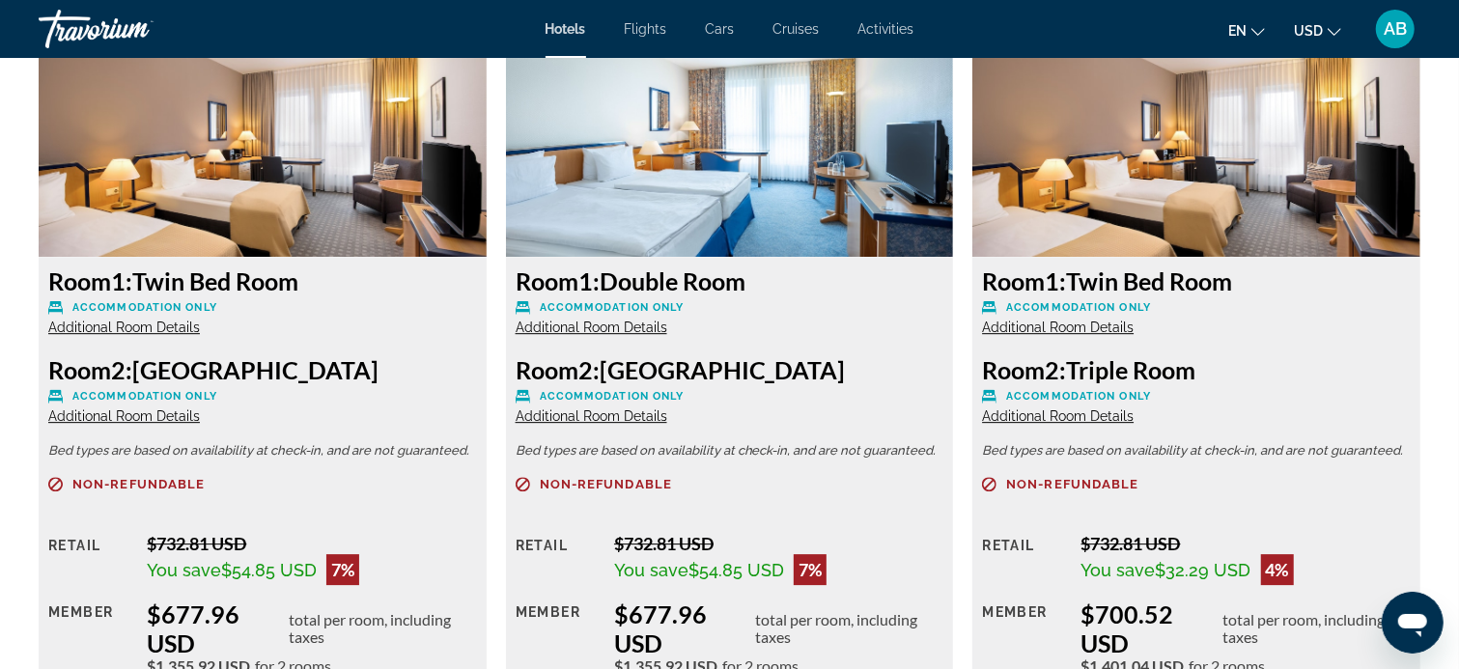
scroll to position [3669, 0]
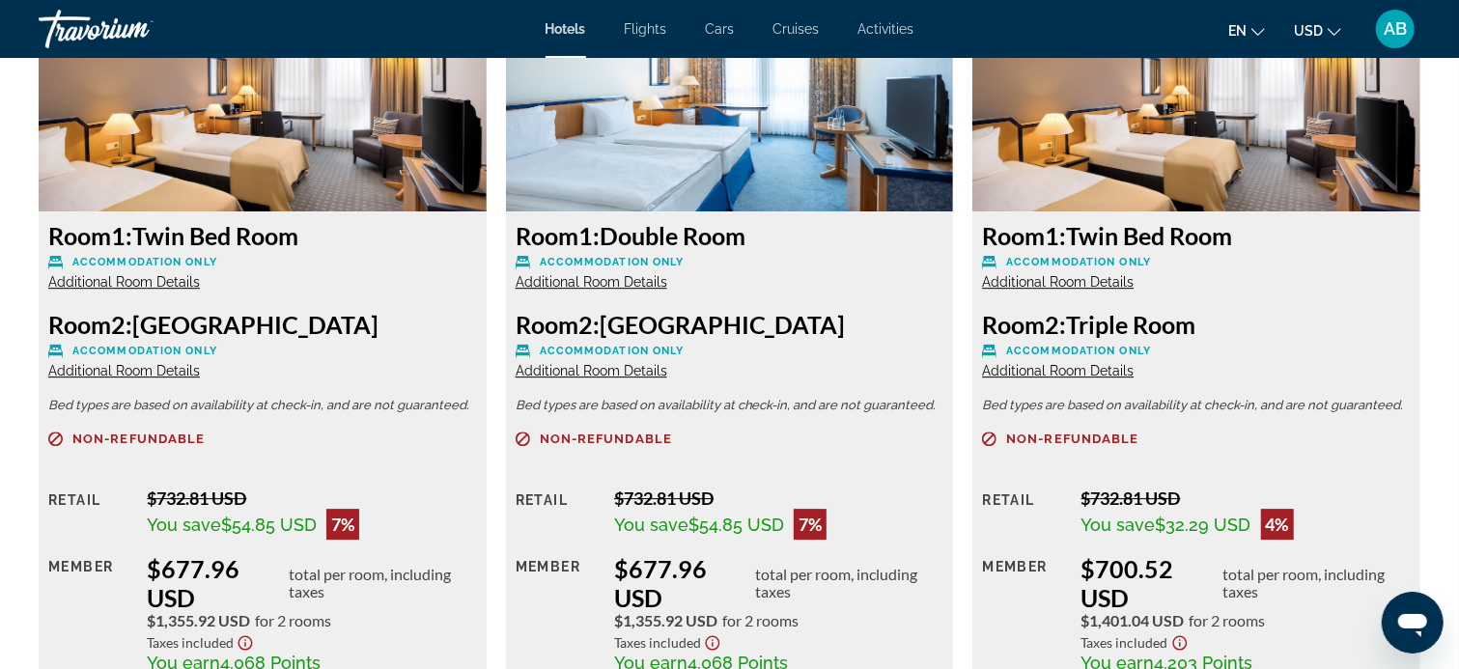
click at [1058, 371] on span "Additional Room Details" at bounding box center [1058, 370] width 152 height 15
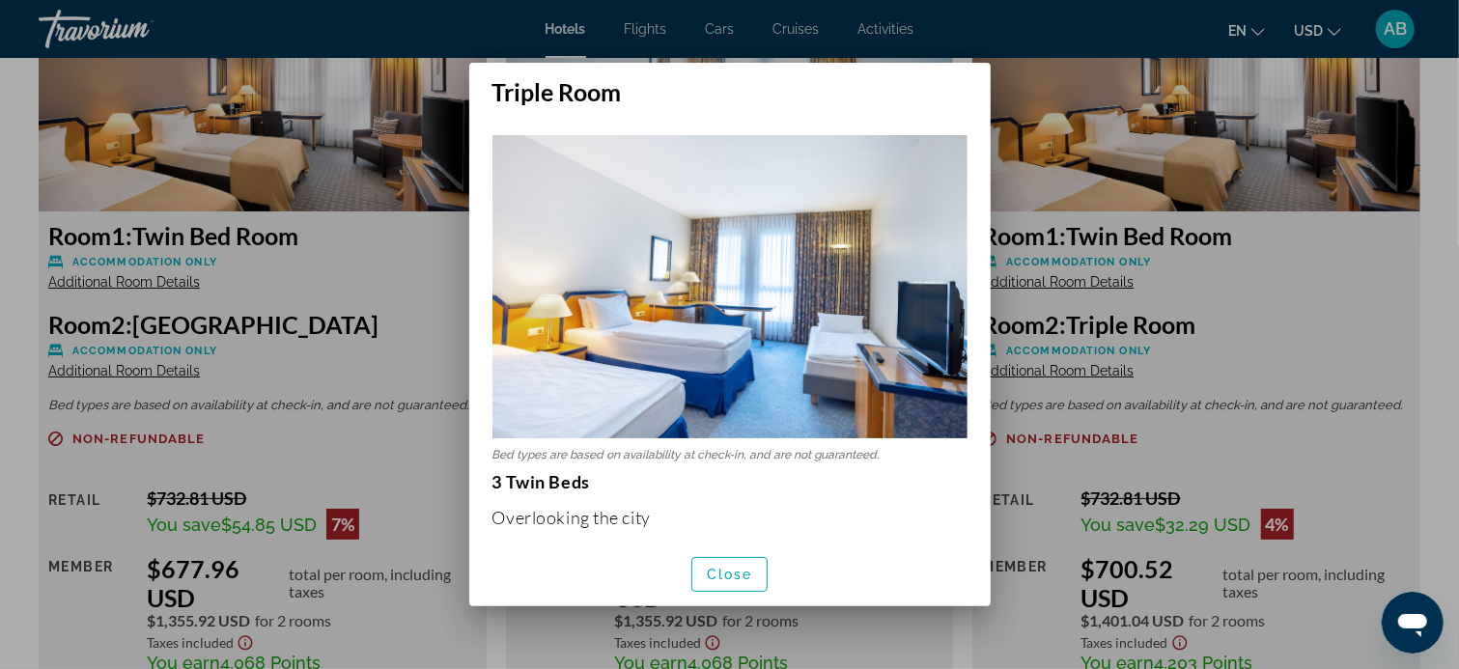
scroll to position [0, 0]
click at [734, 572] on span "Close" at bounding box center [730, 574] width 46 height 15
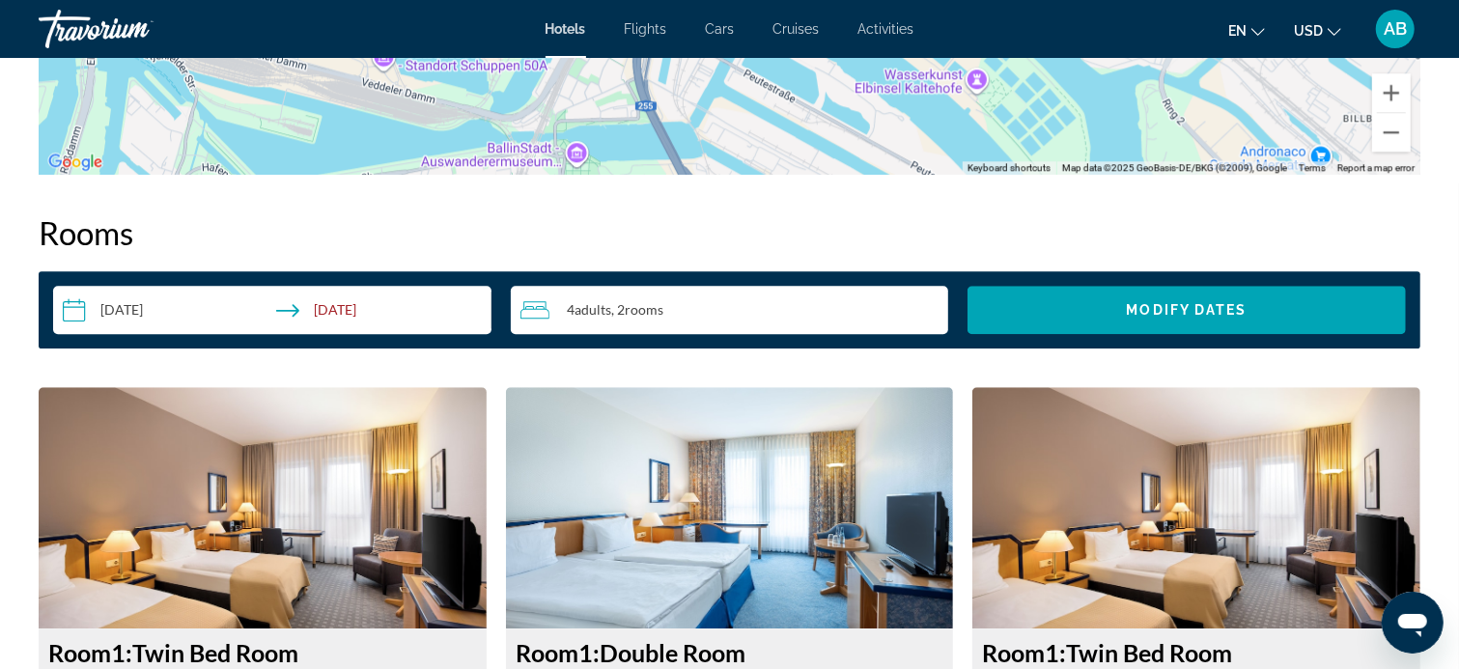
scroll to position [2993, 0]
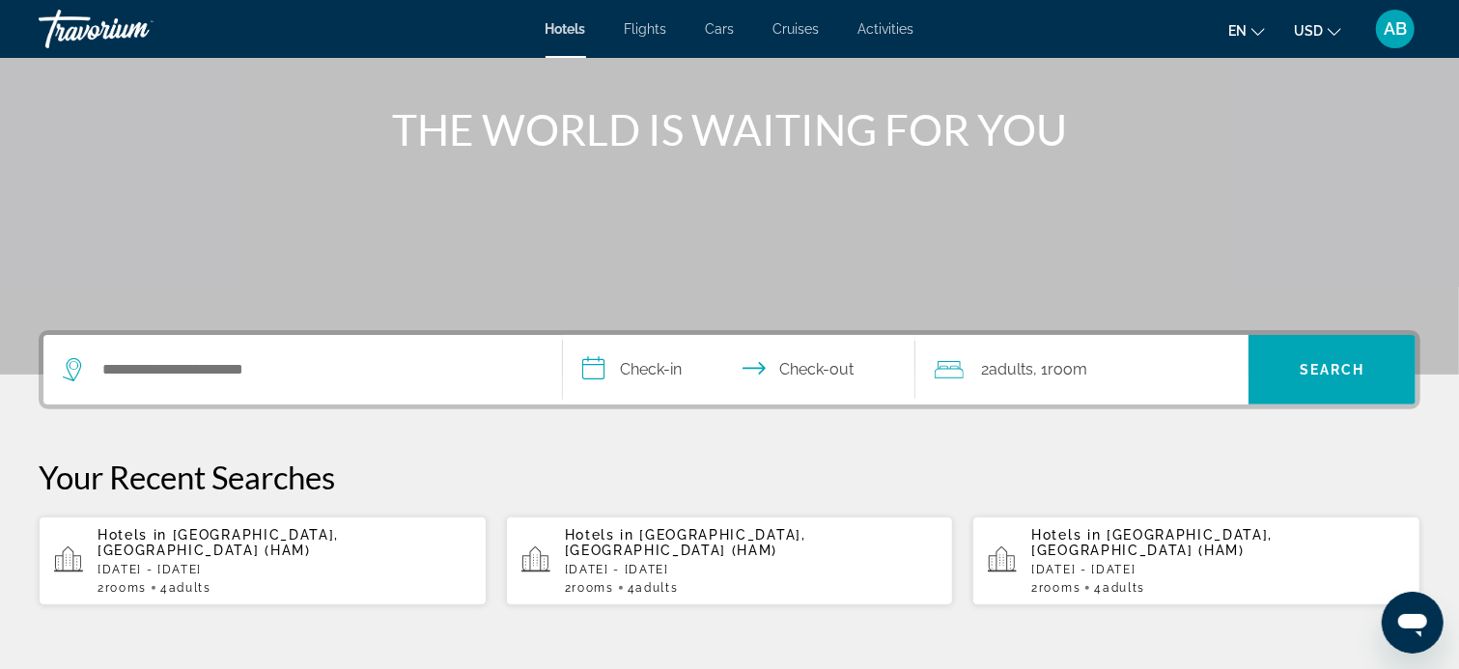
scroll to position [290, 0]
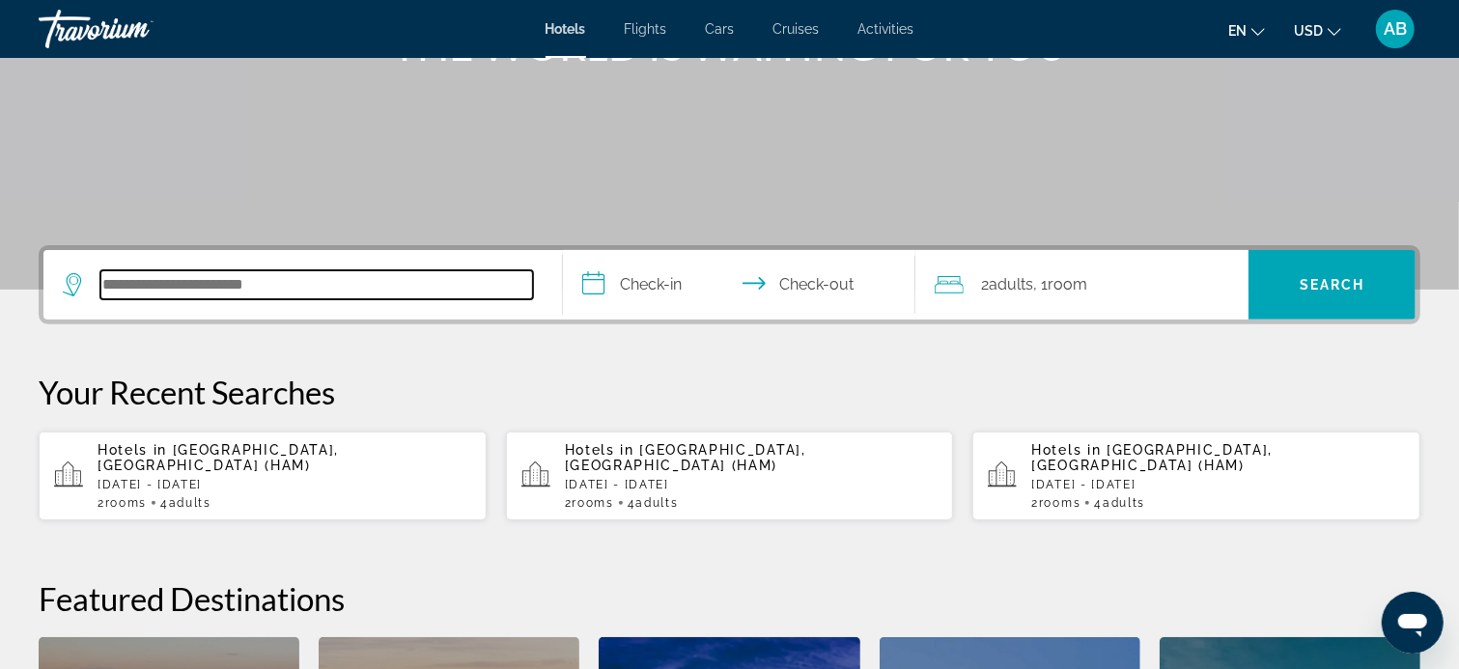
click at [304, 289] on input "Search hotel destination" at bounding box center [316, 284] width 433 height 29
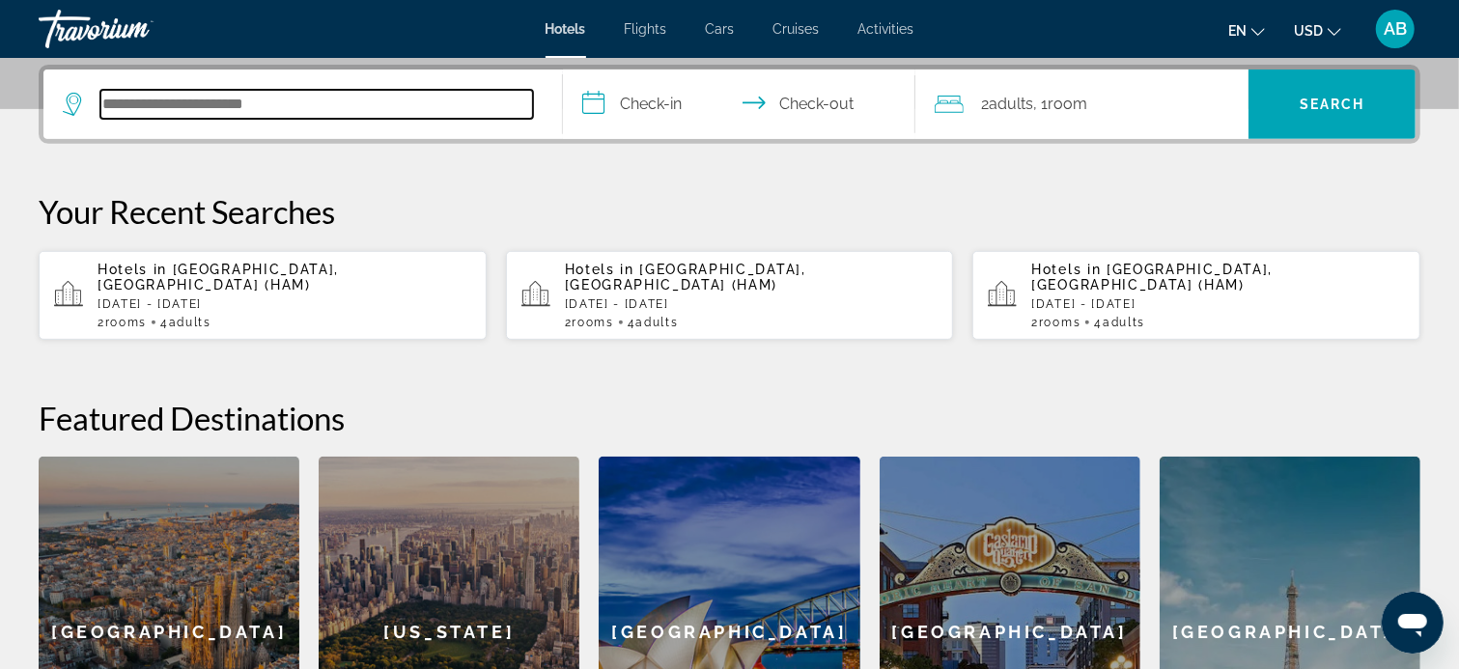
scroll to position [471, 0]
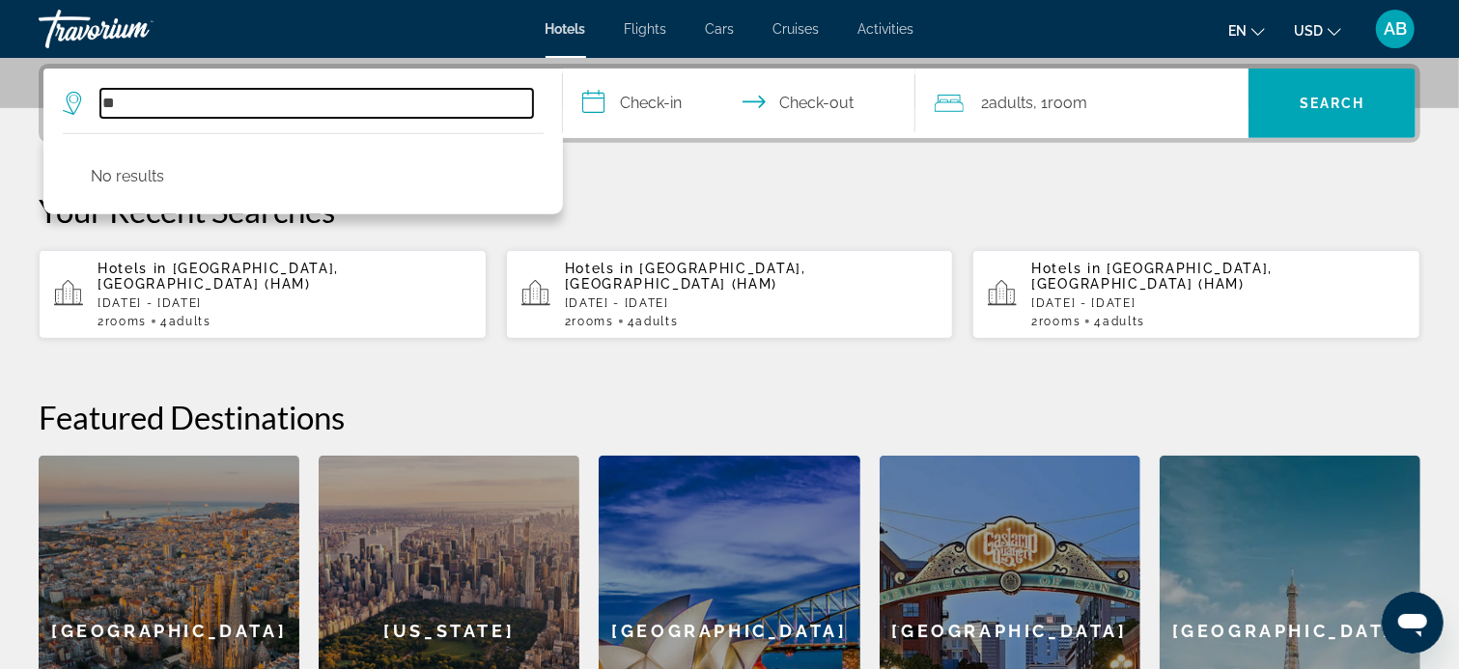
type input "*"
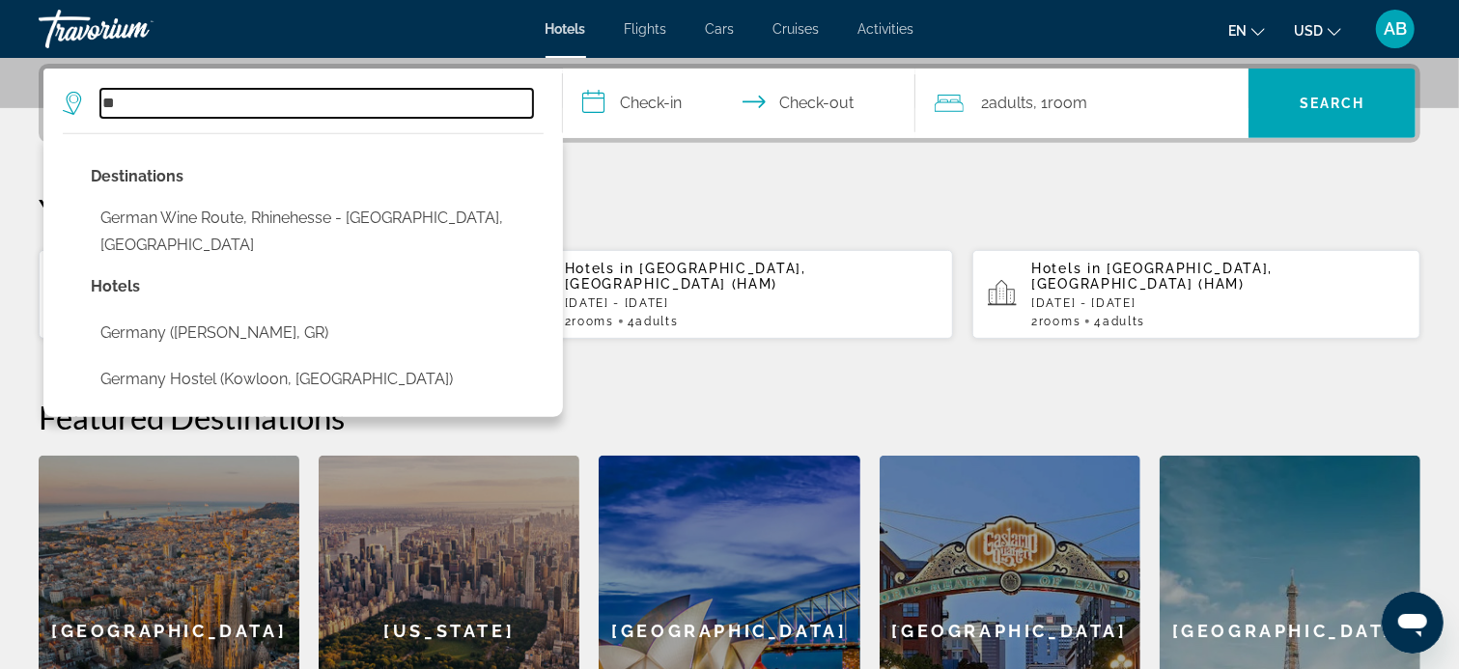
type input "*"
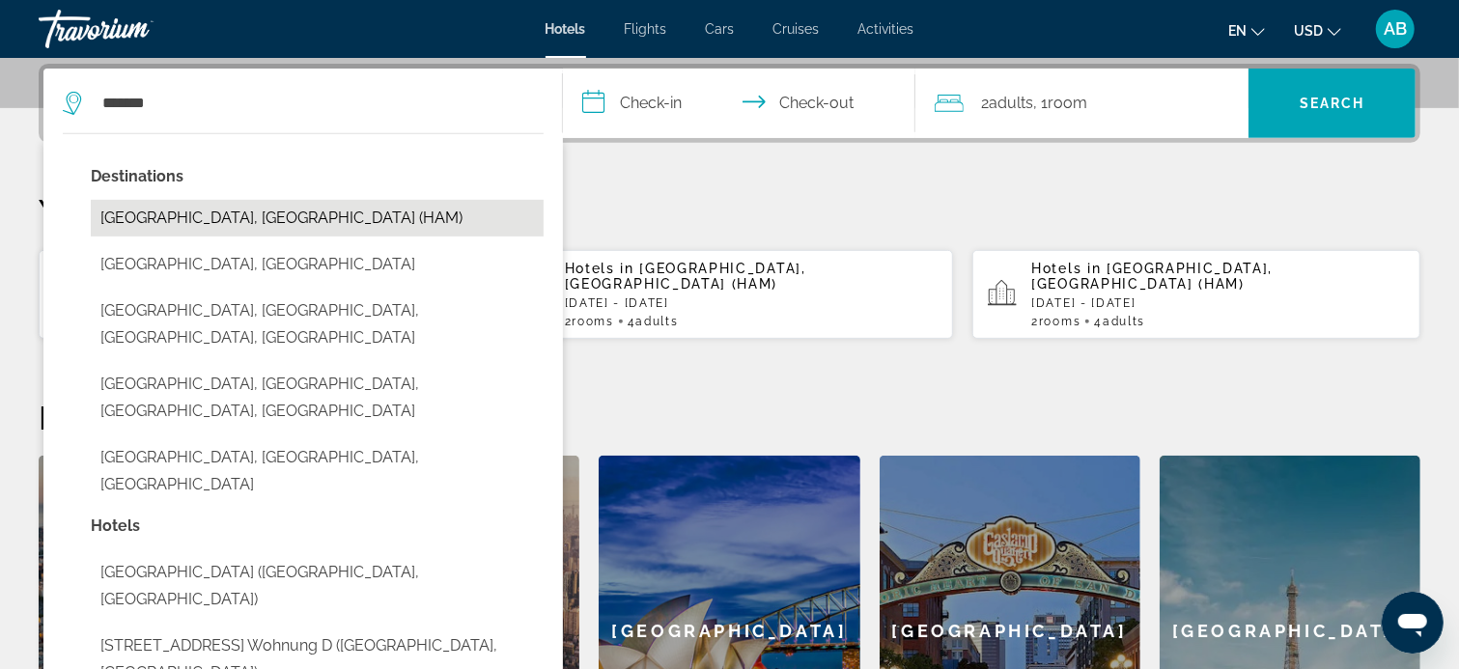
click at [206, 214] on button "[GEOGRAPHIC_DATA], [GEOGRAPHIC_DATA] (HAM)" at bounding box center [317, 218] width 453 height 37
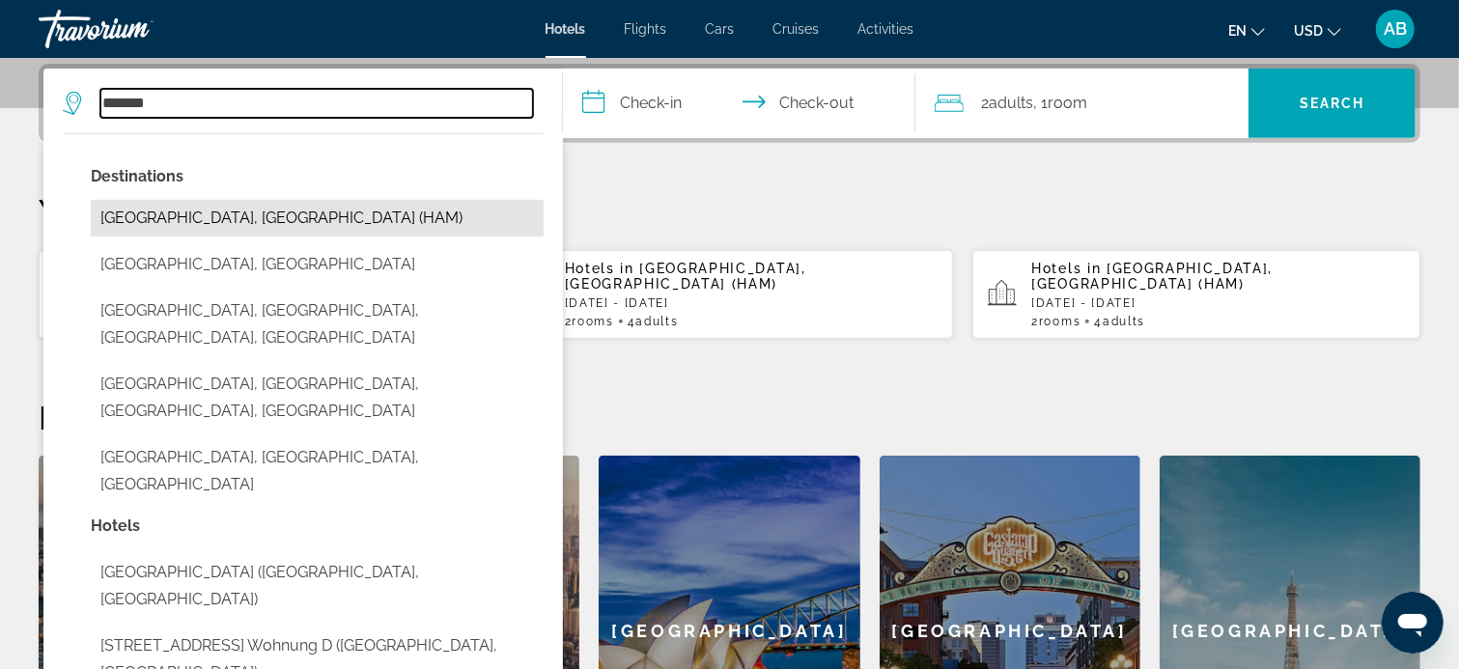
type input "**********"
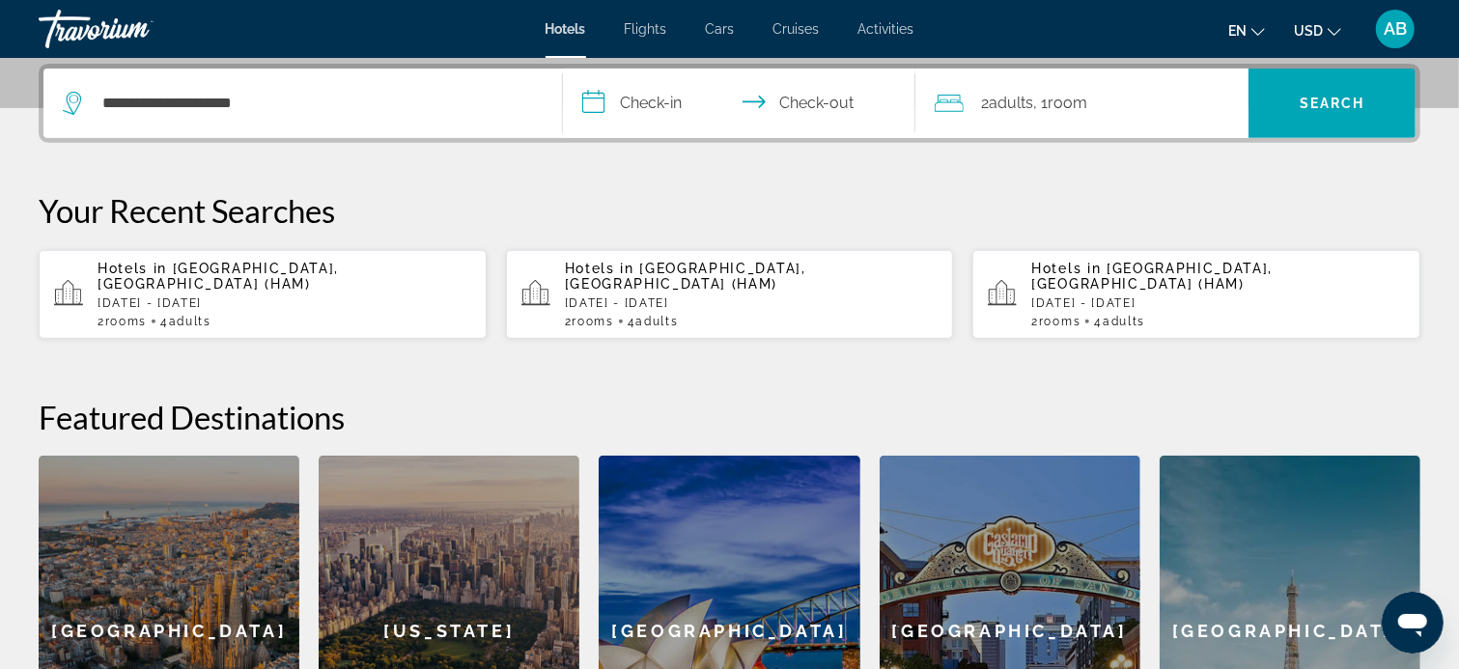
click at [643, 106] on input "**********" at bounding box center [743, 106] width 360 height 75
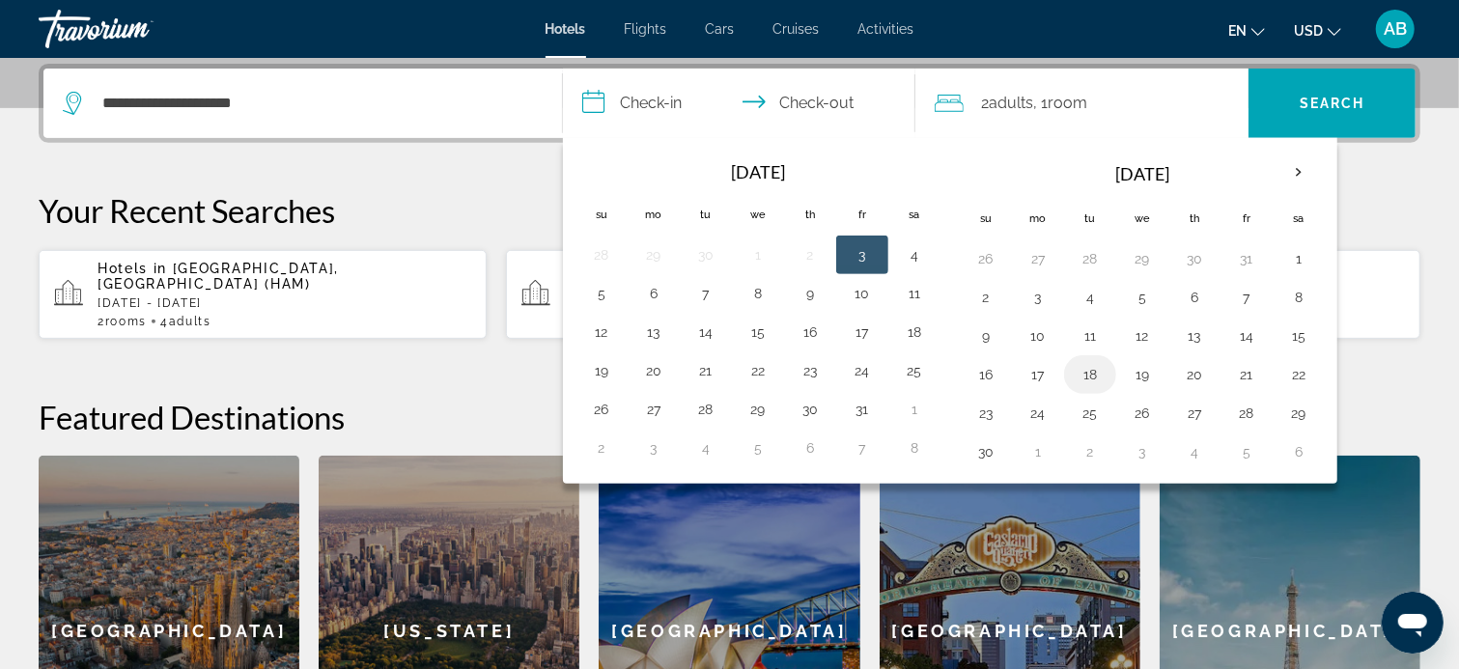
click at [1093, 375] on button "18" at bounding box center [1090, 374] width 31 height 27
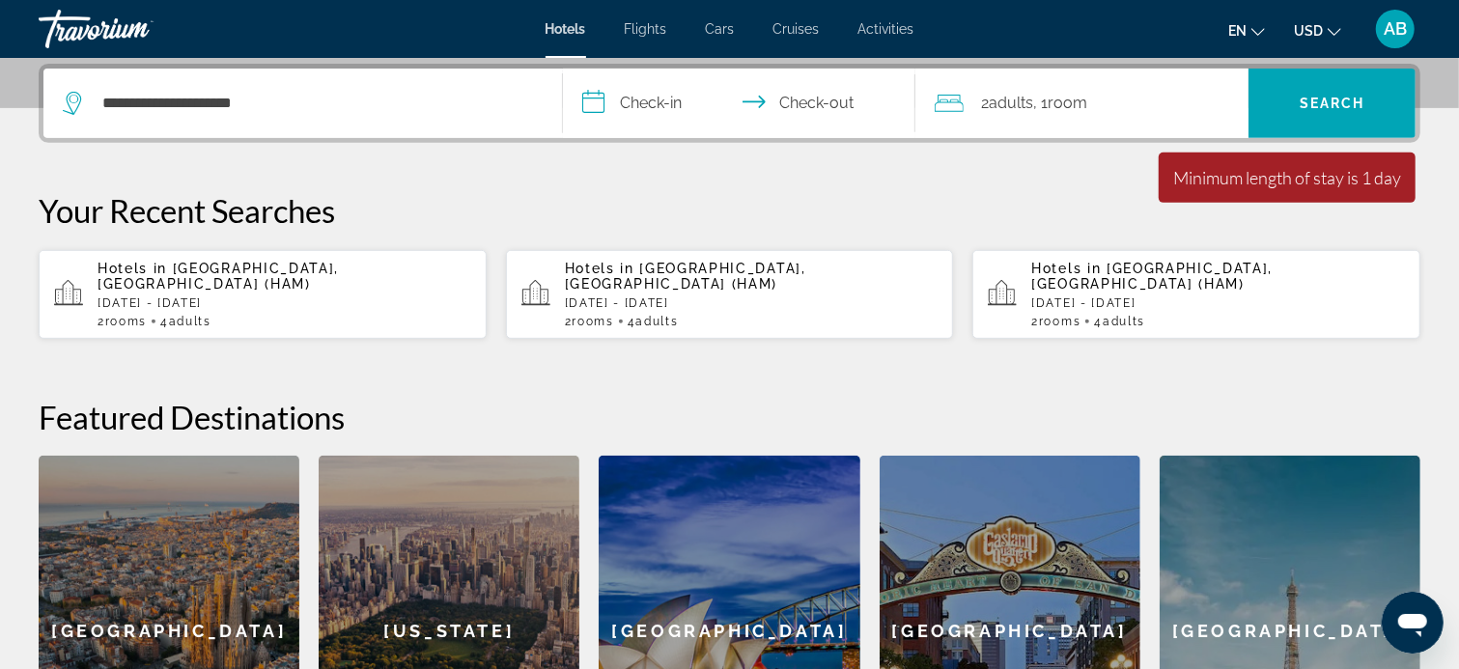
click at [804, 100] on input "**********" at bounding box center [743, 106] width 360 height 75
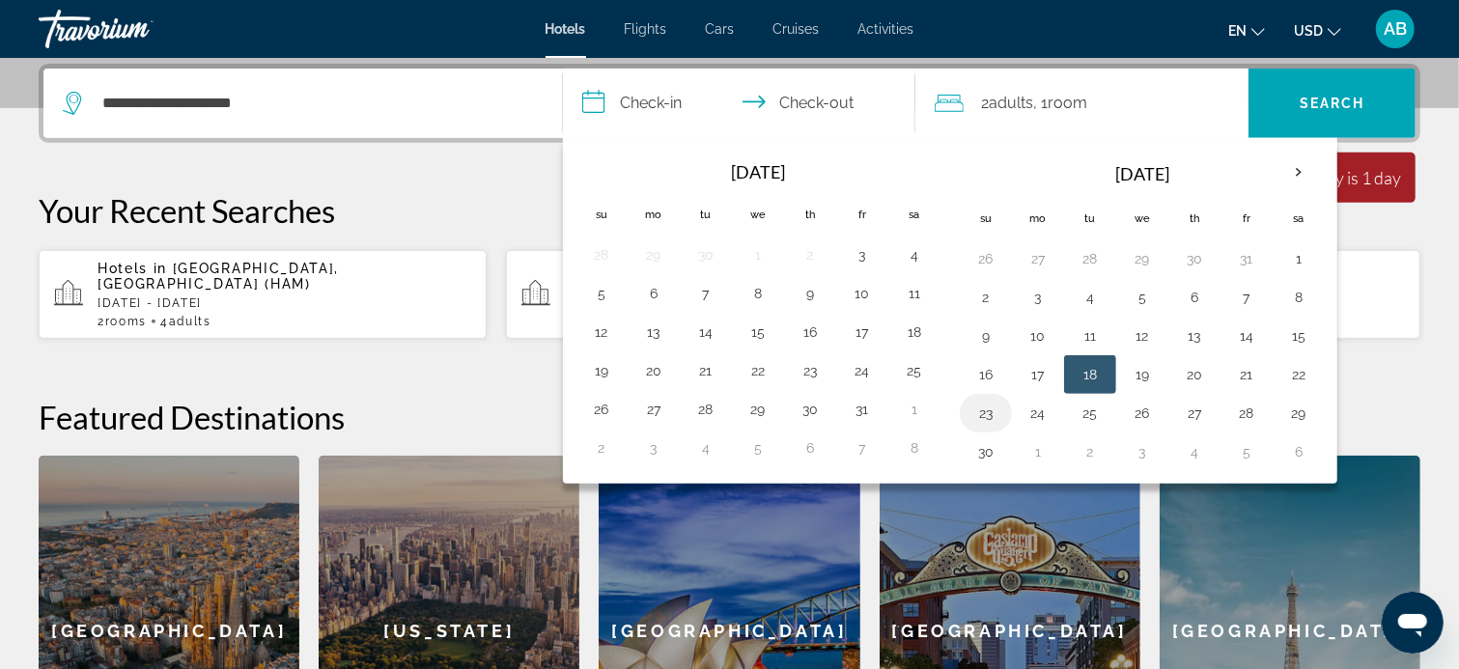
click at [989, 413] on button "23" at bounding box center [985, 413] width 31 height 27
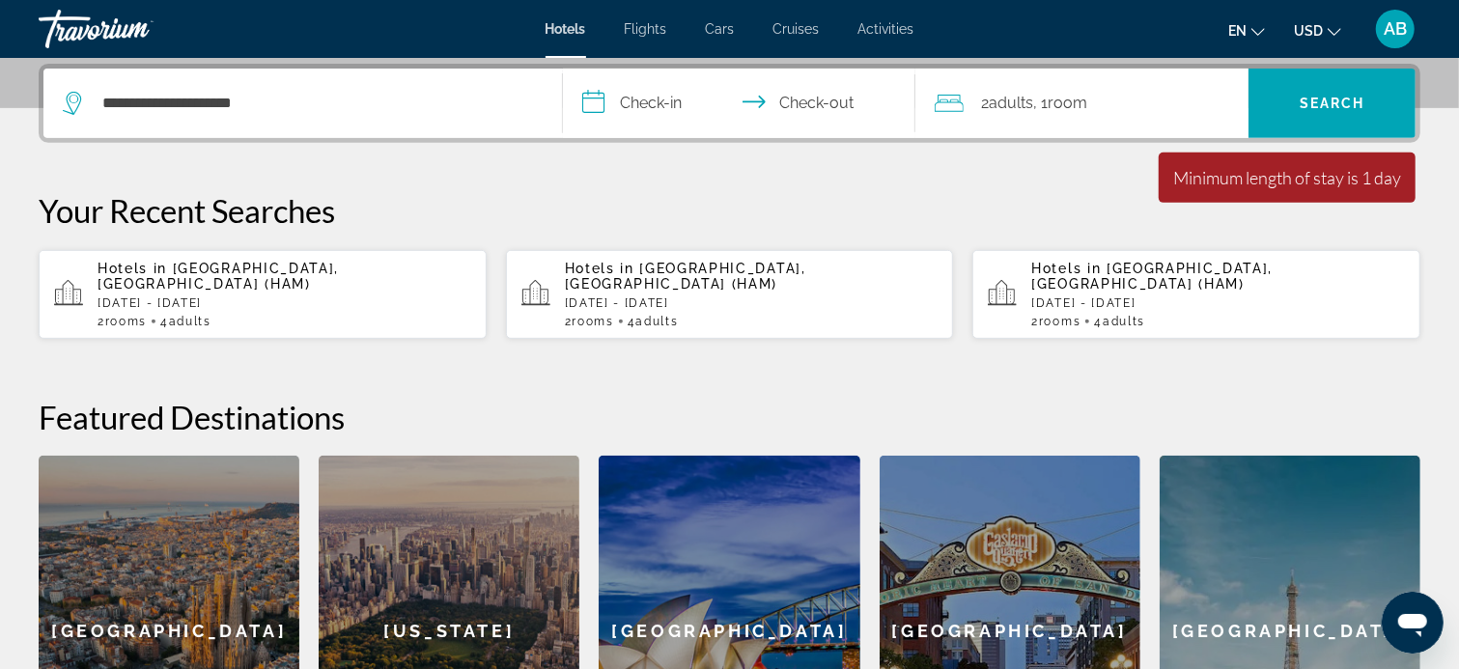
click at [632, 101] on input "**********" at bounding box center [743, 106] width 360 height 75
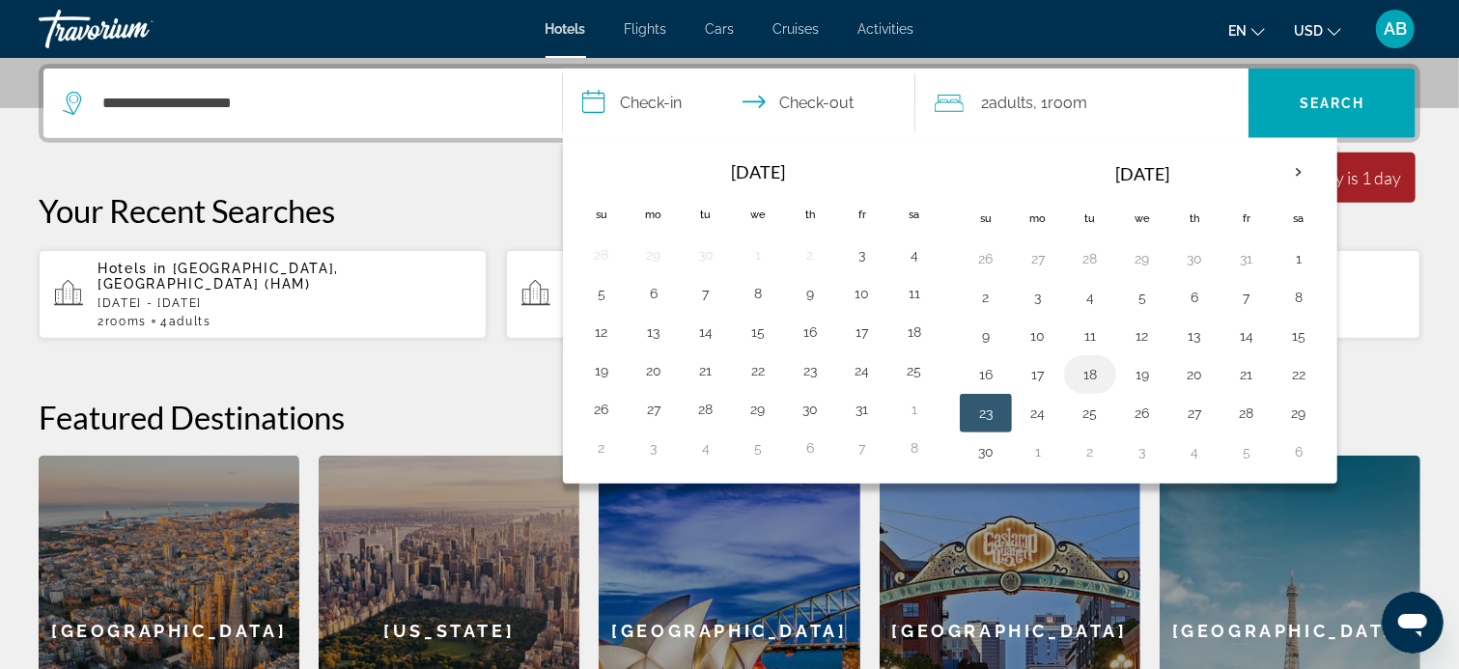
click at [1090, 373] on button "18" at bounding box center [1090, 374] width 31 height 27
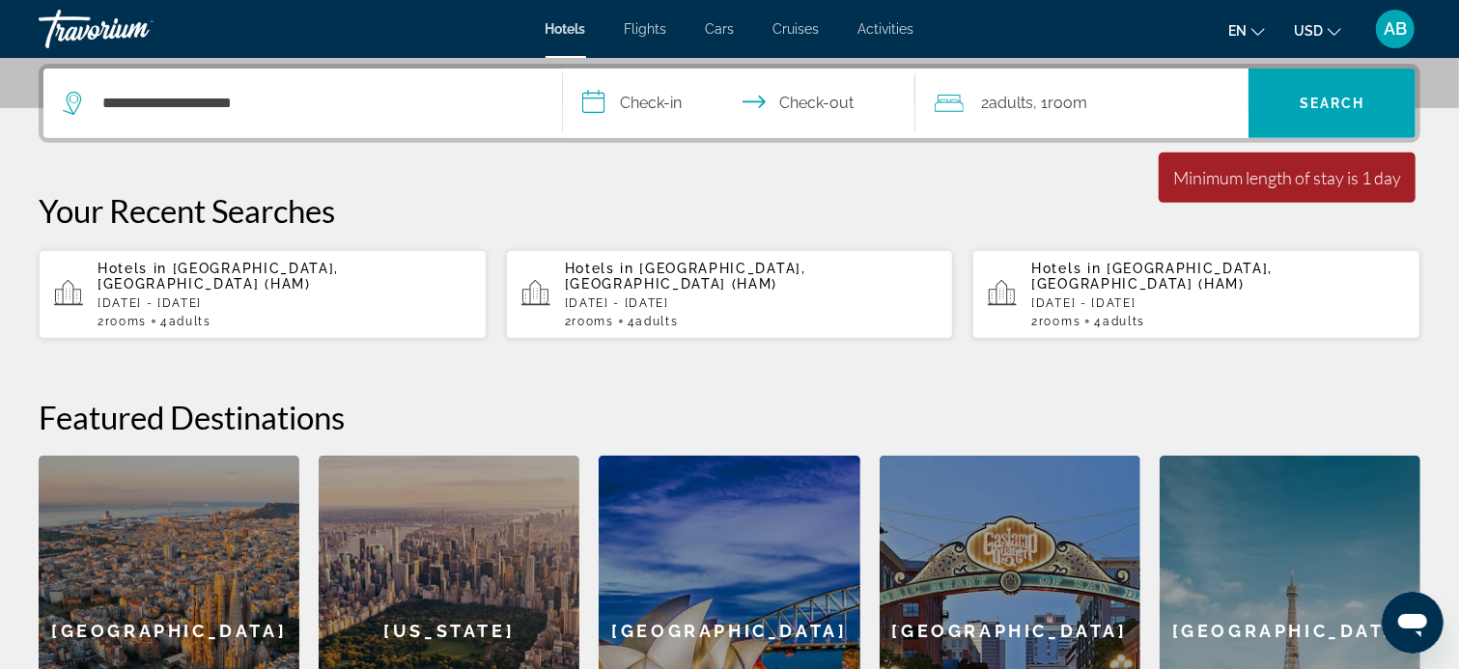
click at [796, 97] on input "**********" at bounding box center [743, 106] width 360 height 75
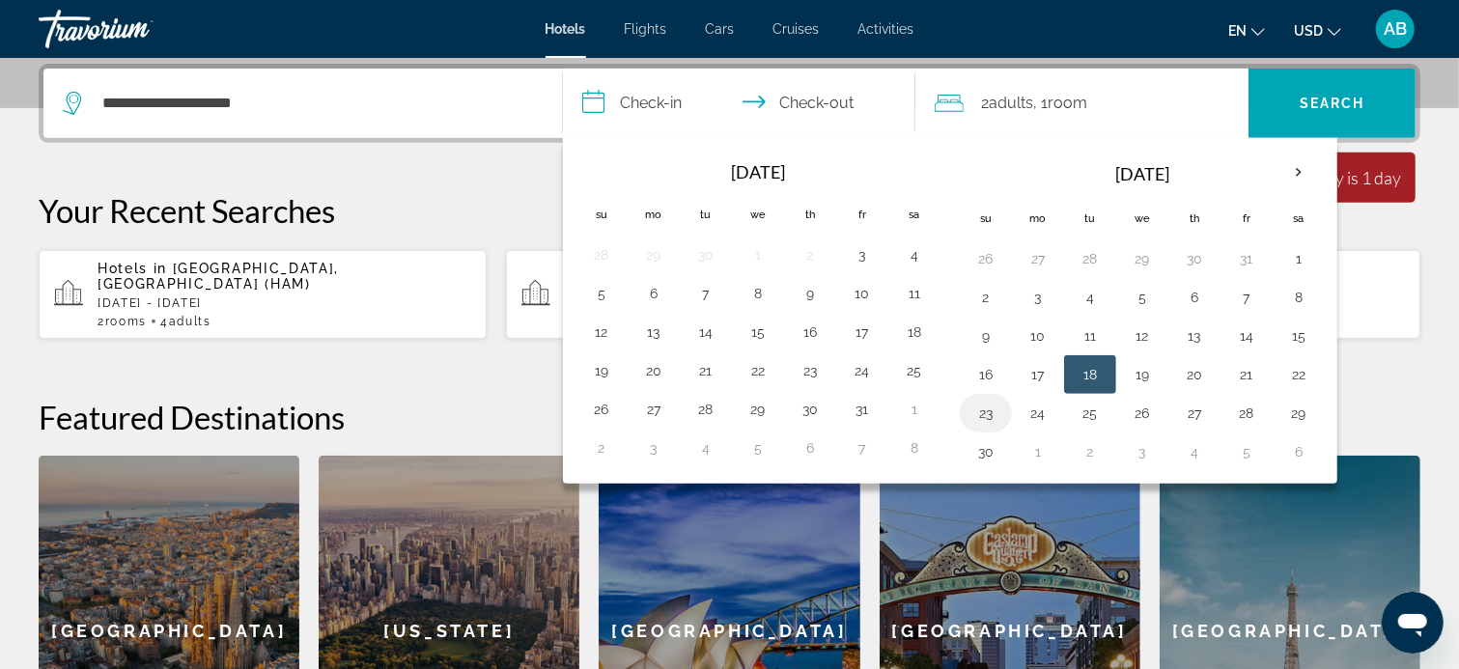
click at [985, 410] on button "23" at bounding box center [985, 413] width 31 height 27
click at [1090, 372] on button "18" at bounding box center [1090, 374] width 31 height 27
type input "**********"
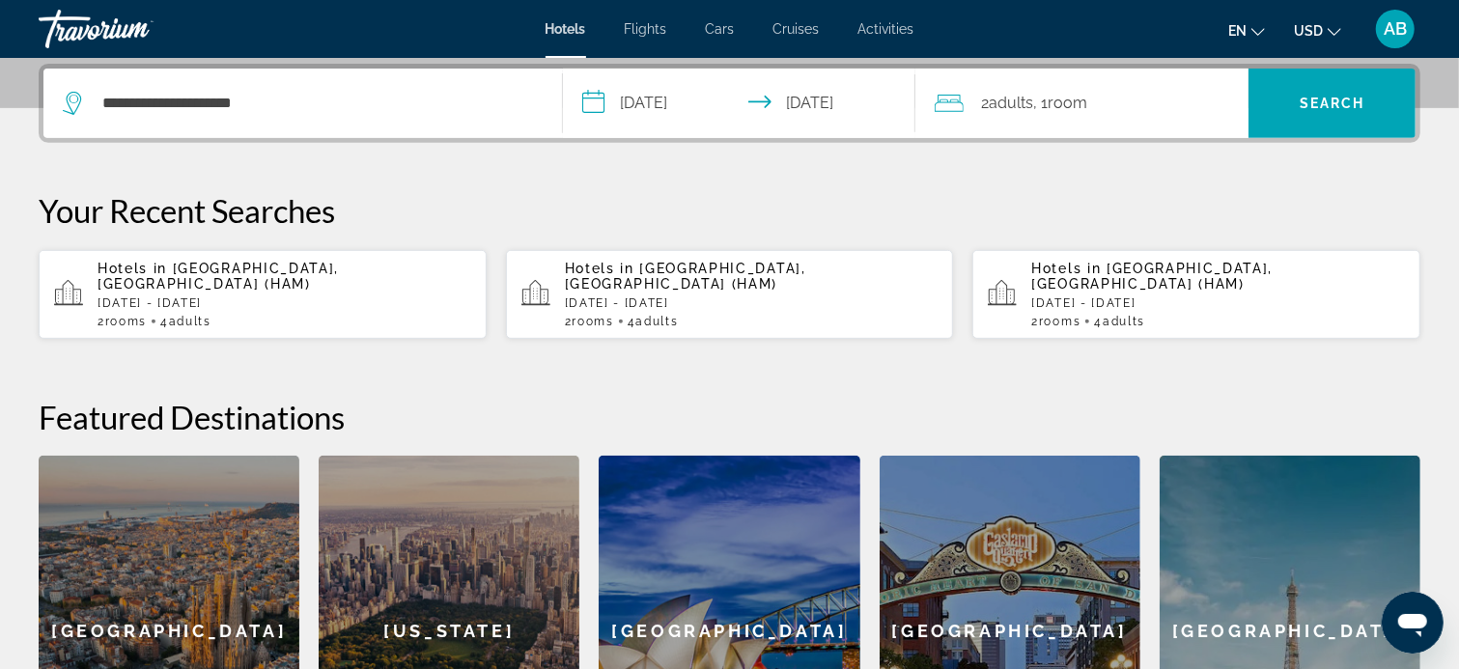
click at [1009, 101] on span "Adults" at bounding box center [1011, 103] width 44 height 18
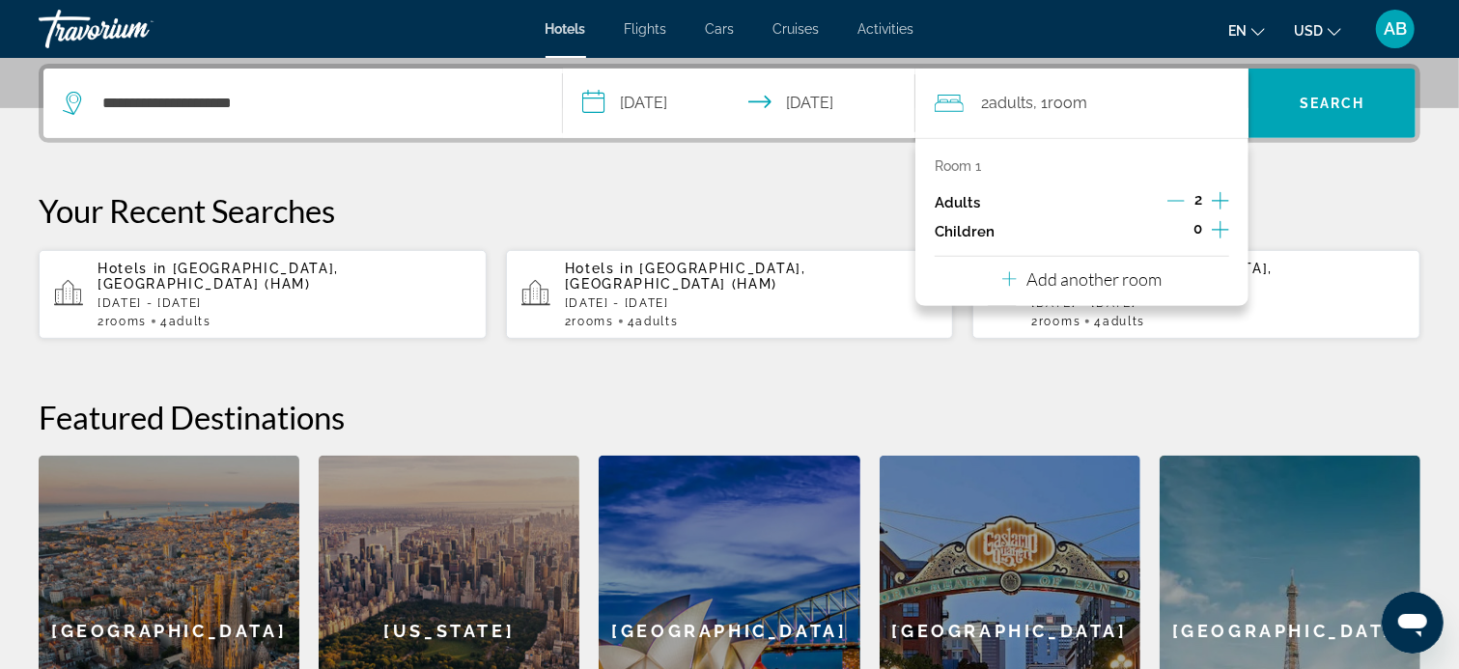
click at [1114, 279] on p "Add another room" at bounding box center [1093, 278] width 135 height 21
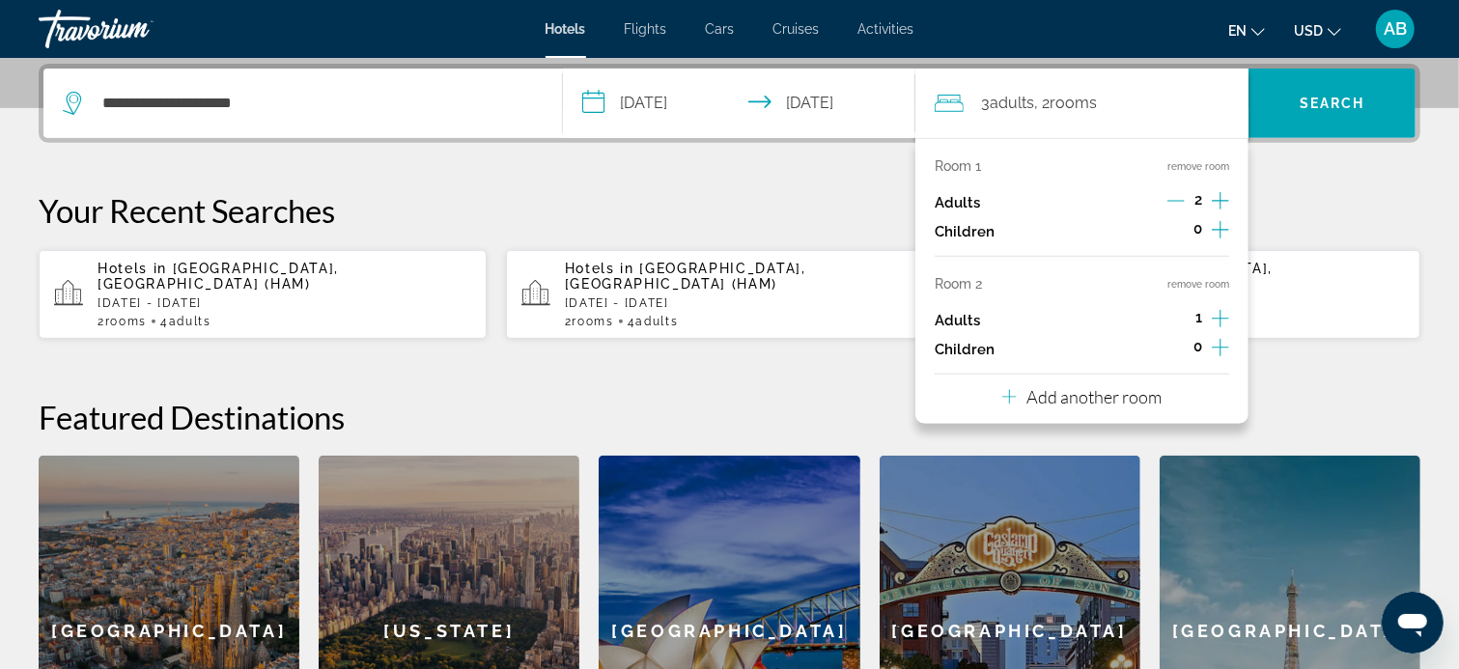
click at [1222, 317] on icon "Increment adults" at bounding box center [1220, 318] width 17 height 23
click at [1368, 362] on div "**********" at bounding box center [729, 435] width 1459 height 742
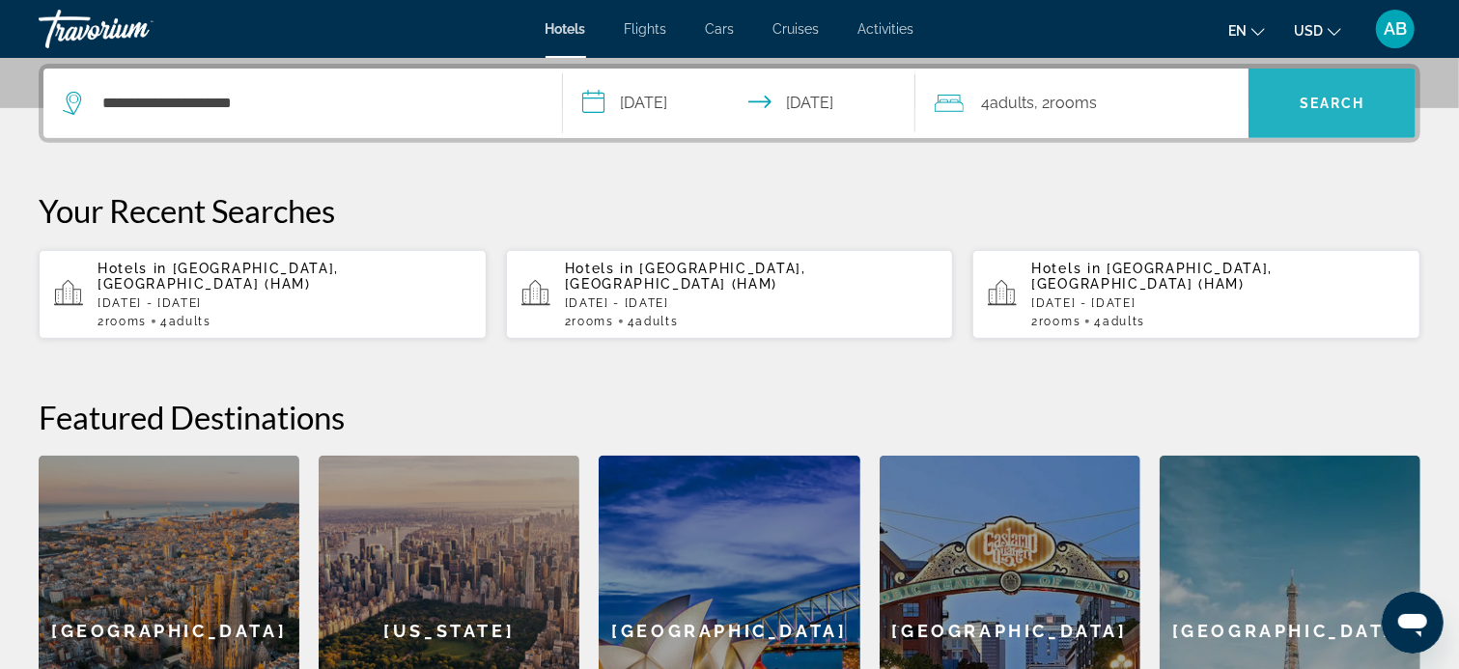
click at [1315, 96] on span "Search" at bounding box center [1333, 103] width 66 height 15
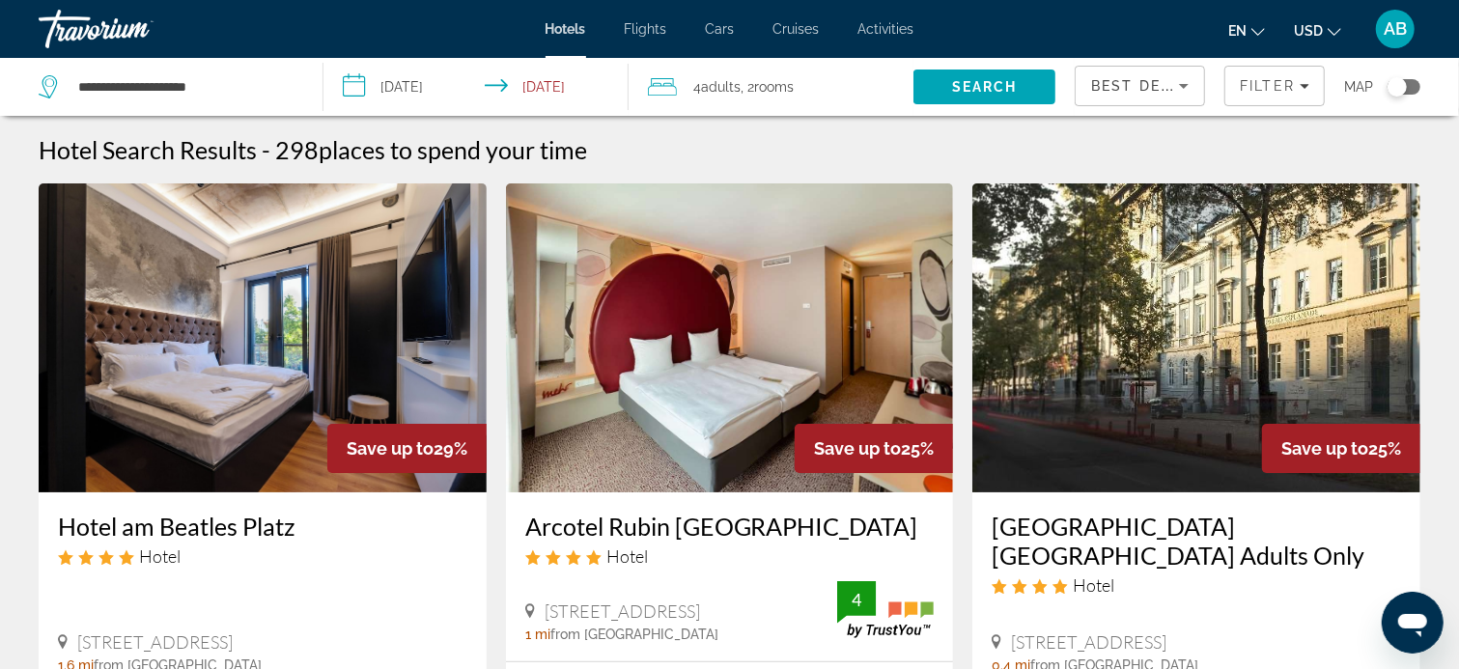
click at [1126, 82] on span "Best Deals" at bounding box center [1141, 85] width 100 height 15
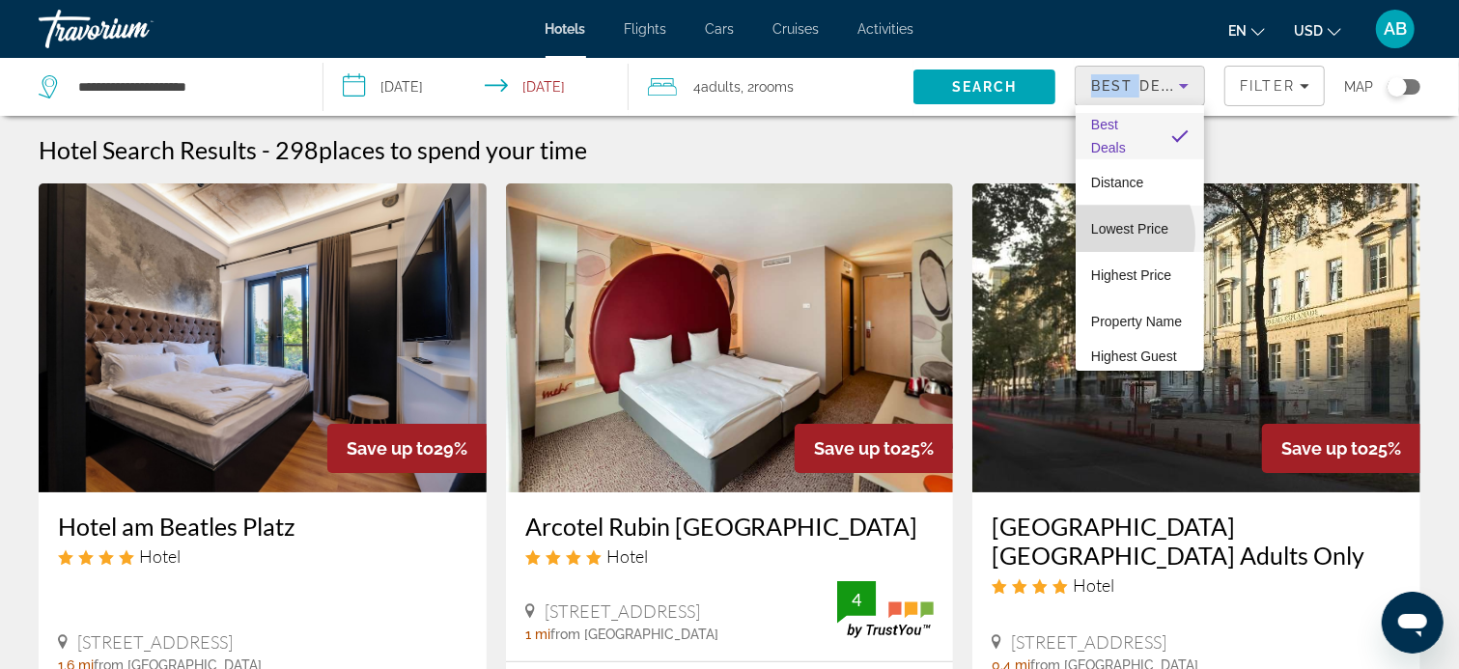
click at [1106, 236] on span "Lowest Price" at bounding box center [1129, 228] width 77 height 15
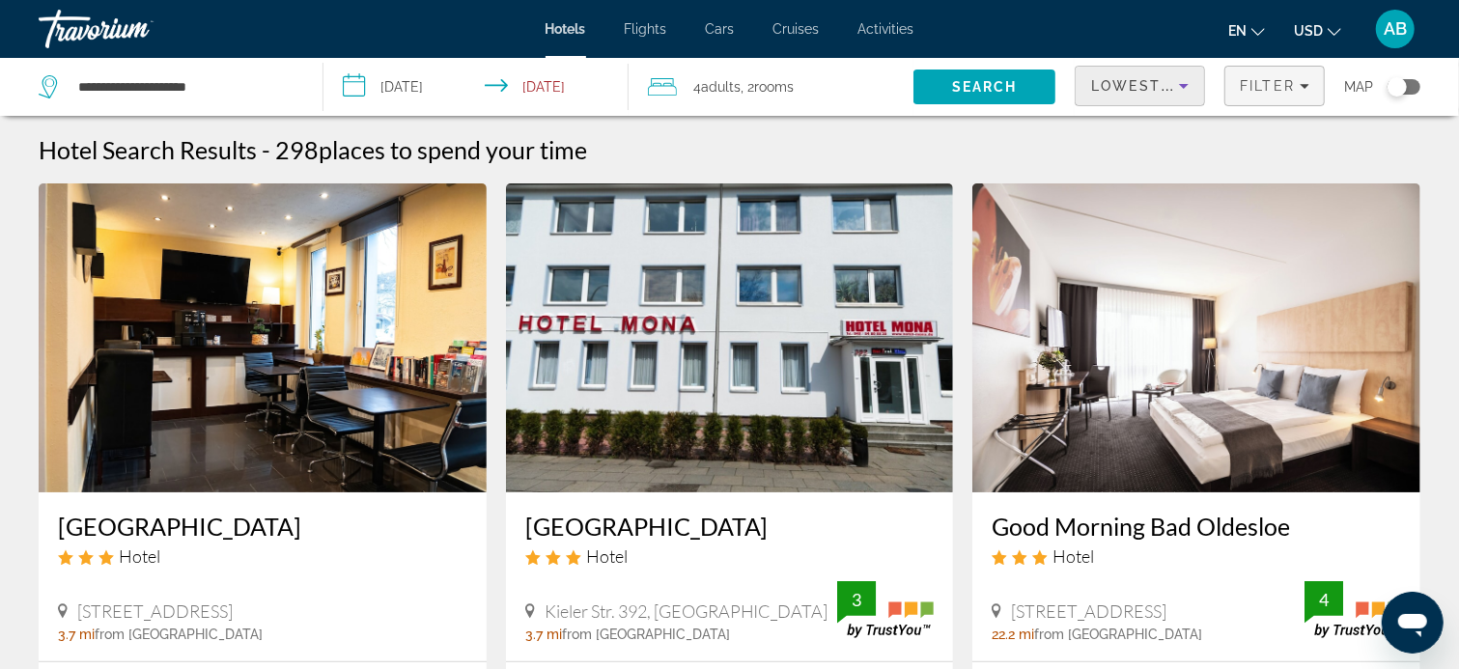
click at [1255, 89] on span "Filter" at bounding box center [1267, 85] width 55 height 15
click at [1293, 85] on span "Filter" at bounding box center [1267, 85] width 55 height 15
click at [1292, 85] on span "Filter" at bounding box center [1267, 85] width 55 height 15
click at [1283, 85] on span "Filter" at bounding box center [1267, 85] width 55 height 15
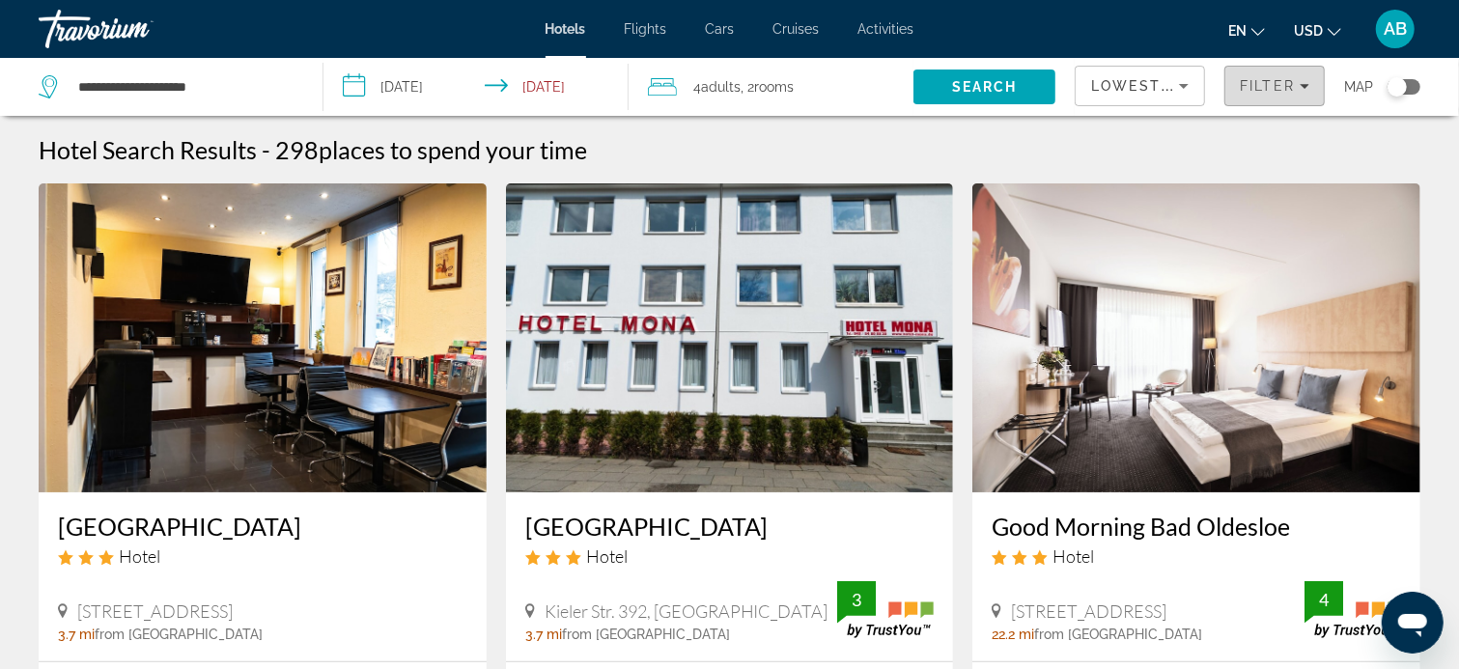
click at [1283, 85] on span "Filter" at bounding box center [1267, 85] width 55 height 15
click at [1268, 86] on span "Filter" at bounding box center [1267, 85] width 55 height 15
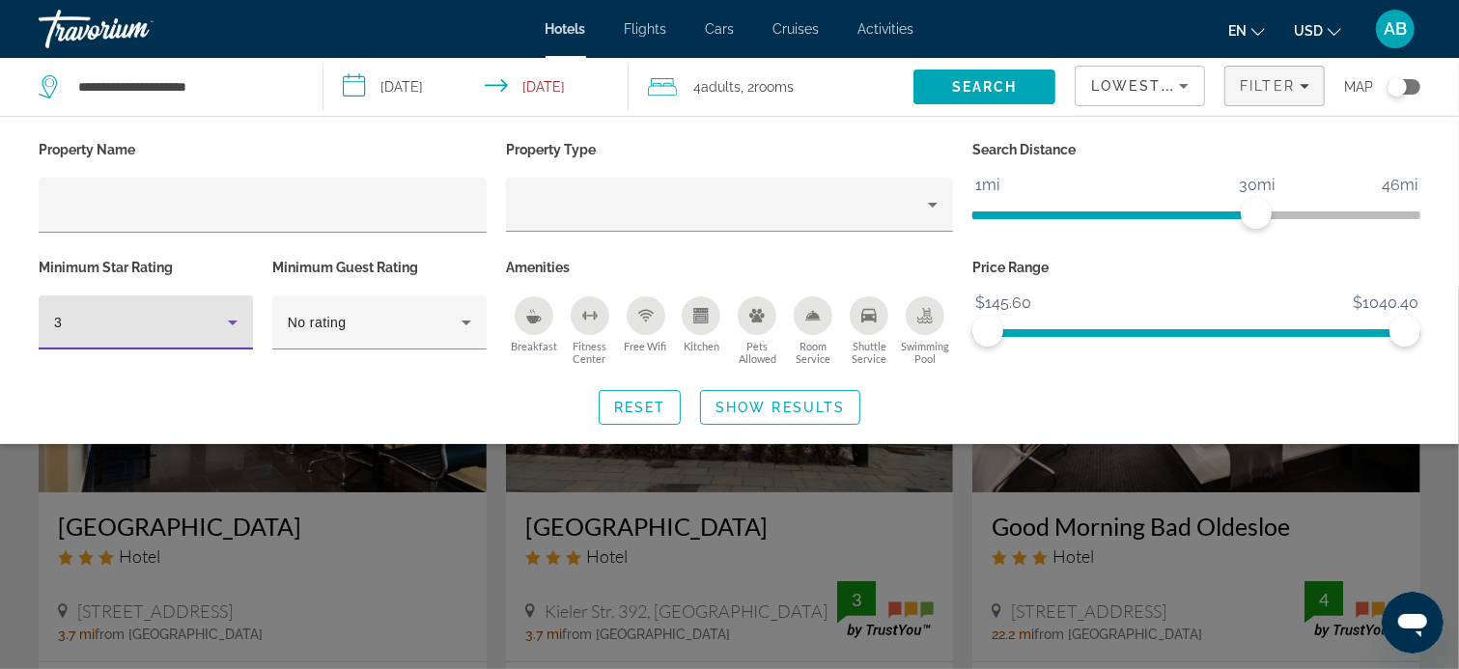
click at [232, 321] on icon "Hotel Filters" at bounding box center [233, 323] width 10 height 5
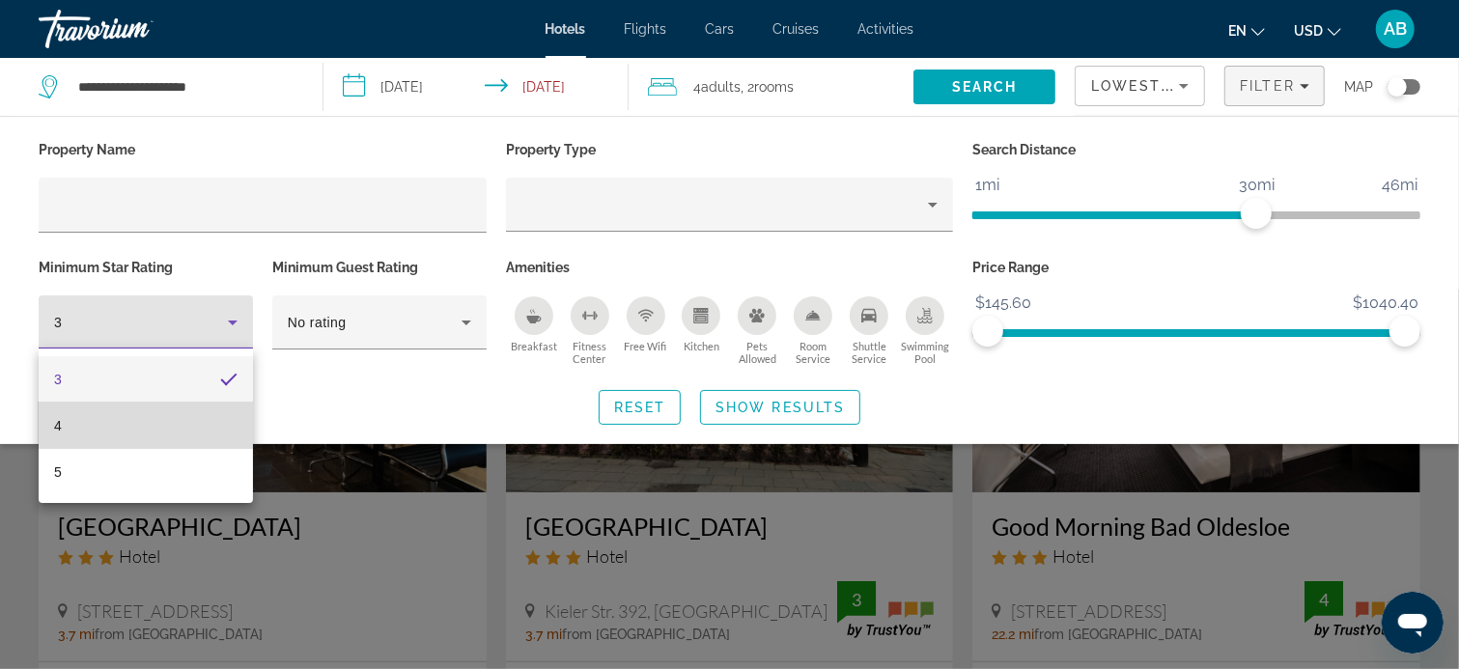
click at [190, 420] on mat-option "4" at bounding box center [146, 426] width 214 height 46
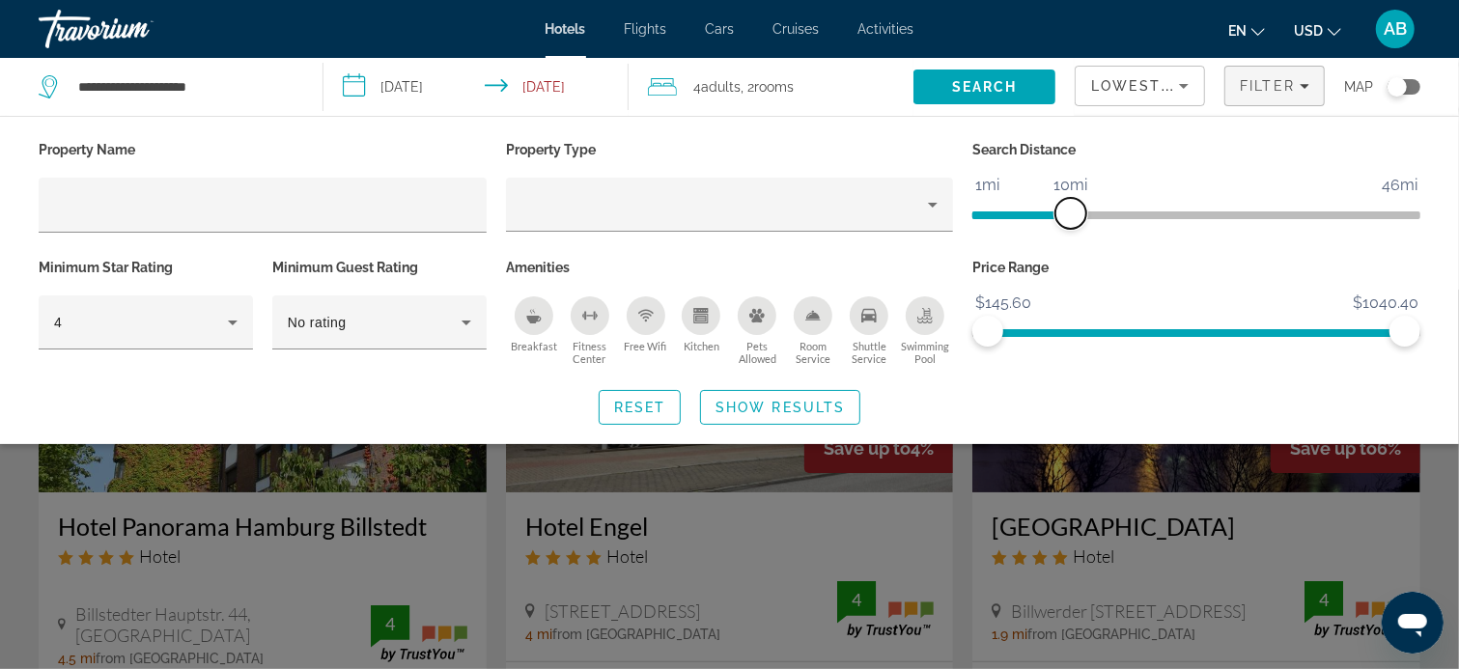
drag, startPoint x: 1256, startPoint y: 217, endPoint x: 1075, endPoint y: 219, distance: 181.5
click at [1075, 219] on span "ngx-slider" at bounding box center [1070, 213] width 31 height 31
click at [542, 311] on div "Breakfast" at bounding box center [534, 315] width 39 height 39
click at [937, 205] on icon "Property type" at bounding box center [932, 204] width 23 height 23
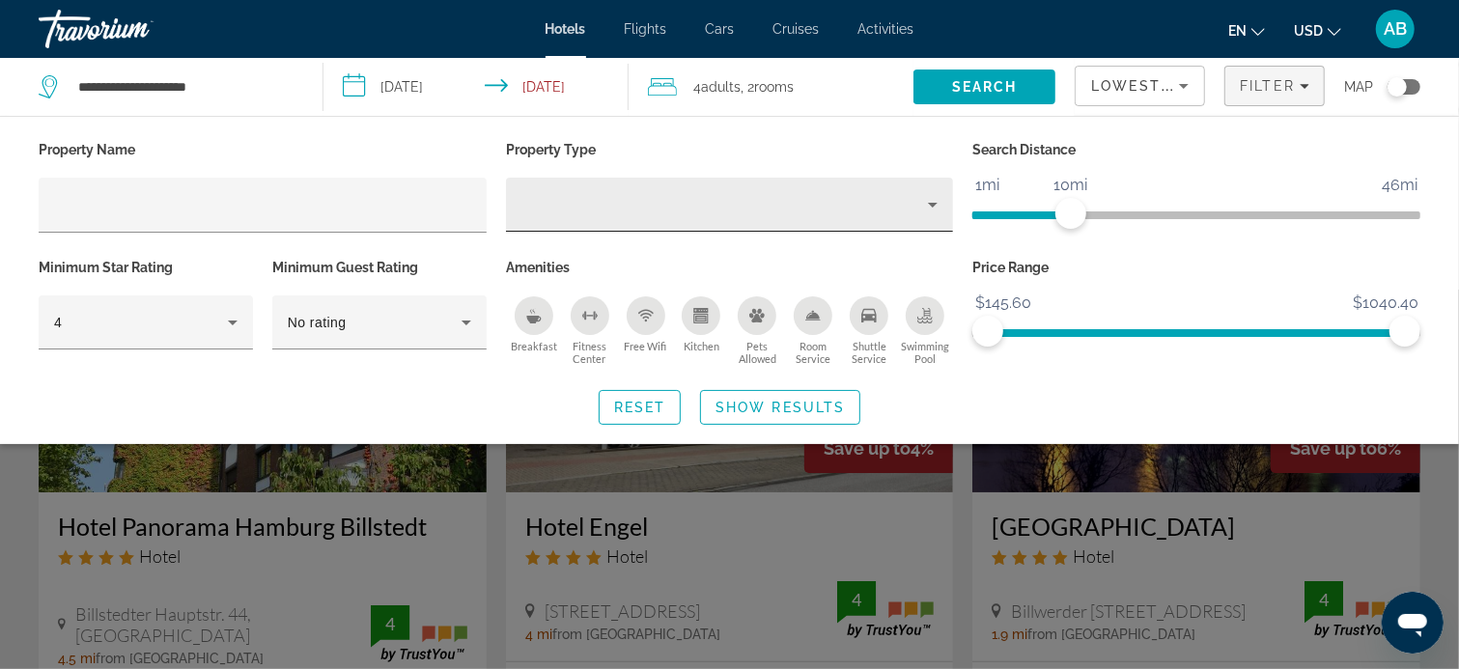
click at [937, 205] on icon "Property type" at bounding box center [932, 204] width 23 height 23
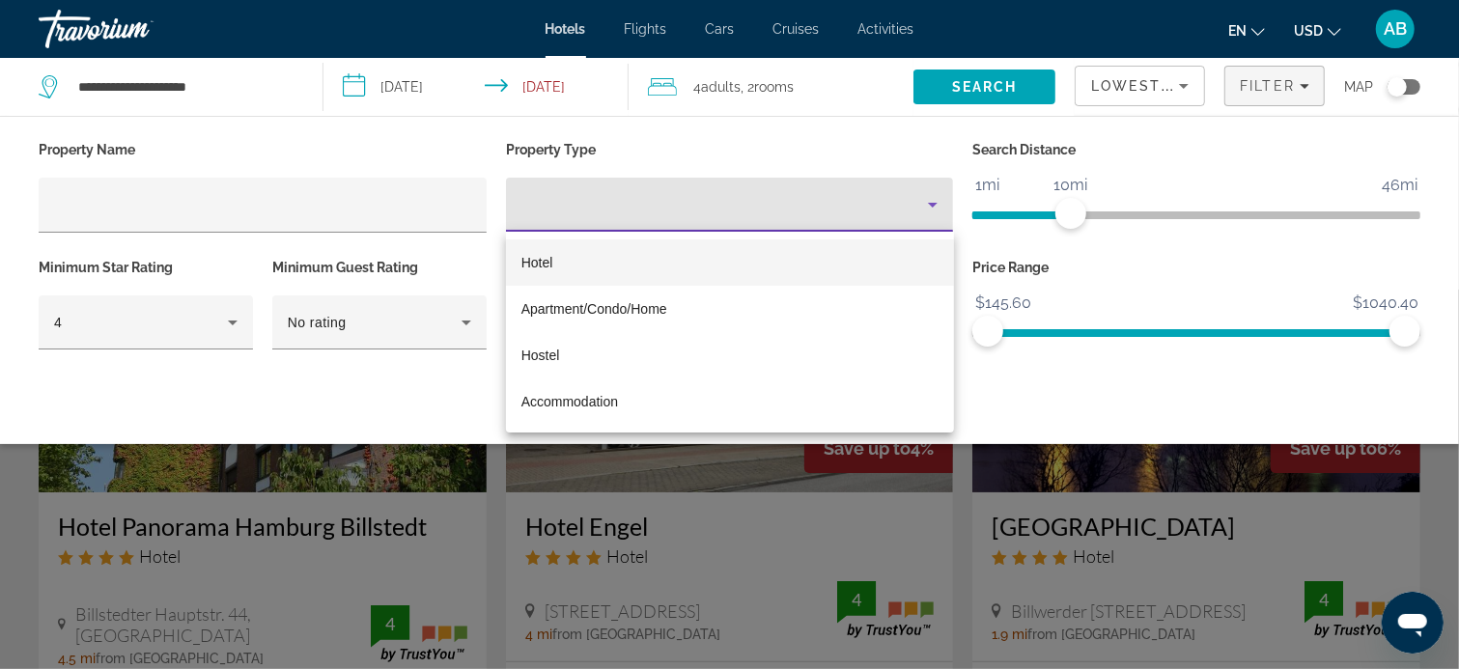
click at [1027, 398] on div at bounding box center [729, 334] width 1459 height 669
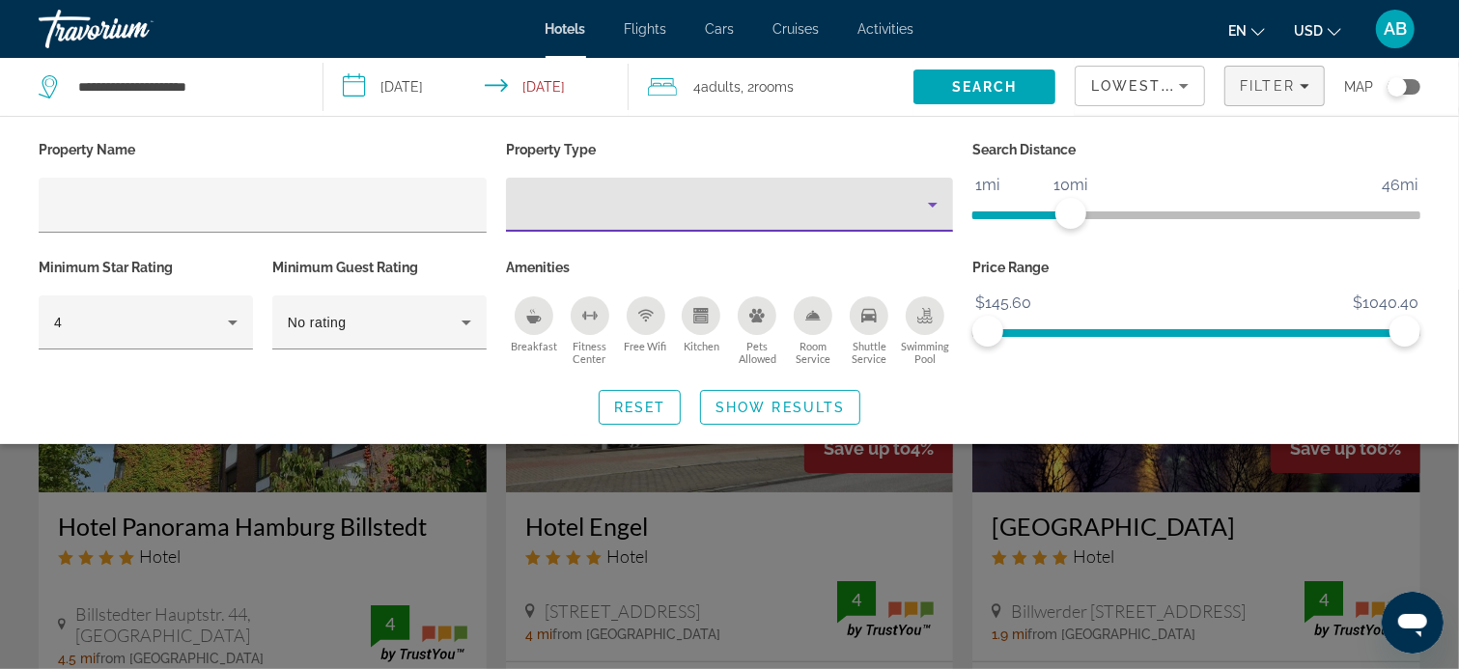
click at [935, 206] on icon "Property type" at bounding box center [932, 204] width 23 height 23
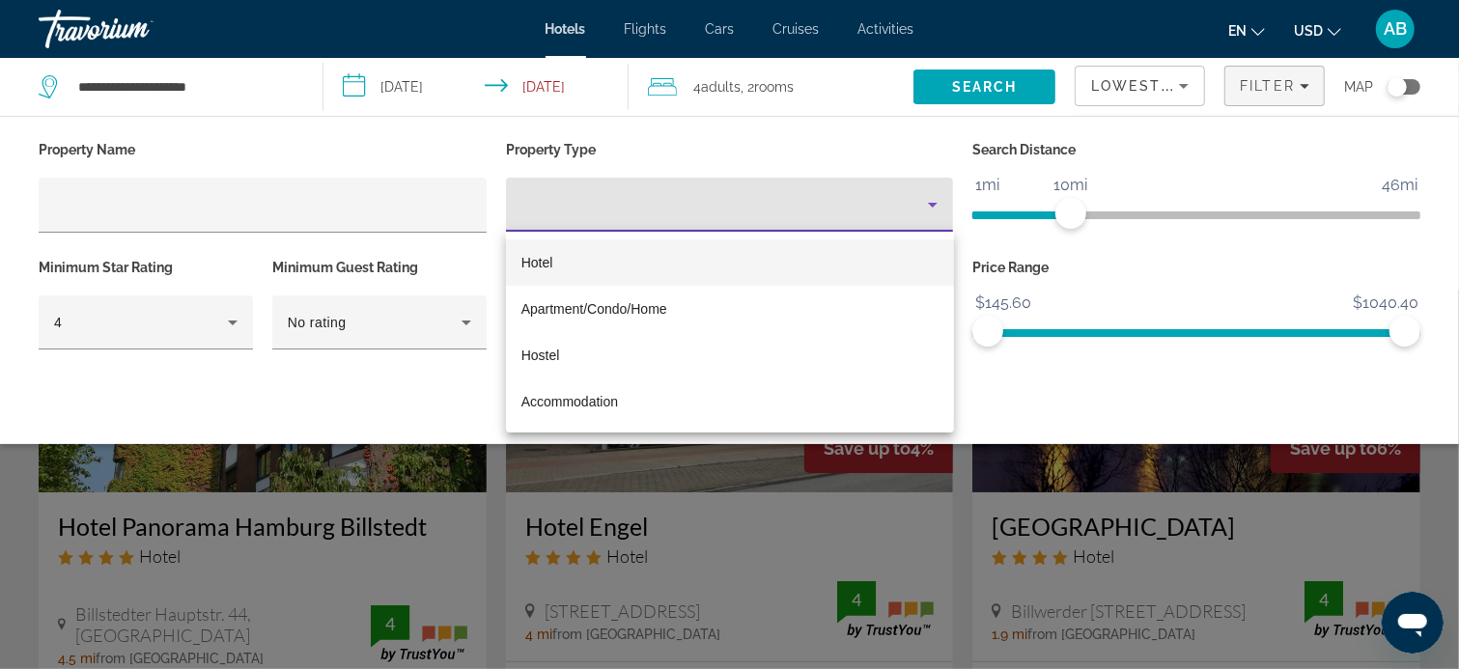
click at [665, 85] on div at bounding box center [729, 334] width 1459 height 669
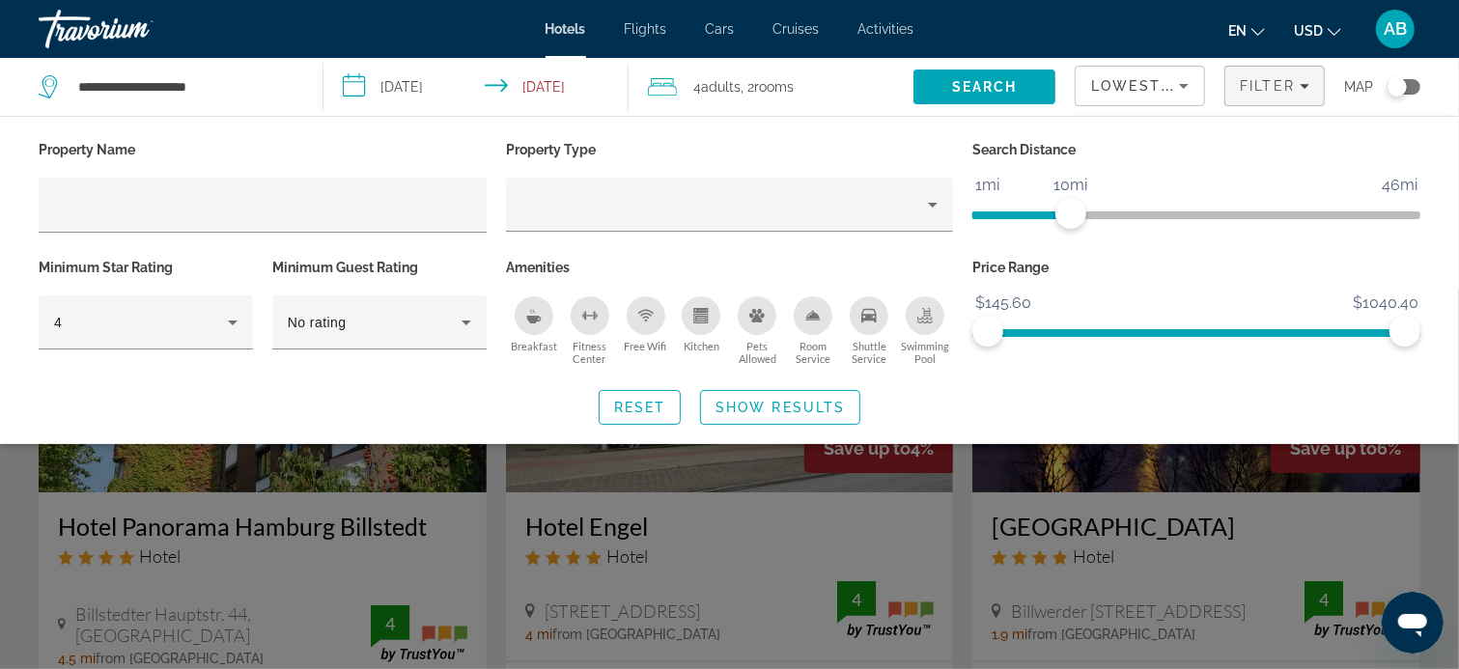
click at [712, 88] on span "Adults" at bounding box center [722, 86] width 40 height 15
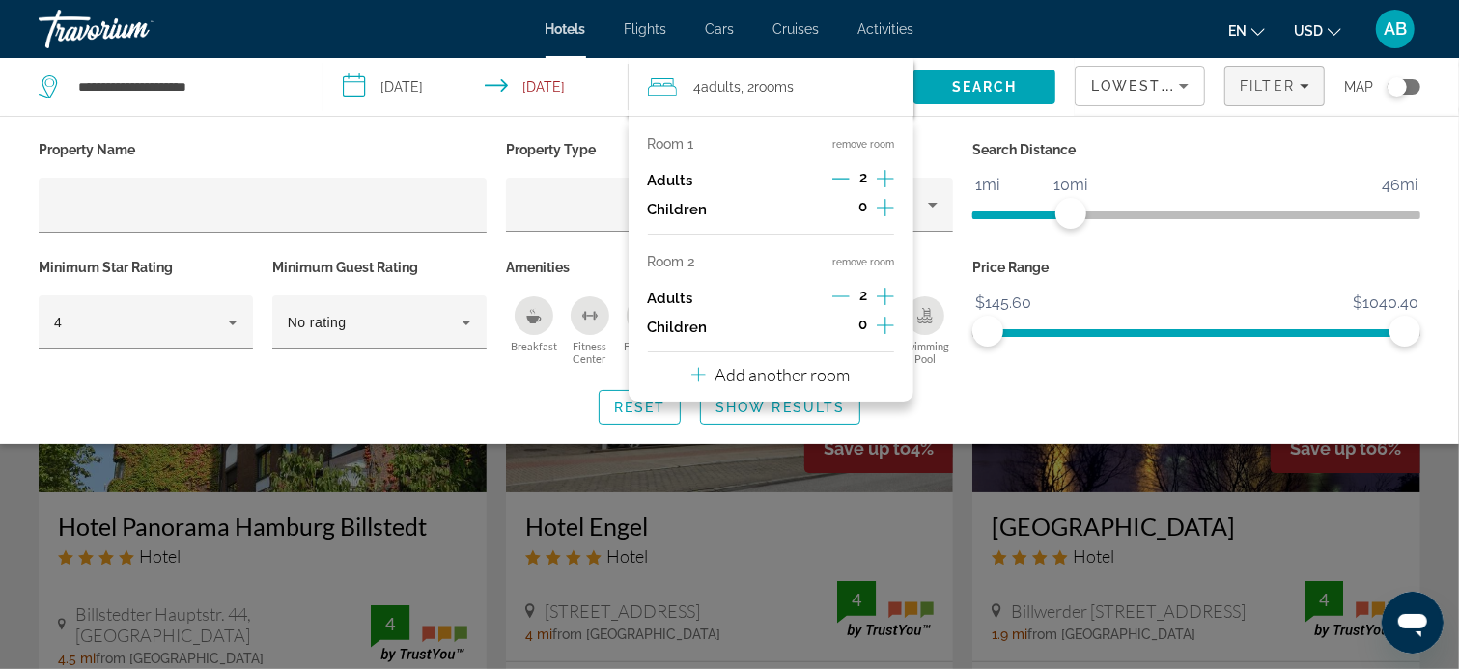
click at [850, 145] on button "remove room" at bounding box center [863, 144] width 62 height 13
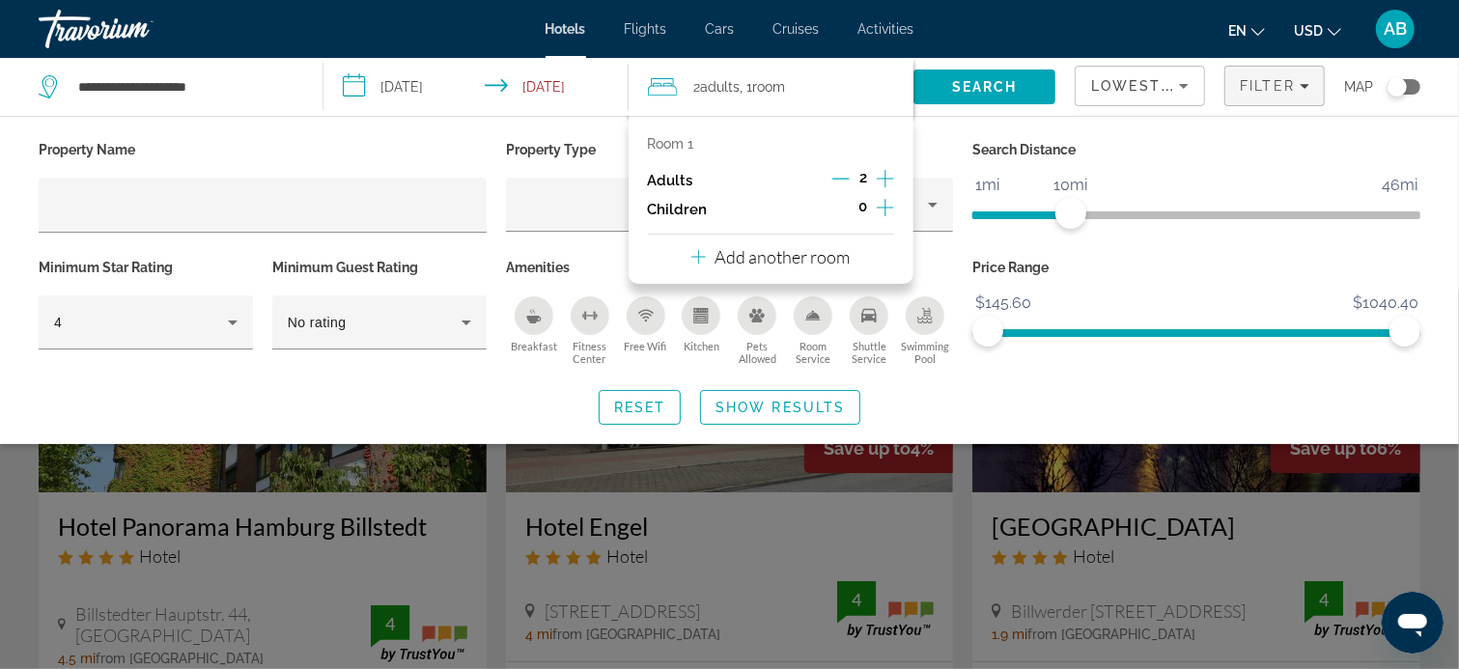
click at [725, 87] on span "Adults" at bounding box center [721, 86] width 40 height 15
click at [843, 179] on icon "Decrement adults" at bounding box center [840, 179] width 17 height 1
click at [712, 89] on span "Adult" at bounding box center [716, 86] width 33 height 15
click at [694, 83] on span "1 Adult Adults" at bounding box center [713, 86] width 39 height 27
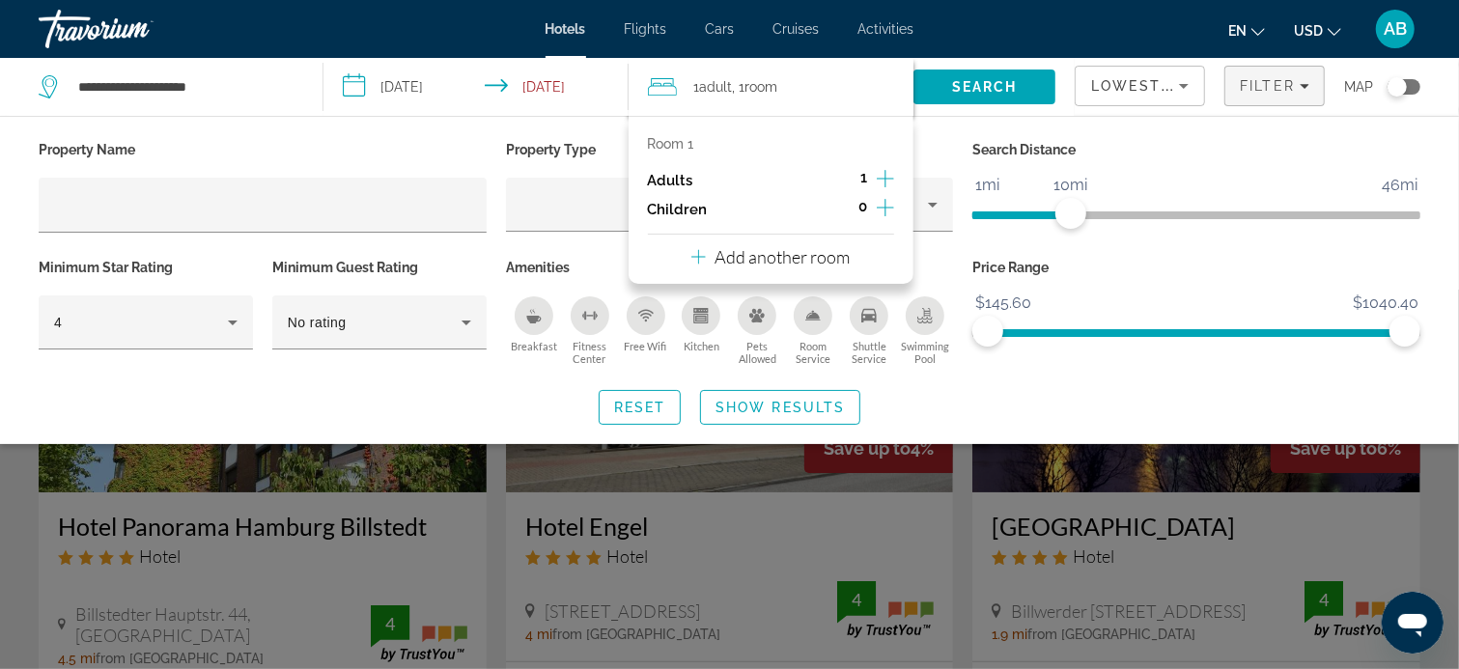
click at [881, 175] on icon "Increment adults" at bounding box center [885, 178] width 17 height 23
click at [844, 174] on icon "Decrement adults" at bounding box center [840, 178] width 17 height 17
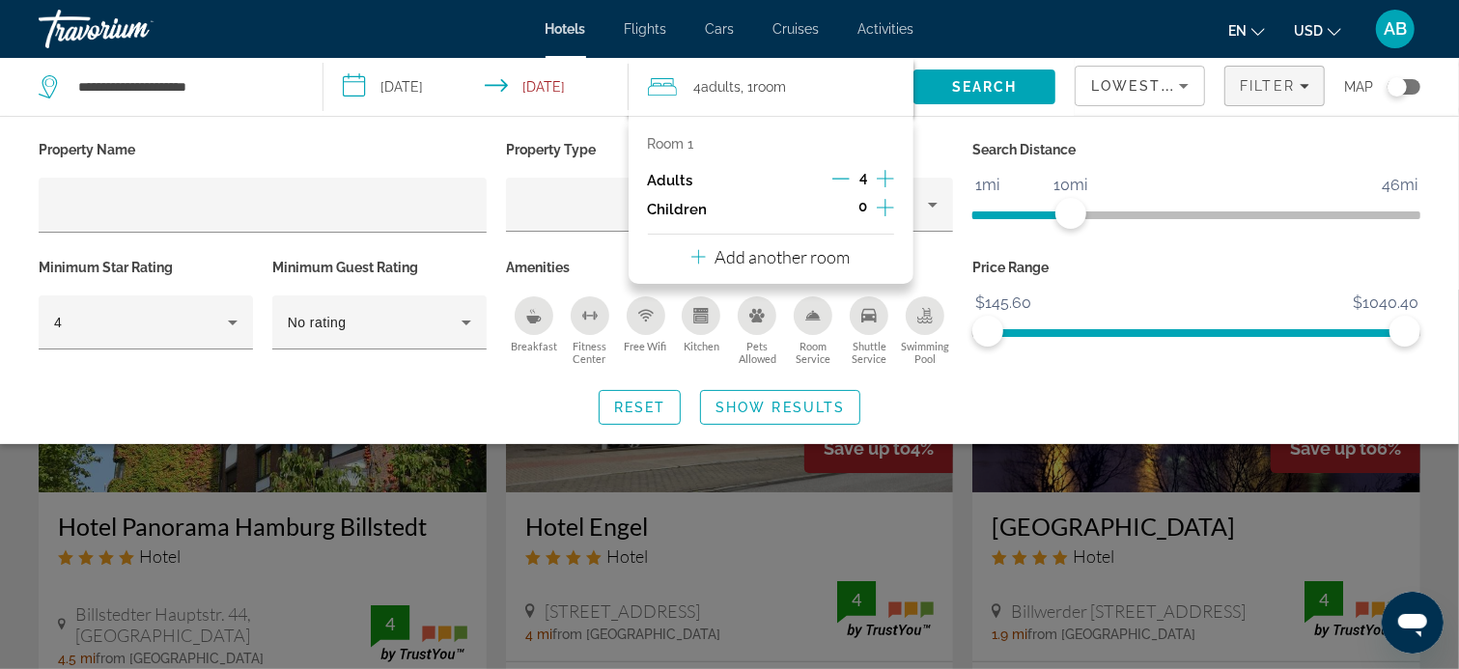
click at [1126, 282] on div "Price Range $145.60 $1040.40 $145.60 $1040.40" at bounding box center [1196, 312] width 467 height 117
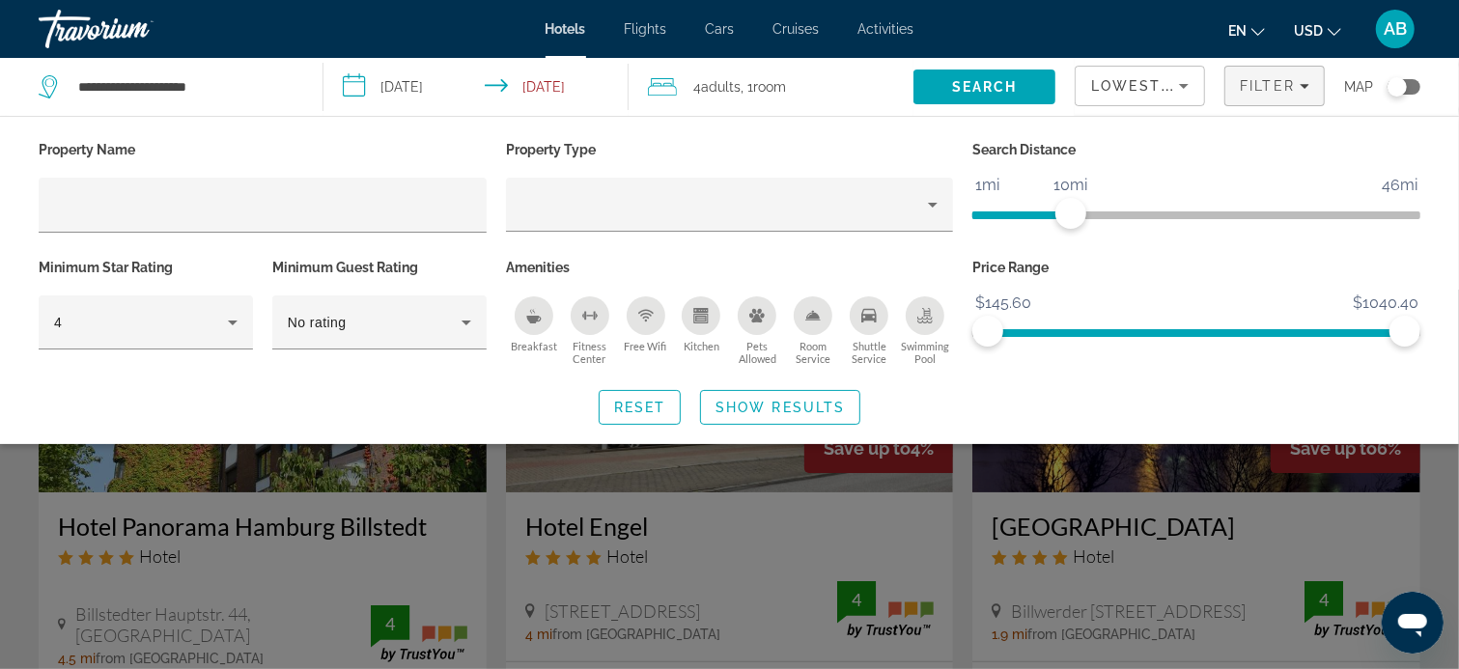
click at [1126, 282] on div "Price Range $145.60 $1040.40 $145.60 $1040.40" at bounding box center [1196, 312] width 467 height 117
click at [933, 207] on icon "Property type" at bounding box center [932, 204] width 23 height 23
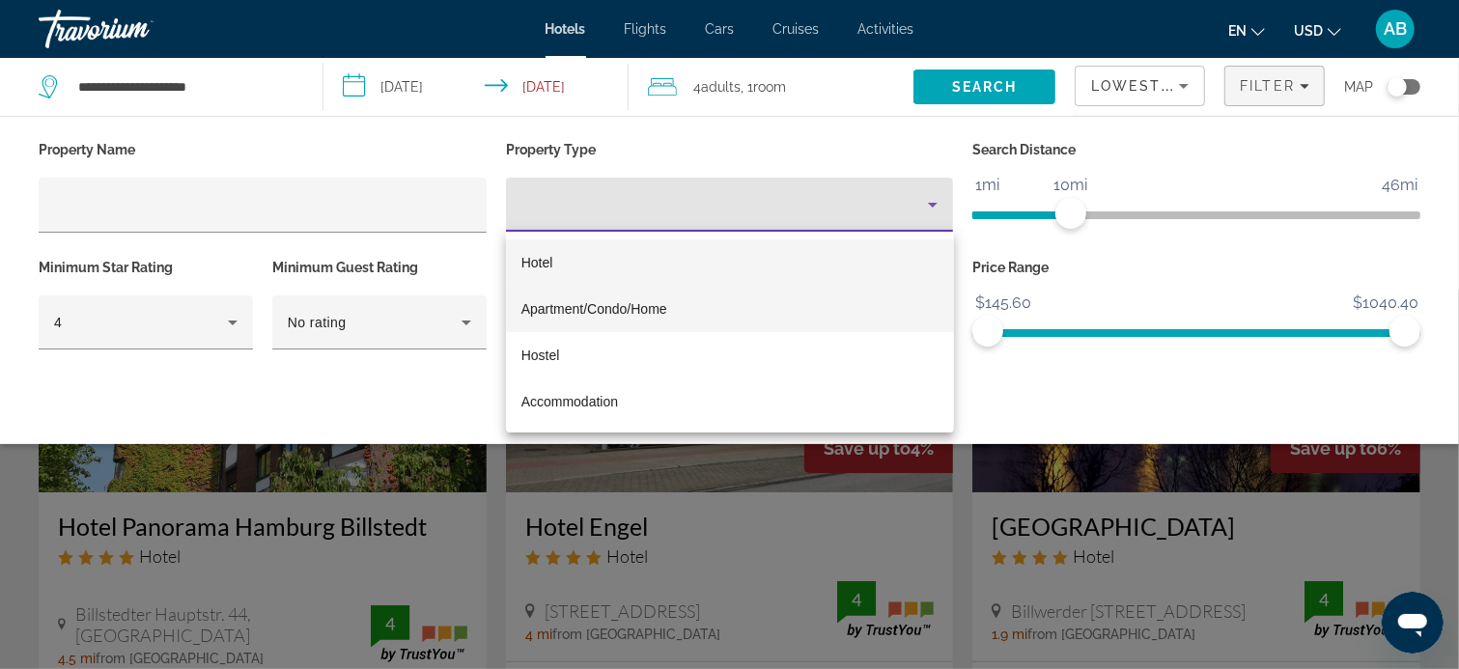
click at [800, 307] on mat-option "Apartment/Condo/Home" at bounding box center [730, 309] width 448 height 46
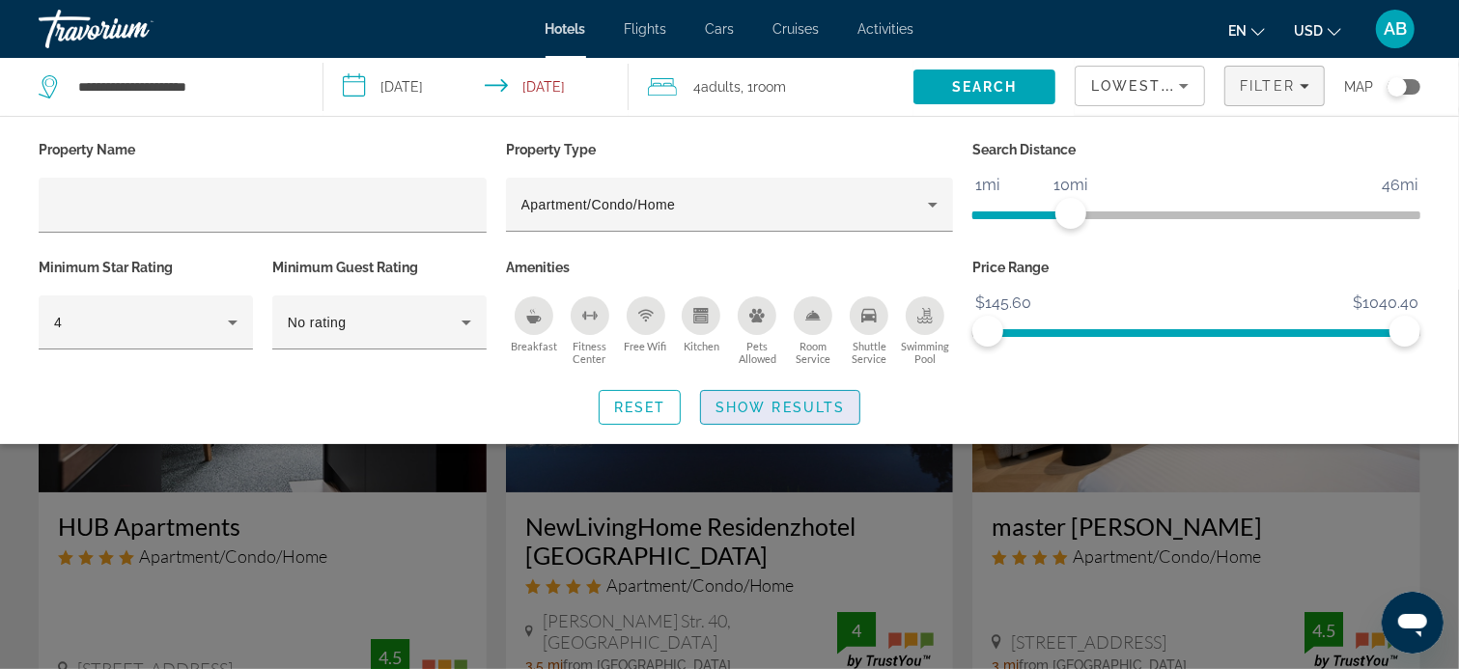
click at [808, 405] on span "Show Results" at bounding box center [779, 407] width 129 height 15
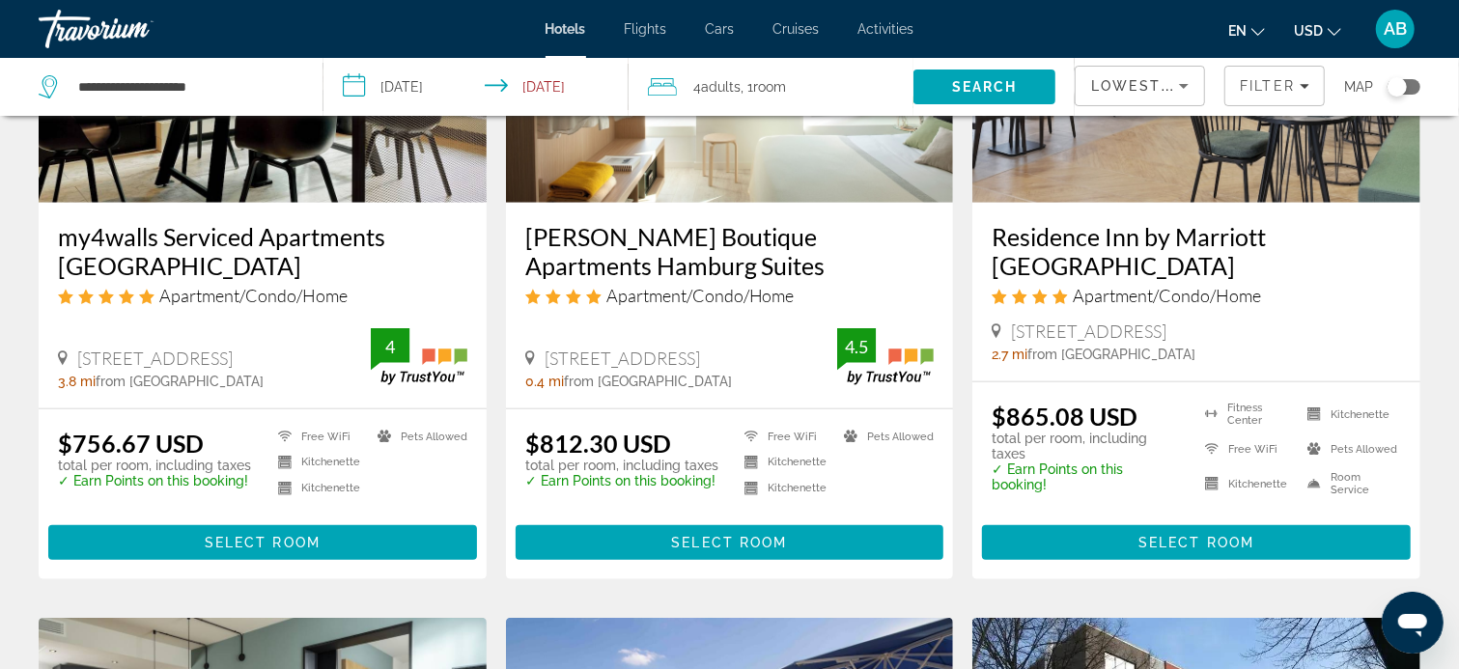
scroll to position [1062, 0]
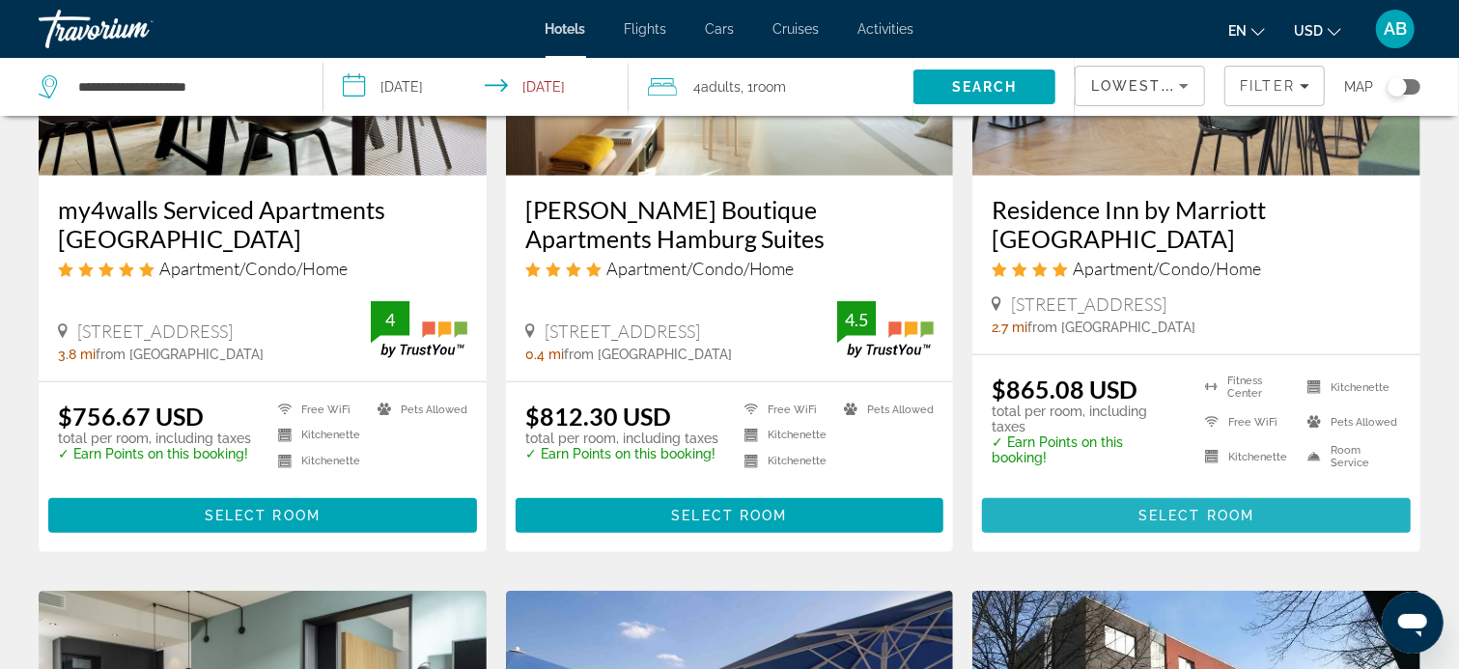
click at [1170, 514] on span "Select Room" at bounding box center [1196, 515] width 116 height 15
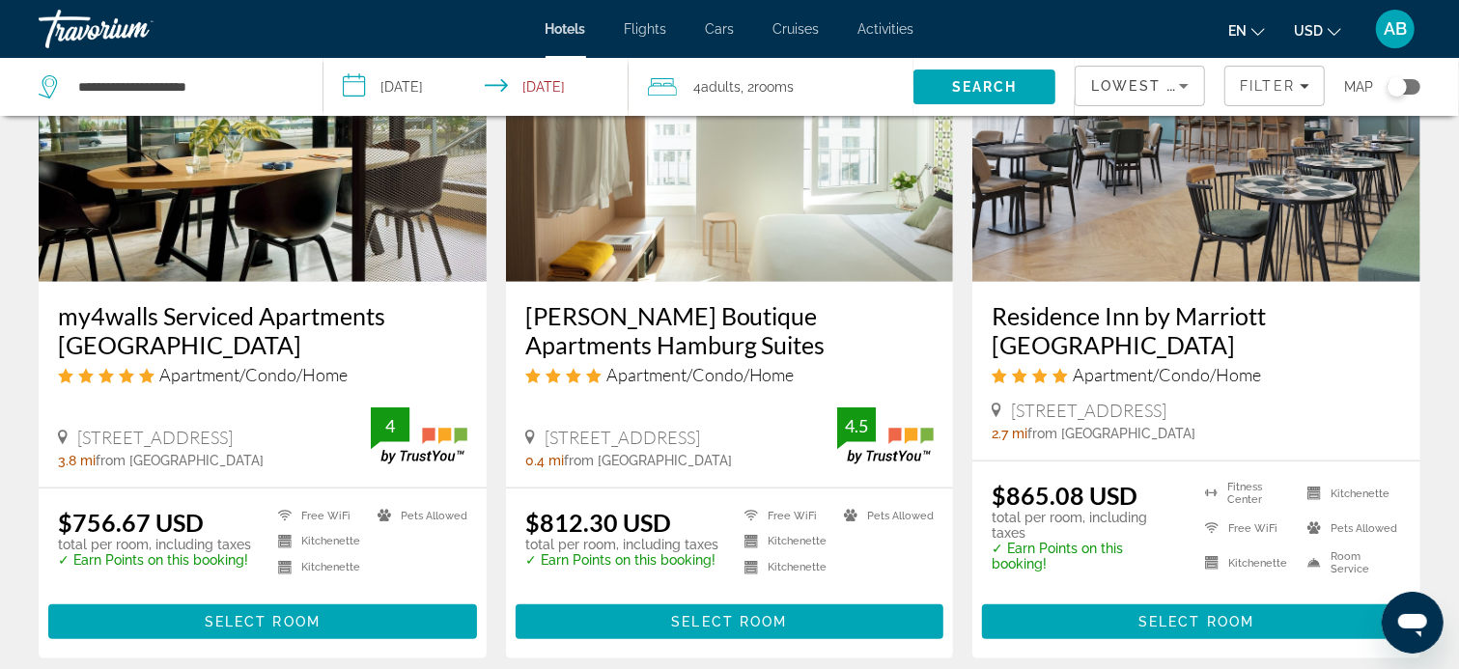
scroll to position [965, 0]
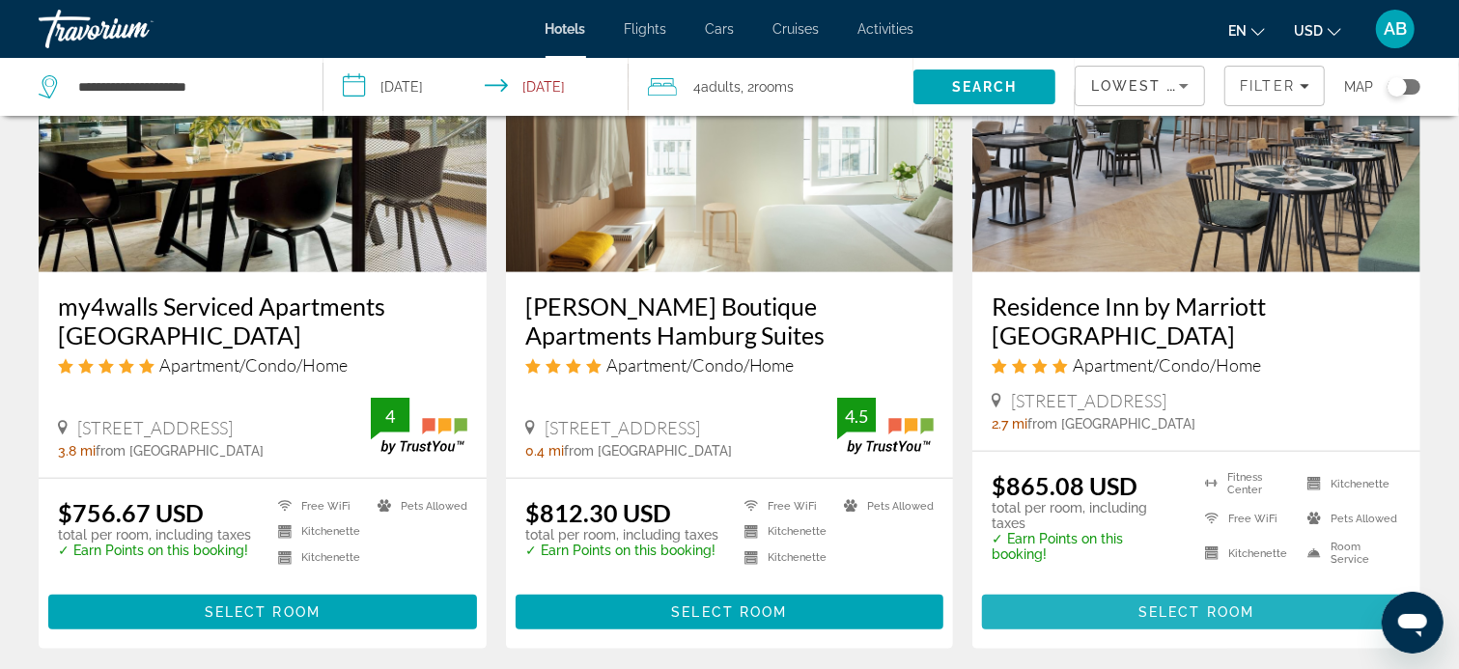
click at [1209, 605] on span "Select Room" at bounding box center [1196, 611] width 116 height 15
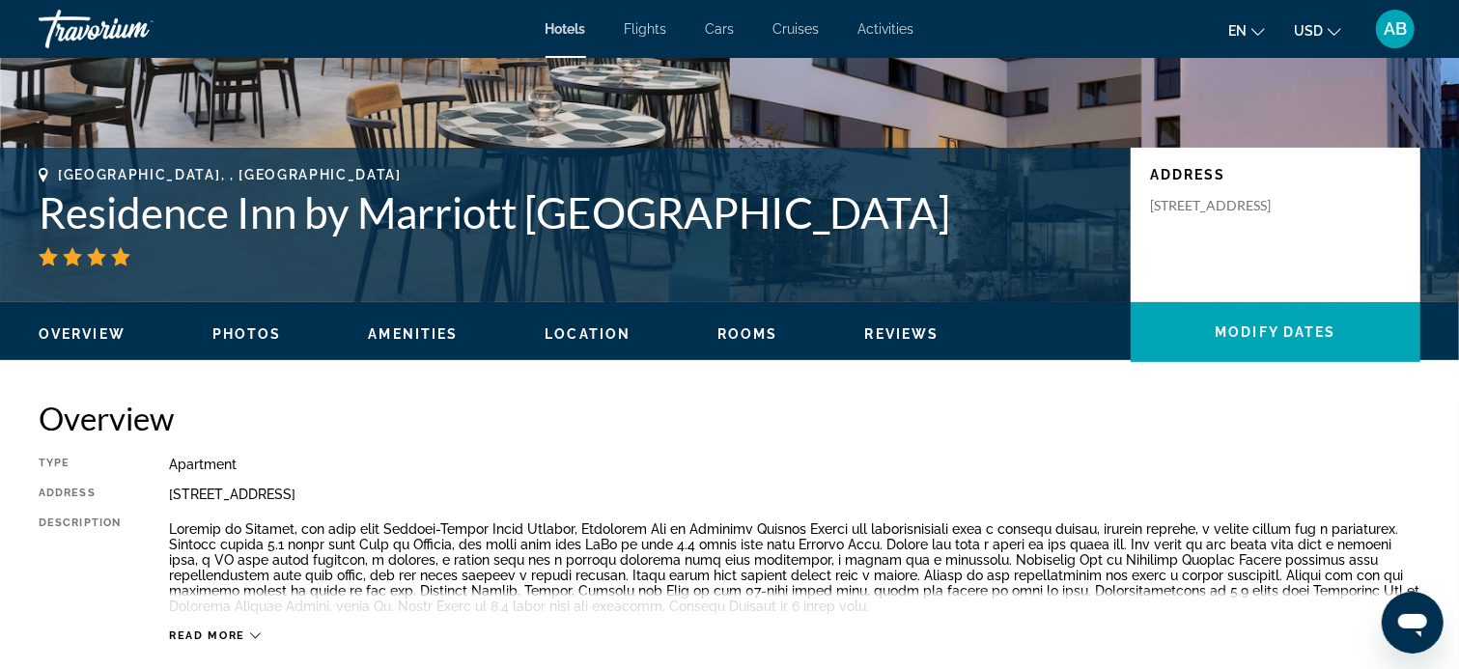
scroll to position [386, 0]
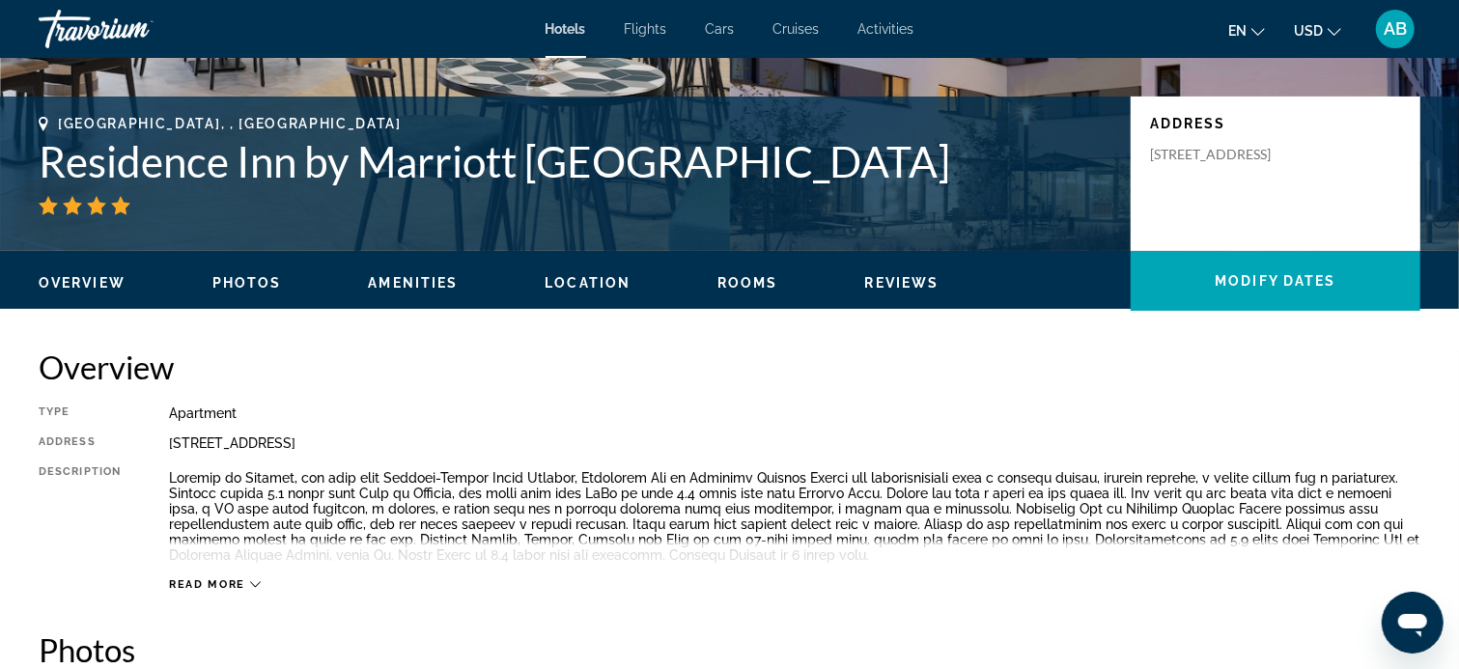
click at [220, 582] on span "Read more" at bounding box center [207, 584] width 76 height 13
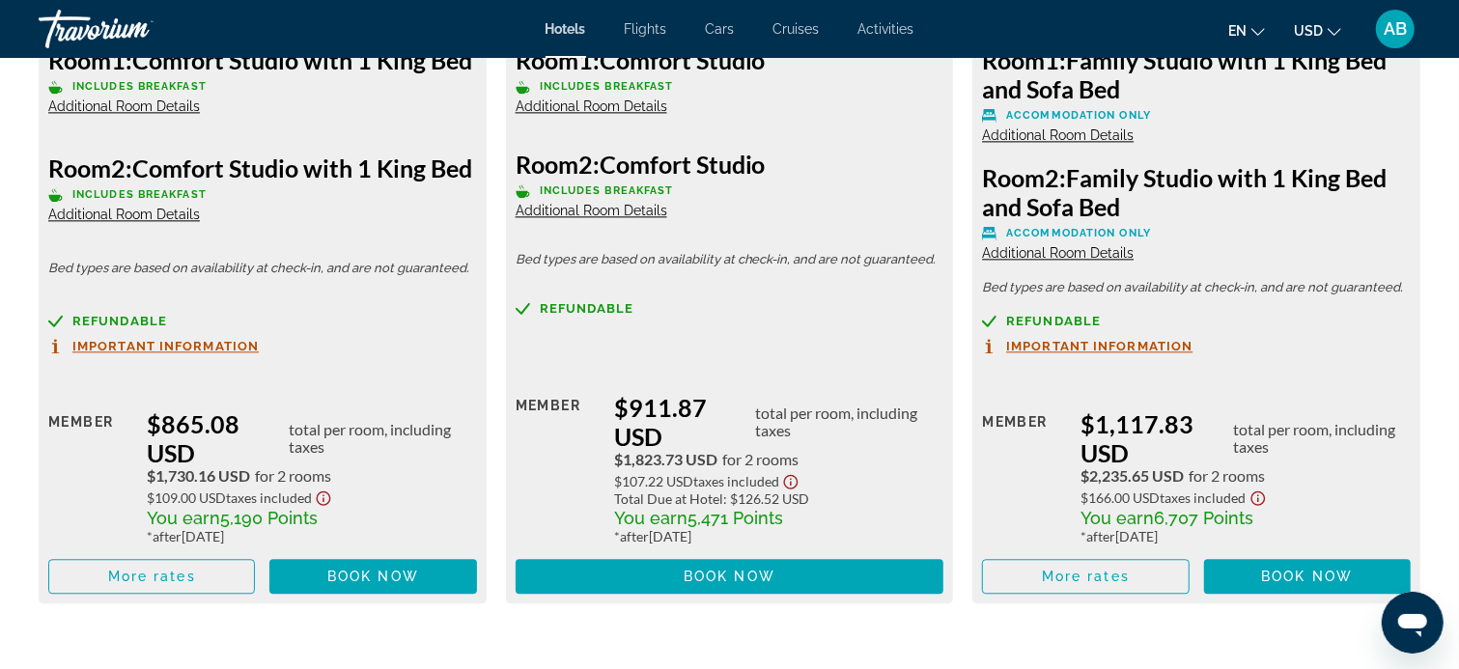
scroll to position [2800, 0]
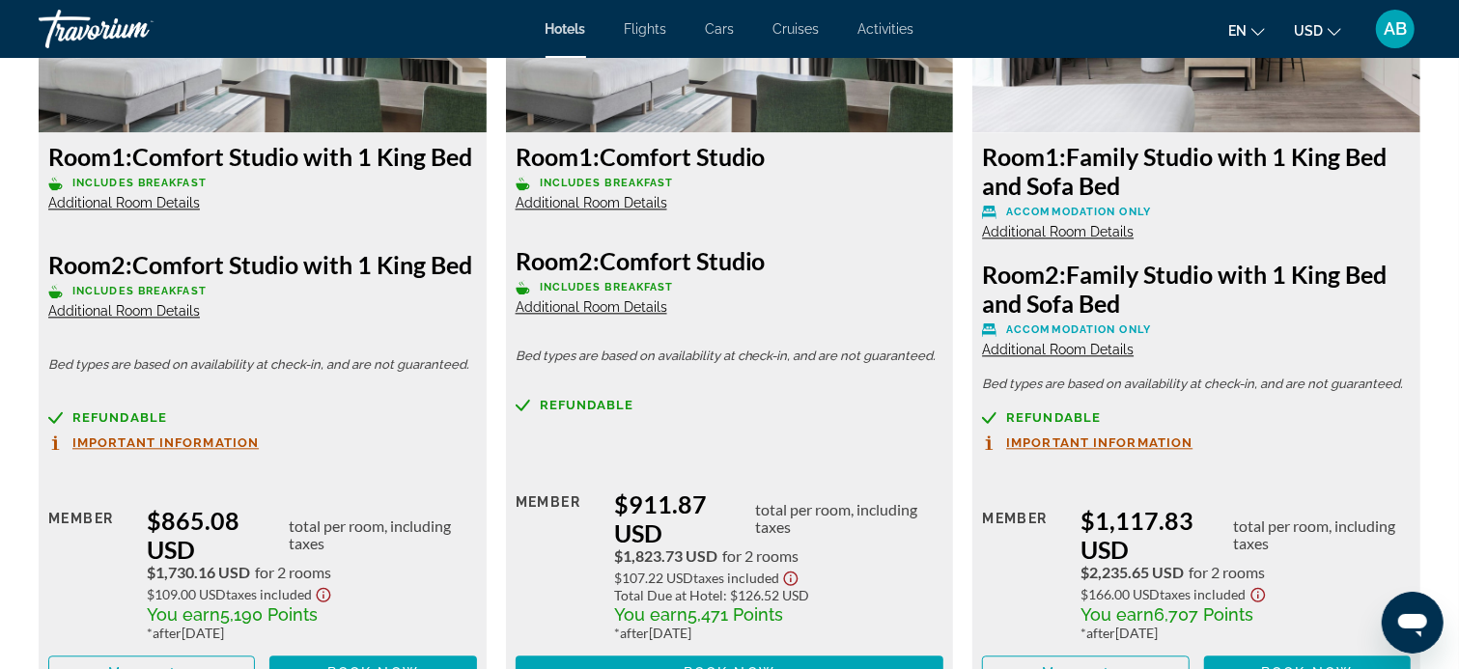
click at [126, 210] on span "Additional Room Details" at bounding box center [124, 202] width 152 height 15
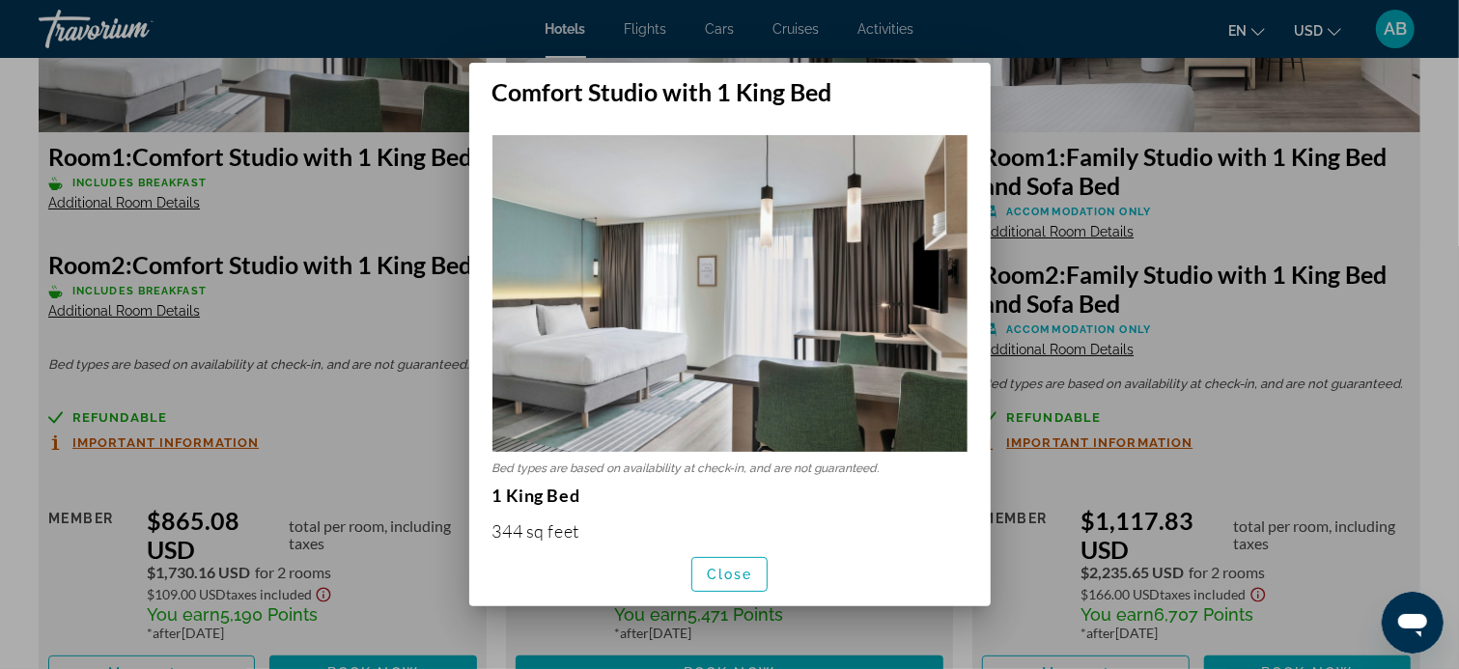
scroll to position [0, 0]
click at [728, 572] on span "Close" at bounding box center [730, 574] width 46 height 15
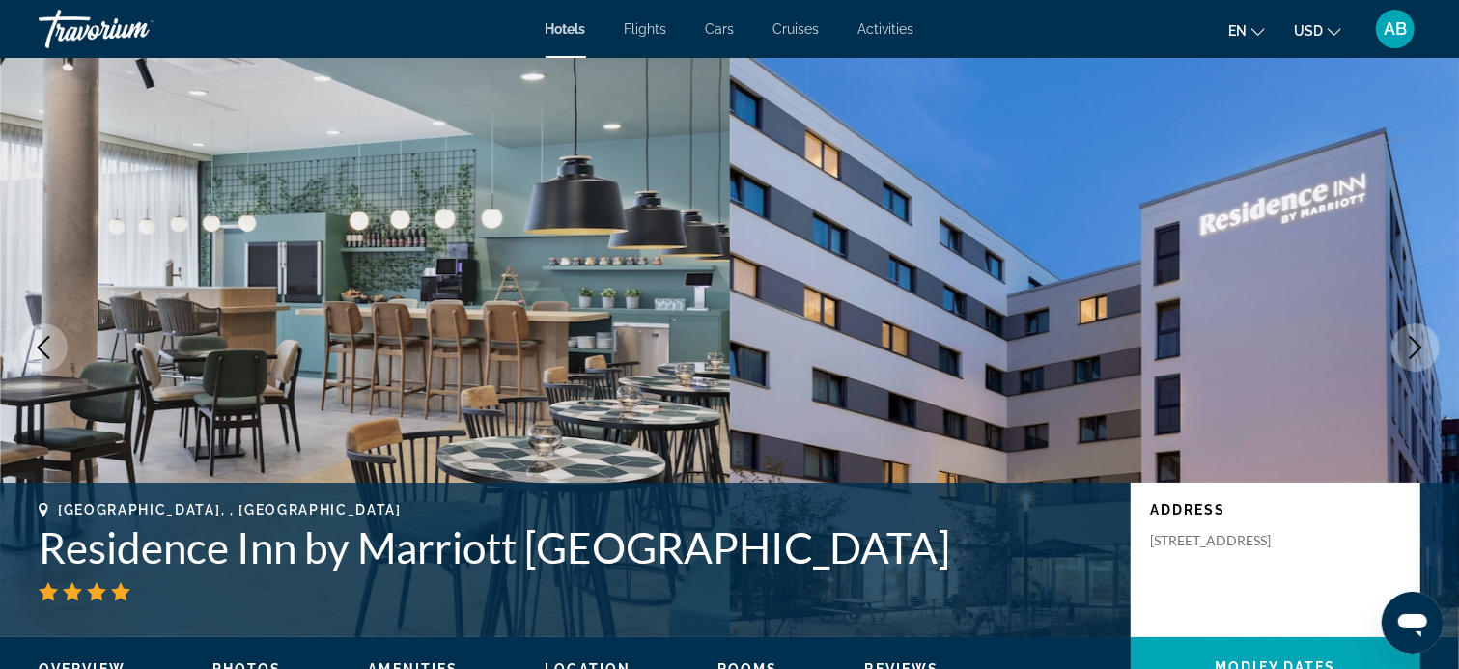
scroll to position [2800, 0]
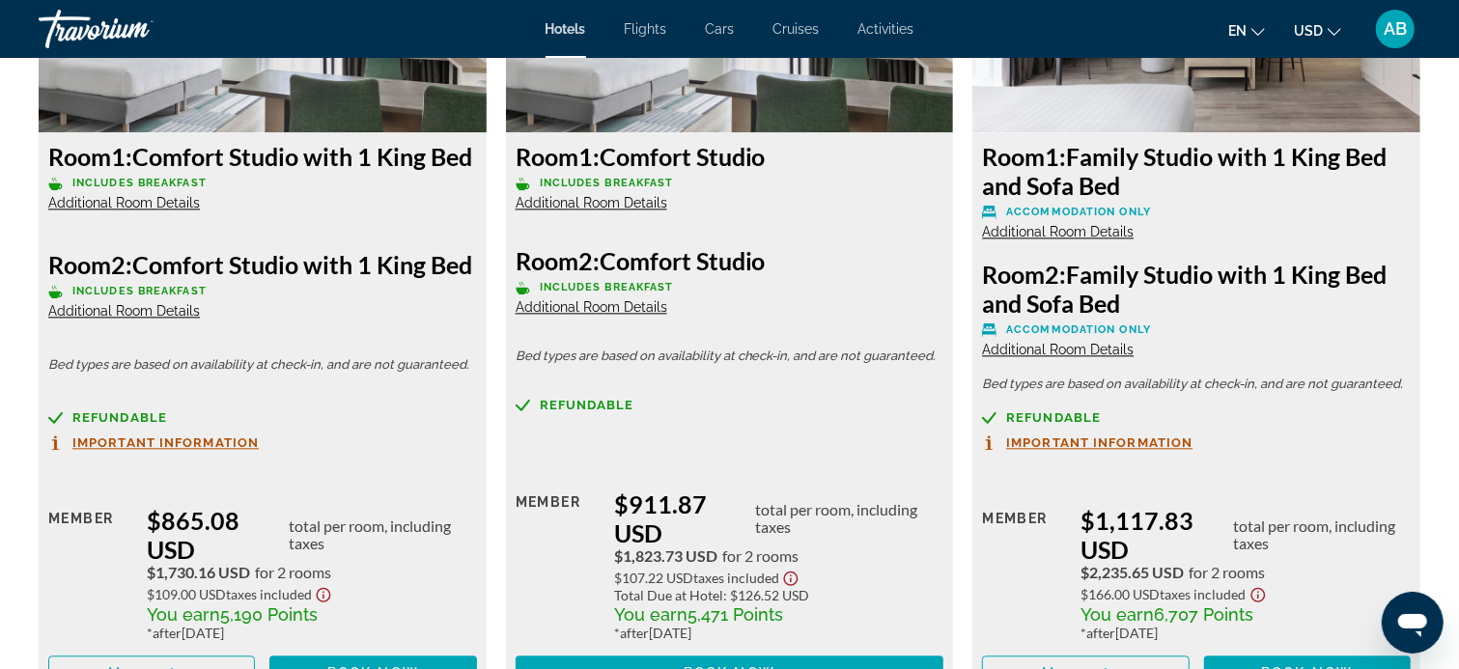
click at [117, 319] on span "Additional Room Details" at bounding box center [124, 310] width 152 height 15
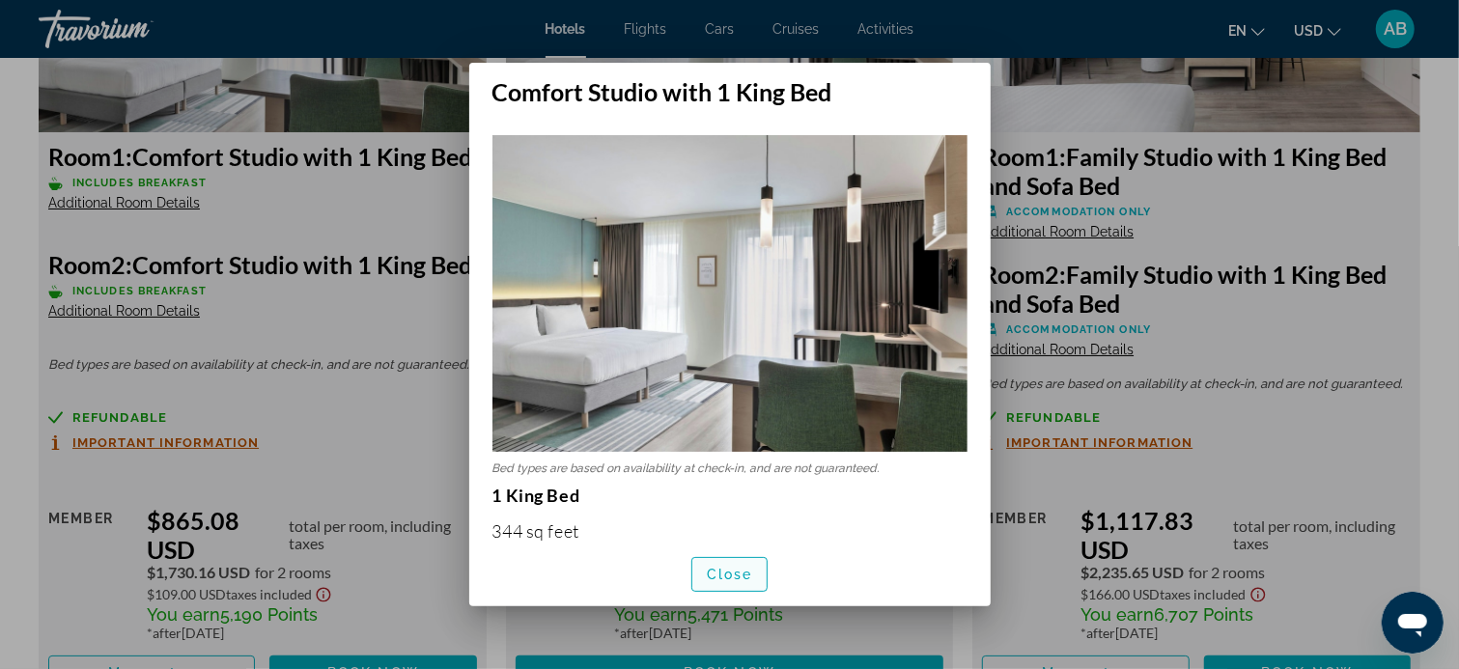
click at [734, 578] on span "Close" at bounding box center [730, 574] width 46 height 15
click at [734, 578] on span "Taxes included" at bounding box center [736, 578] width 86 height 16
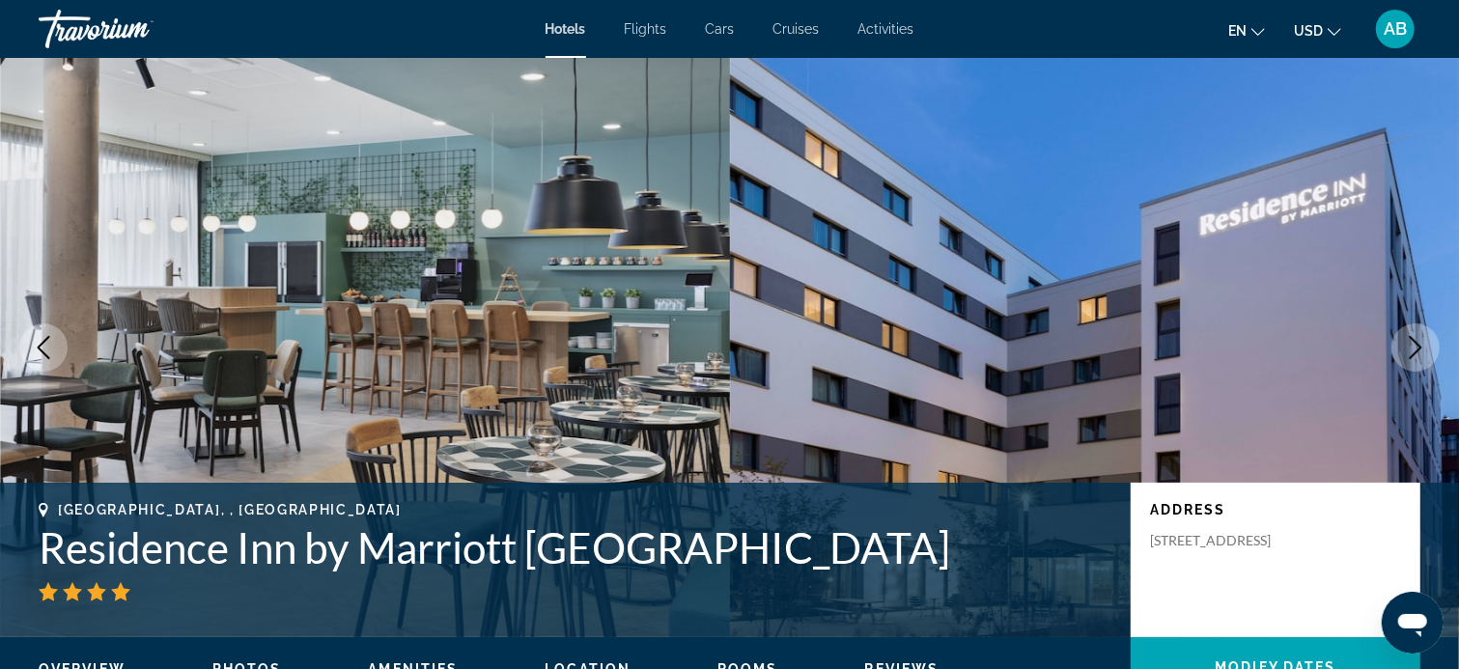
scroll to position [2800, 0]
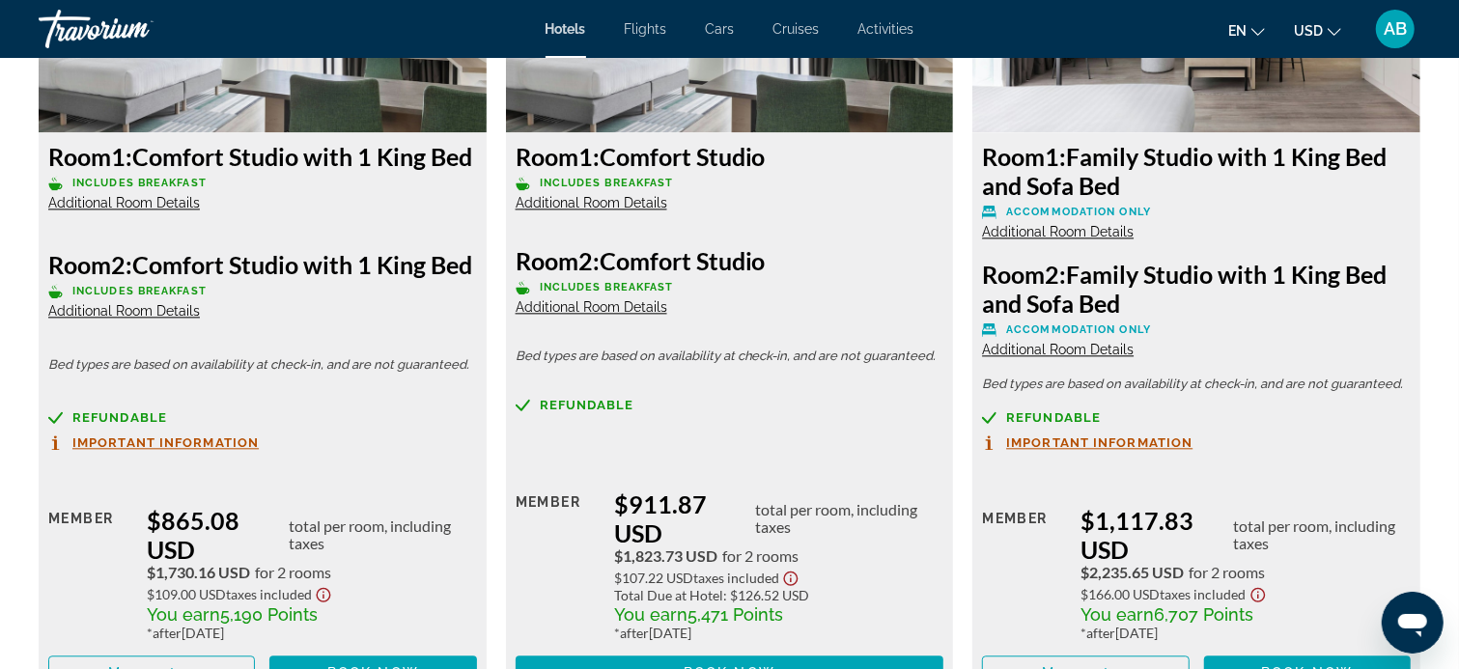
click at [569, 305] on span "Additional Room Details" at bounding box center [592, 306] width 152 height 15
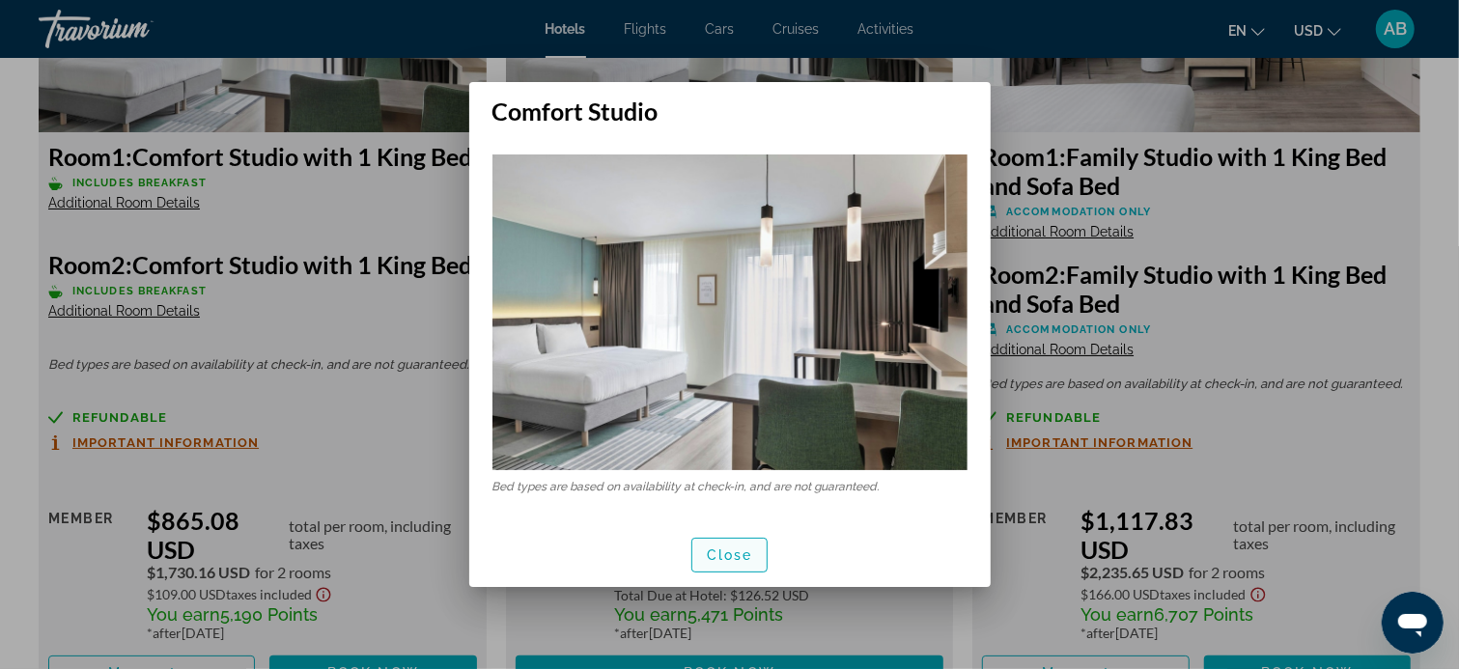
click at [747, 553] on span "Close" at bounding box center [730, 554] width 46 height 15
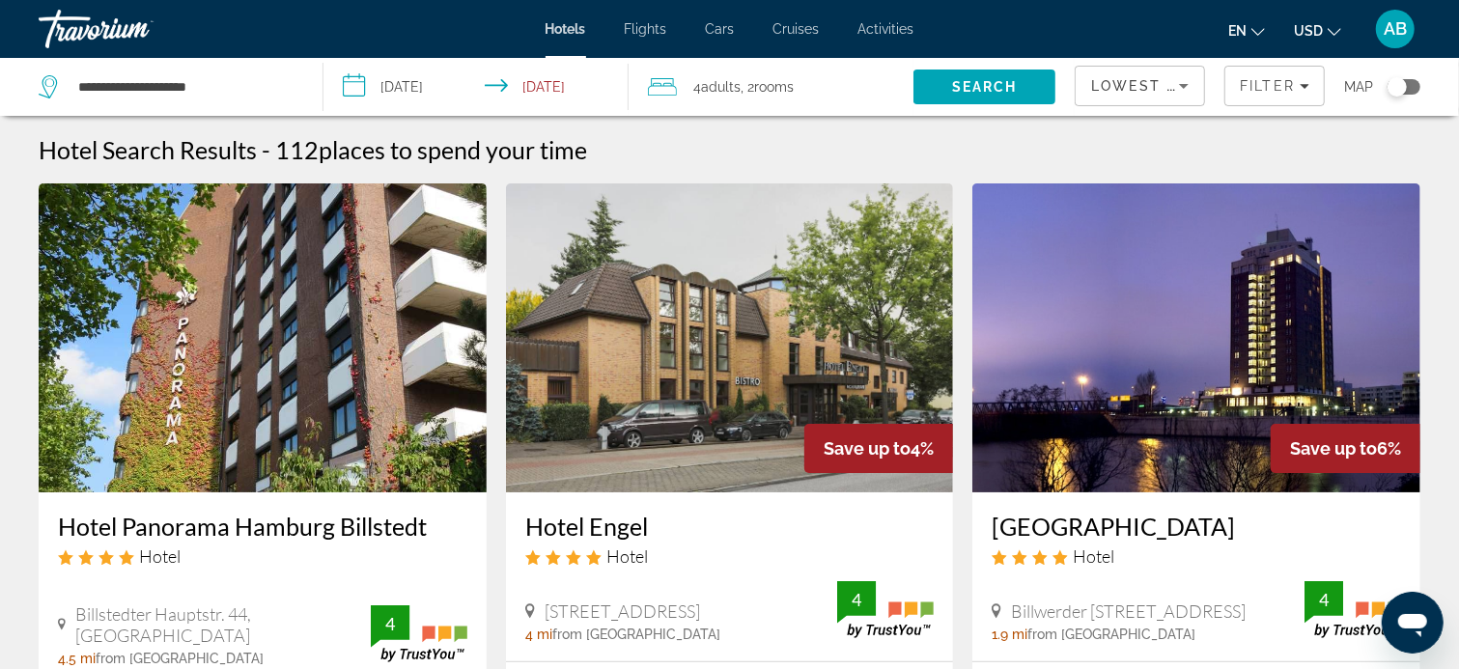
click at [719, 84] on span "Adults" at bounding box center [722, 86] width 40 height 15
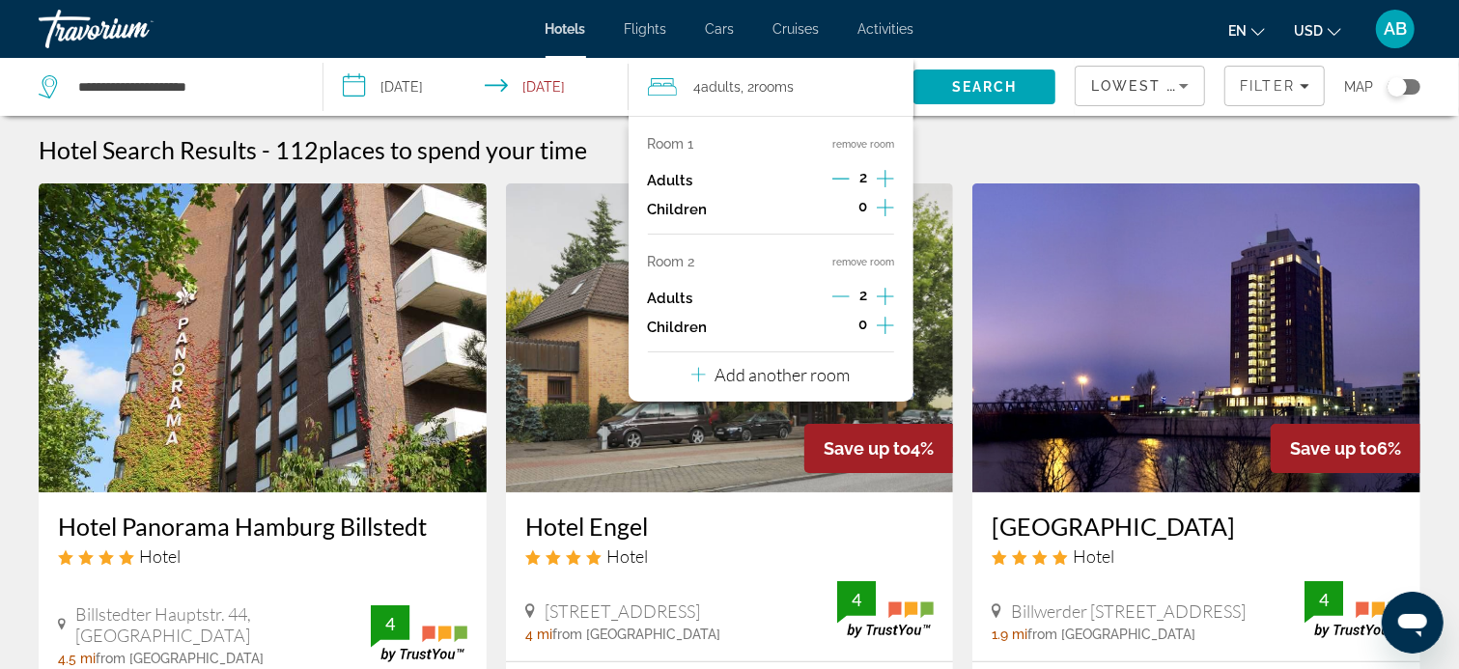
click at [886, 175] on icon "Increment adults" at bounding box center [885, 178] width 17 height 23
click at [884, 176] on icon "Increment adults" at bounding box center [885, 178] width 17 height 17
click at [858, 261] on button "remove room" at bounding box center [863, 262] width 62 height 13
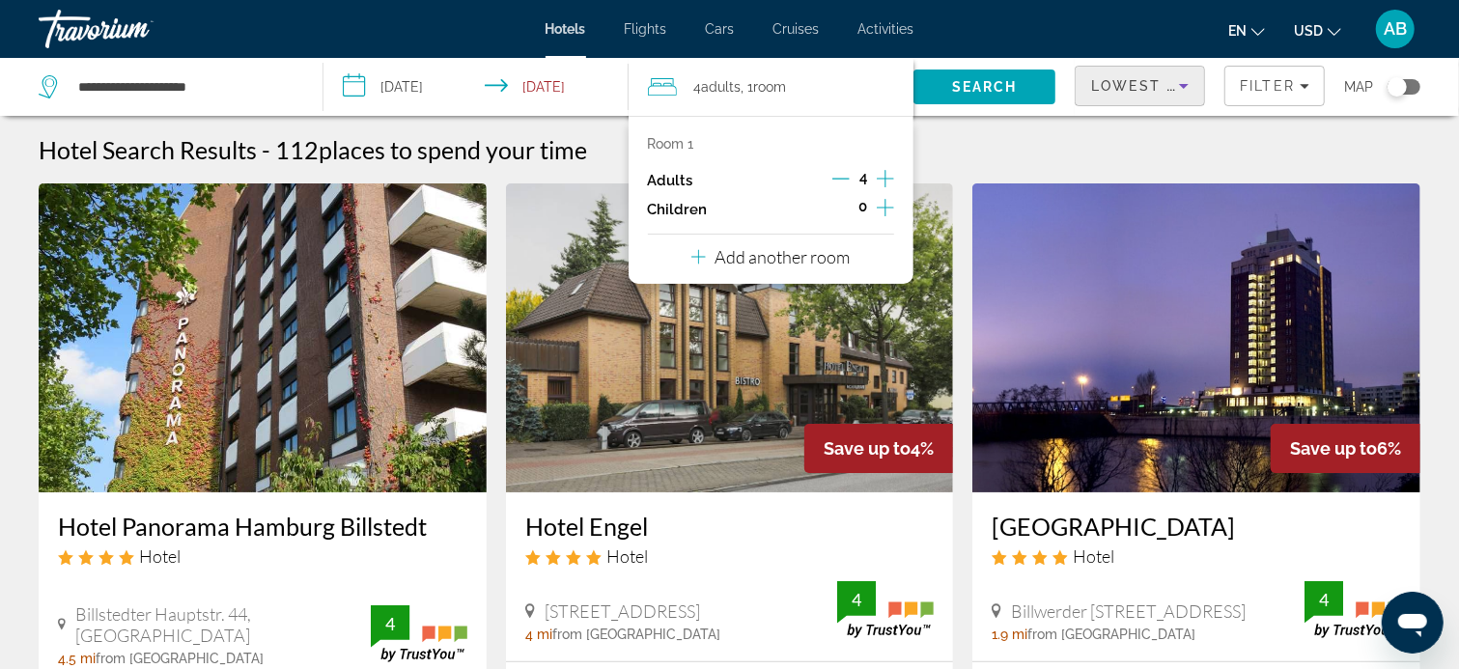
click at [1119, 82] on span "Lowest Price" at bounding box center [1153, 85] width 124 height 15
click at [1119, 82] on body "**********" at bounding box center [729, 334] width 1459 height 669
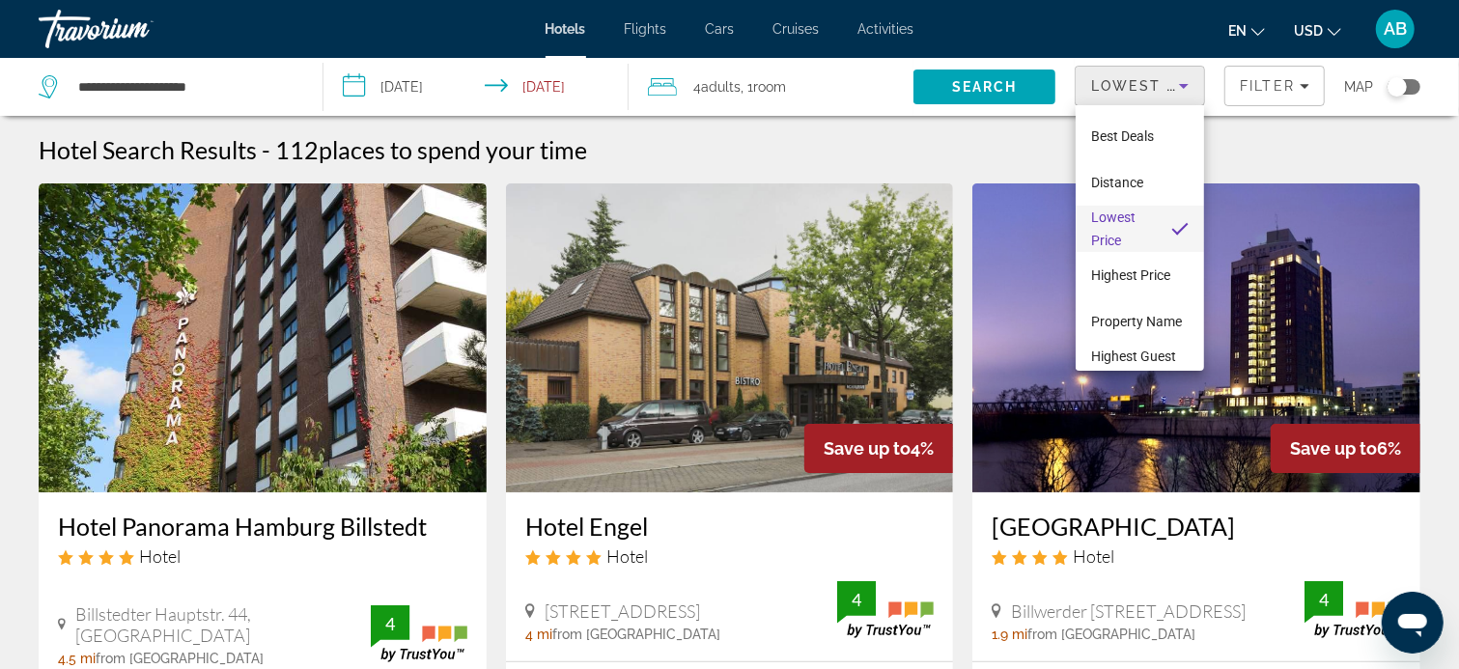
click at [1271, 83] on div at bounding box center [729, 334] width 1459 height 669
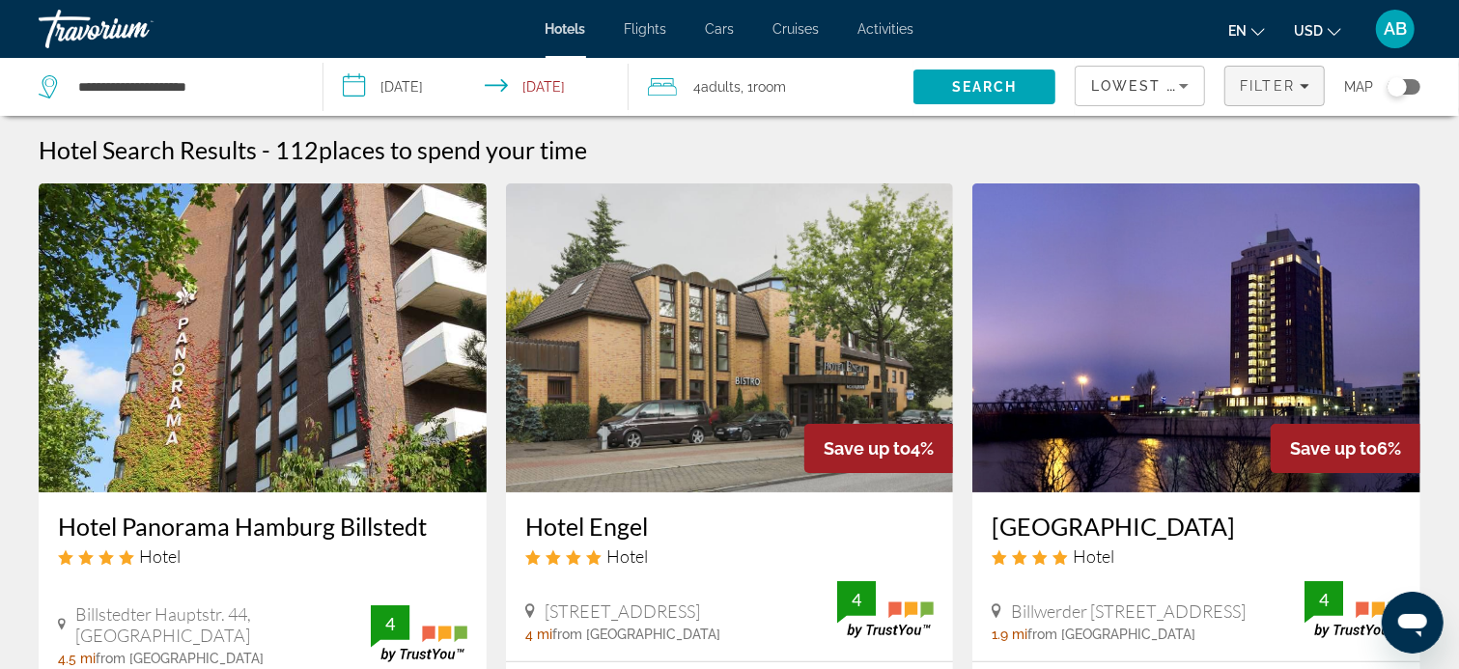
click at [1269, 83] on span "Filter" at bounding box center [1267, 85] width 55 height 15
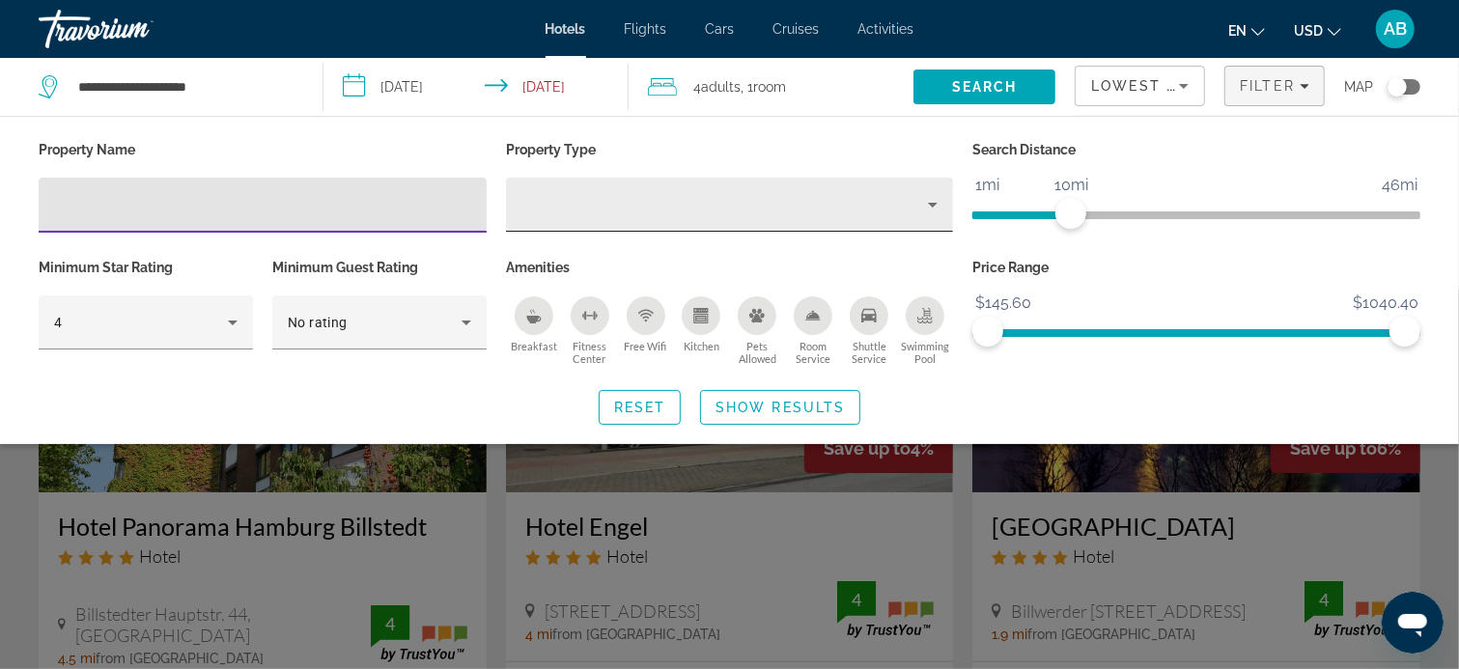
click at [934, 202] on icon "Property type" at bounding box center [932, 204] width 23 height 23
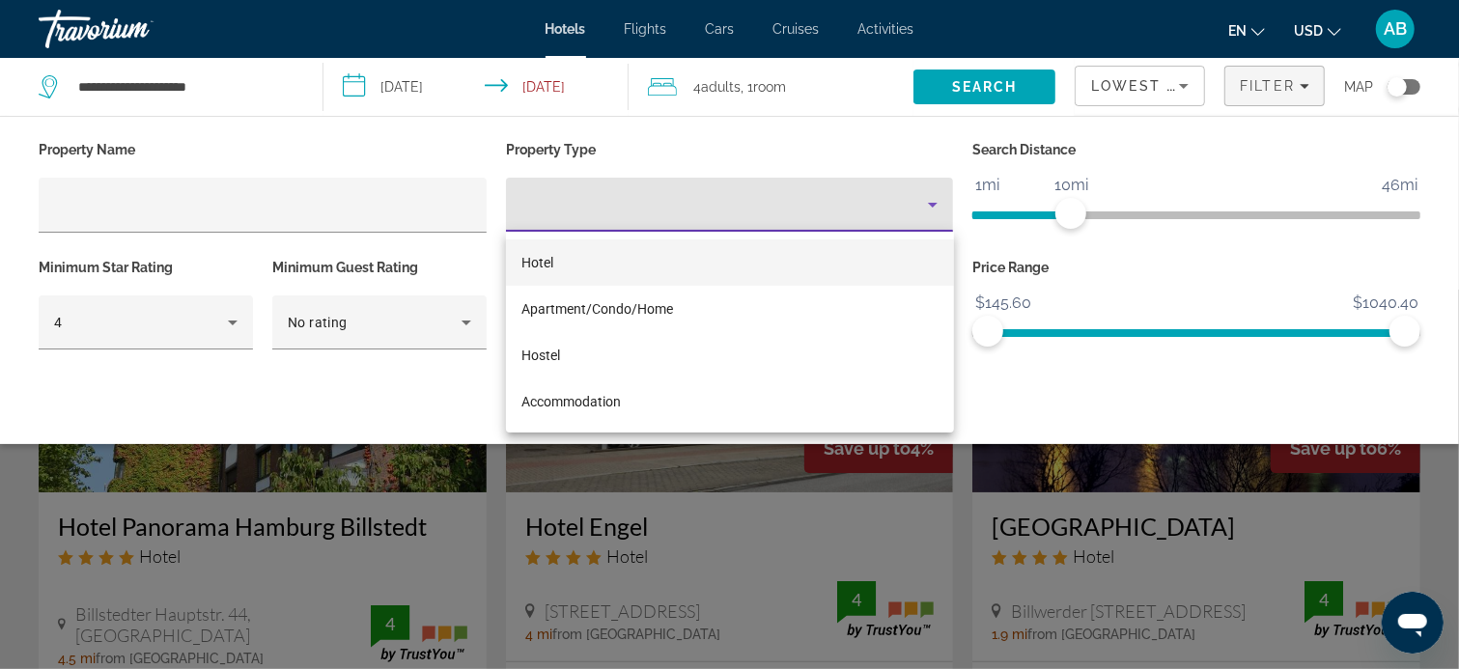
click at [934, 202] on div at bounding box center [729, 334] width 1459 height 669
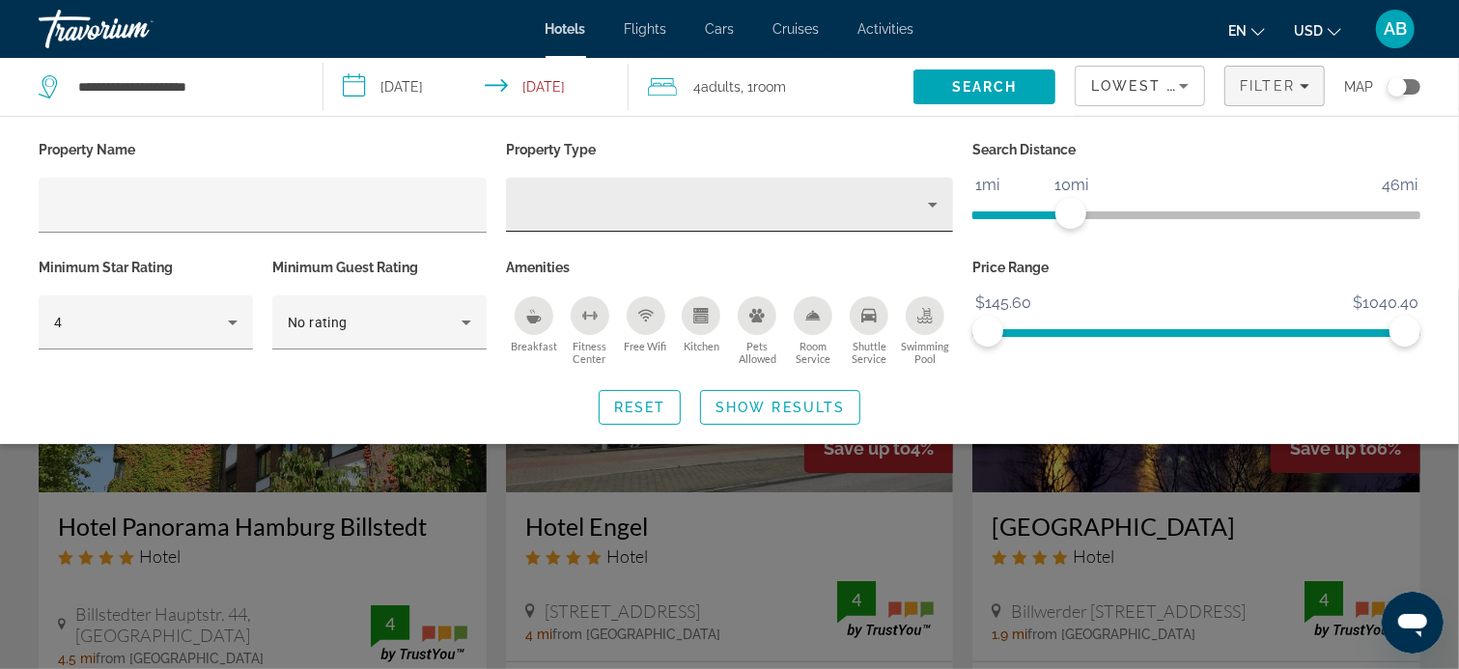
click at [934, 205] on icon "Property type" at bounding box center [933, 205] width 10 height 5
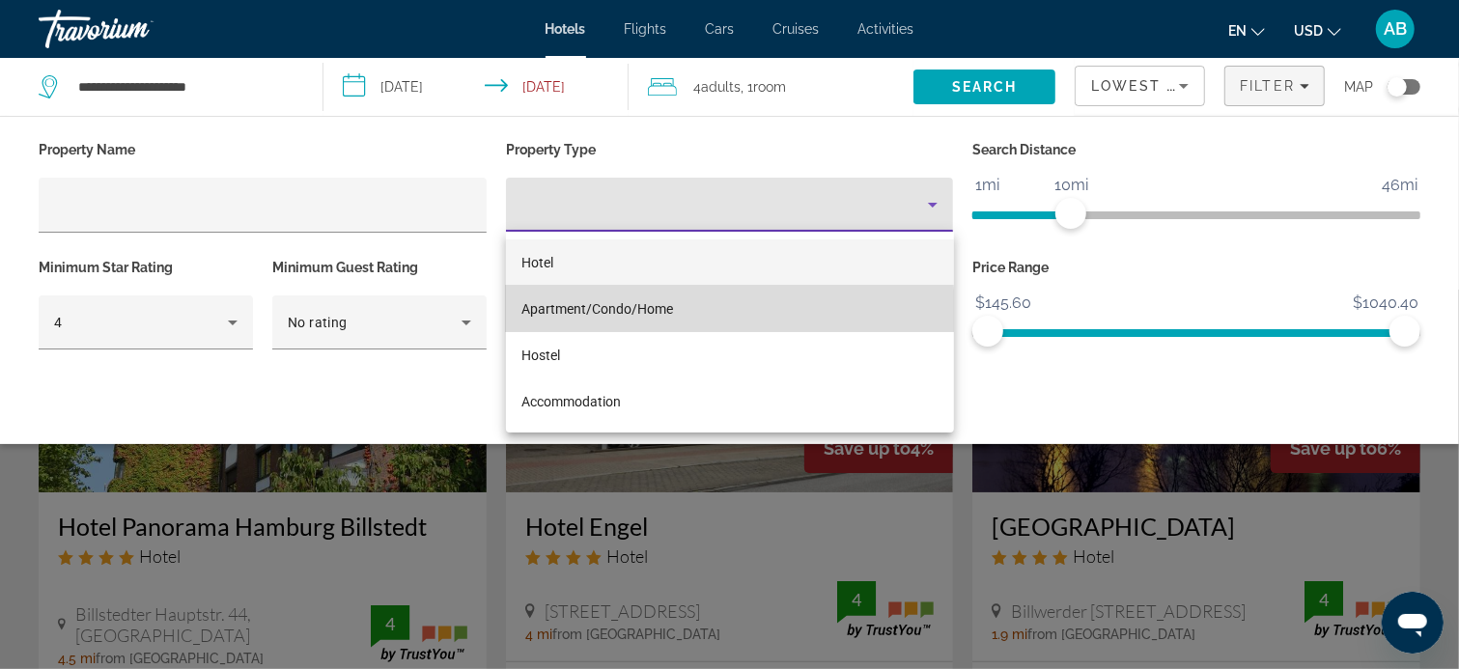
click at [650, 312] on span "Apartment/Condo/Home" at bounding box center [597, 308] width 152 height 15
click at [651, 312] on span "Apartment/Condo/Home" at bounding box center [597, 308] width 152 height 15
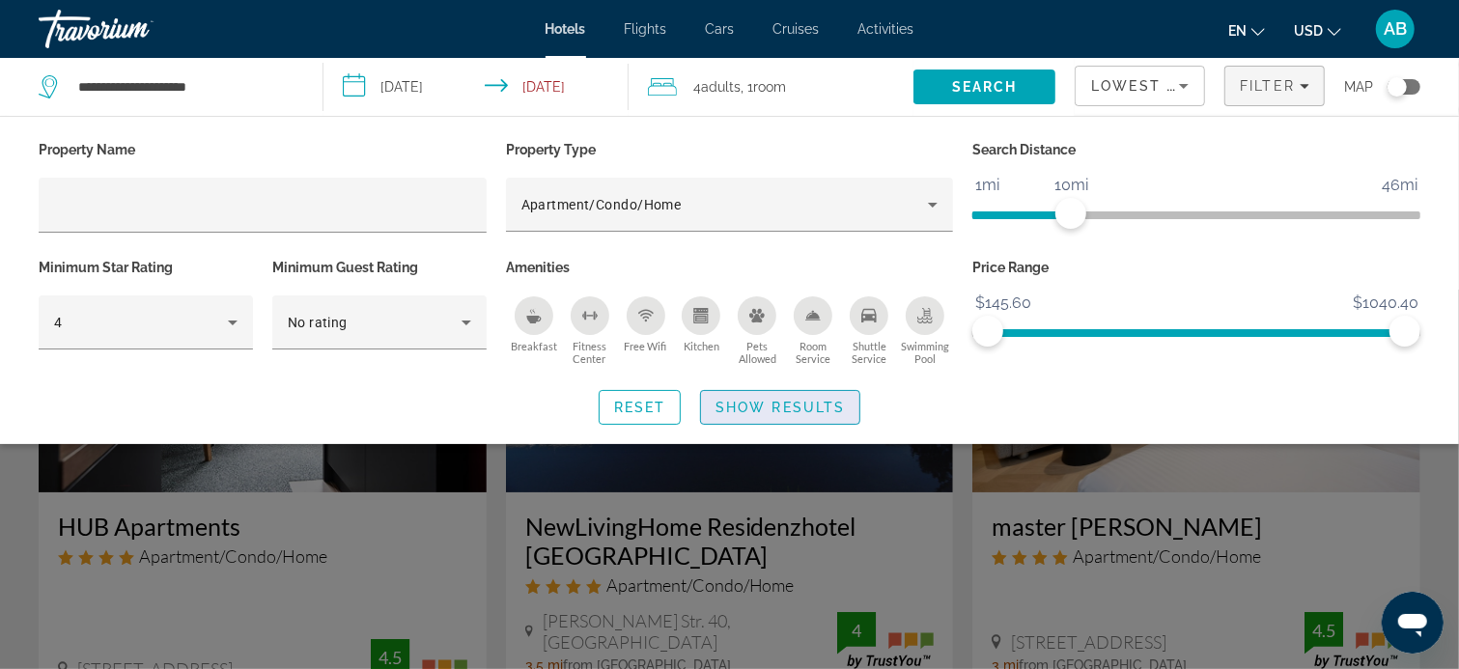
click at [750, 410] on span "Show Results" at bounding box center [779, 407] width 129 height 15
click at [750, 410] on img "Main content" at bounding box center [730, 337] width 448 height 309
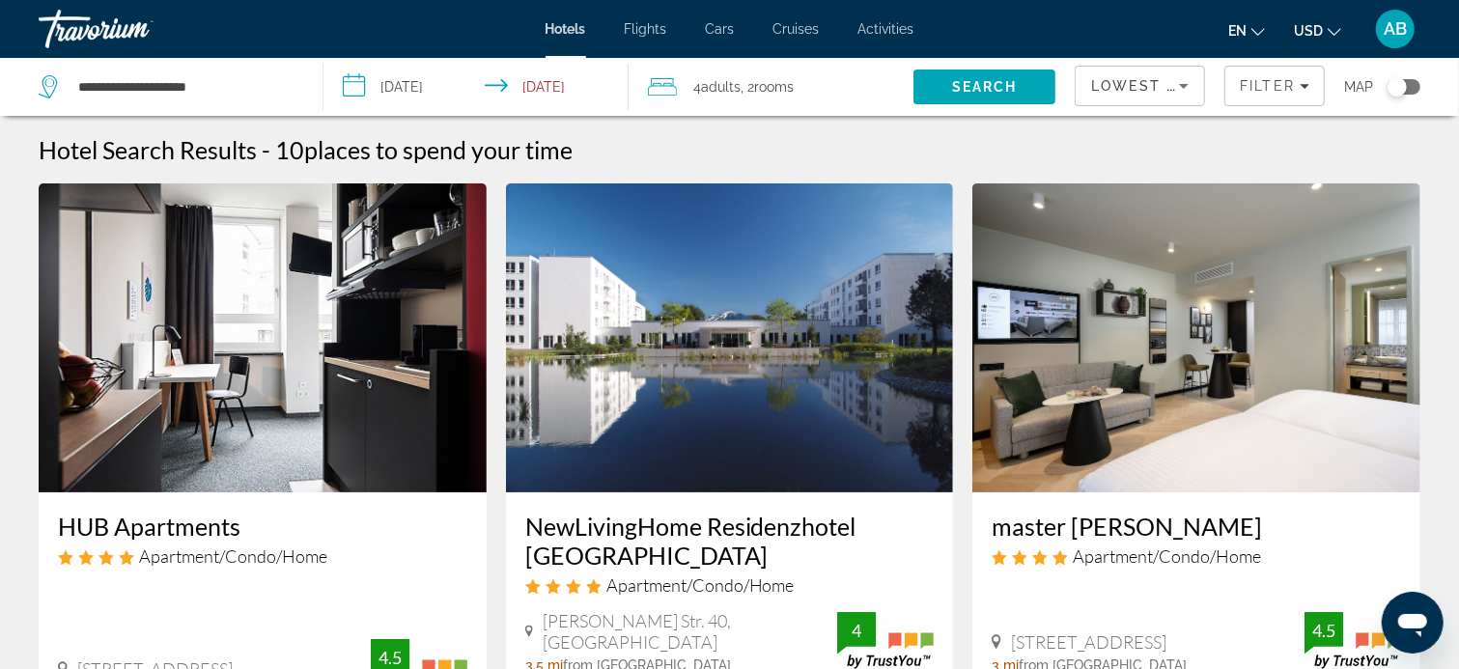
click at [718, 87] on span "Adults" at bounding box center [722, 86] width 40 height 15
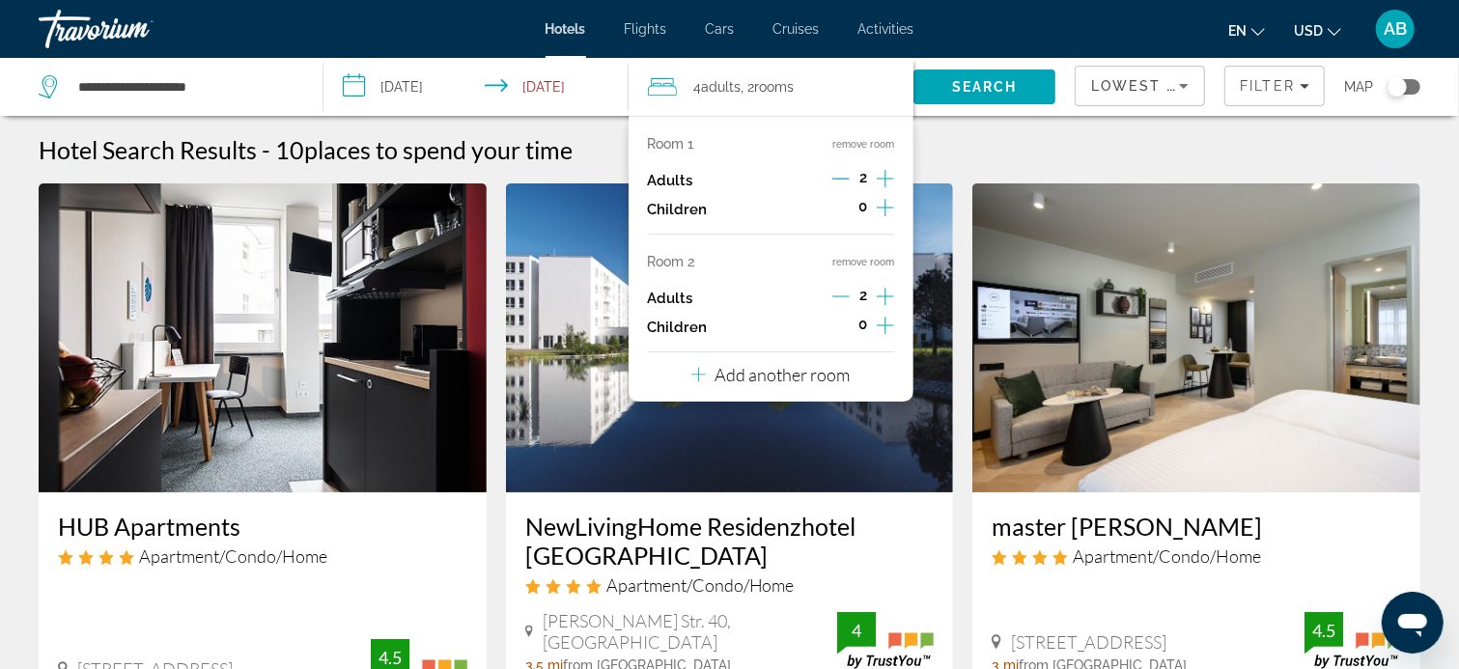
click at [883, 174] on icon "Increment adults" at bounding box center [885, 178] width 17 height 23
click at [864, 260] on button "remove room" at bounding box center [863, 262] width 62 height 13
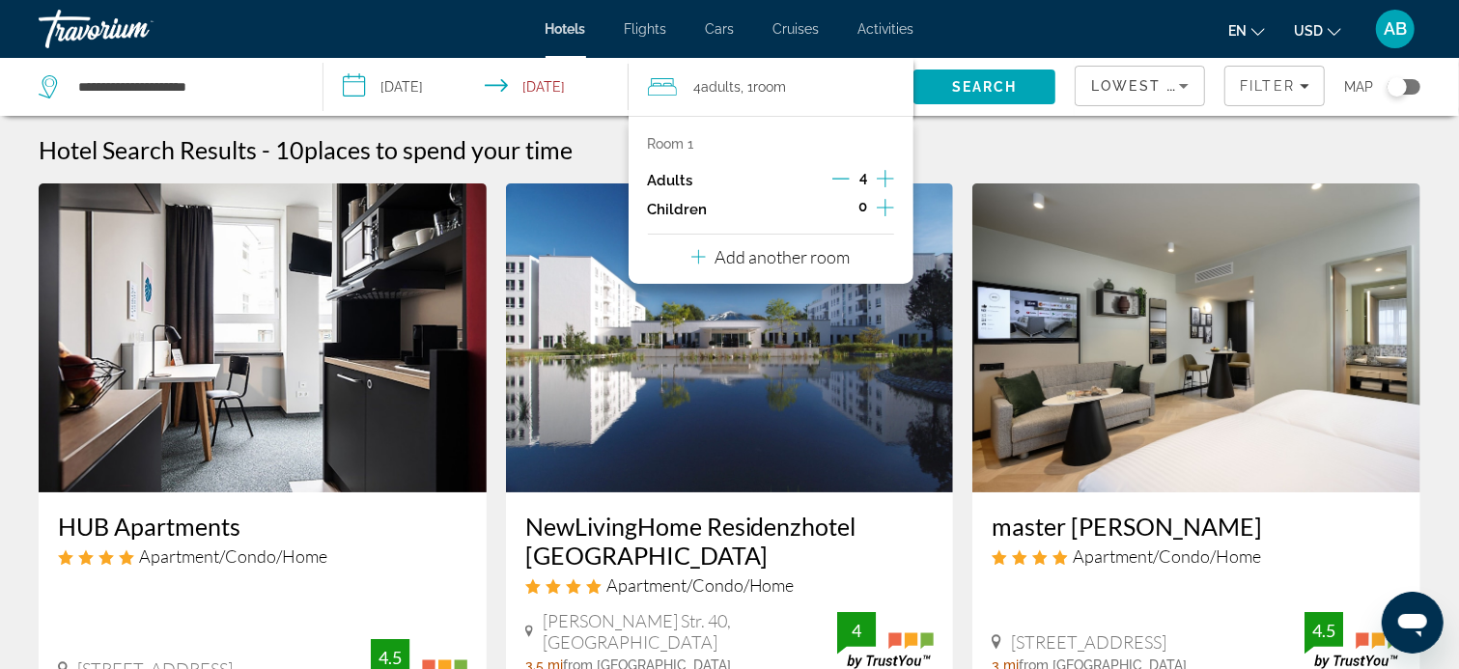
click at [939, 146] on div "Hotel Search Results - 10 places to spend your time" at bounding box center [730, 149] width 1382 height 29
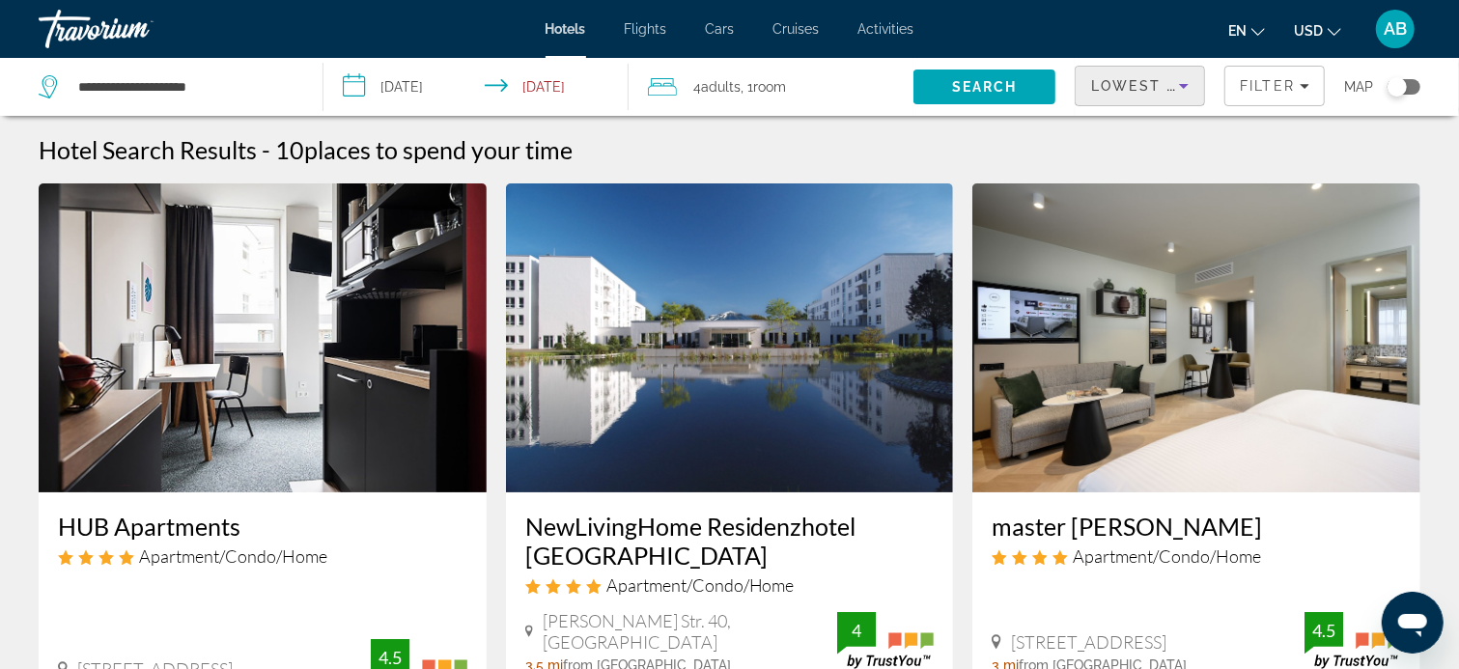
click at [1138, 82] on span "Lowest Price" at bounding box center [1153, 85] width 124 height 15
click at [1128, 87] on span "Lowest Price" at bounding box center [1153, 85] width 124 height 15
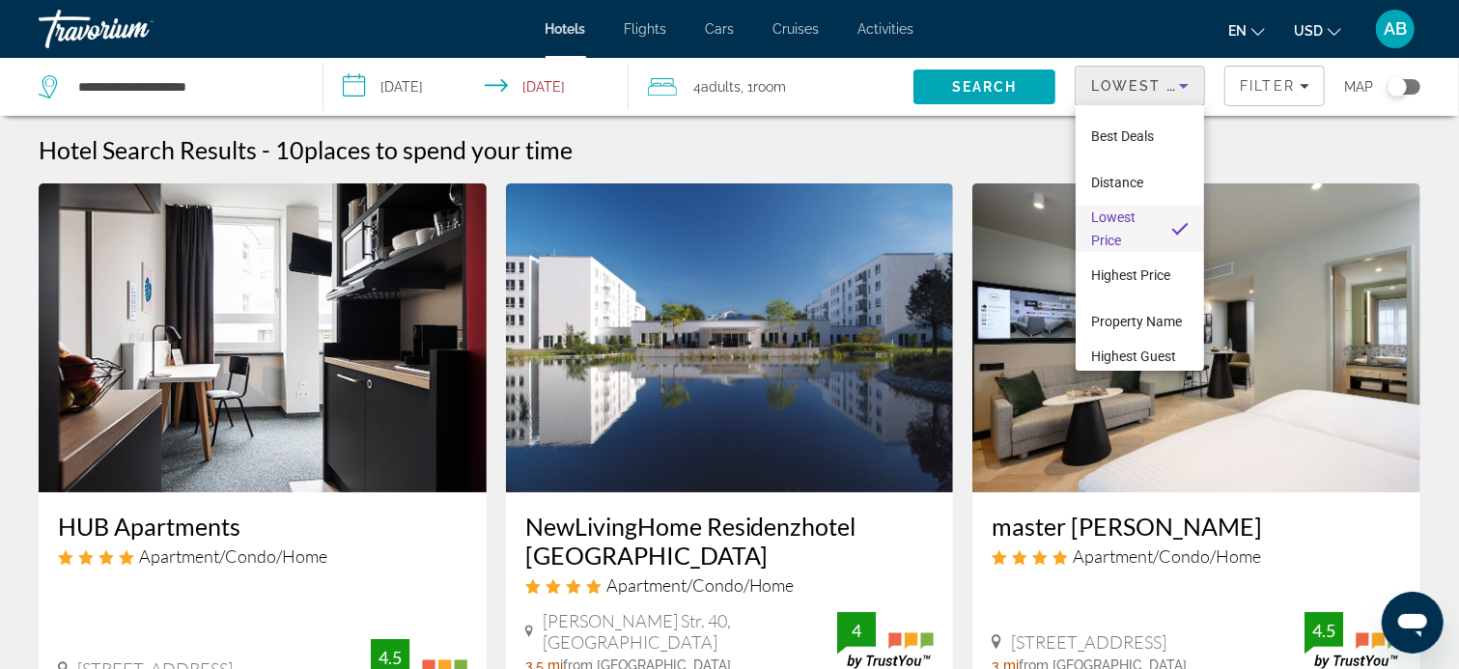
click at [1120, 223] on span "Lowest Price" at bounding box center [1113, 229] width 44 height 39
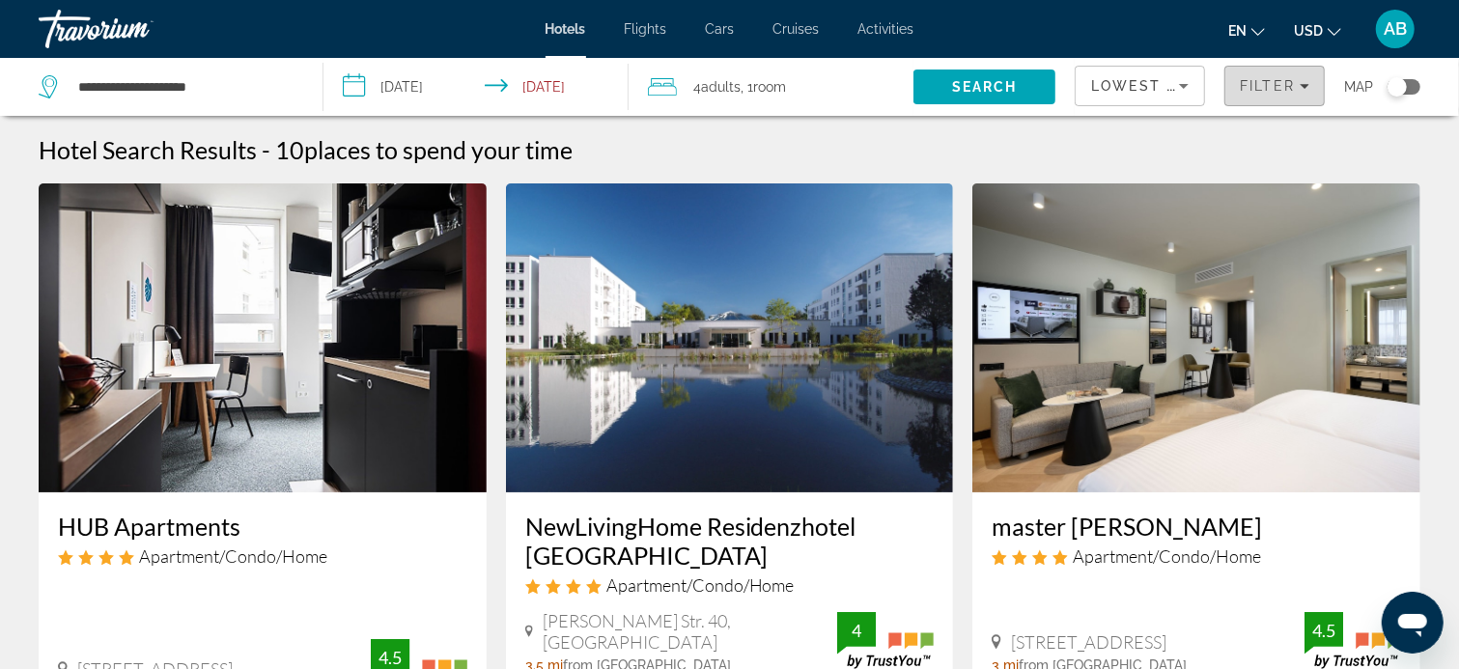
click at [1271, 89] on span "Filter" at bounding box center [1267, 85] width 55 height 15
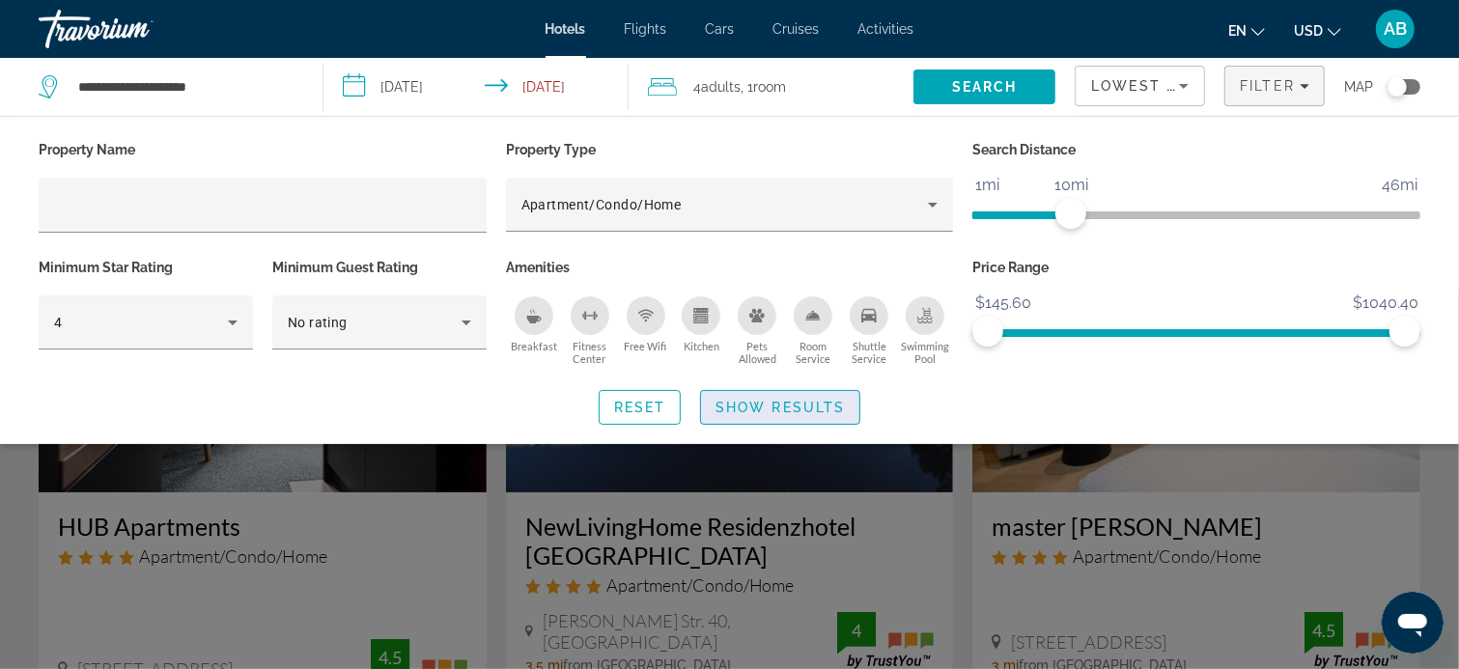
click at [793, 409] on span "Show Results" at bounding box center [779, 407] width 129 height 15
click at [793, 409] on img "Main content" at bounding box center [730, 337] width 448 height 309
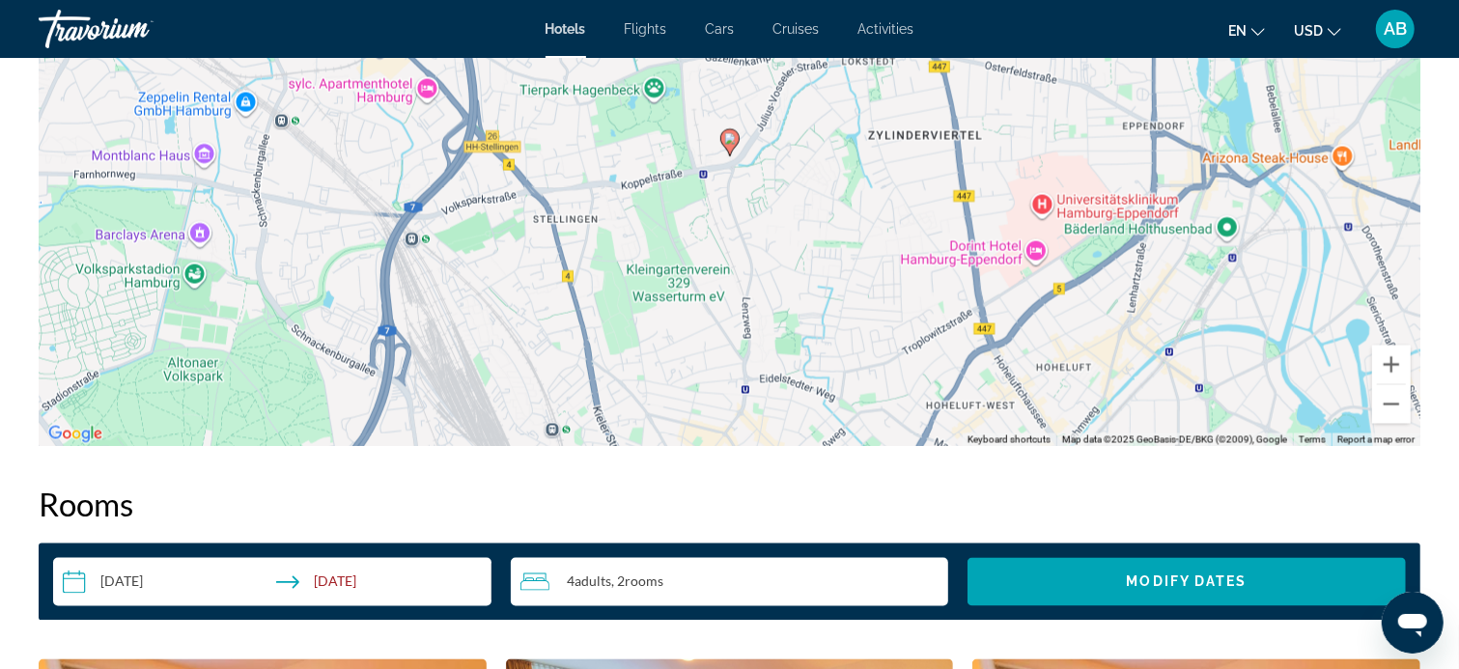
scroll to position [1738, 0]
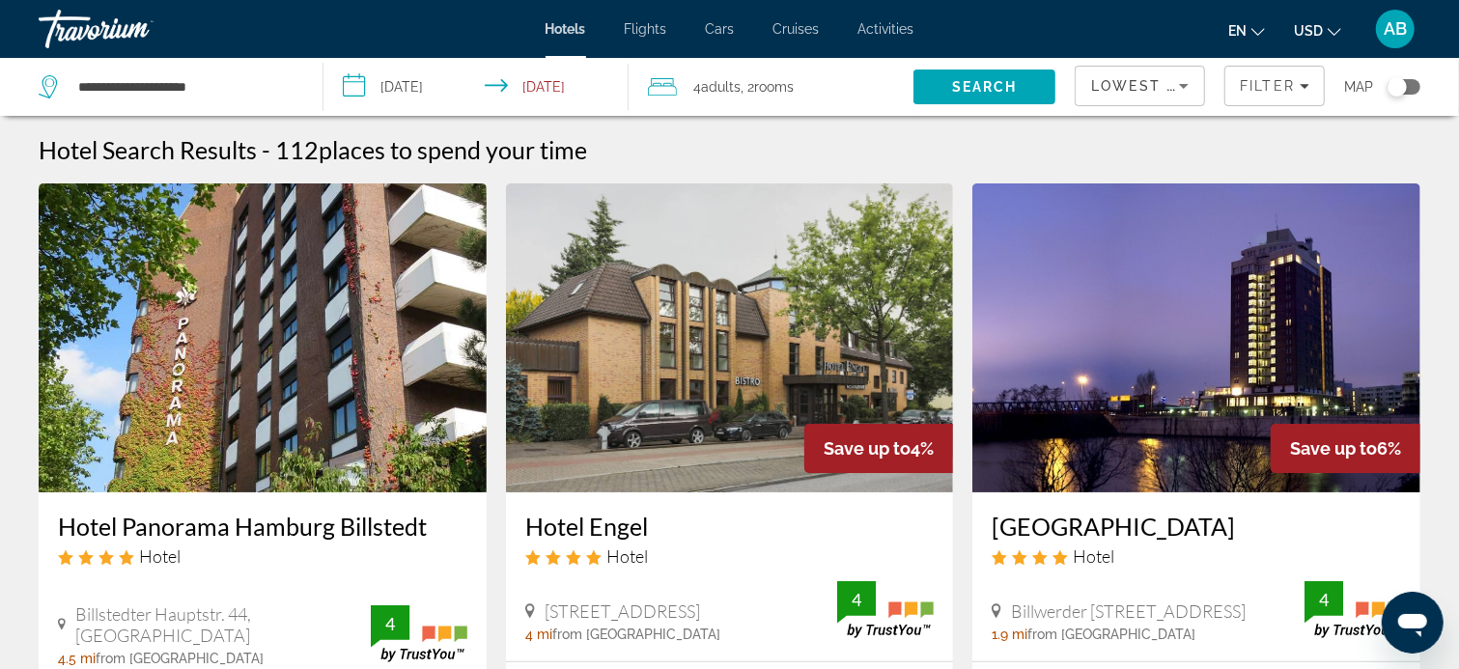
click at [721, 82] on span "Adults" at bounding box center [722, 86] width 40 height 15
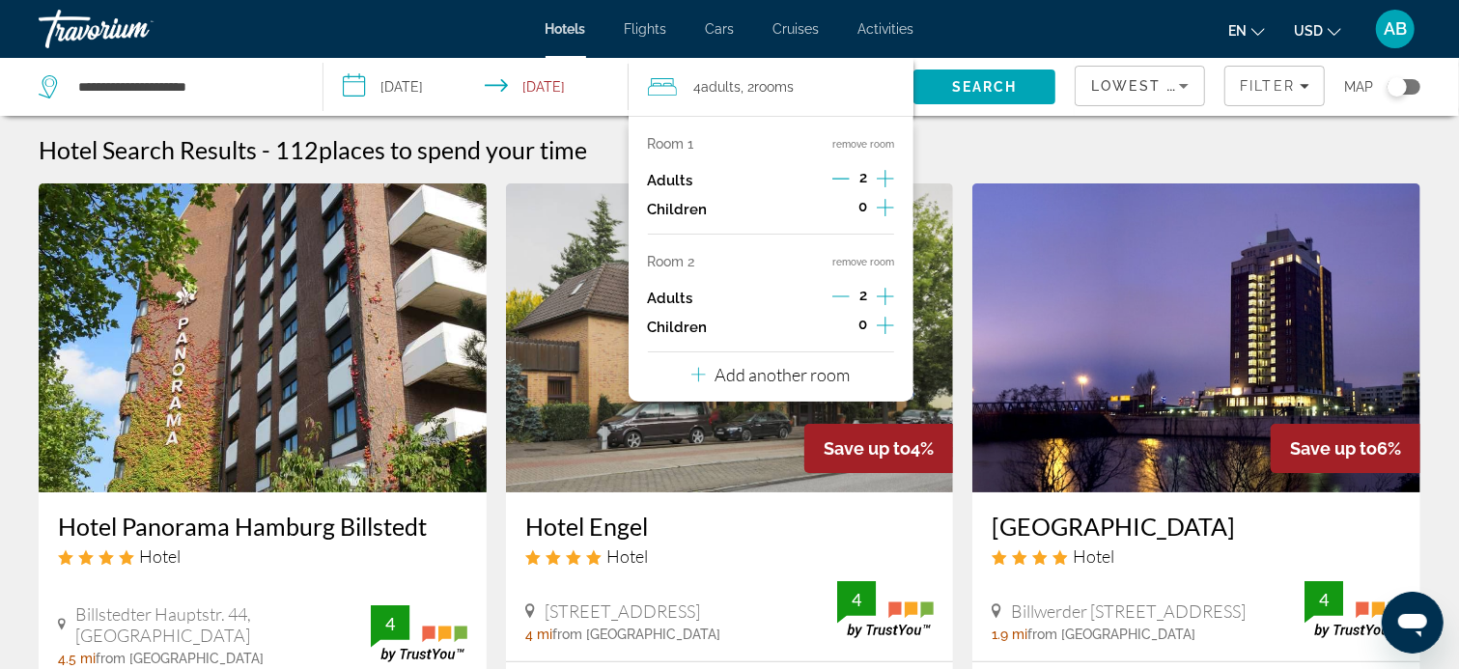
click at [721, 82] on span "Adults" at bounding box center [722, 86] width 40 height 15
click at [671, 140] on p "Room 1" at bounding box center [671, 143] width 46 height 15
click at [848, 144] on button "remove room" at bounding box center [863, 144] width 62 height 13
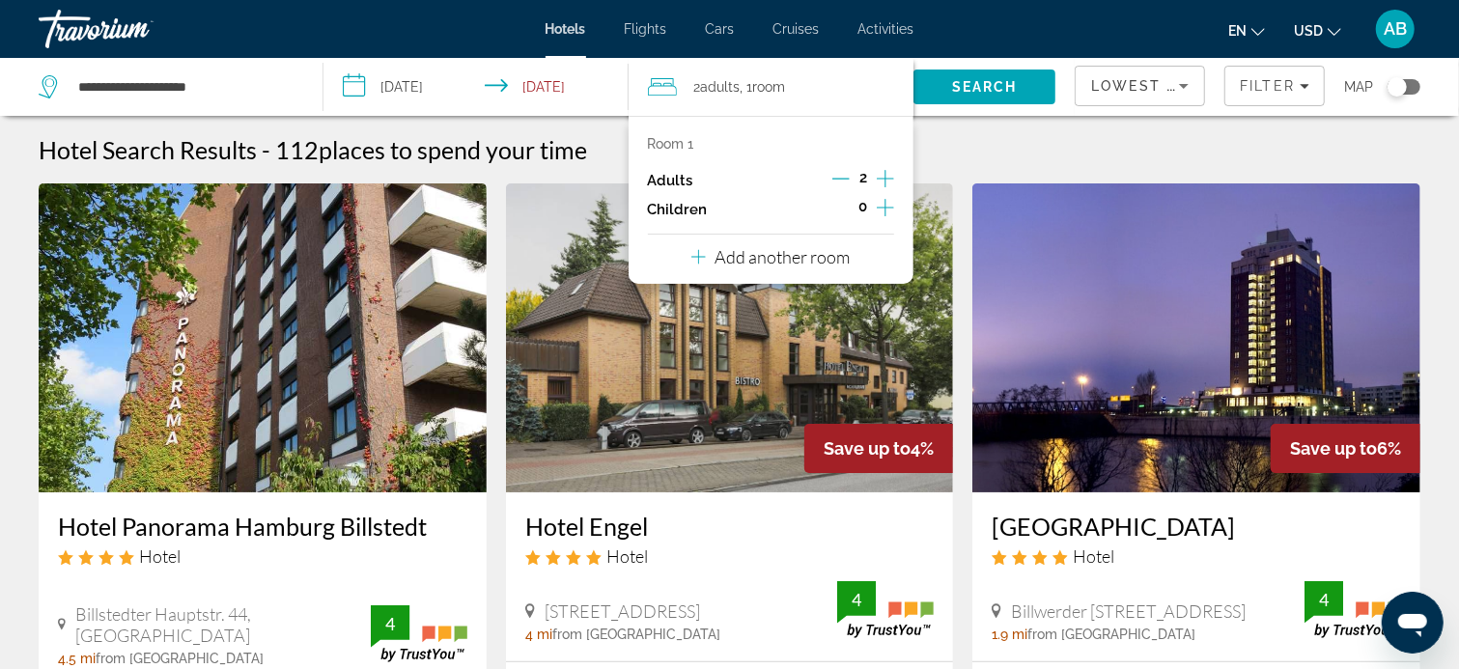
click at [672, 146] on p "Room 1" at bounding box center [671, 143] width 46 height 15
click at [717, 86] on span "Adults" at bounding box center [721, 86] width 40 height 15
click at [885, 177] on icon "Increment adults" at bounding box center [885, 178] width 17 height 23
click at [921, 336] on img "Main content" at bounding box center [730, 337] width 448 height 309
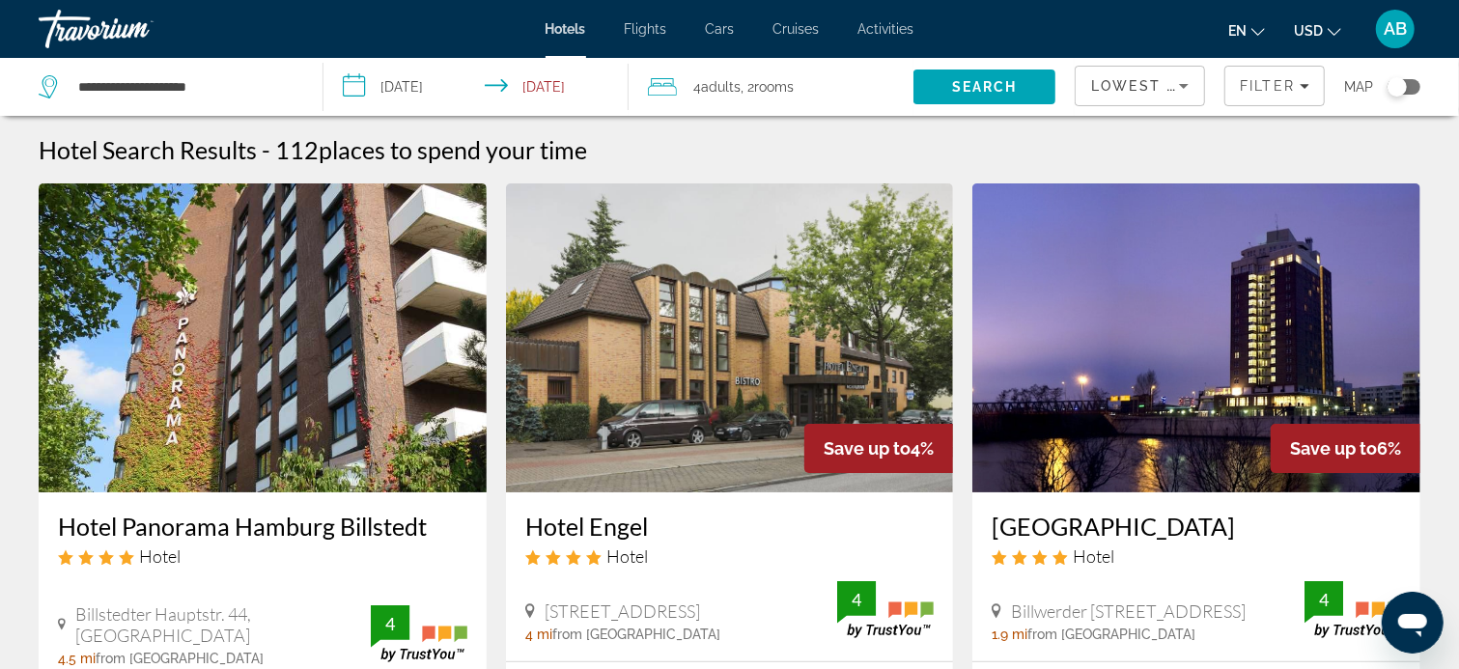
click at [685, 83] on div "4 Adult Adults , 2 Room rooms" at bounding box center [781, 86] width 266 height 27
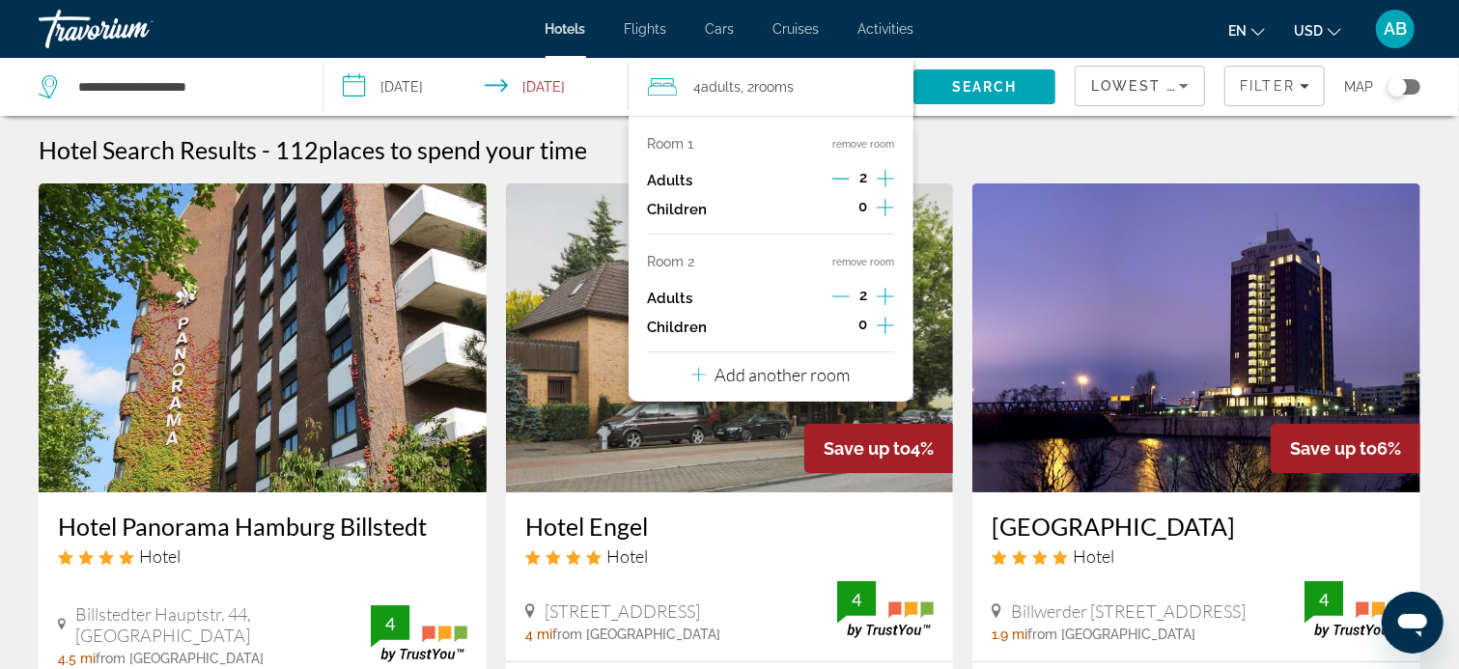
click at [876, 258] on button "remove room" at bounding box center [863, 262] width 62 height 13
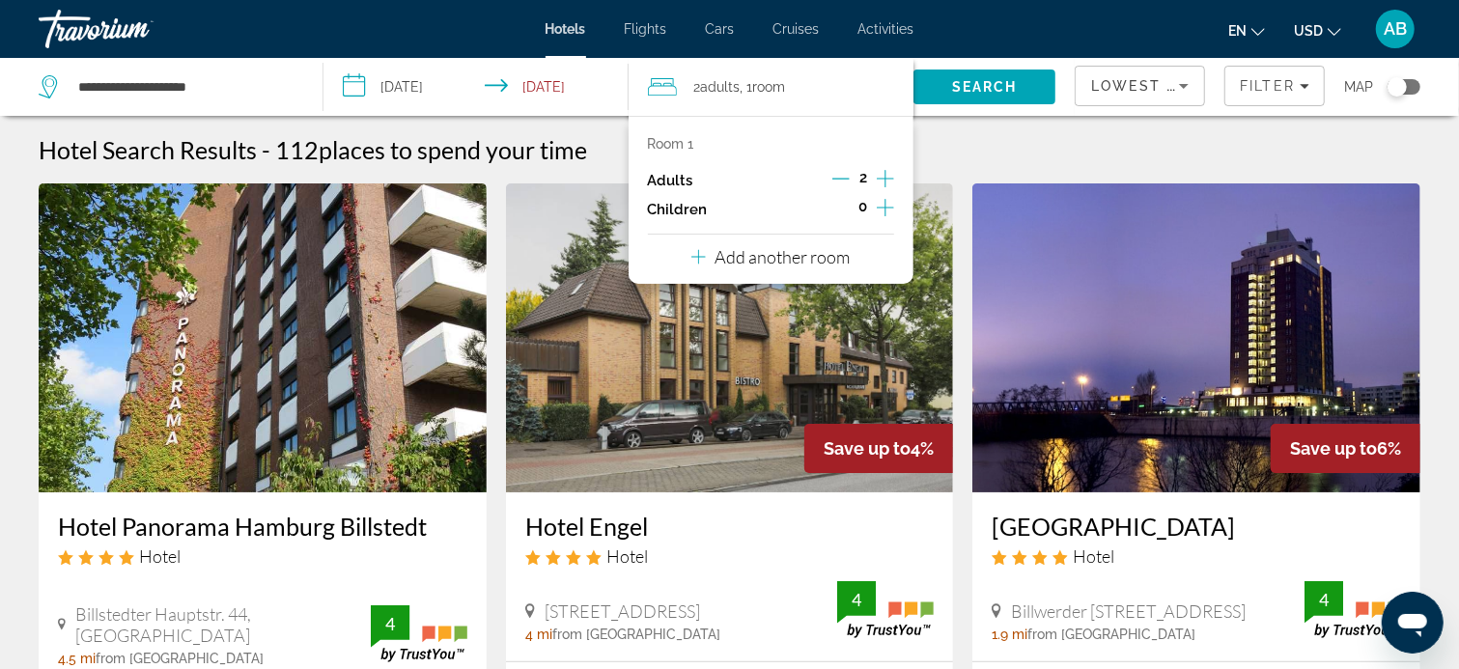
click at [886, 177] on icon "Increment adults" at bounding box center [885, 178] width 17 height 23
click at [929, 221] on img "Main content" at bounding box center [730, 337] width 448 height 309
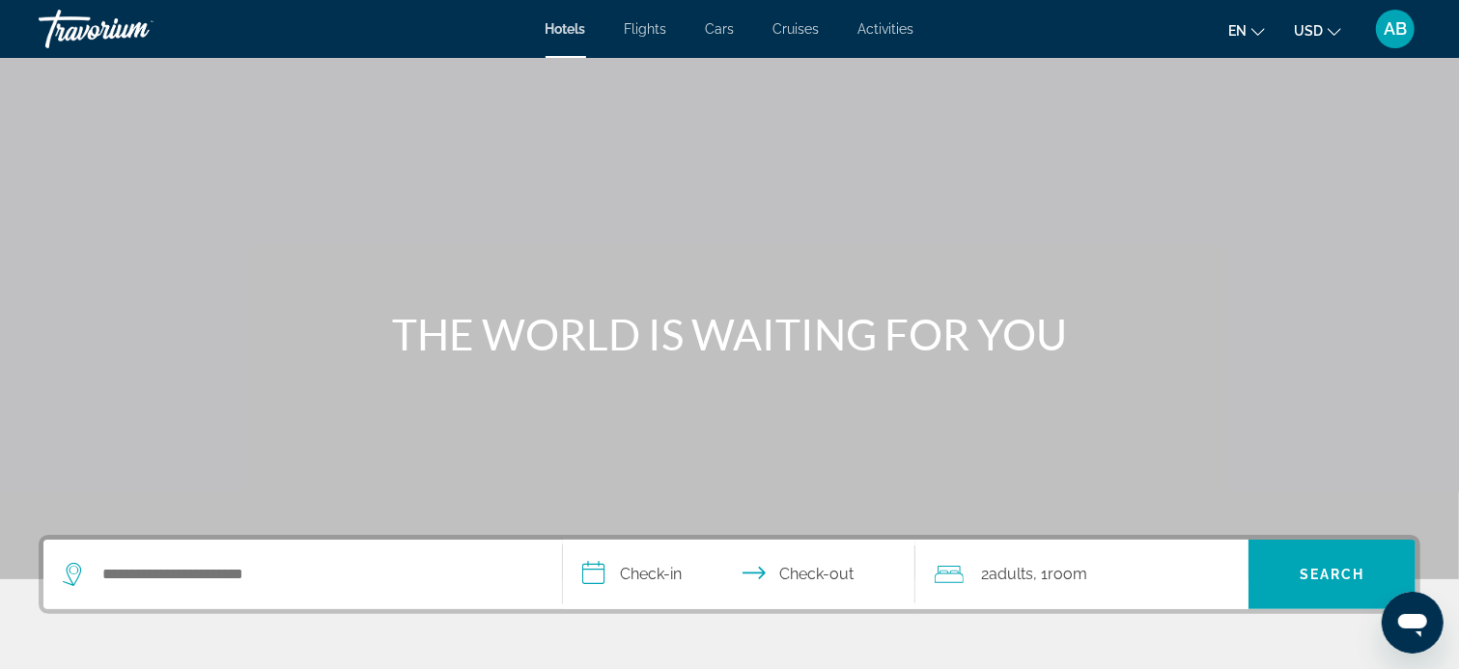
scroll to position [290, 0]
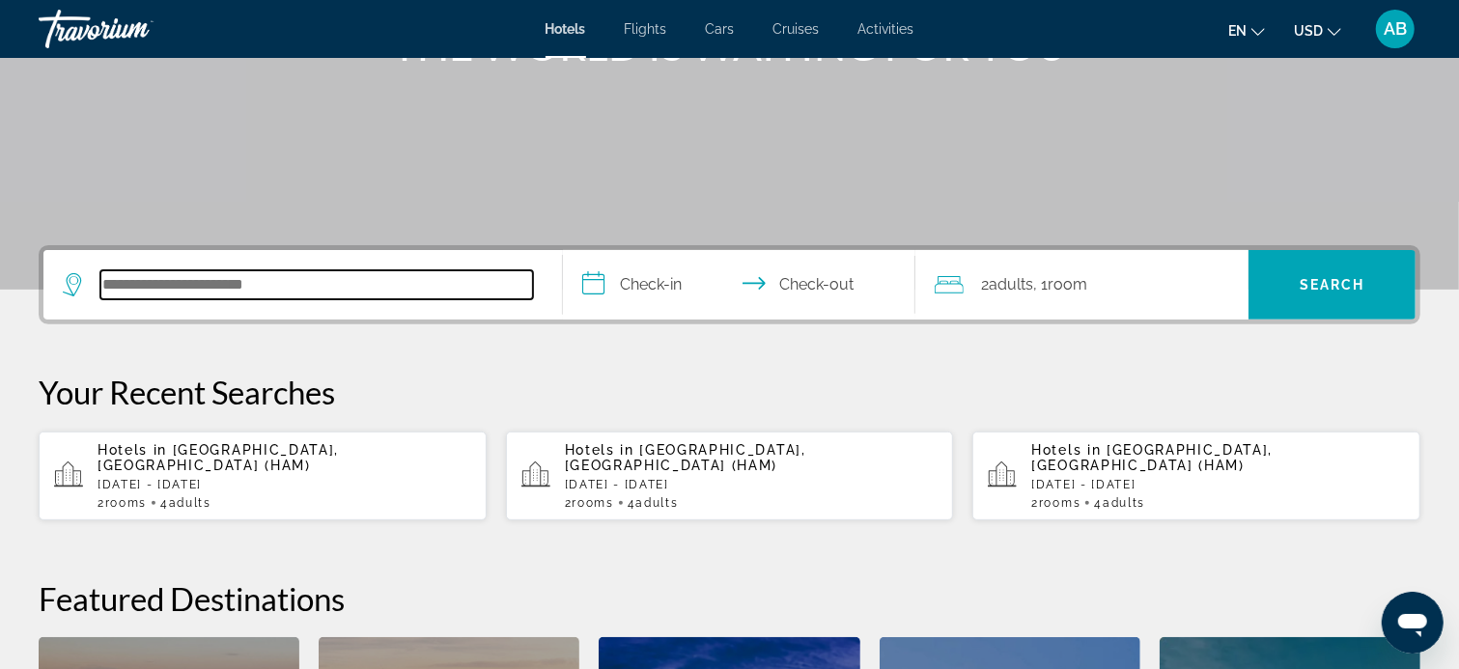
click at [318, 289] on input "Search hotel destination" at bounding box center [316, 284] width 433 height 29
click at [318, 289] on div "Search widget" at bounding box center [303, 285] width 480 height 70
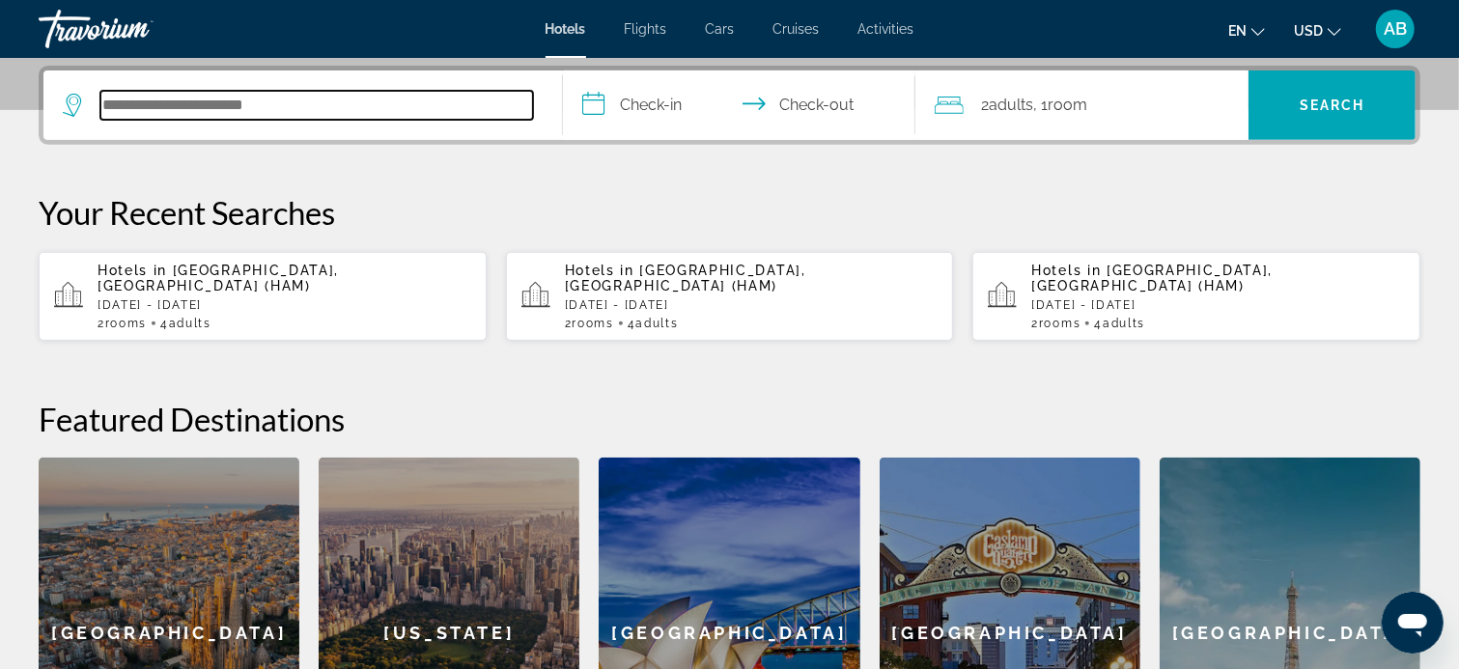
scroll to position [471, 0]
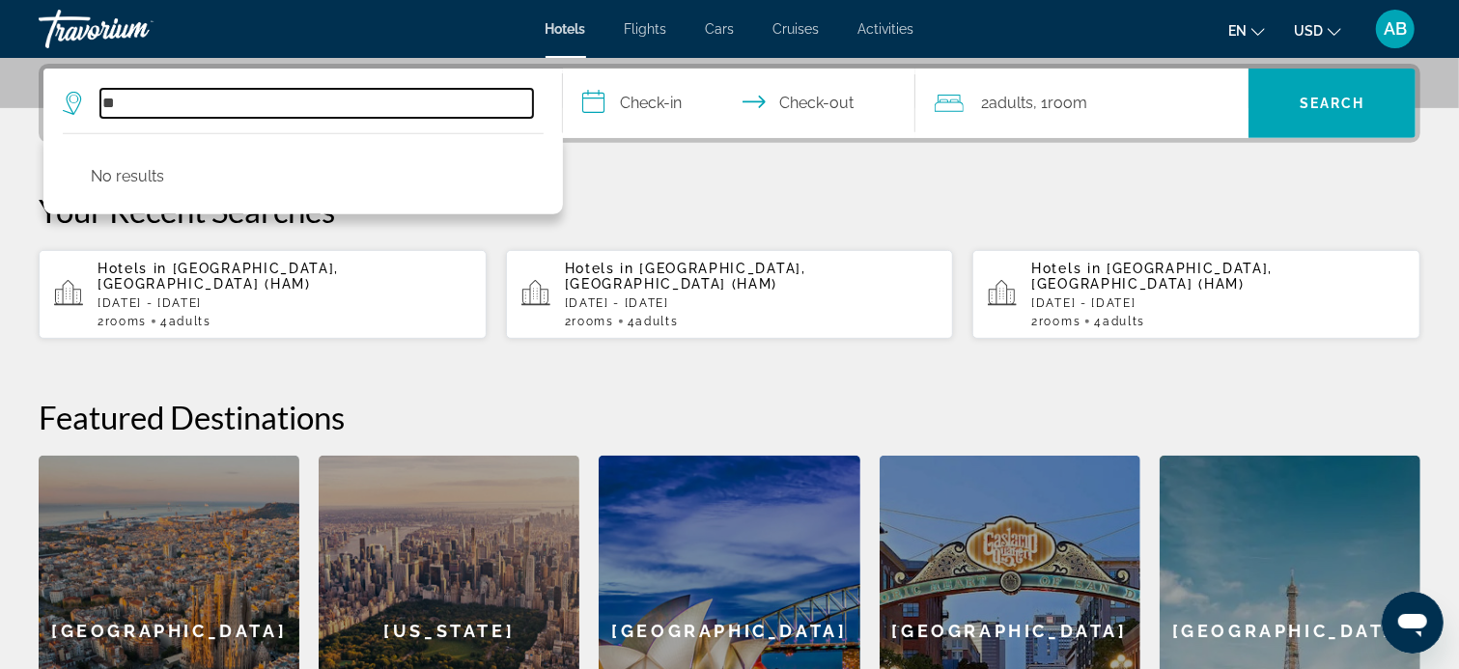
type input "*"
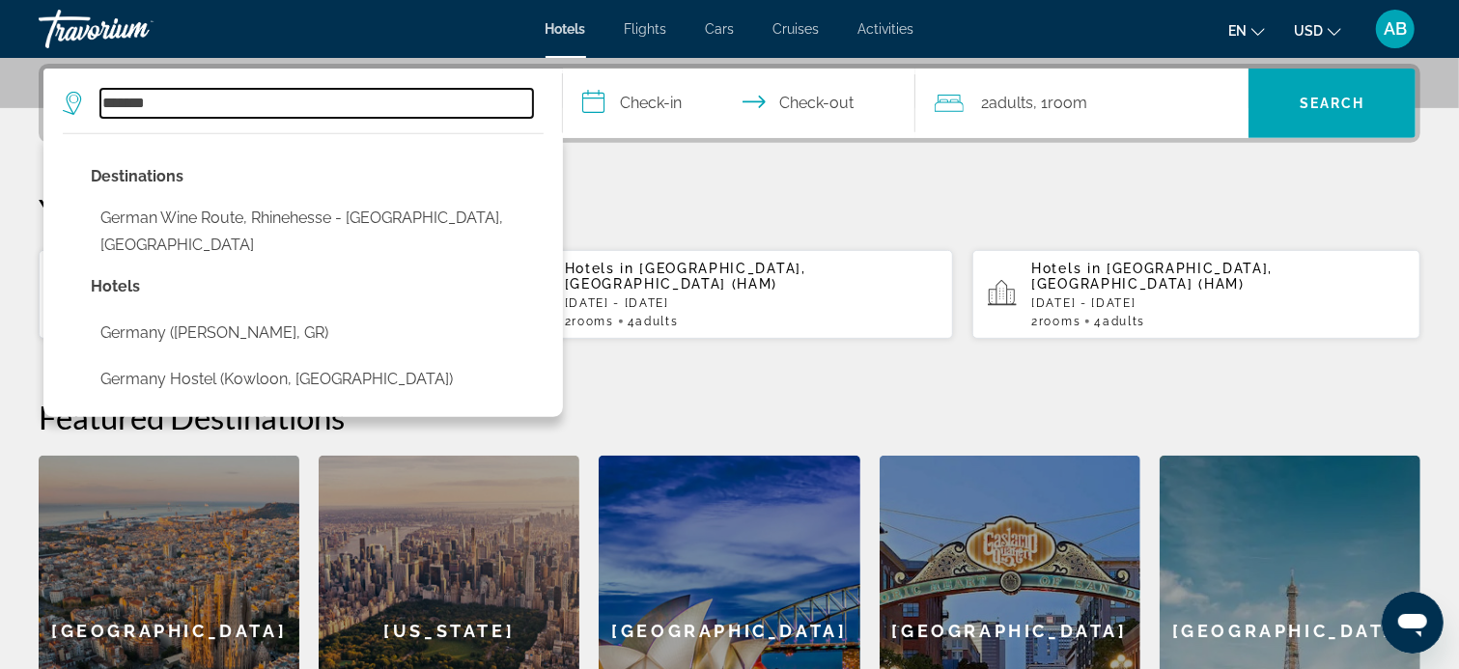
type input "*******"
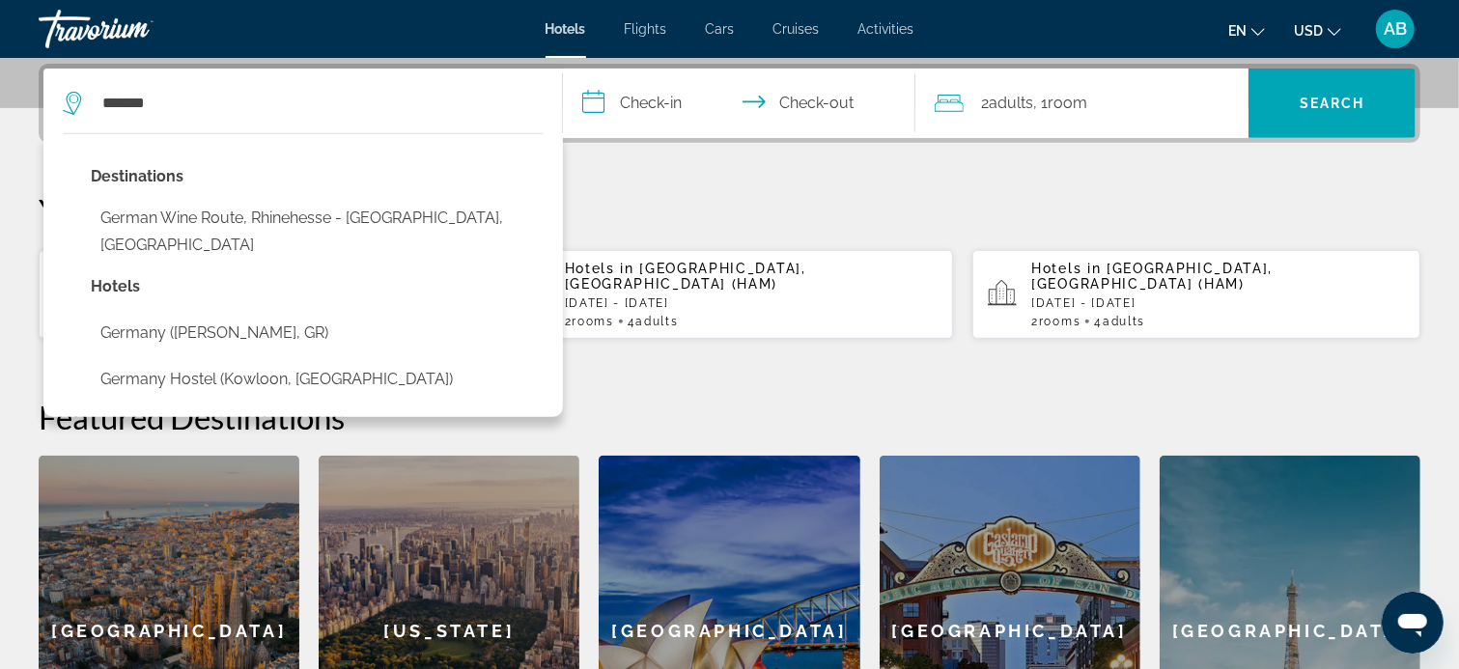
click at [613, 182] on div "**********" at bounding box center [729, 435] width 1459 height 742
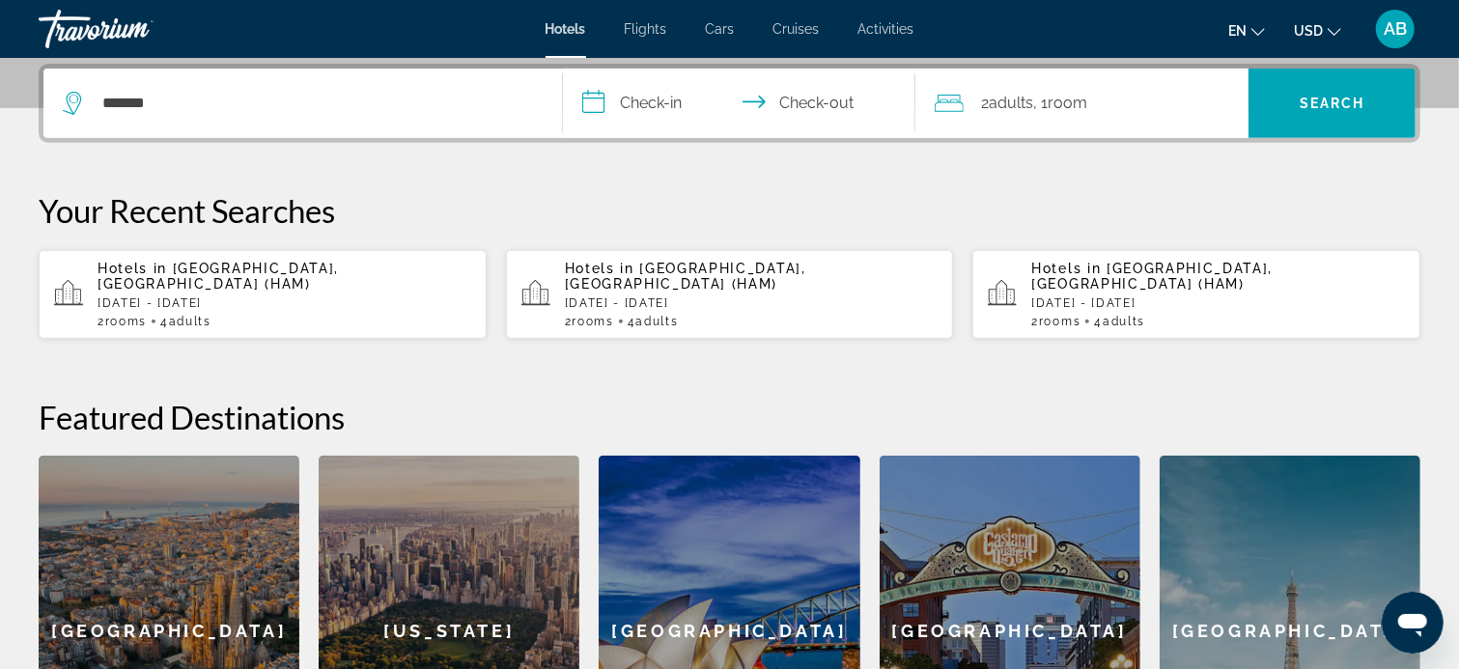
click at [308, 296] on p "[DATE] - [DATE]" at bounding box center [285, 303] width 374 height 14
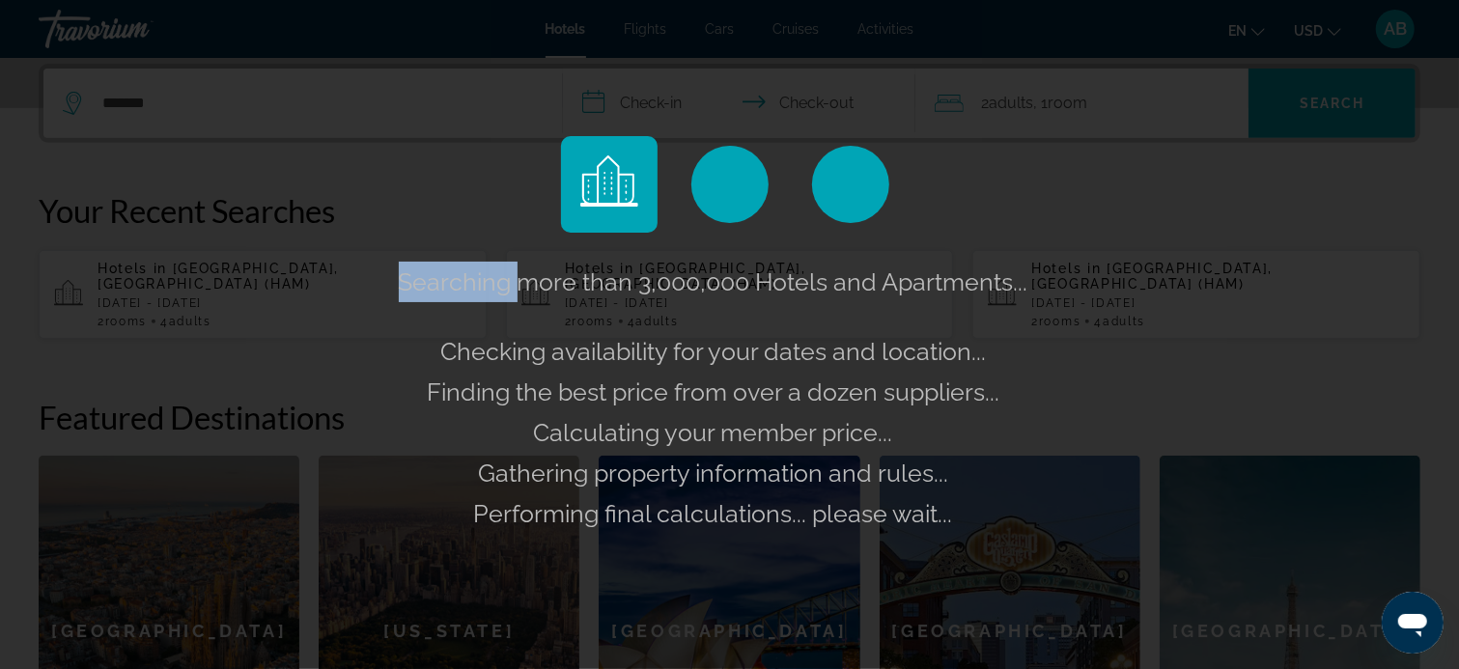
click at [308, 282] on div "Searching more than 3,000,000 Hotels and Apartments... Checking availability fo…" at bounding box center [729, 334] width 1459 height 669
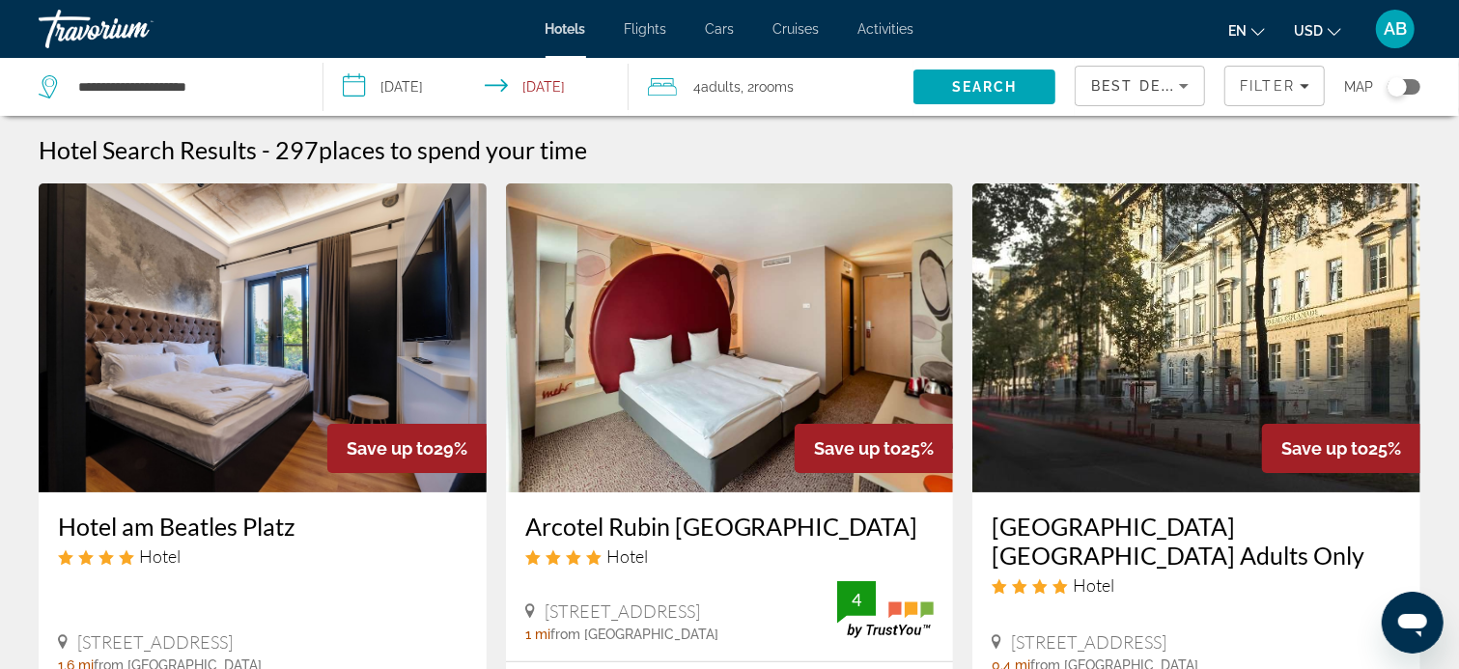
click at [708, 85] on span "Adults" at bounding box center [722, 86] width 40 height 15
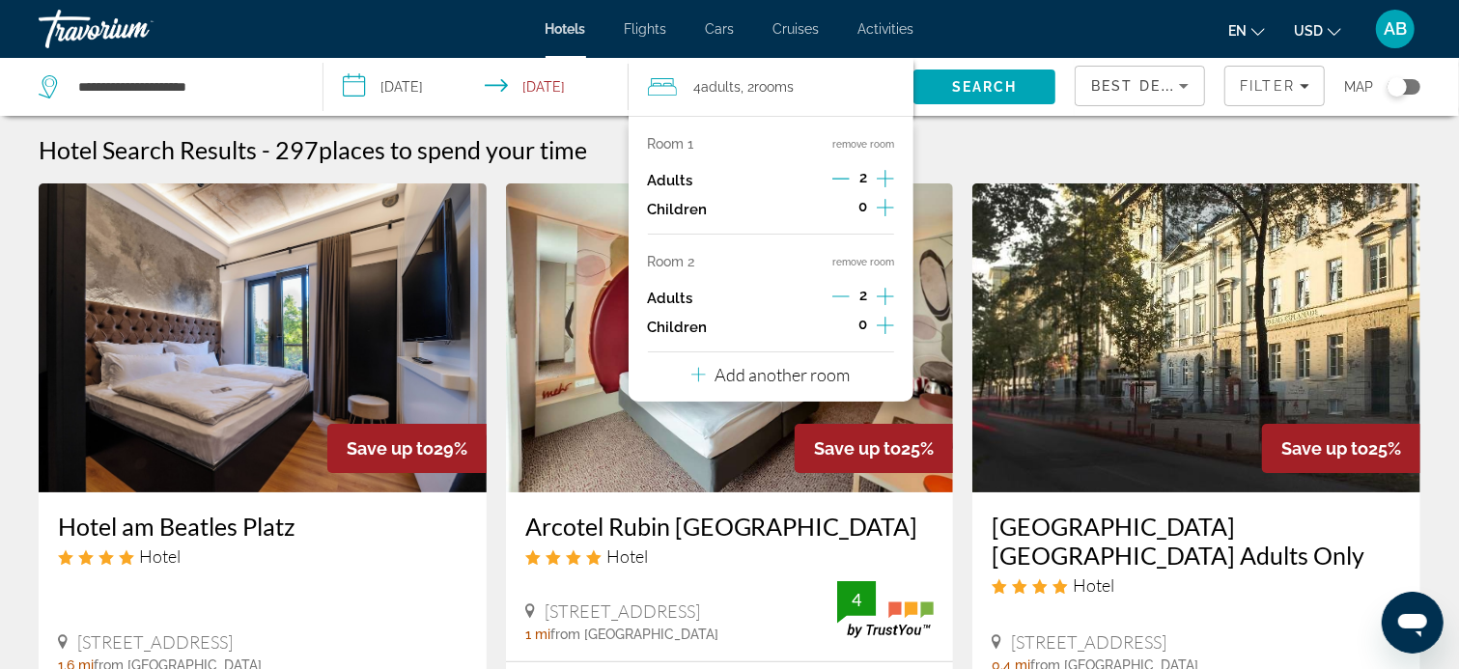
click at [886, 260] on button "remove room" at bounding box center [863, 262] width 62 height 13
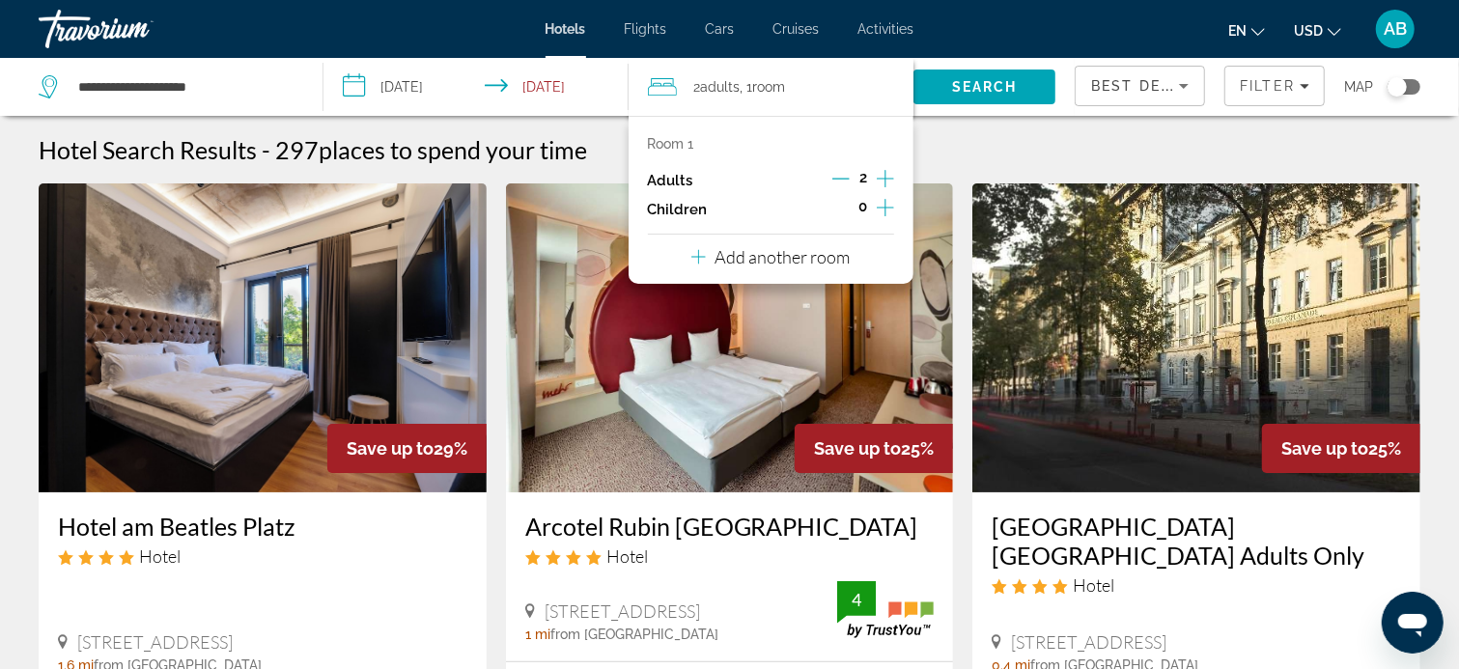
click at [887, 179] on icon "Increment adults" at bounding box center [885, 178] width 17 height 23
click at [875, 333] on img "Main content" at bounding box center [730, 337] width 448 height 309
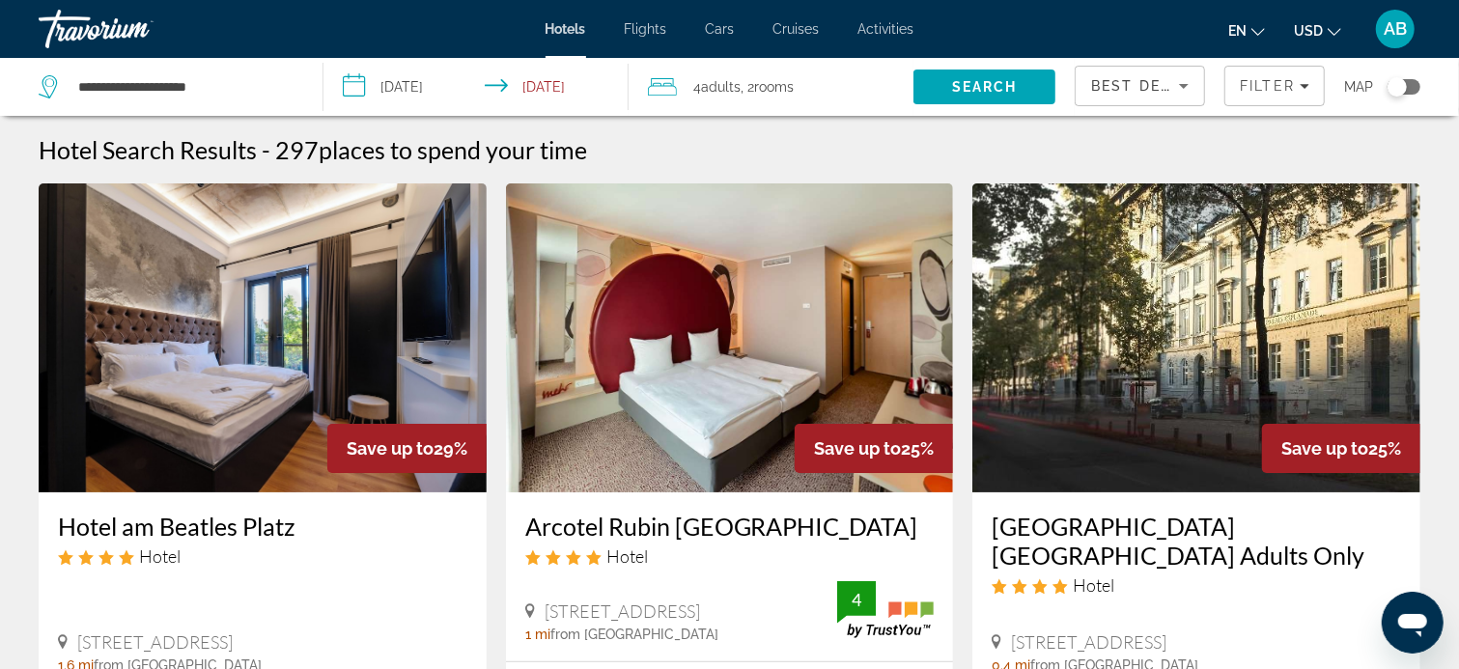
click at [711, 83] on span "Adults" at bounding box center [722, 86] width 40 height 15
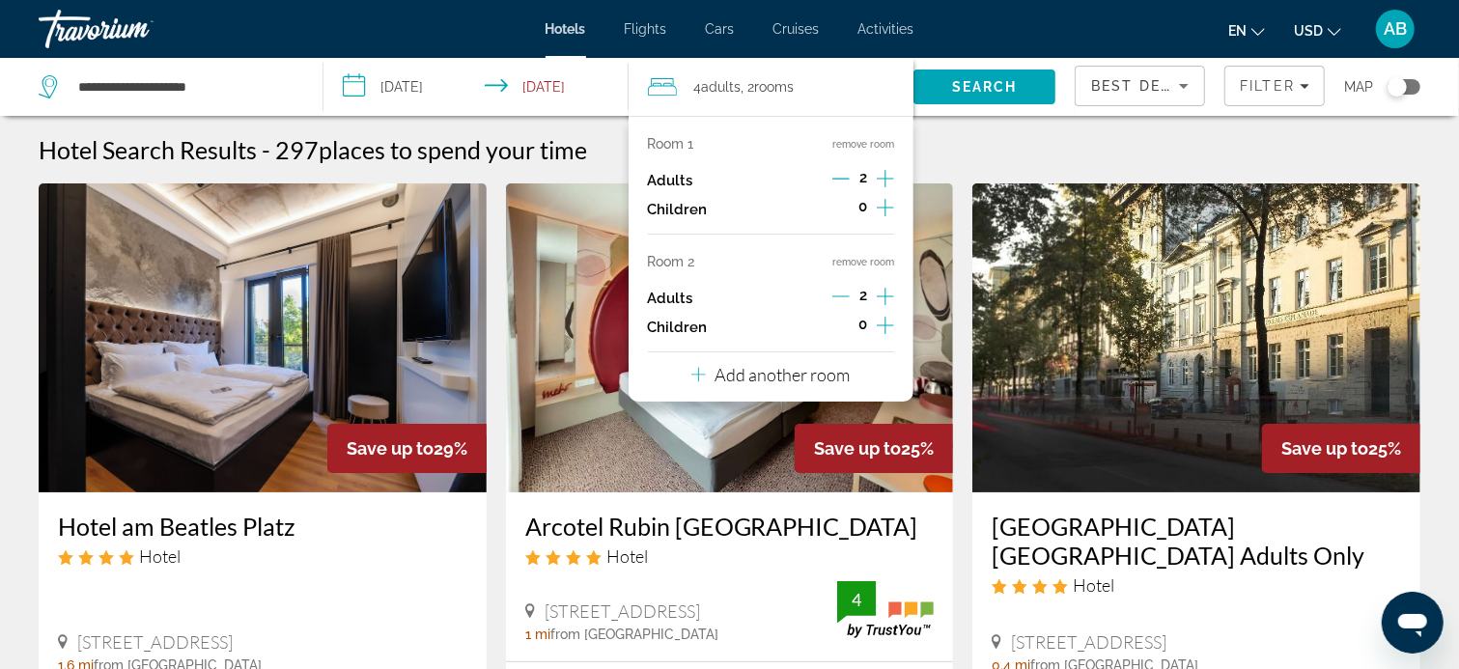
click at [875, 263] on button "remove room" at bounding box center [863, 262] width 62 height 13
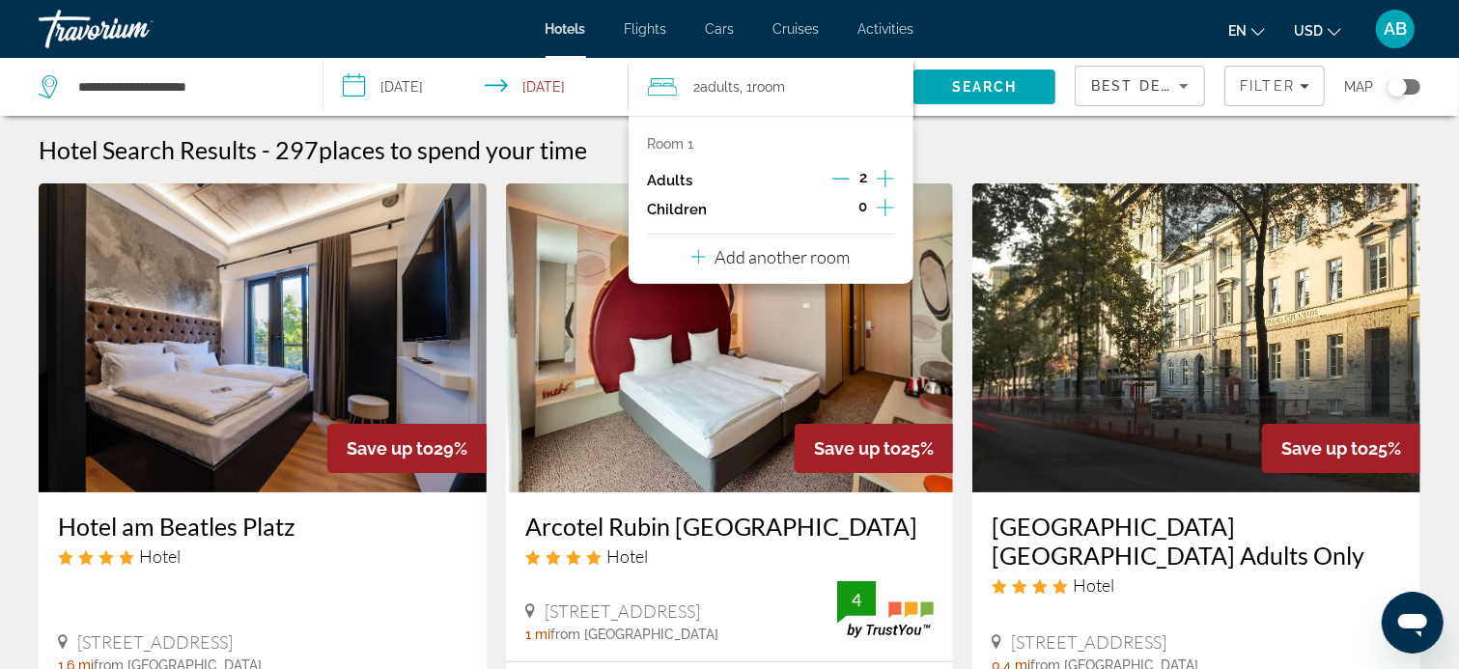
click at [888, 179] on icon "Increment adults" at bounding box center [885, 178] width 17 height 17
click at [1153, 84] on span "Best Deals" at bounding box center [1141, 85] width 100 height 15
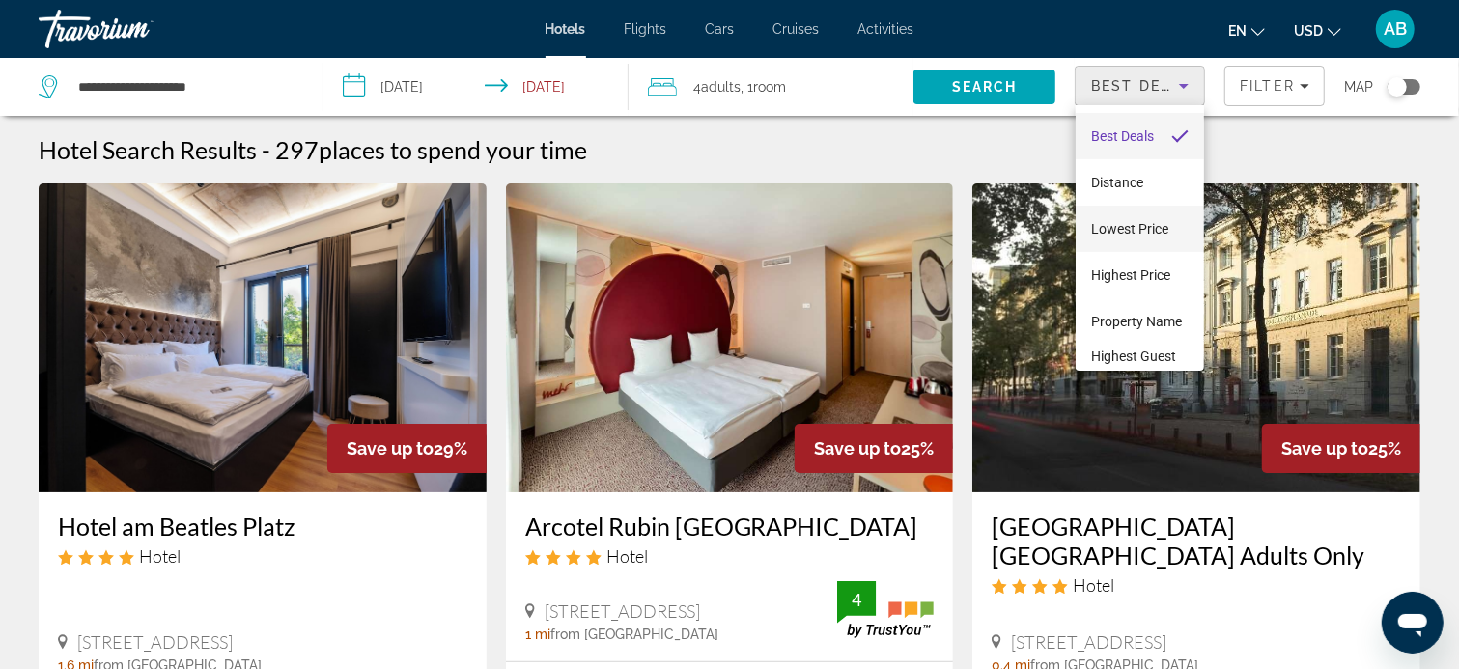
click at [1134, 233] on span "Lowest Price" at bounding box center [1129, 228] width 77 height 15
click at [1134, 233] on span "Lowest Price" at bounding box center [1129, 228] width 77 height 23
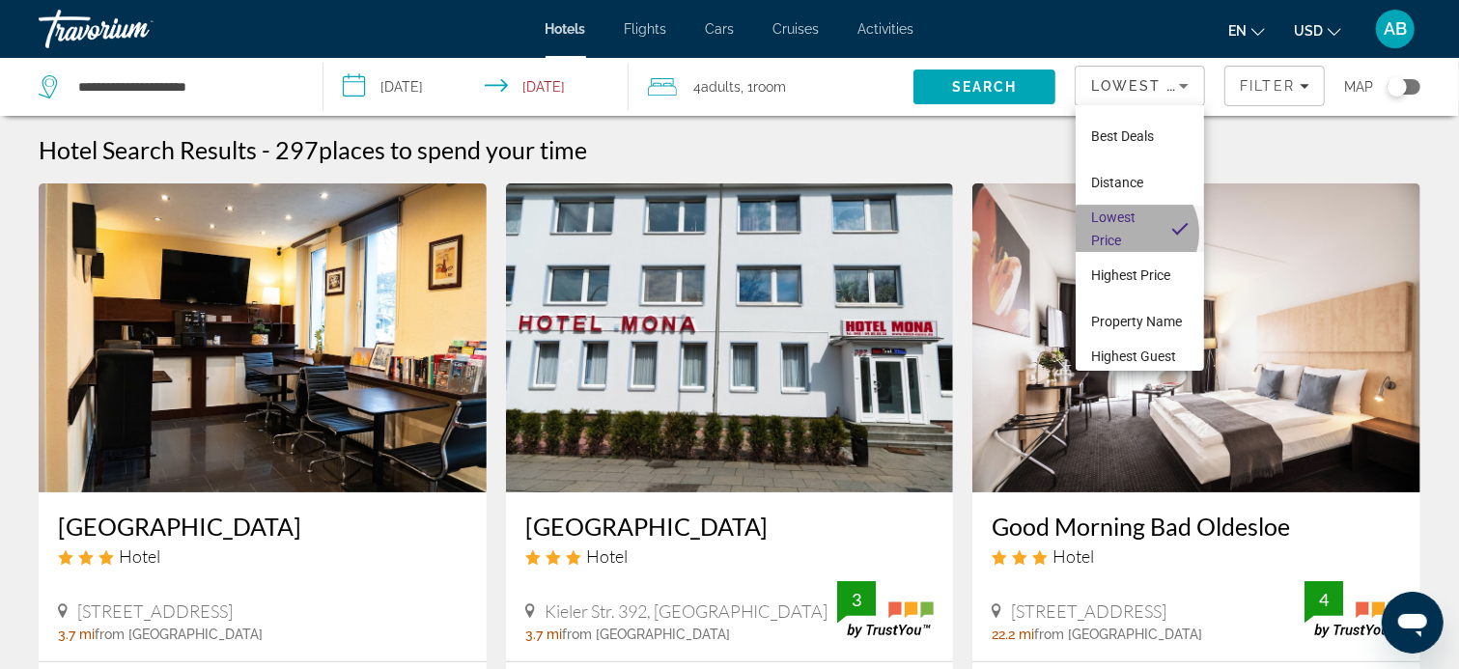
click at [1134, 233] on span "Lowest Price" at bounding box center [1123, 229] width 65 height 46
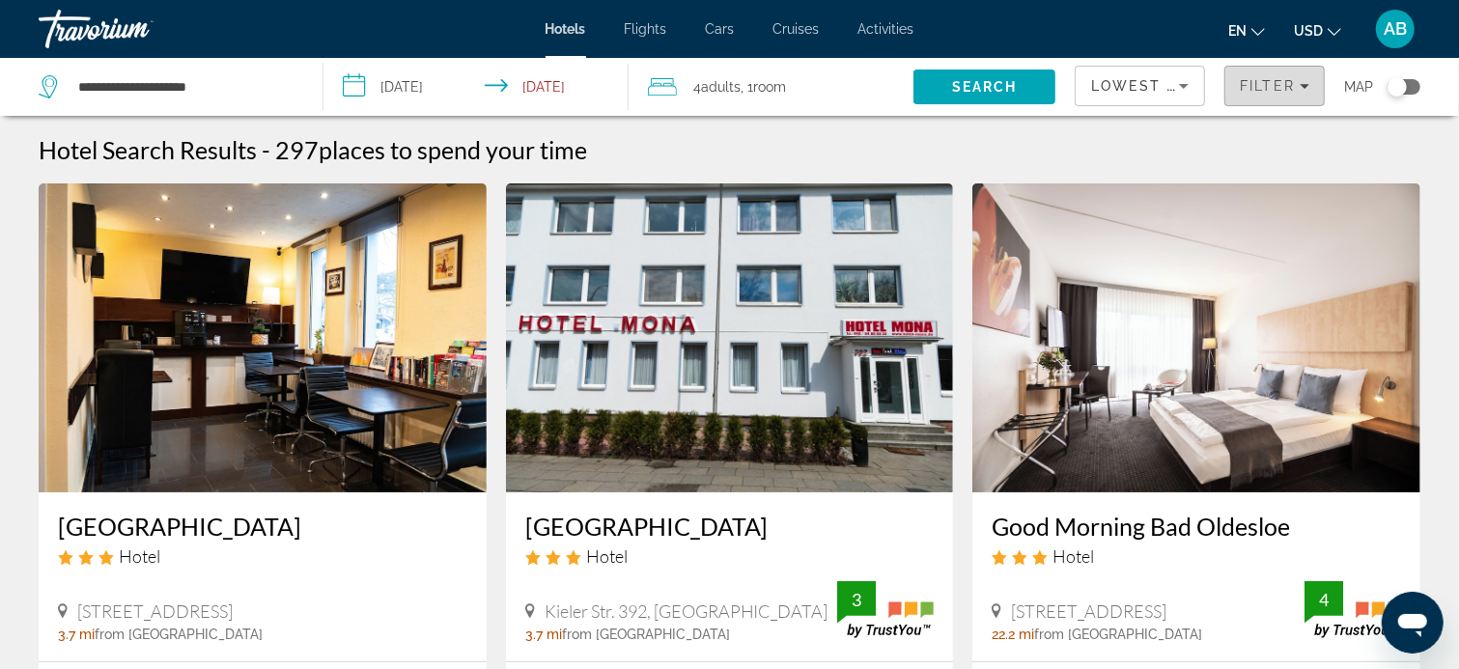
click at [1259, 87] on span "Filter" at bounding box center [1267, 85] width 55 height 15
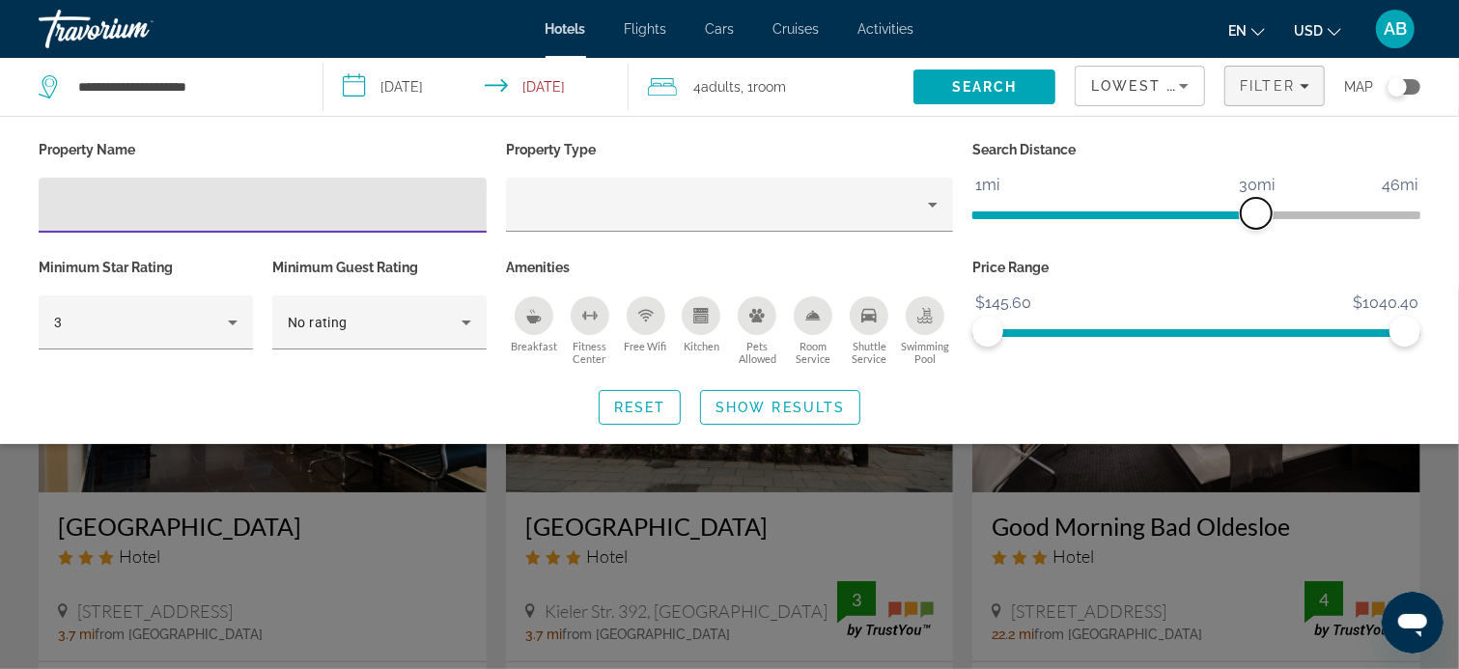
drag, startPoint x: 1260, startPoint y: 209, endPoint x: 1203, endPoint y: 212, distance: 57.1
click at [1257, 209] on span "ngx-slider" at bounding box center [1256, 213] width 31 height 31
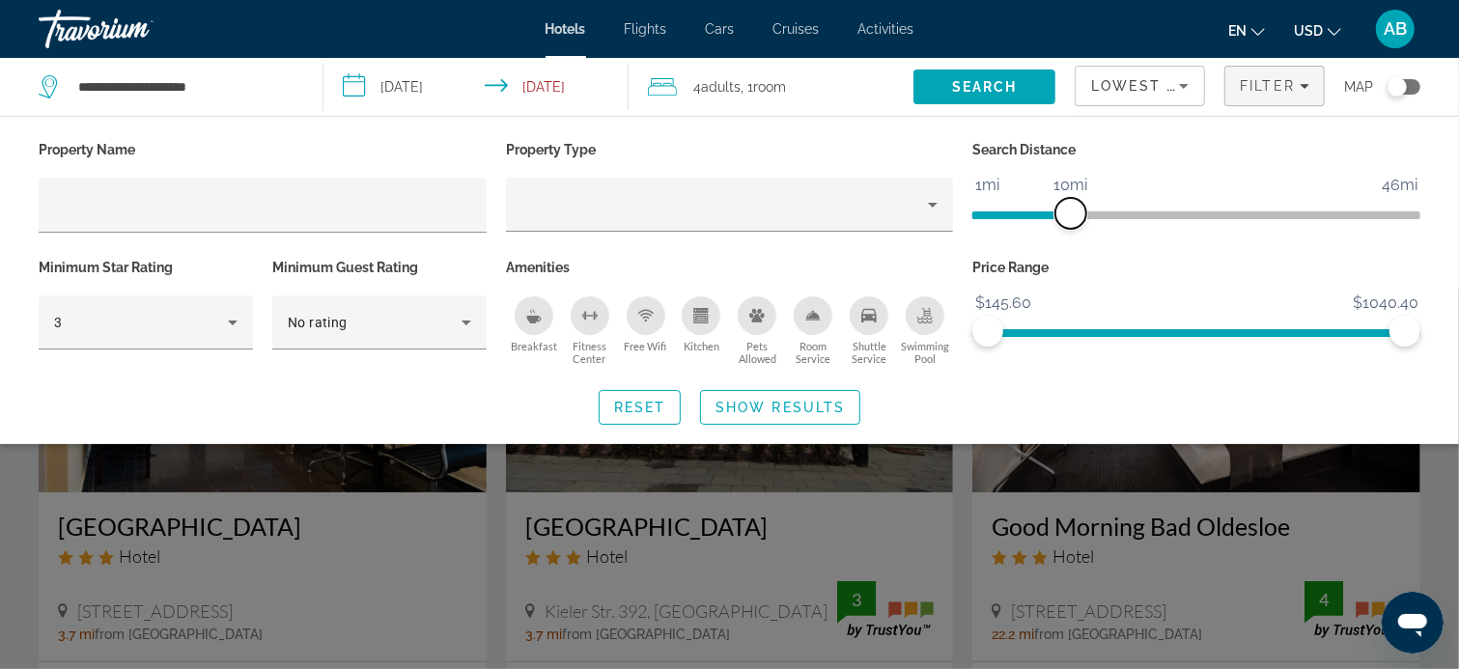
drag, startPoint x: 1203, startPoint y: 212, endPoint x: 1075, endPoint y: 206, distance: 128.6
click at [1075, 206] on span "ngx-slider" at bounding box center [1070, 213] width 31 height 31
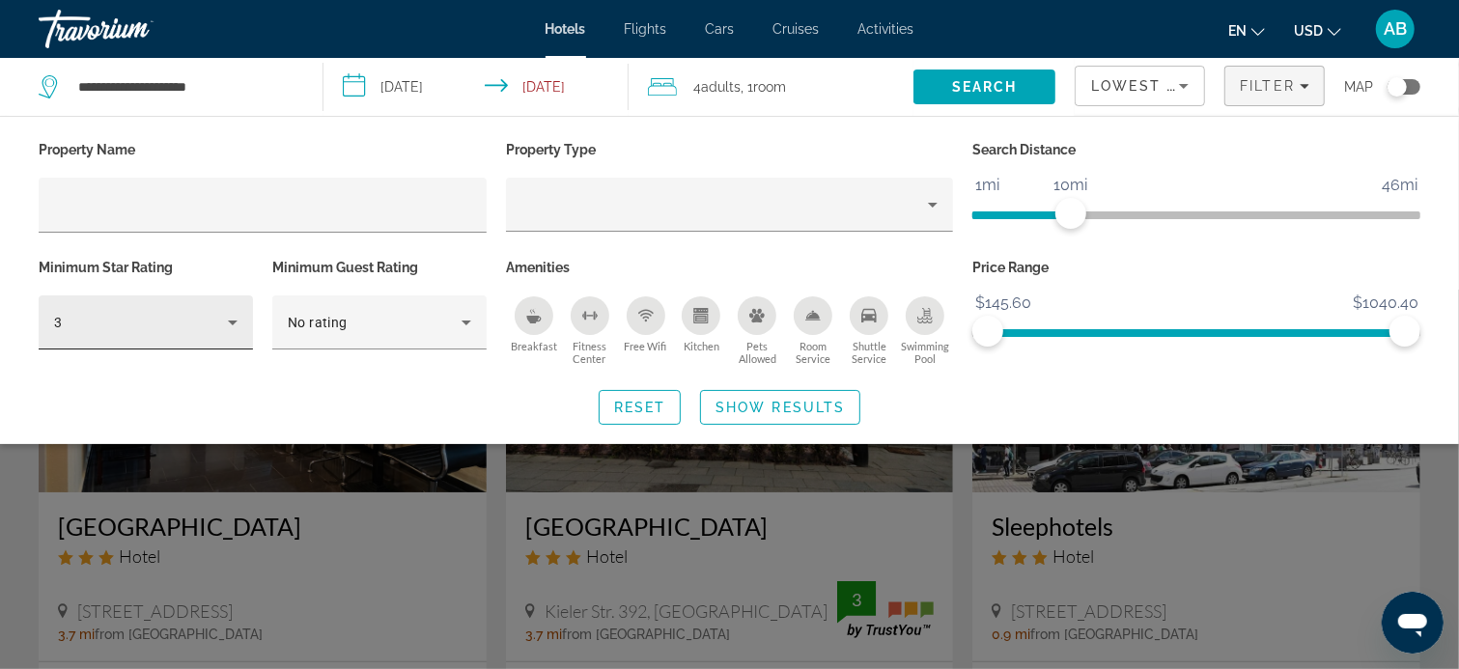
click at [232, 319] on icon "Hotel Filters" at bounding box center [232, 322] width 23 height 23
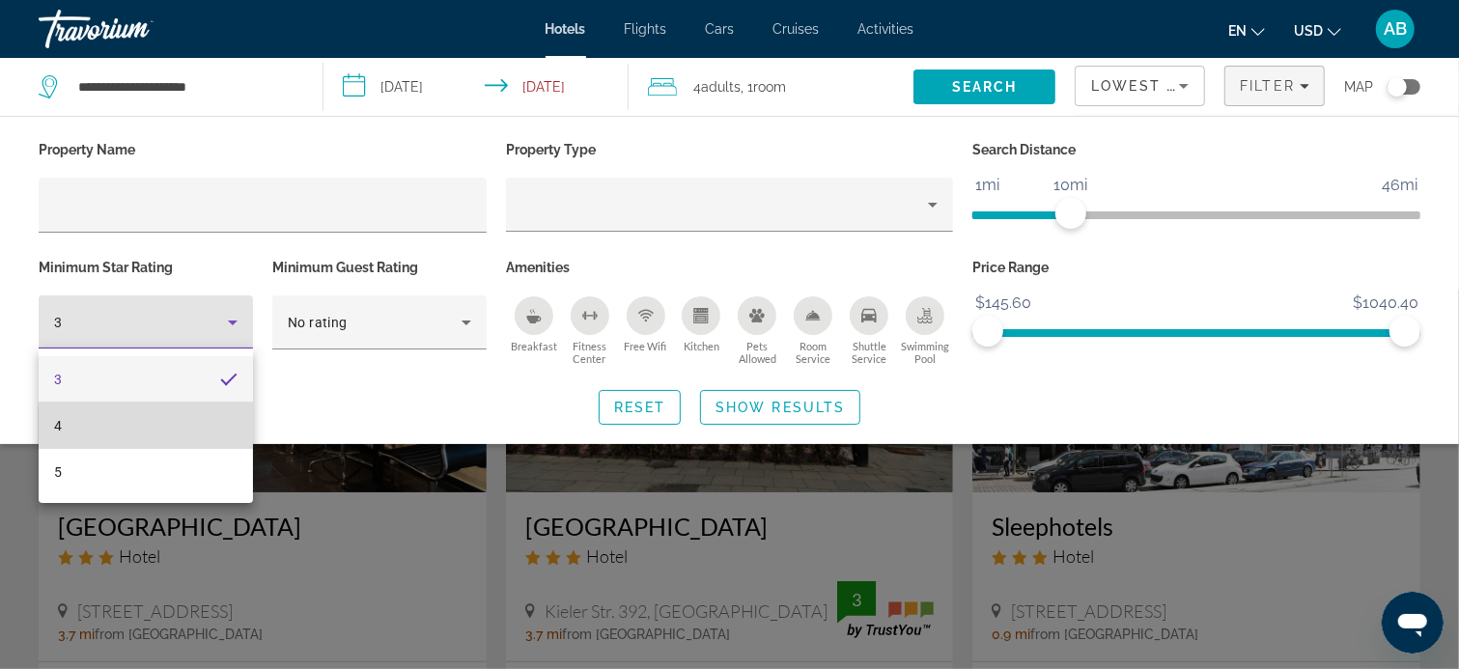
click at [202, 426] on mat-option "4" at bounding box center [146, 426] width 214 height 46
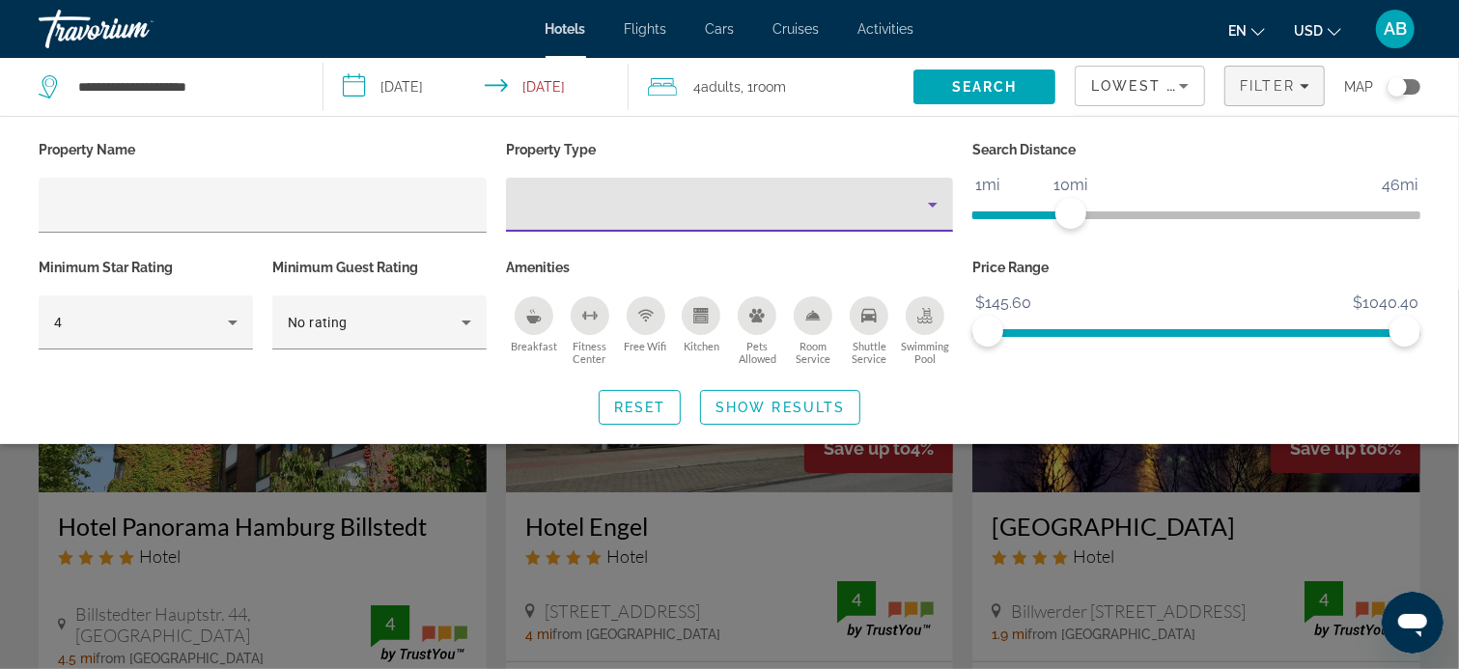
click at [931, 205] on icon "Property type" at bounding box center [933, 205] width 10 height 5
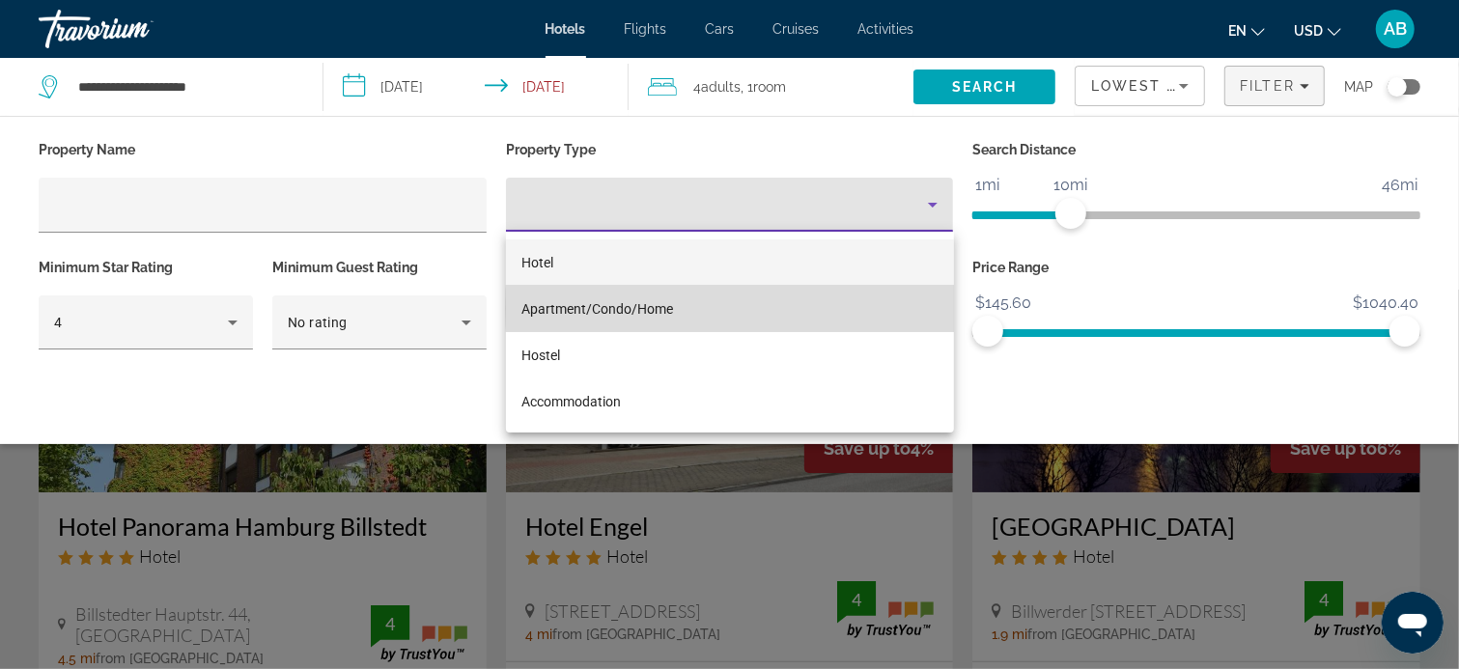
click at [881, 308] on mat-option "Apartment/Condo/Home" at bounding box center [730, 309] width 448 height 46
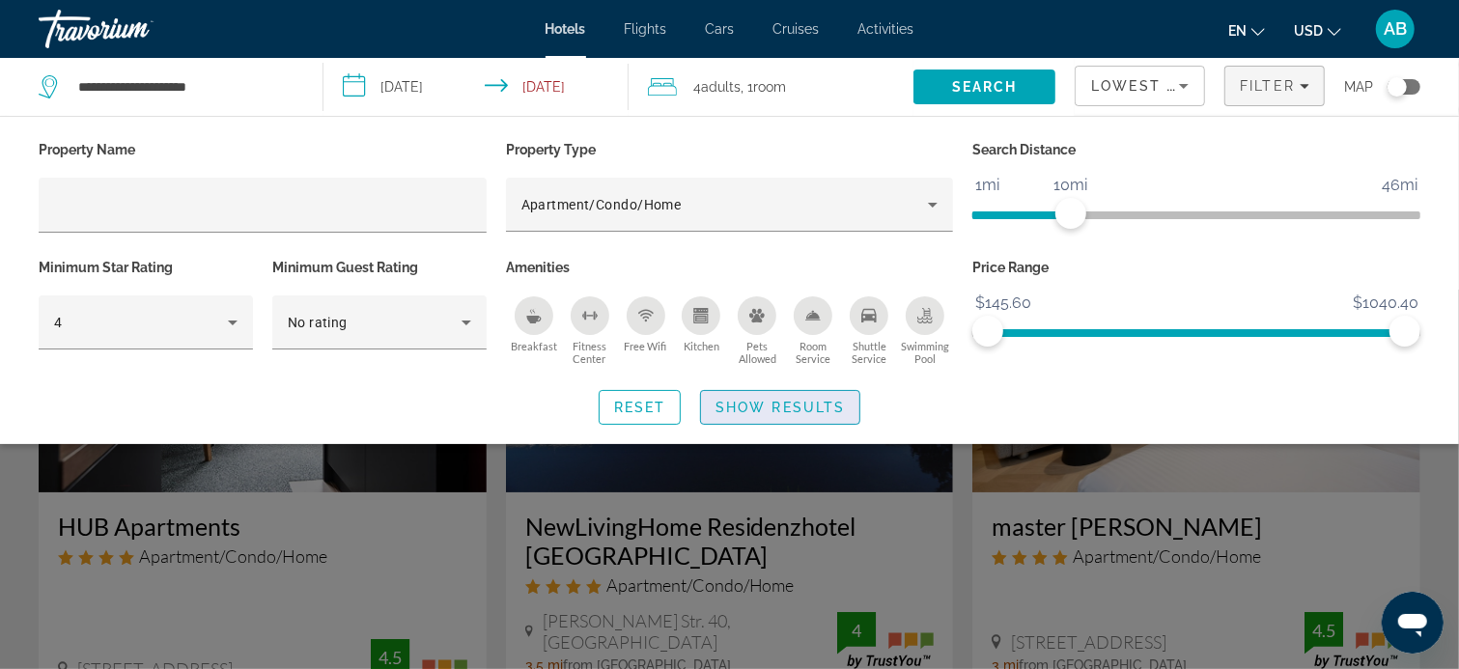
click at [787, 405] on span "Show Results" at bounding box center [779, 407] width 129 height 15
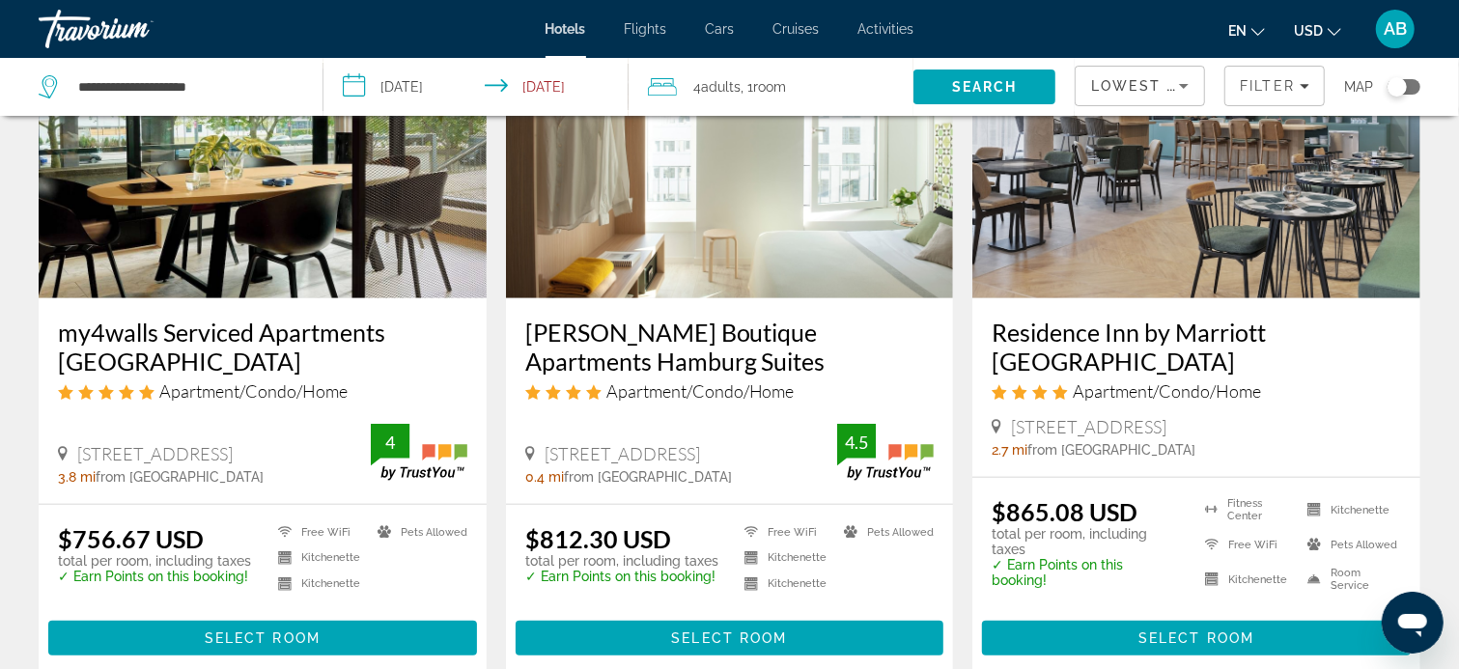
scroll to position [1062, 0]
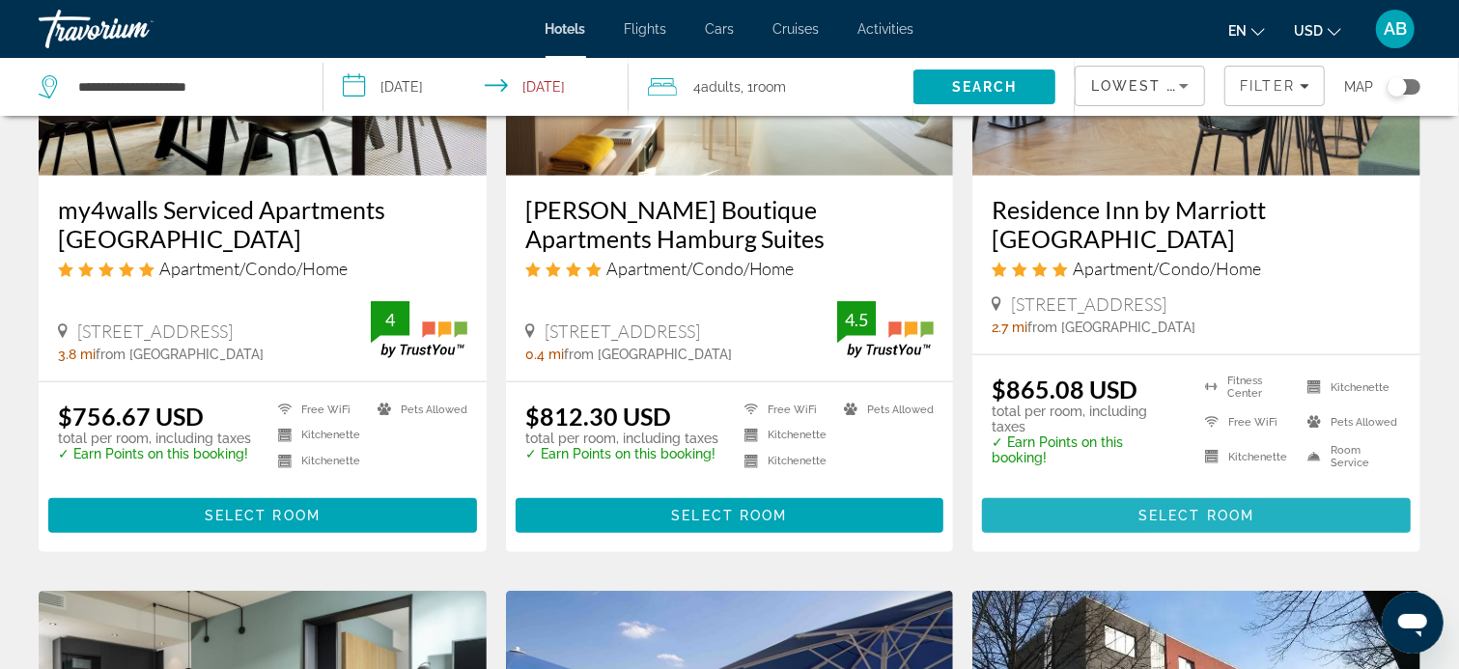
click at [1159, 508] on span "Select Room" at bounding box center [1196, 515] width 116 height 15
click at [0, 0] on div at bounding box center [0, 0] width 0 height 0
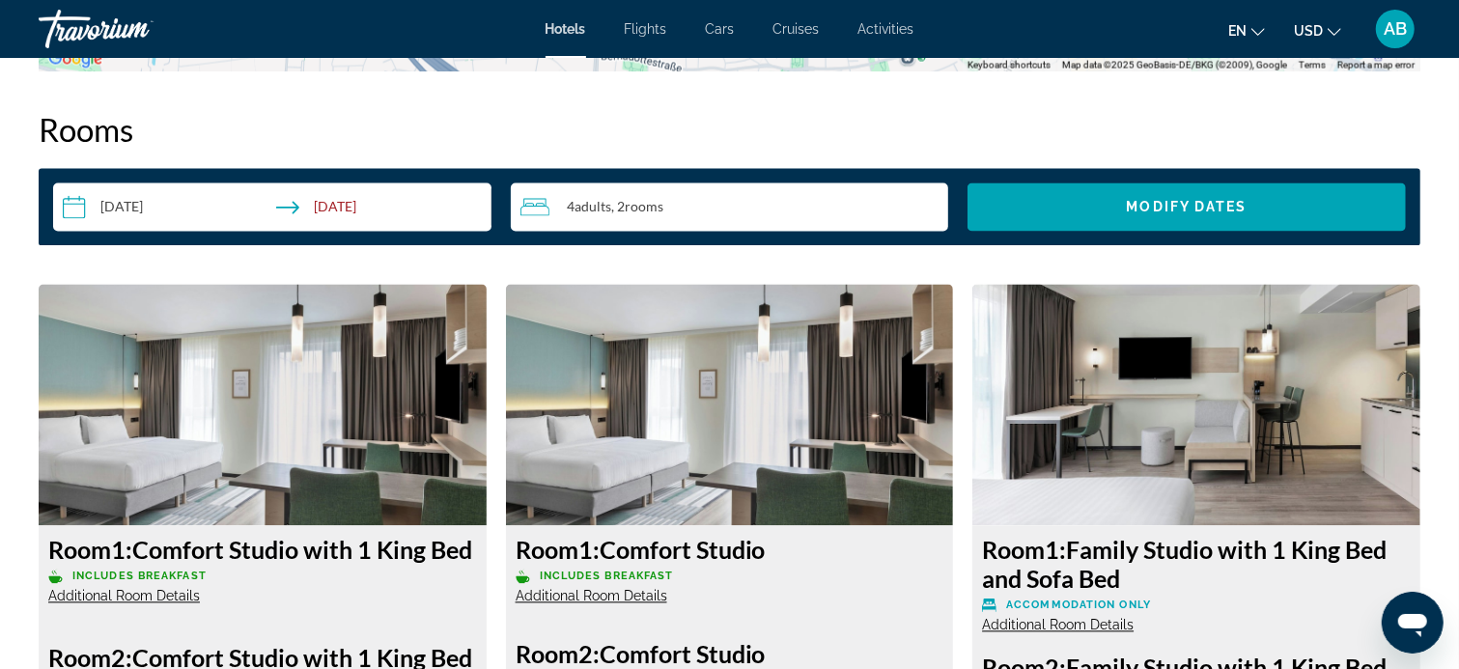
scroll to position [2374, 0]
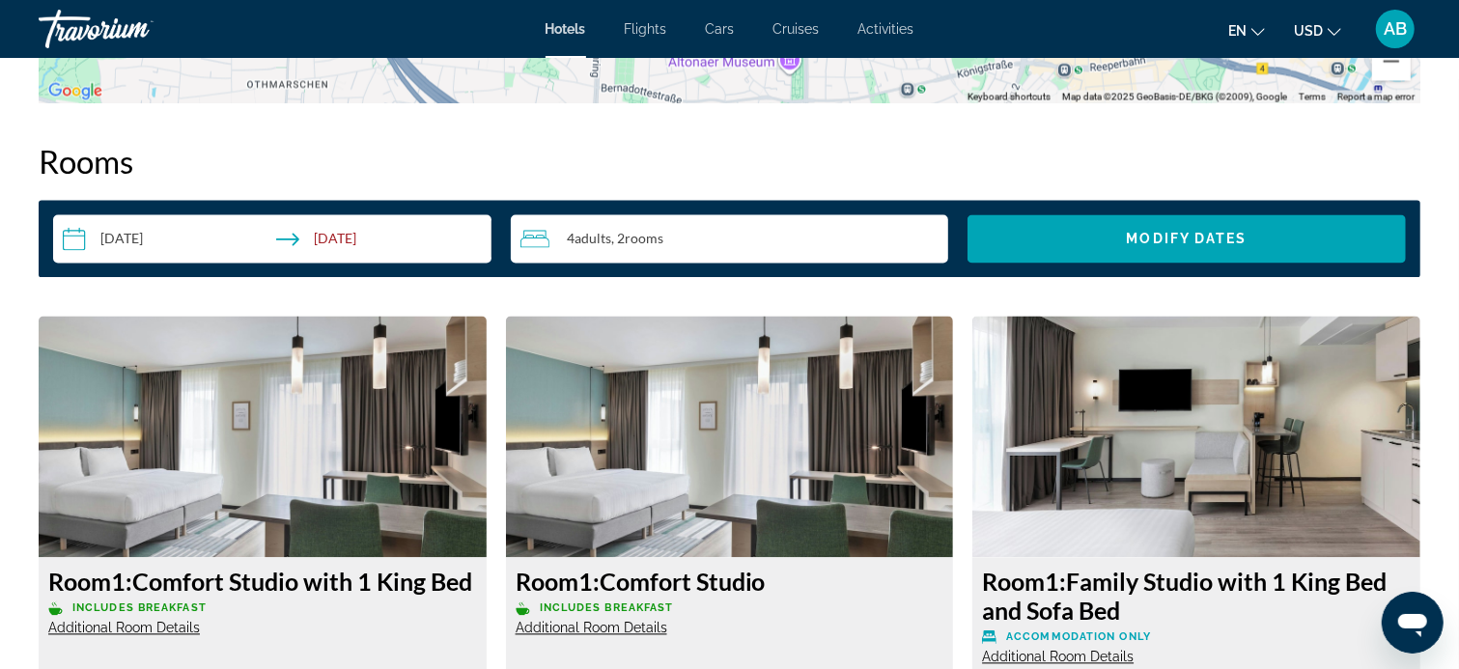
click at [586, 238] on span "Adults" at bounding box center [592, 239] width 37 height 16
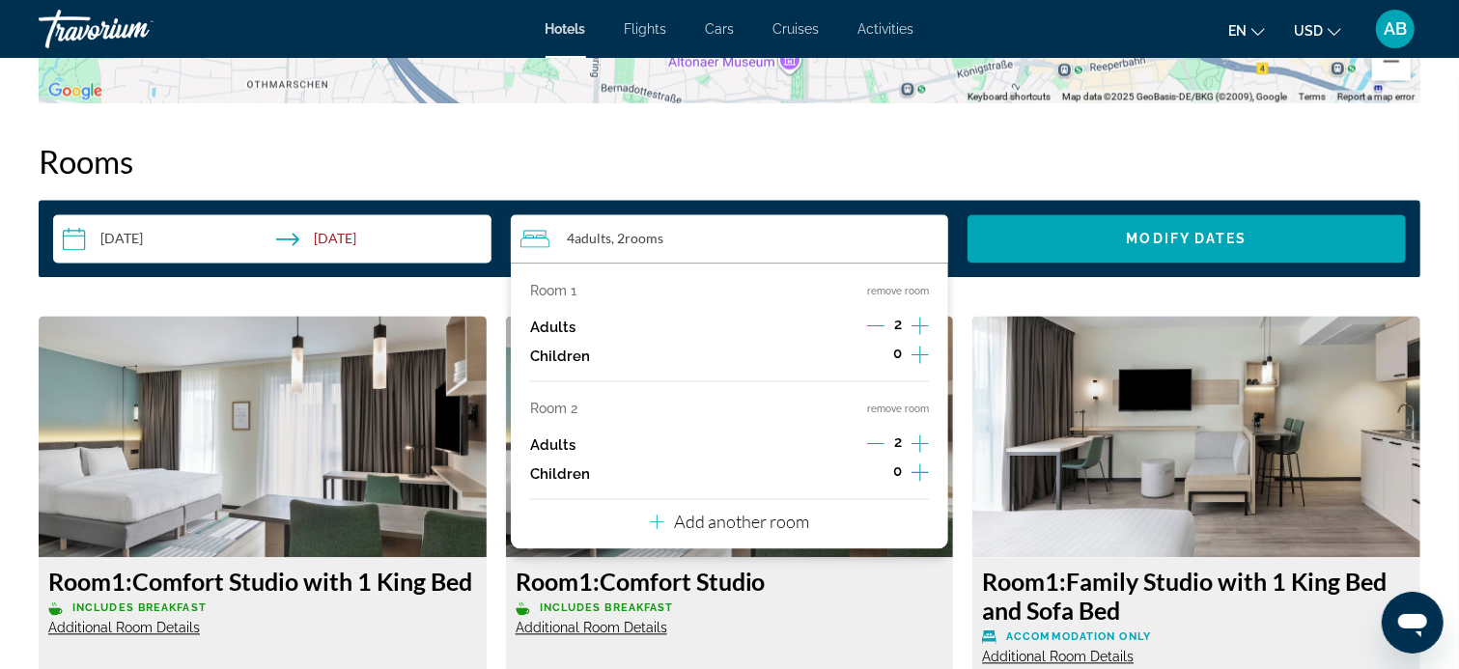
click at [906, 406] on button "remove room" at bounding box center [898, 410] width 62 height 13
click at [906, 406] on img "Main content" at bounding box center [730, 437] width 448 height 241
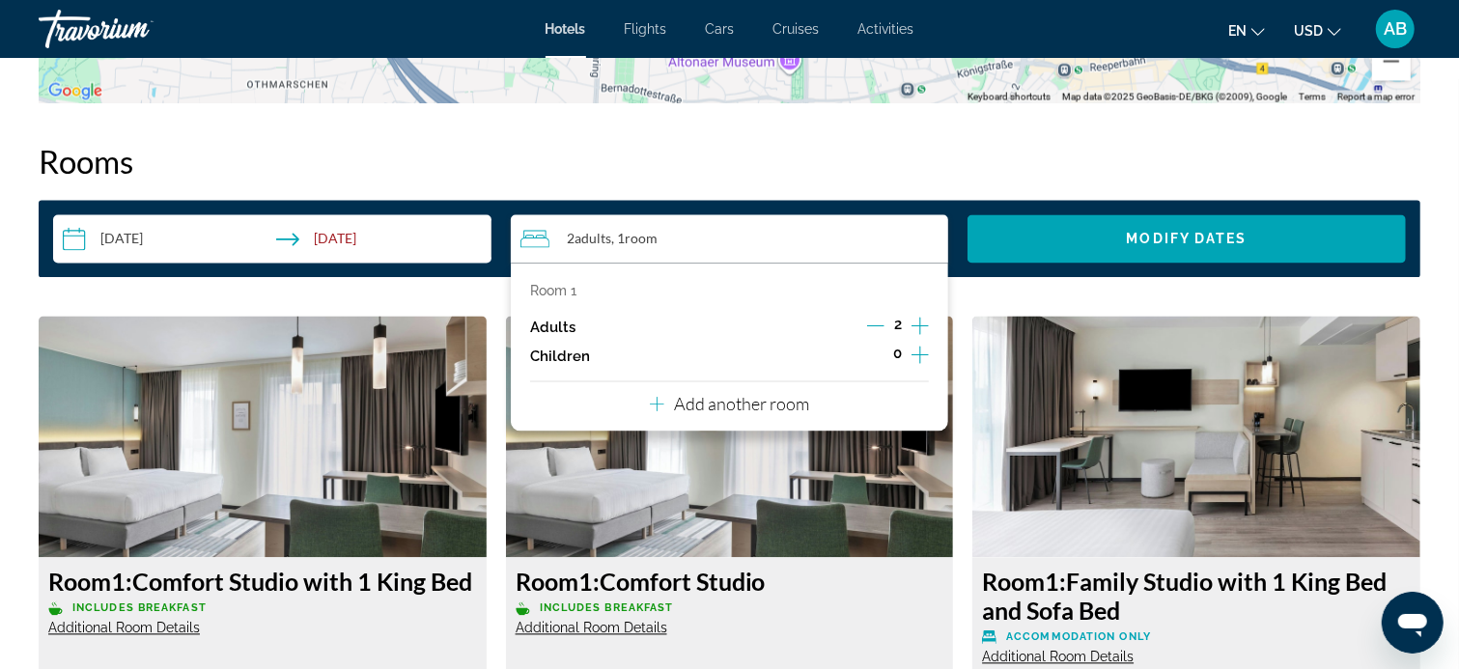
click at [925, 327] on icon "Increment adults" at bounding box center [919, 326] width 17 height 23
click at [1113, 344] on img "Main content" at bounding box center [1196, 437] width 448 height 241
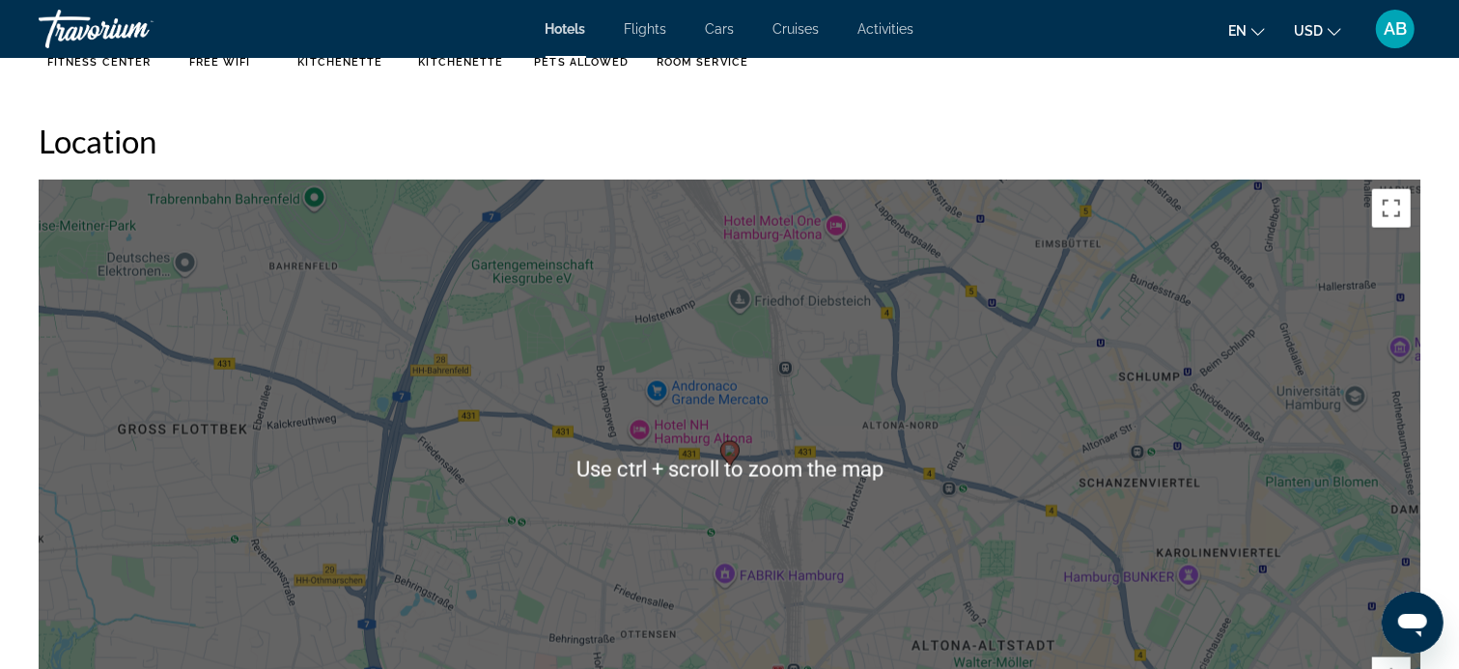
scroll to position [1409, 0]
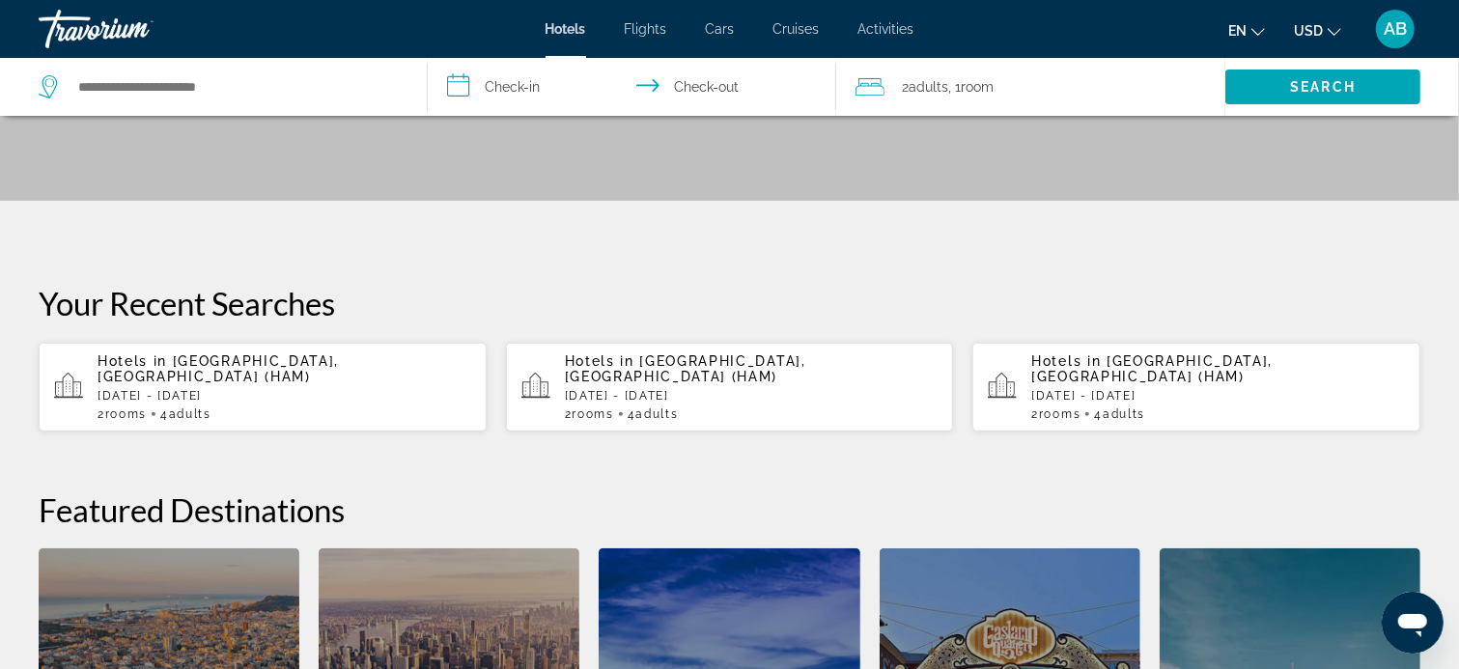
scroll to position [290, 0]
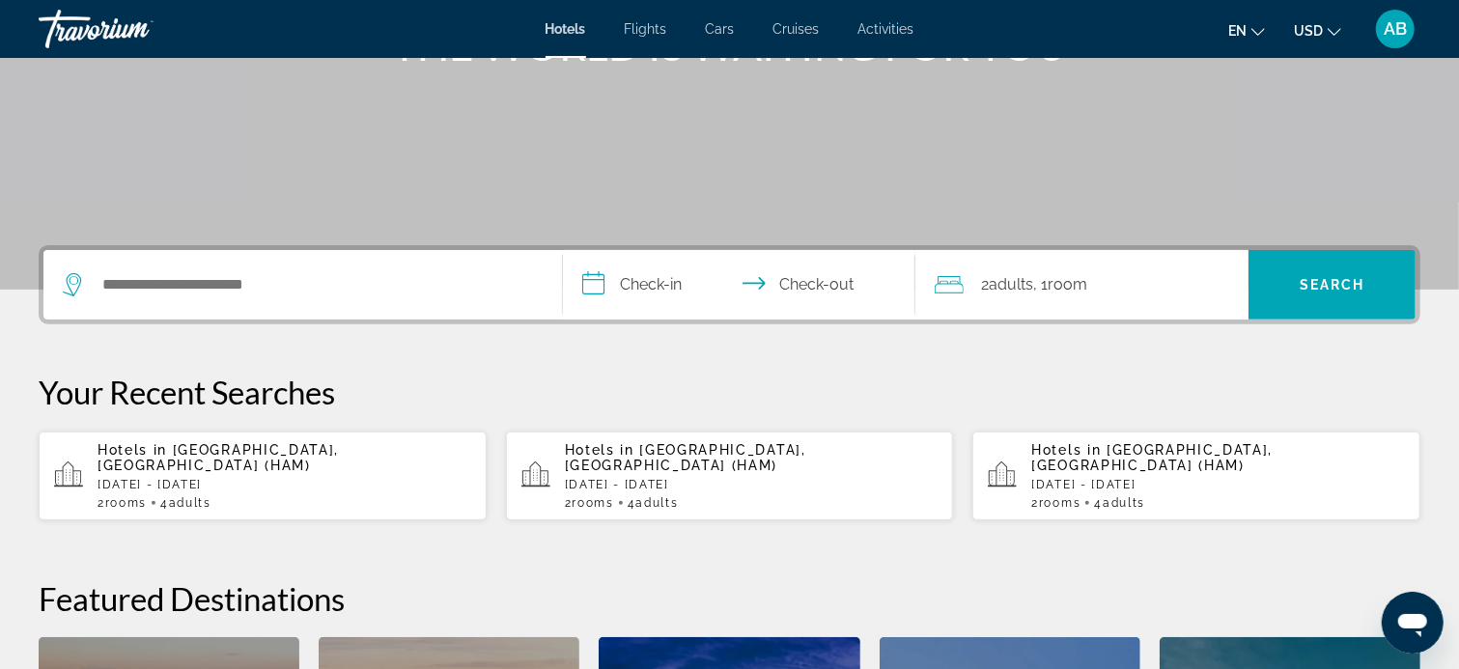
click at [351, 478] on p "[DATE] - [DATE]" at bounding box center [285, 485] width 374 height 14
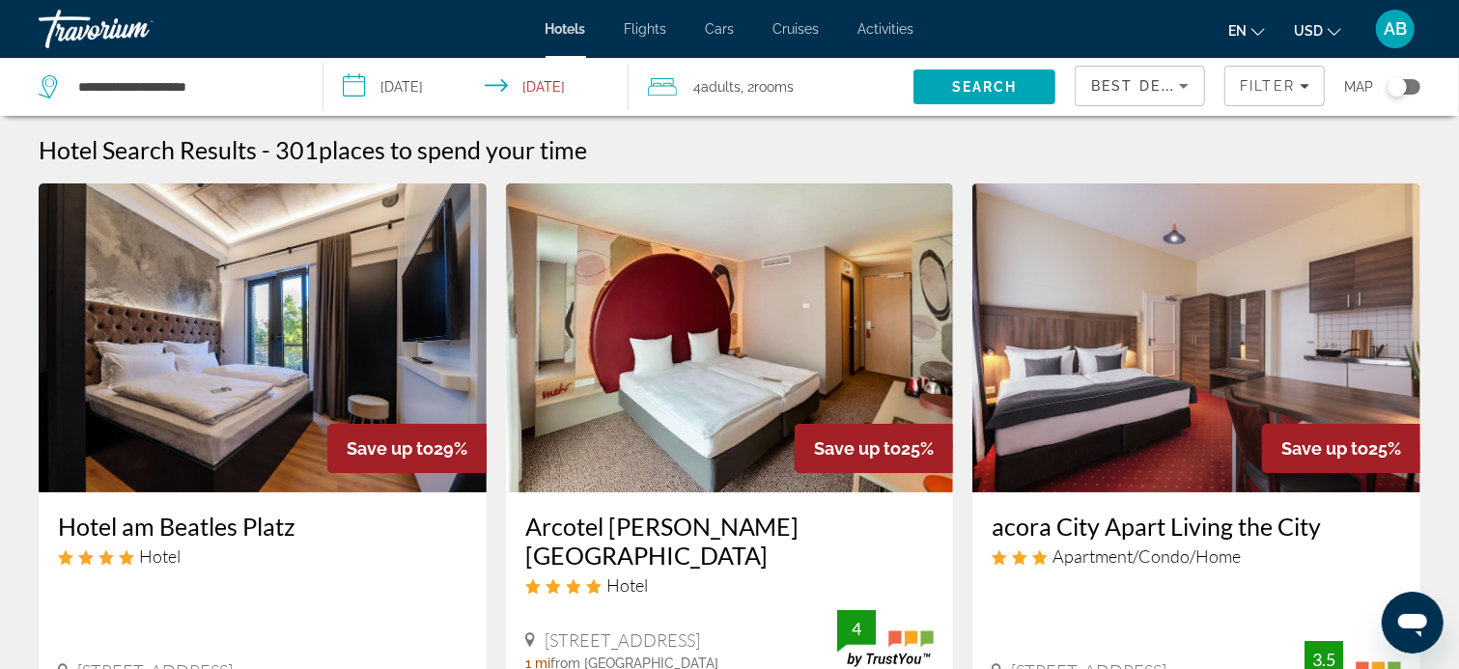
click at [1121, 80] on span "Best Deals" at bounding box center [1141, 85] width 100 height 15
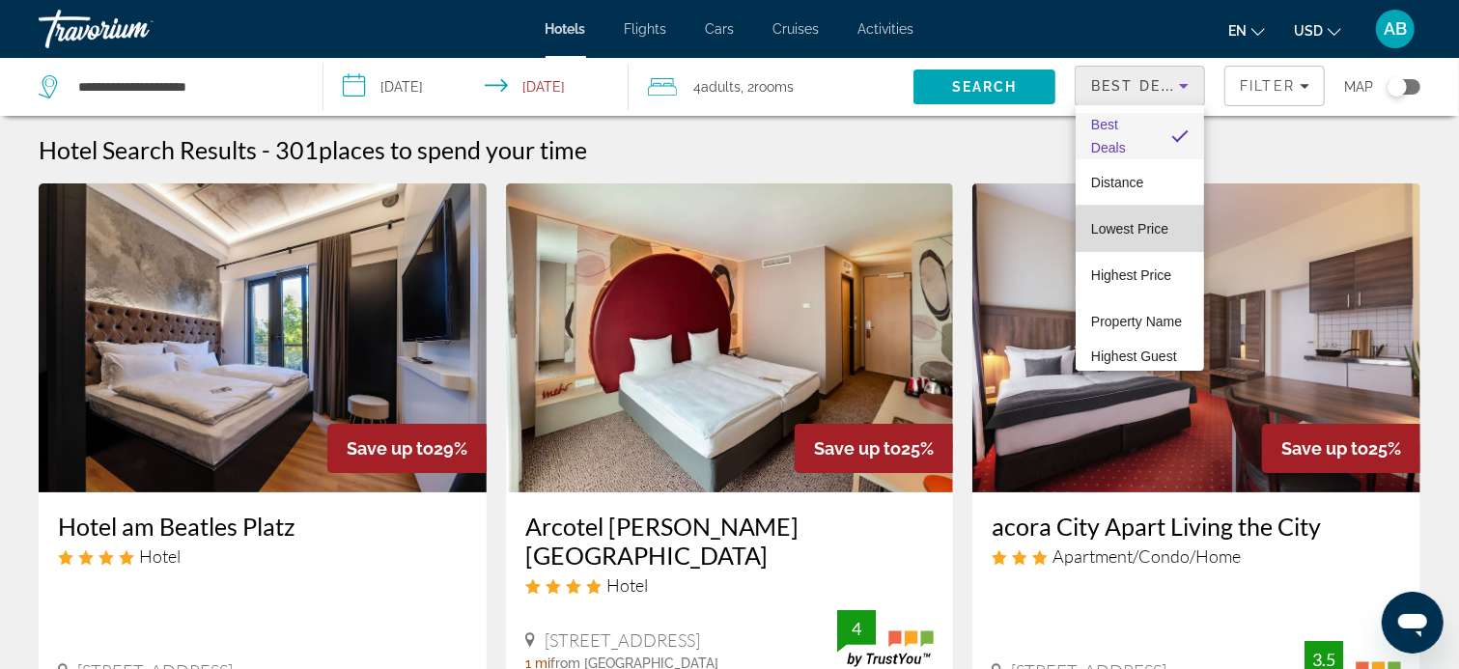
click at [1143, 231] on span "Lowest Price" at bounding box center [1129, 228] width 77 height 15
click at [1143, 231] on mat-option "Lowest Price" at bounding box center [1140, 229] width 128 height 46
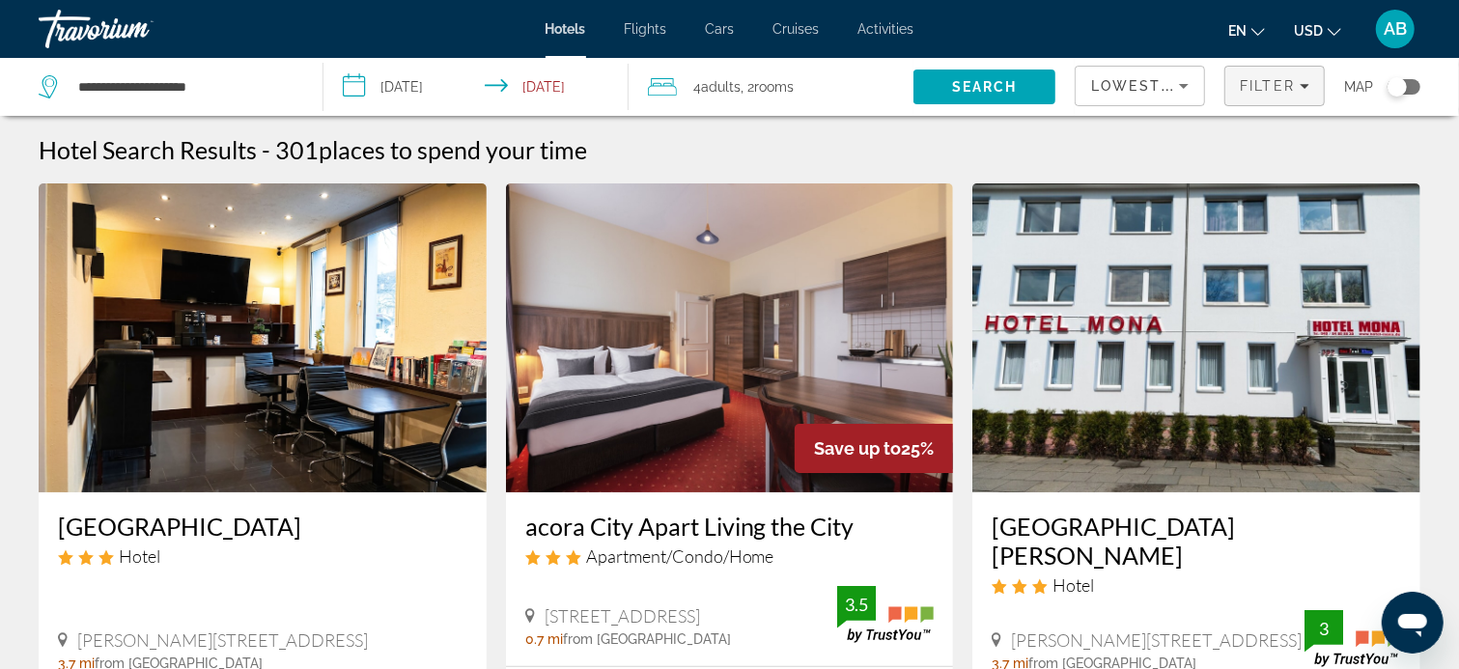
click at [1274, 84] on span "Filter" at bounding box center [1267, 85] width 55 height 15
click at [1274, 86] on span "Filter" at bounding box center [1267, 85] width 55 height 15
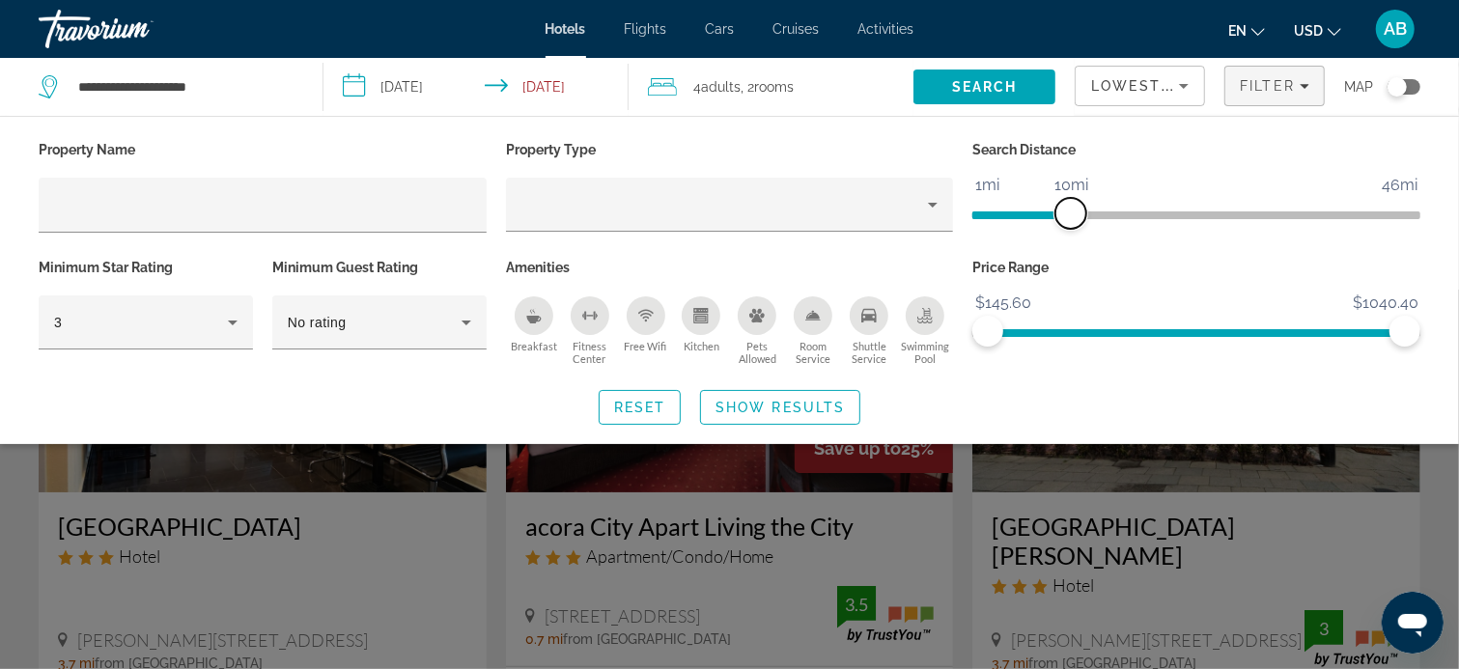
drag, startPoint x: 1261, startPoint y: 213, endPoint x: 1075, endPoint y: 243, distance: 188.7
click at [1075, 243] on div "Search Distance 1mi 46mi 10mi" at bounding box center [1196, 195] width 467 height 118
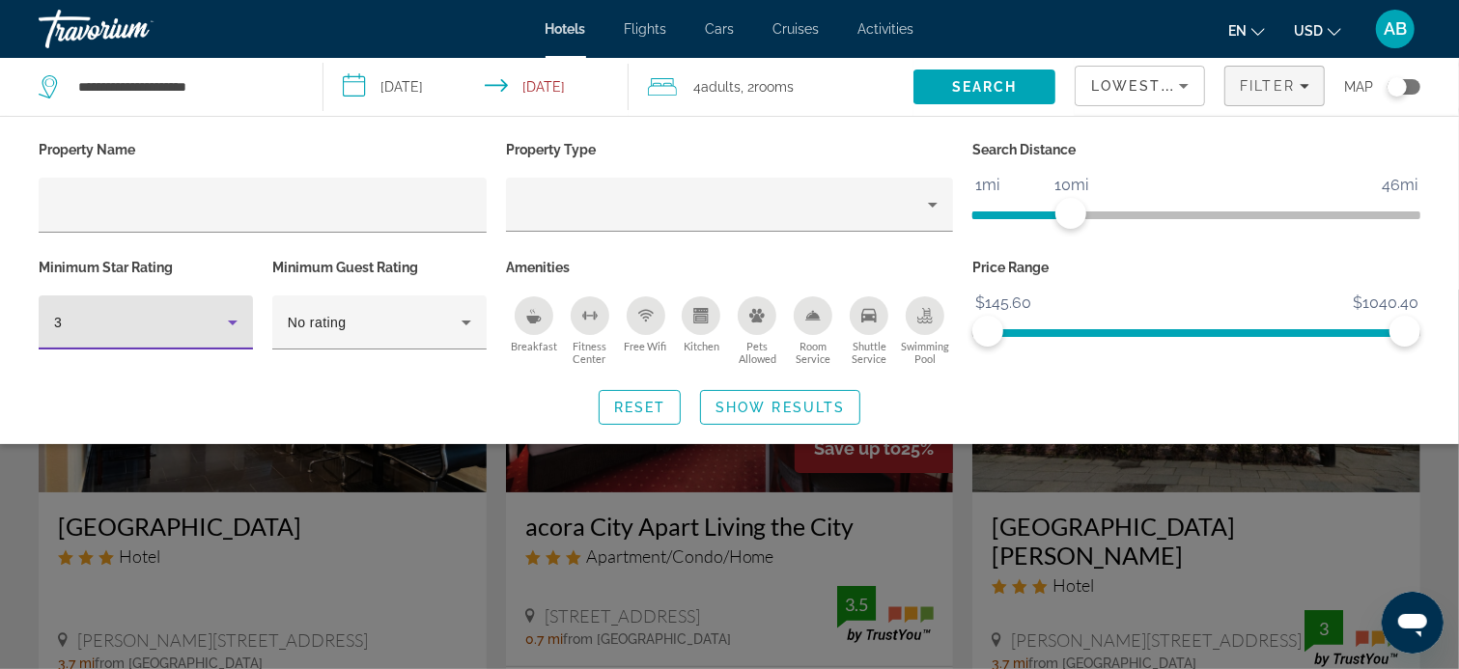
click at [233, 321] on icon "Hotel Filters" at bounding box center [233, 323] width 10 height 5
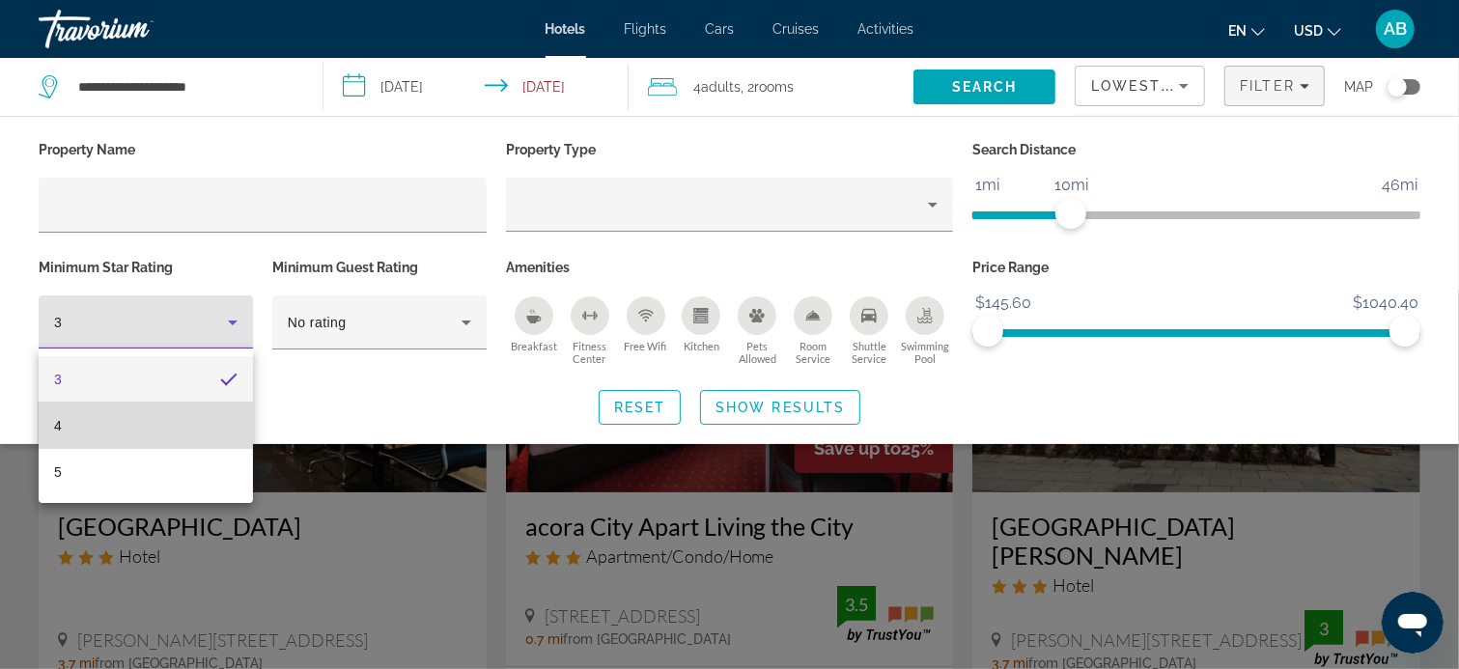
click at [161, 420] on mat-option "4" at bounding box center [146, 426] width 214 height 46
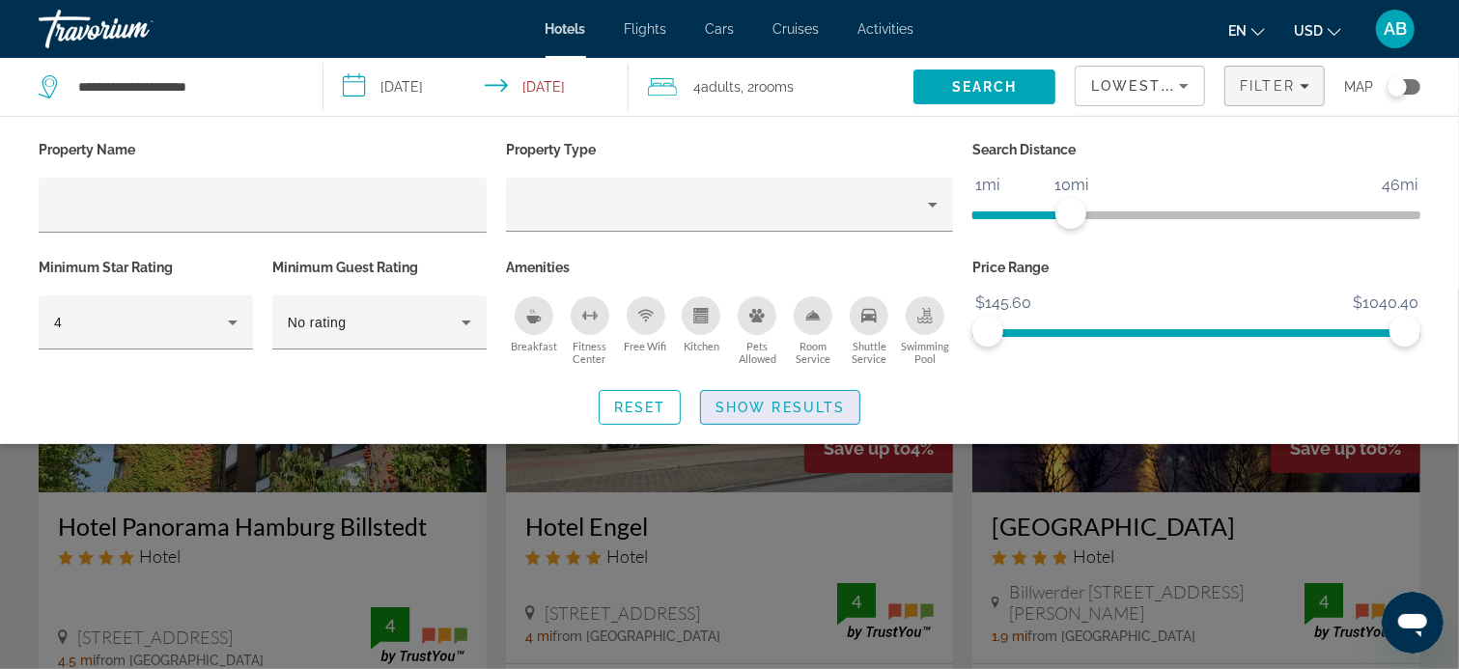
click at [759, 410] on span "Show Results" at bounding box center [779, 407] width 129 height 15
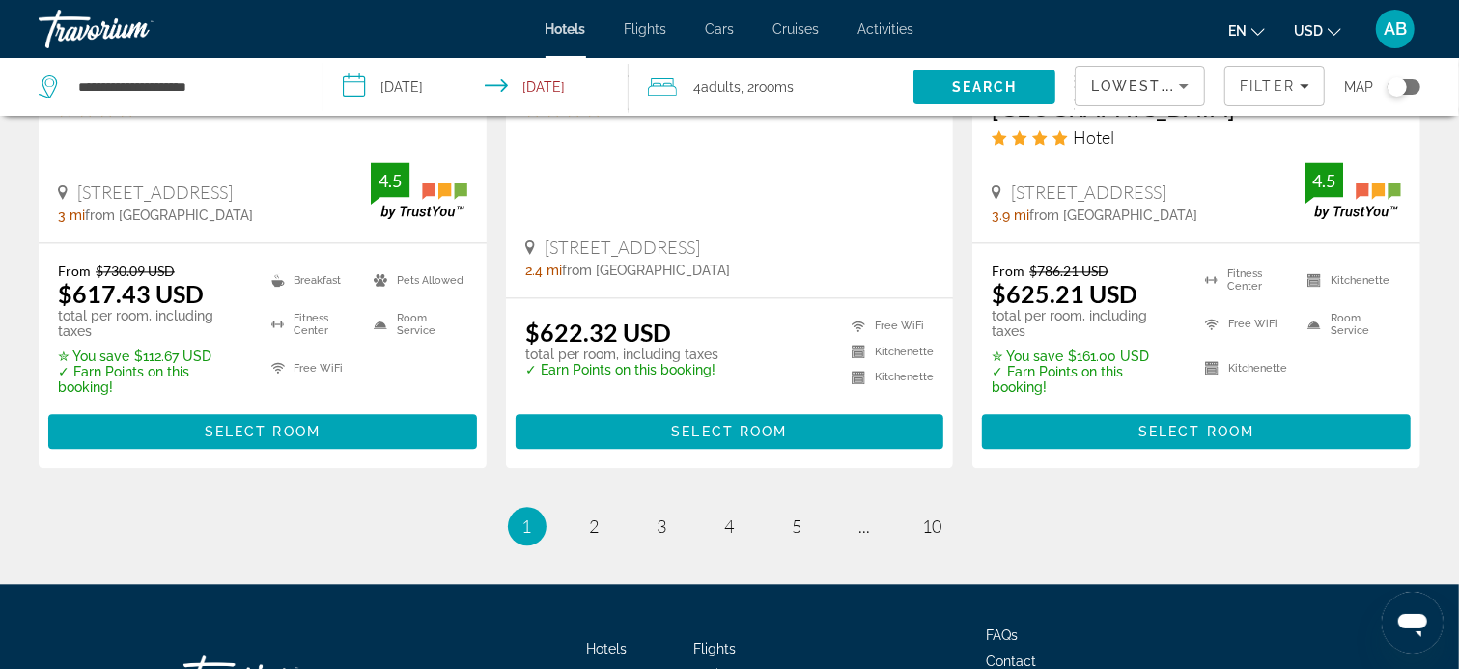
scroll to position [2703, 0]
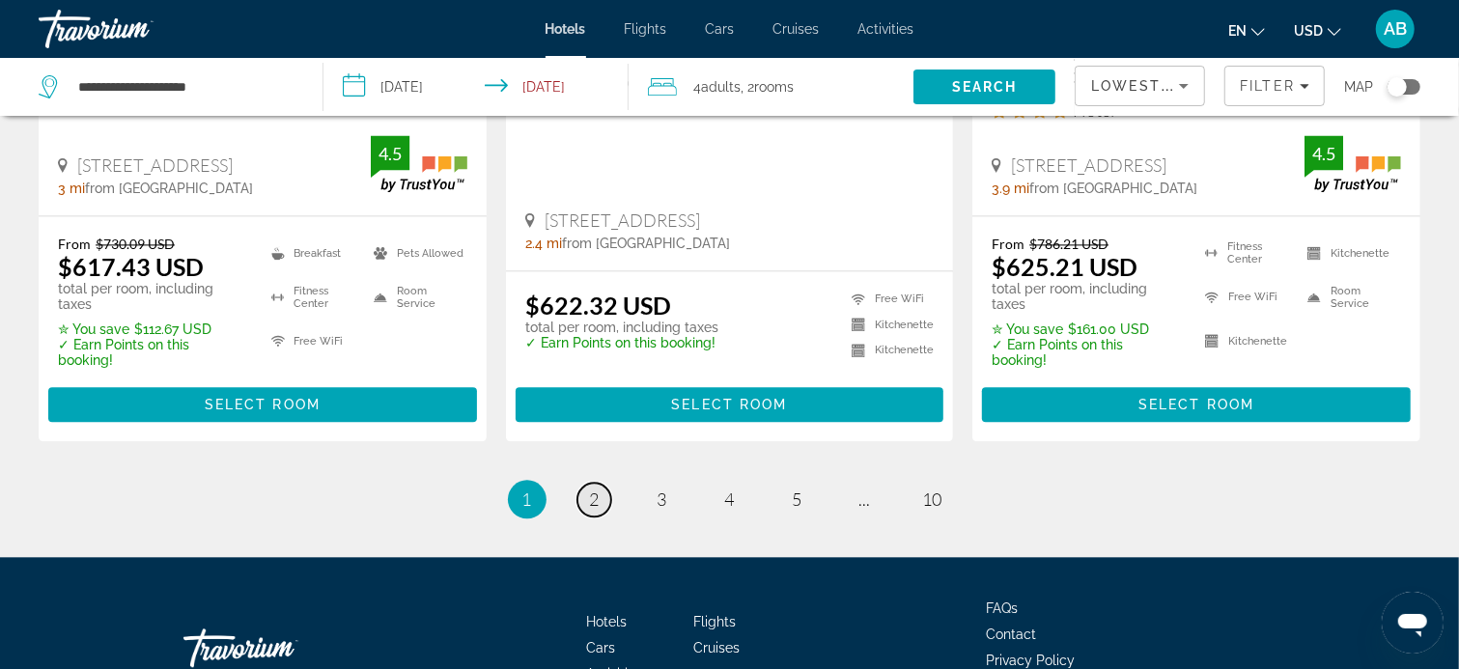
click at [592, 489] on span "2" at bounding box center [595, 499] width 10 height 21
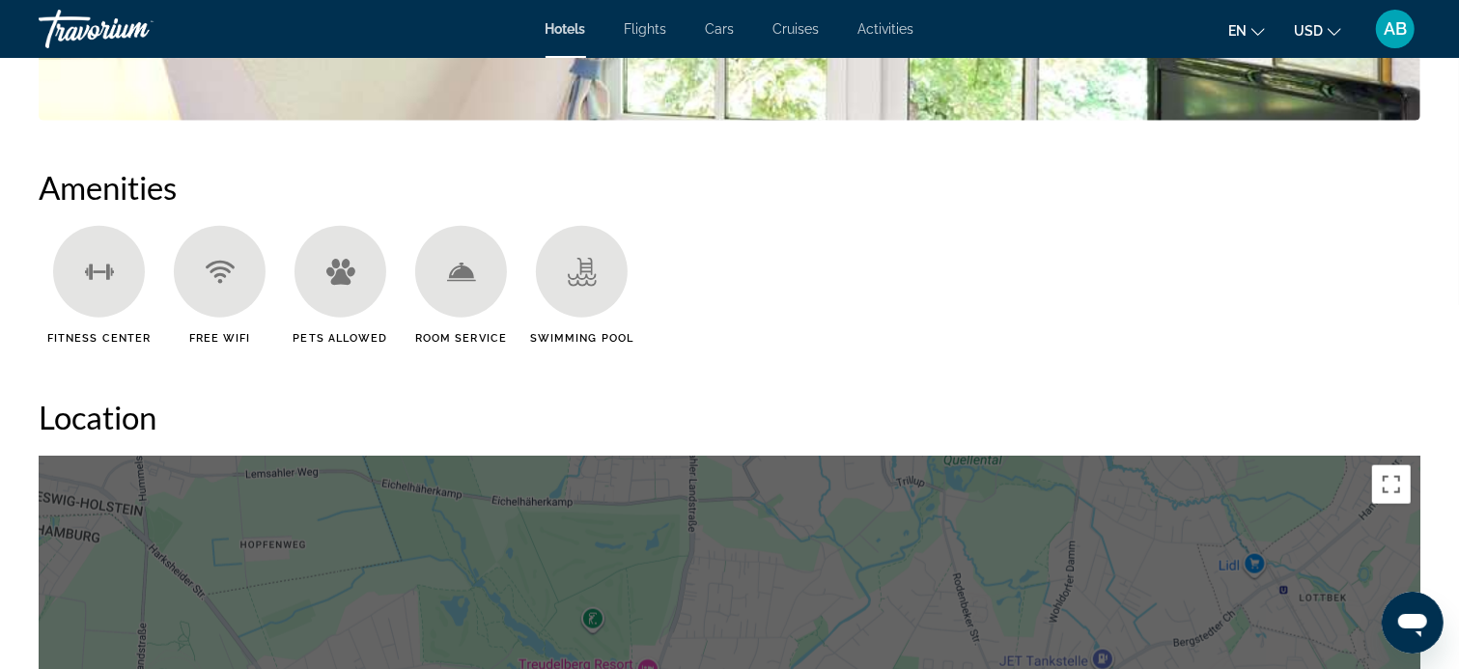
scroll to position [1255, 0]
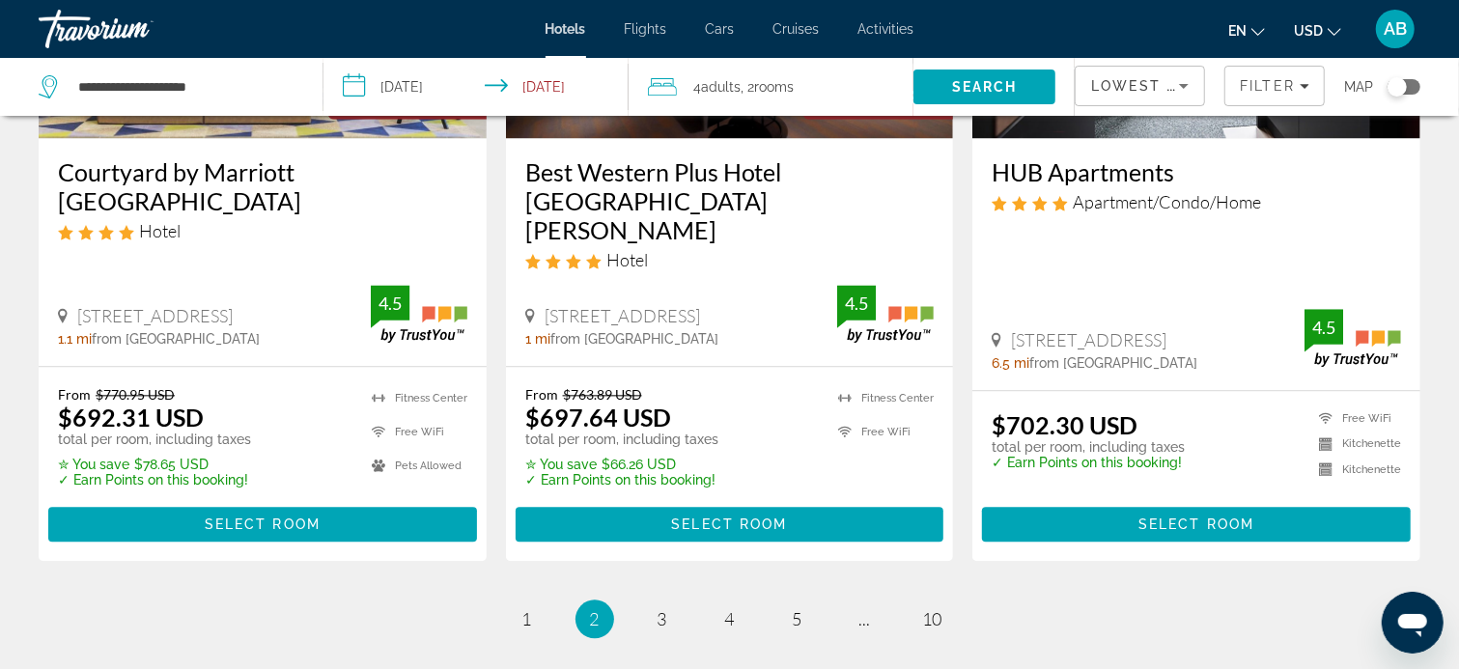
scroll to position [2797, 0]
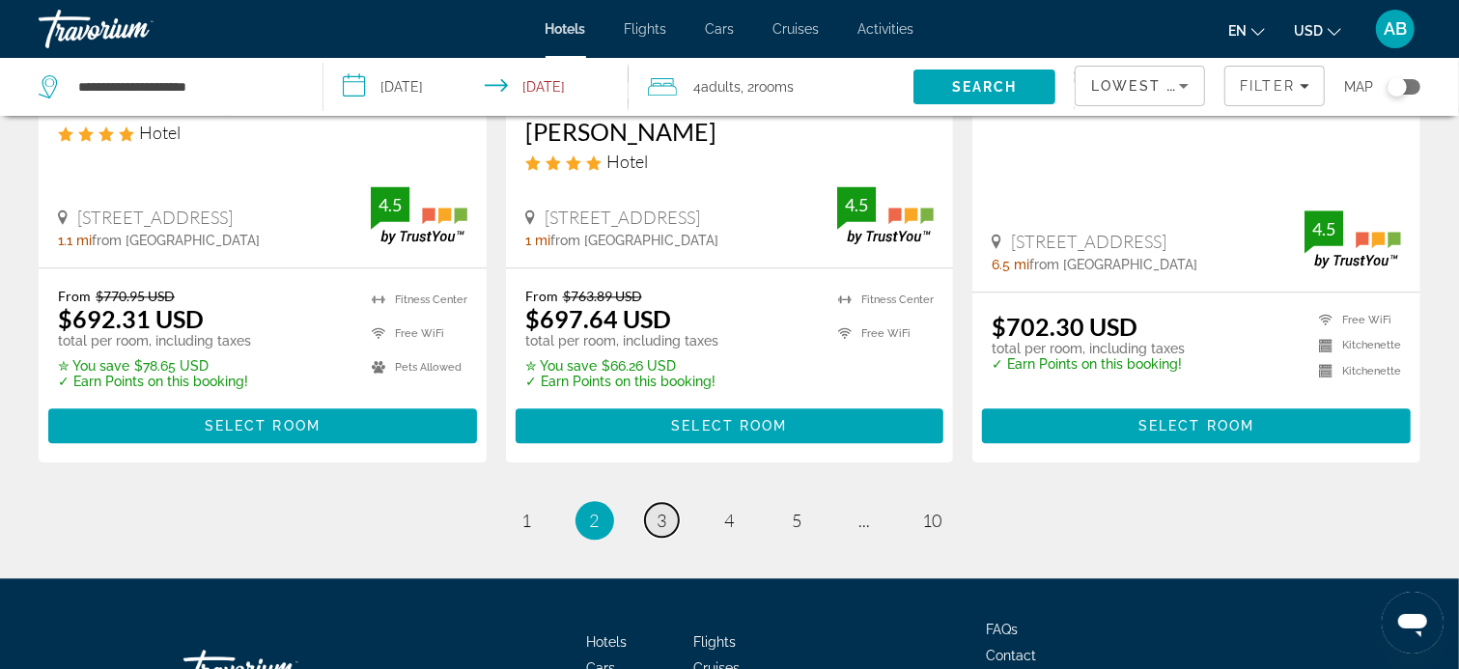
click at [664, 510] on span "3" at bounding box center [662, 520] width 10 height 21
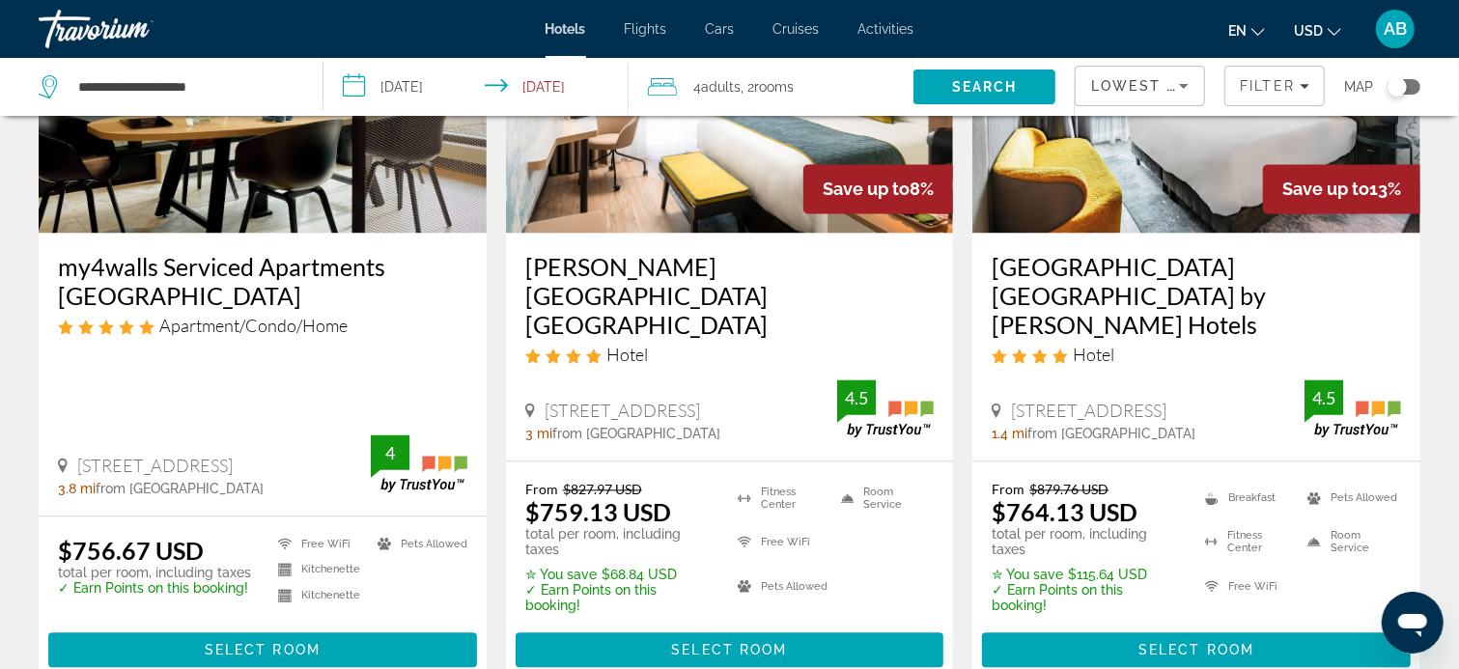
scroll to position [2703, 0]
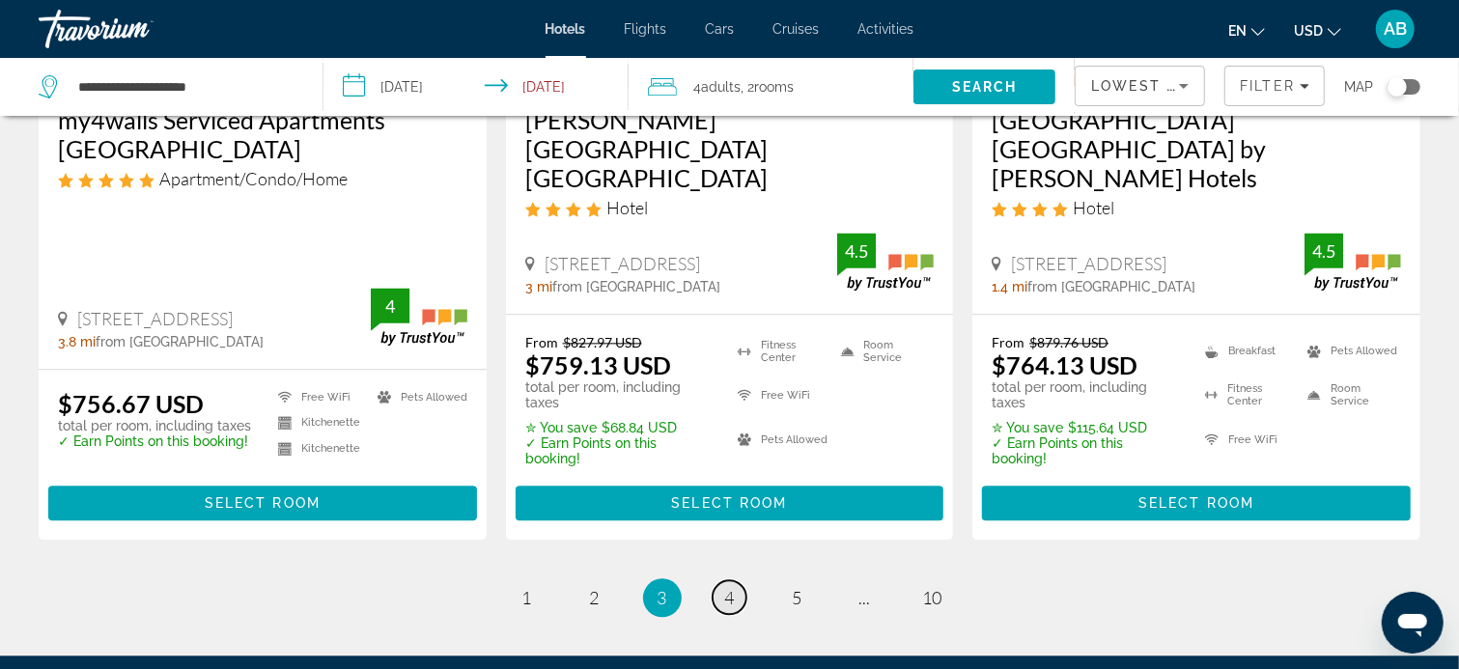
click at [729, 587] on span "4" at bounding box center [730, 597] width 10 height 21
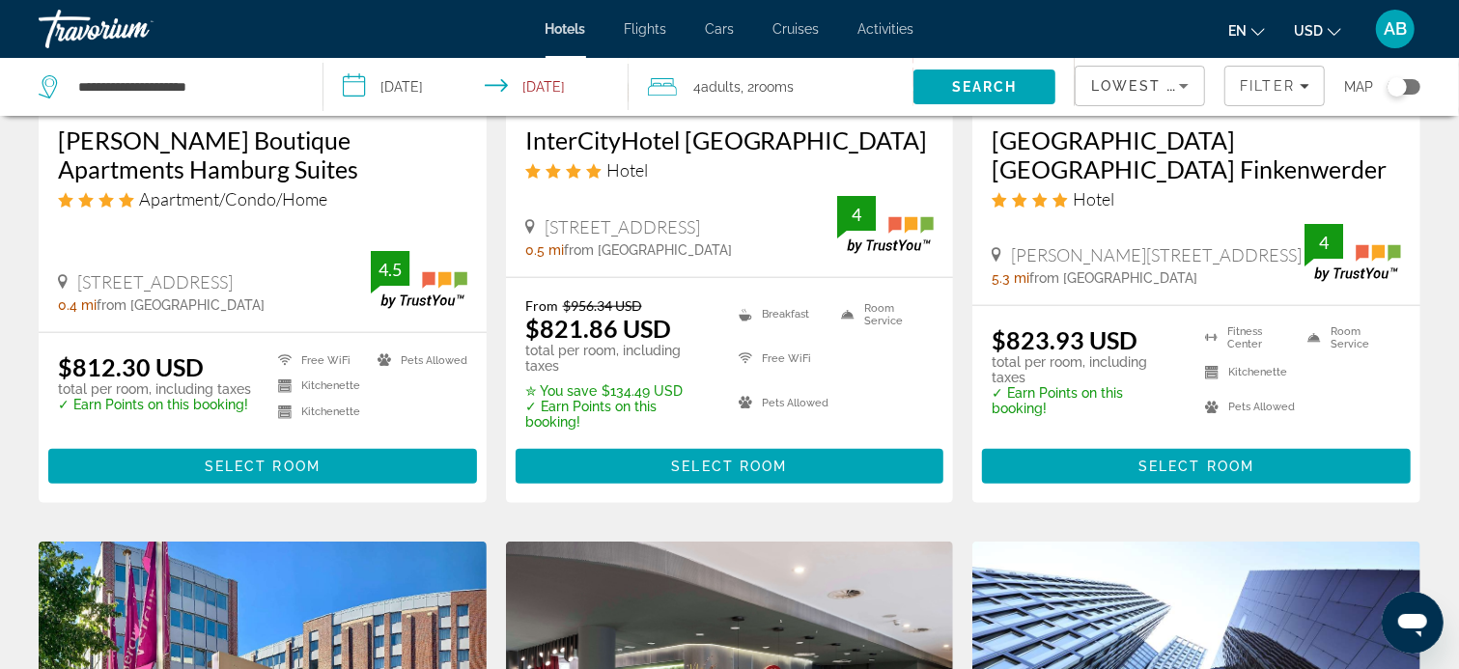
scroll to position [1159, 0]
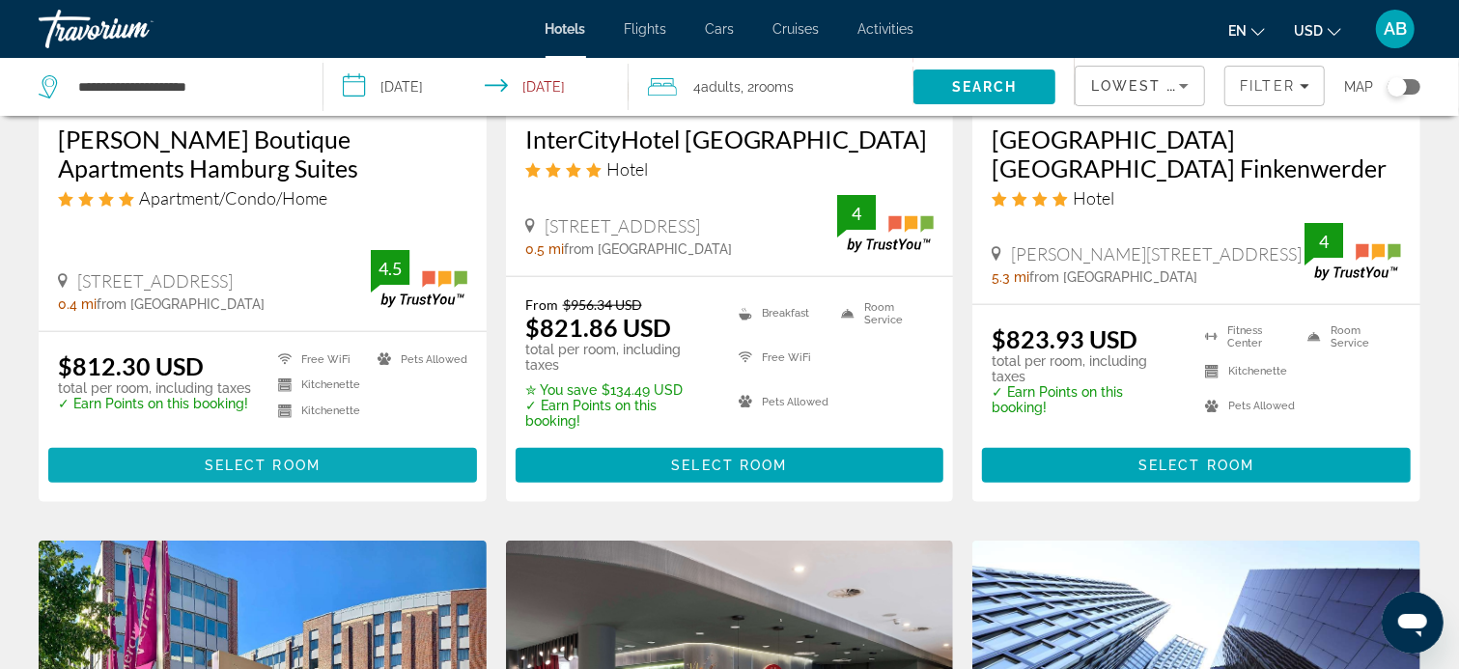
click at [218, 458] on span "Select Room" at bounding box center [263, 465] width 116 height 15
click at [0, 0] on div at bounding box center [0, 0] width 0 height 0
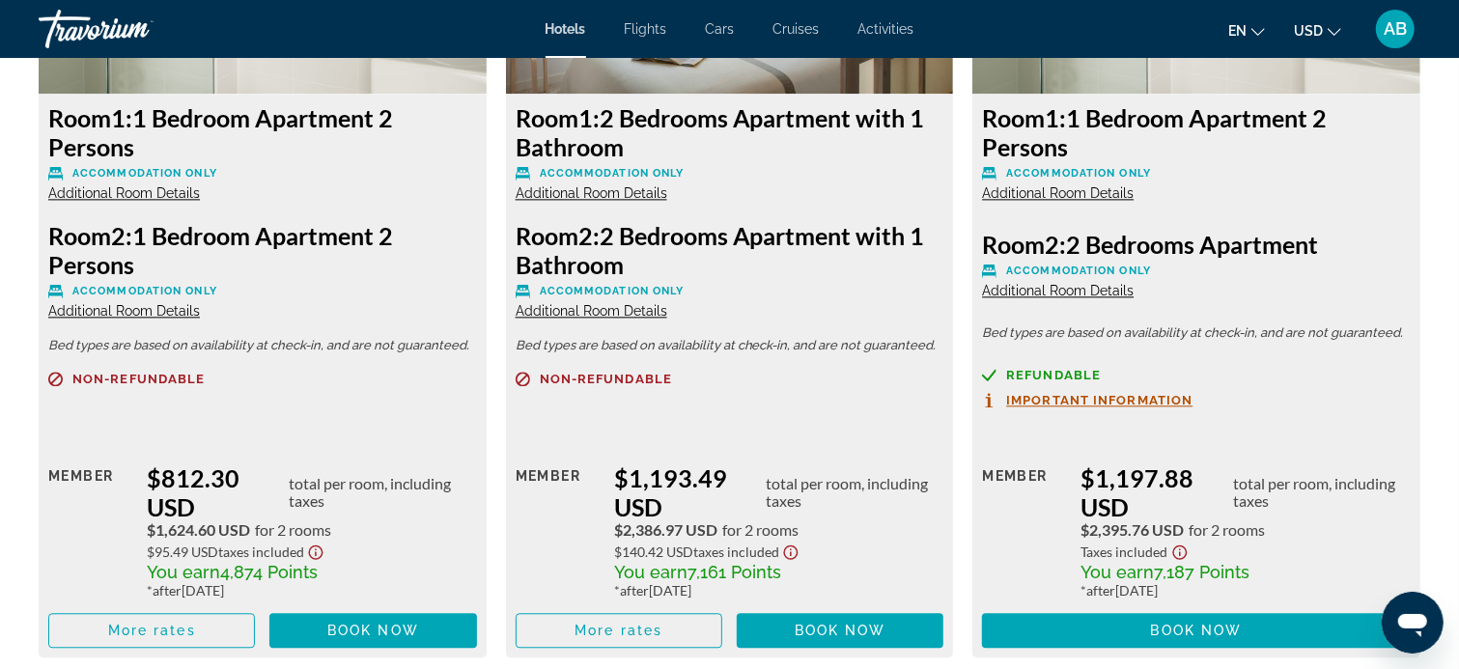
scroll to position [2703, 0]
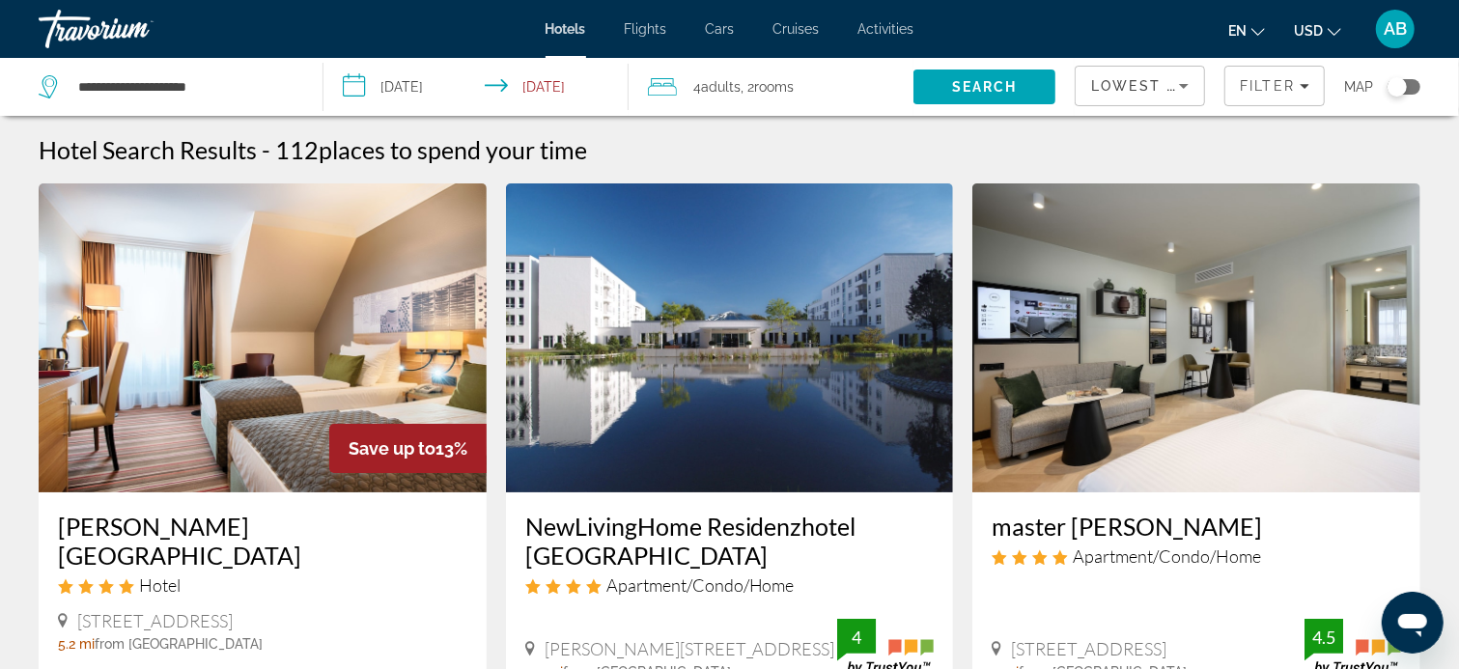
click at [51, 82] on icon "Search widget" at bounding box center [50, 86] width 23 height 23
click at [151, 82] on input "**********" at bounding box center [184, 86] width 217 height 29
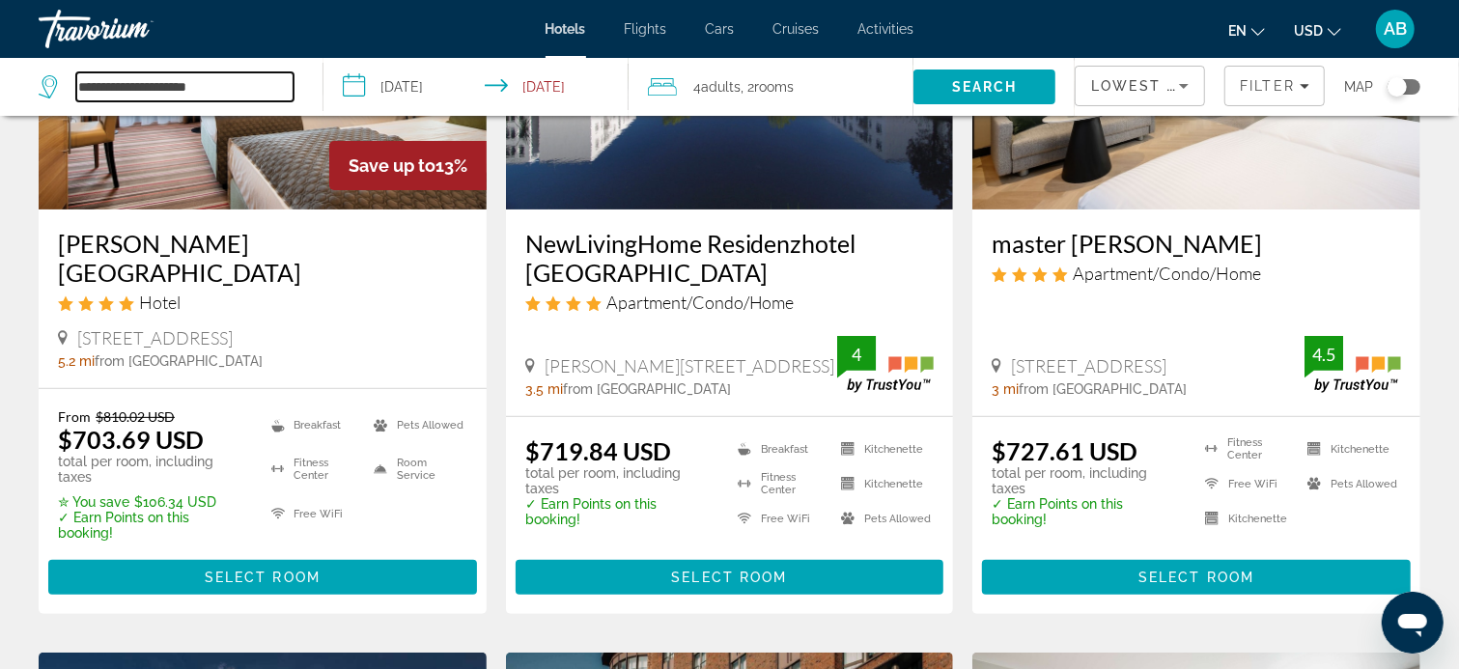
scroll to position [290, 0]
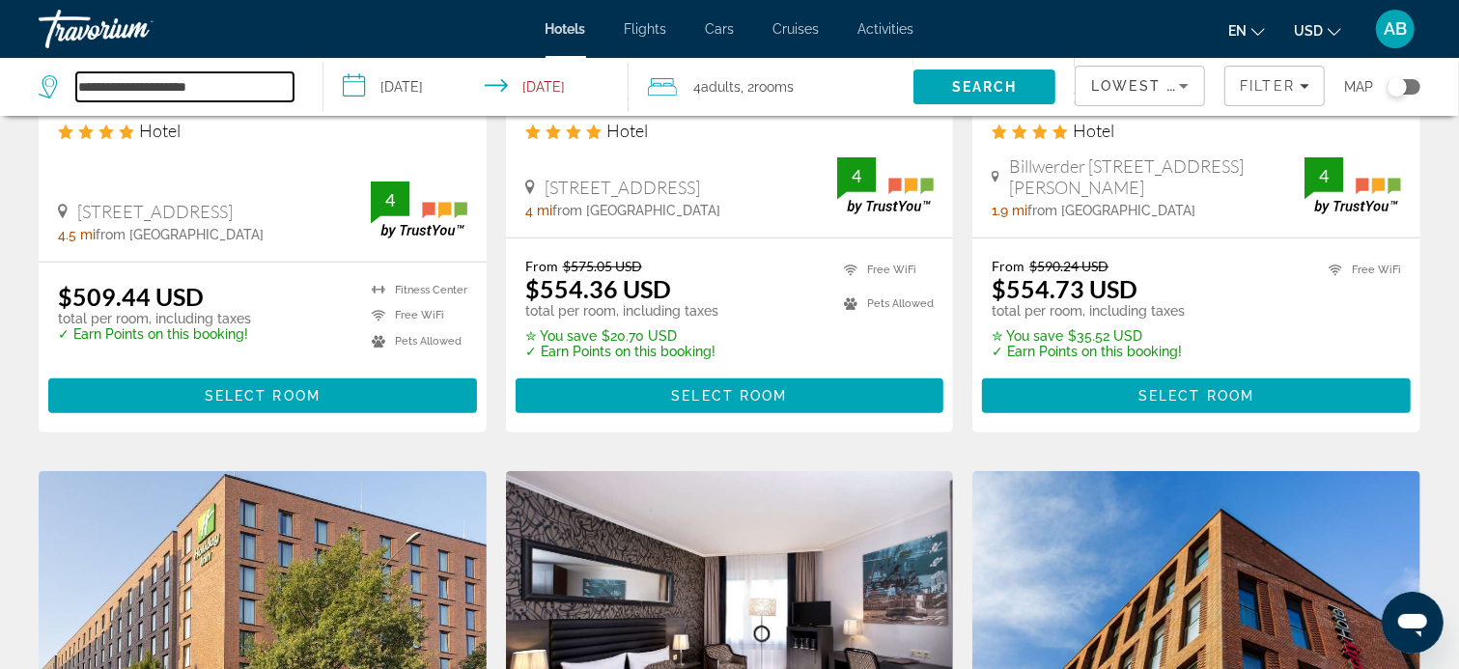
scroll to position [386, 0]
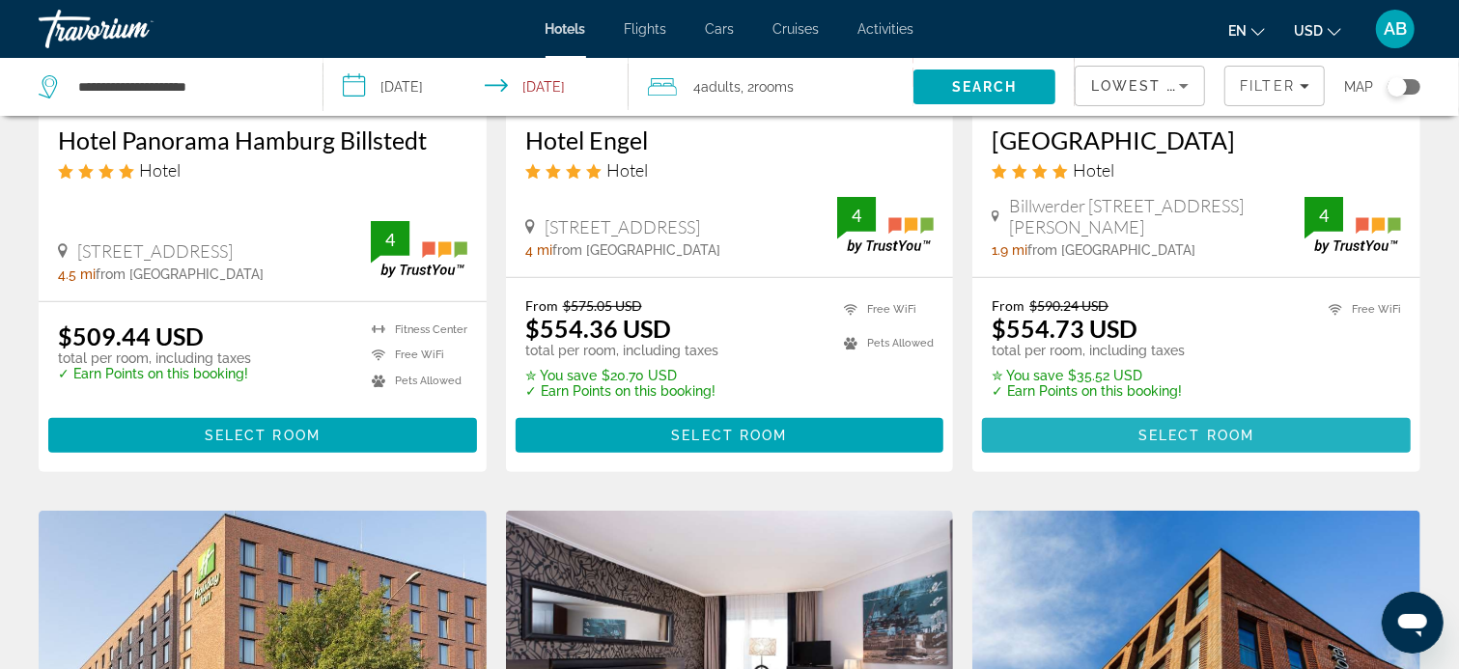
click at [1178, 428] on span "Select Room" at bounding box center [1196, 435] width 116 height 15
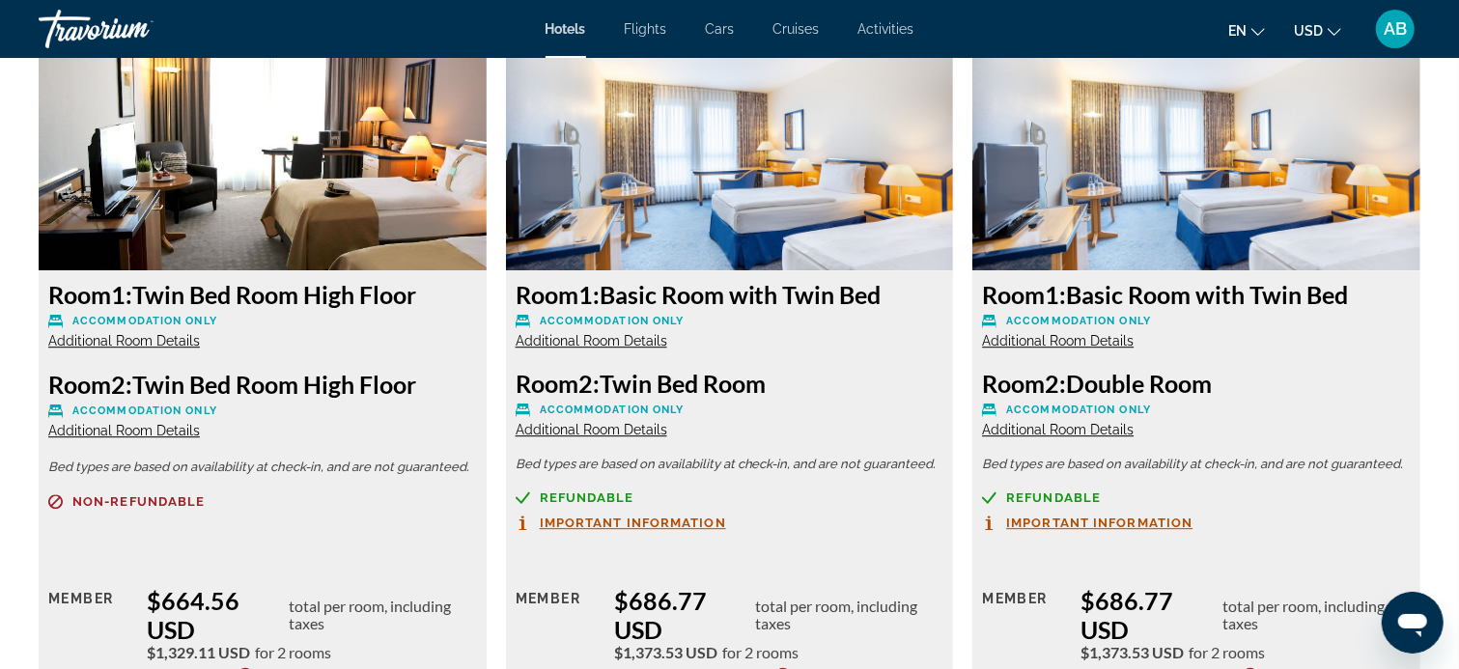
scroll to position [3572, 0]
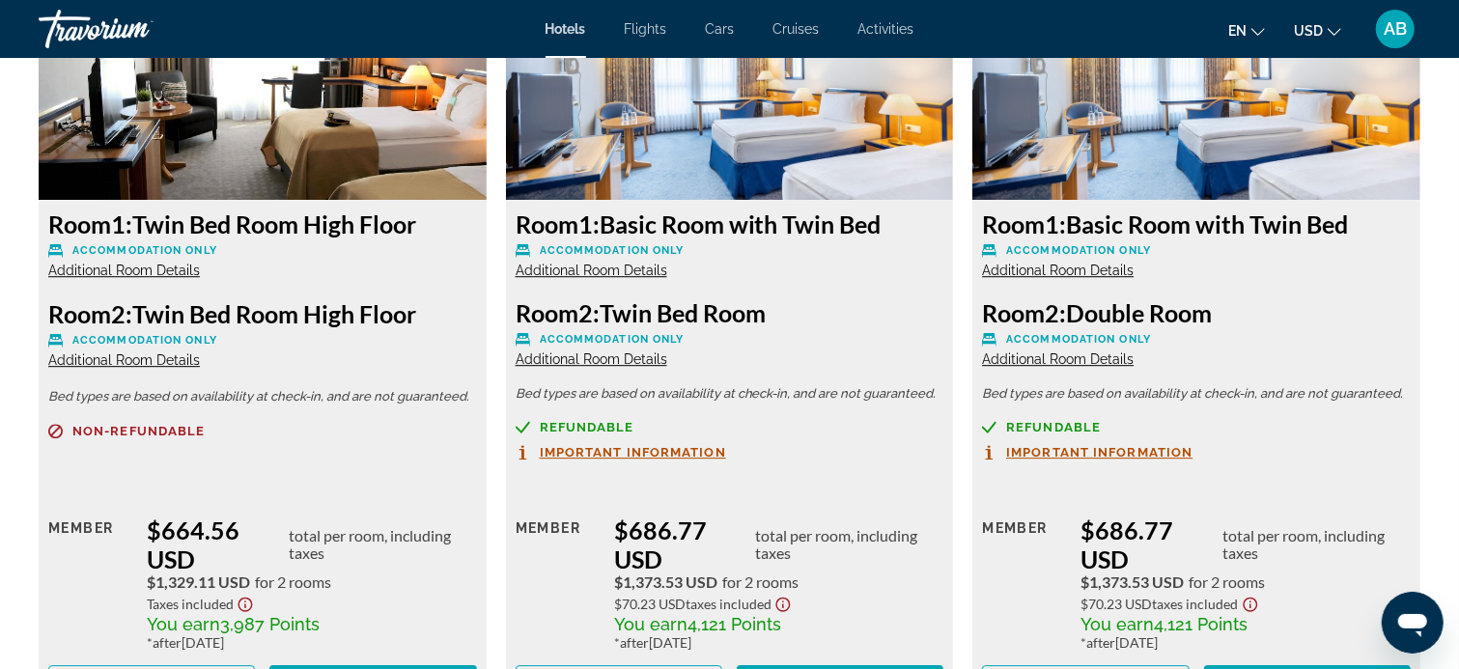
click at [590, 269] on span "Additional Room Details" at bounding box center [592, 270] width 152 height 15
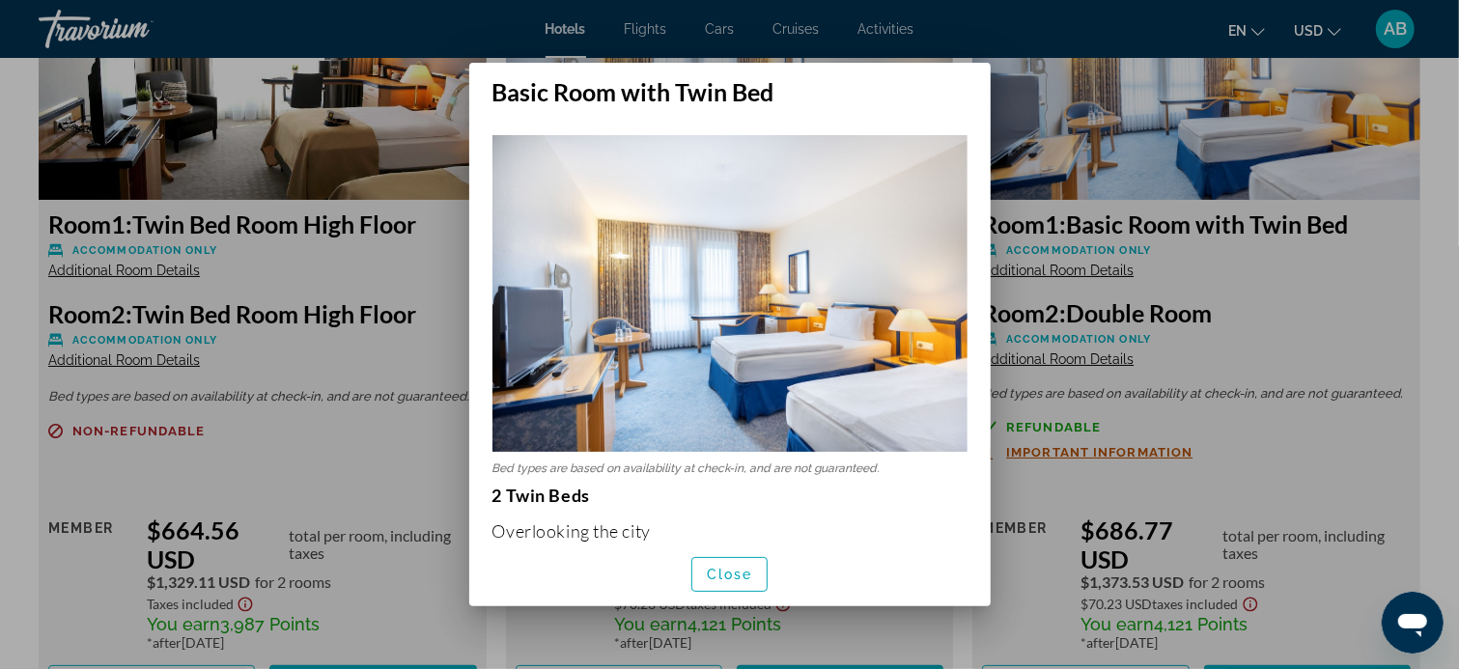
scroll to position [0, 0]
click at [731, 567] on span "Close" at bounding box center [730, 574] width 46 height 15
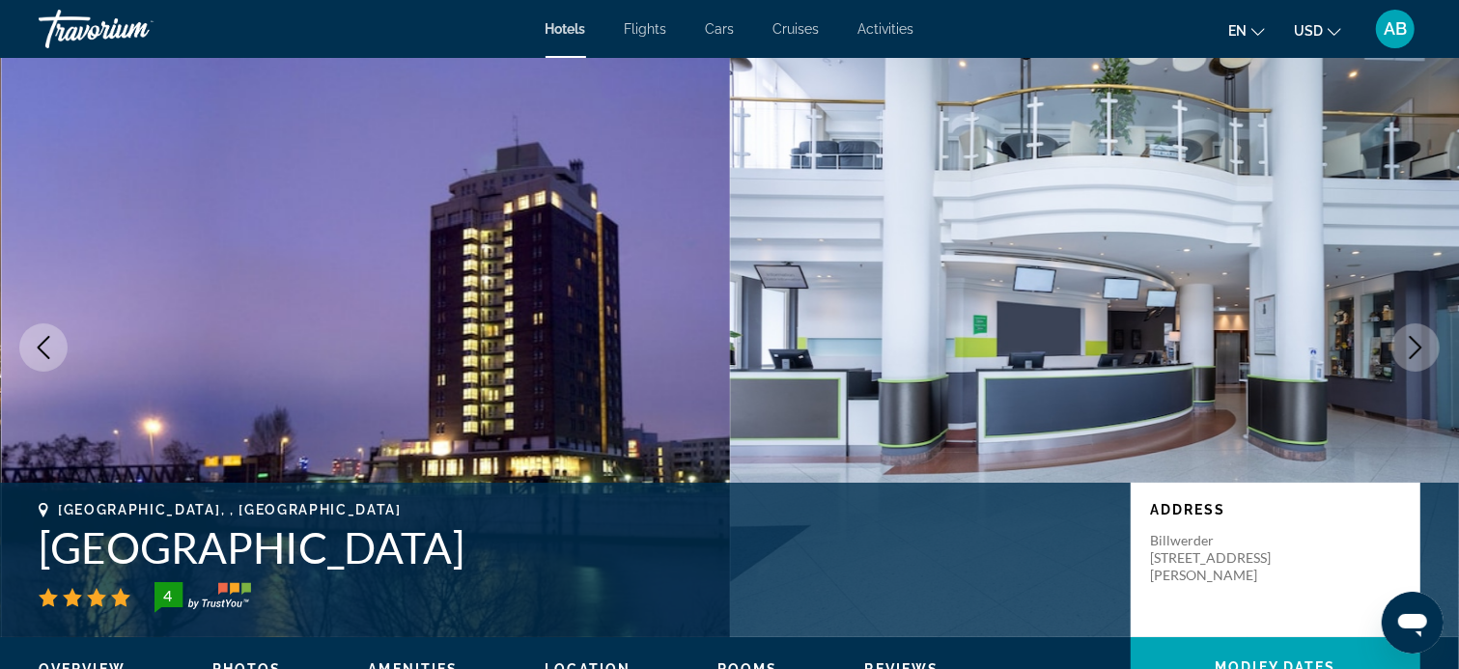
scroll to position [3572, 0]
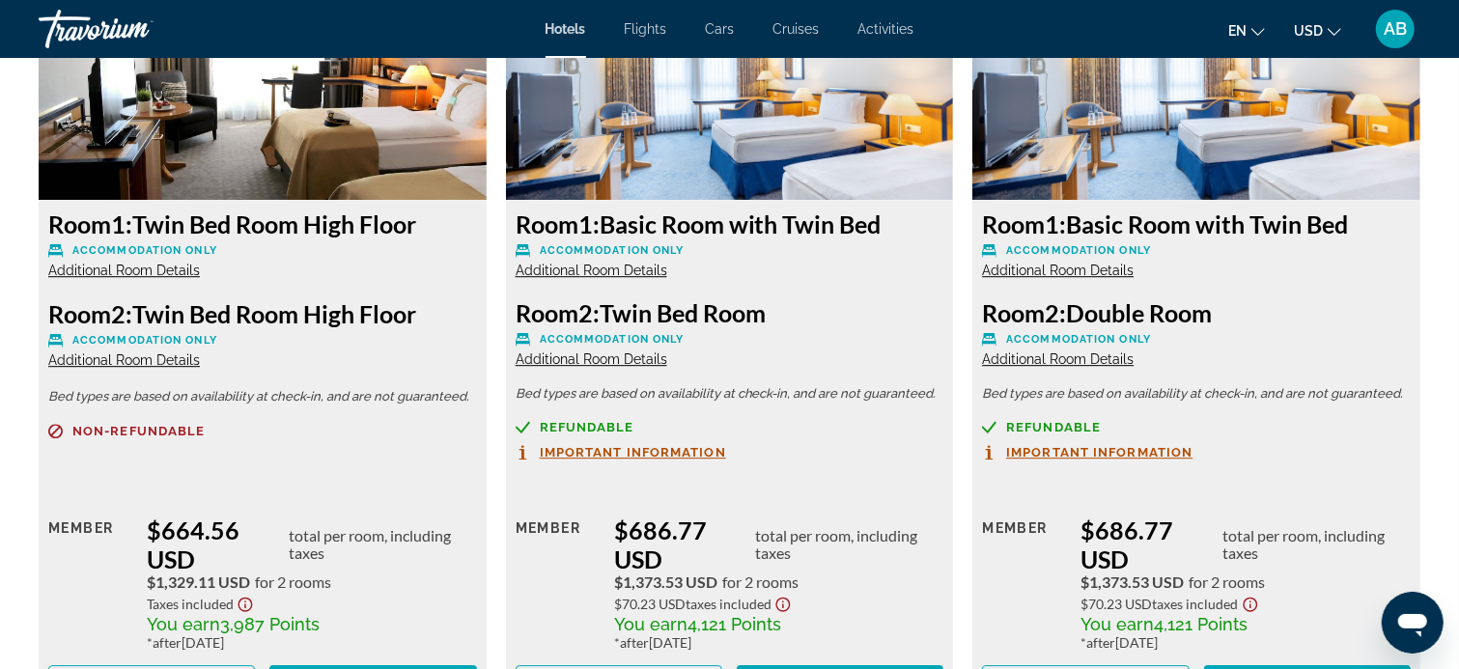
click at [1070, 357] on span "Additional Room Details" at bounding box center [1058, 358] width 152 height 15
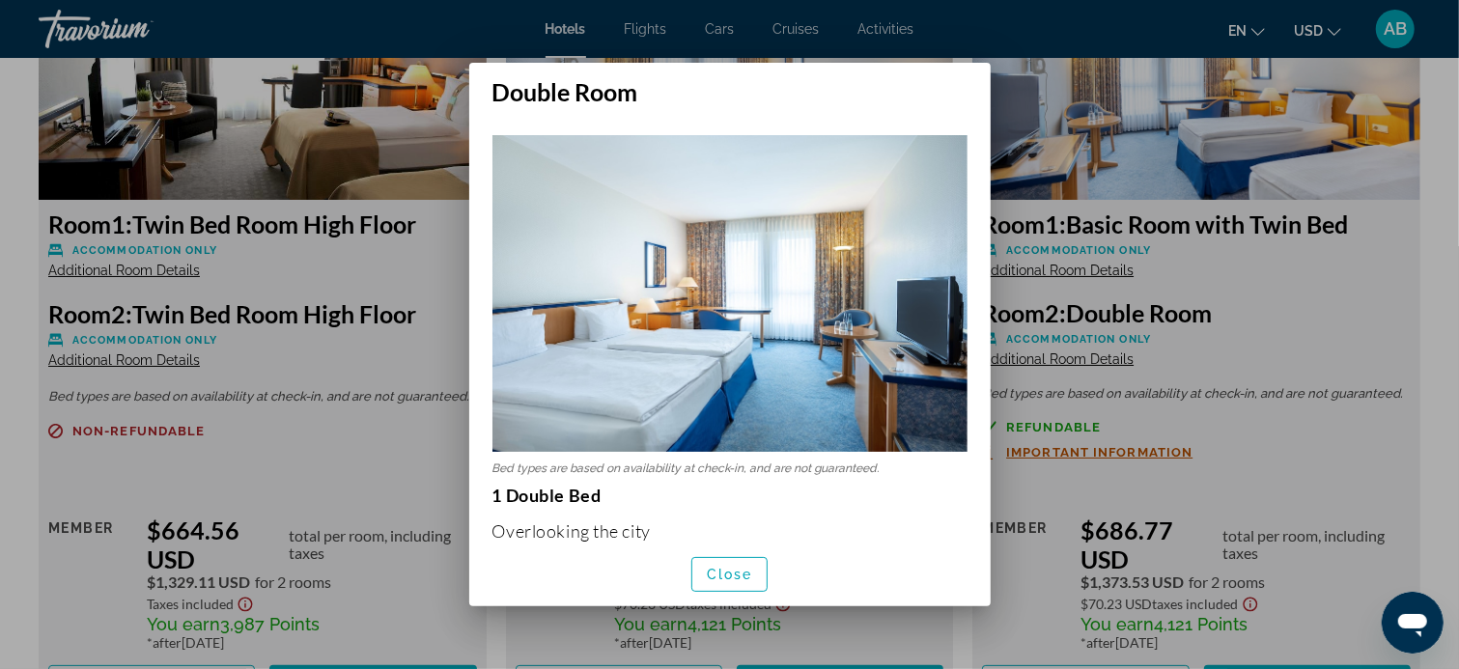
scroll to position [0, 0]
click at [720, 579] on span "Close" at bounding box center [730, 574] width 46 height 15
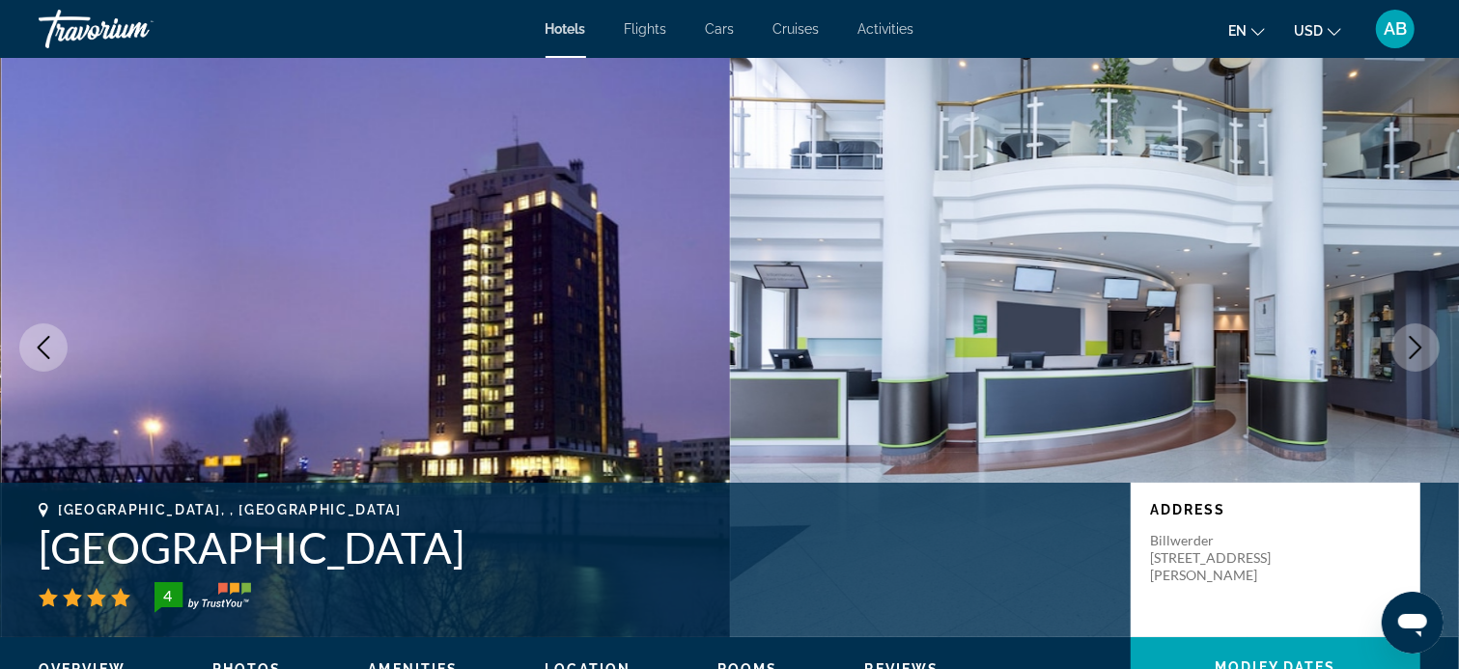
scroll to position [3572, 0]
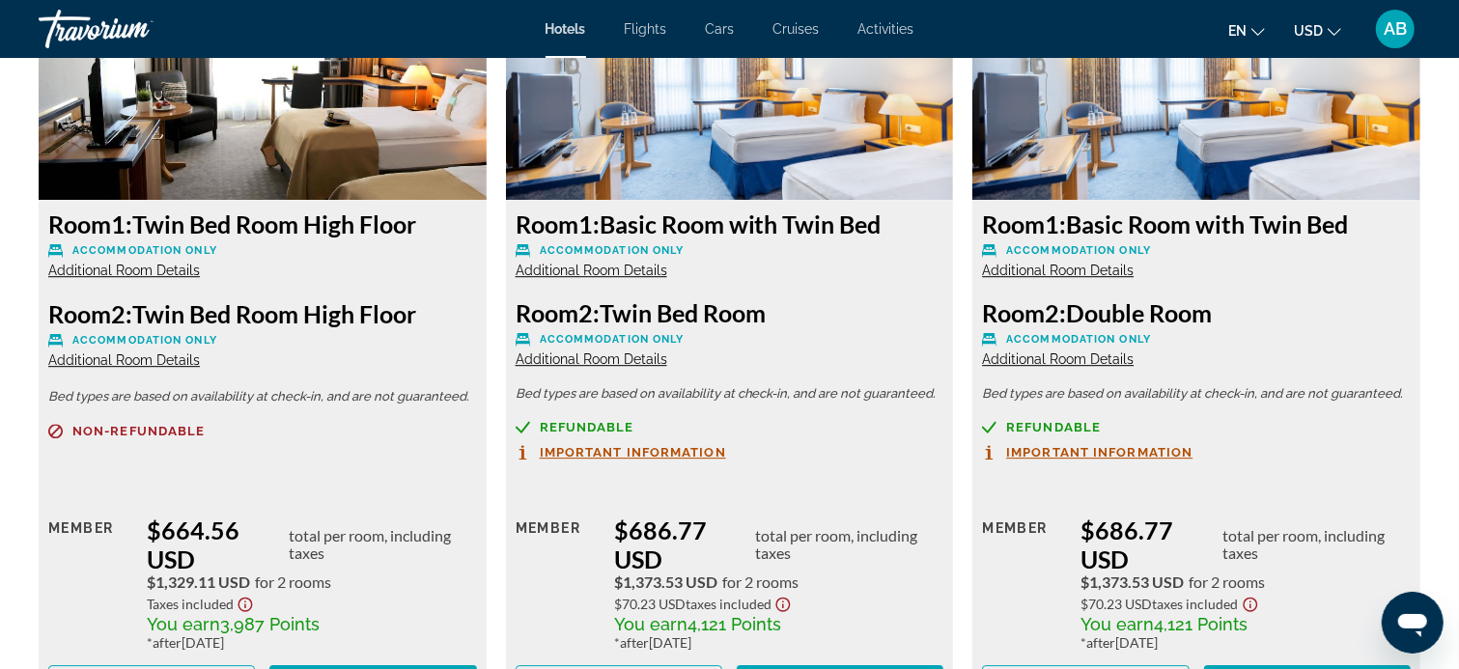
click at [579, 266] on span "Additional Room Details" at bounding box center [592, 270] width 152 height 15
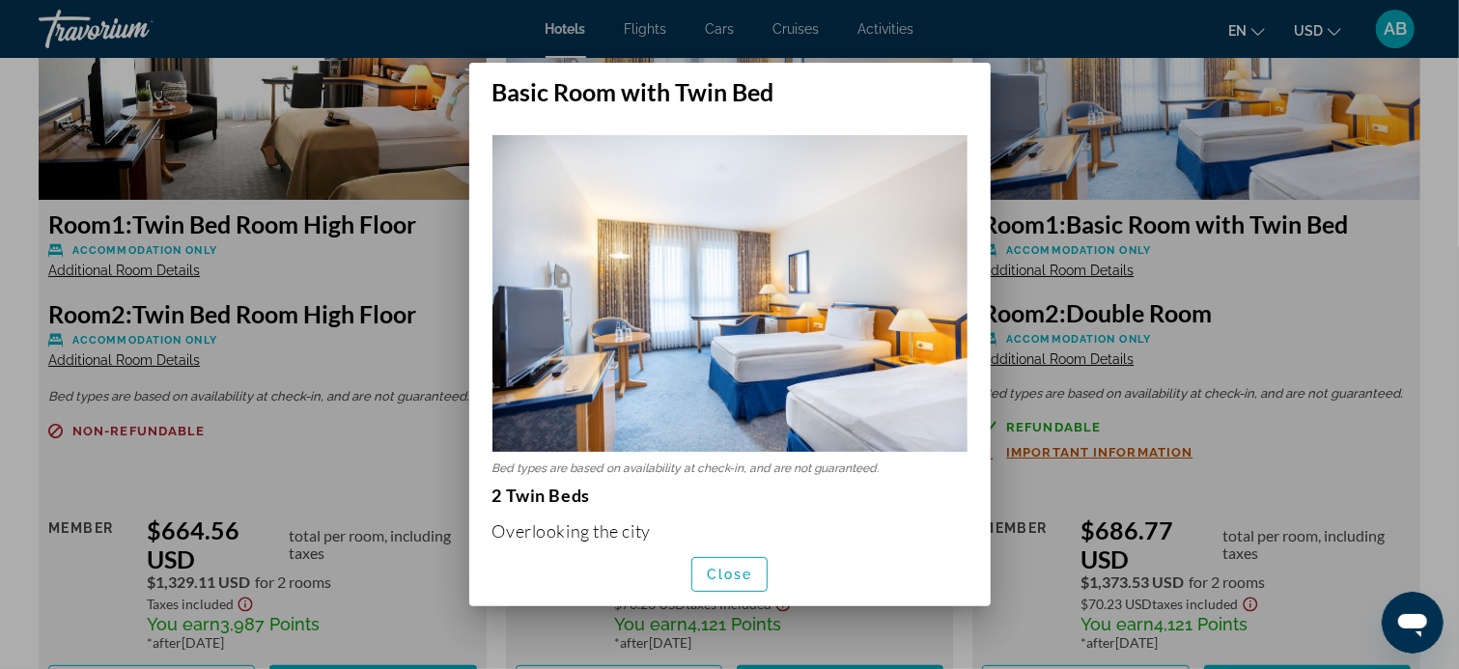
scroll to position [0, 0]
click at [736, 581] on span "Close" at bounding box center [730, 574] width 46 height 15
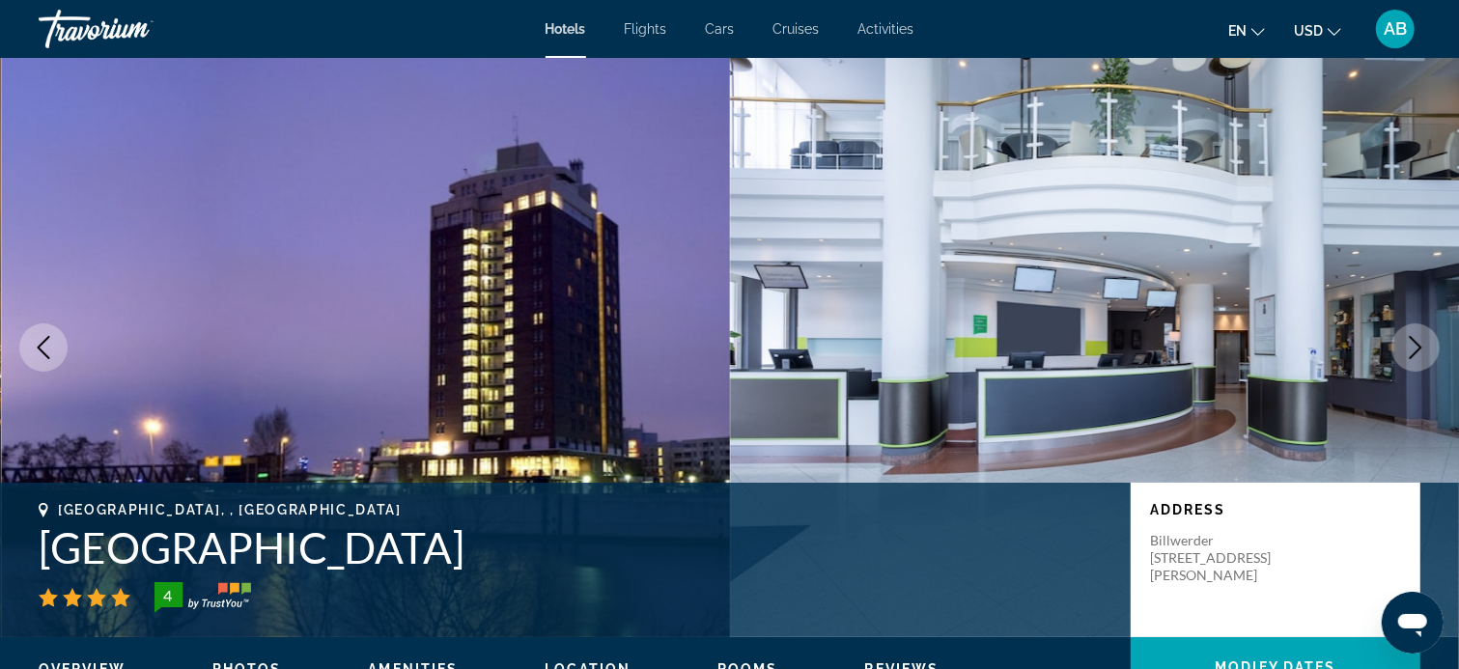
scroll to position [3572, 0]
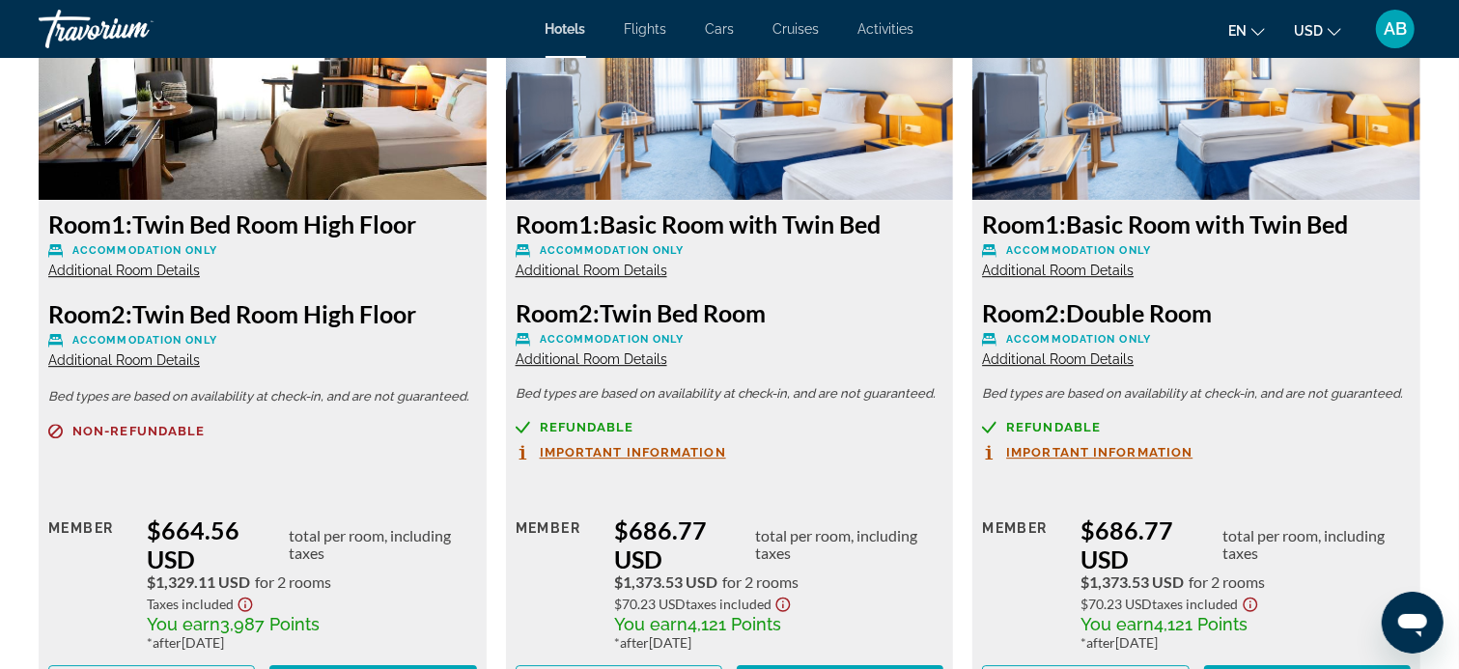
click at [599, 360] on span "Additional Room Details" at bounding box center [592, 358] width 152 height 15
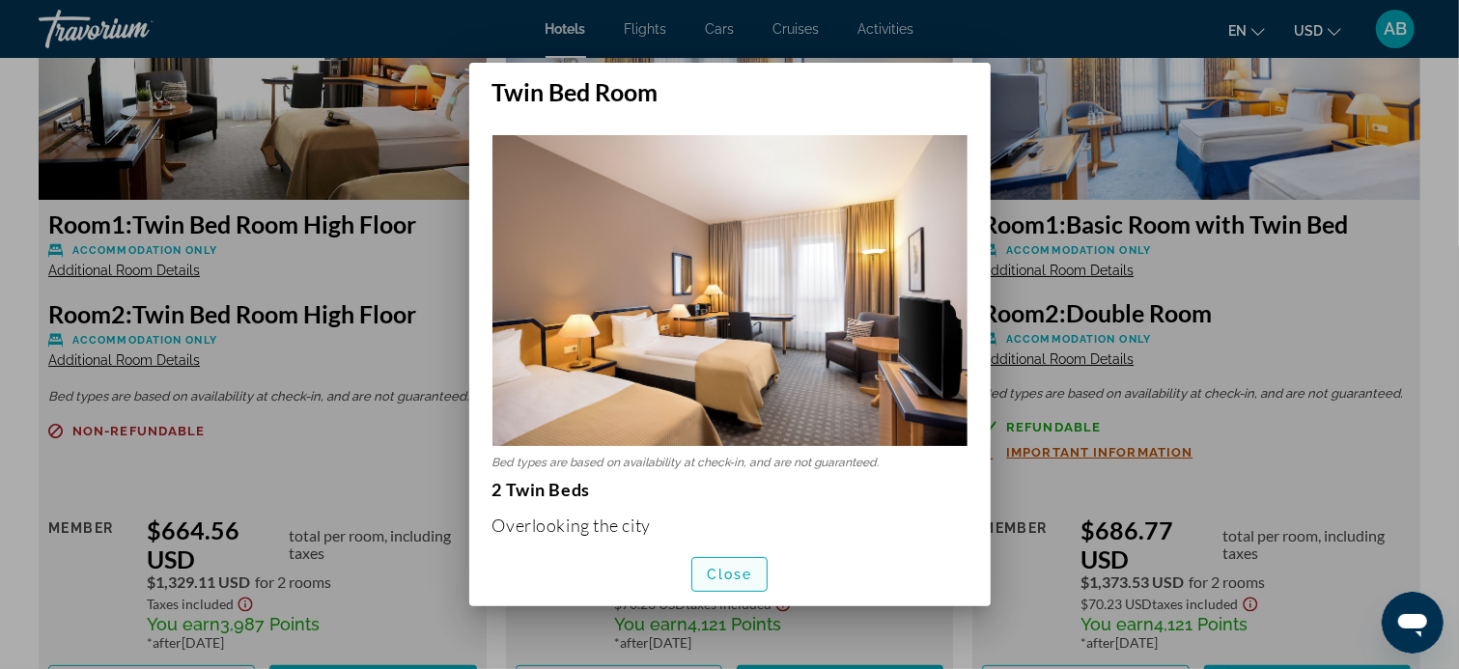
click at [737, 575] on span "Close" at bounding box center [730, 574] width 46 height 15
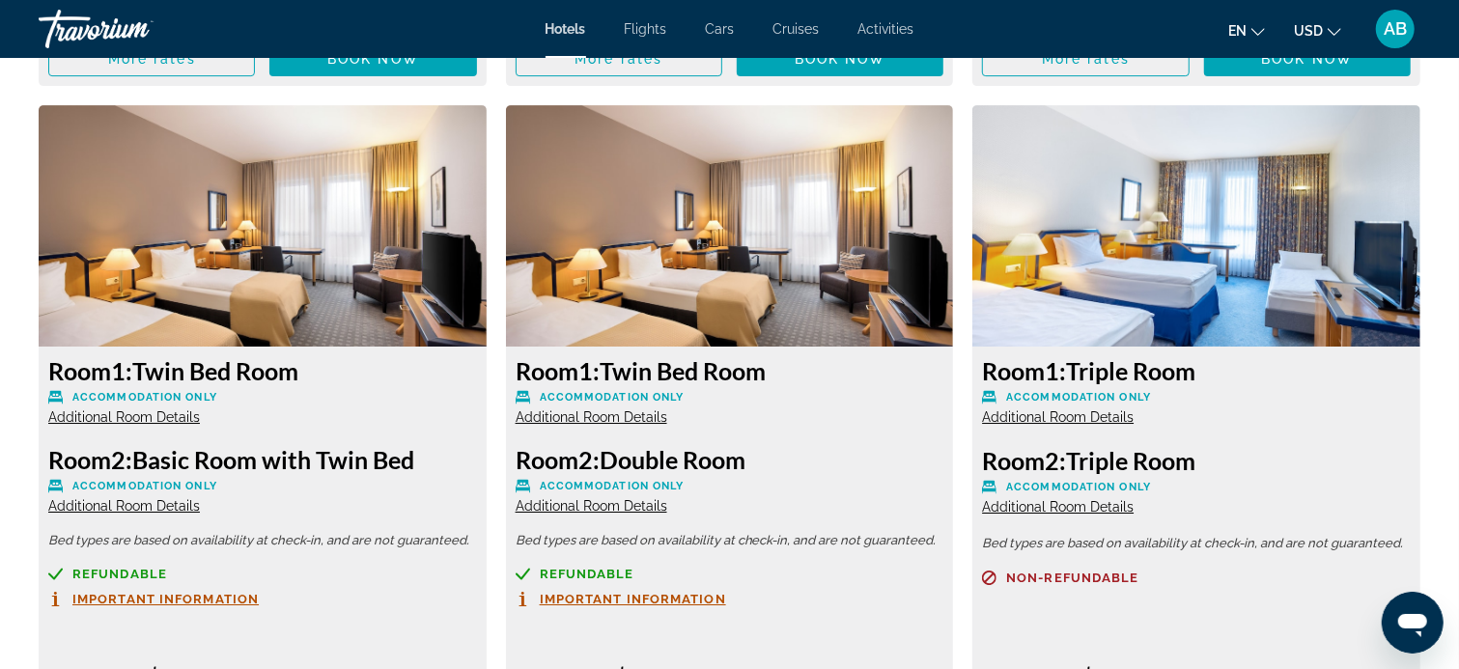
scroll to position [4248, 0]
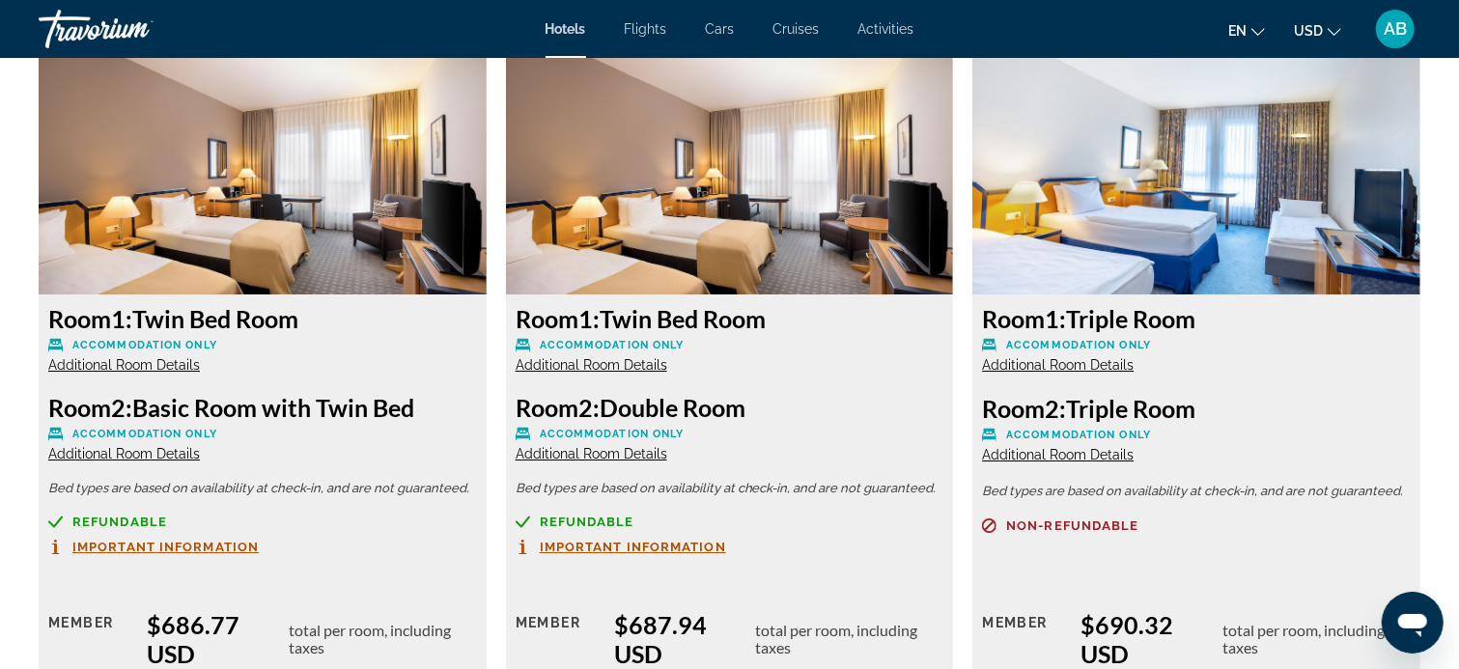
click at [599, 364] on span "Additional Room Details" at bounding box center [592, 364] width 152 height 15
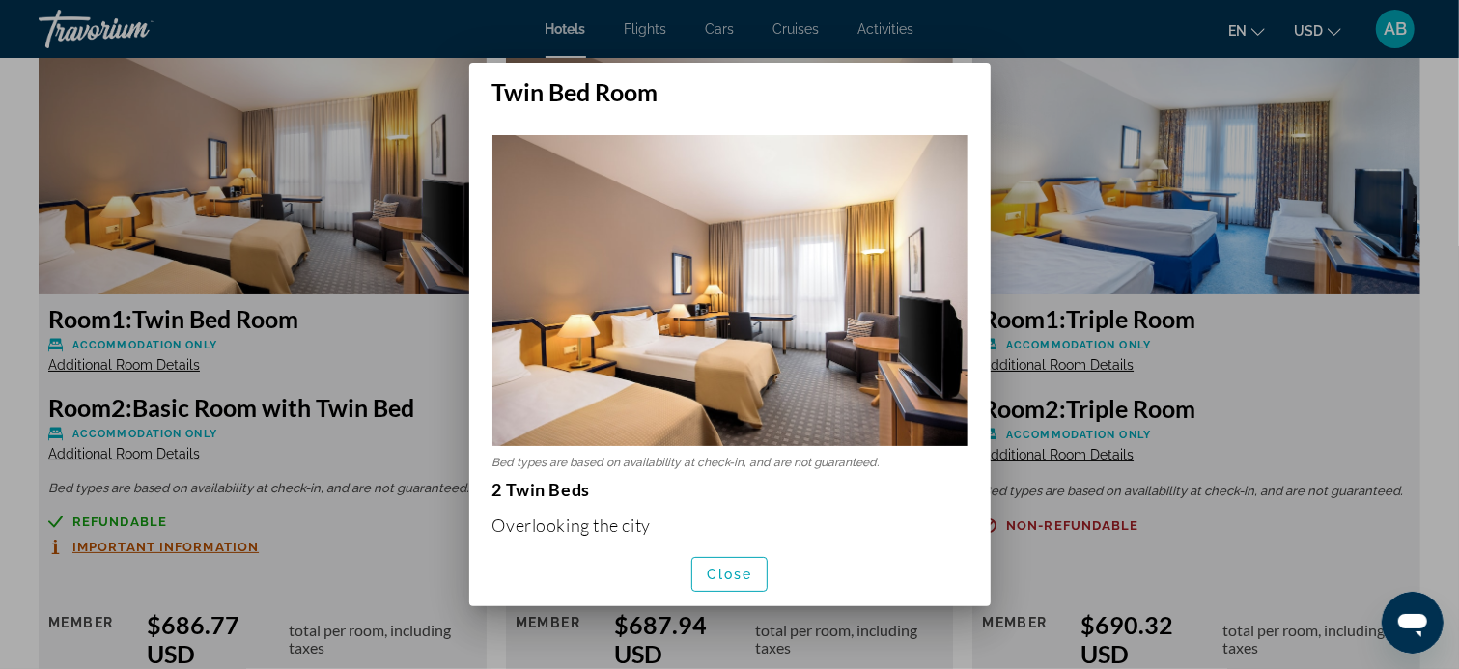
scroll to position [0, 0]
click at [738, 567] on span "Close" at bounding box center [730, 574] width 46 height 15
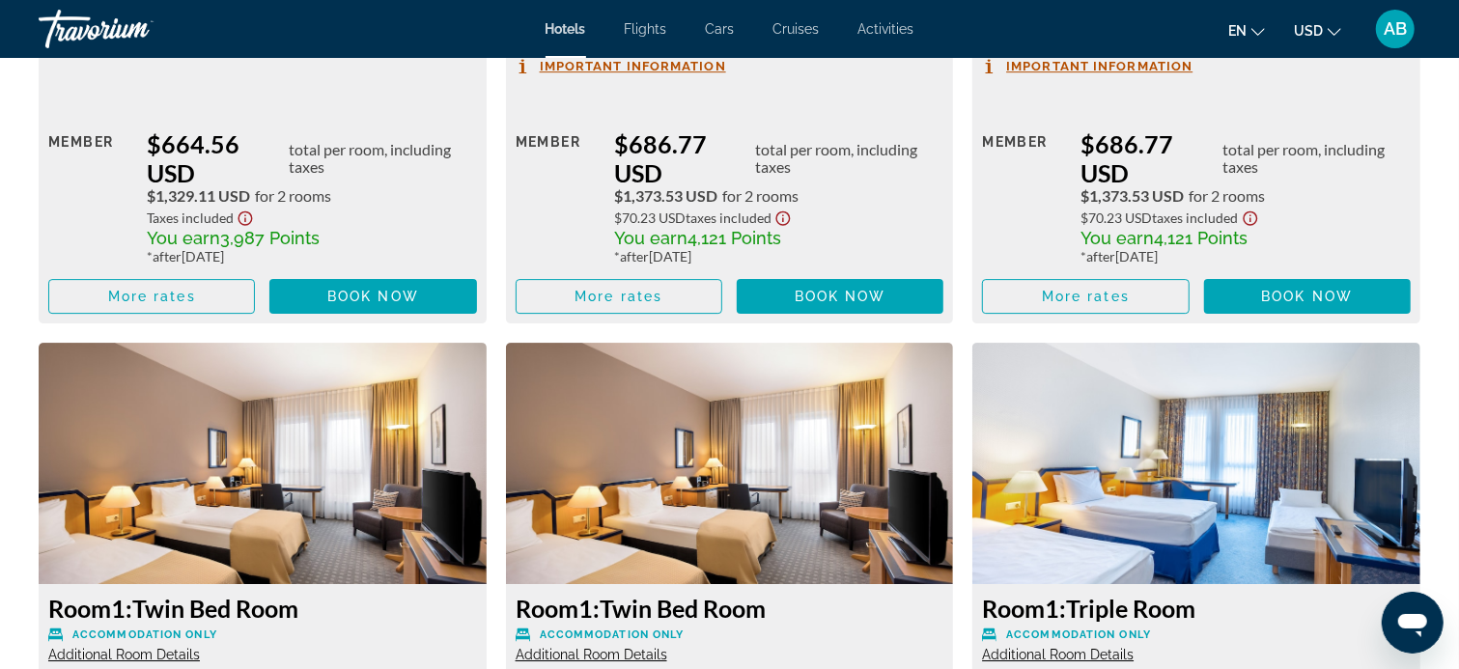
scroll to position [4152, 0]
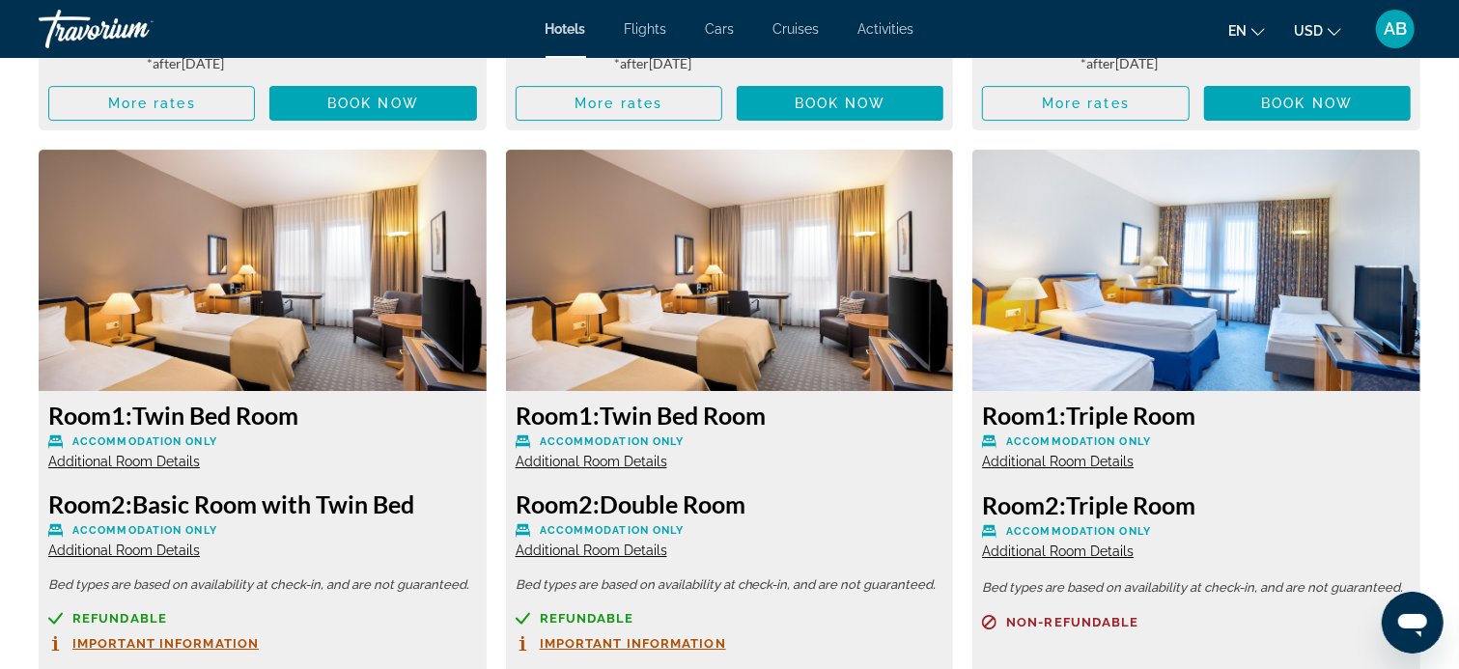
click at [598, 550] on span "Additional Room Details" at bounding box center [592, 550] width 152 height 15
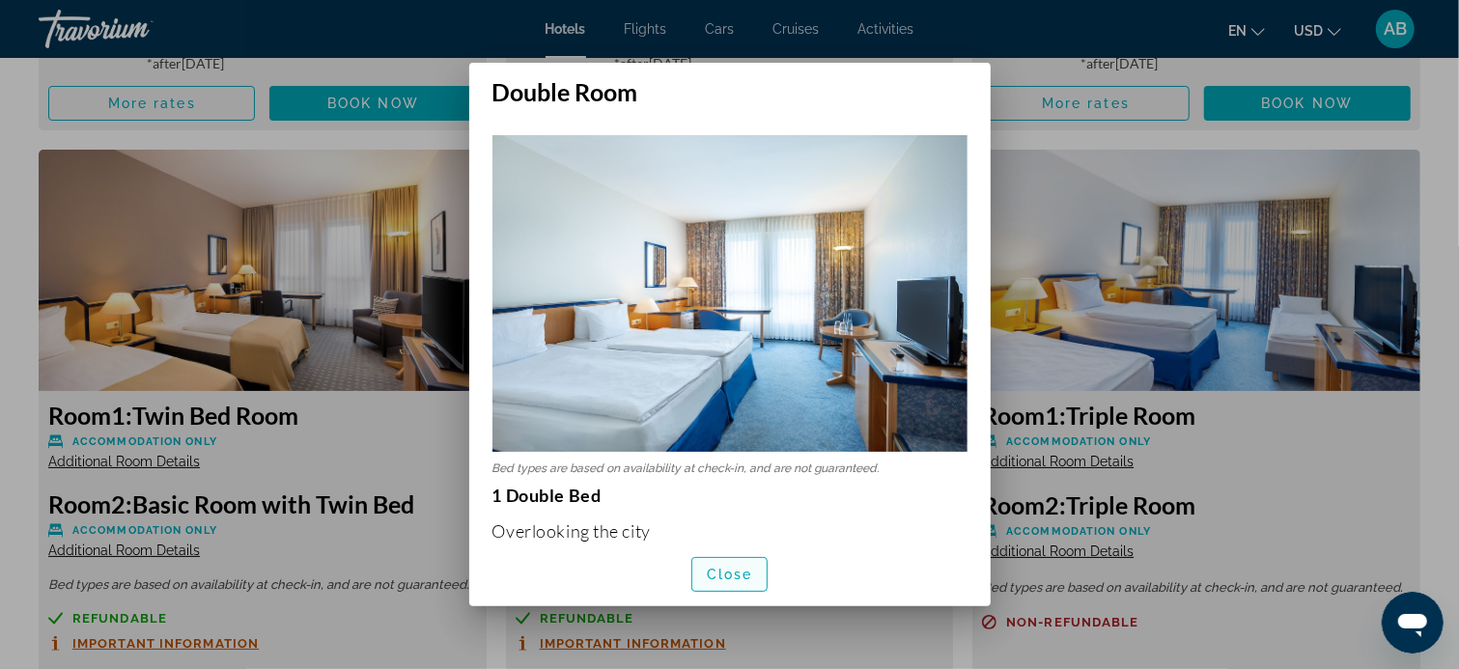
click at [734, 572] on span "Close" at bounding box center [730, 574] width 46 height 15
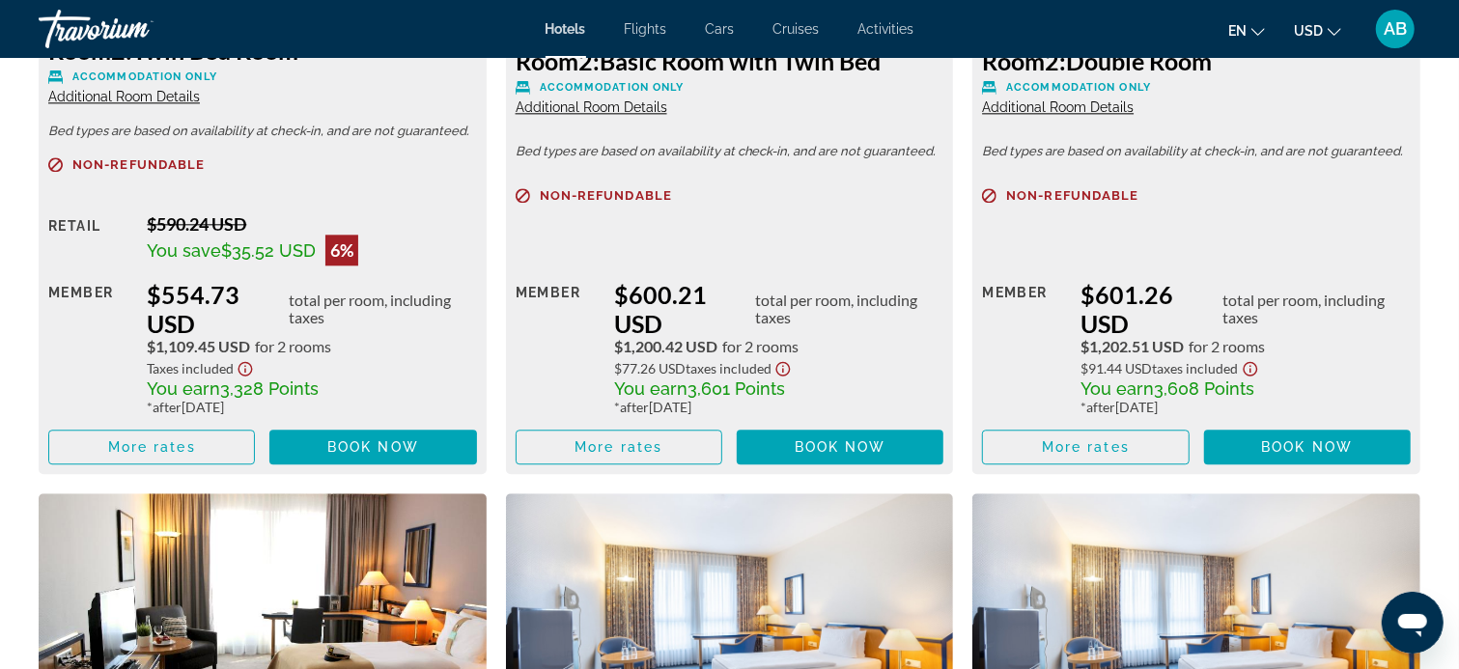
scroll to position [2993, 0]
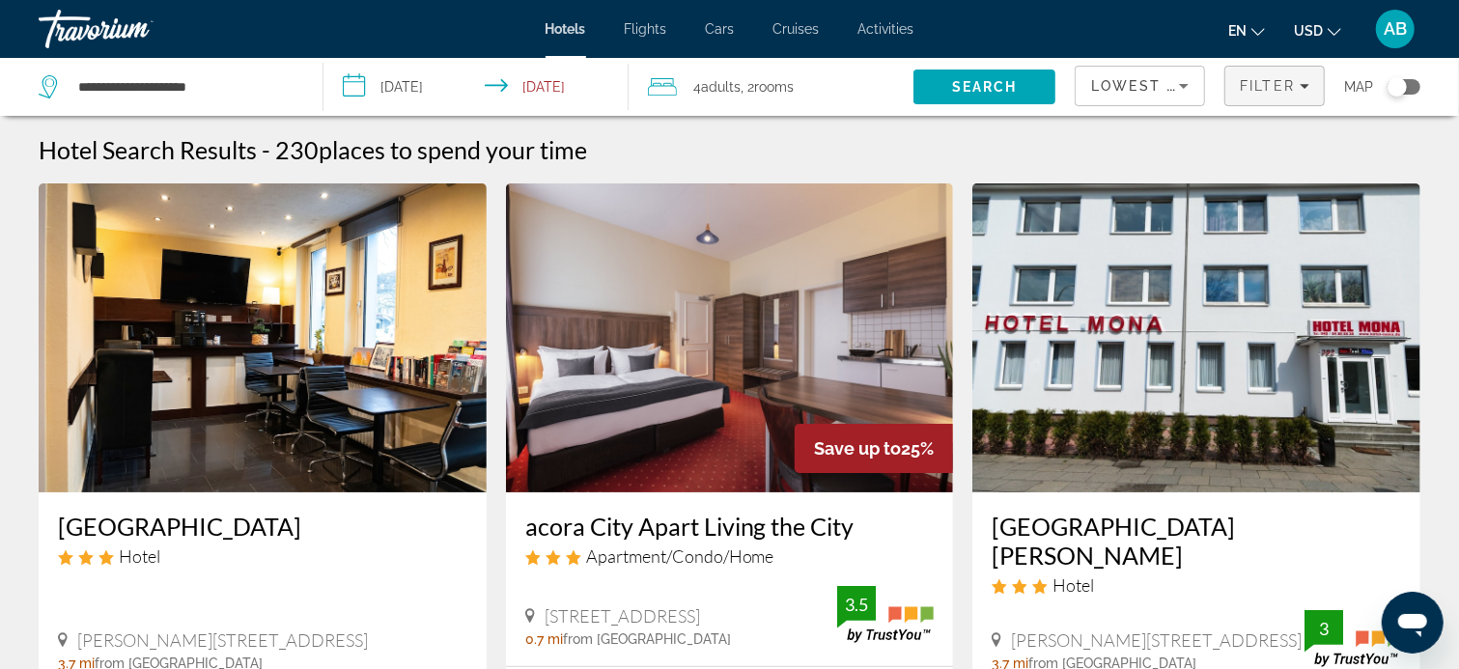
click at [1285, 82] on span "Filter" at bounding box center [1267, 85] width 55 height 15
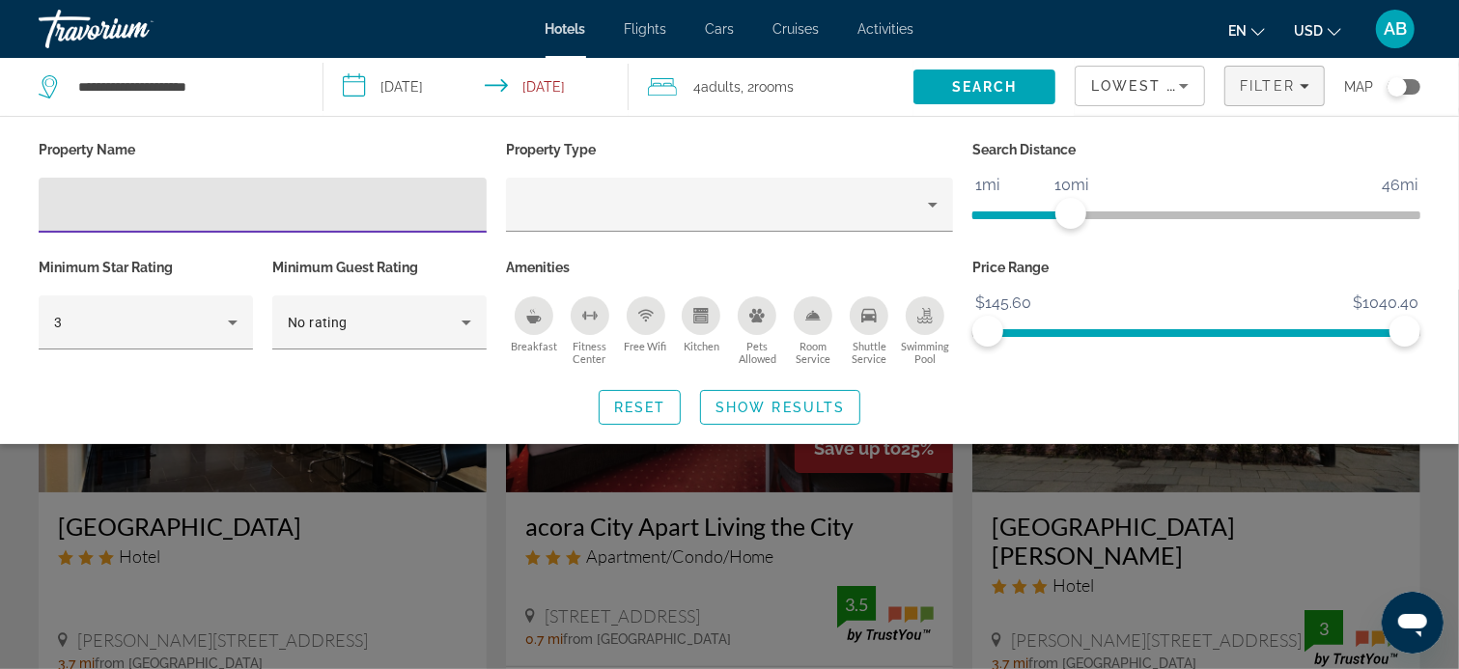
click at [1401, 21] on span "AB" at bounding box center [1395, 28] width 23 height 19
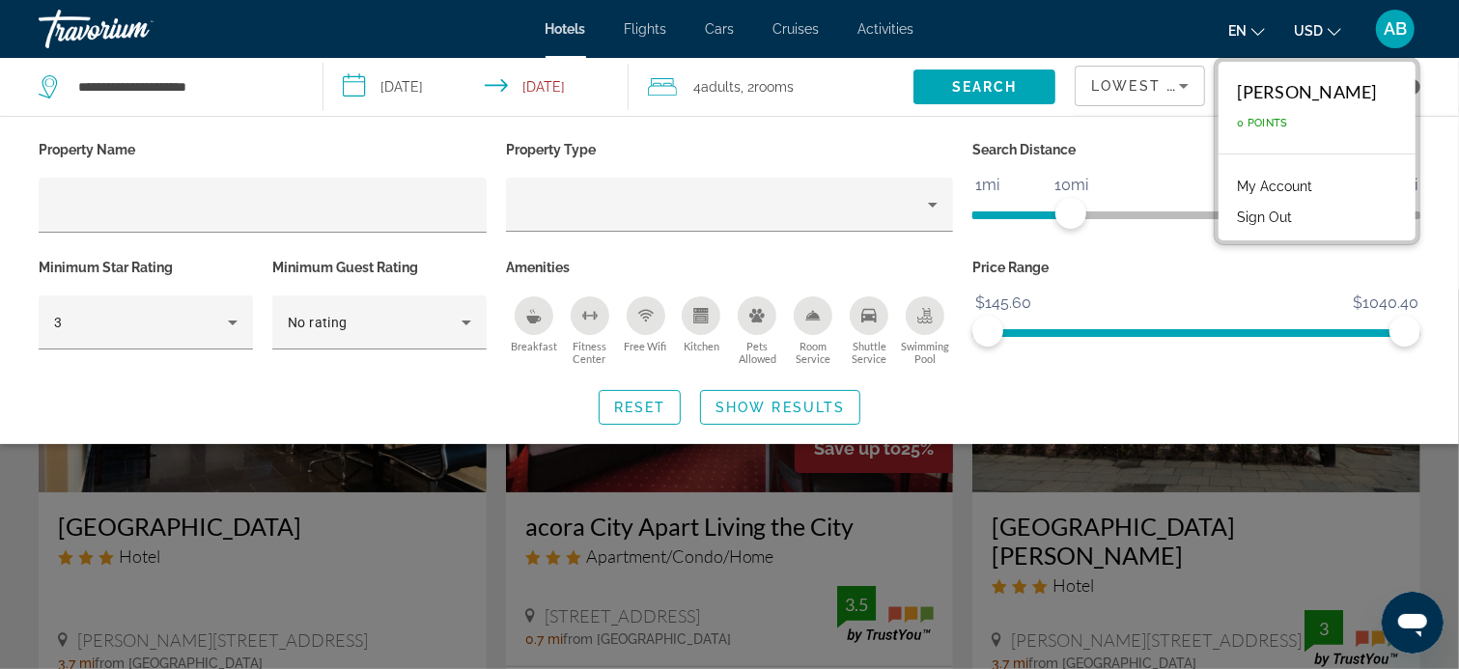
click at [1300, 216] on button "Sign Out" at bounding box center [1265, 217] width 74 height 25
